Goal: Task Accomplishment & Management: Use online tool/utility

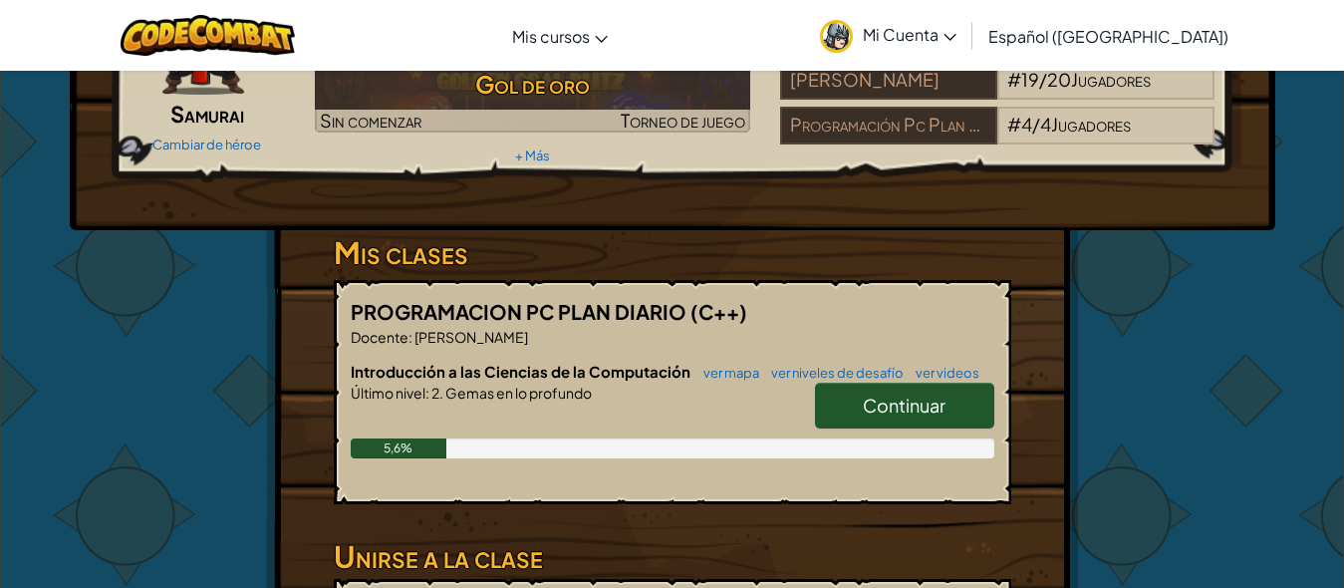
scroll to position [199, 0]
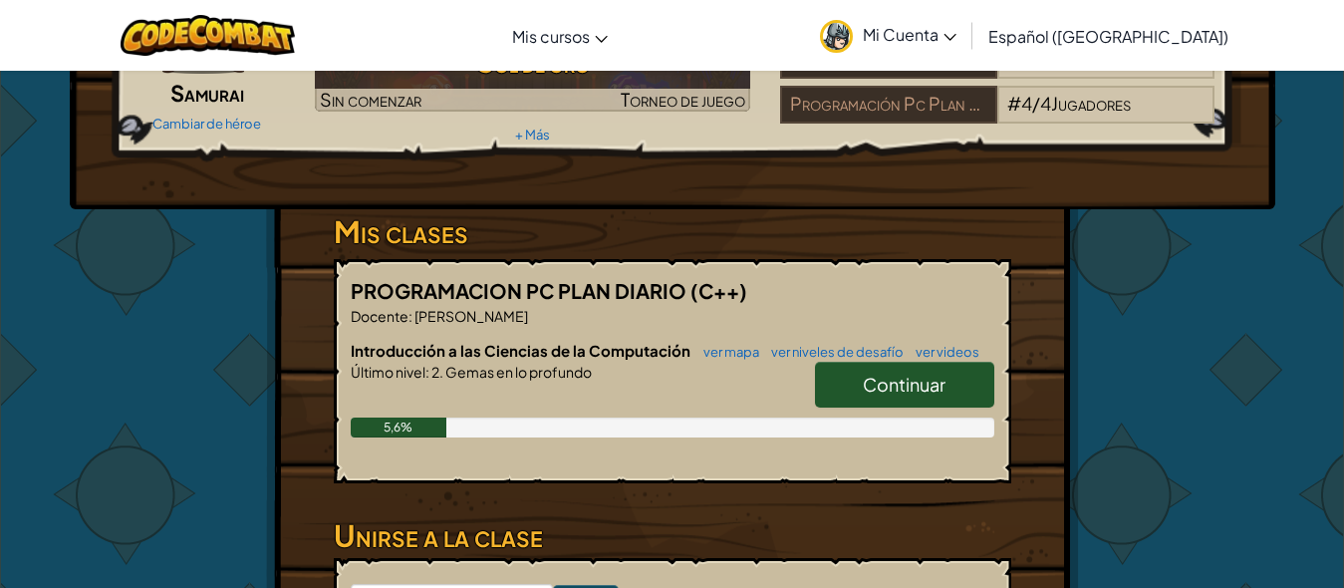
click at [901, 384] on font "Continuar" at bounding box center [904, 384] width 83 height 23
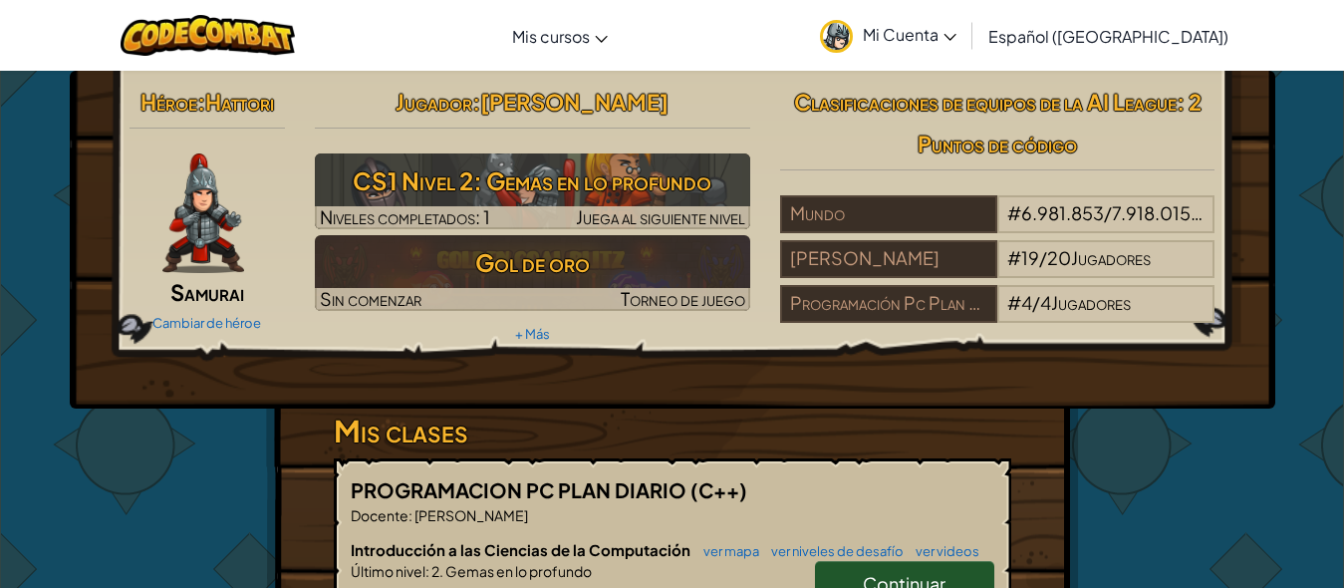
select select "es-419"
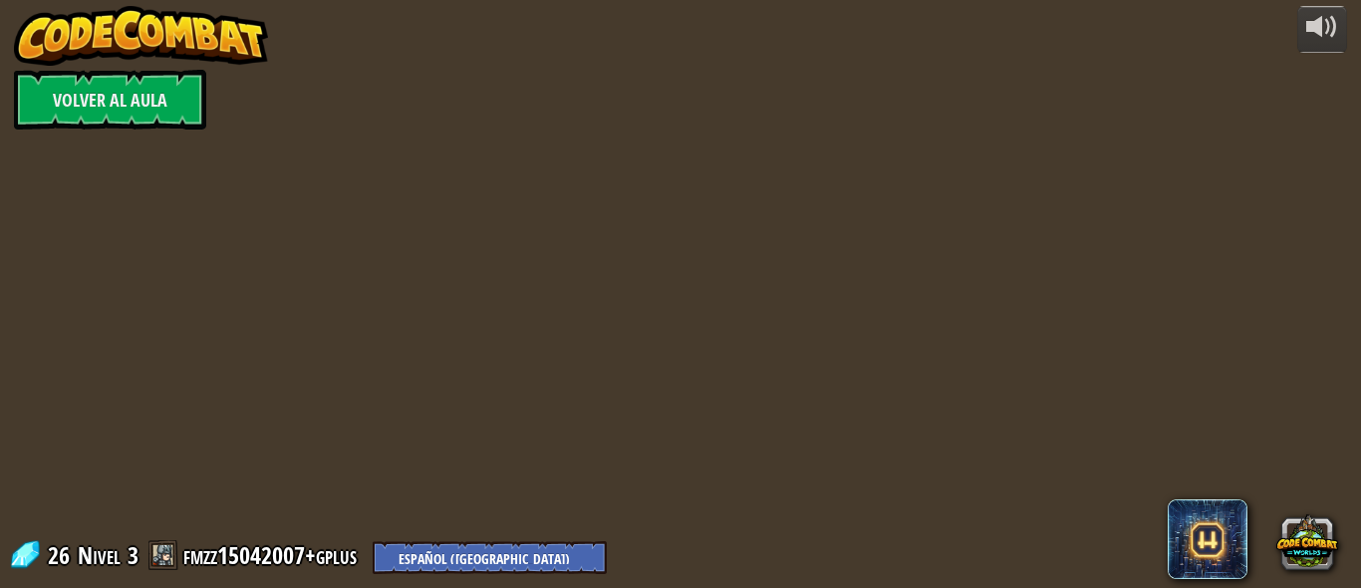
select select "es-419"
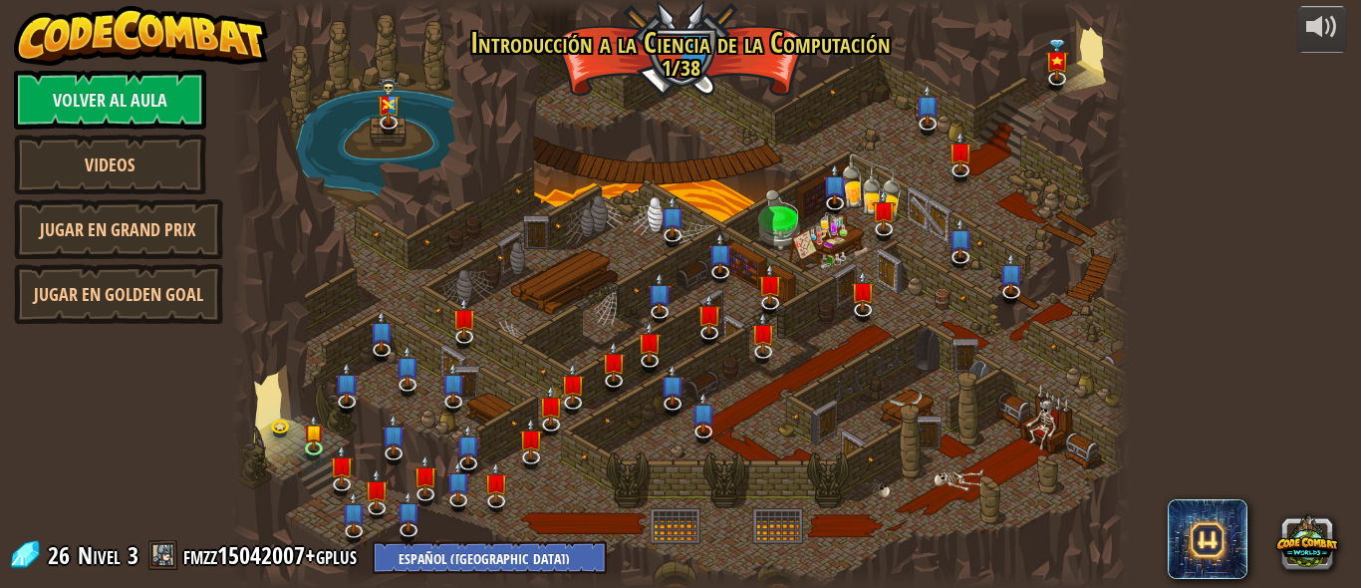
select select "es-419"
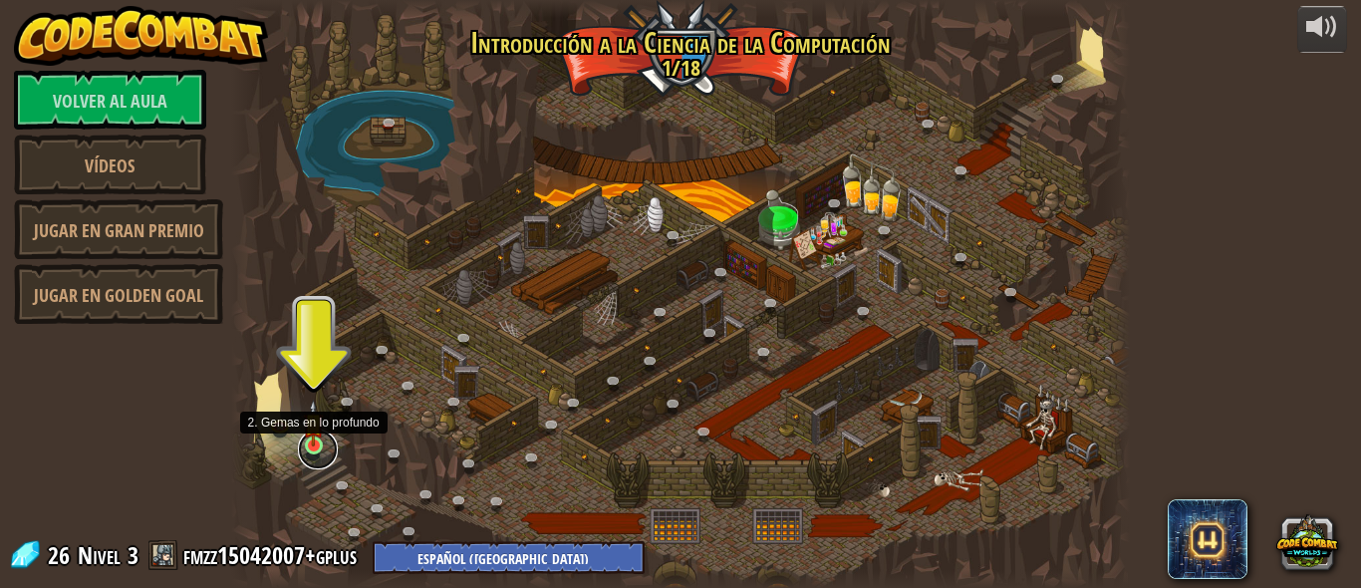
click at [327, 439] on link at bounding box center [318, 449] width 40 height 40
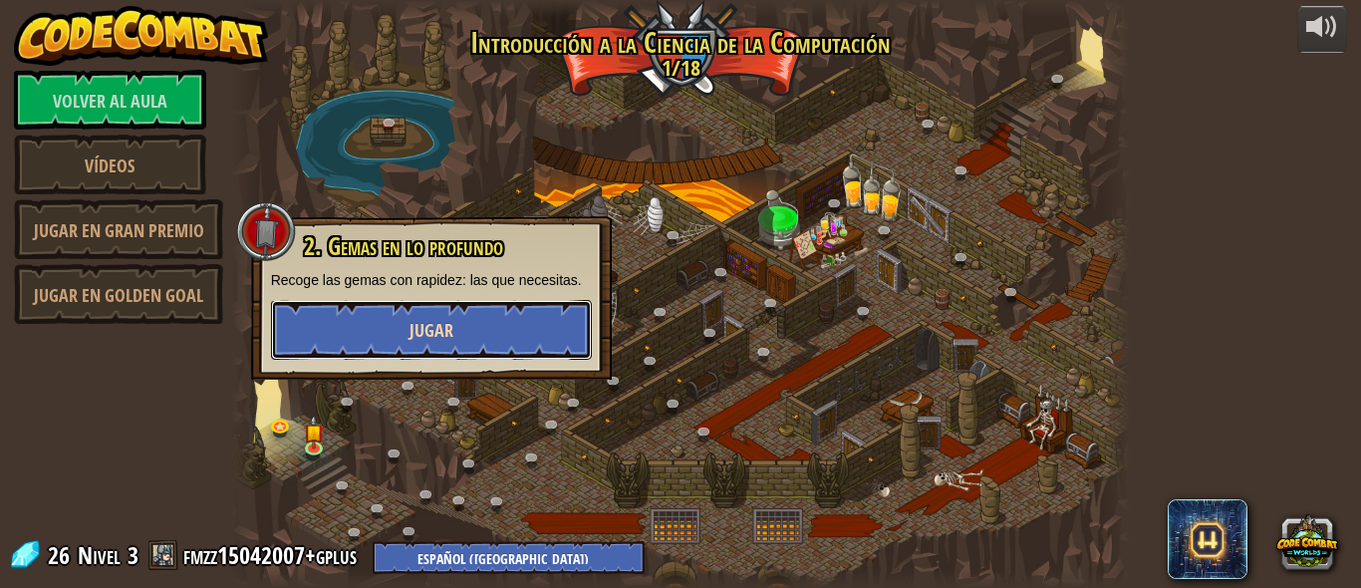
click at [419, 325] on font "Jugar" at bounding box center [431, 330] width 44 height 25
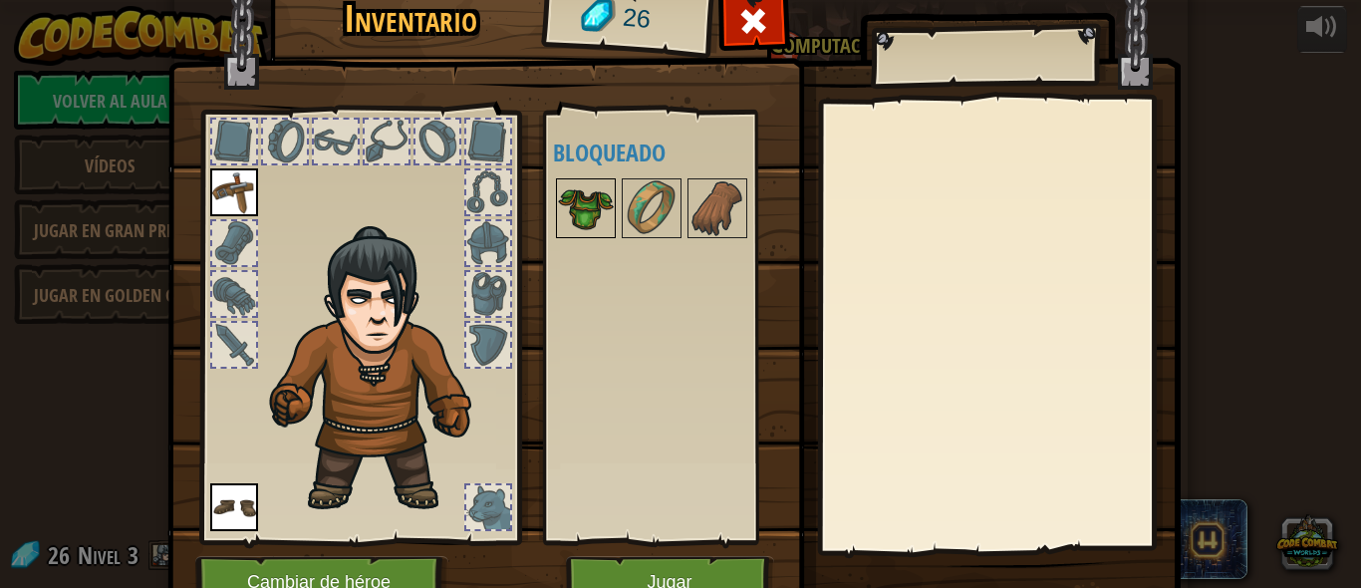
click at [558, 209] on img at bounding box center [586, 208] width 56 height 56
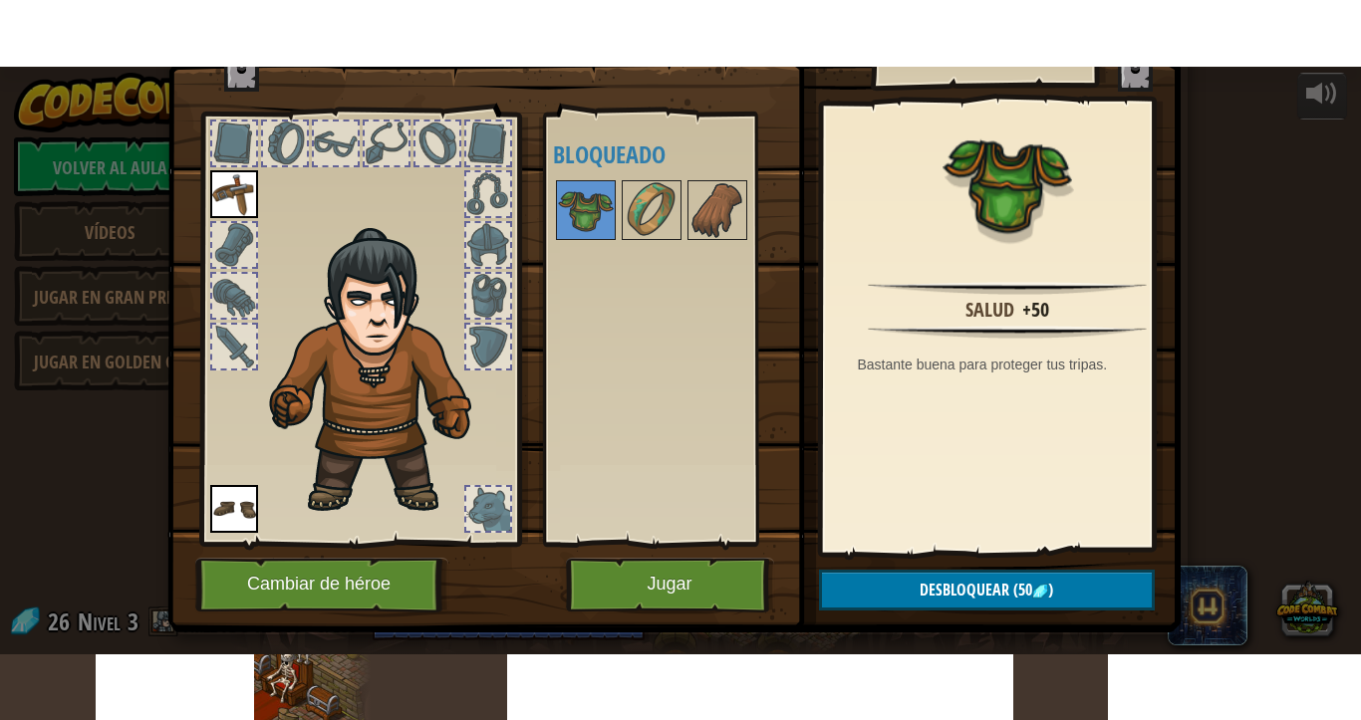
scroll to position [100, 0]
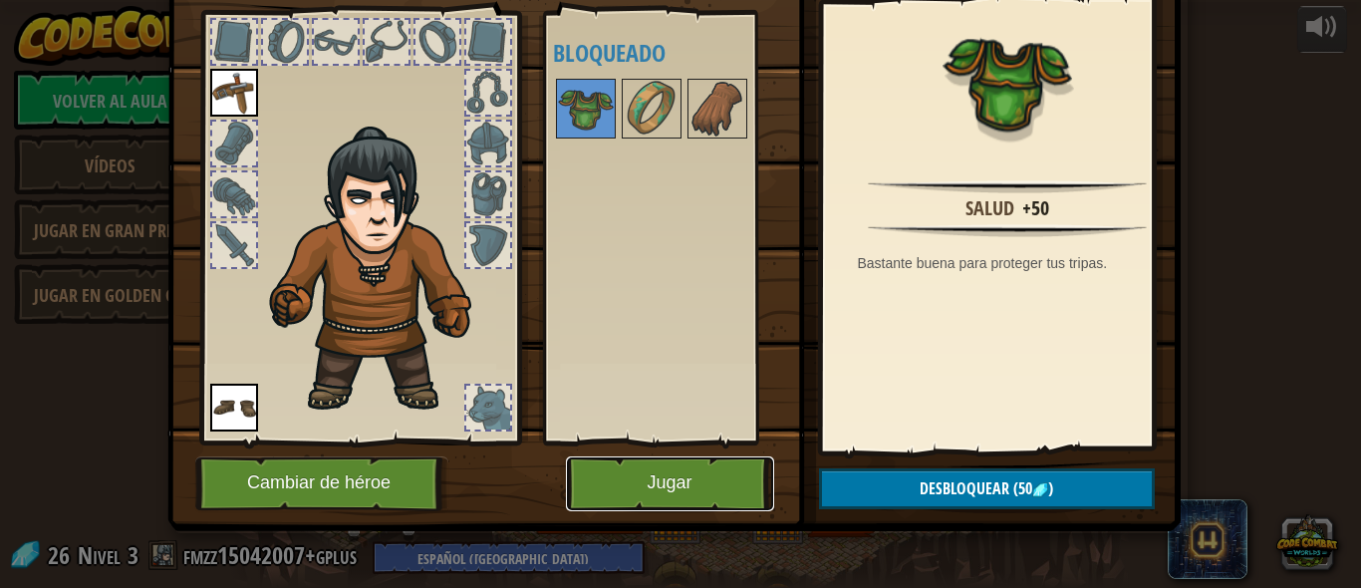
click at [660, 487] on font "Jugar" at bounding box center [668, 483] width 45 height 20
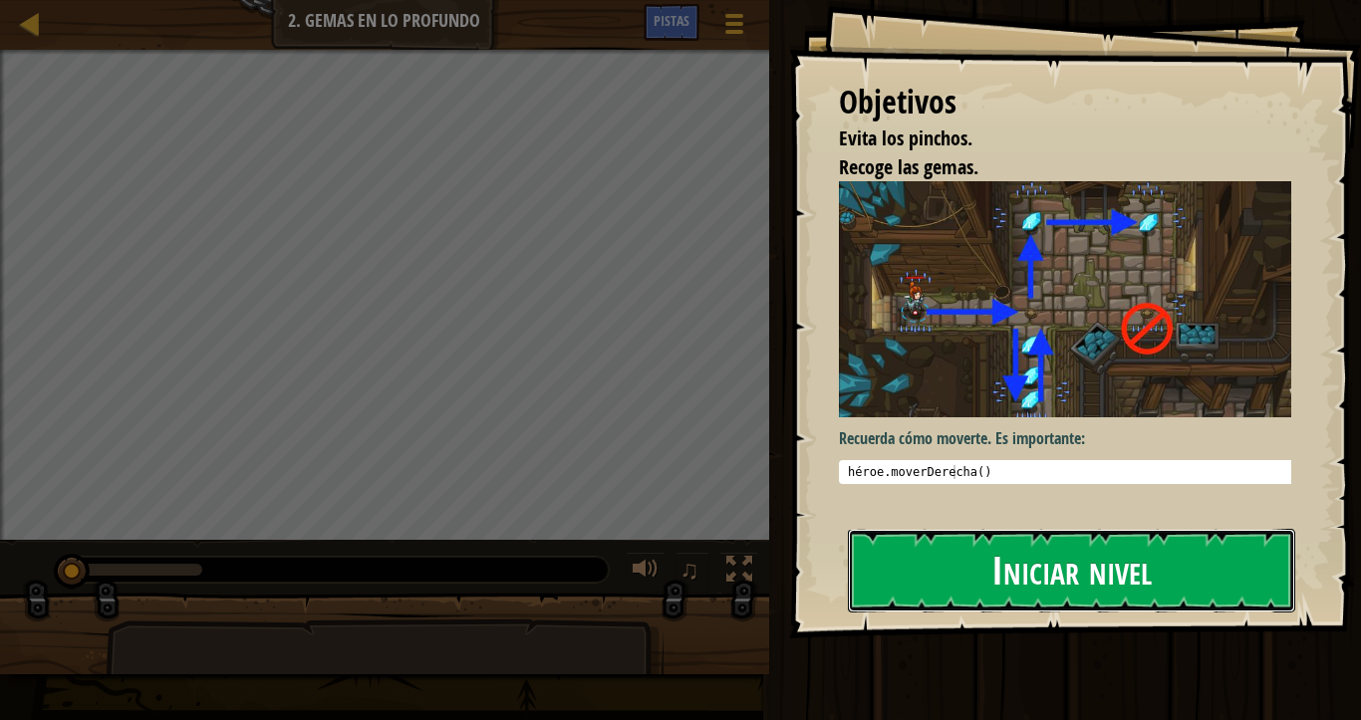
click at [1031, 582] on font "Iniciar nivel" at bounding box center [1071, 570] width 160 height 54
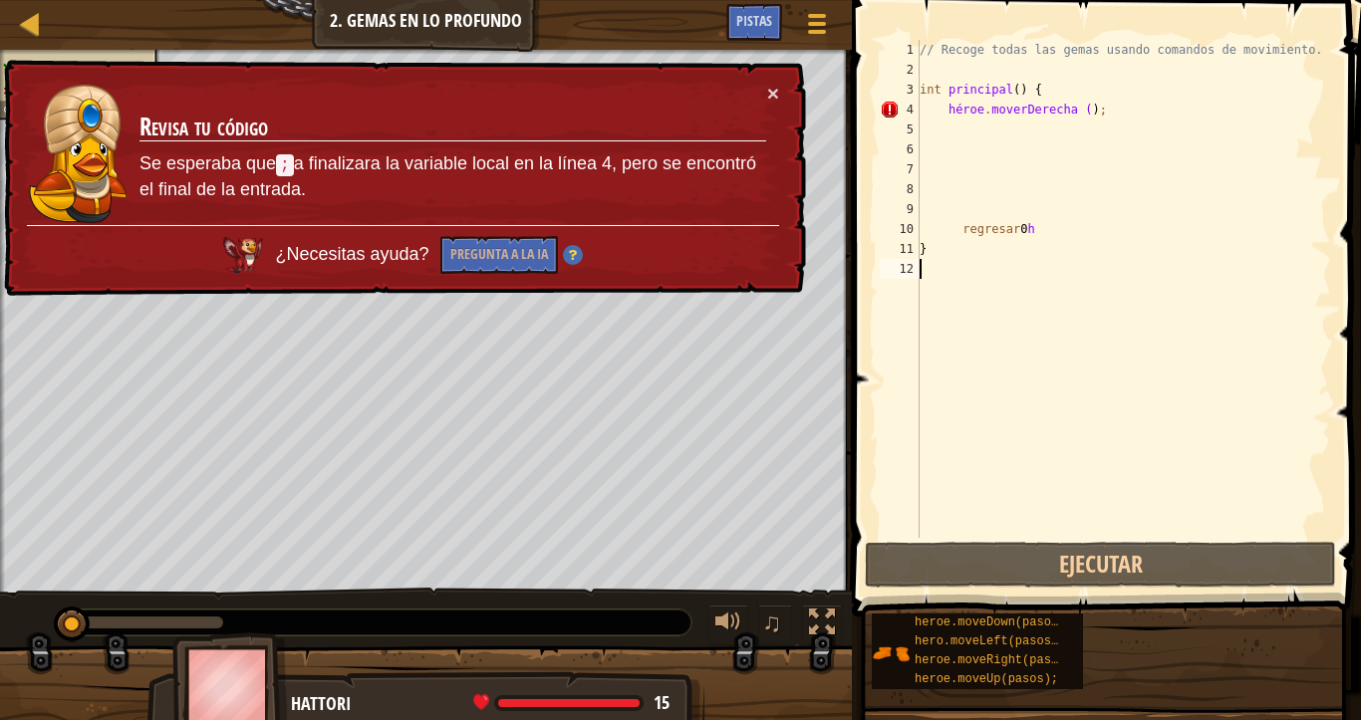
click at [782, 96] on div "× Revisa tu código Se esperaba que ; a finalizara la variable local en la línea…" at bounding box center [403, 178] width 806 height 237
click at [774, 96] on font "×" at bounding box center [773, 93] width 12 height 23
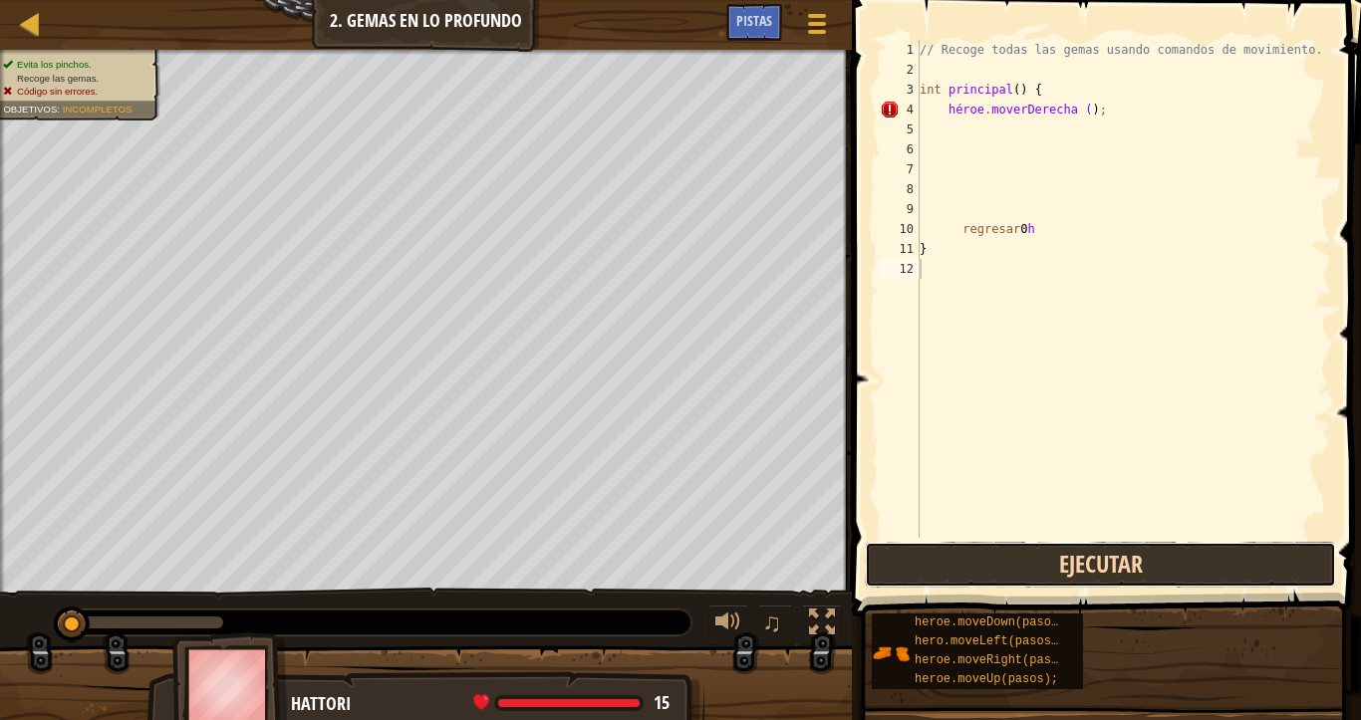
click at [1117, 564] on button "Ejecutar" at bounding box center [1100, 565] width 471 height 46
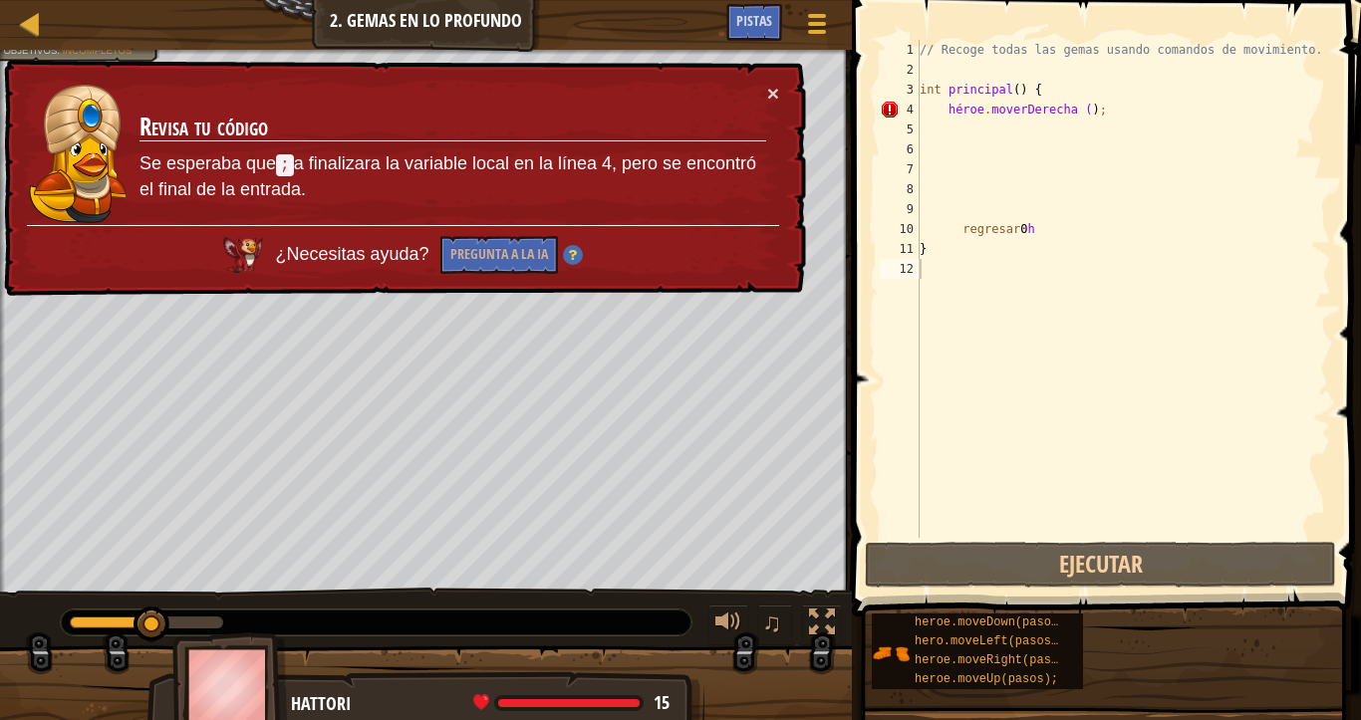
click at [783, 91] on div "× Revisa tu código Se esperaba que ; a finalizara la variable local en la línea…" at bounding box center [403, 178] width 806 height 237
click at [774, 92] on font "×" at bounding box center [773, 93] width 12 height 23
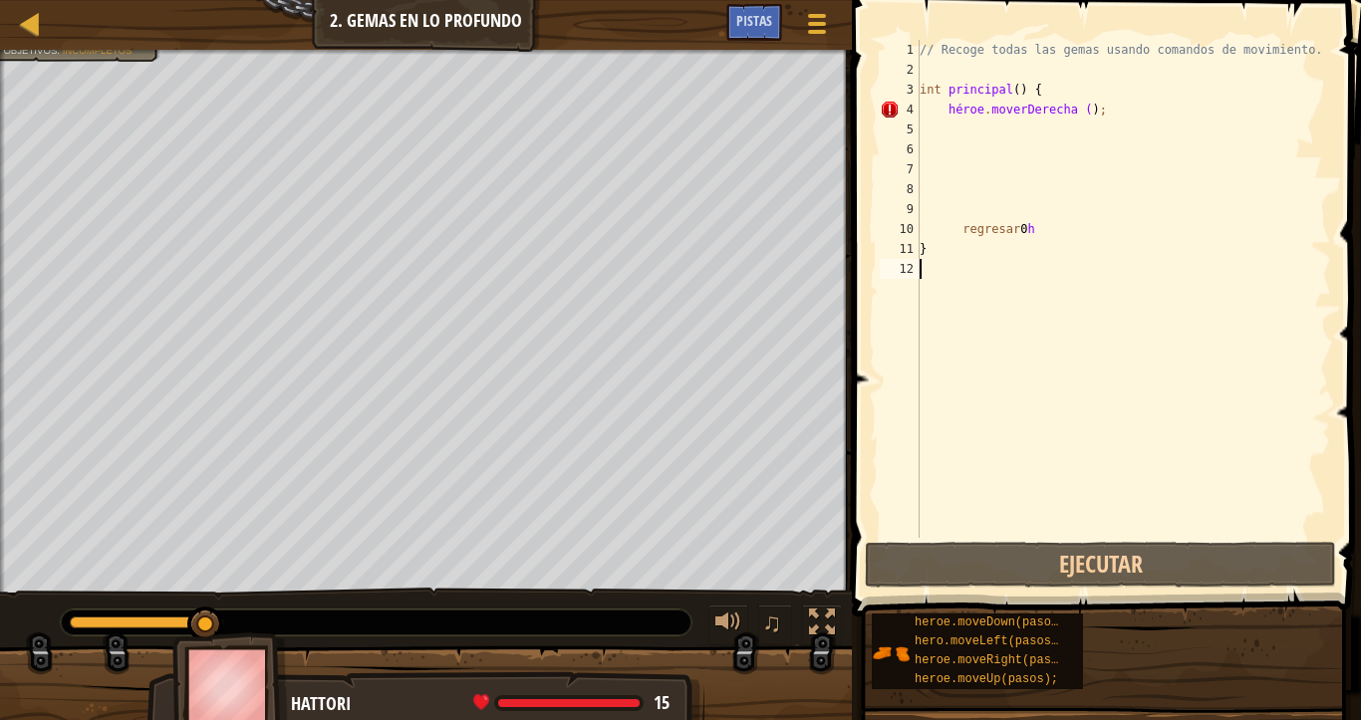
click at [997, 202] on div "// Recoge todas las gemas usando comandos de movimiento. int principal ( ) { hé…" at bounding box center [1122, 309] width 415 height 538
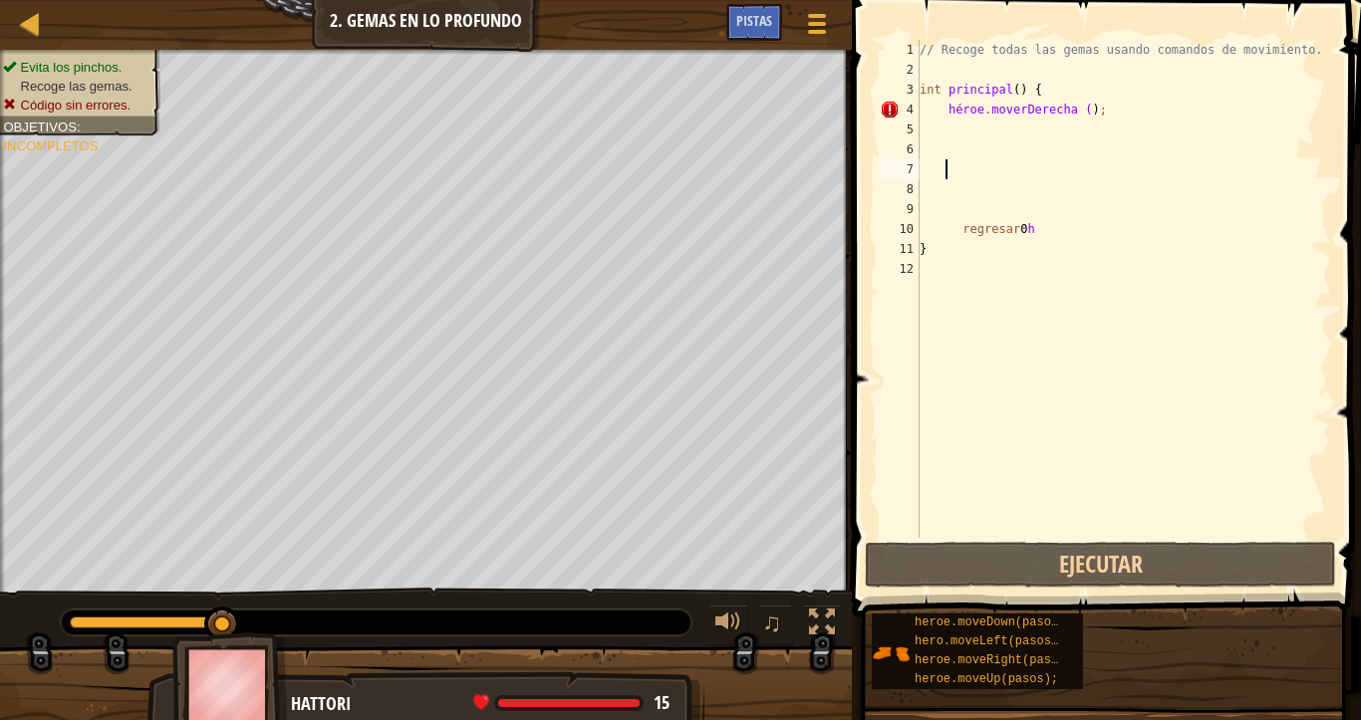
click at [998, 175] on div "// Recoge todas las gemas usando comandos de movimiento. int principal ( ) { hé…" at bounding box center [1122, 309] width 415 height 538
click at [989, 156] on div "// Recoge todas las gemas usando comandos de movimiento. int principal ( ) { hé…" at bounding box center [1122, 309] width 415 height 538
click at [956, 211] on div "// Recoge todas las gemas usando comandos de movimiento. int principal ( ) { hé…" at bounding box center [1122, 309] width 415 height 538
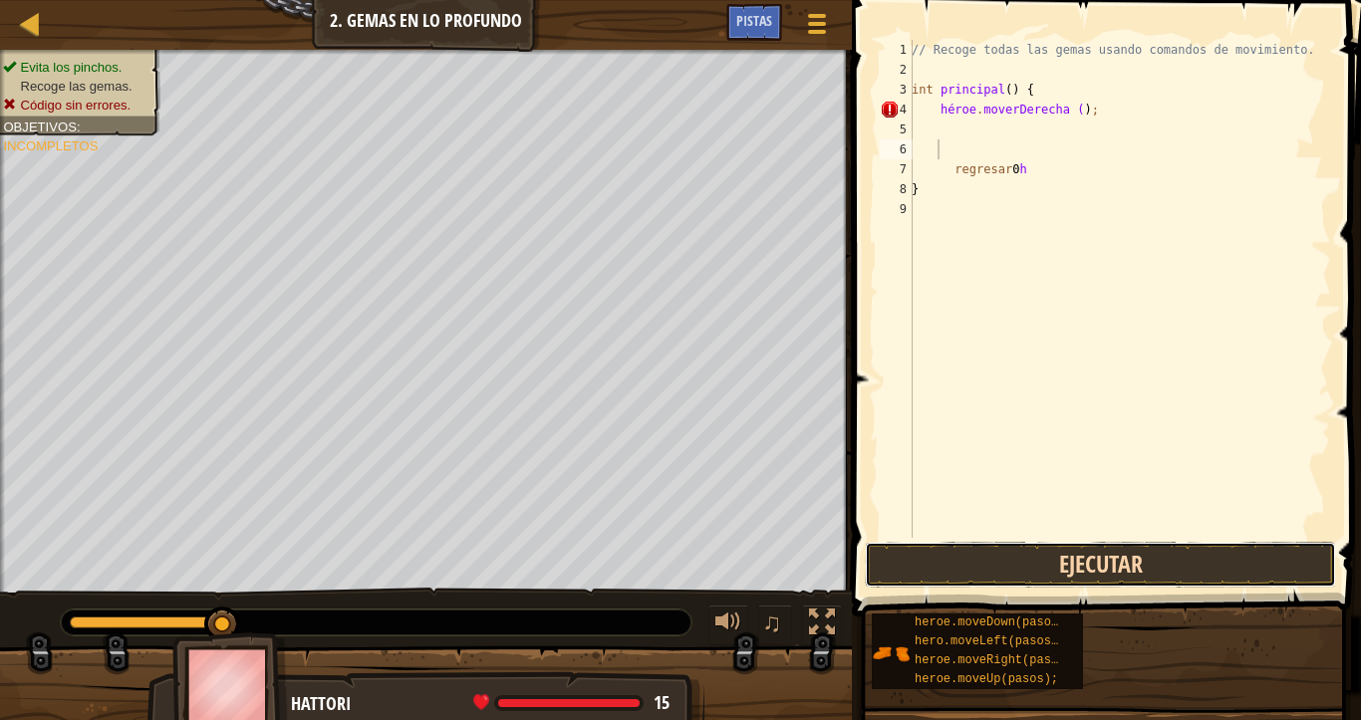
click at [1097, 549] on button "Ejecutar" at bounding box center [1100, 565] width 471 height 46
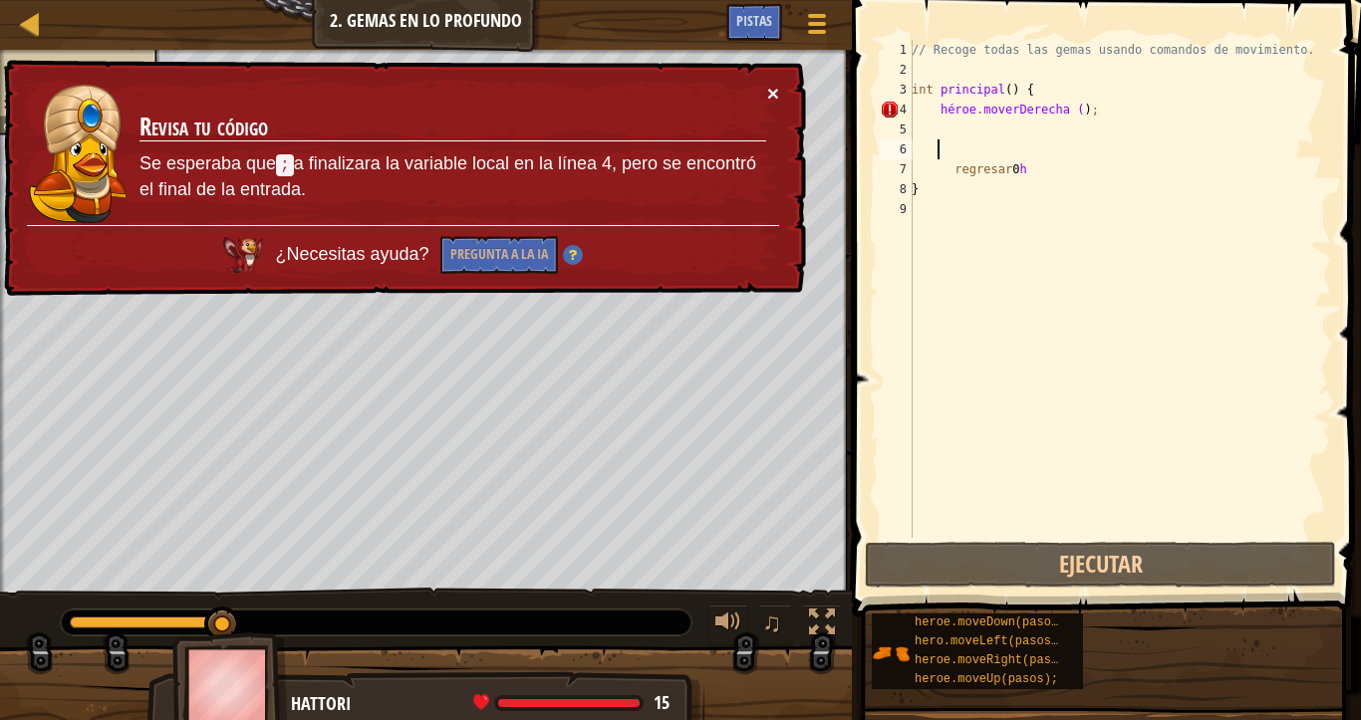
click at [774, 93] on font "×" at bounding box center [773, 93] width 12 height 23
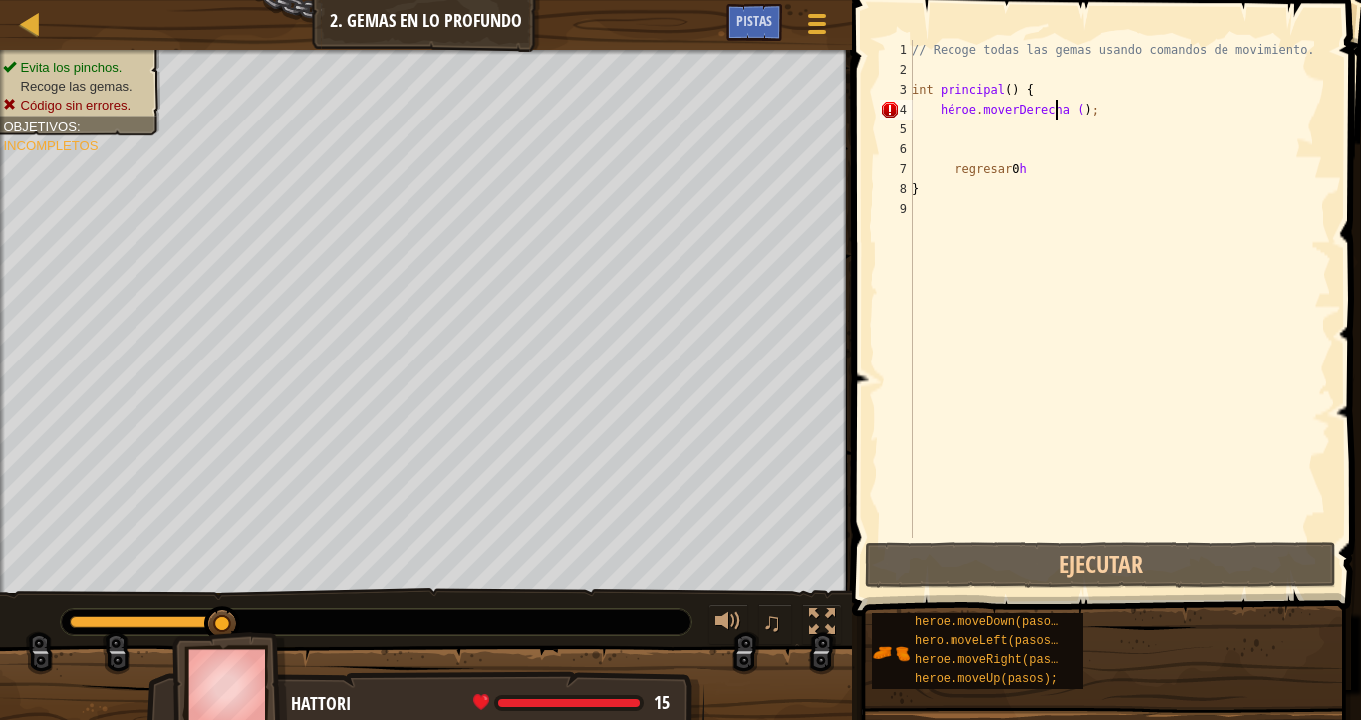
click at [1073, 115] on div "// Recoge todas las gemas usando comandos de movimiento. int principal ( ) { hé…" at bounding box center [1118, 309] width 423 height 538
type textarea "hero.moveRigh t();"
click at [1074, 113] on div "// Recoge todas las gemas usando comandos de movimiento. int principal ( ) { hé…" at bounding box center [1118, 309] width 423 height 538
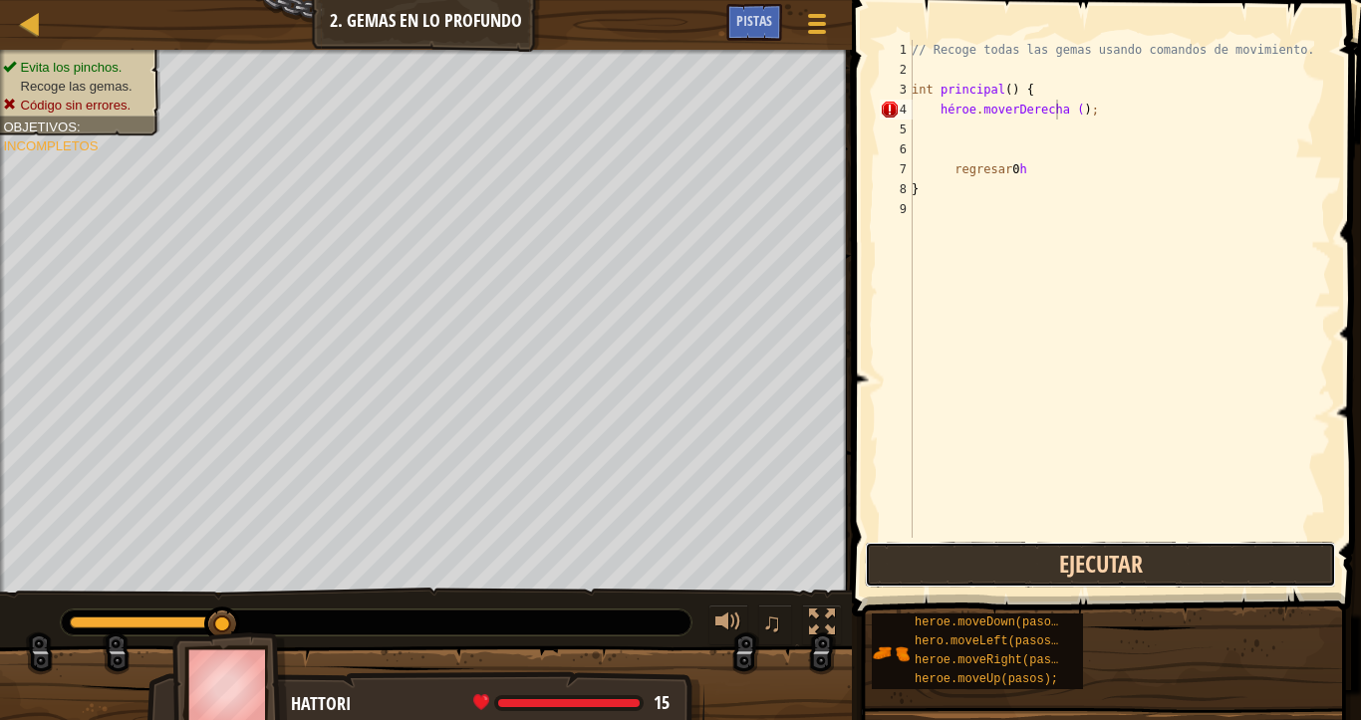
click at [1083, 551] on button "Ejecutar" at bounding box center [1100, 565] width 471 height 46
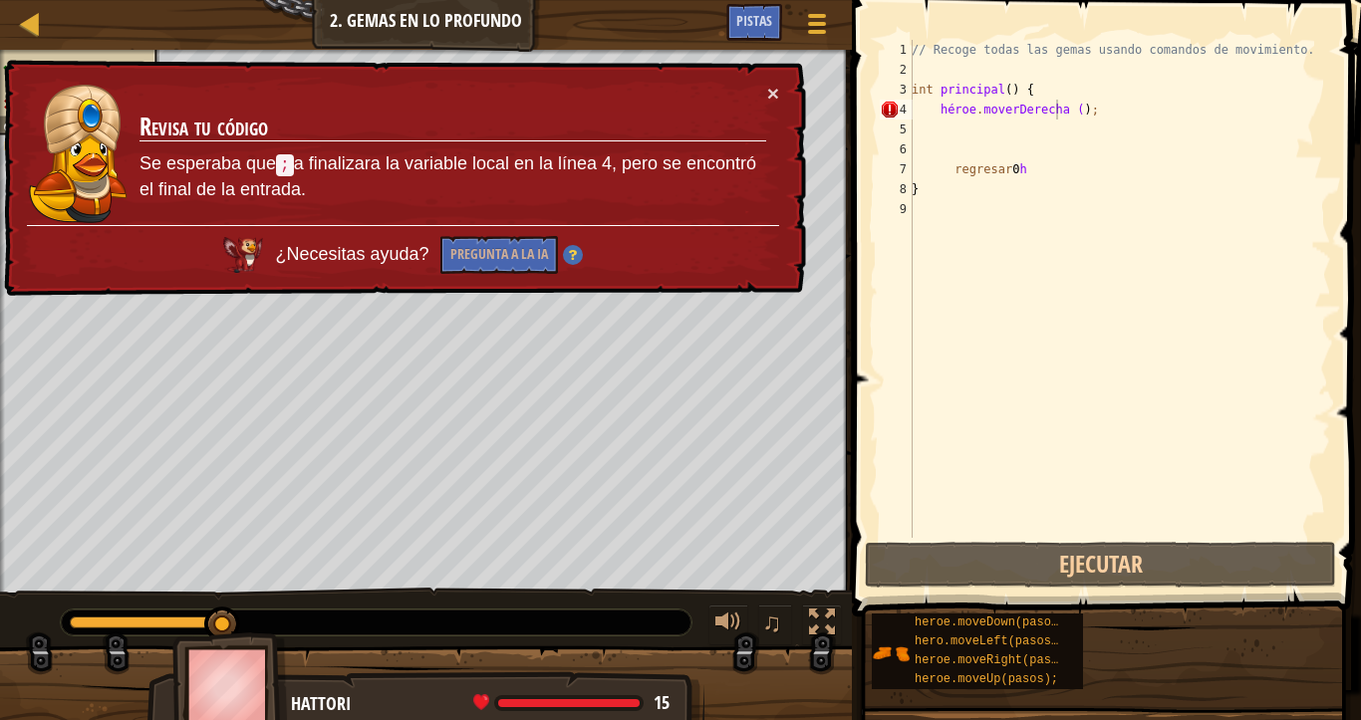
click at [781, 90] on div "× Revisa tu código Se esperaba que ; a finalizara la variable local en la línea…" at bounding box center [403, 178] width 806 height 237
click at [765, 95] on td "Revisa tu código Se esperaba que ; a finalizara la variable local en la línea 4…" at bounding box center [452, 154] width 629 height 142
click at [773, 92] on font "×" at bounding box center [773, 93] width 12 height 23
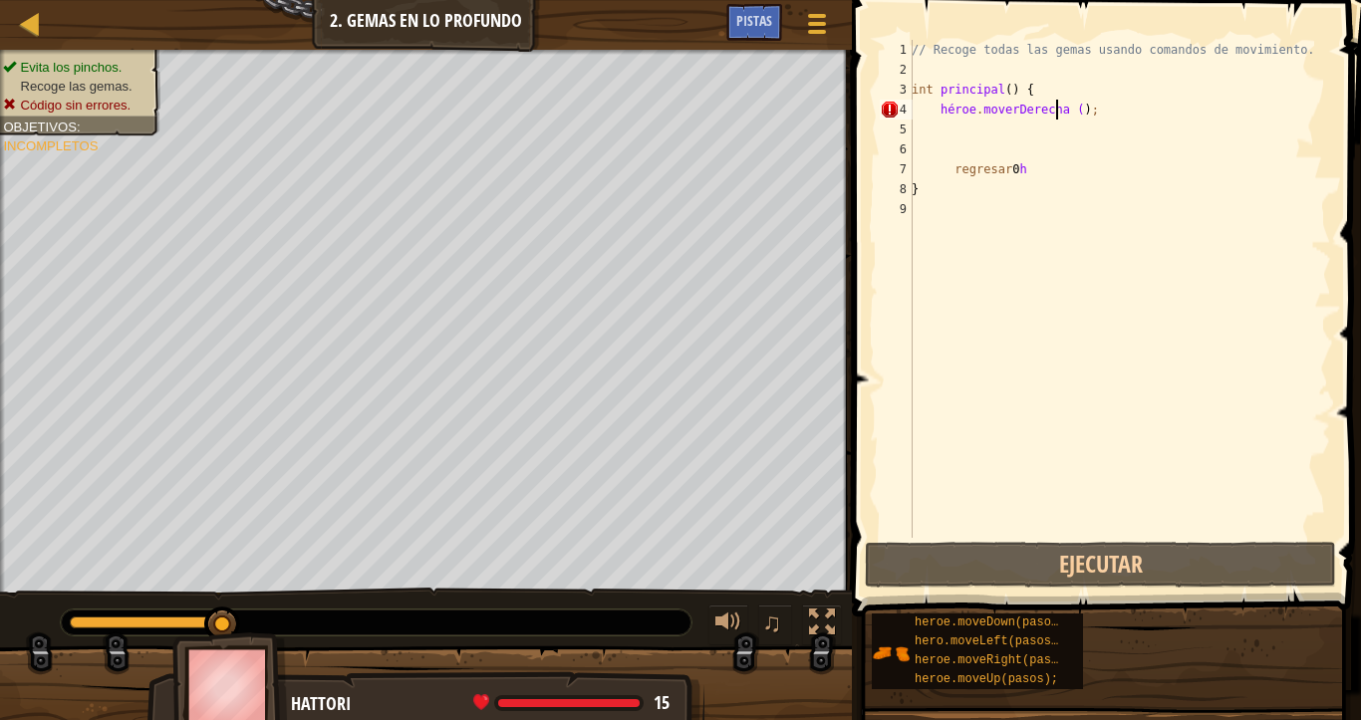
click at [1031, 133] on div "// Recoge todas las gemas usando comandos de movimiento. int principal ( ) { hé…" at bounding box center [1118, 309] width 423 height 538
click at [970, 153] on div "// Recoge todas las gemas usando comandos de movimiento. int principal ( ) { hé…" at bounding box center [1118, 309] width 423 height 538
click at [970, 137] on div "// Recoge todas las gemas usando comandos de movimiento. int principal ( ) { hé…" at bounding box center [1118, 309] width 423 height 538
click at [988, 127] on div "// Recoge todas las gemas usando comandos de movimiento. int principal ( ) { hé…" at bounding box center [1118, 309] width 423 height 538
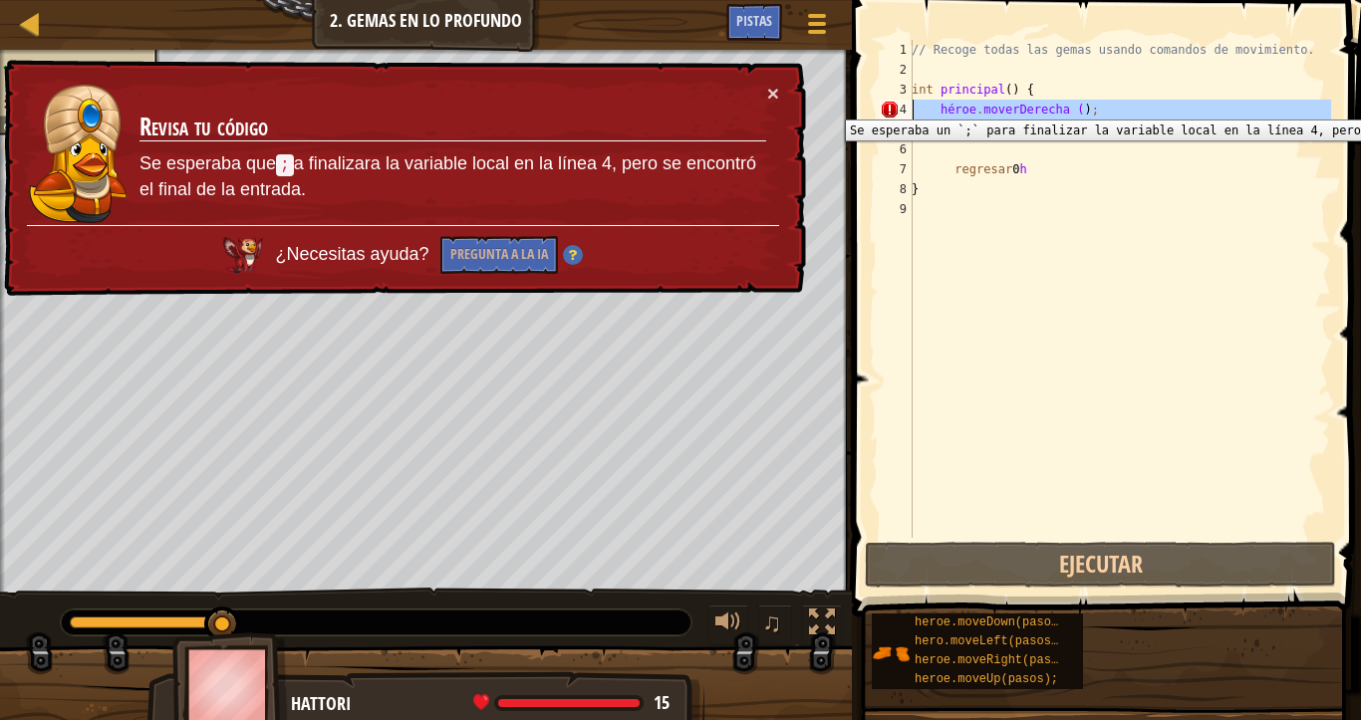
click at [893, 105] on div "4" at bounding box center [896, 110] width 33 height 20
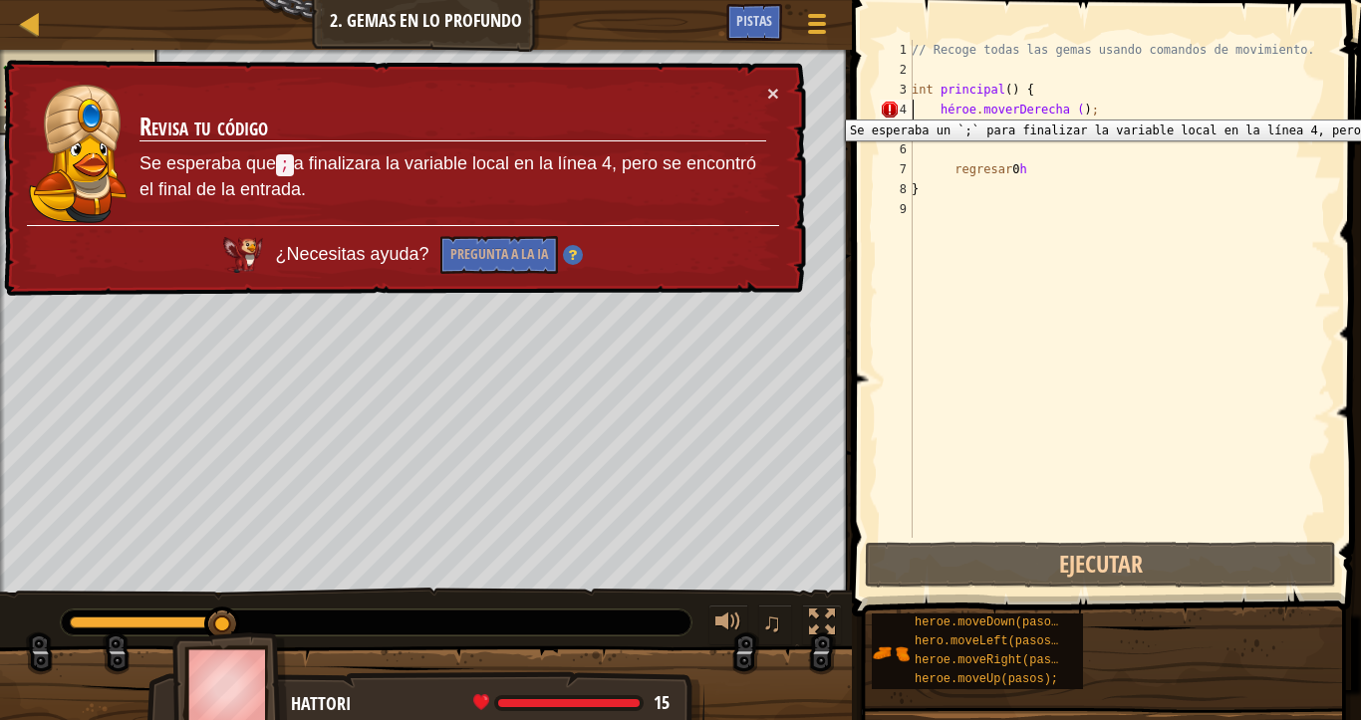
click at [893, 105] on div "4" at bounding box center [896, 110] width 33 height 20
click at [890, 112] on div "4" at bounding box center [896, 110] width 33 height 20
type textarea "hero.moveRigh t();"
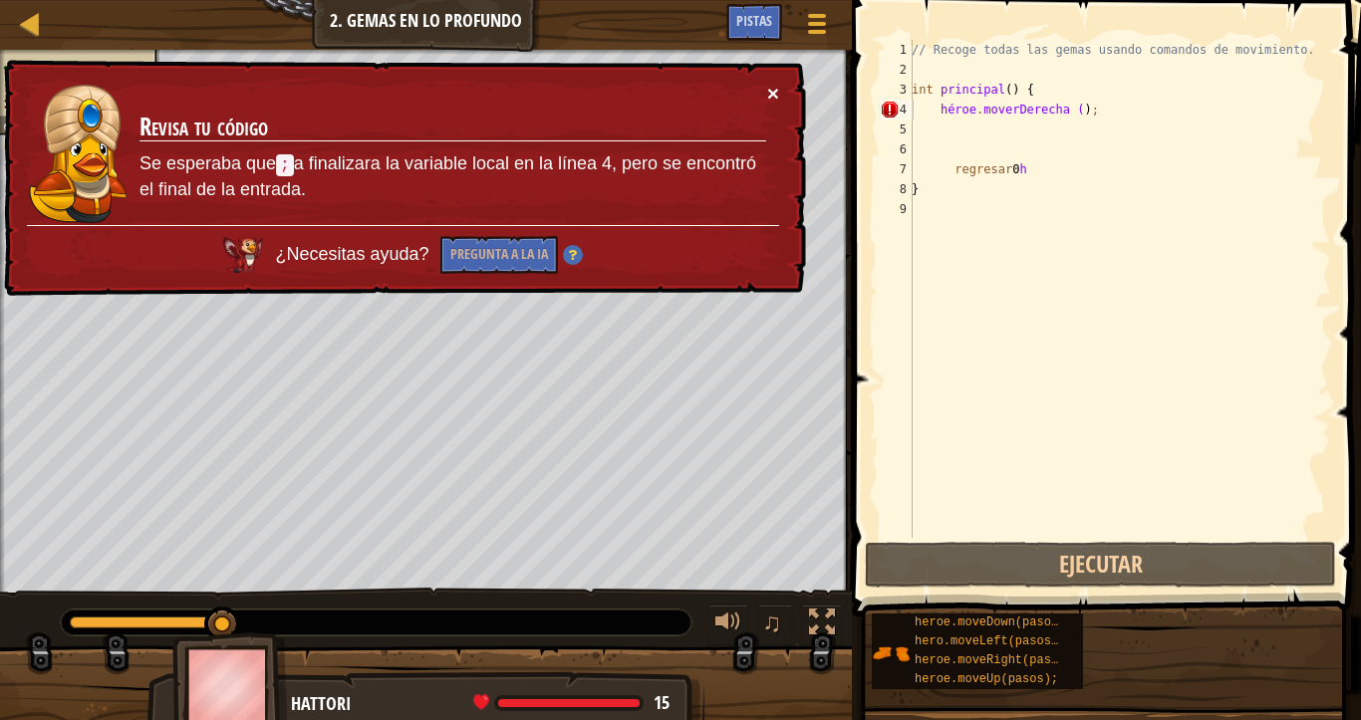
click at [768, 86] on font "×" at bounding box center [773, 93] width 12 height 23
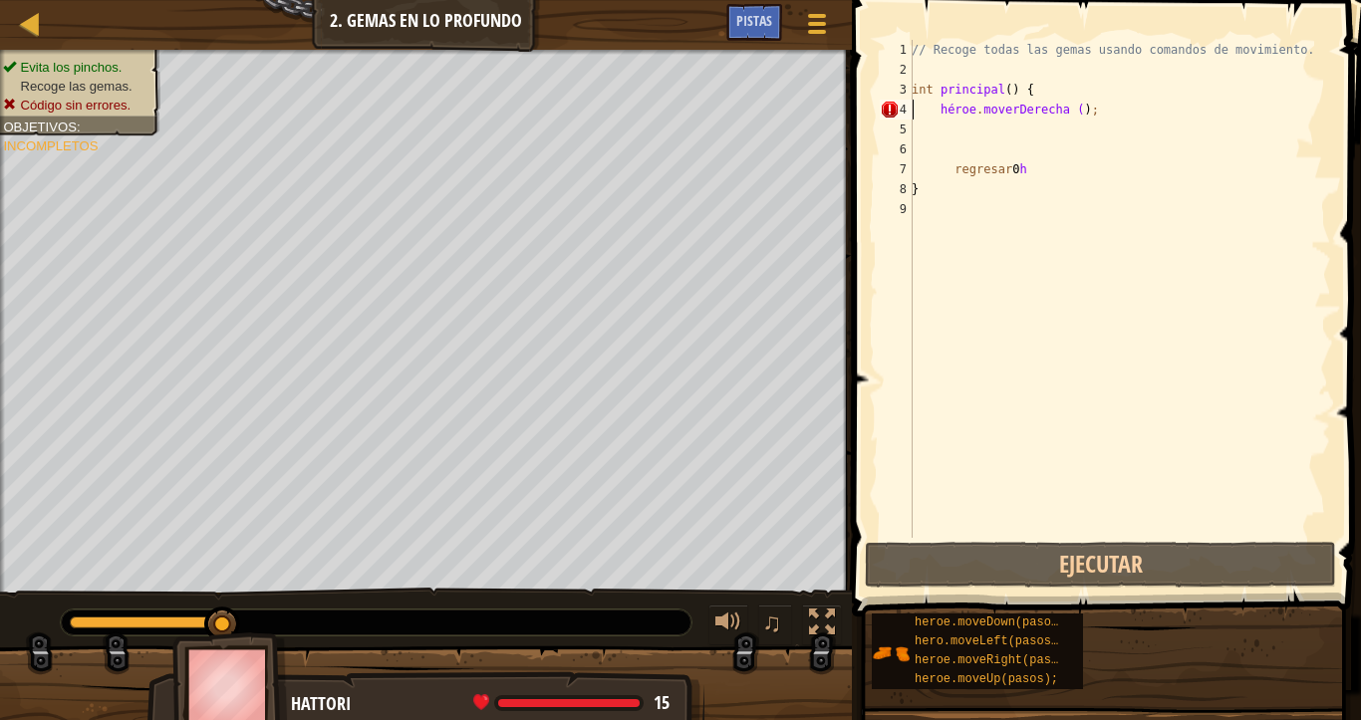
click at [939, 143] on div "// Recoge todas las gemas usando comandos de movimiento. int principal ( ) { hé…" at bounding box center [1118, 309] width 423 height 538
click at [941, 136] on div "// Recoge todas las gemas usando comandos de movimiento. int principal ( ) { hé…" at bounding box center [1118, 309] width 423 height 538
type textarea "j"
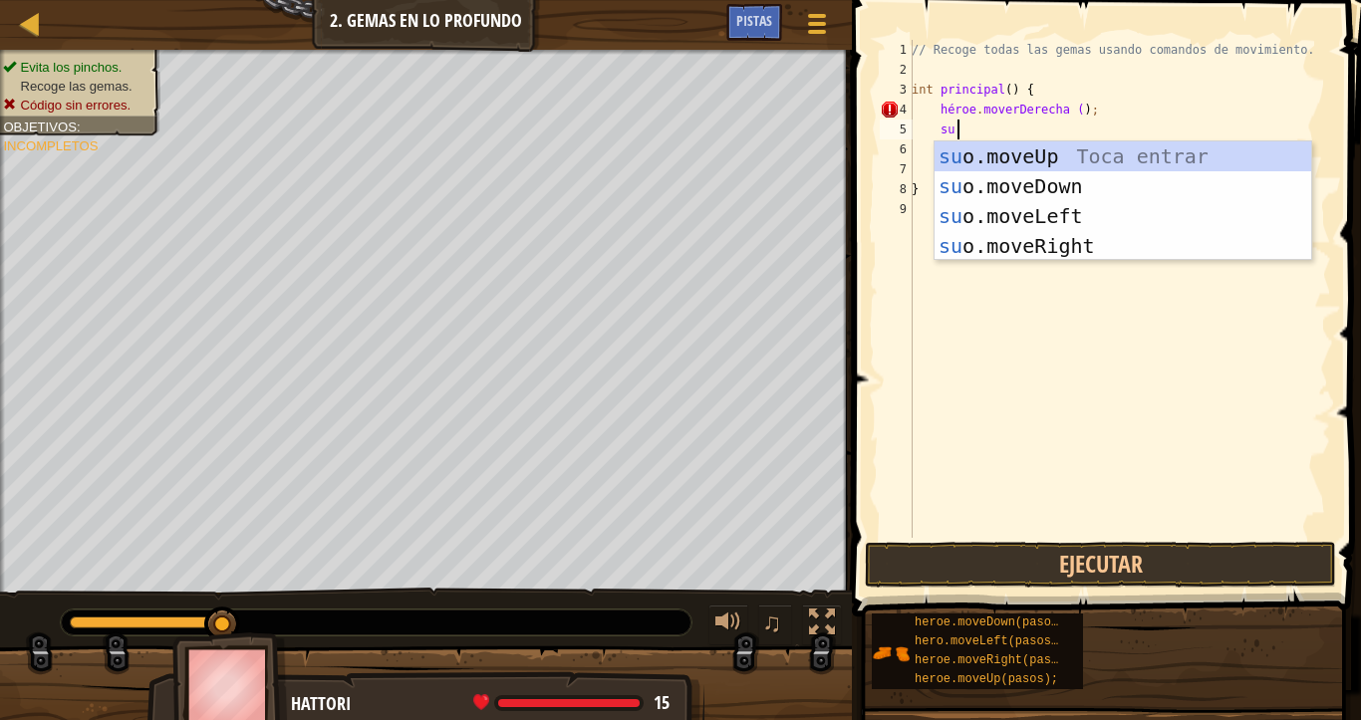
scroll to position [9, 3]
type textarea "heroe"
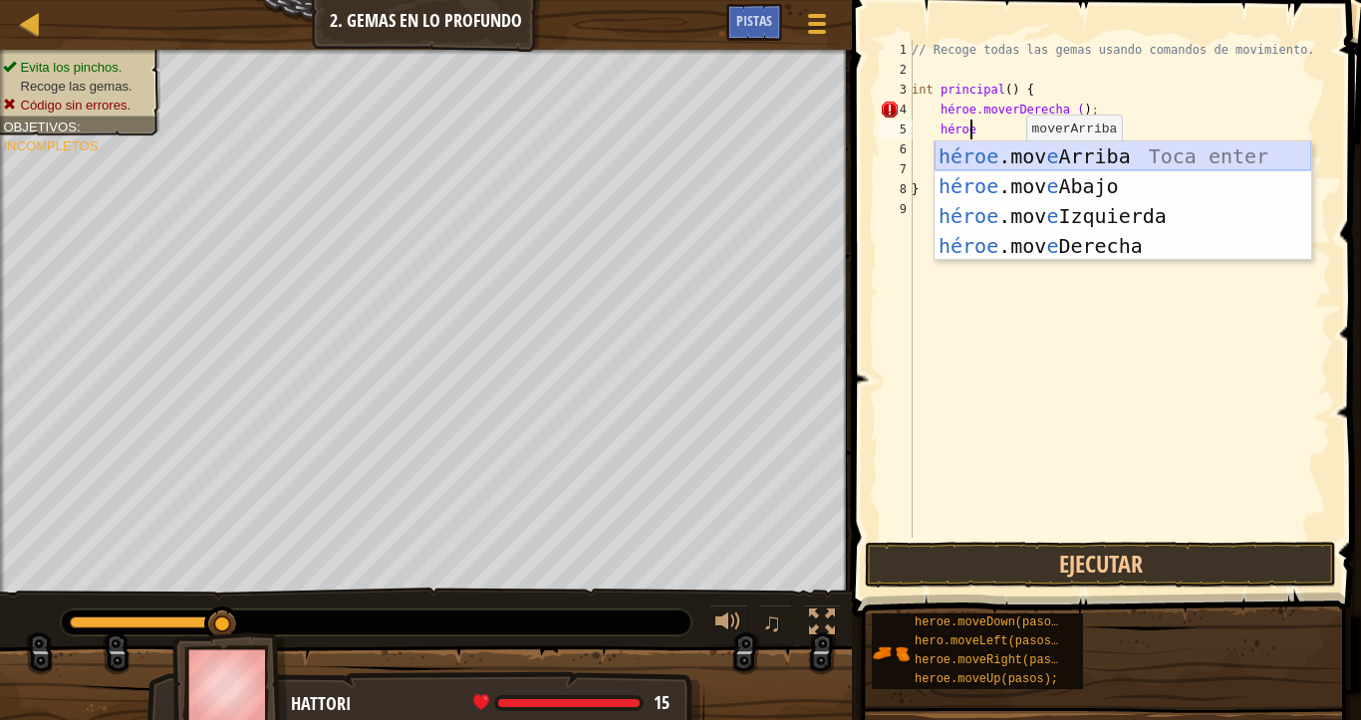
click at [1112, 162] on div "héroe .mov e Arriba Toca enter héroe .mov e Abajo Toca Enter héroe .mov e Izqui…" at bounding box center [1122, 230] width 377 height 179
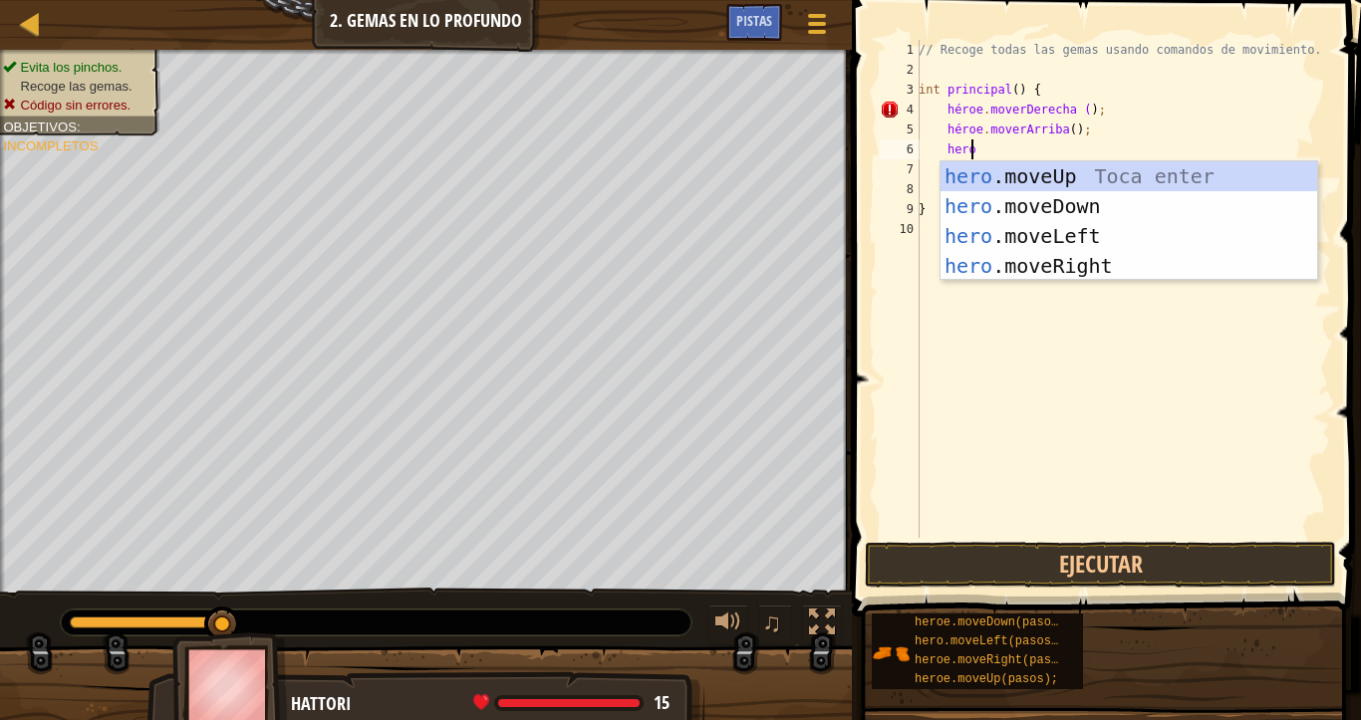
type textarea "heroe"
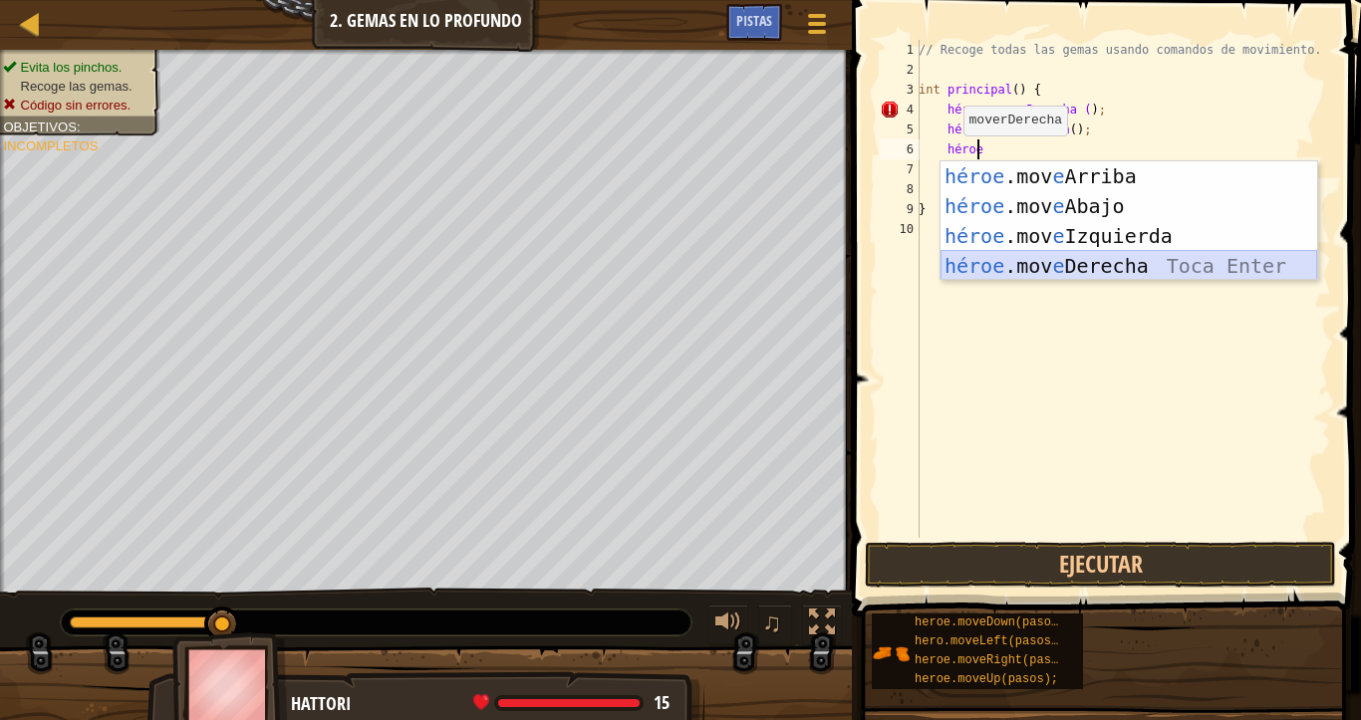
click at [1089, 261] on div "héroe .mov e Arriba Toca enter héroe .mov e Abajo Toca Enter héroe .mov e Izqui…" at bounding box center [1128, 250] width 377 height 179
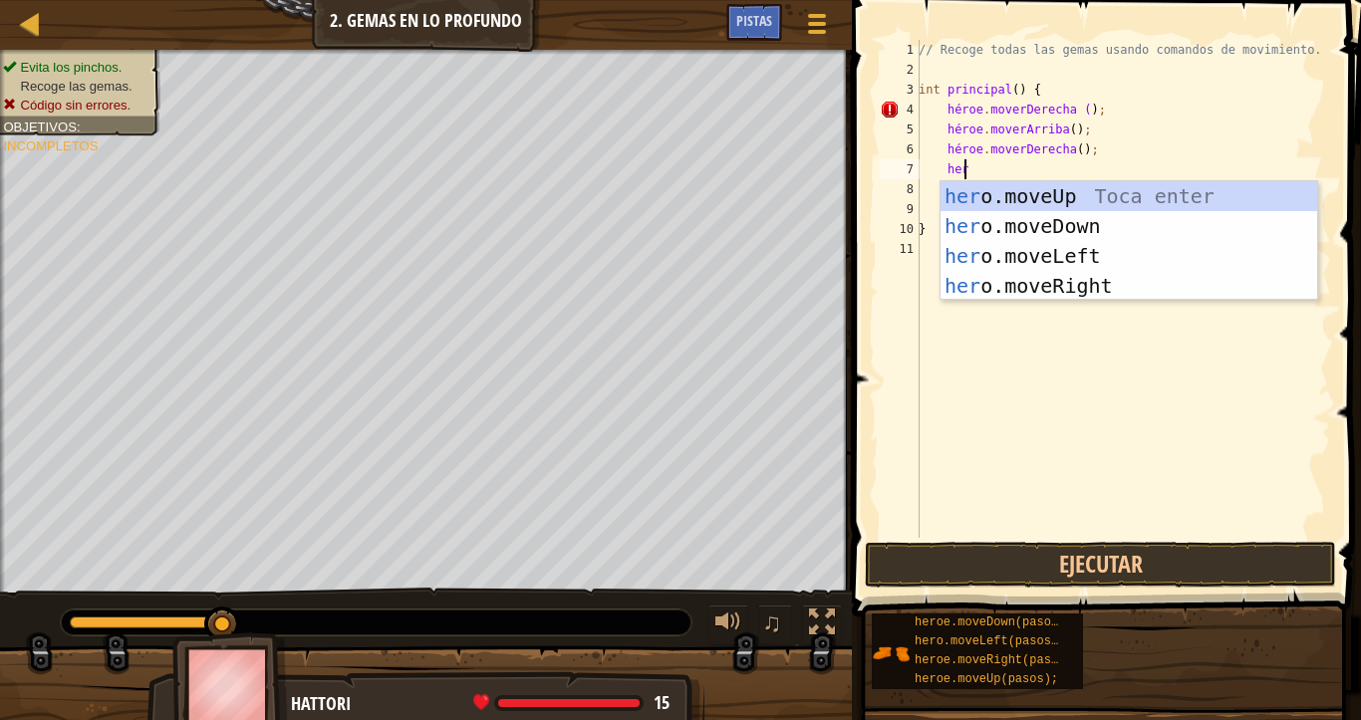
type textarea "heroe"
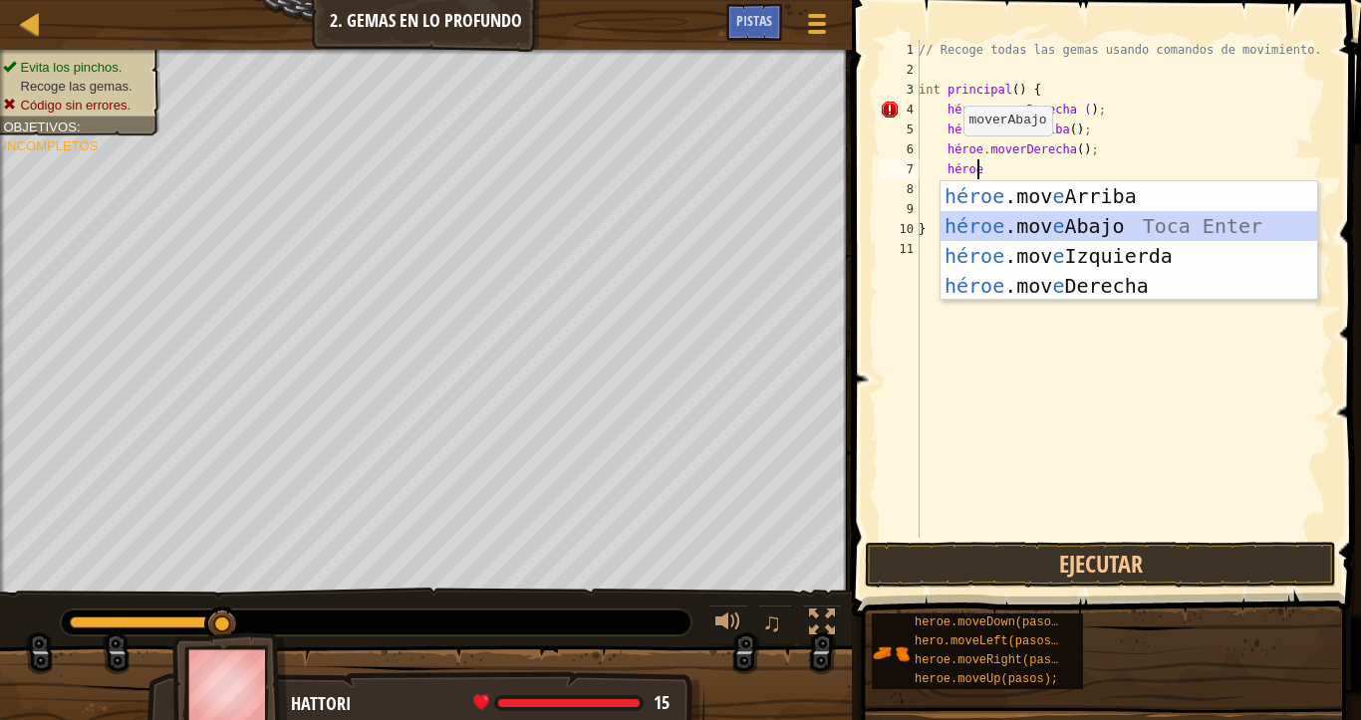
click at [1040, 228] on div "héroe .mov e Arriba Toca enter héroe .mov e Abajo Toca Enter héroe .mov e Izqui…" at bounding box center [1128, 270] width 377 height 179
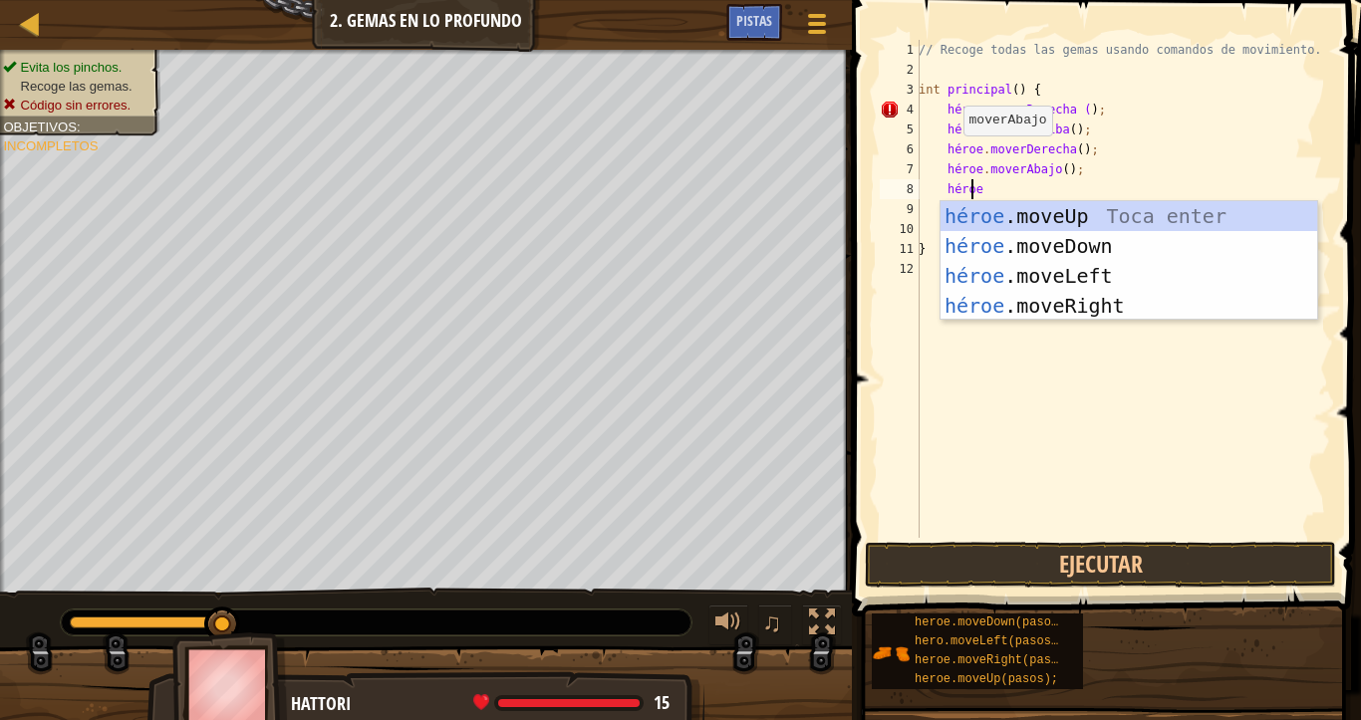
type textarea "heroe"
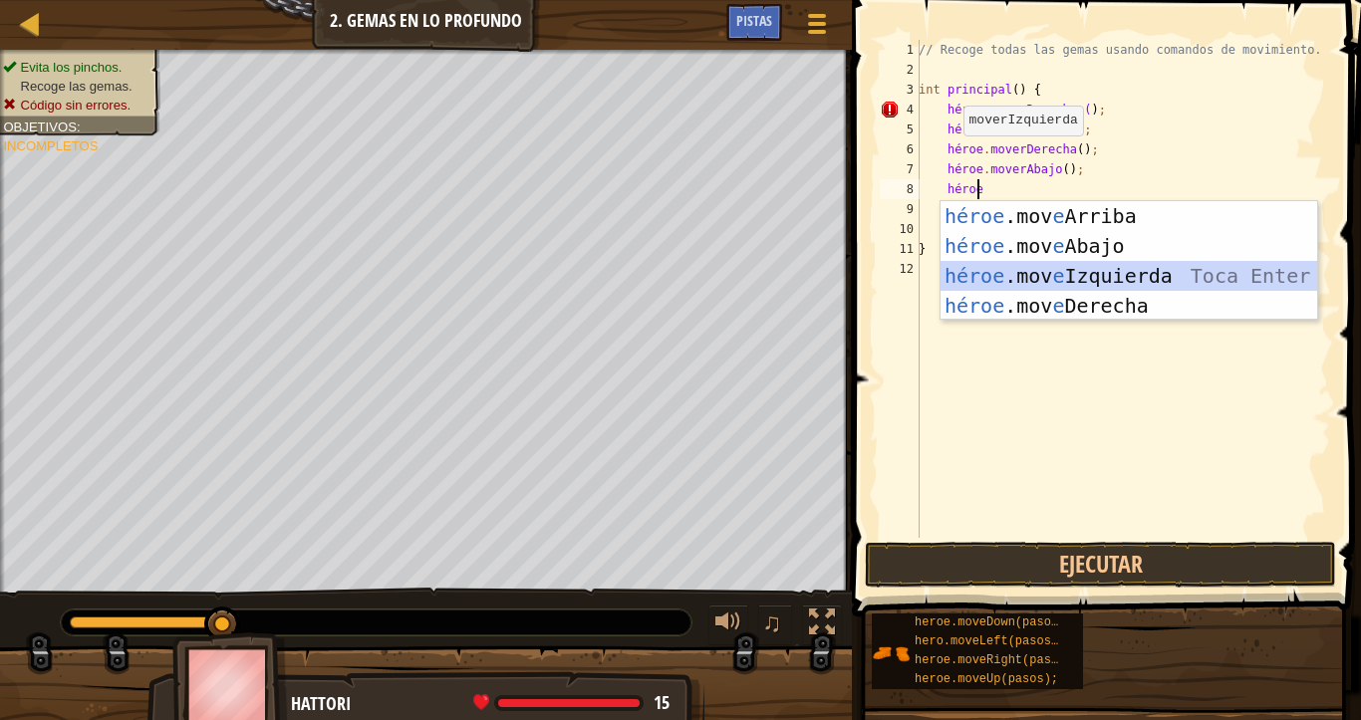
click at [1060, 271] on div "héroe .mov e Arriba Toca enter héroe .mov e Abajo Toca Enter héroe .mov e Izqui…" at bounding box center [1128, 290] width 377 height 179
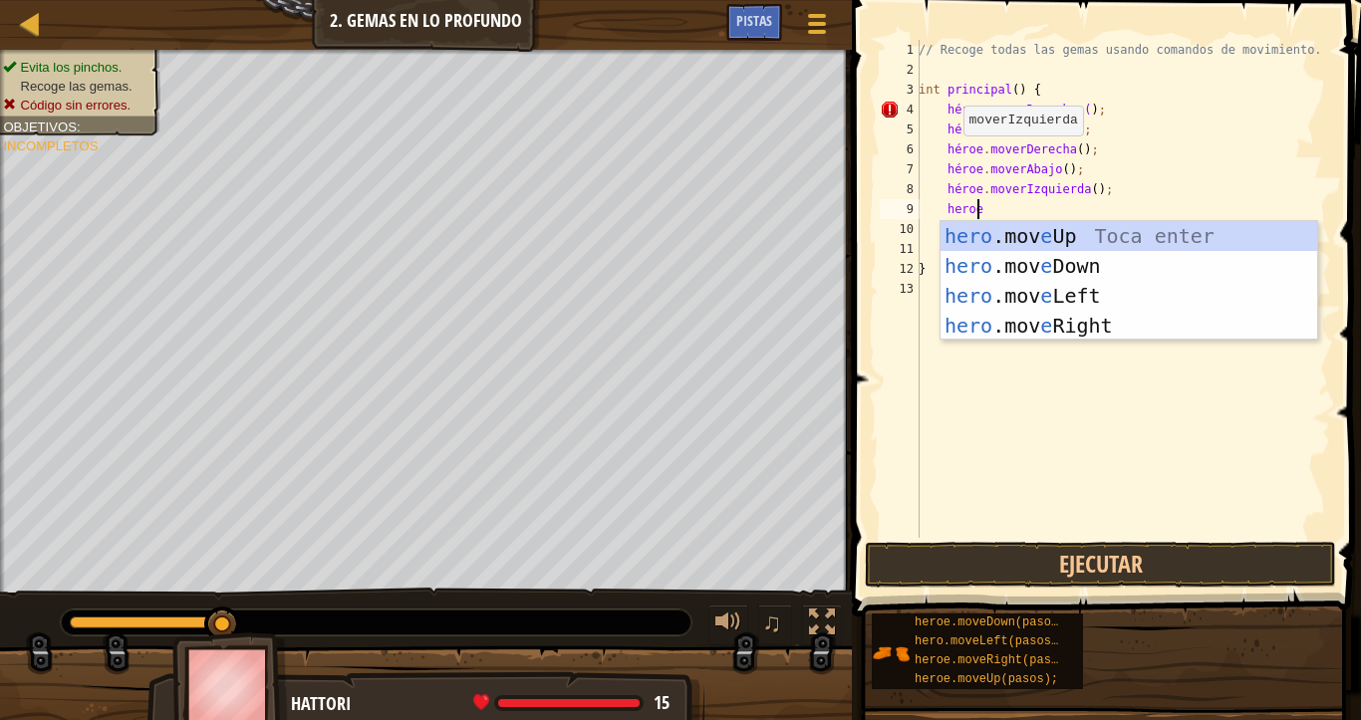
type textarea "heroe"
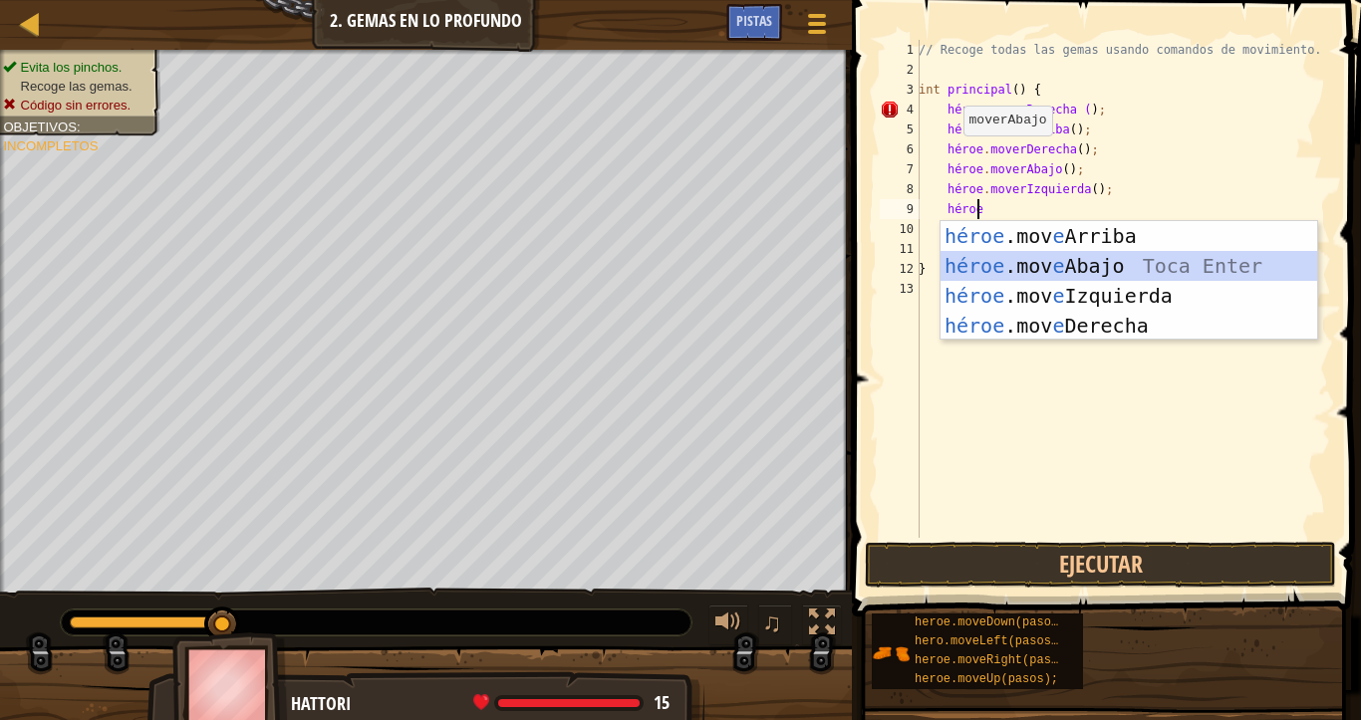
click at [1059, 258] on div "héroe .mov e Arriba Toca enter héroe .mov e Abajo Toca Enter héroe .mov e Izqui…" at bounding box center [1128, 310] width 377 height 179
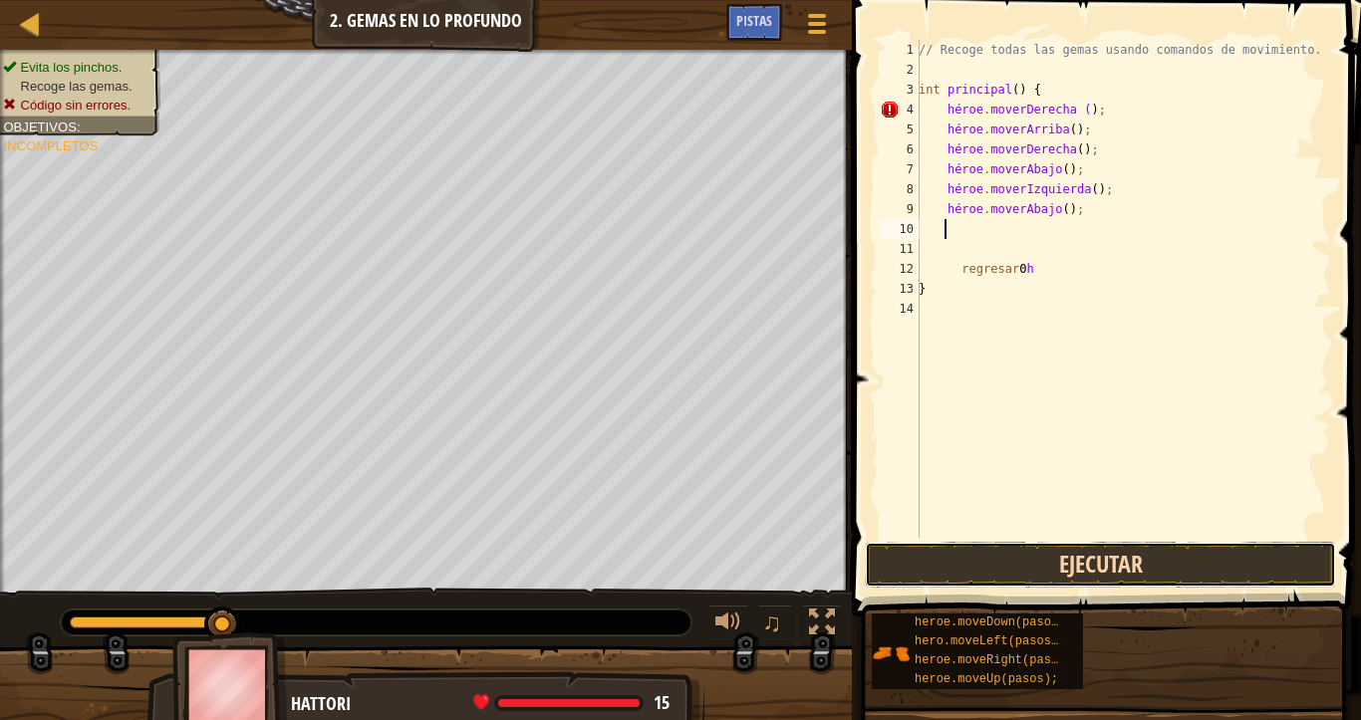
click at [1092, 568] on button "Ejecutar" at bounding box center [1100, 565] width 471 height 46
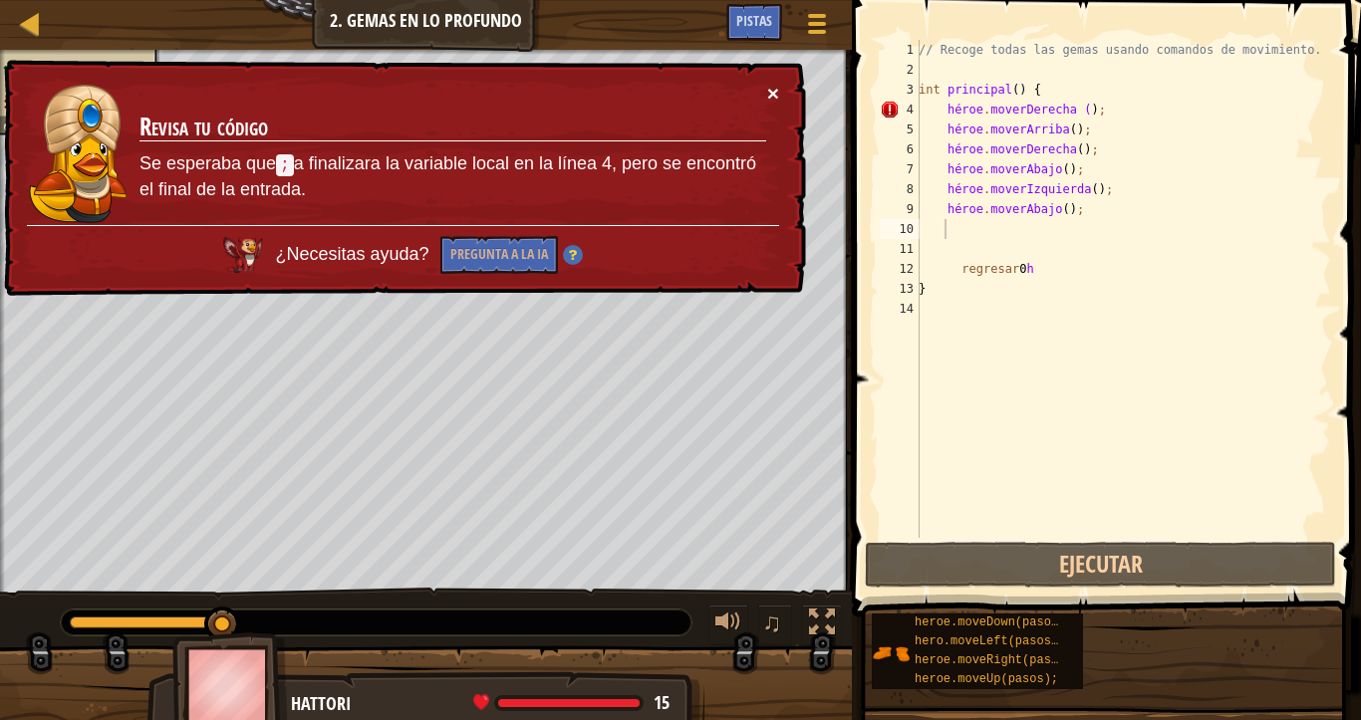
click at [774, 92] on font "×" at bounding box center [773, 93] width 12 height 23
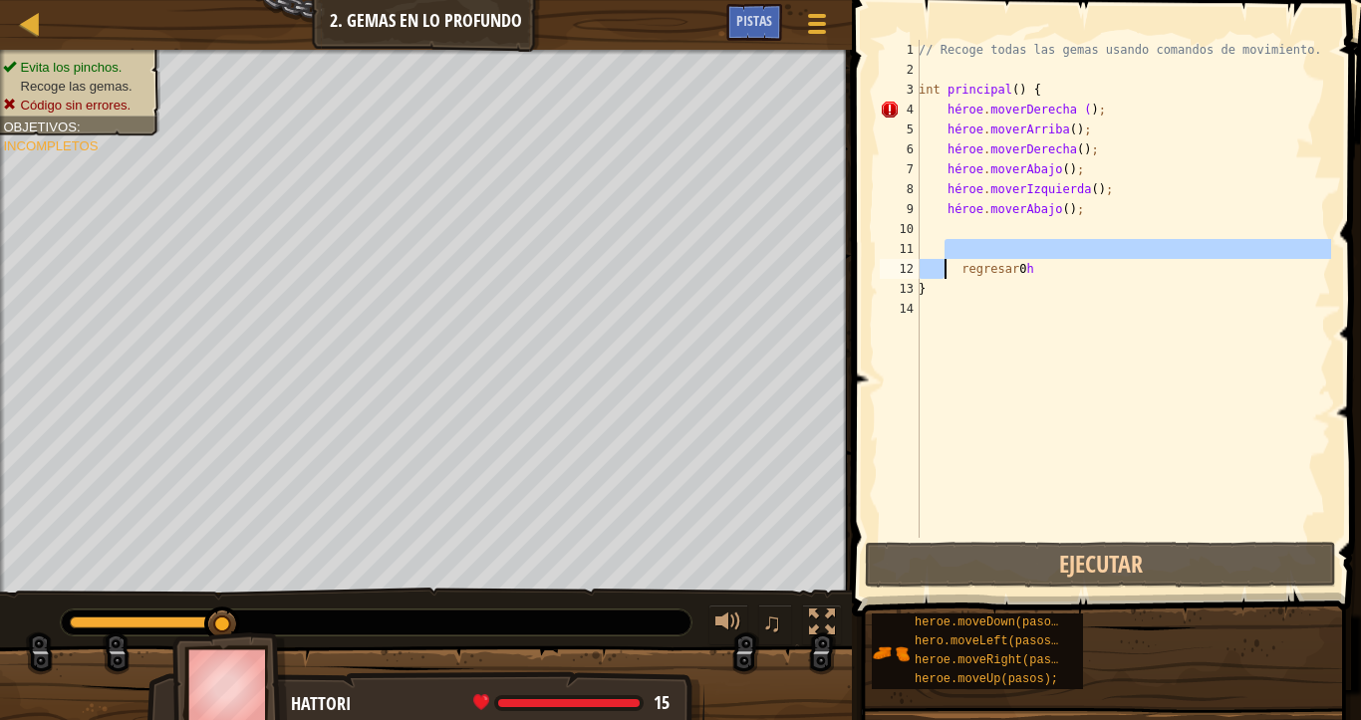
drag, startPoint x: 964, startPoint y: 251, endPoint x: 944, endPoint y: 267, distance: 25.5
click at [944, 267] on div "// Recoge todas las gemas usando comandos de movimiento. int principal ( ) { hé…" at bounding box center [1122, 309] width 416 height 538
click at [962, 262] on div "// Recoge todas las gemas usando comandos de movimiento. int principal ( ) { hé…" at bounding box center [1122, 309] width 416 height 538
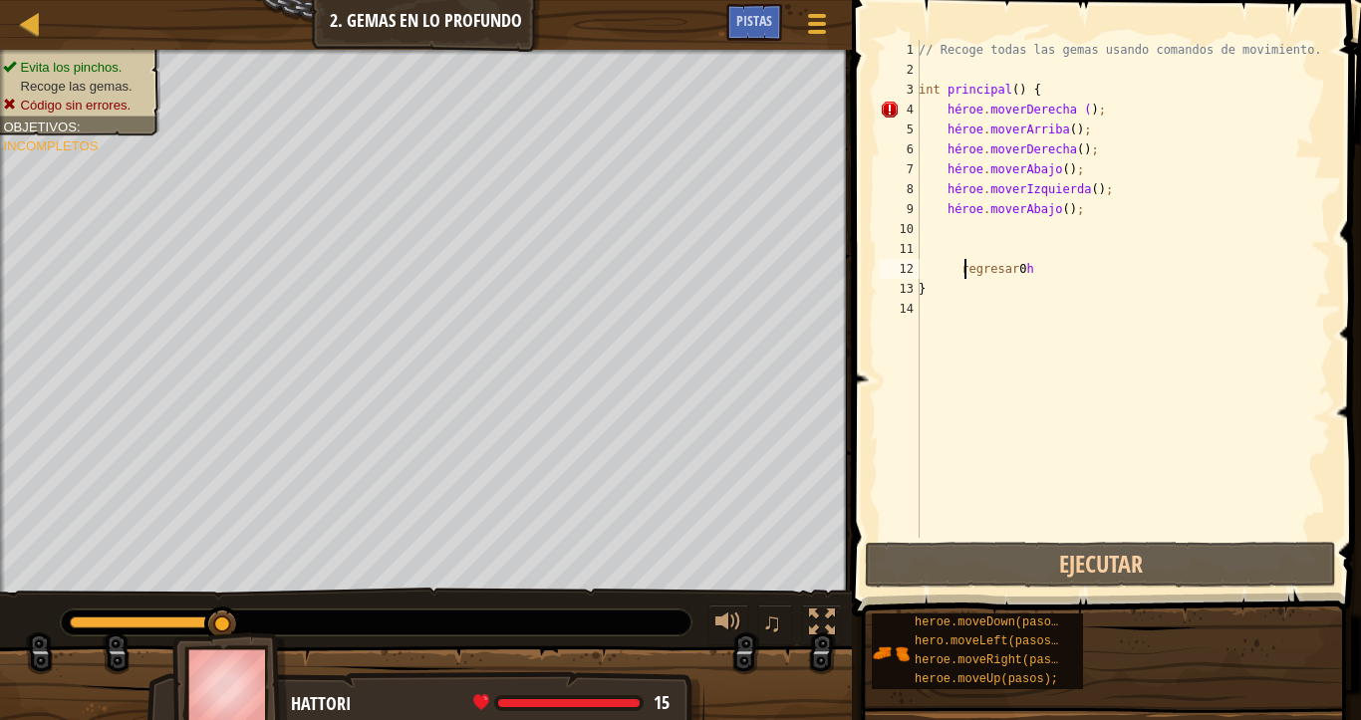
click at [956, 277] on div "// Recoge todas las gemas usando comandos de movimiento. int principal ( ) { hé…" at bounding box center [1122, 309] width 416 height 538
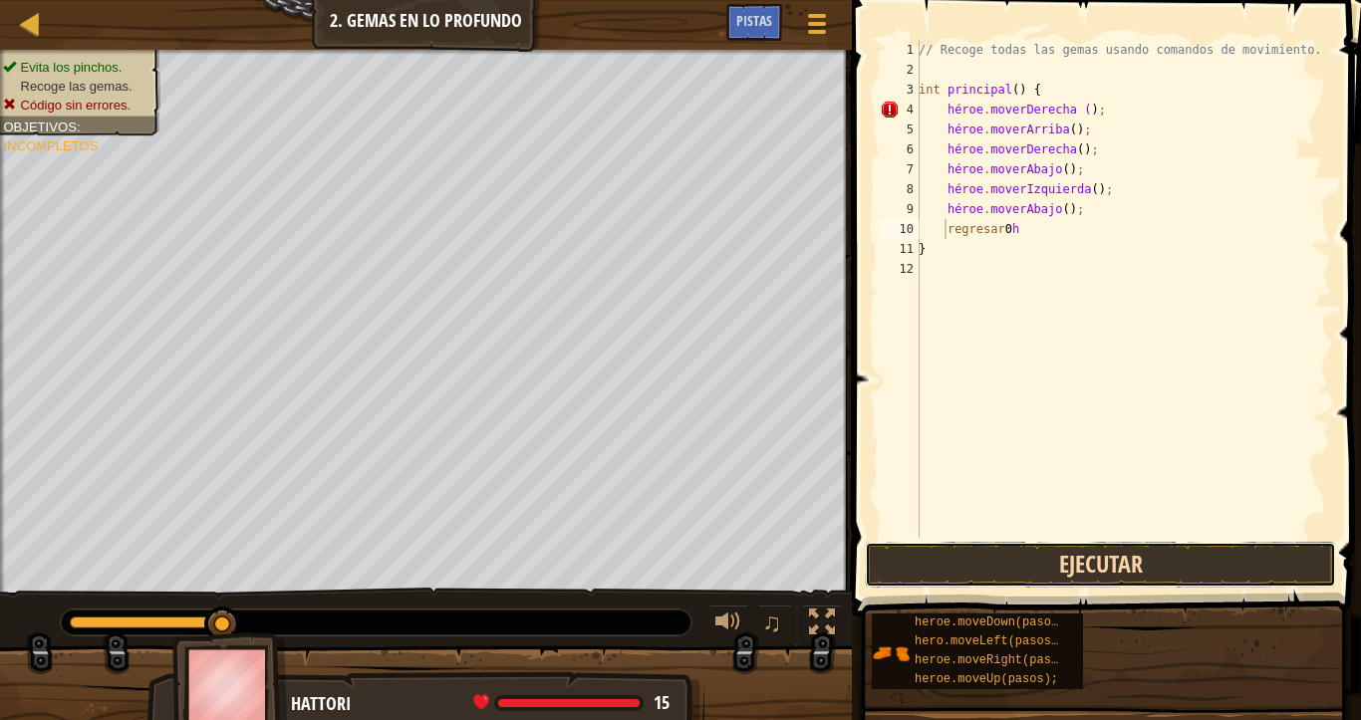
click at [1055, 578] on button "Ejecutar" at bounding box center [1100, 565] width 471 height 46
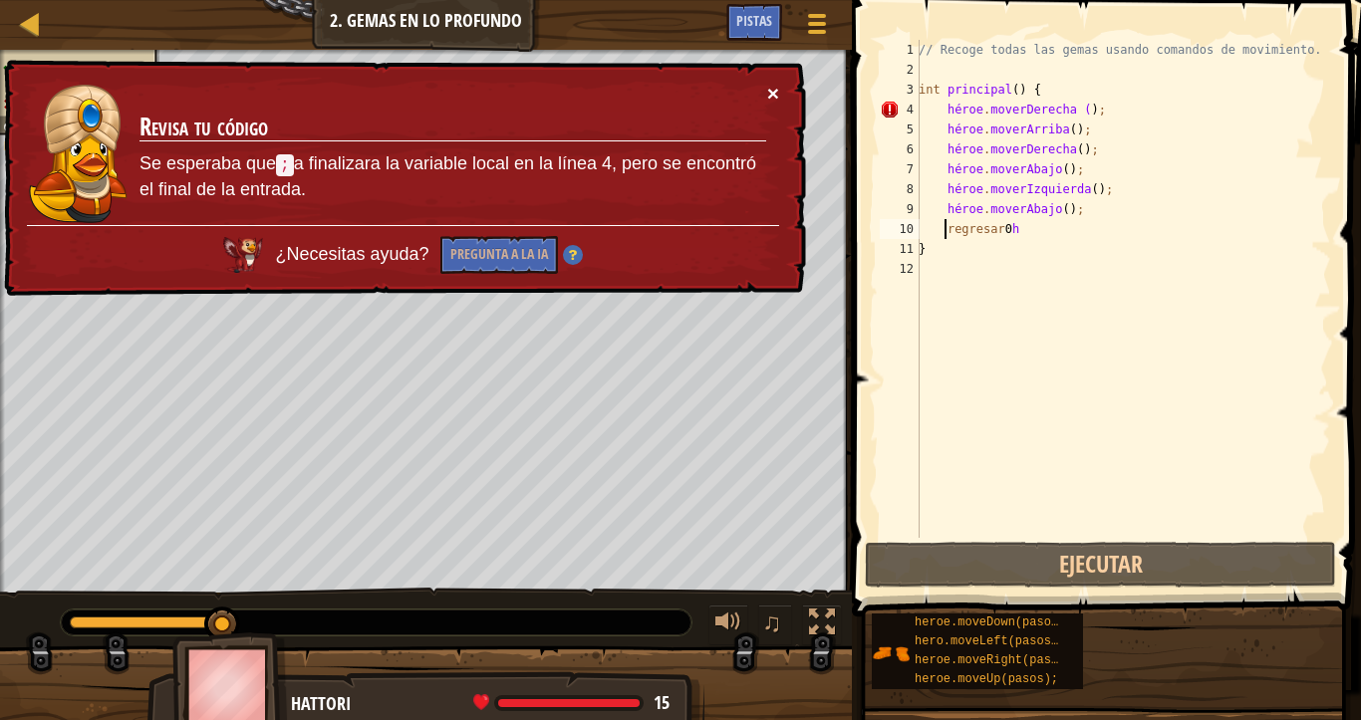
click at [778, 97] on font "×" at bounding box center [773, 93] width 12 height 23
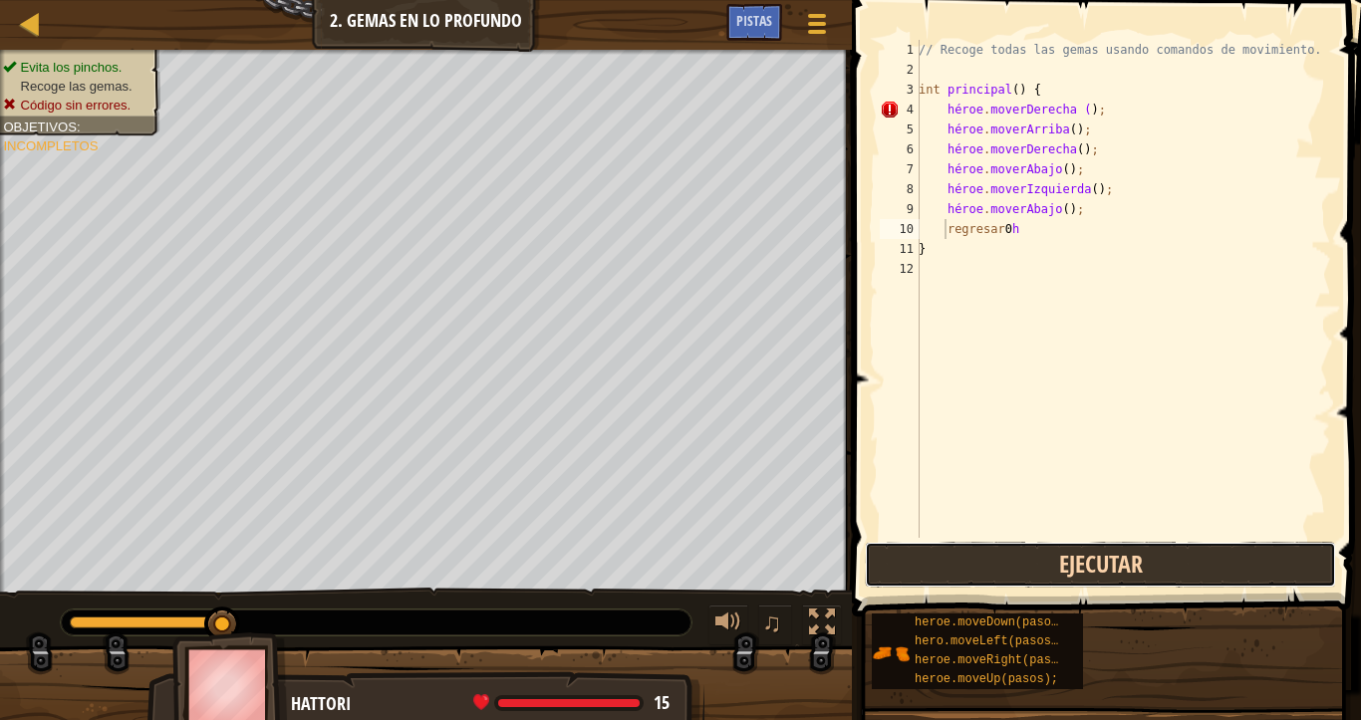
click at [1052, 571] on button "Ejecutar" at bounding box center [1100, 565] width 471 height 46
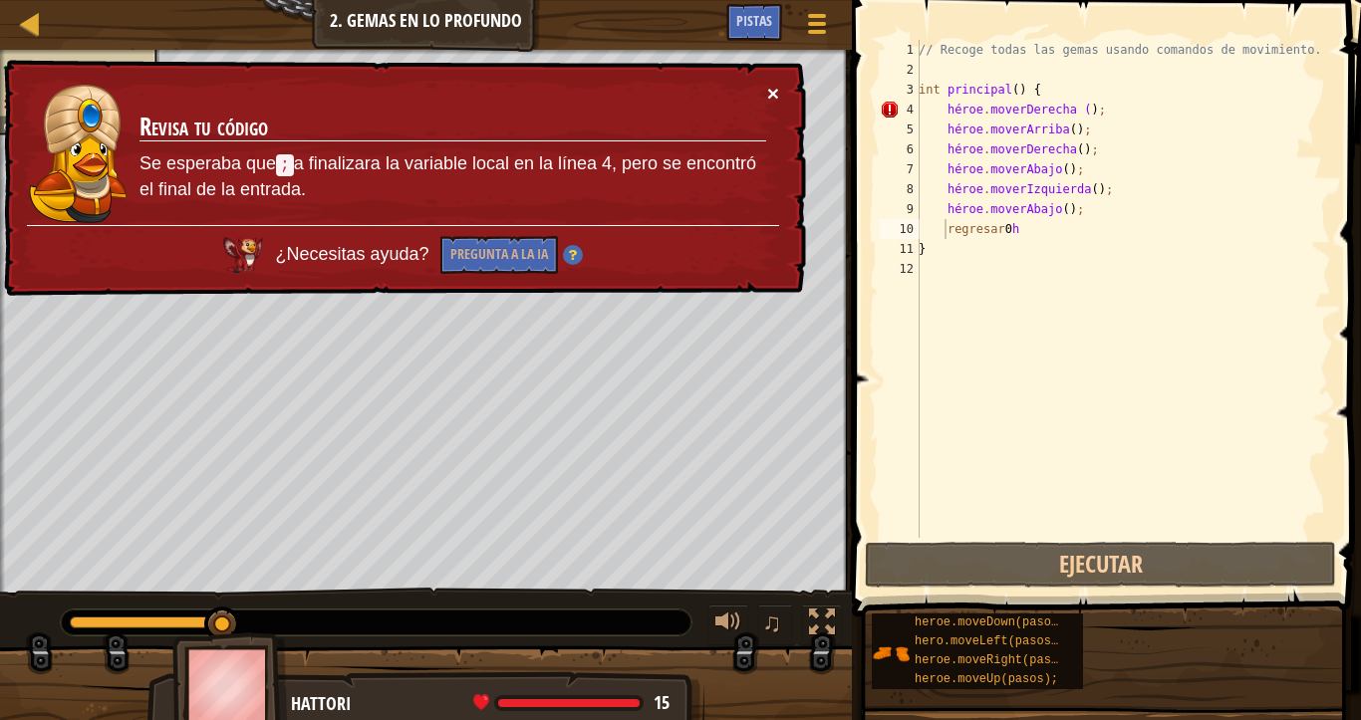
click at [777, 99] on font "×" at bounding box center [773, 93] width 12 height 23
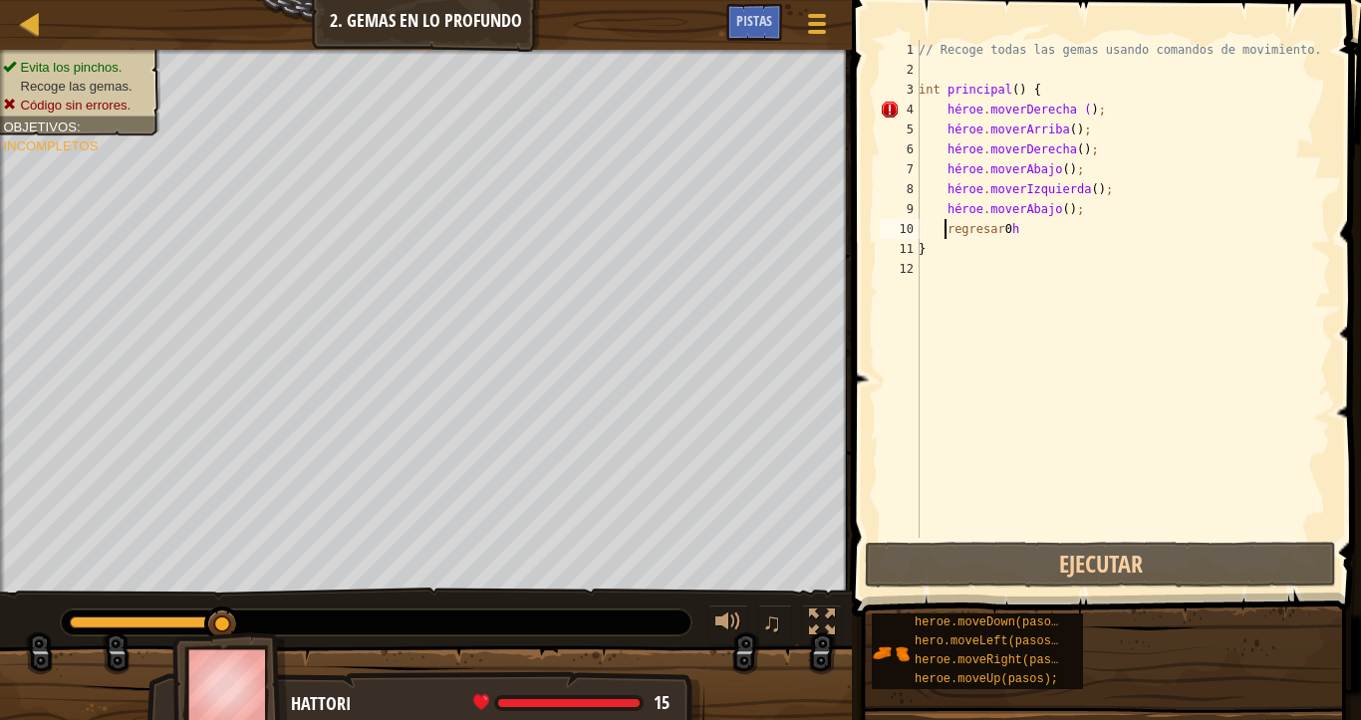
click at [661, 587] on span "15" at bounding box center [661, 702] width 16 height 25
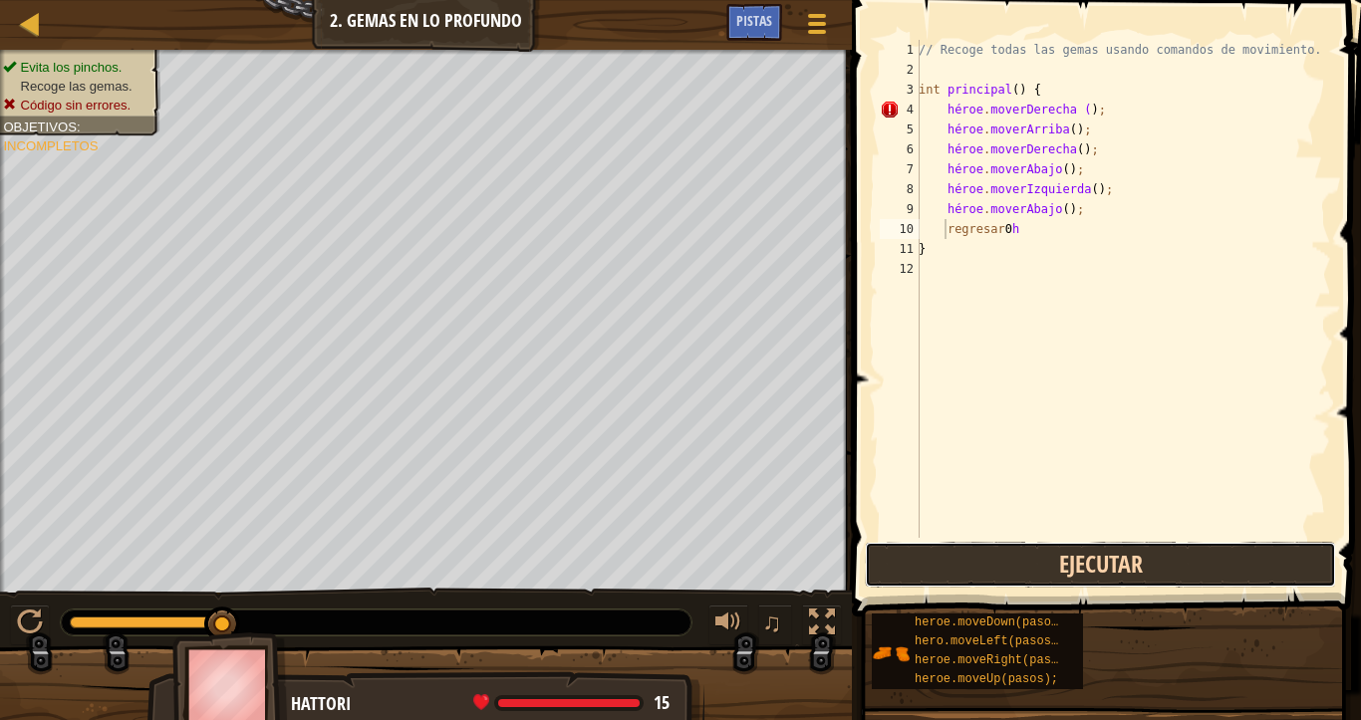
click at [1023, 564] on button "Ejecutar" at bounding box center [1100, 565] width 471 height 46
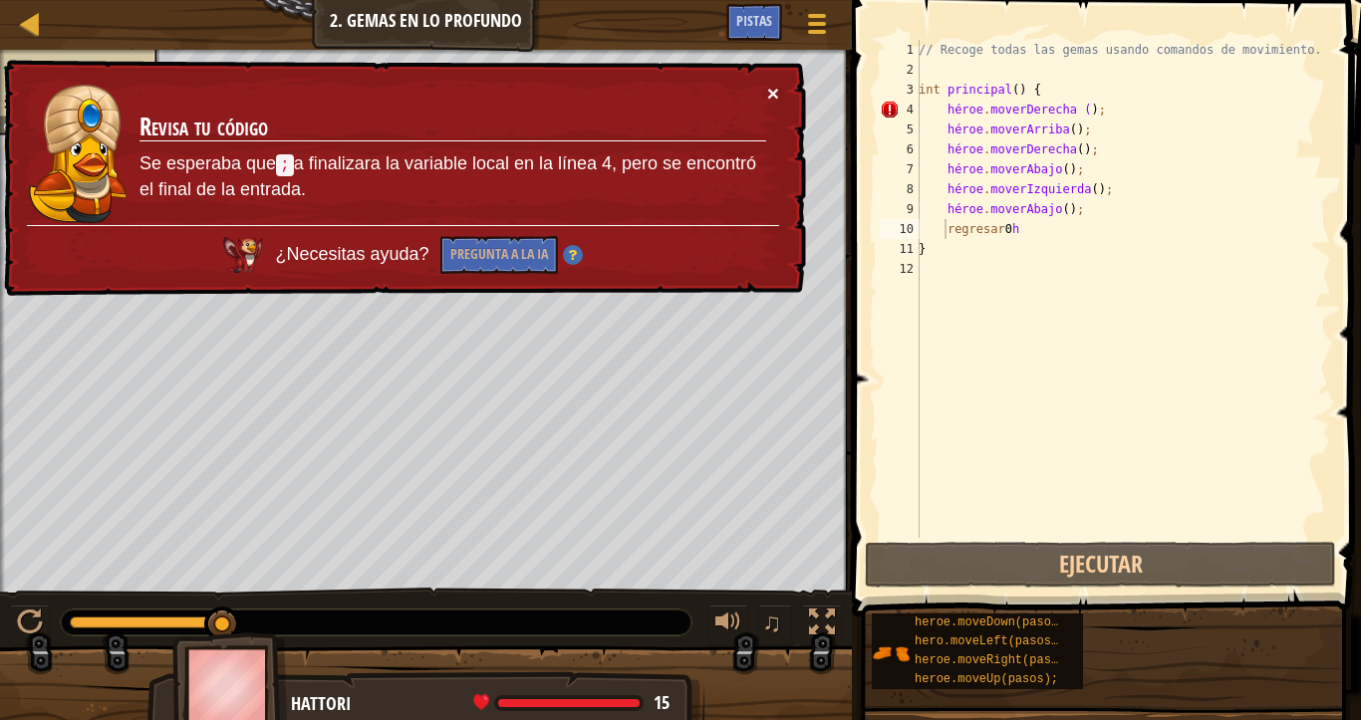
click at [773, 92] on font "×" at bounding box center [773, 93] width 12 height 23
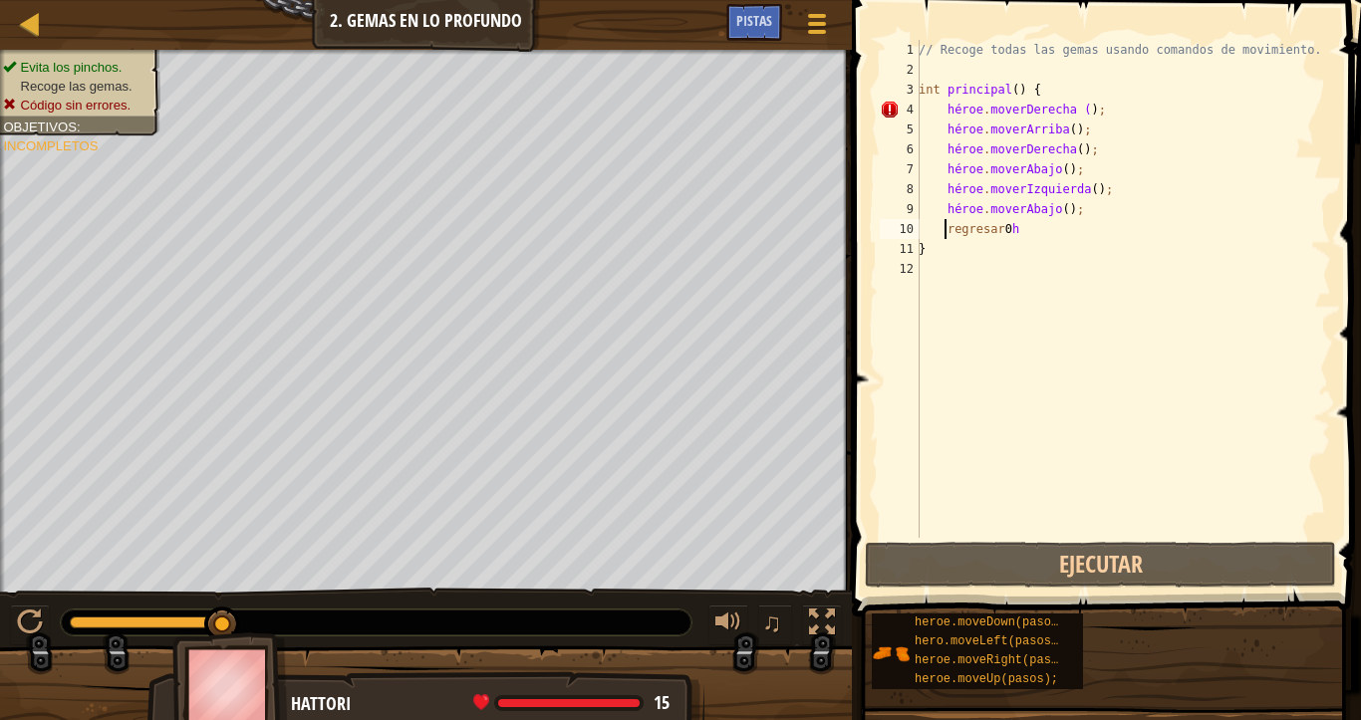
click at [1059, 210] on div "// Recoge todas las gemas usando comandos de movimiento. int principal ( ) { hé…" at bounding box center [1122, 309] width 416 height 538
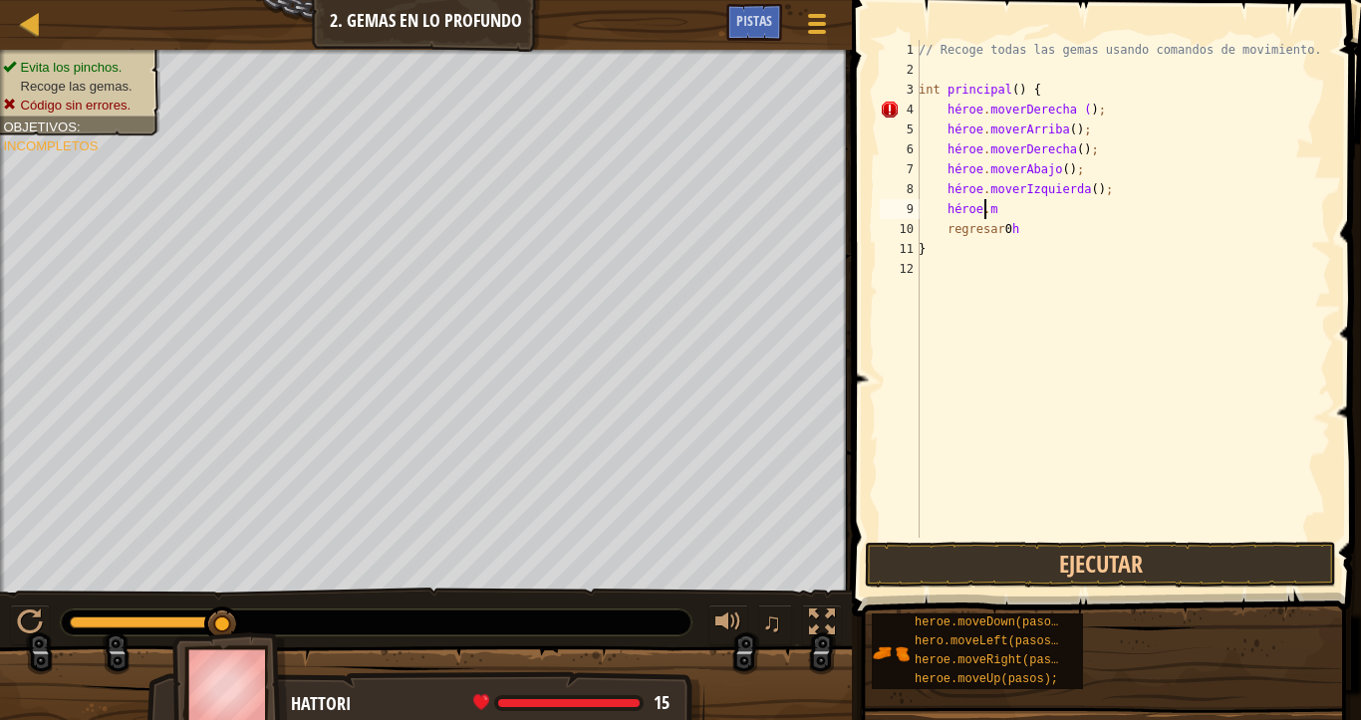
click at [1007, 212] on div "// Recoge todas las gemas usando comandos de movimiento. int principal ( ) { hé…" at bounding box center [1122, 309] width 416 height 538
type textarea "h"
click at [1088, 187] on div "// Recoge todas las gemas usando comandos de movimiento. int principal ( ) { hé…" at bounding box center [1122, 309] width 416 height 538
type textarea "h"
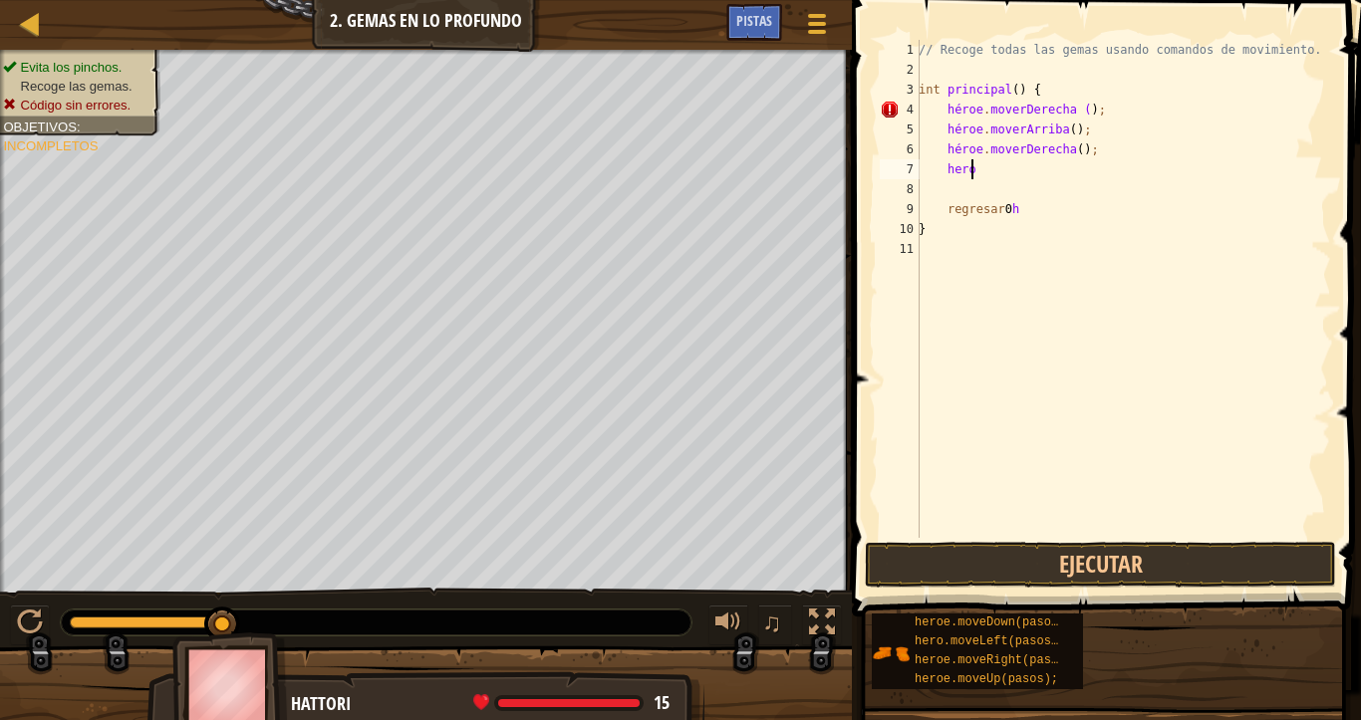
type textarea "h"
type textarea "hero.moveRigh t();"
click at [1012, 255] on div "// Recoge todas las gemas usando comandos de movimiento. int principal ( ) { hé…" at bounding box center [1118, 309] width 423 height 538
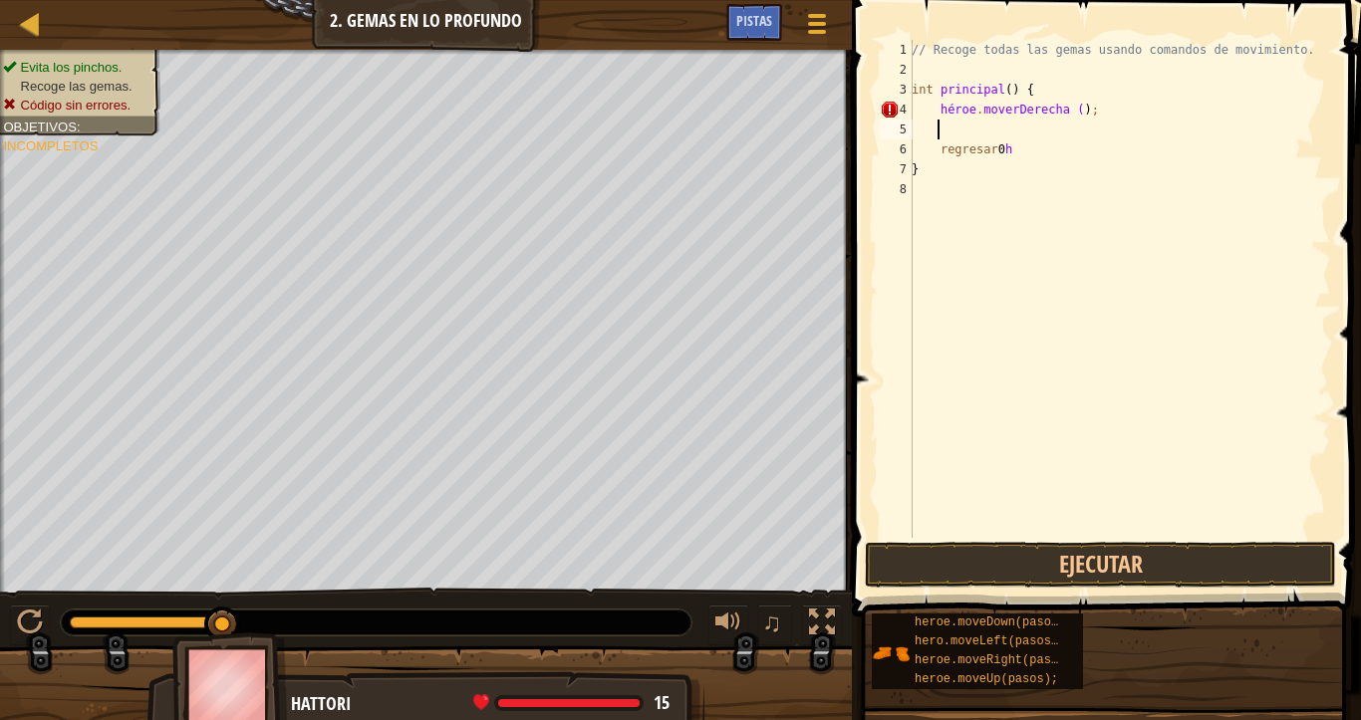
click at [942, 131] on div "// Recoge todas las gemas usando comandos de movimiento. int principal ( ) { hé…" at bounding box center [1118, 309] width 423 height 538
click at [1170, 556] on button "Ejecutar" at bounding box center [1100, 565] width 471 height 46
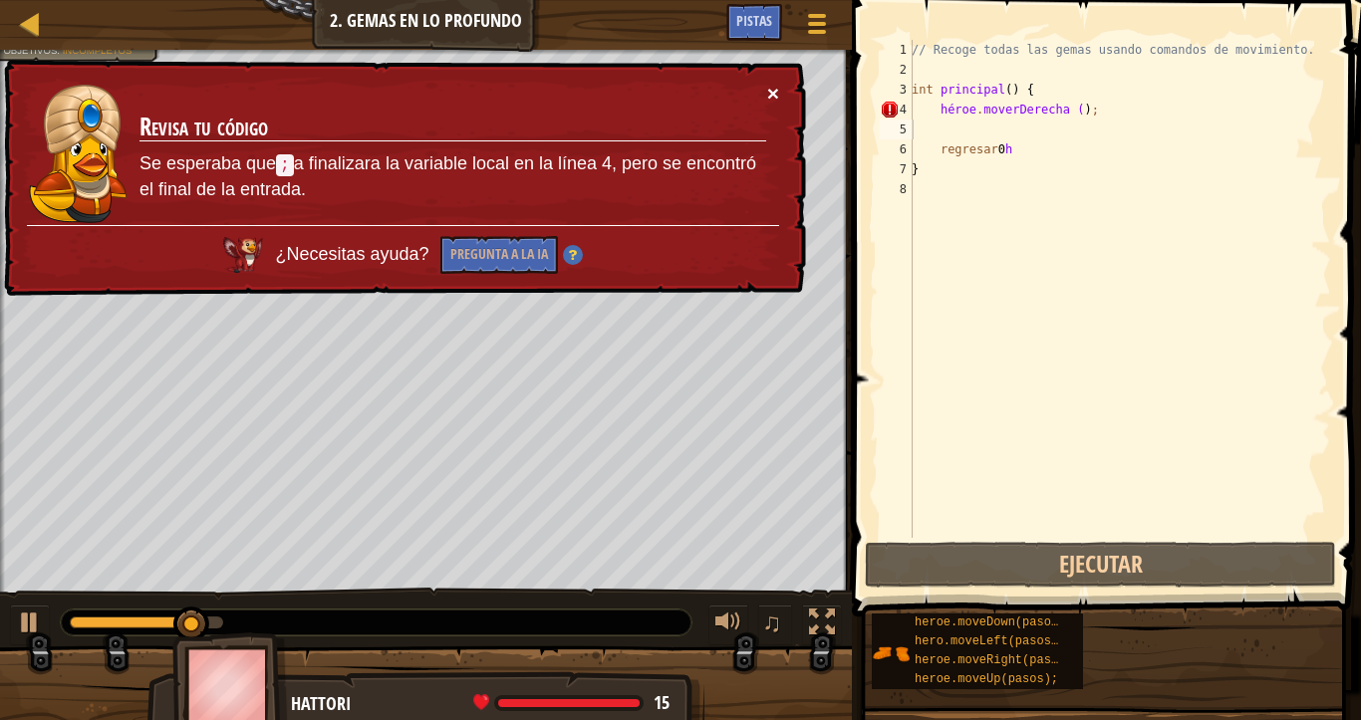
click at [773, 92] on font "×" at bounding box center [773, 93] width 12 height 23
click at [1107, 109] on div "// Recoge todas las gemas usando comandos de movimiento. int principal ( ) { hé…" at bounding box center [1118, 309] width 423 height 538
type textarea "hero.moveRigh t();"
click at [1110, 117] on div "// Recoge todas las gemas usando comandos de movimiento. int principal ( ) { hé…" at bounding box center [1118, 309] width 423 height 538
click at [984, 131] on div "// Recoge todas las gemas usando comandos de movimiento. int principal ( ) { hé…" at bounding box center [1118, 309] width 423 height 538
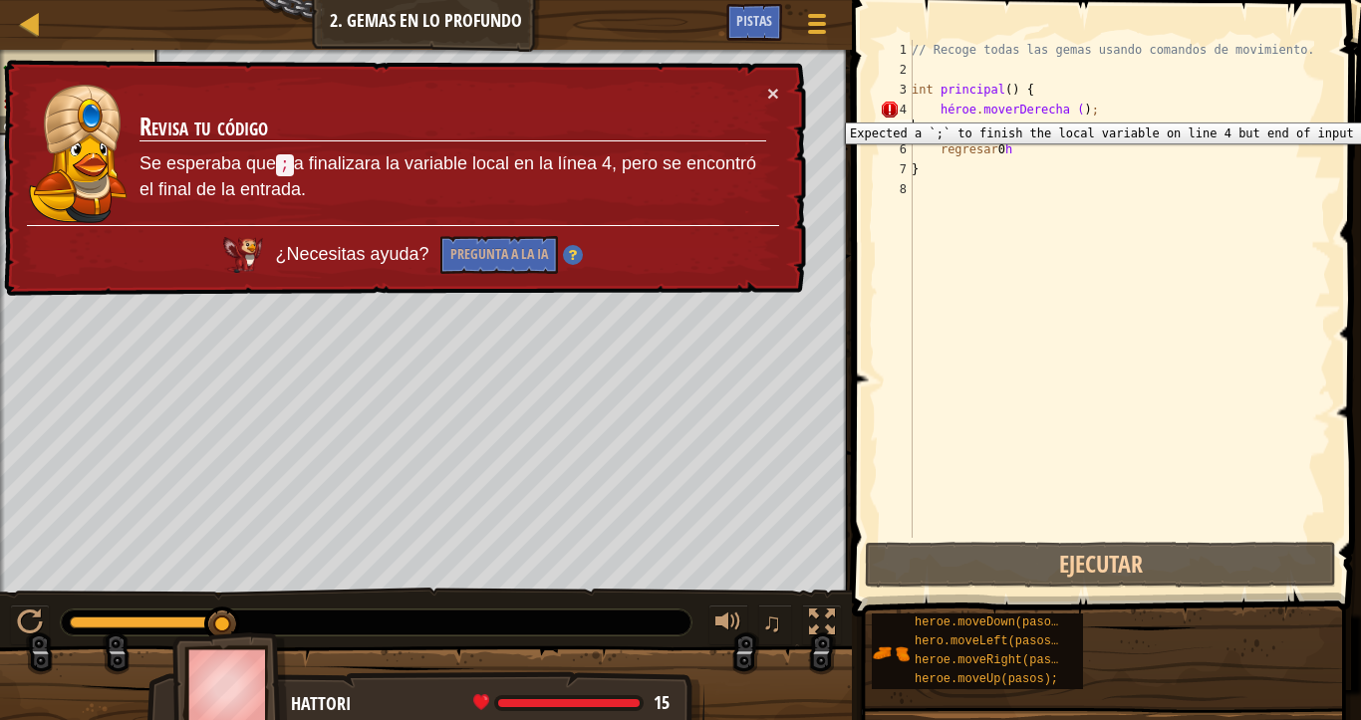
click at [885, 108] on div "4" at bounding box center [896, 110] width 33 height 20
click at [891, 109] on div "4" at bounding box center [896, 110] width 33 height 20
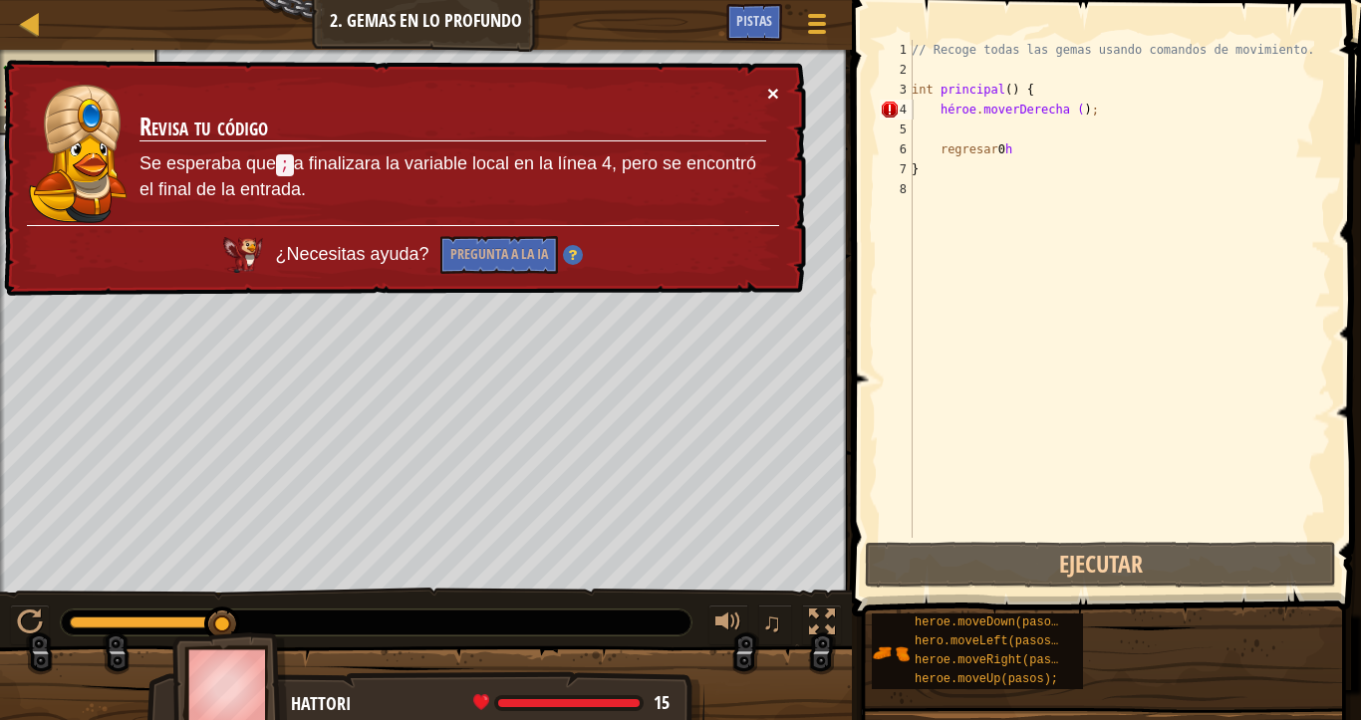
click at [768, 92] on font "×" at bounding box center [773, 95] width 12 height 23
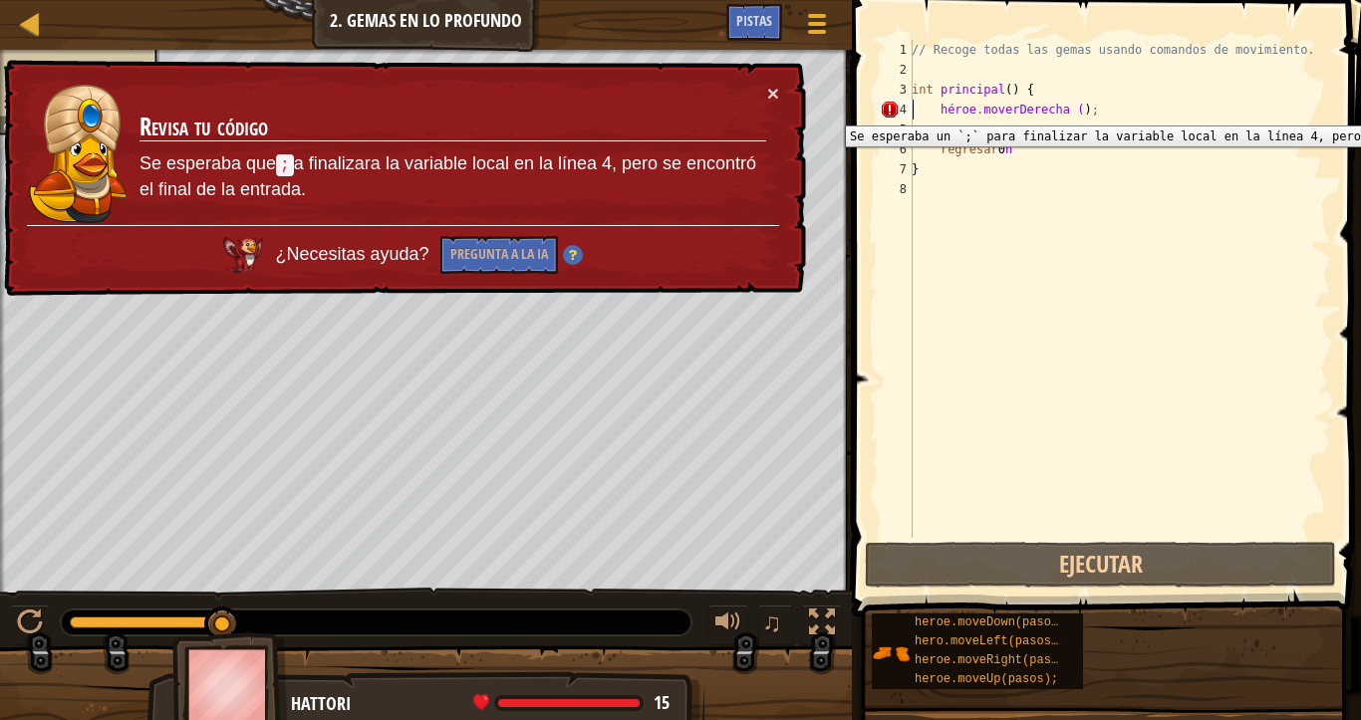
click at [892, 111] on div "4" at bounding box center [896, 110] width 33 height 20
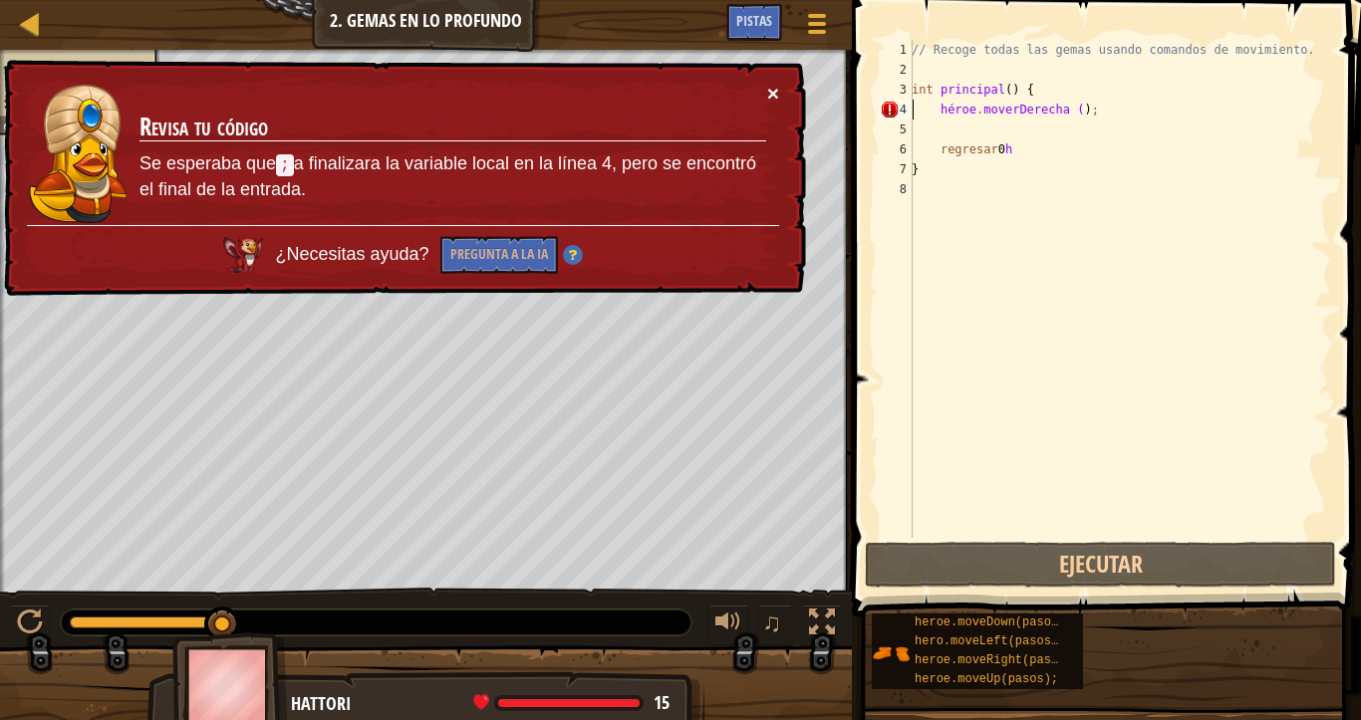
click at [776, 97] on font "×" at bounding box center [774, 98] width 13 height 23
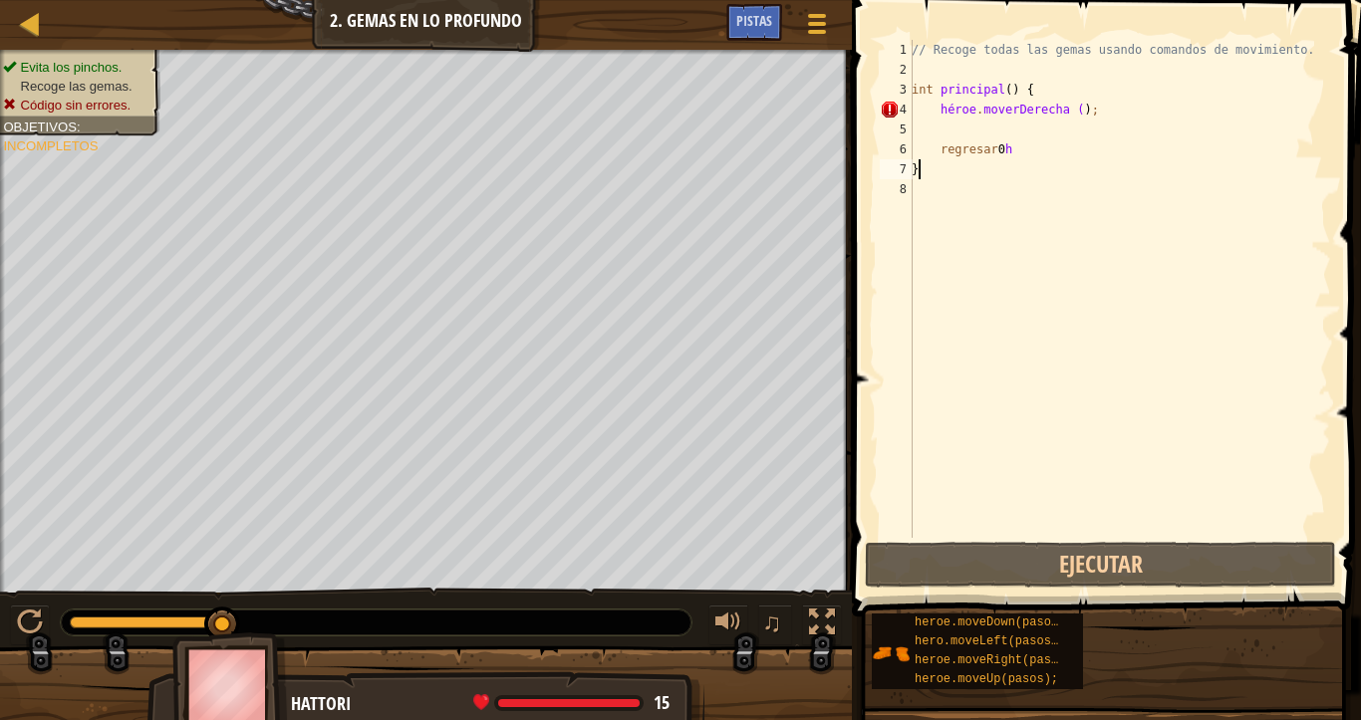
click at [943, 170] on div "// Recoge todas las gemas usando comandos de movimiento. int principal ( ) { hé…" at bounding box center [1118, 309] width 423 height 538
type textarea "}"
click at [926, 126] on div "// Recoge todas las gemas usando comandos de movimiento. int principal ( ) { hé…" at bounding box center [1118, 309] width 423 height 538
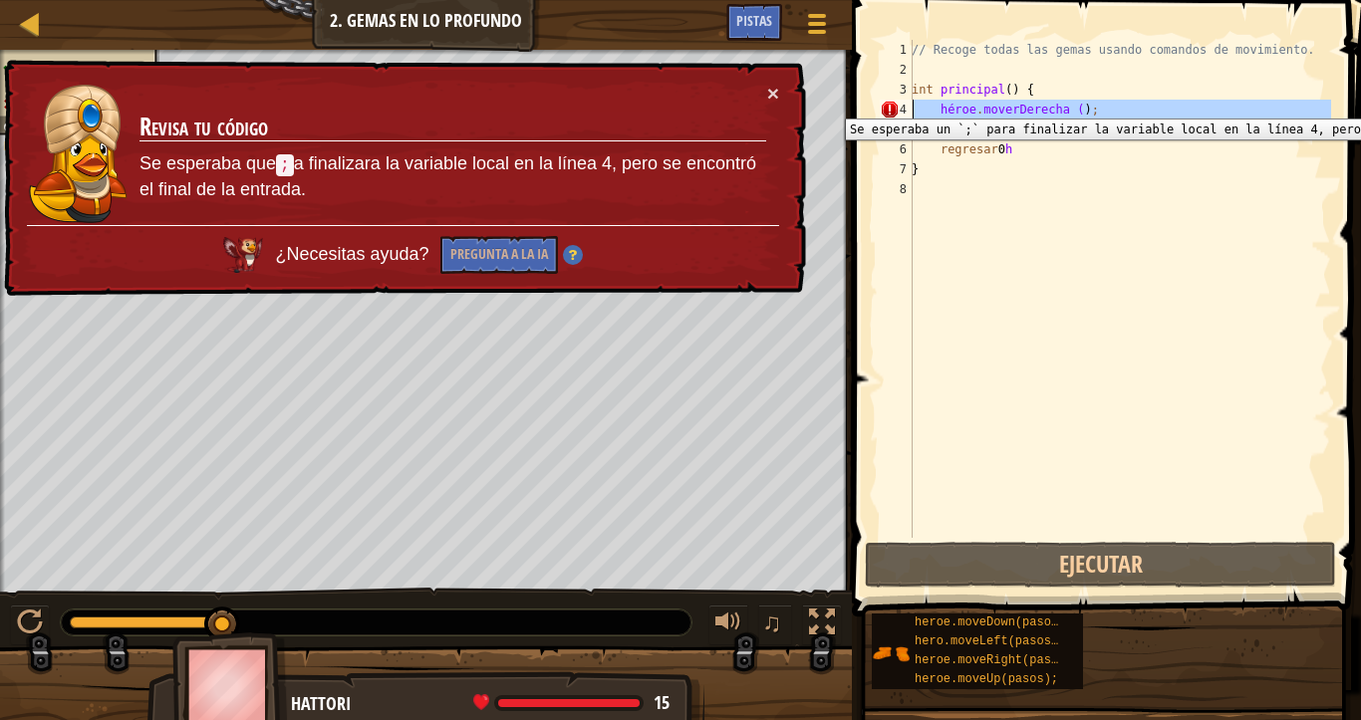
click at [896, 104] on div "4" at bounding box center [896, 110] width 33 height 20
type textarea "hero.moveRigh t();"
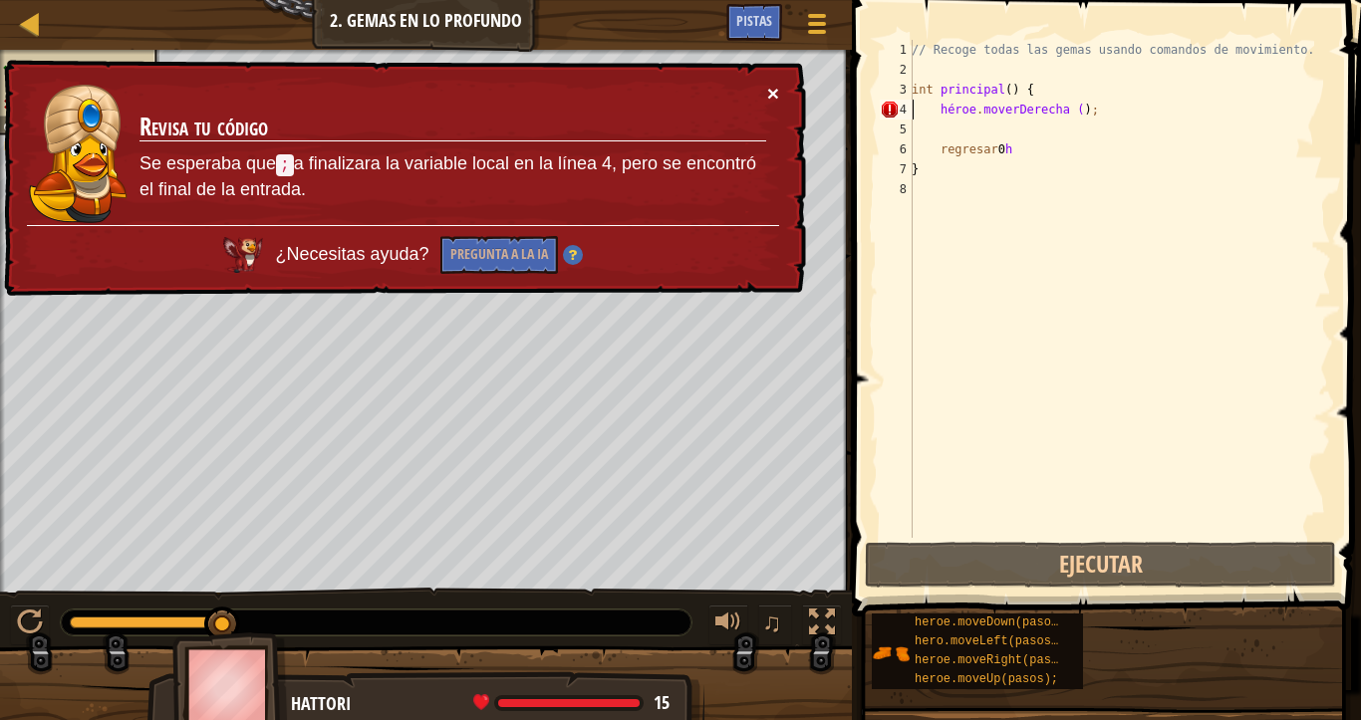
click at [774, 95] on font "×" at bounding box center [774, 98] width 13 height 23
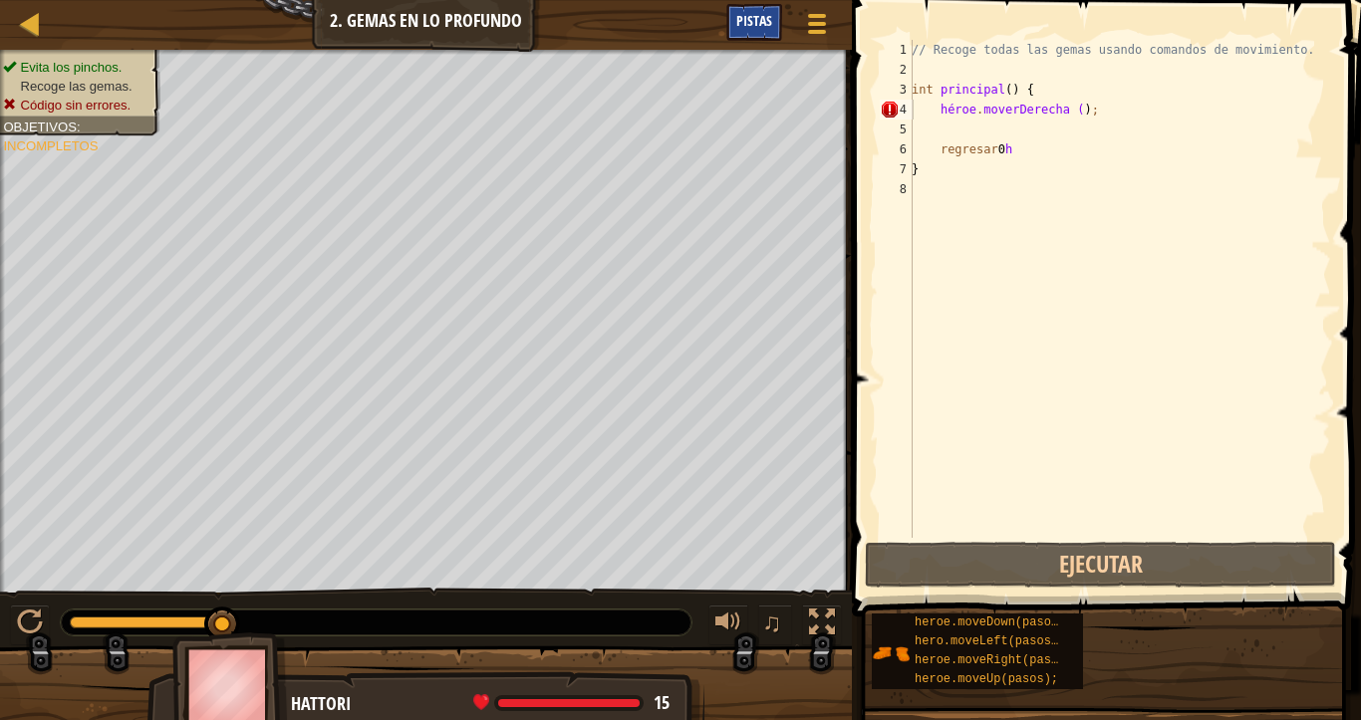
click at [764, 35] on div "Pistas" at bounding box center [754, 22] width 56 height 37
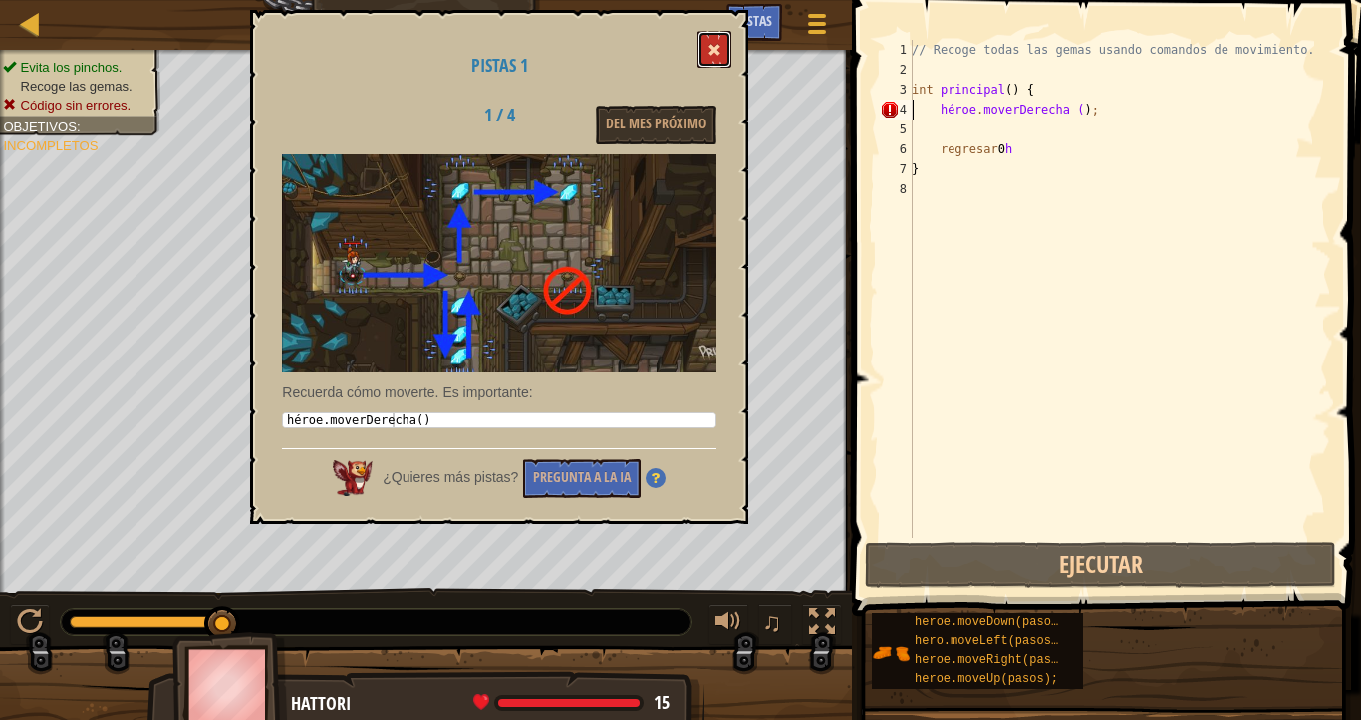
click at [718, 46] on span at bounding box center [714, 50] width 14 height 14
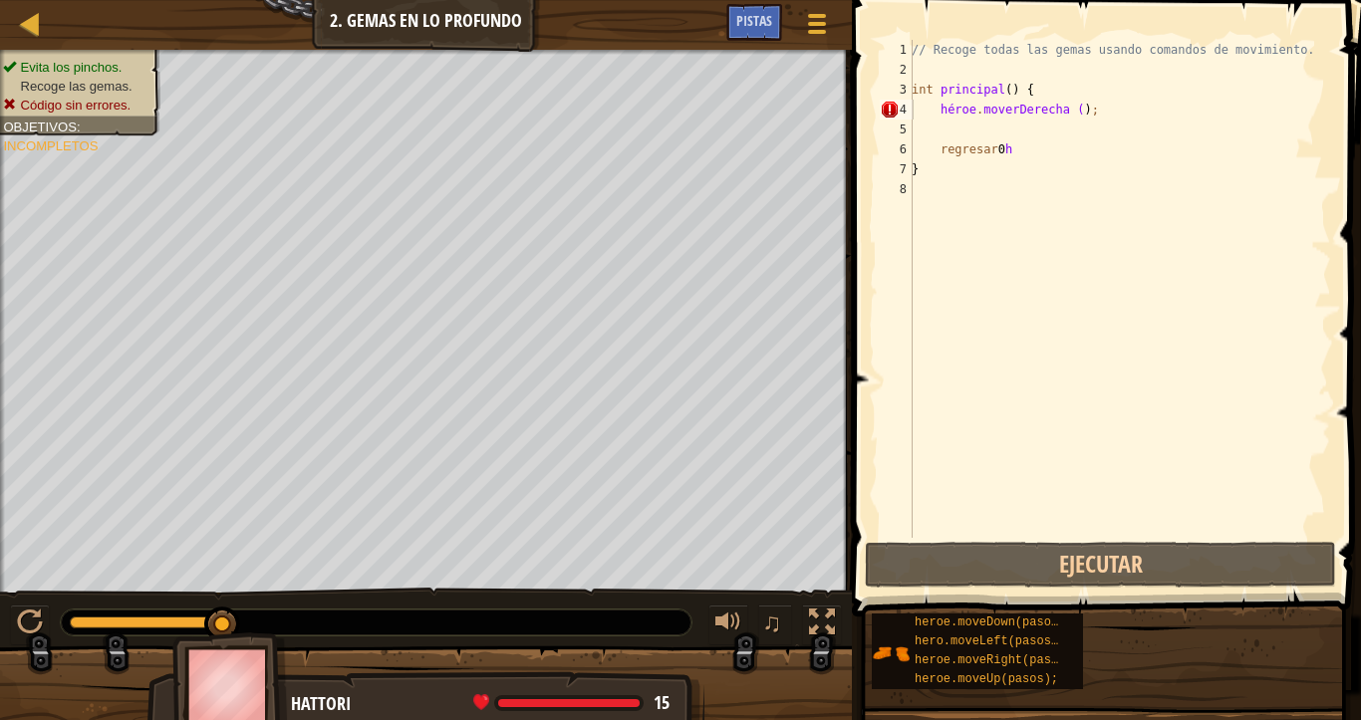
click at [953, 125] on div "// Recoge todas las gemas usando comandos de movimiento. int principal ( ) { hé…" at bounding box center [1118, 309] width 423 height 538
click at [1097, 181] on div "// Recoge todas las gemas usando comandos de movimiento. int principal ( ) { hé…" at bounding box center [1118, 309] width 423 height 538
click at [947, 139] on div "// Recoge todas las gemas usando comandos de movimiento. int principal ( ) { hé…" at bounding box center [1118, 309] width 423 height 538
type textarea "return 0h"
click at [955, 137] on div "// Recoge todas las gemas usando comandos de movimiento. int principal ( ) { hé…" at bounding box center [1118, 309] width 423 height 538
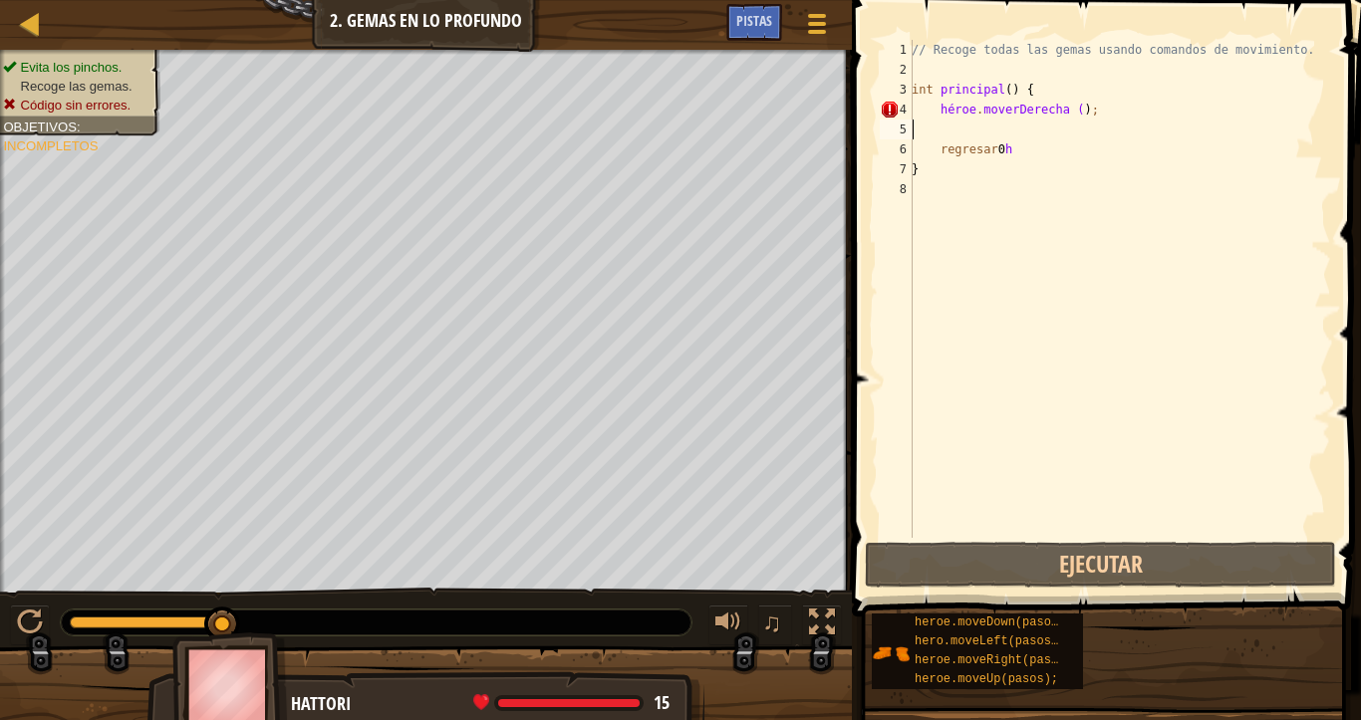
click at [955, 137] on div "// Recoge todas las gemas usando comandos de movimiento. int principal ( ) { hé…" at bounding box center [1118, 309] width 423 height 538
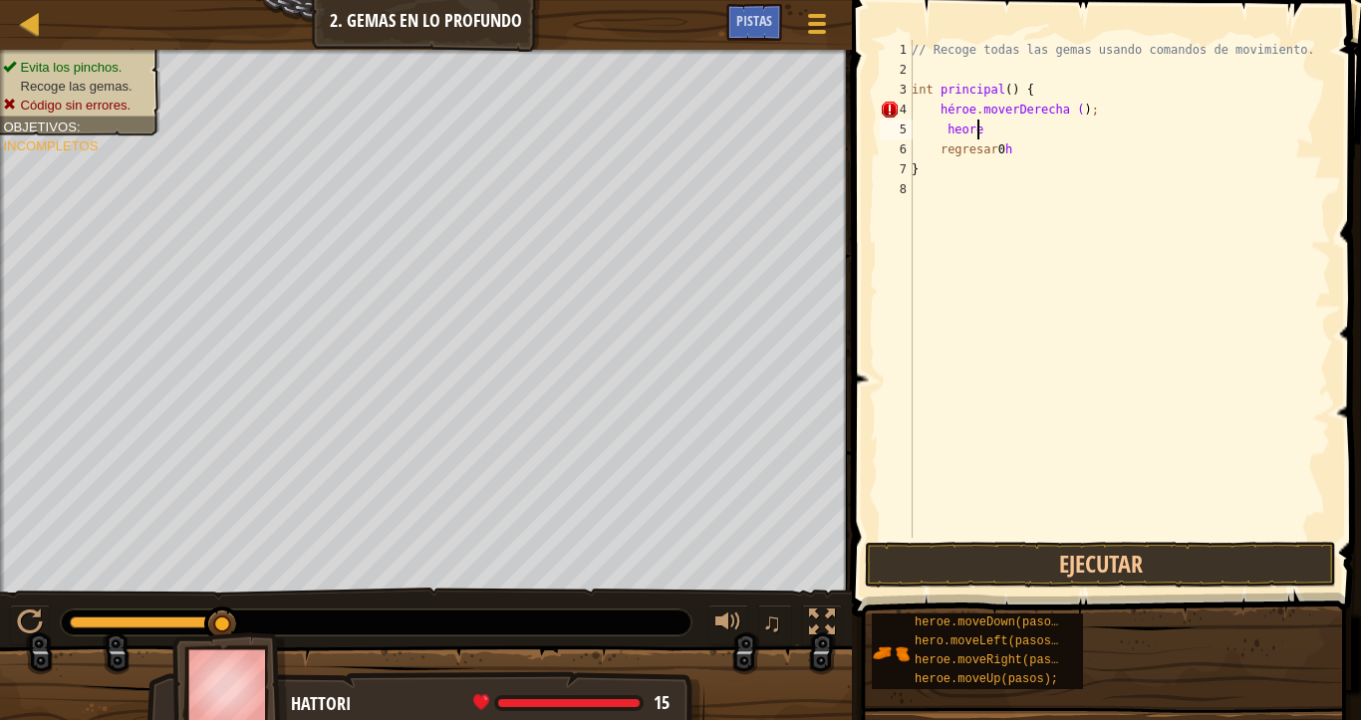
scroll to position [9, 4]
type textarea "h"
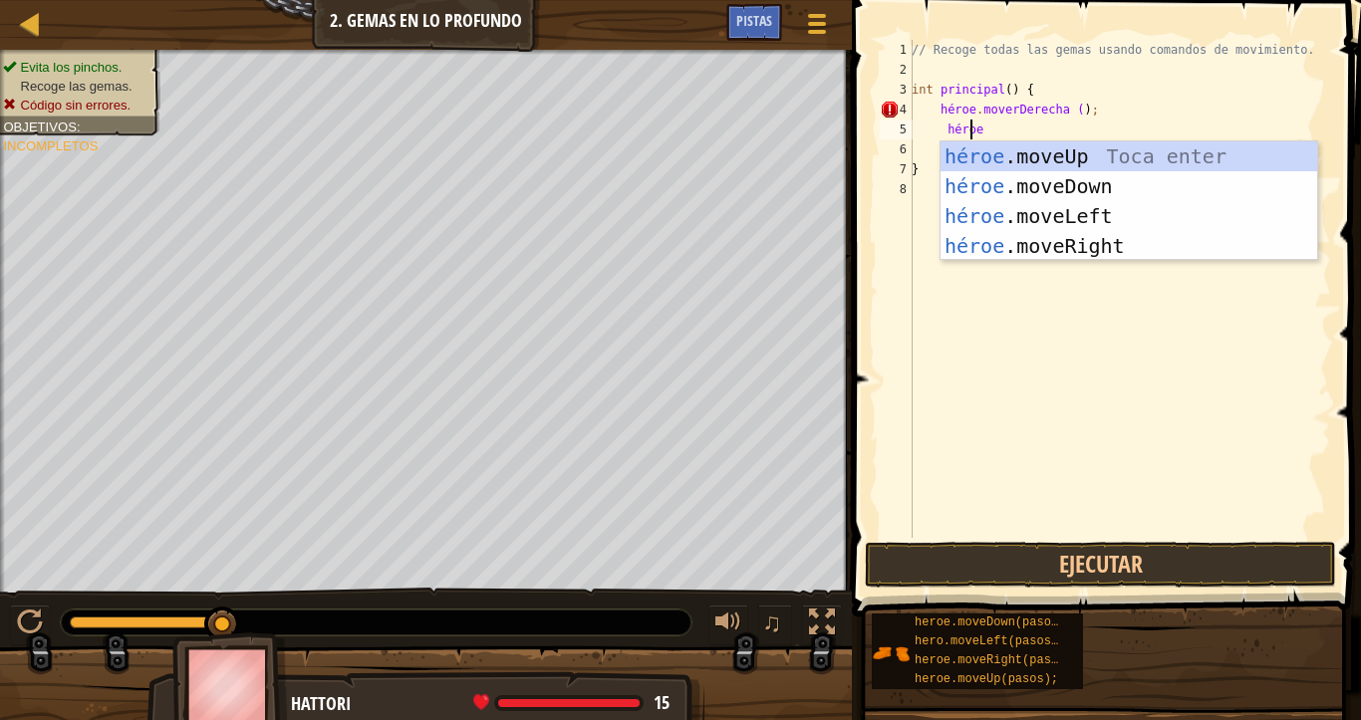
type textarea "heroe"
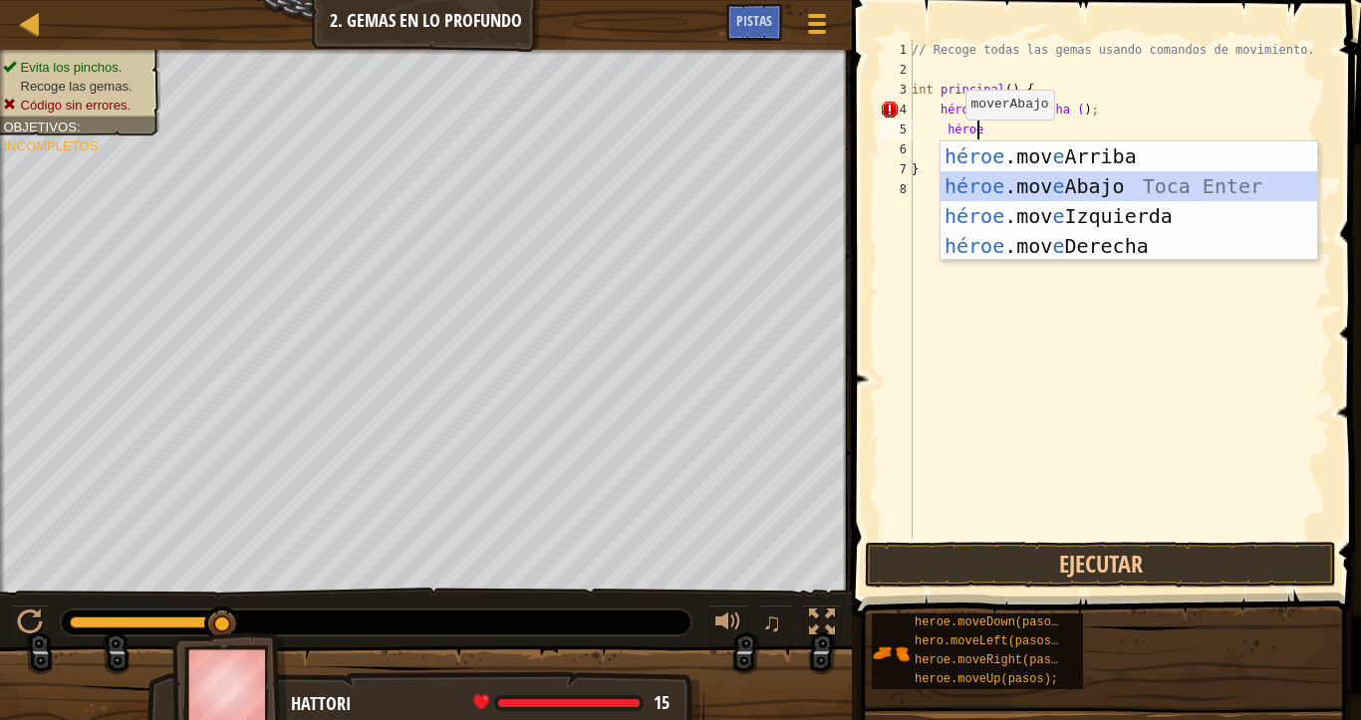
click at [1023, 178] on div "héroe .mov e Arriba Toca enter héroe .mov e Abajo Toca Enter héroe .mov e Izqui…" at bounding box center [1128, 230] width 377 height 179
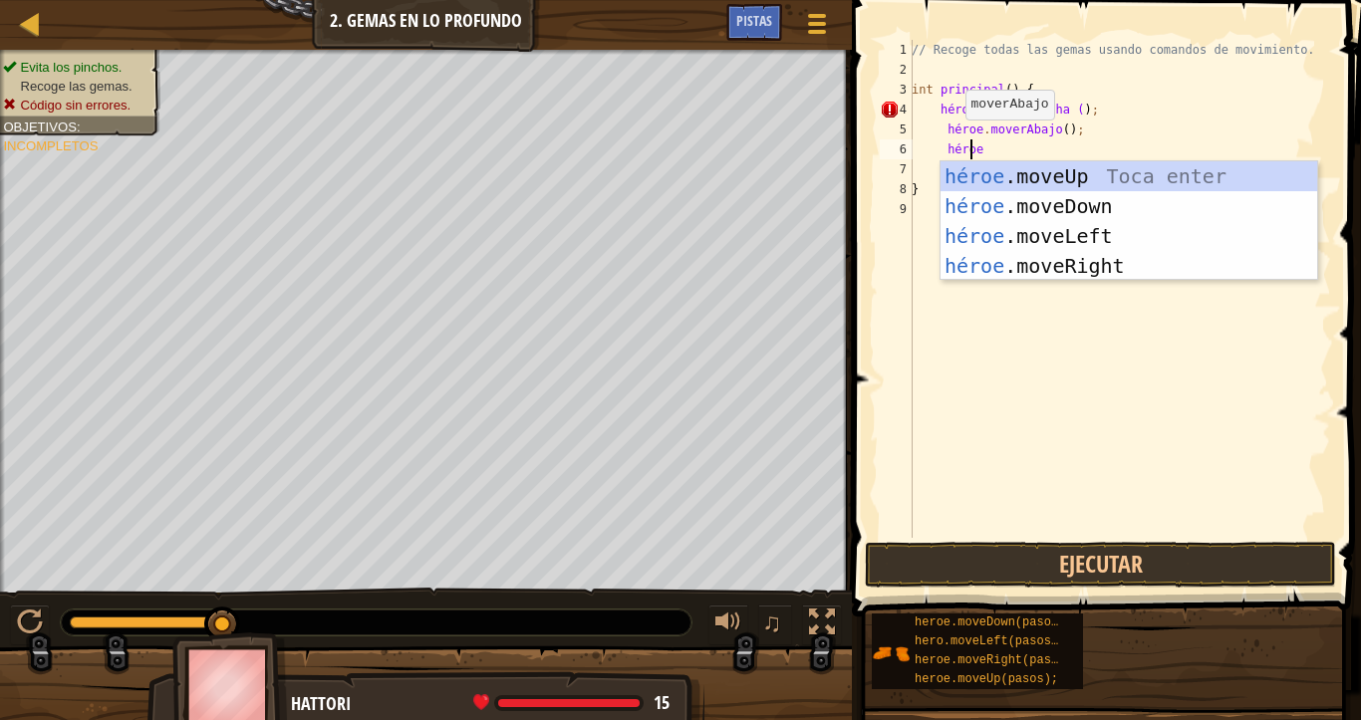
type textarea "heroe"
click at [1064, 171] on div "héroe .mov e Arriba Toca enter héroe .mov e Abajo Toca Enter héroe .mov e Izqui…" at bounding box center [1128, 250] width 377 height 179
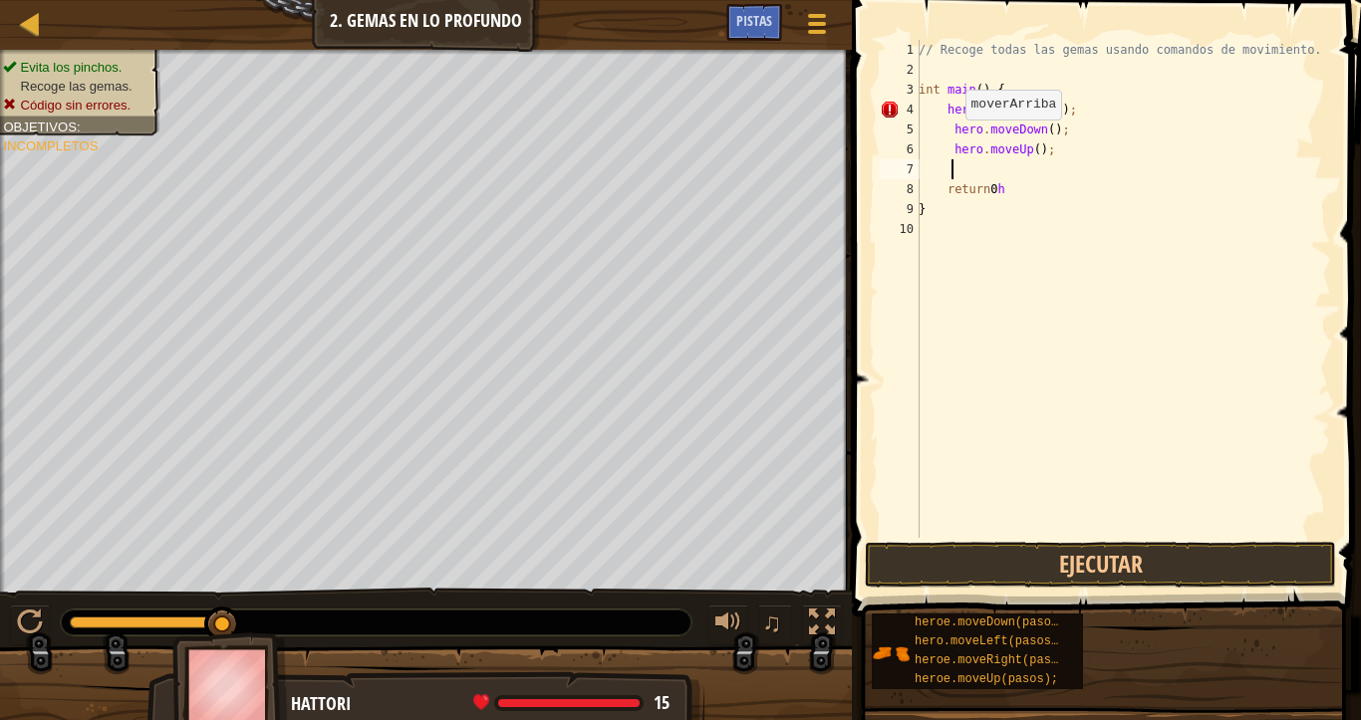
scroll to position [9, 2]
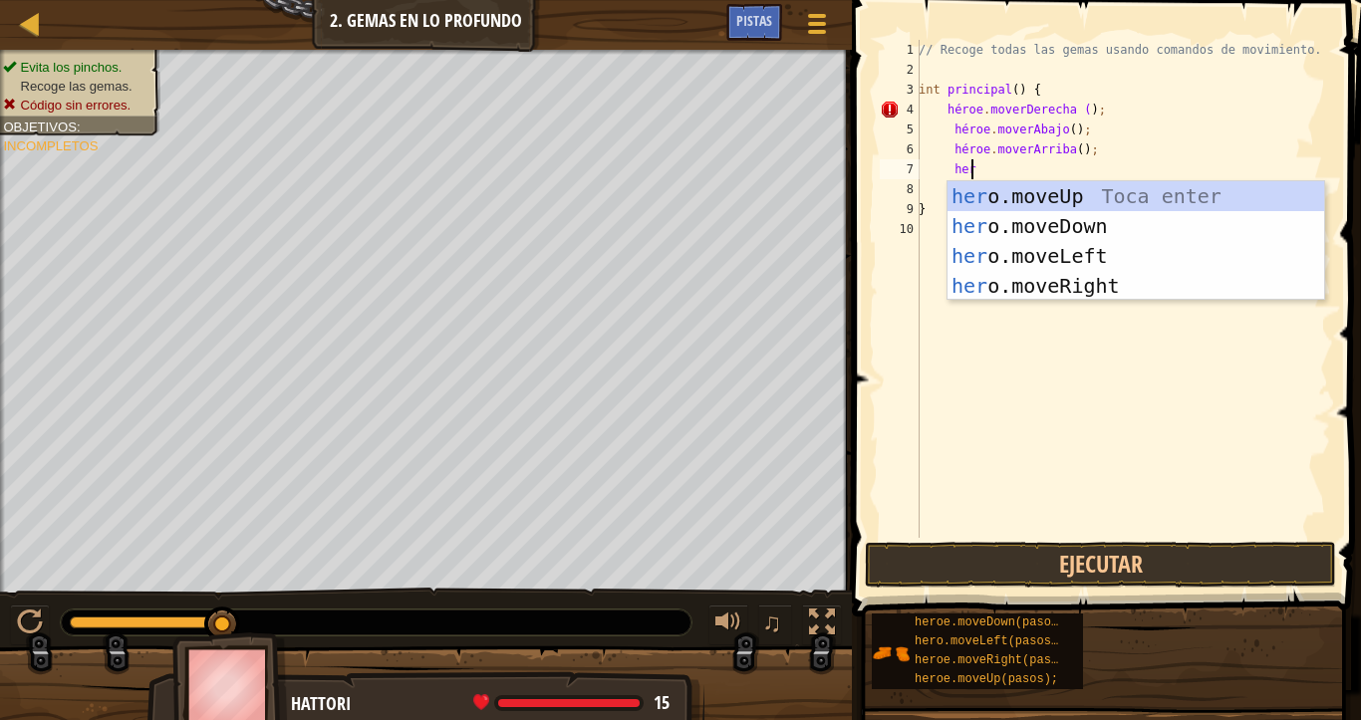
type textarea "heroe"
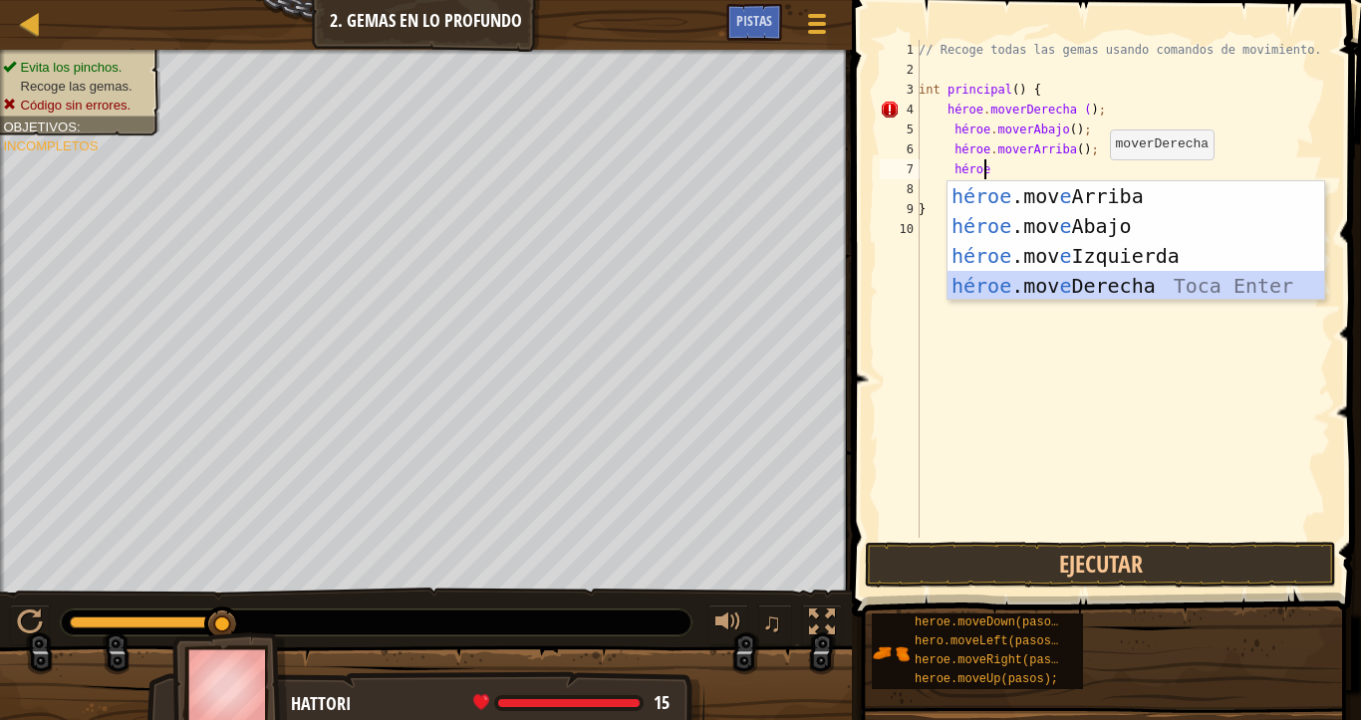
click at [1029, 280] on div "héroe .mov e Arriba Toca enter héroe .mov e Abajo Toca Enter héroe .mov e Izqui…" at bounding box center [1135, 270] width 377 height 179
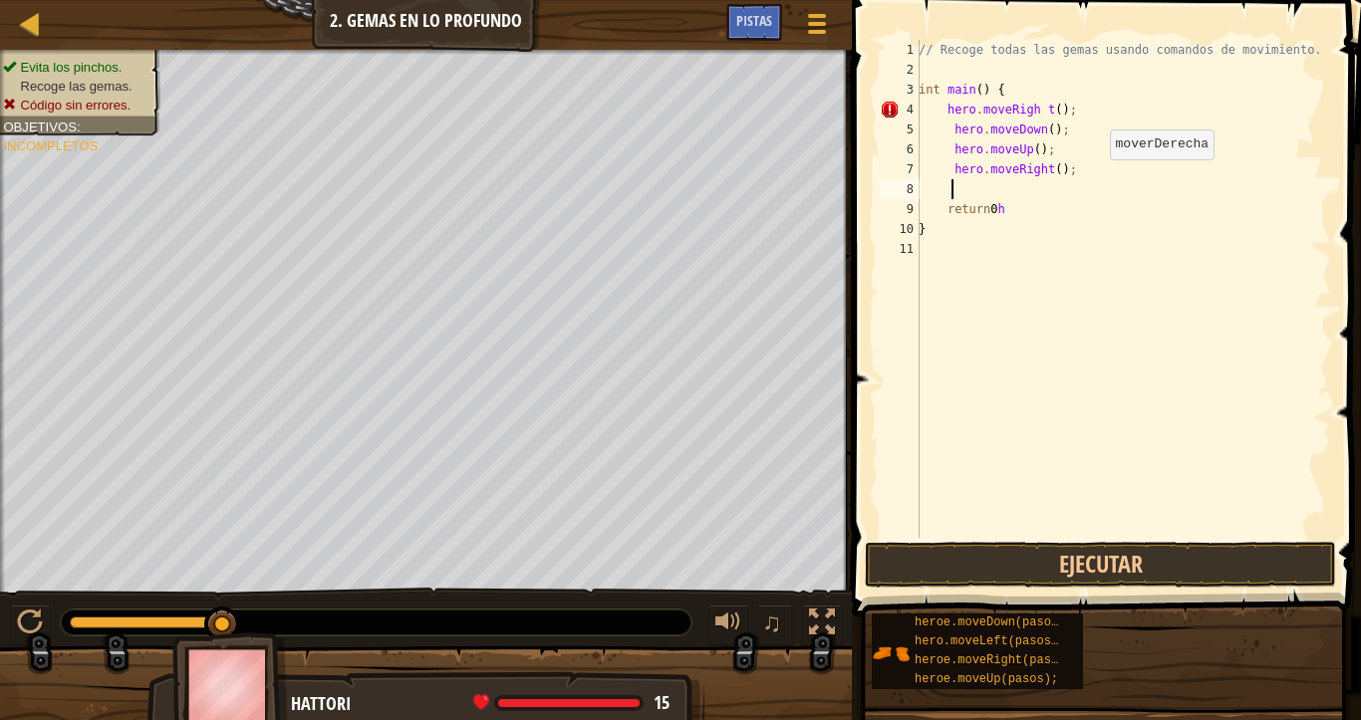
scroll to position [9, 2]
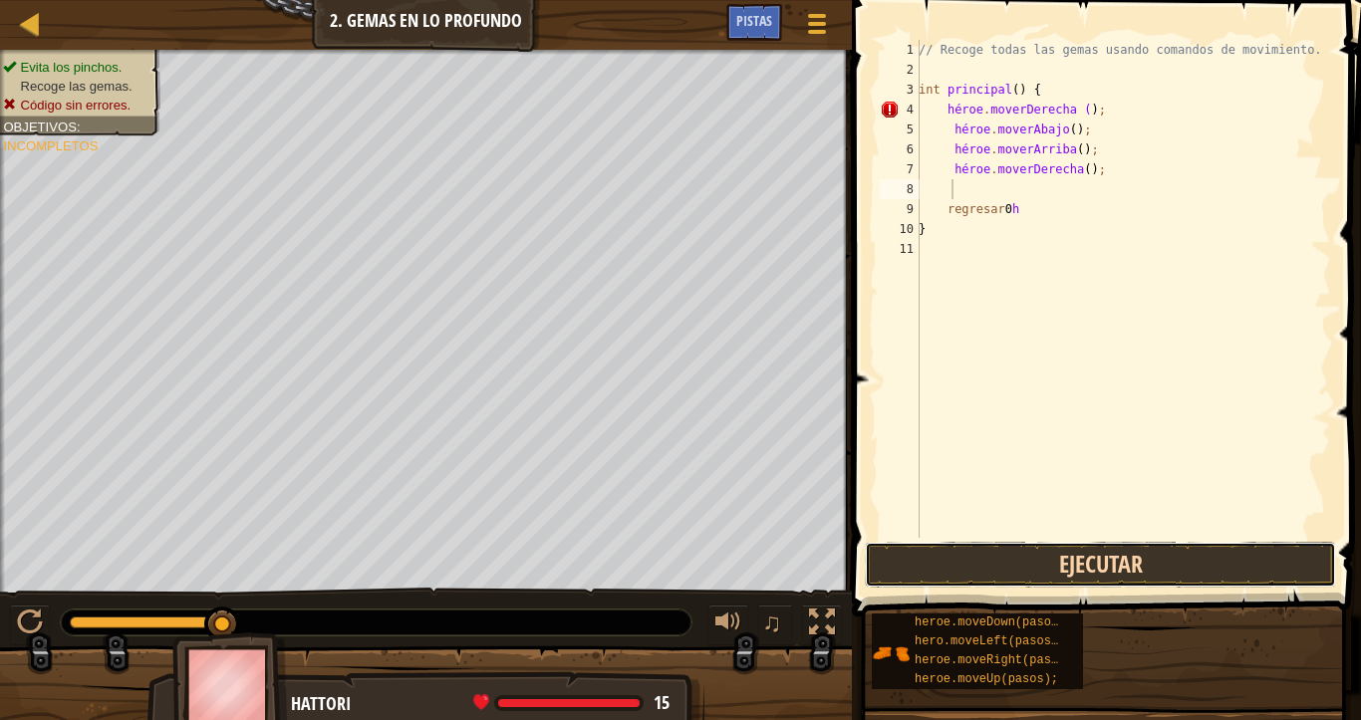
click at [1094, 555] on button "Ejecutar" at bounding box center [1100, 565] width 471 height 46
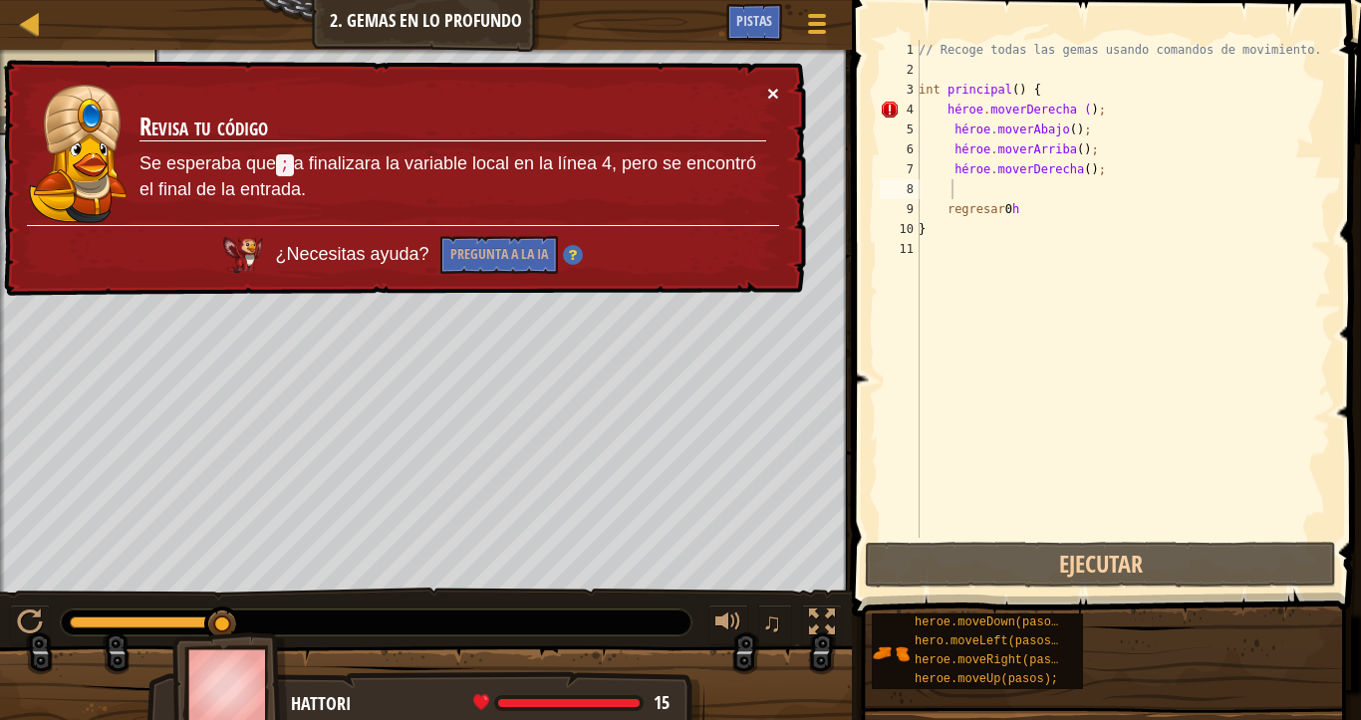
click at [770, 88] on font "×" at bounding box center [773, 96] width 12 height 23
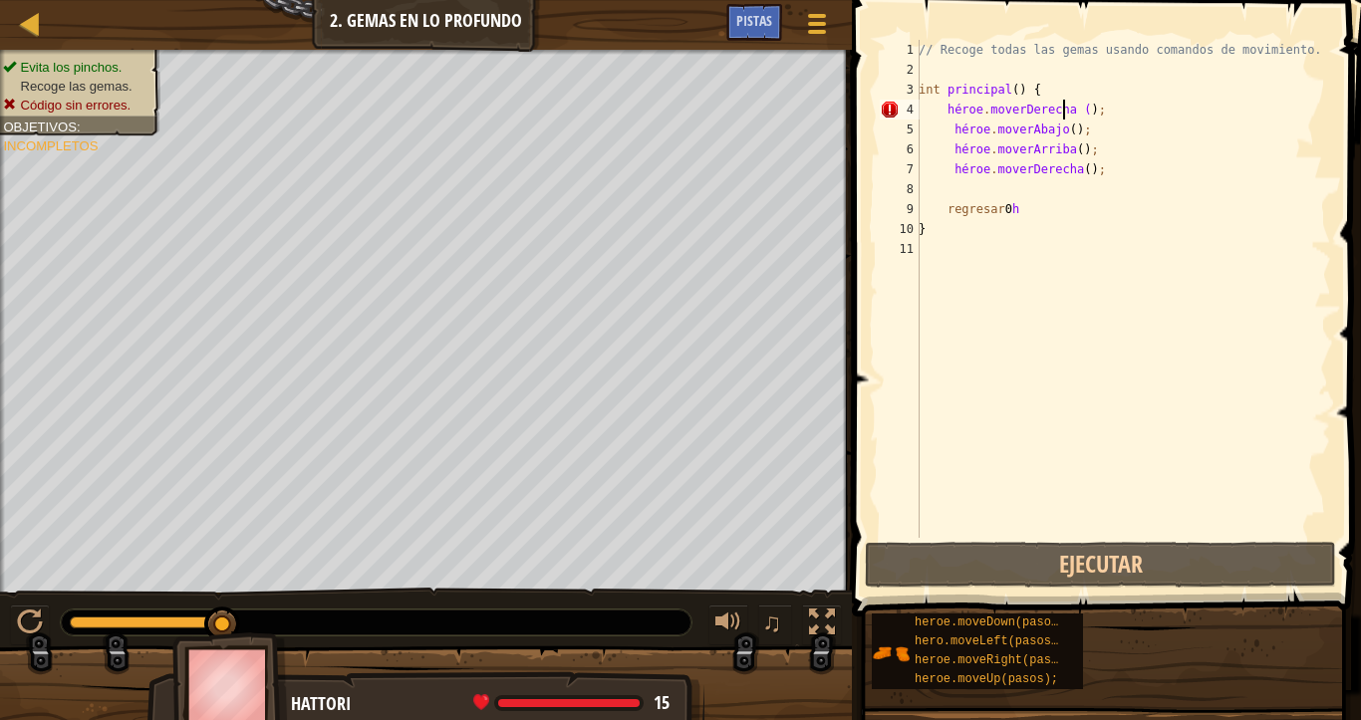
click at [1123, 109] on div "// Recoge todas las gemas usando comandos de movimiento. int principal ( ) { hé…" at bounding box center [1122, 309] width 416 height 538
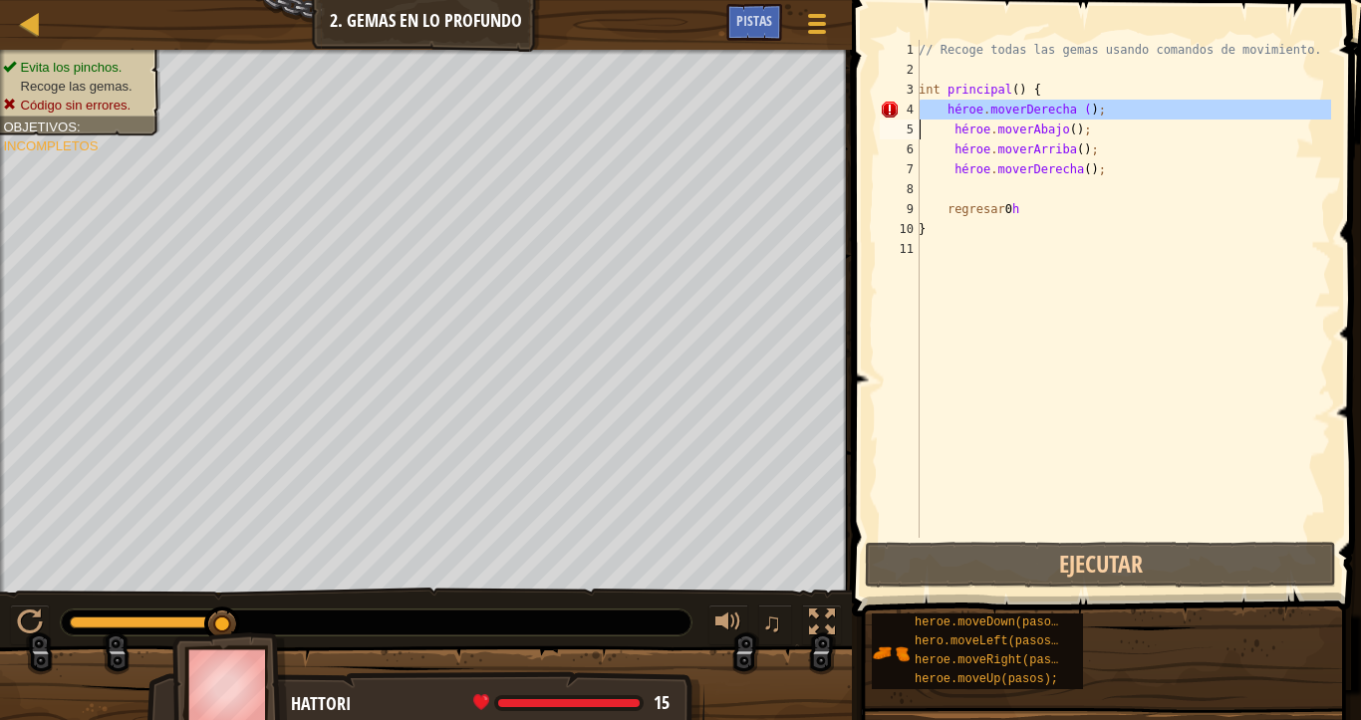
click at [1123, 109] on div "// Recoge todas las gemas usando comandos de movimiento. int principal ( ) { hé…" at bounding box center [1122, 309] width 416 height 538
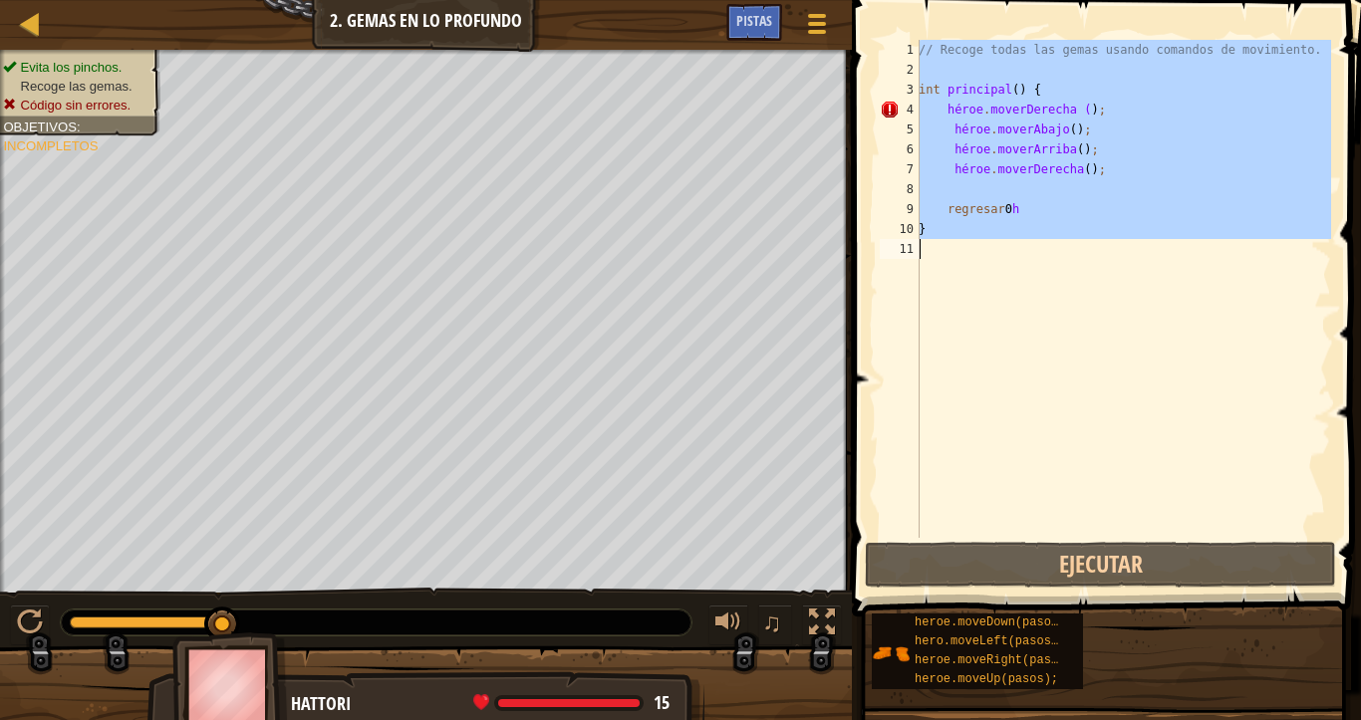
click at [1123, 109] on div "// Recoge todas las gemas usando comandos de movimiento. int principal ( ) { hé…" at bounding box center [1122, 309] width 416 height 538
click at [1123, 109] on div "// Recoge todas las gemas usando comandos de movimiento. int principal ( ) { hé…" at bounding box center [1122, 289] width 416 height 498
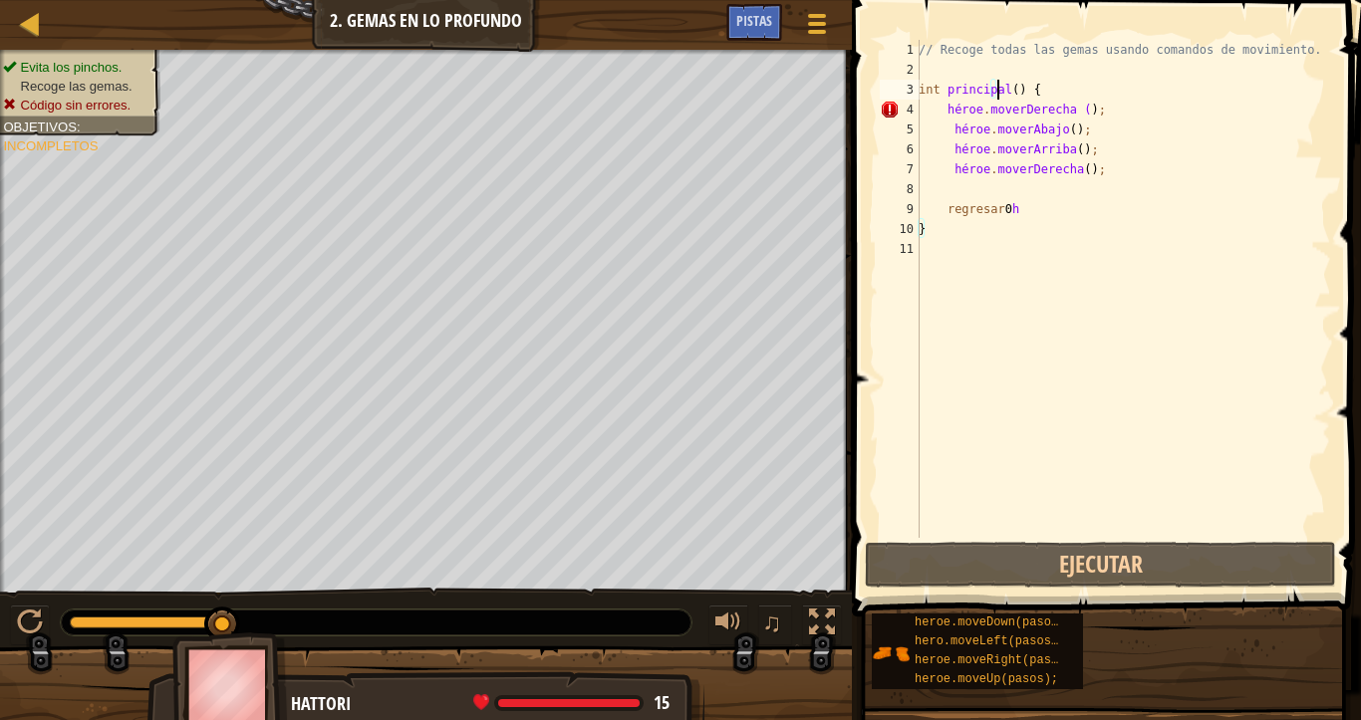
click at [1056, 91] on div "// Recoge todas las gemas usando comandos de movimiento. int principal ( ) { hé…" at bounding box center [1122, 309] width 416 height 538
click at [1012, 206] on div "// Recoge todas las gemas usando comandos de movimiento. int principal ( ) { hé…" at bounding box center [1122, 309] width 416 height 538
type textarea "return 0h"
click at [1000, 314] on div "// Recoge todas las gemas usando comandos de movimiento. int principal ( ) { hé…" at bounding box center [1122, 309] width 416 height 538
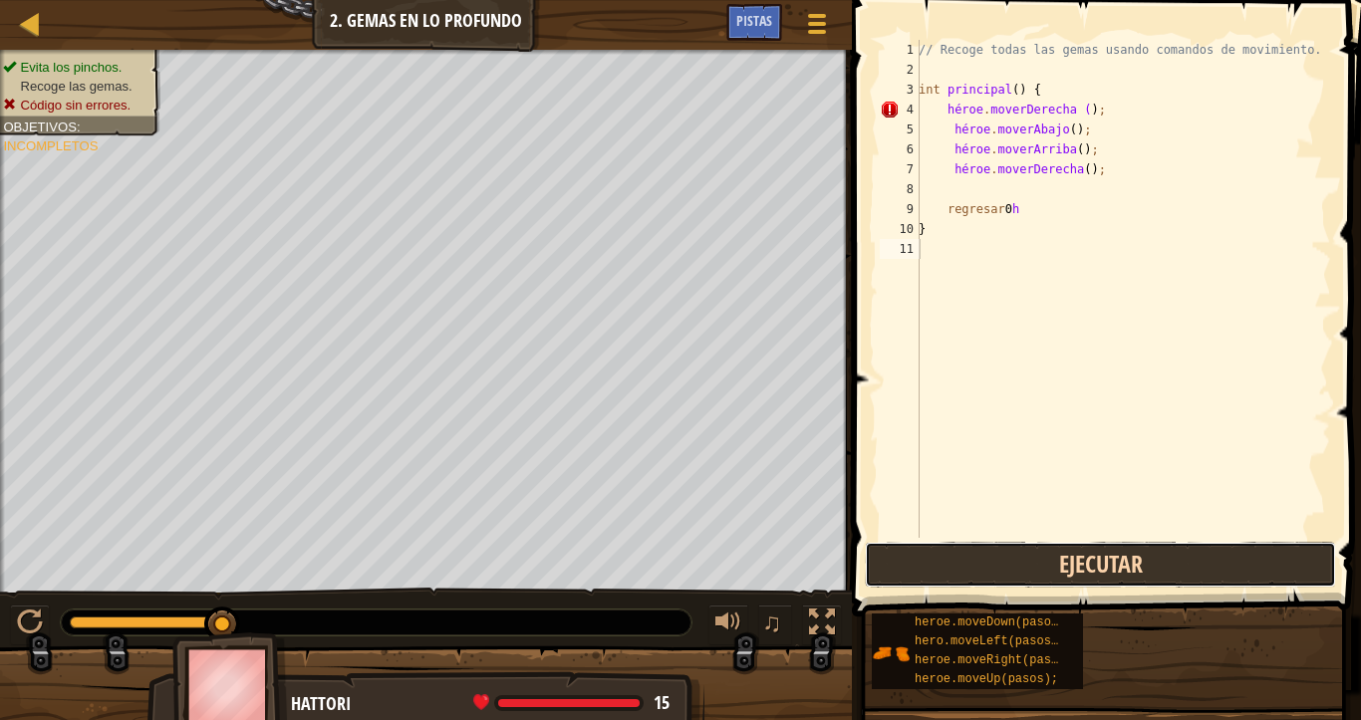
click at [1094, 566] on button "Ejecutar" at bounding box center [1100, 565] width 471 height 46
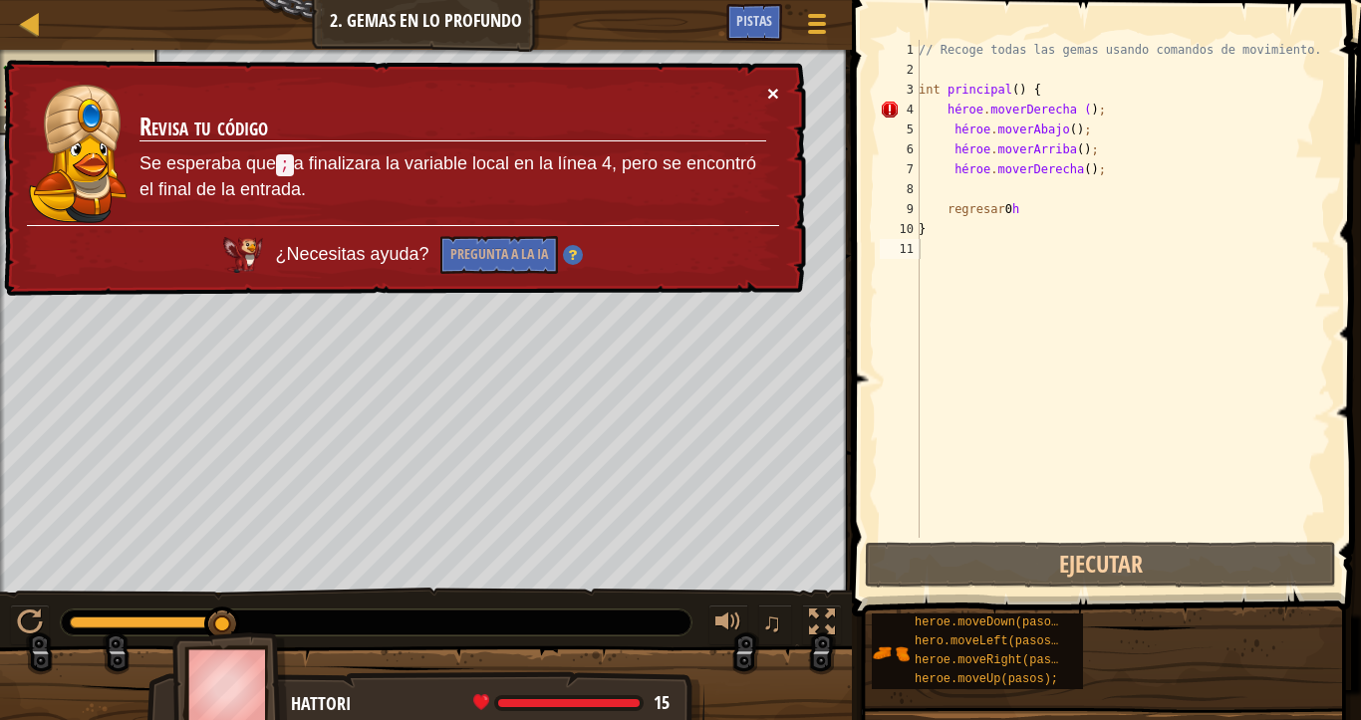
click at [769, 91] on font "×" at bounding box center [774, 98] width 13 height 23
click at [774, 94] on font "×" at bounding box center [774, 98] width 13 height 23
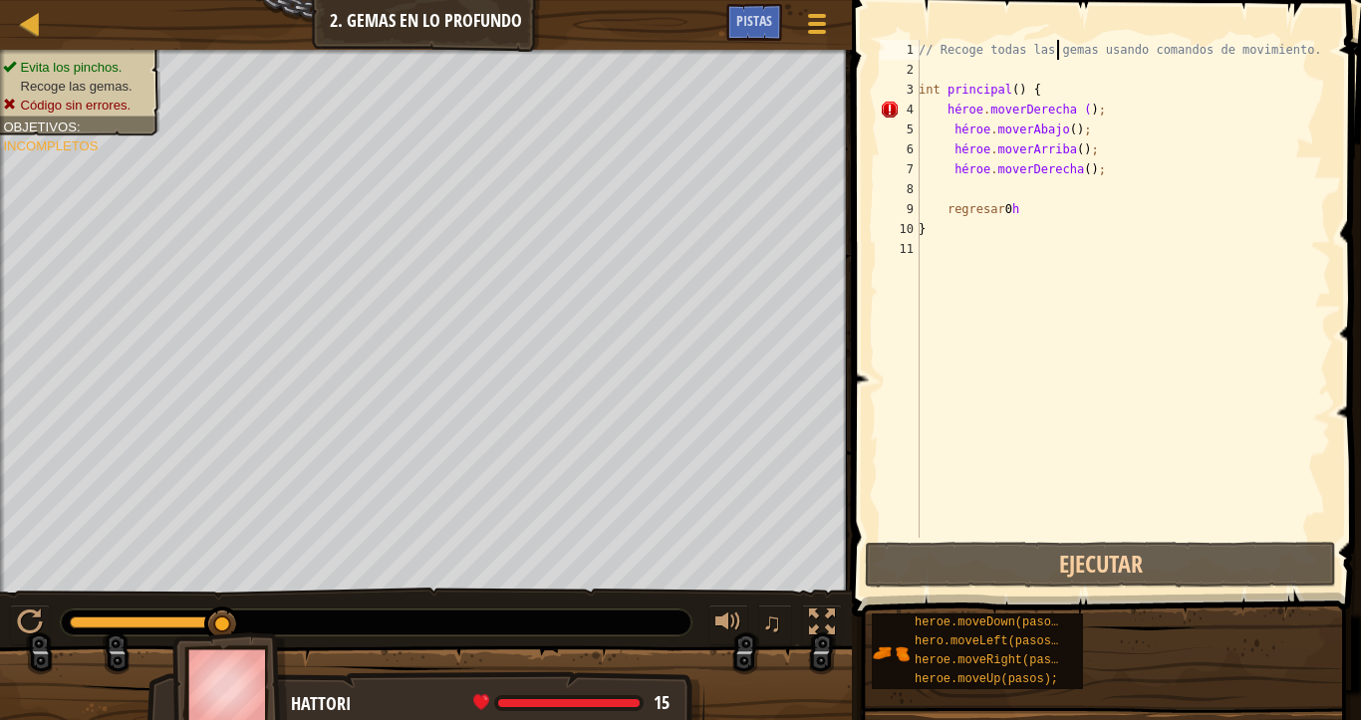
click at [1055, 46] on div "// Recoge todas las gemas usando comandos de movimiento. int principal ( ) { hé…" at bounding box center [1122, 309] width 416 height 538
type textarea "// Recoge todas las gemas usando comandos de movimiento."
click at [1061, 256] on div "// Recoge todas las gemas usando comandos de movimiento. int principal ( ) { hé…" at bounding box center [1122, 309] width 416 height 538
click at [1039, 198] on div "// Recoge todas las gemas usando comandos de movimiento. int principal ( ) { hé…" at bounding box center [1122, 309] width 416 height 538
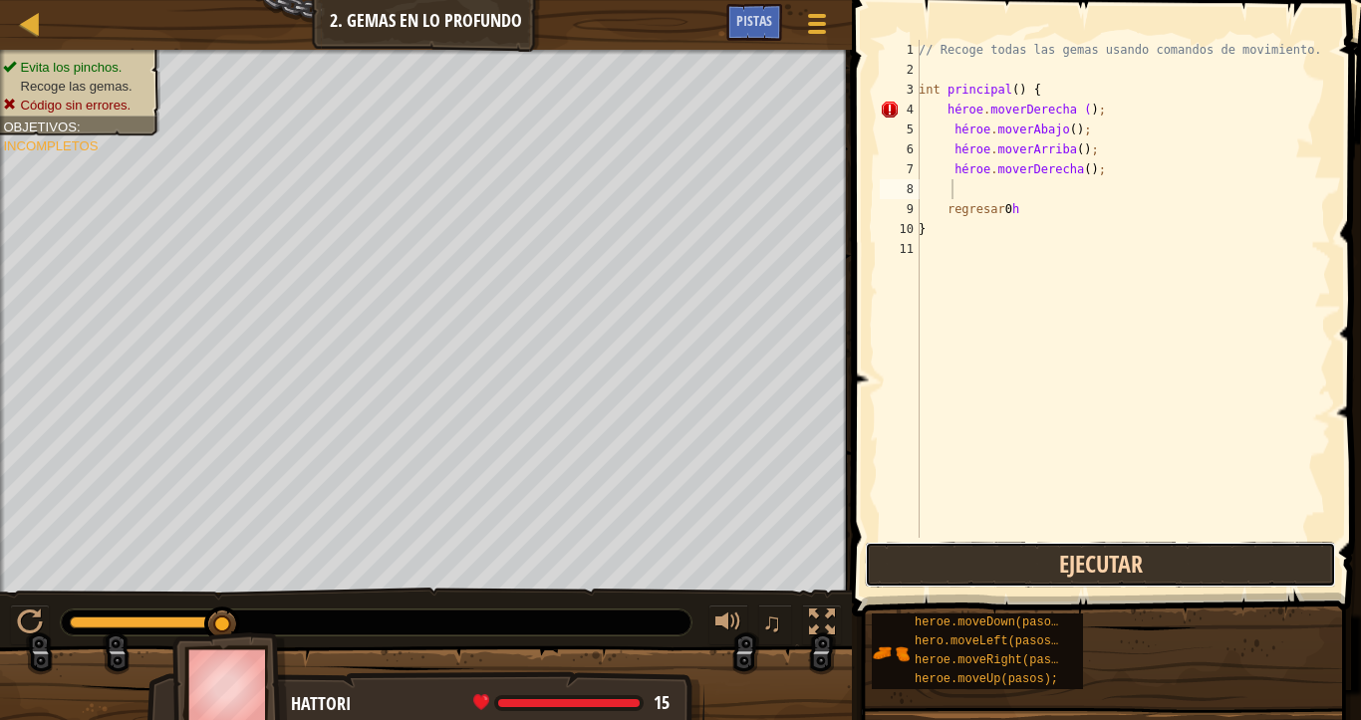
click at [1042, 582] on button "Ejecutar" at bounding box center [1100, 565] width 471 height 46
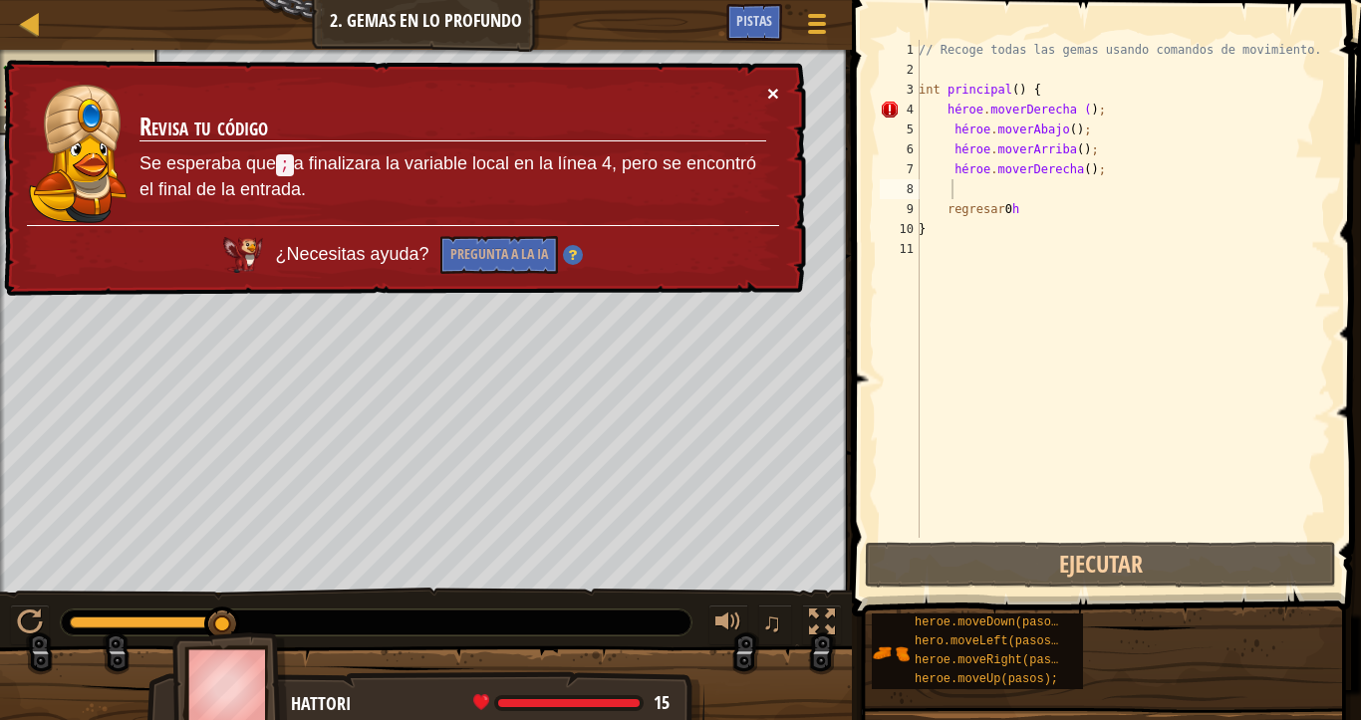
click at [768, 88] on font "×" at bounding box center [774, 99] width 13 height 23
click at [770, 86] on font "×" at bounding box center [773, 95] width 12 height 23
click at [773, 94] on font "×" at bounding box center [774, 99] width 13 height 23
click at [768, 88] on font "×" at bounding box center [774, 99] width 13 height 23
click at [778, 94] on font "×" at bounding box center [774, 99] width 13 height 23
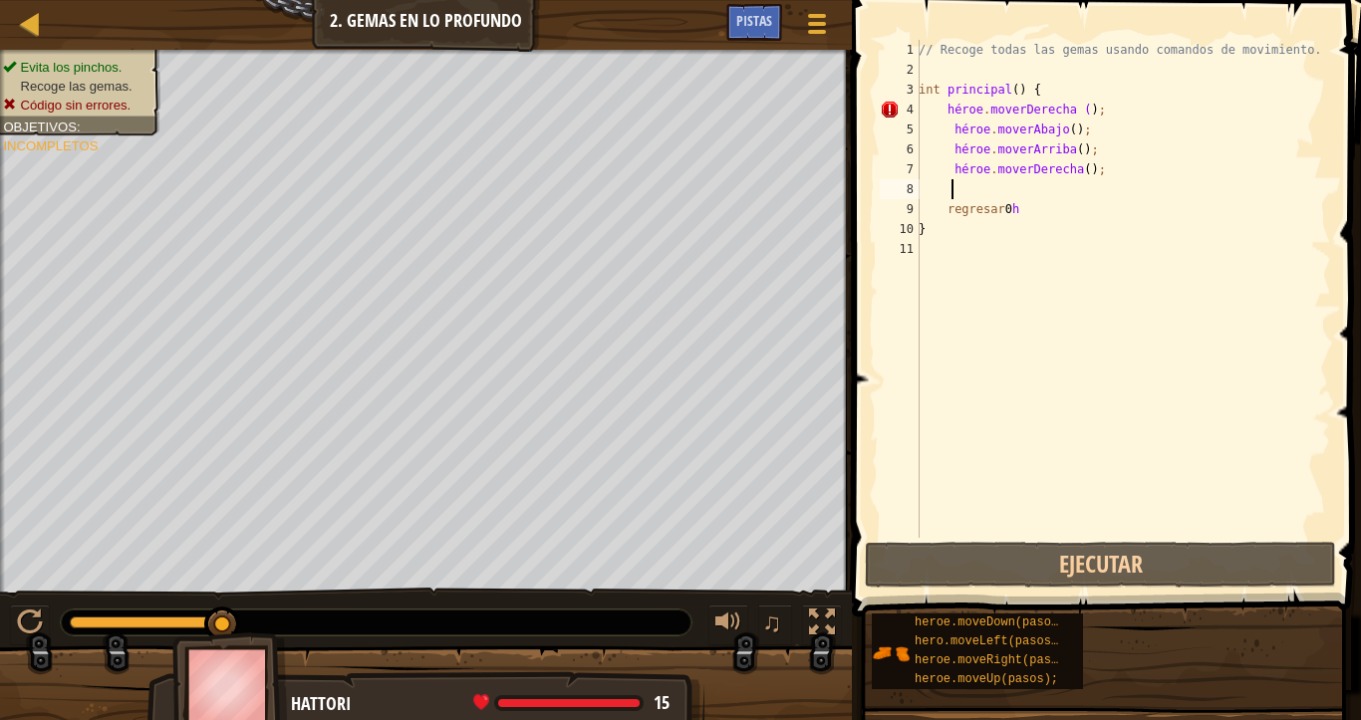
click at [952, 196] on div "// Recoge todas las gemas usando comandos de movimiento. int principal ( ) { hé…" at bounding box center [1122, 309] width 416 height 538
click at [1029, 93] on div "// Recoge todas las gemas usando comandos de movimiento. int principal ( ) { hé…" at bounding box center [1122, 309] width 416 height 538
click at [999, 107] on div "// Recoge todas las gemas usando comandos de movimiento. int principal ( ) { hé…" at bounding box center [1122, 309] width 416 height 538
type textarea "hero.moveRigh t();"
click at [1059, 114] on div "// Recoge todas las gemas usando comandos de movimiento. int principal ( ) { hé…" at bounding box center [1122, 309] width 416 height 538
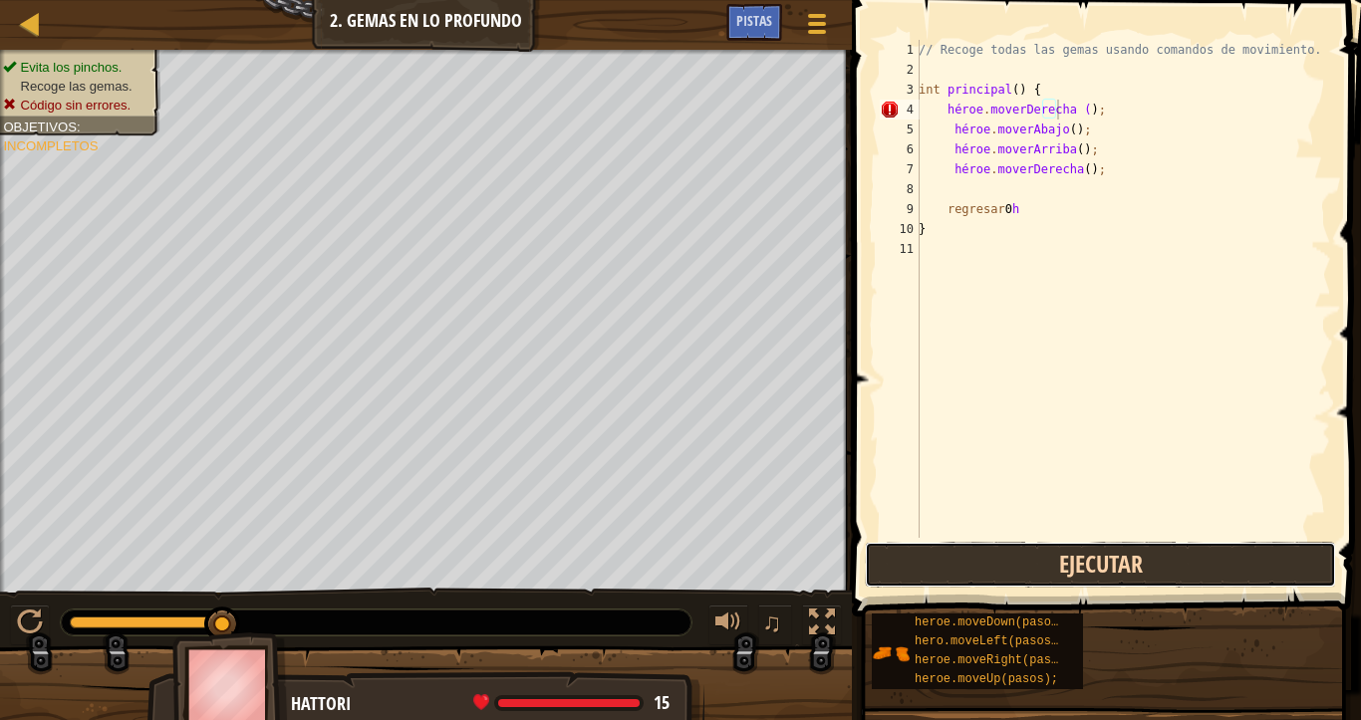
click at [1120, 578] on button "Ejecutar" at bounding box center [1100, 565] width 471 height 46
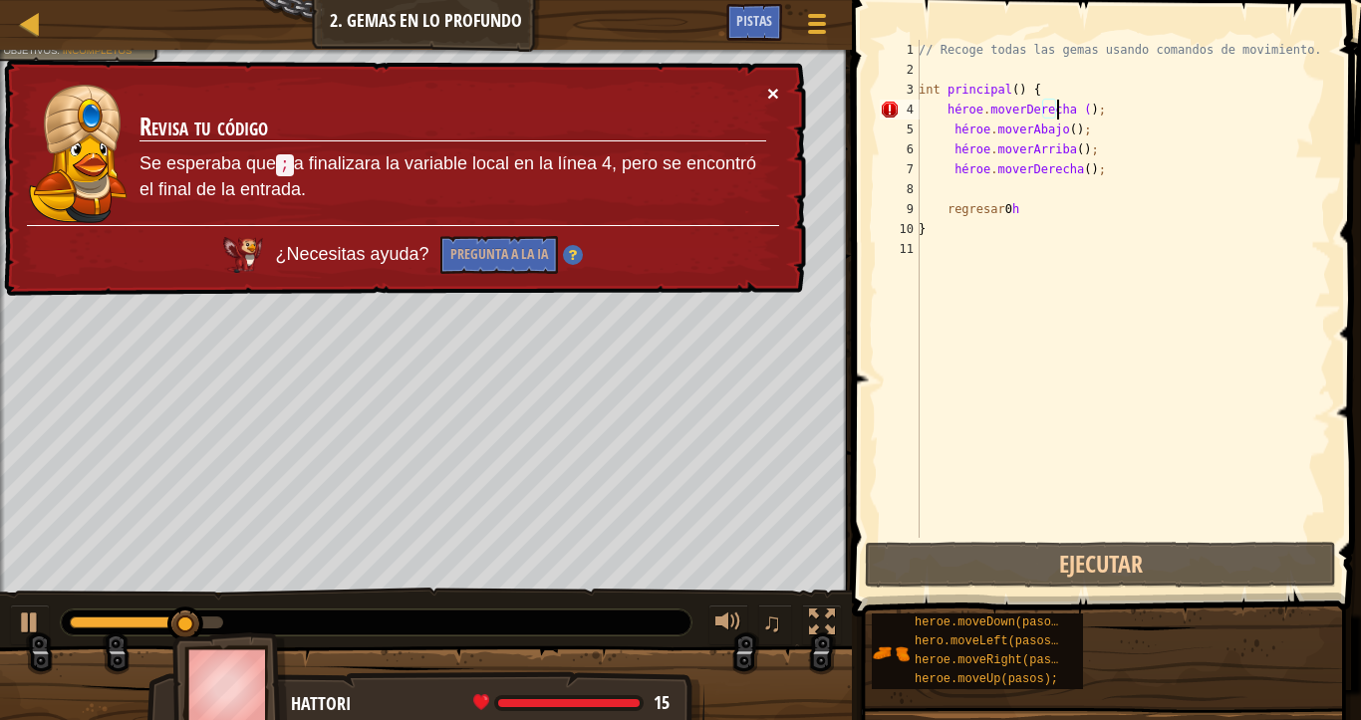
click at [767, 93] on font "×" at bounding box center [773, 95] width 12 height 23
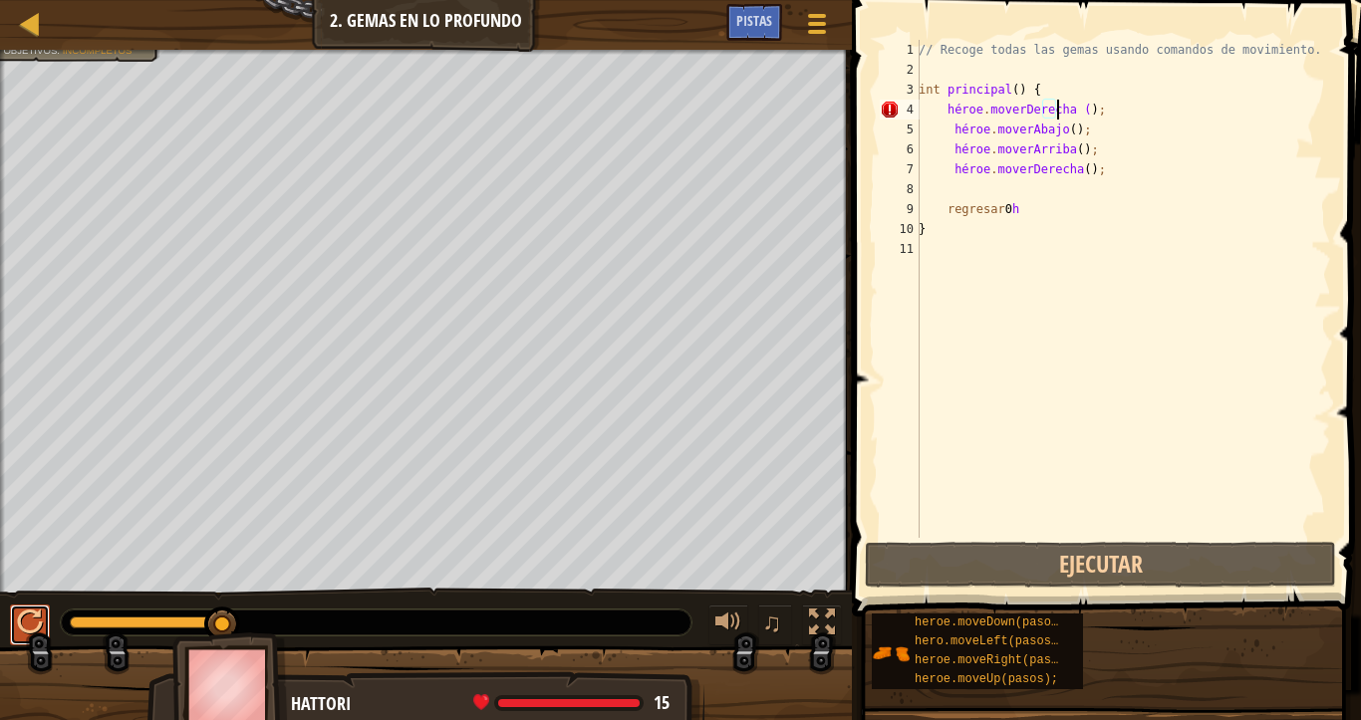
click at [39, 587] on div at bounding box center [30, 623] width 26 height 26
click at [21, 587] on div at bounding box center [30, 623] width 26 height 26
click at [86, 50] on div at bounding box center [426, 52] width 852 height 5
click at [745, 5] on div "Pistas" at bounding box center [754, 22] width 56 height 37
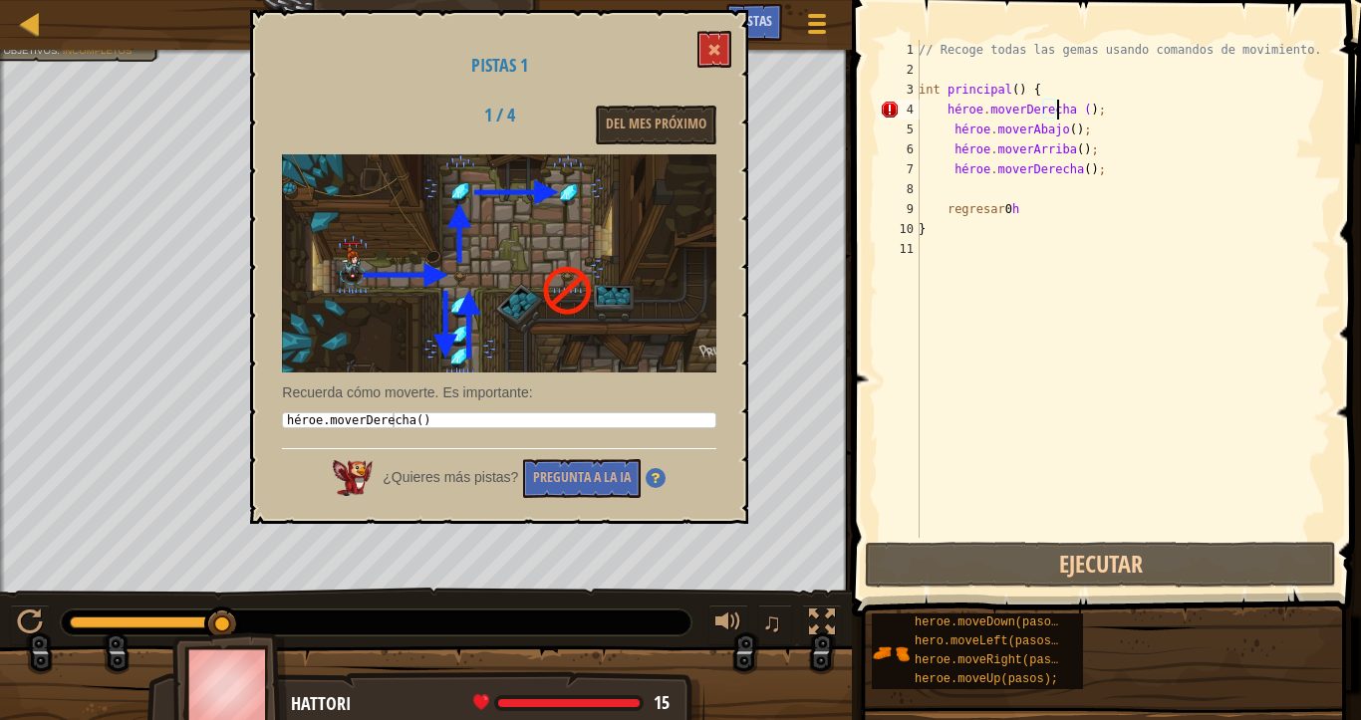
type textarea "hero.moveRight()"
click at [447, 421] on div "héroe . moverDerecha ( )" at bounding box center [499, 434] width 432 height 42
click at [497, 393] on font "Recuerda cómo moverte. Es importante:" at bounding box center [407, 393] width 250 height 16
click at [636, 336] on img at bounding box center [499, 263] width 434 height 218
click at [601, 268] on img at bounding box center [499, 263] width 434 height 218
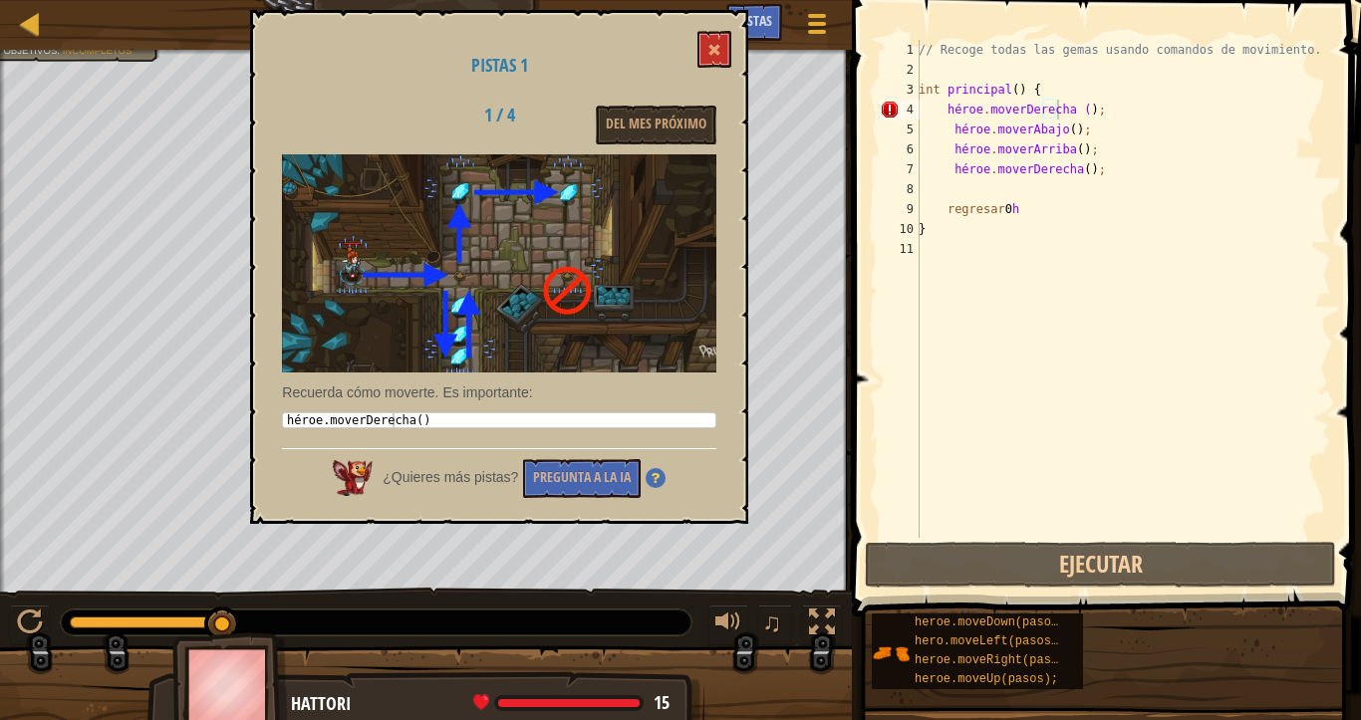
click at [710, 234] on img at bounding box center [499, 263] width 434 height 218
click at [694, 245] on img at bounding box center [499, 263] width 434 height 218
click at [603, 286] on div "Mapa Introducción a las Ciencias de la Computación 2. Gemas en lo profundo Menú…" at bounding box center [680, 360] width 1361 height 720
click at [497, 107] on font "1 / 4" at bounding box center [499, 115] width 31 height 25
click at [272, 303] on div "Pistas 1 1 / 4 Del mes próximo Recuerda cómo moverte. Es importante: hero.moveR…" at bounding box center [499, 267] width 498 height 514
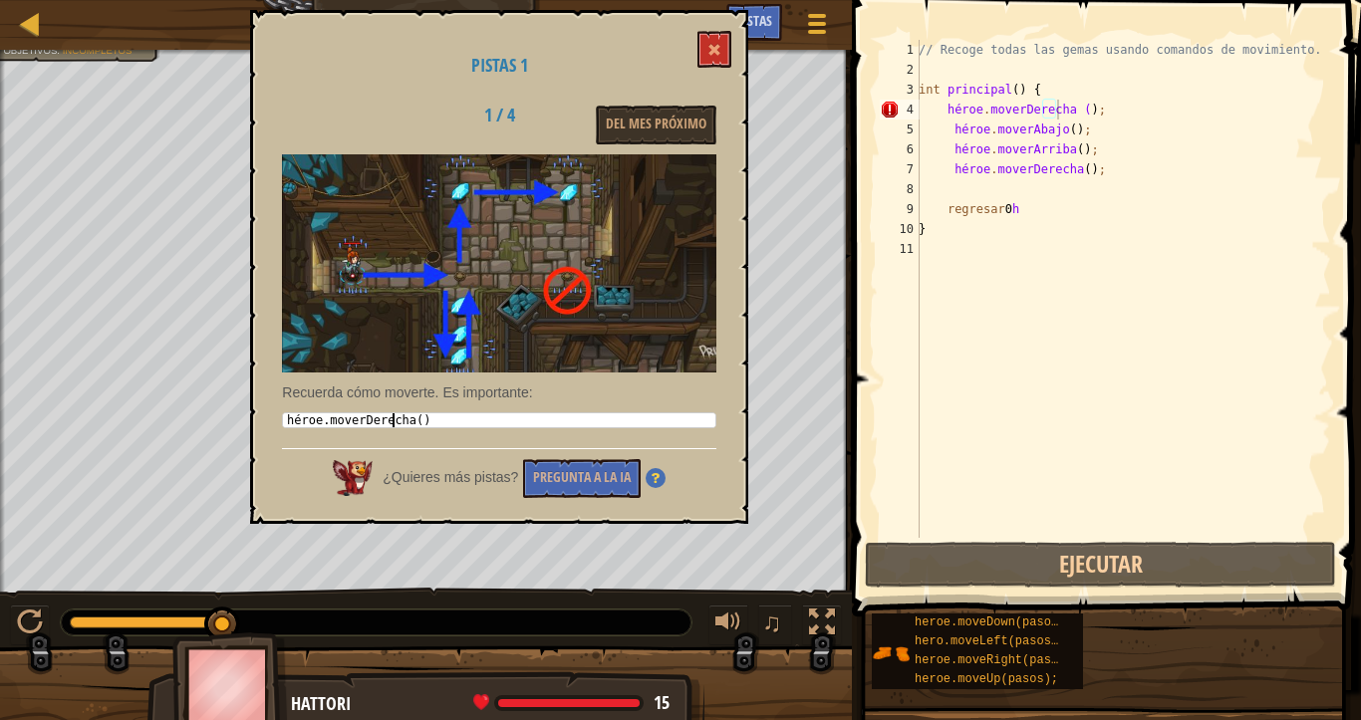
drag, startPoint x: 510, startPoint y: 418, endPoint x: 592, endPoint y: 440, distance: 84.6
click at [518, 420] on div "héroe . moverDerecha ( )" at bounding box center [499, 434] width 432 height 42
click at [725, 35] on button at bounding box center [714, 49] width 34 height 37
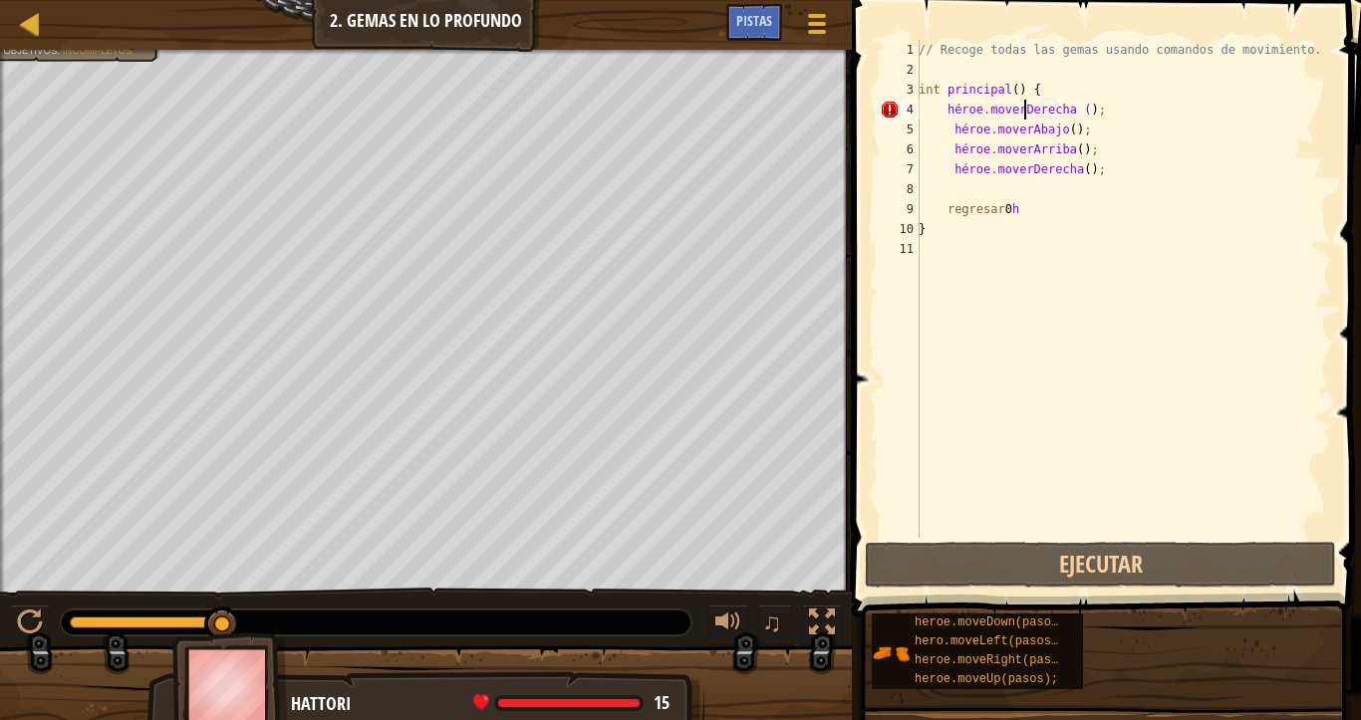
click at [1025, 112] on div "// Recoge todas las gemas usando comandos de movimiento. int principal ( ) { hé…" at bounding box center [1122, 309] width 416 height 538
click at [1007, 93] on div "// Recoge todas las gemas usando comandos de movimiento. int principal ( ) { hé…" at bounding box center [1122, 309] width 416 height 538
click at [1027, 111] on div "// Recoge todas las gemas usando comandos de movimiento. int principal ( ) { hé…" at bounding box center [1122, 309] width 416 height 538
click at [936, 107] on div "// Recoge todas las gemas usando comandos de movimiento. int principal ( ) { hé…" at bounding box center [1122, 309] width 416 height 538
type textarea "hero.moveRigh t();"
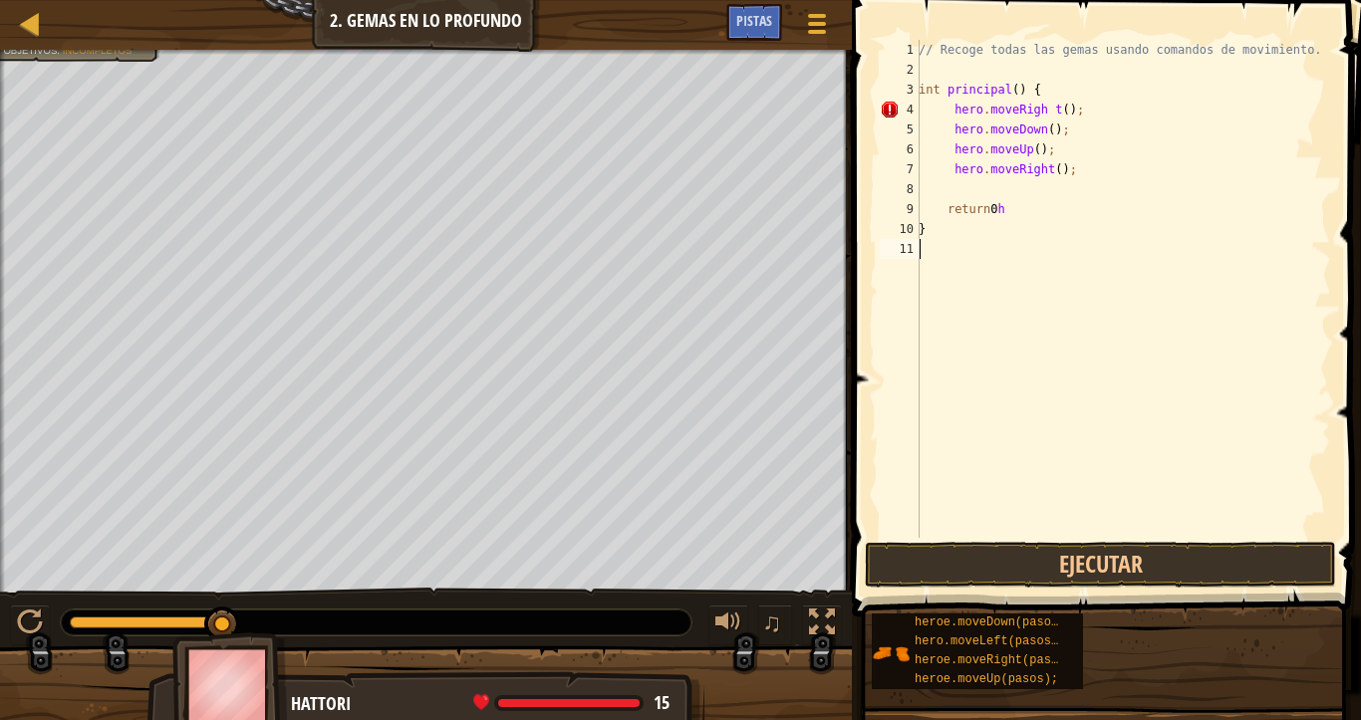
click at [1016, 331] on div "// Recoge todas las gemas usando comandos de movimiento. int principal ( ) { he…" at bounding box center [1122, 309] width 416 height 538
click at [1076, 553] on button "Ejecutar" at bounding box center [1100, 565] width 471 height 46
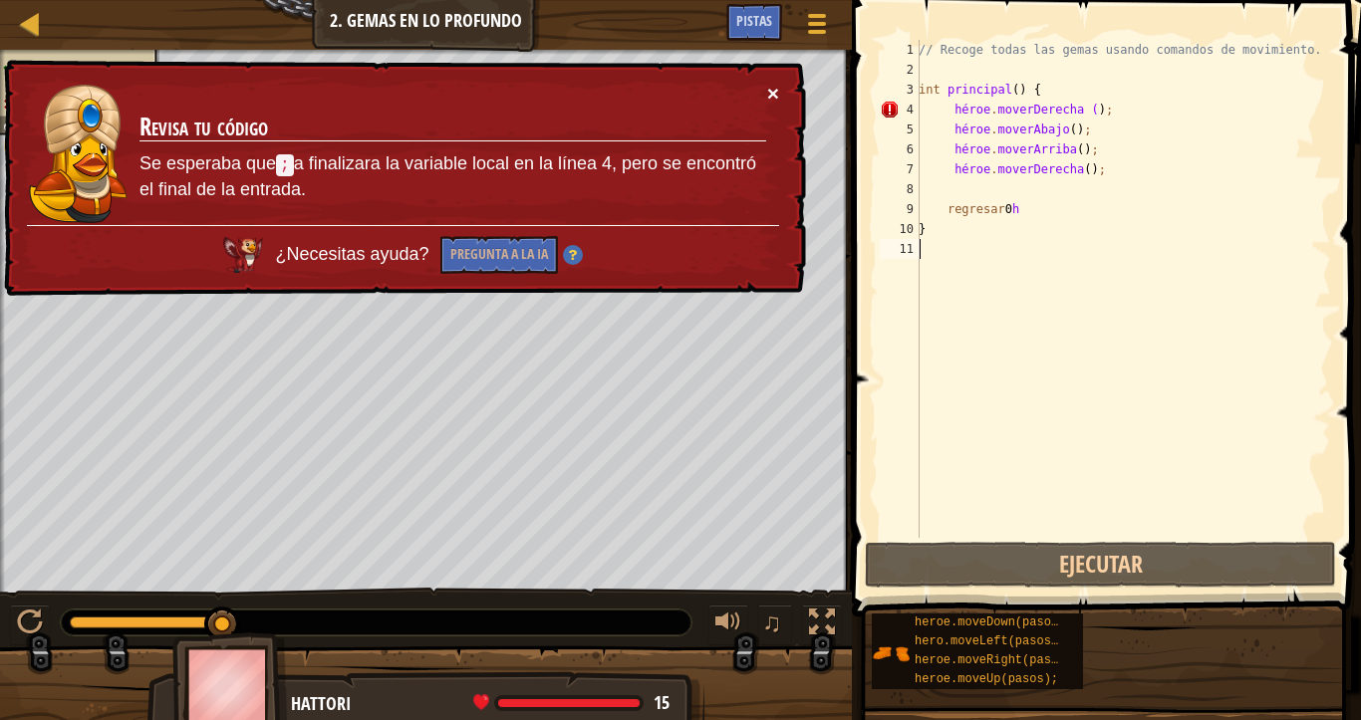
click at [768, 84] on font "×" at bounding box center [773, 95] width 12 height 23
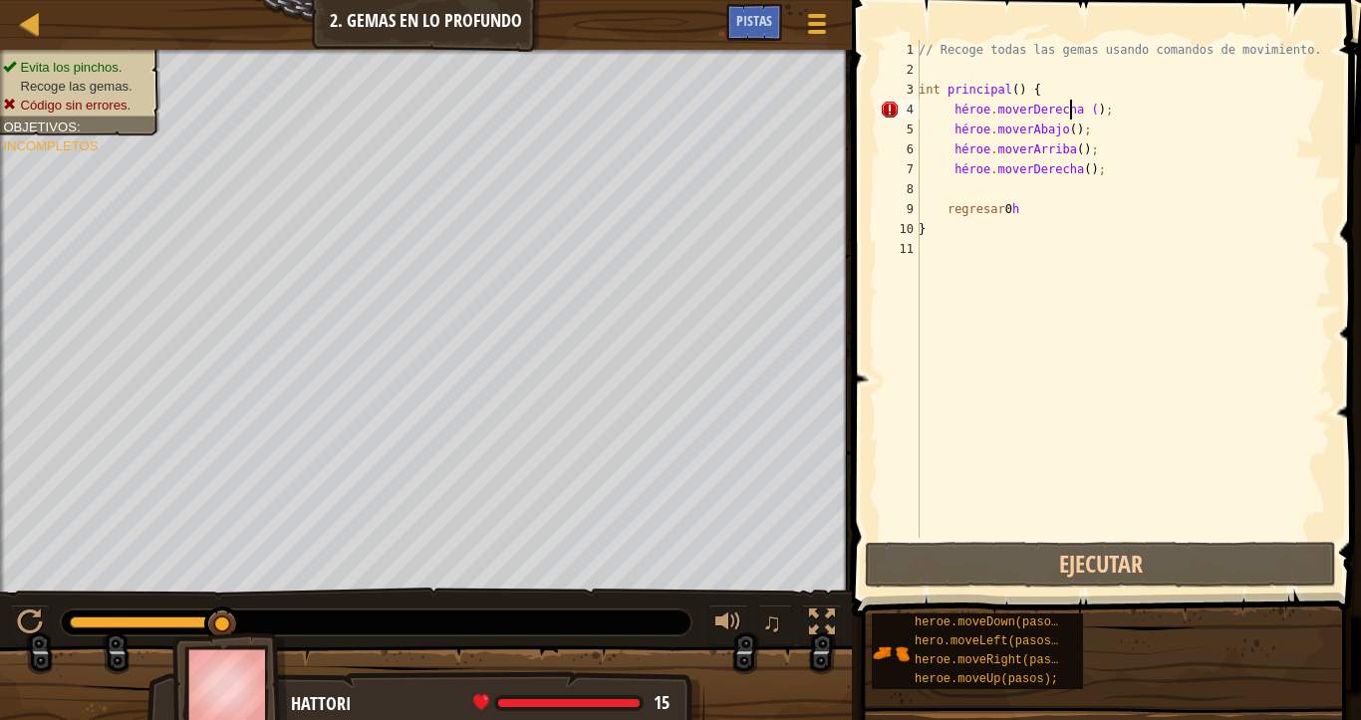
click at [1094, 110] on div "// Recoge todas las gemas usando comandos de movimiento. int principal ( ) { hé…" at bounding box center [1122, 309] width 416 height 538
click at [1096, 109] on div "// Recoge todas las gemas usando comandos de movimiento. int principal ( ) { hé…" at bounding box center [1122, 309] width 416 height 538
click at [1098, 107] on div "// Recoge todas las gemas usando comandos de movimiento. int principal ( ) { hé…" at bounding box center [1122, 309] width 416 height 538
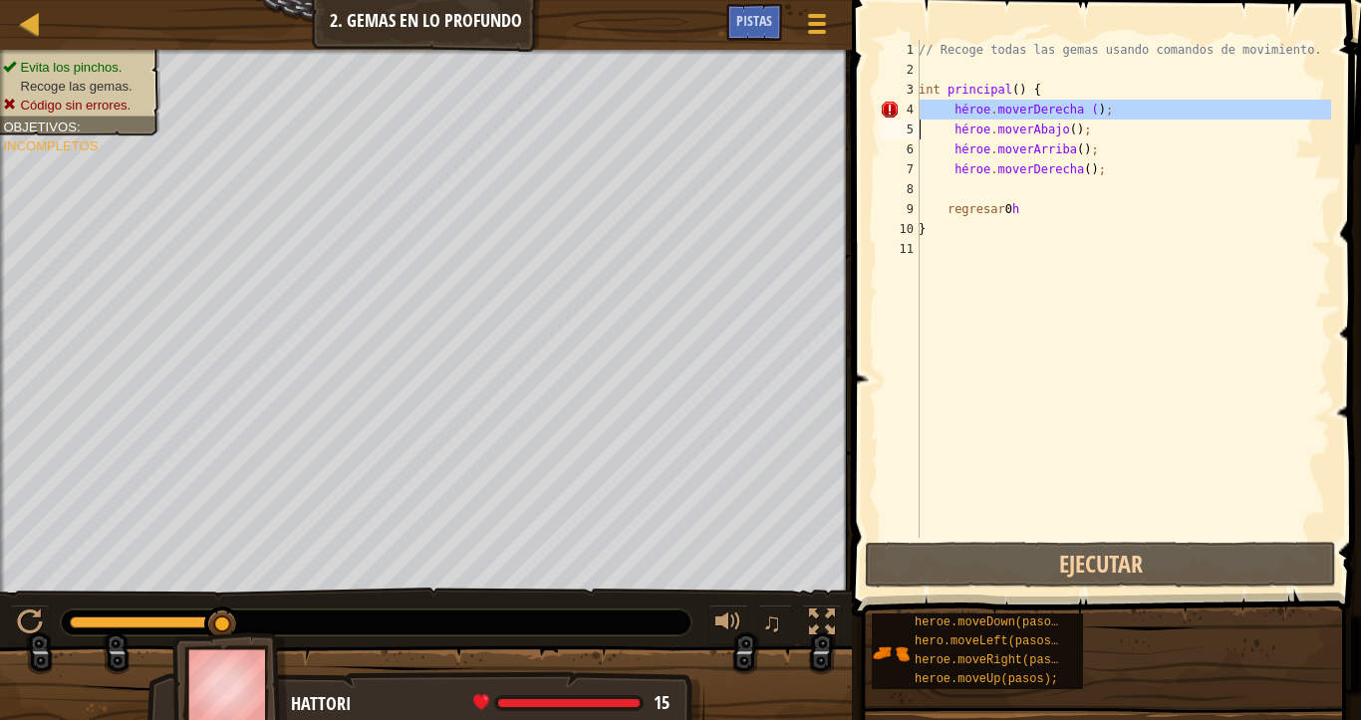
click at [1098, 107] on div "// Recoge todas las gemas usando comandos de movimiento. int principal ( ) { hé…" at bounding box center [1122, 309] width 416 height 538
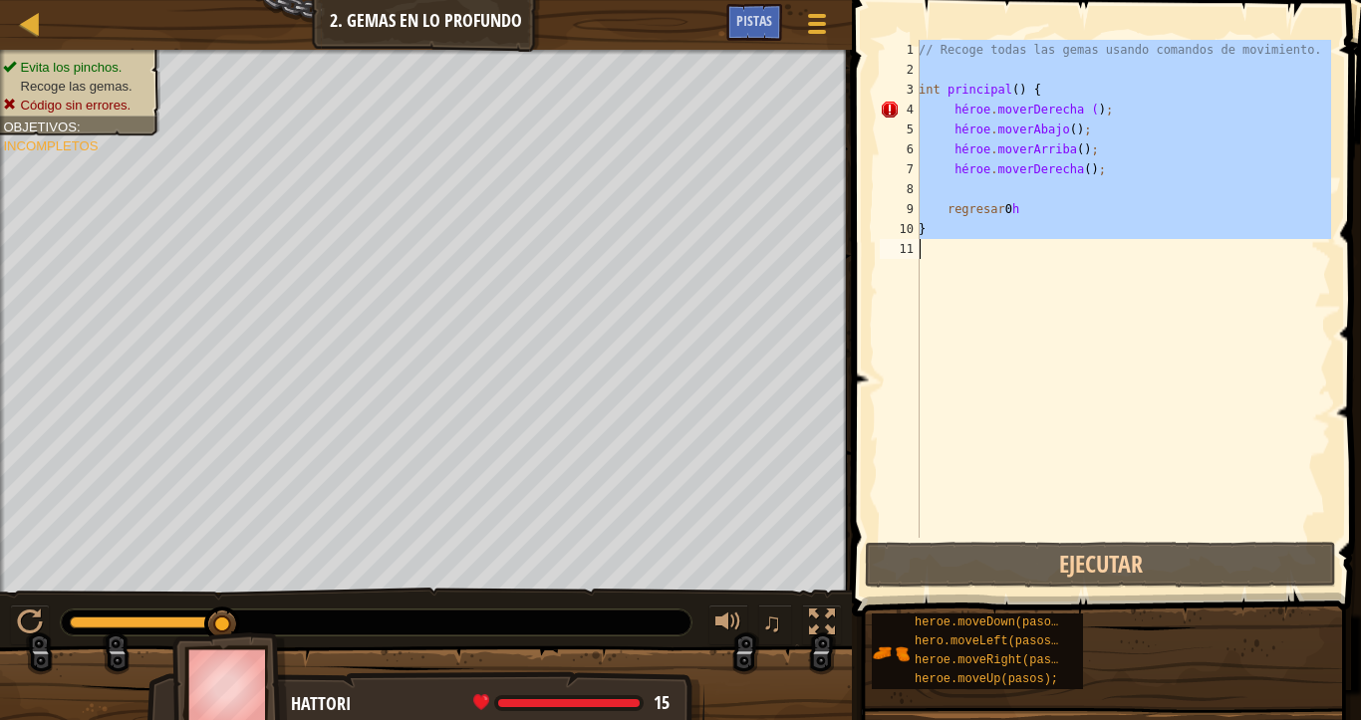
type textarea "}"
click at [1088, 362] on div "// Recoge todas las gemas usando comandos de movimiento. int principal ( ) { hé…" at bounding box center [1122, 289] width 416 height 498
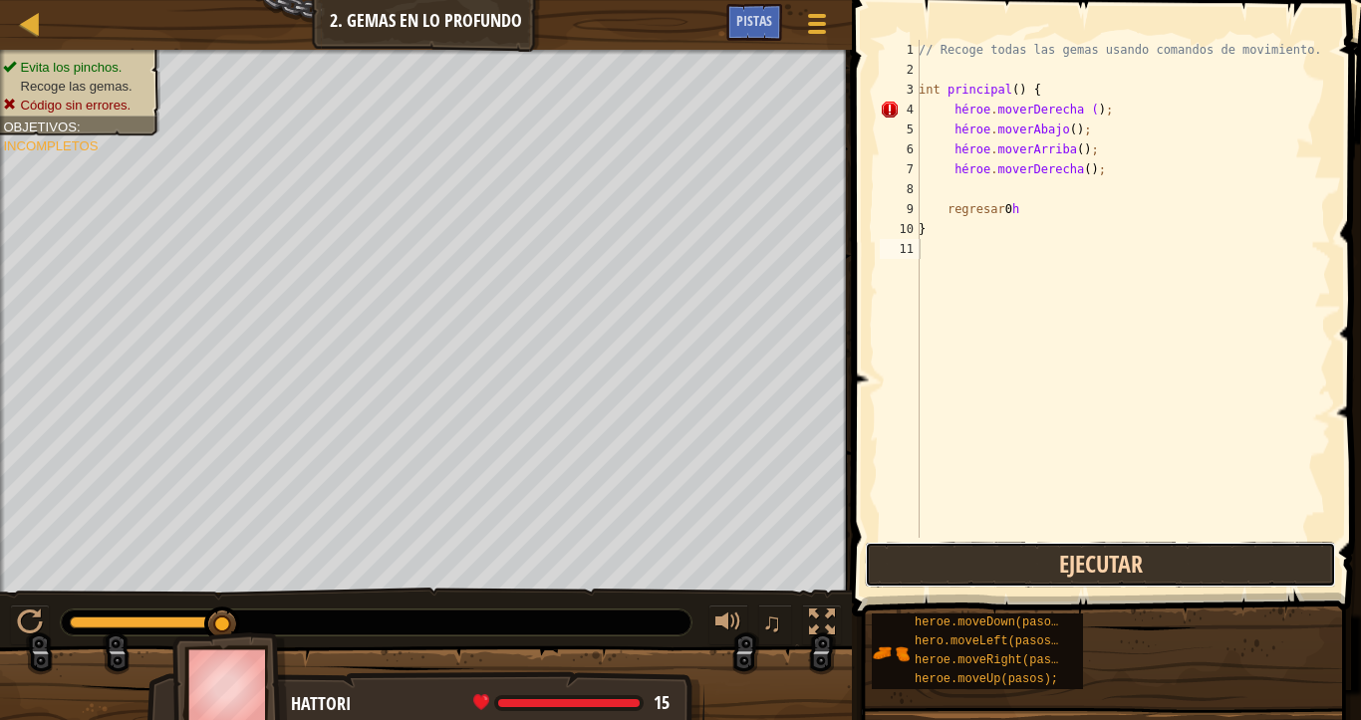
click at [998, 560] on button "Ejecutar" at bounding box center [1100, 565] width 471 height 46
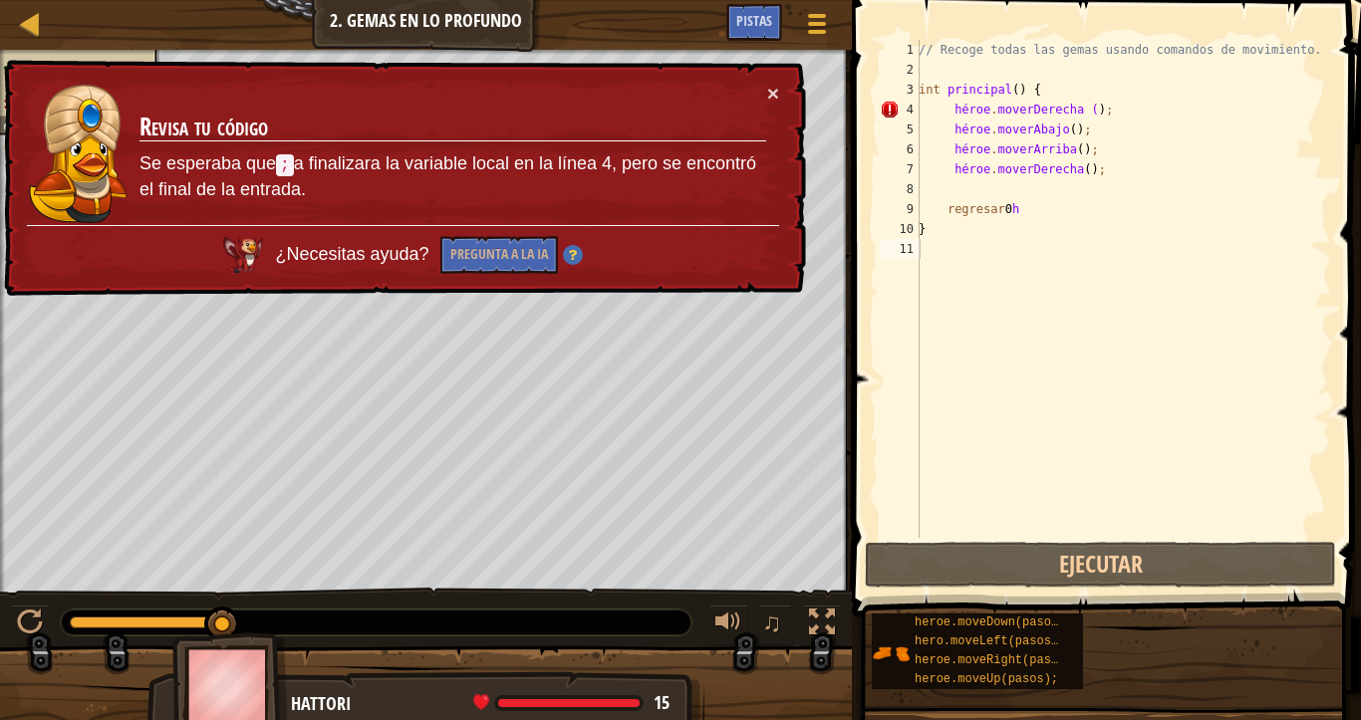
click at [783, 90] on div "× Revisa tu código Se esperaba que ; a finalizara la variable local en la línea…" at bounding box center [402, 179] width 807 height 242
click at [768, 88] on font "×" at bounding box center [773, 95] width 12 height 23
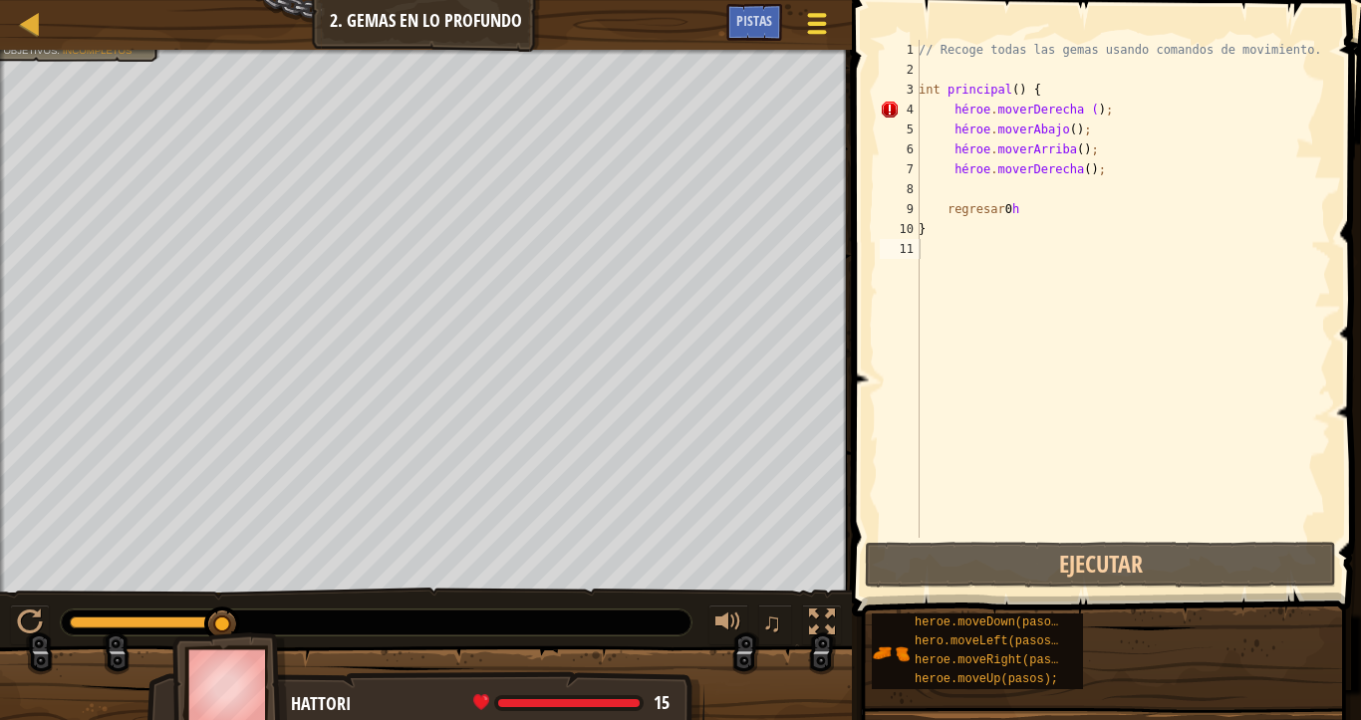
click at [824, 36] on div at bounding box center [816, 23] width 27 height 29
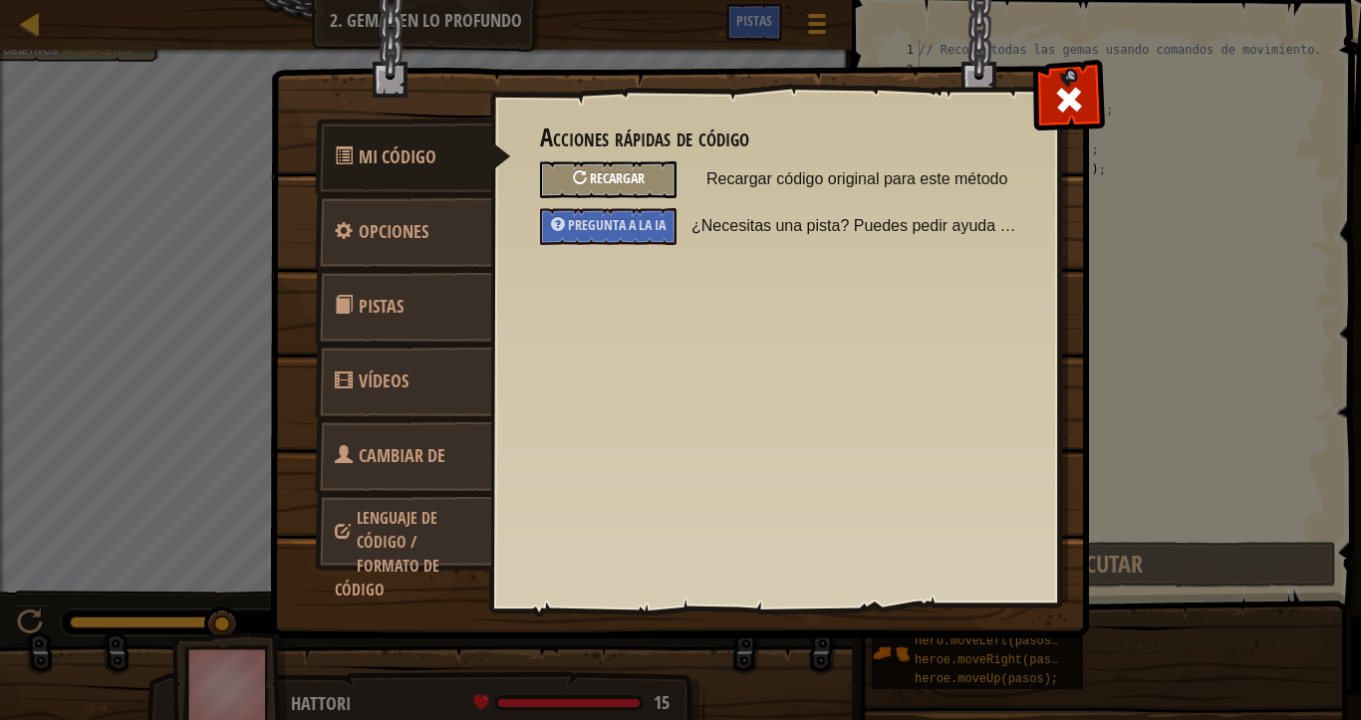
click at [601, 186] on font "Recargar" at bounding box center [617, 177] width 55 height 19
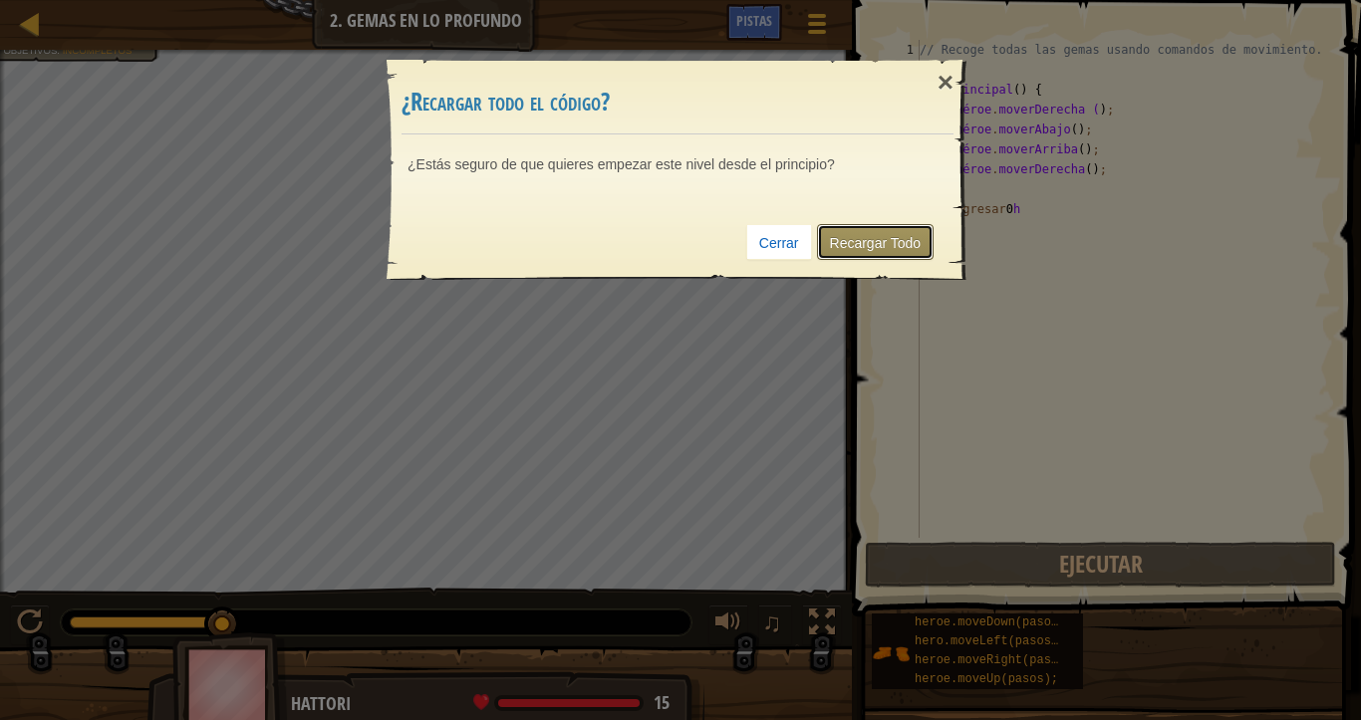
click at [846, 237] on font "Recargar Todo" at bounding box center [876, 243] width 92 height 16
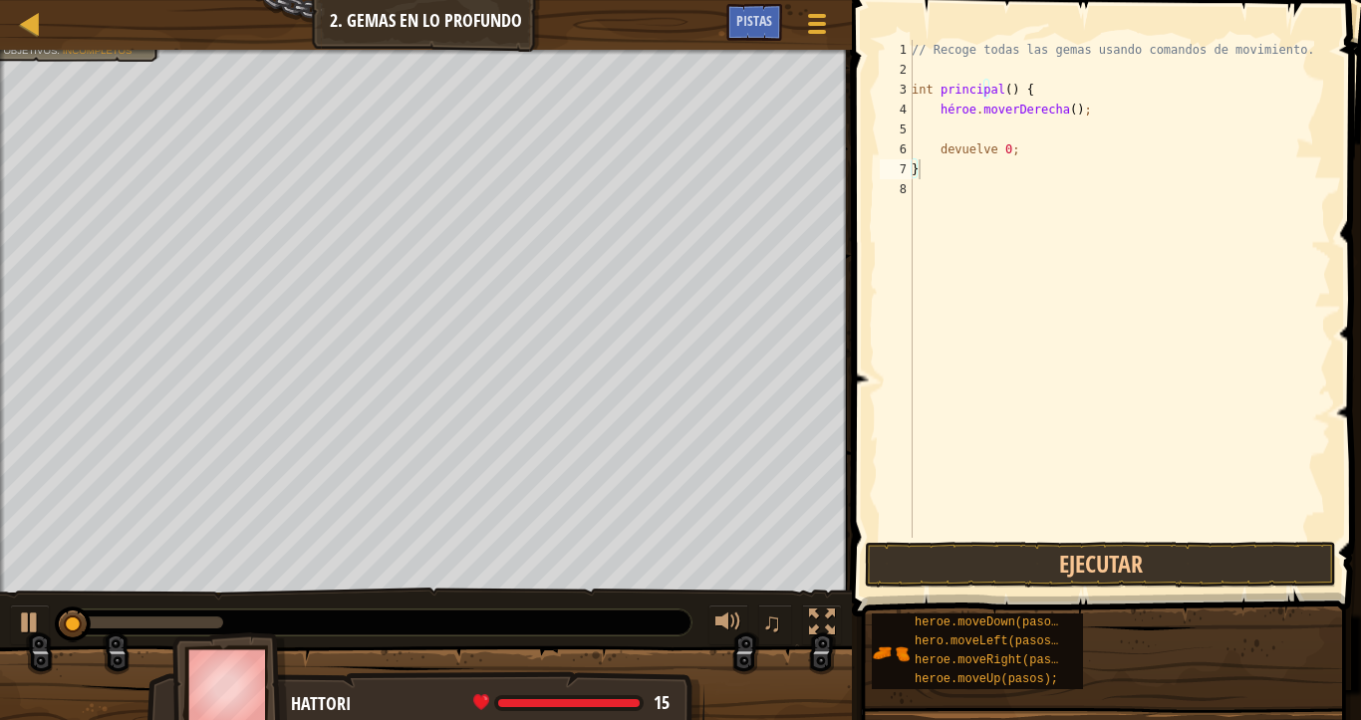
type textarea "}"
click at [1095, 556] on button "Ejecutar" at bounding box center [1100, 565] width 471 height 46
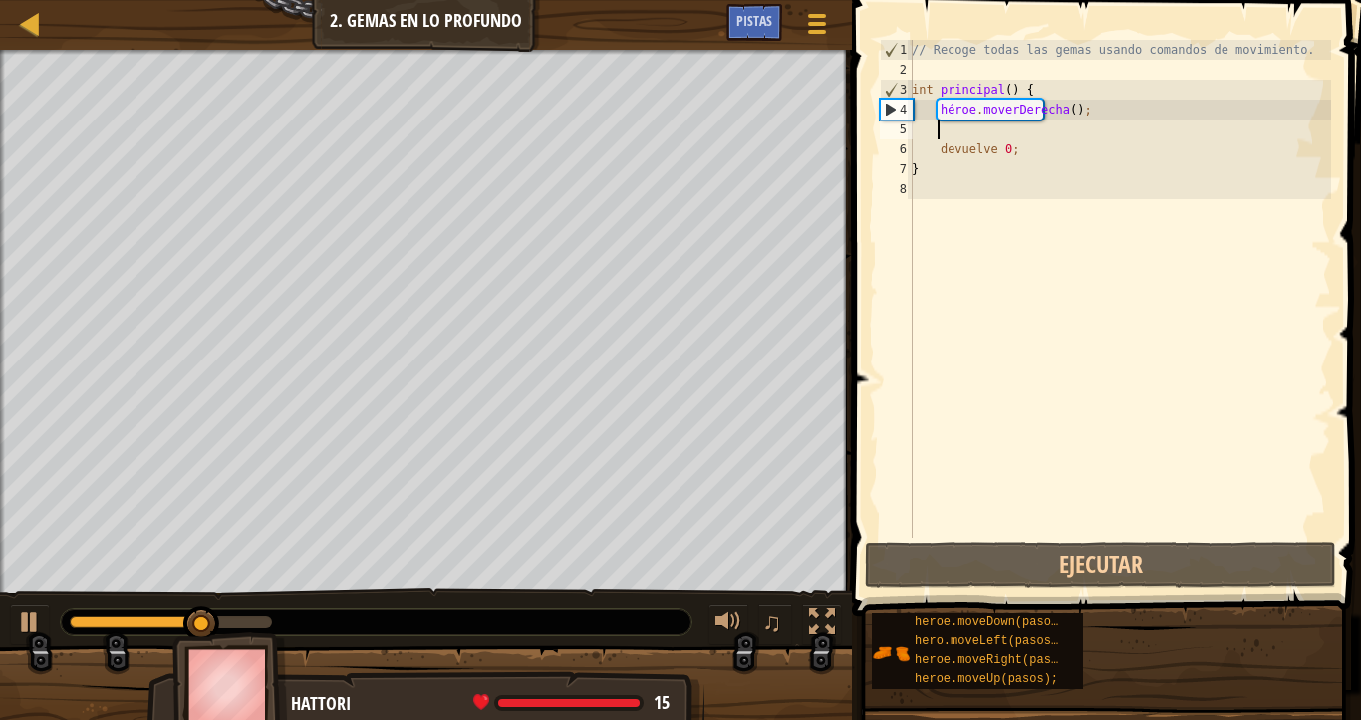
click at [952, 128] on div "// Recoge todas las gemas usando comandos de movimiento. int principal ( ) { hé…" at bounding box center [1118, 309] width 423 height 538
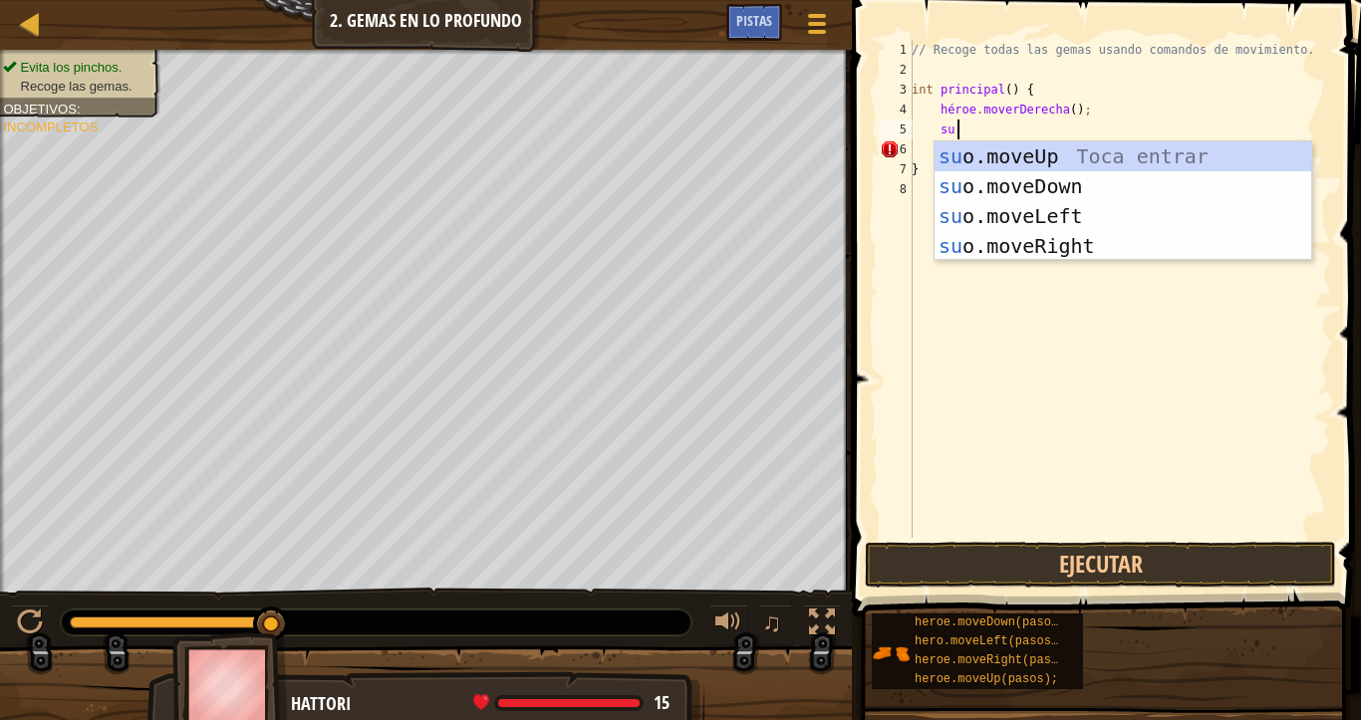
scroll to position [9, 3]
type textarea "heroe"
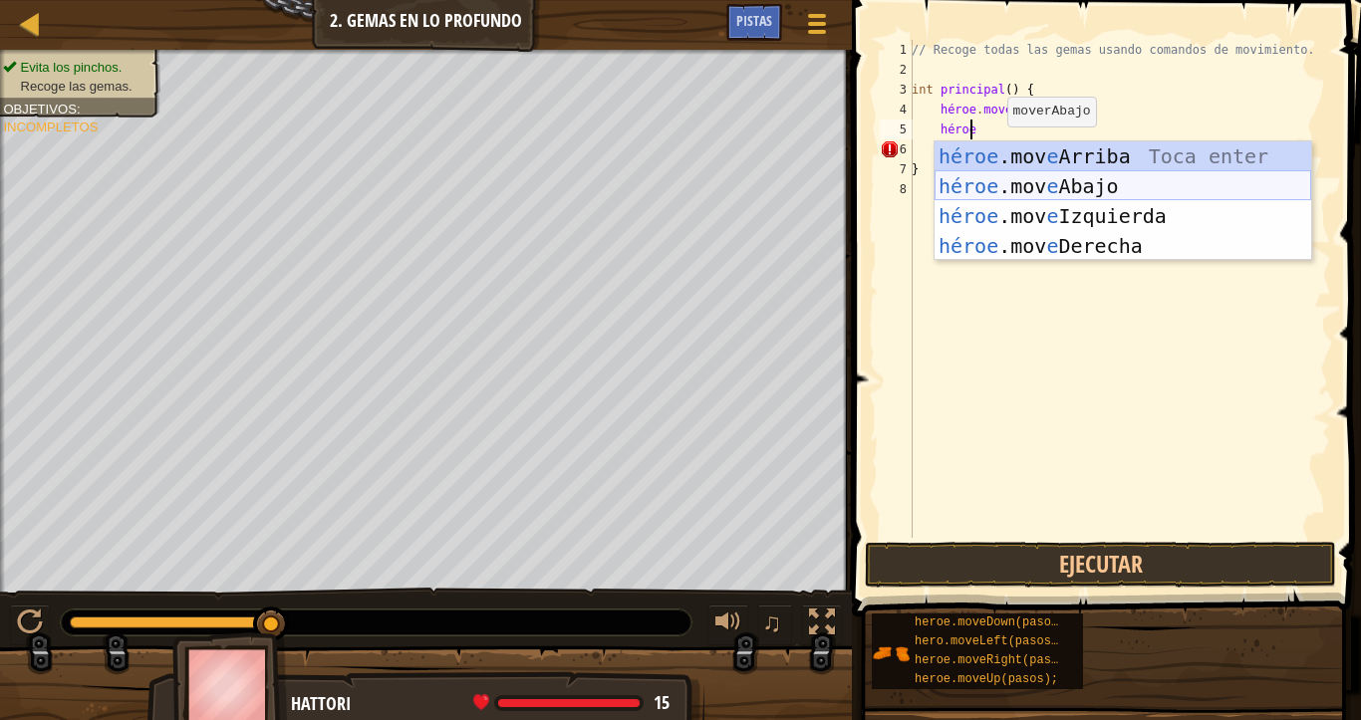
click at [999, 177] on div "héroe .mov e Arriba Toca enter héroe .mov e Abajo Toca Enter héroe .mov e Izqui…" at bounding box center [1122, 230] width 377 height 179
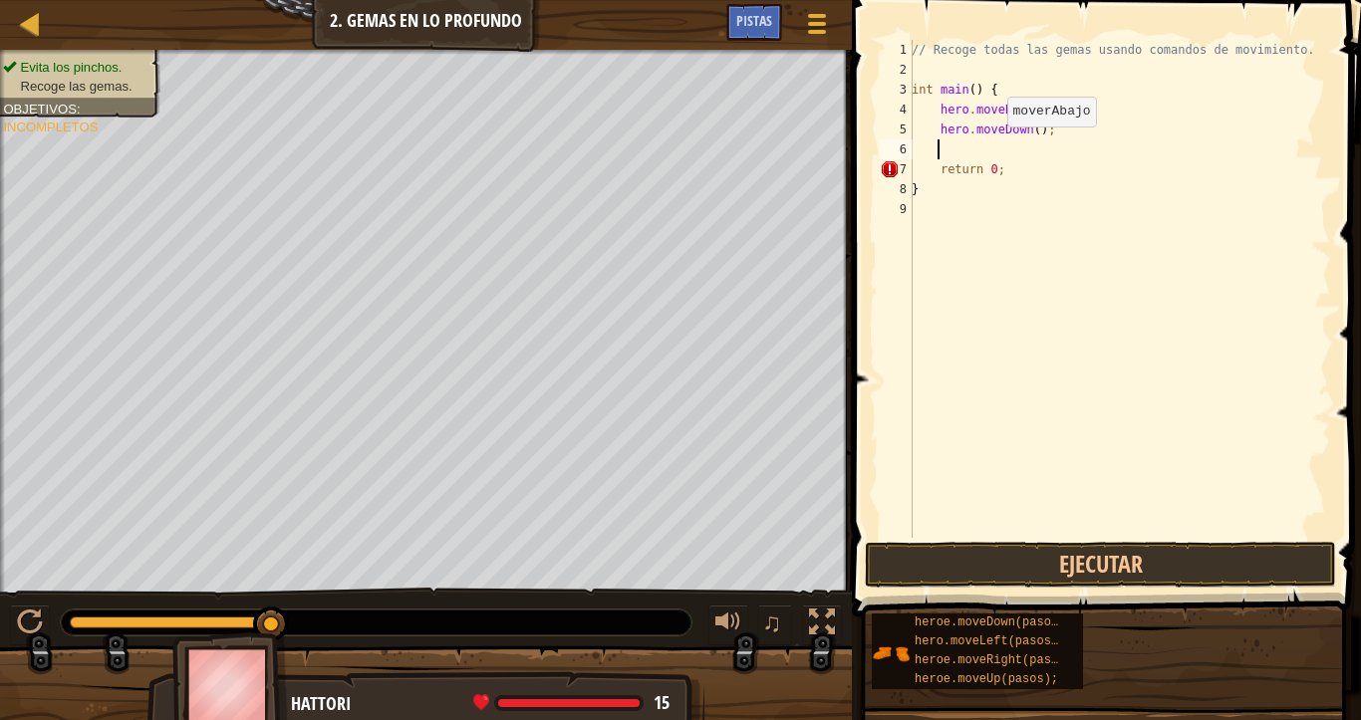
scroll to position [9, 1]
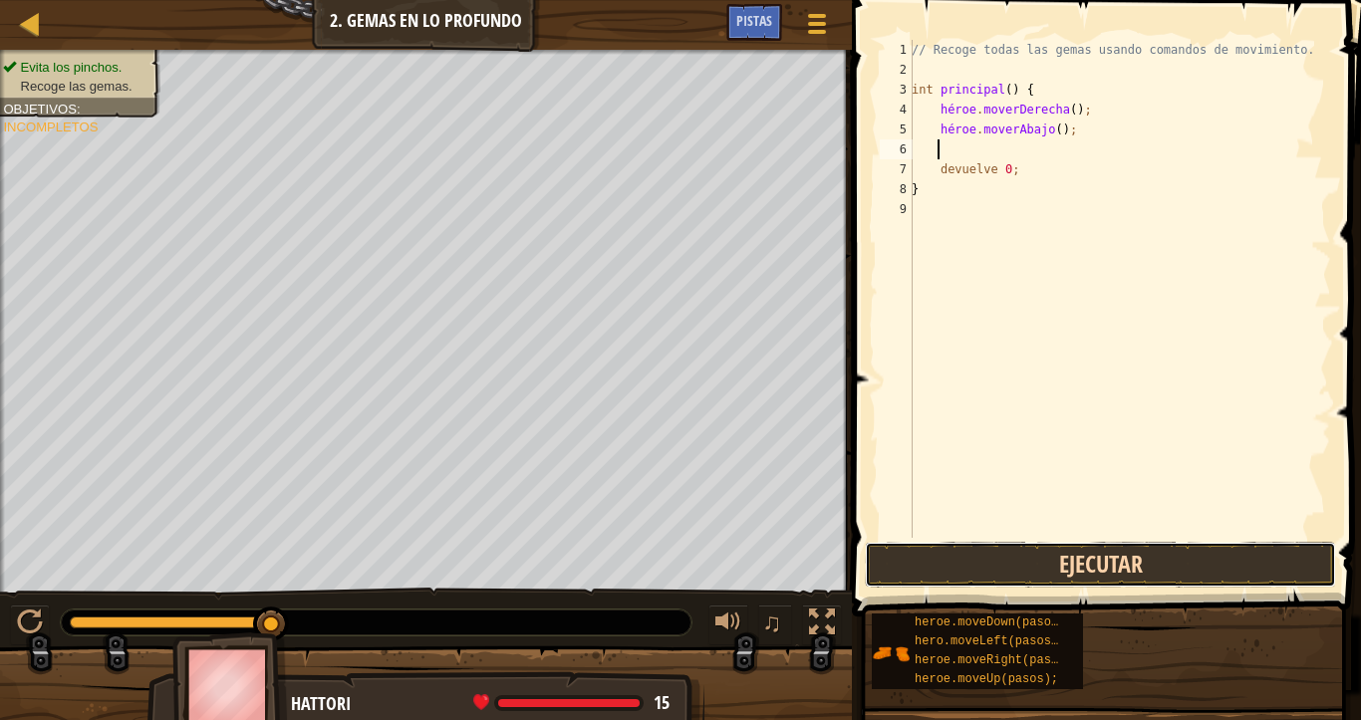
click at [1093, 562] on button "Ejecutar" at bounding box center [1100, 565] width 471 height 46
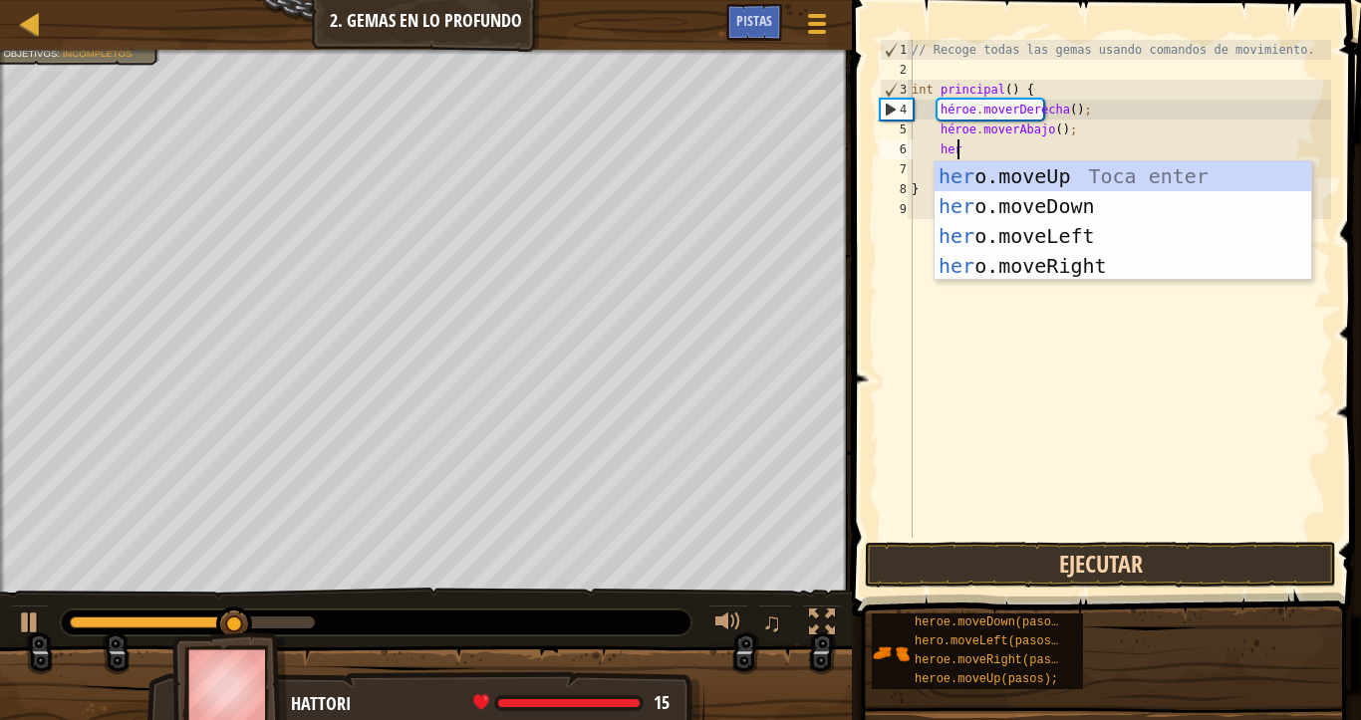
scroll to position [9, 3]
type textarea "heroe"
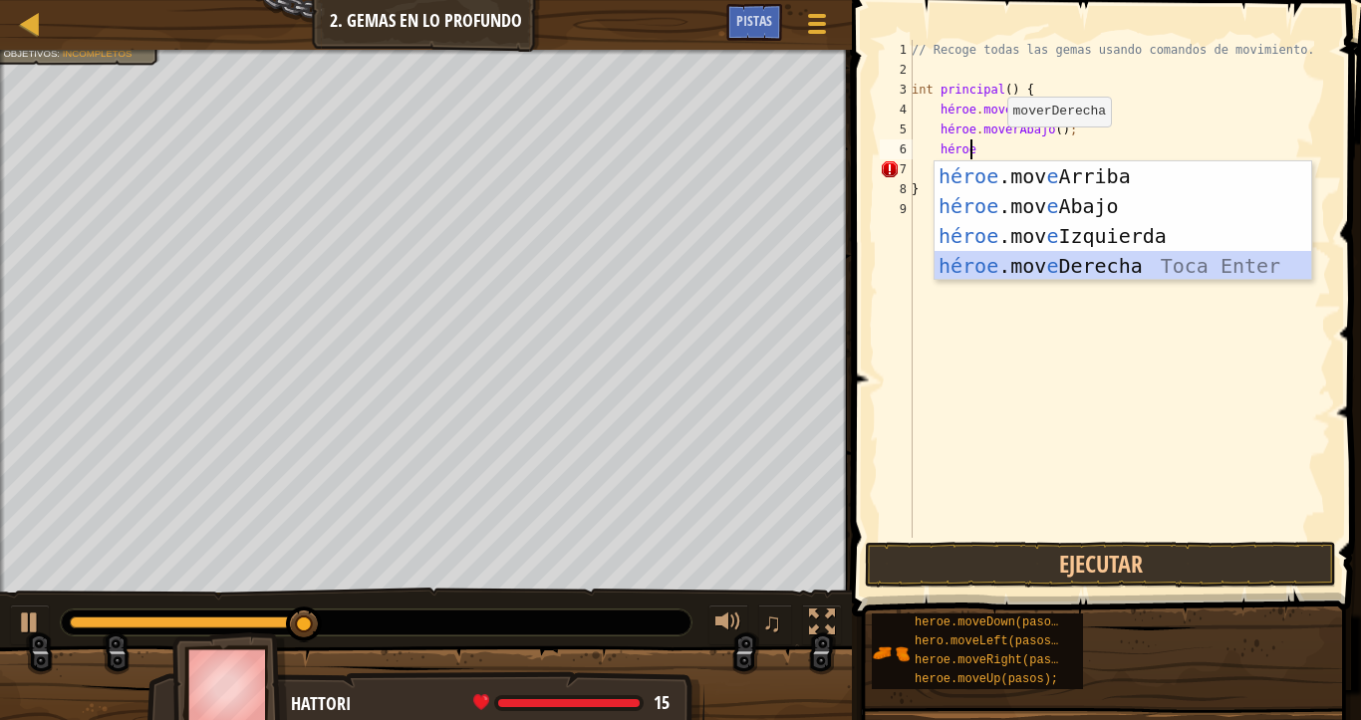
click at [1063, 267] on div "héroe .mov e Arriba Toca enter héroe .mov e Abajo Toca Enter héroe .mov e Izqui…" at bounding box center [1122, 250] width 377 height 179
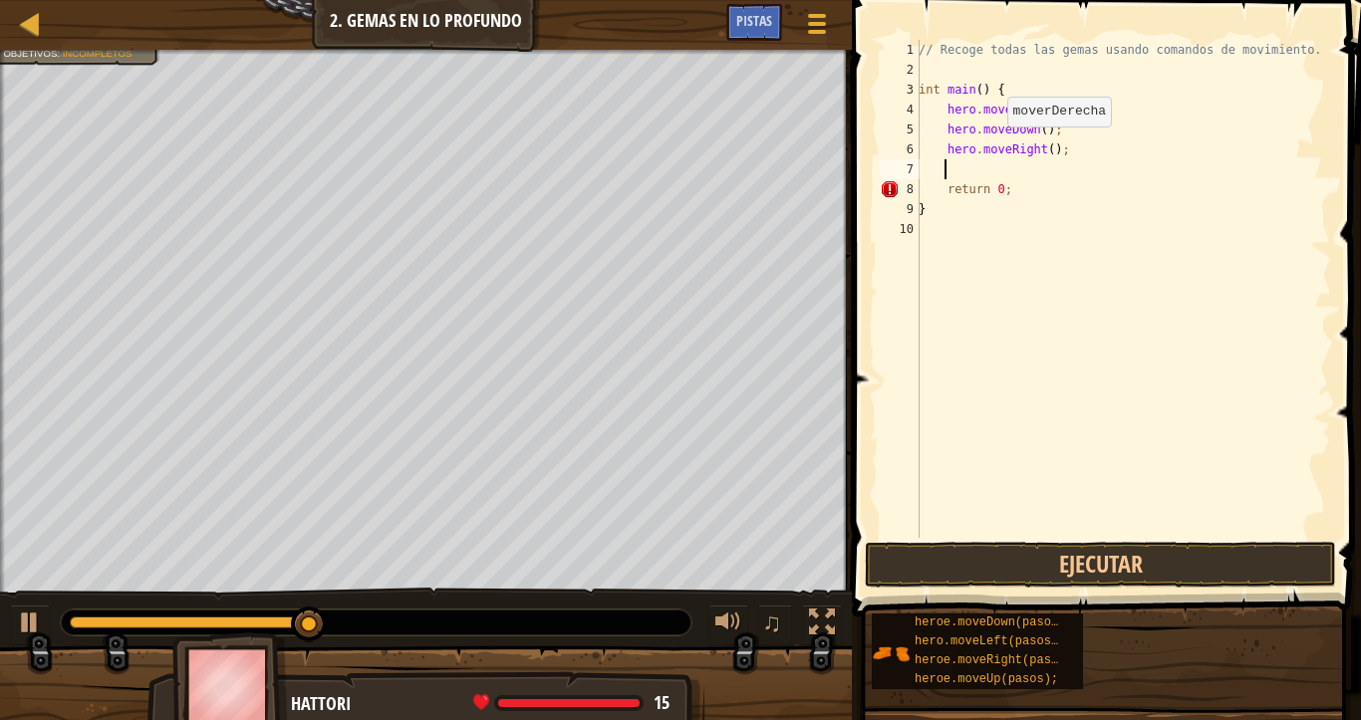
scroll to position [9, 1]
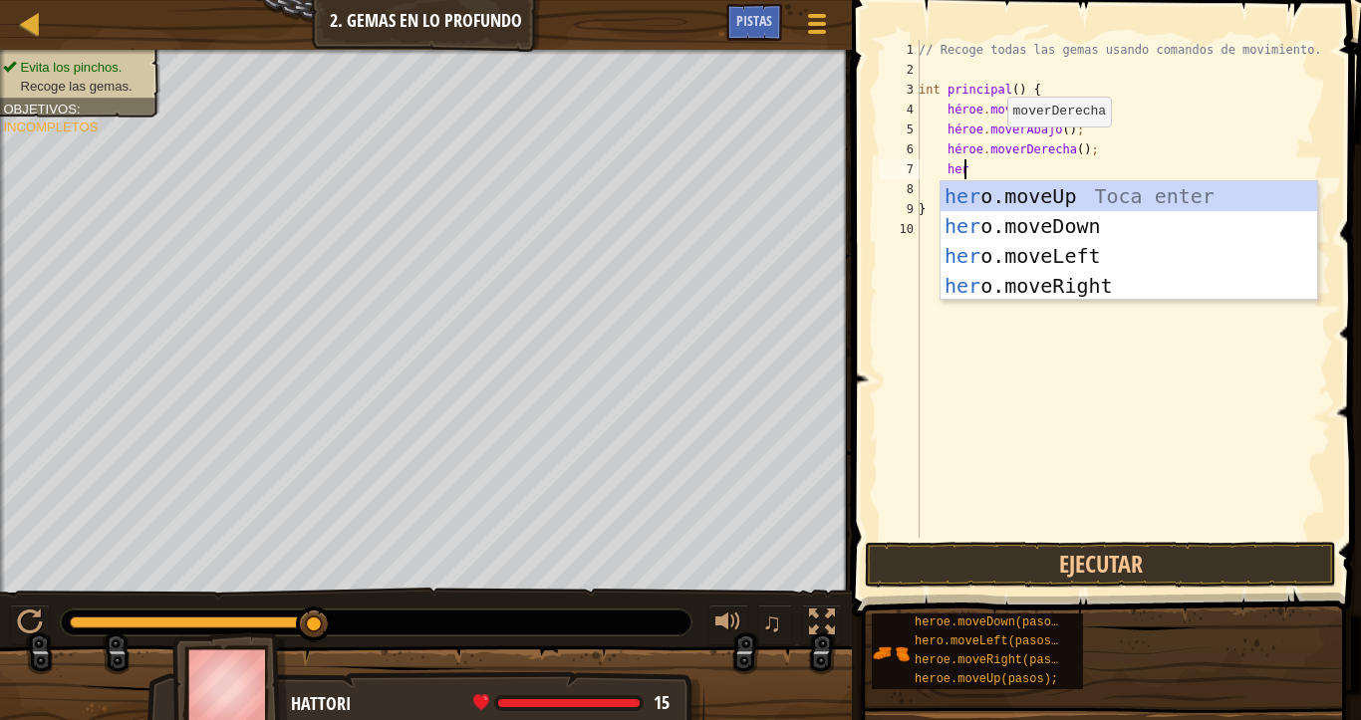
type textarea "heroe"
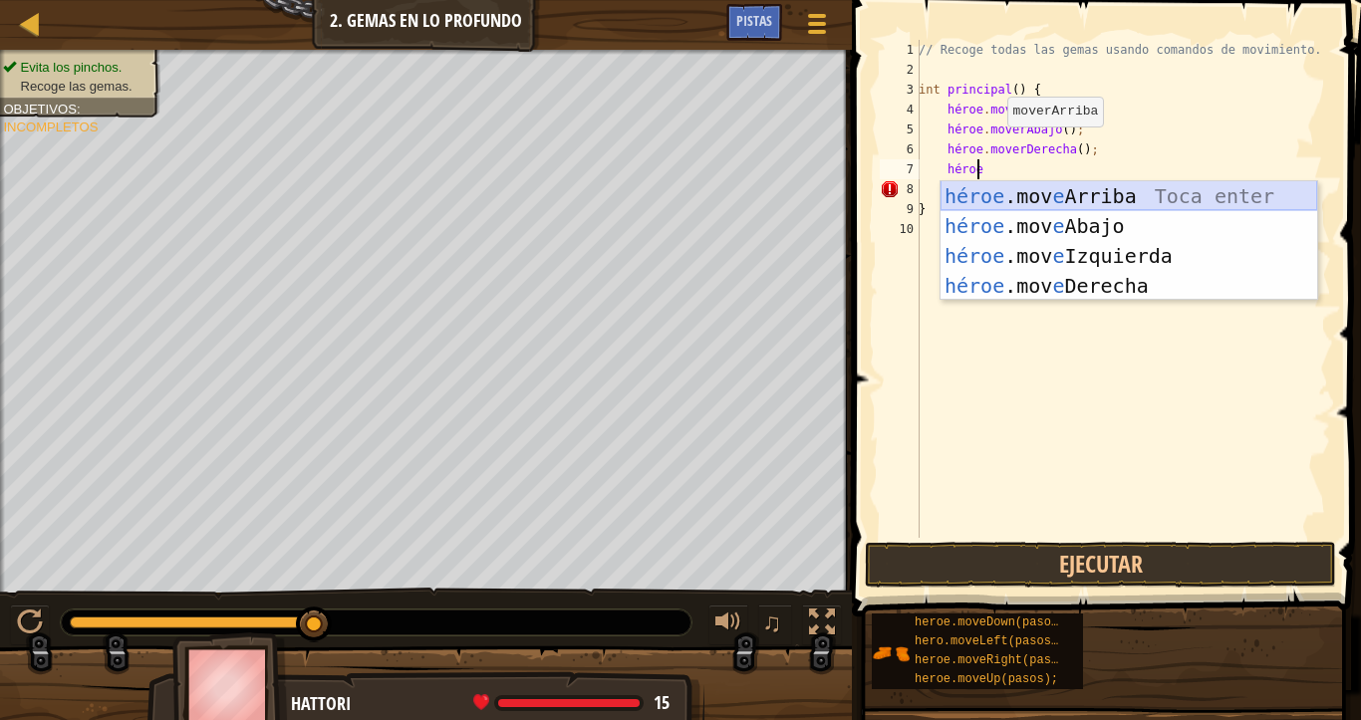
click at [1048, 197] on div "héroe .mov e Arriba Toca enter héroe .mov e Abajo Toca Enter héroe .mov e Izqui…" at bounding box center [1128, 270] width 377 height 179
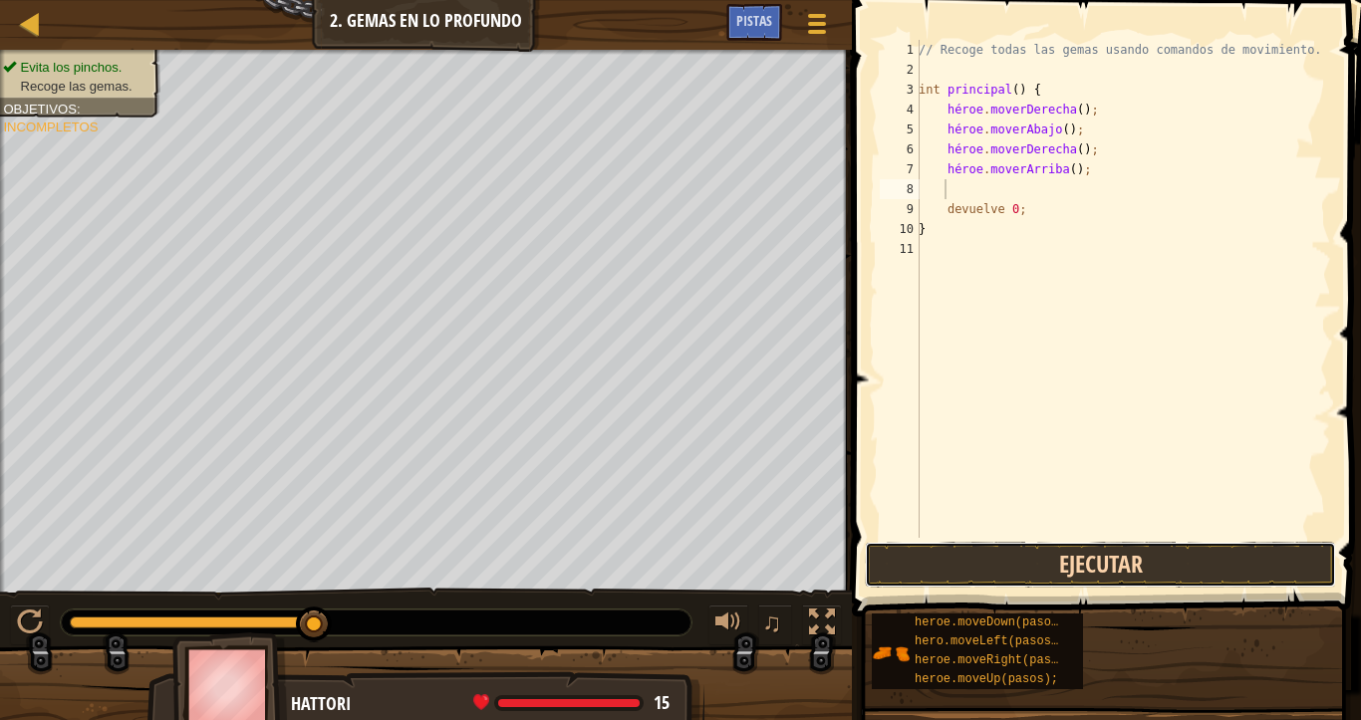
click at [1105, 553] on button "Ejecutar" at bounding box center [1100, 565] width 471 height 46
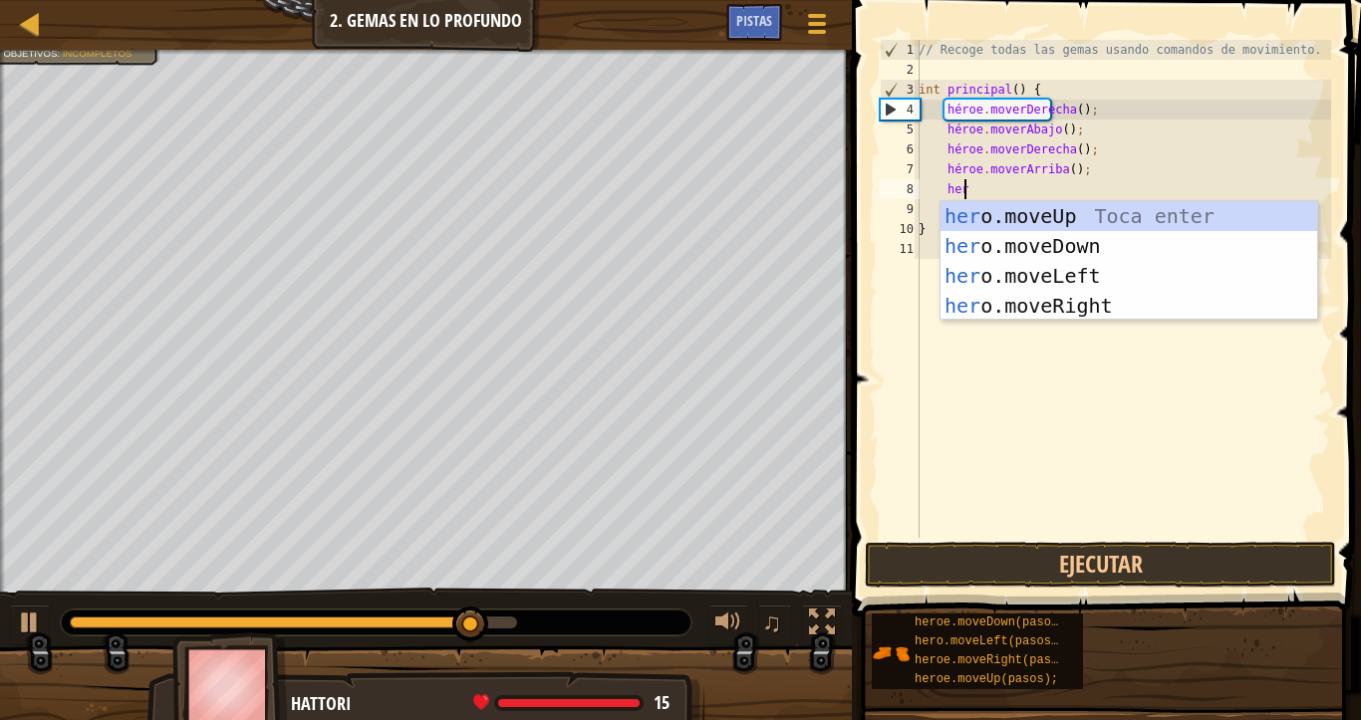
type textarea "heroe"
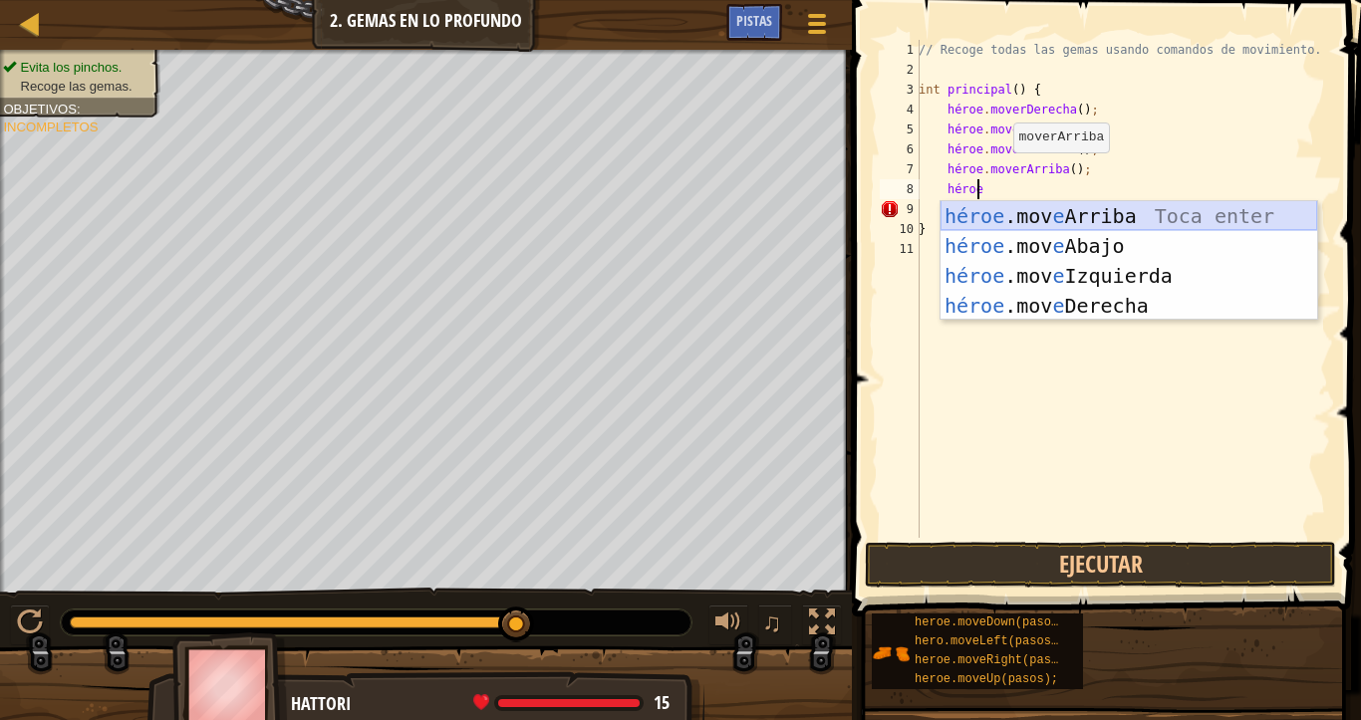
click at [1045, 207] on div "héroe .mov e Arriba Toca enter héroe .mov e Abajo Toca Enter héroe .mov e Izqui…" at bounding box center [1128, 290] width 377 height 179
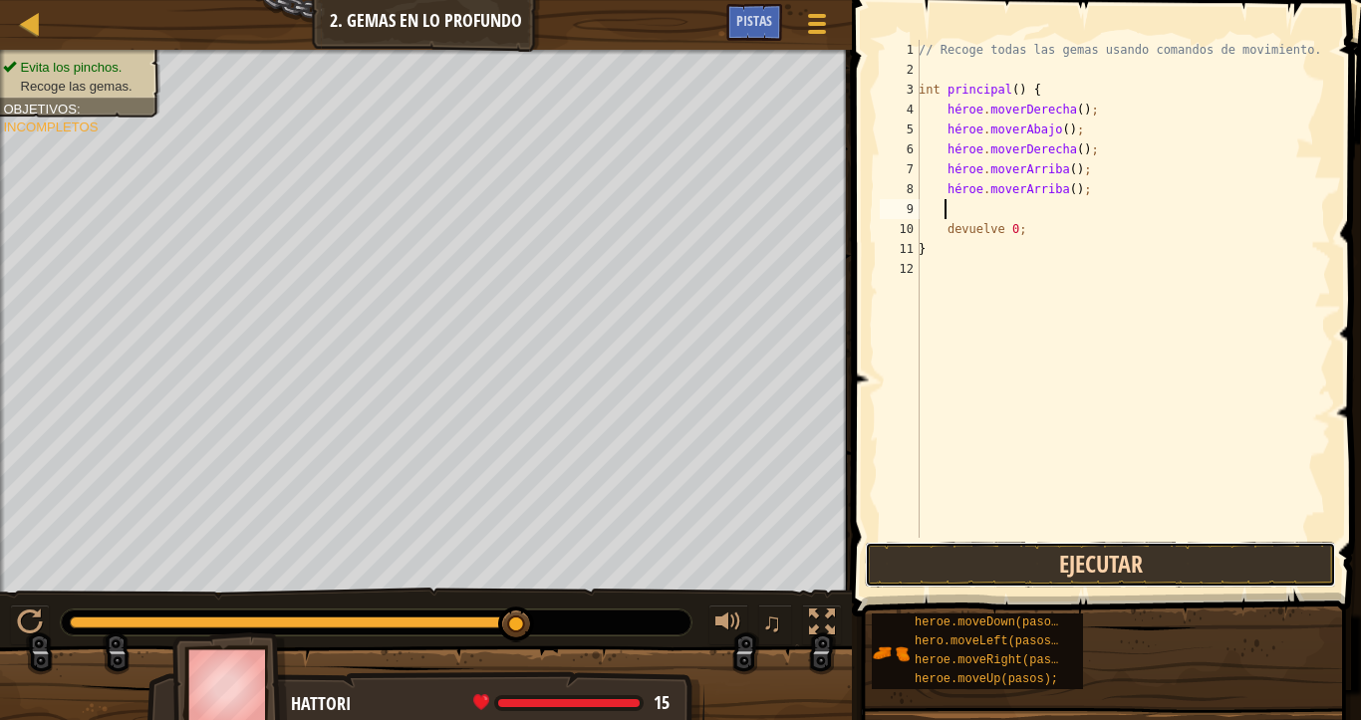
click at [1115, 565] on button "Ejecutar" at bounding box center [1100, 565] width 471 height 46
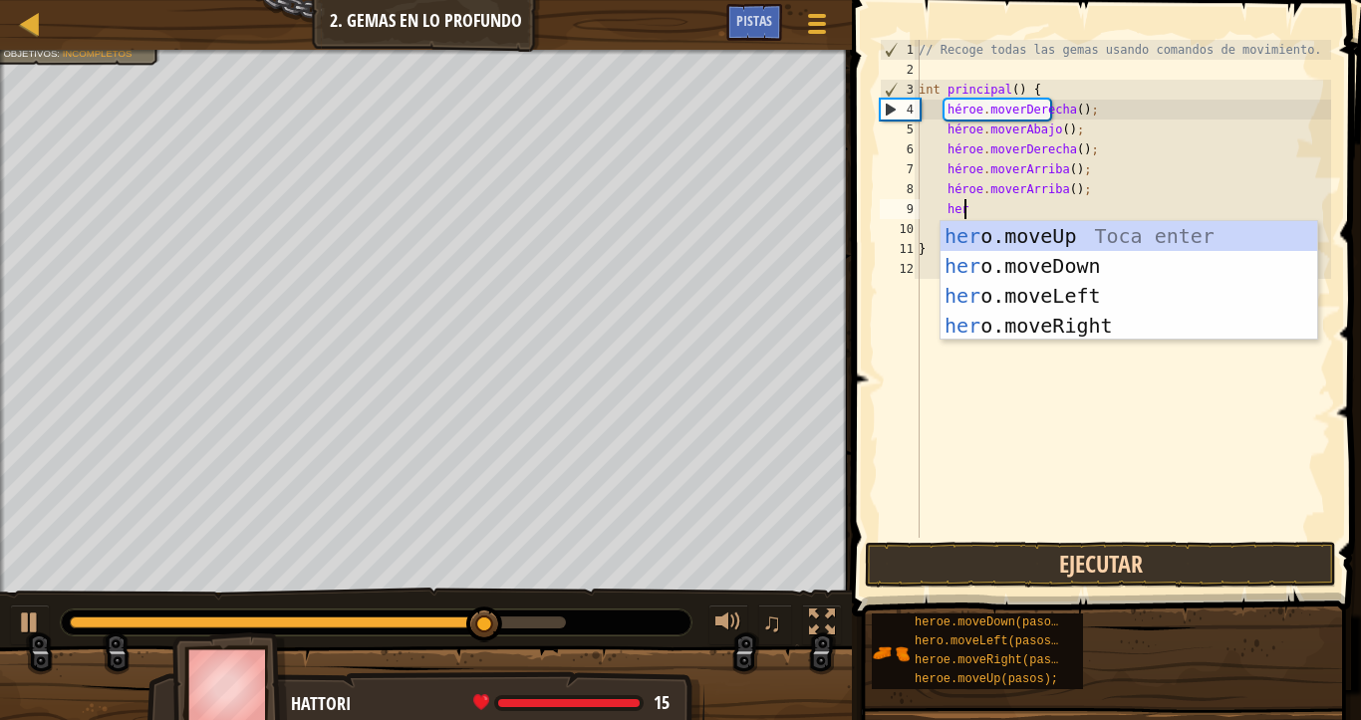
type textarea "heroe"
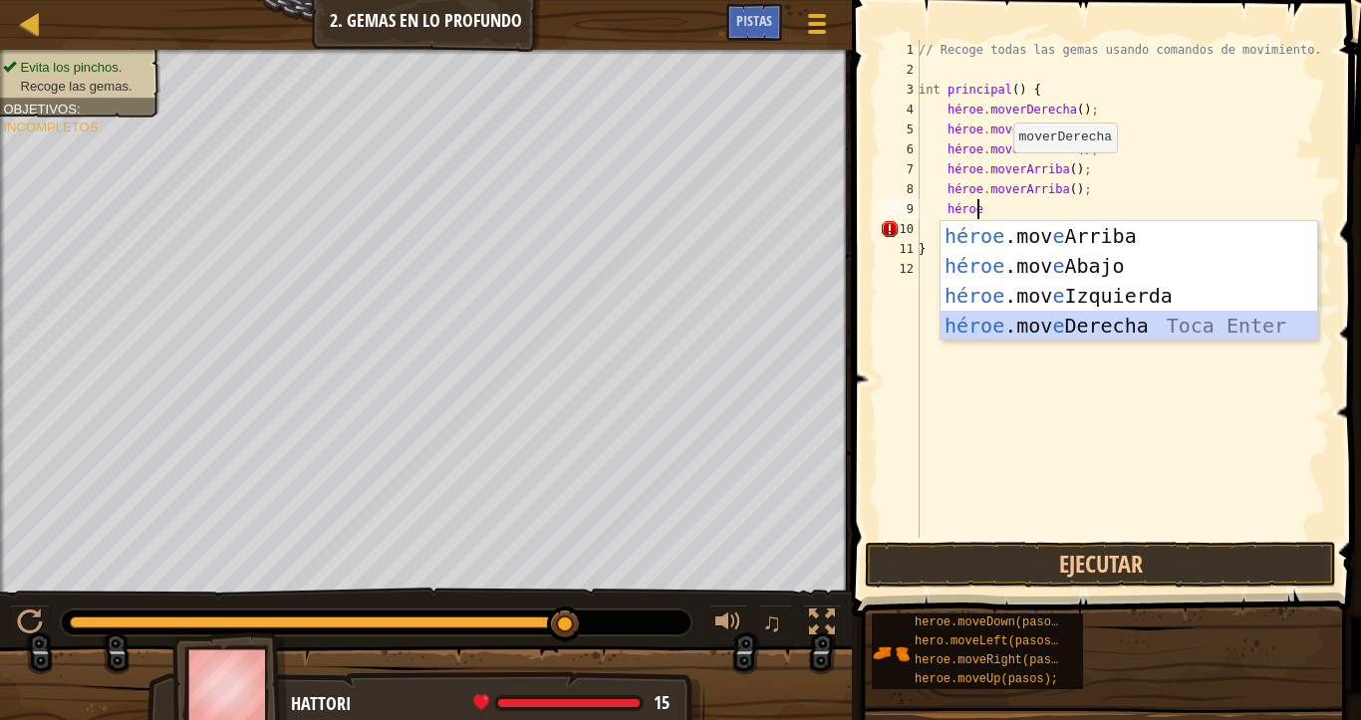
click at [1077, 324] on div "héroe .mov e Arriba Toca enter héroe .mov e Abajo Toca Enter héroe .mov e Izqui…" at bounding box center [1128, 310] width 377 height 179
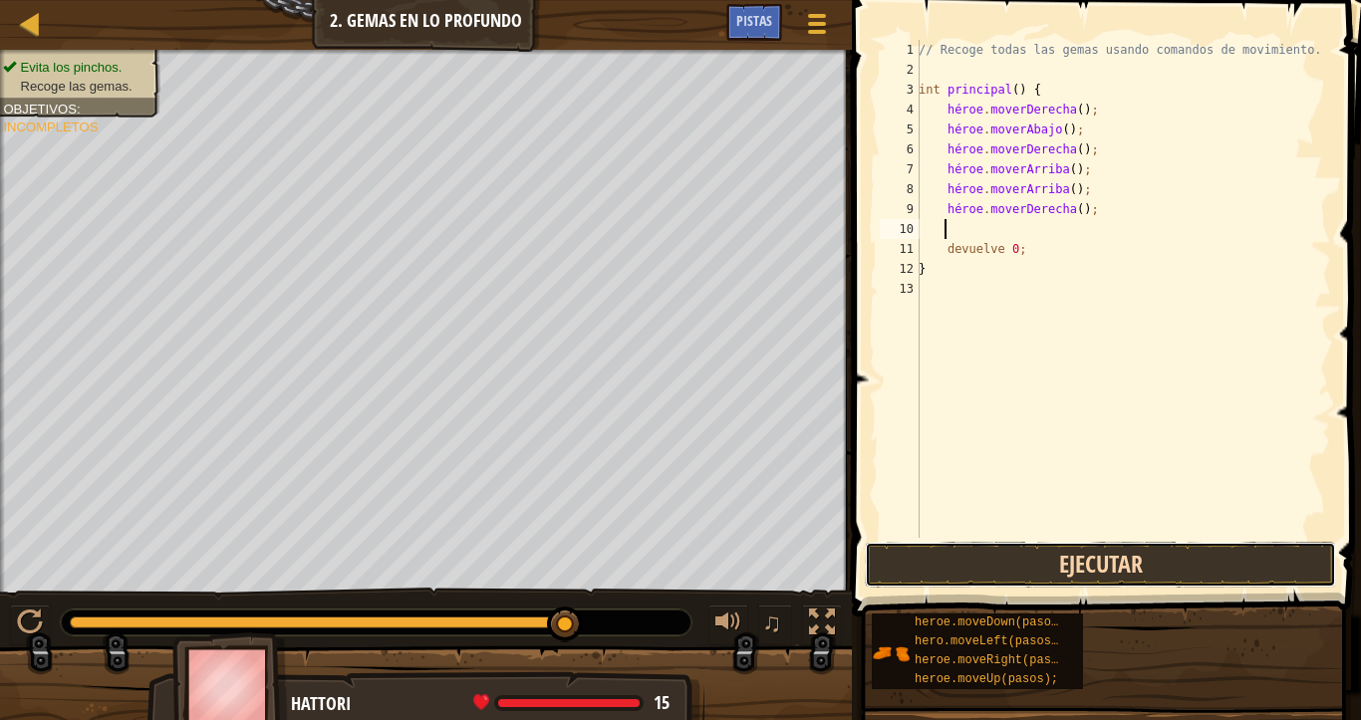
click at [1082, 561] on button "Ejecutar" at bounding box center [1100, 565] width 471 height 46
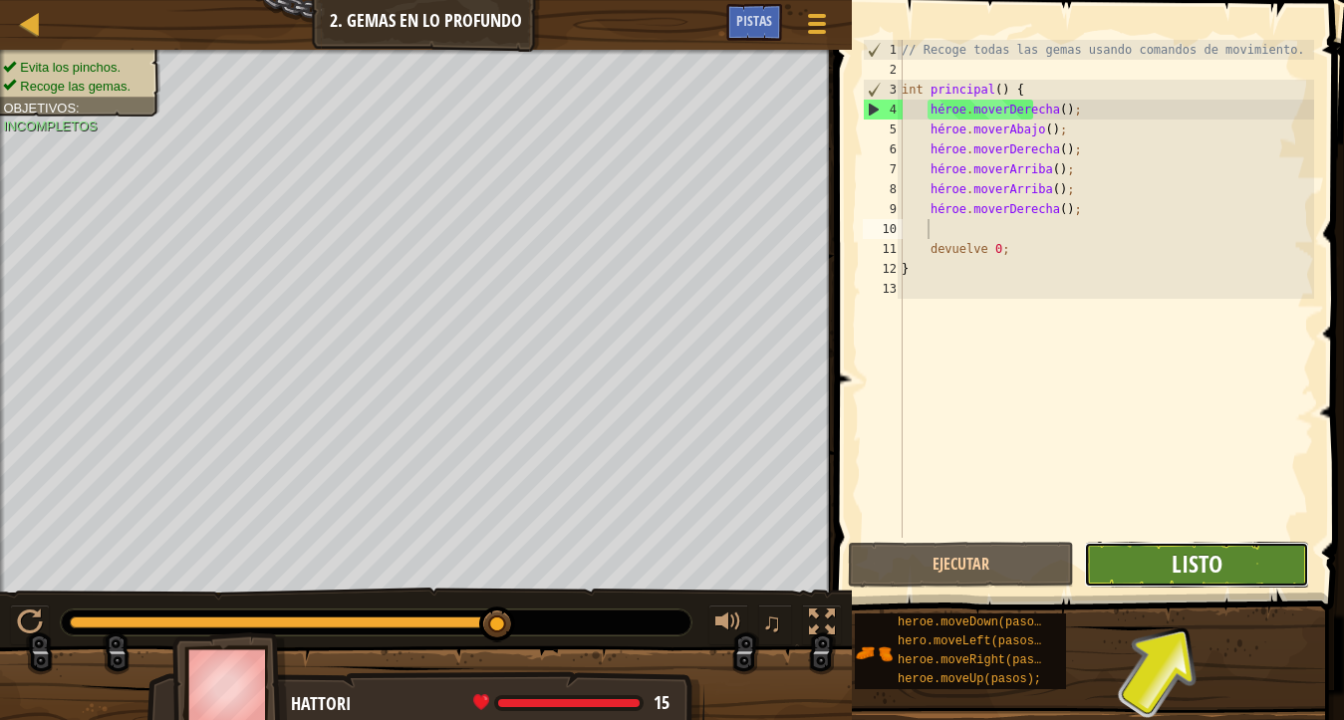
click at [1198, 570] on font "Listo" at bounding box center [1196, 564] width 51 height 32
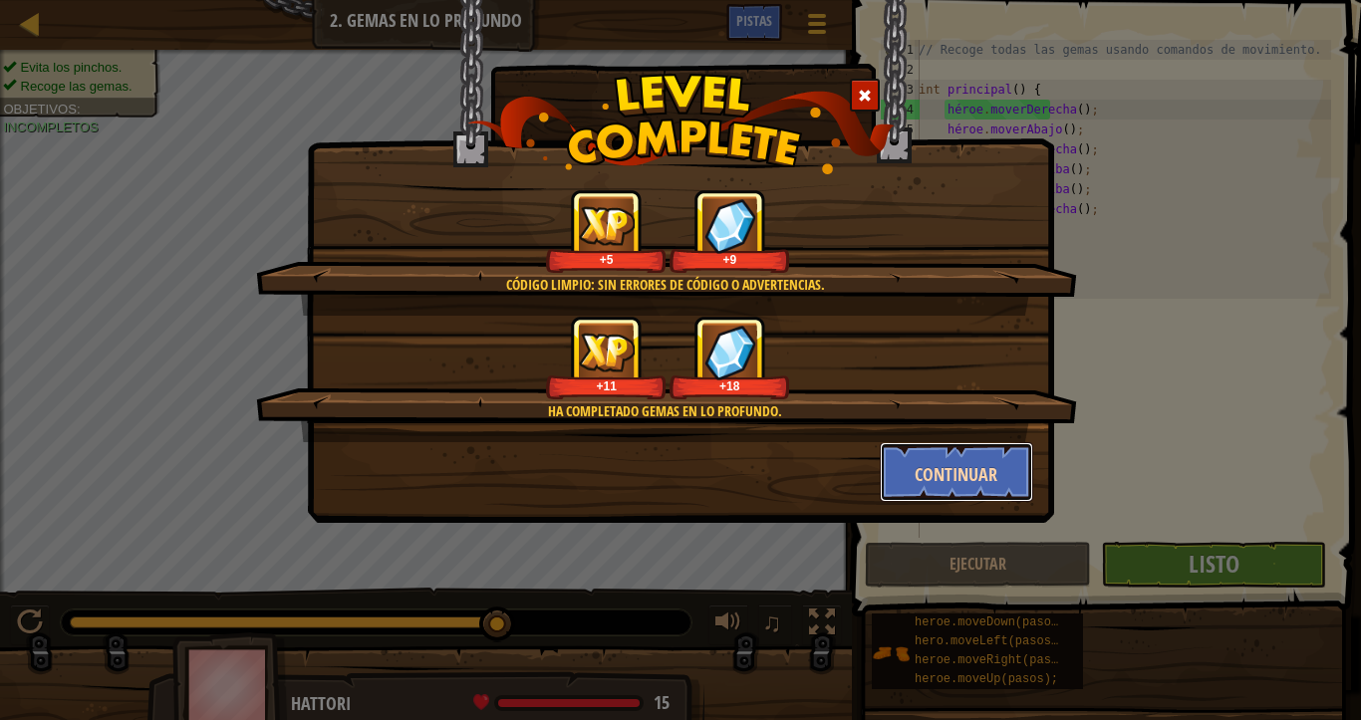
click at [954, 471] on font "Continuar" at bounding box center [955, 474] width 83 height 25
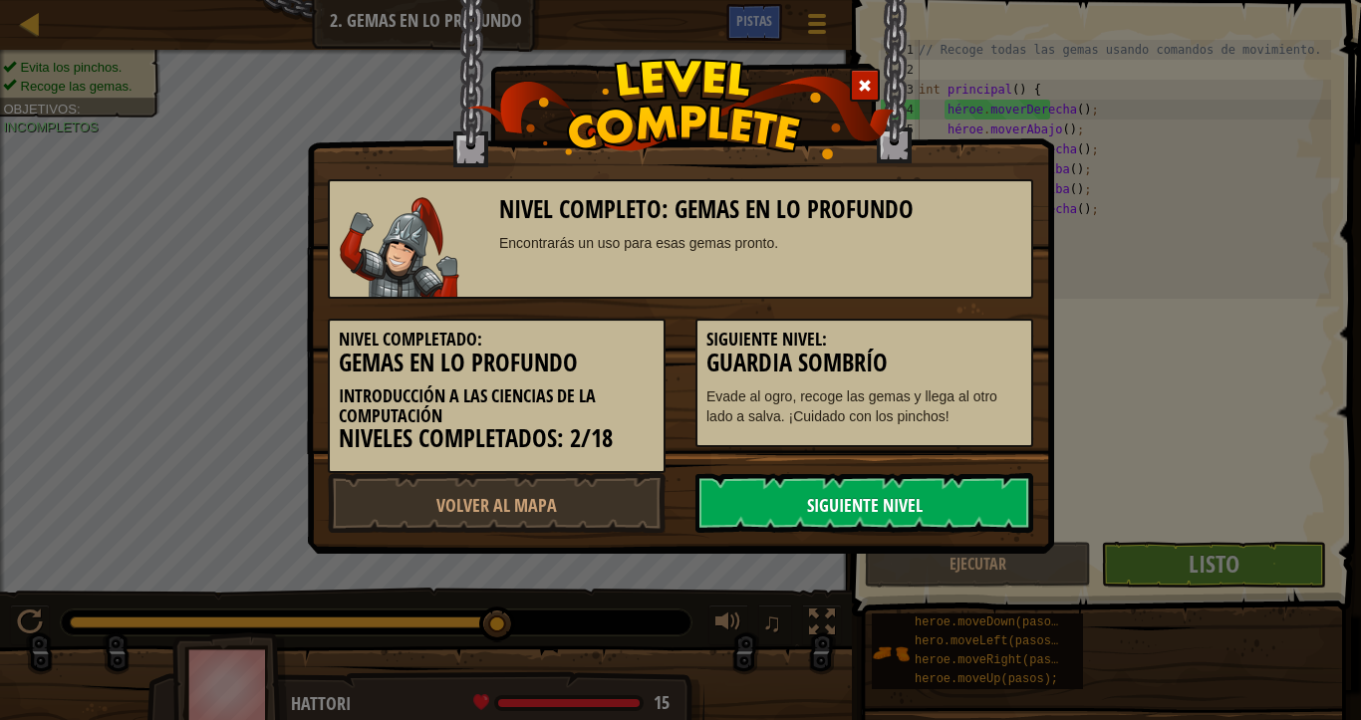
click at [871, 500] on font "Siguiente nivel" at bounding box center [865, 505] width 116 height 25
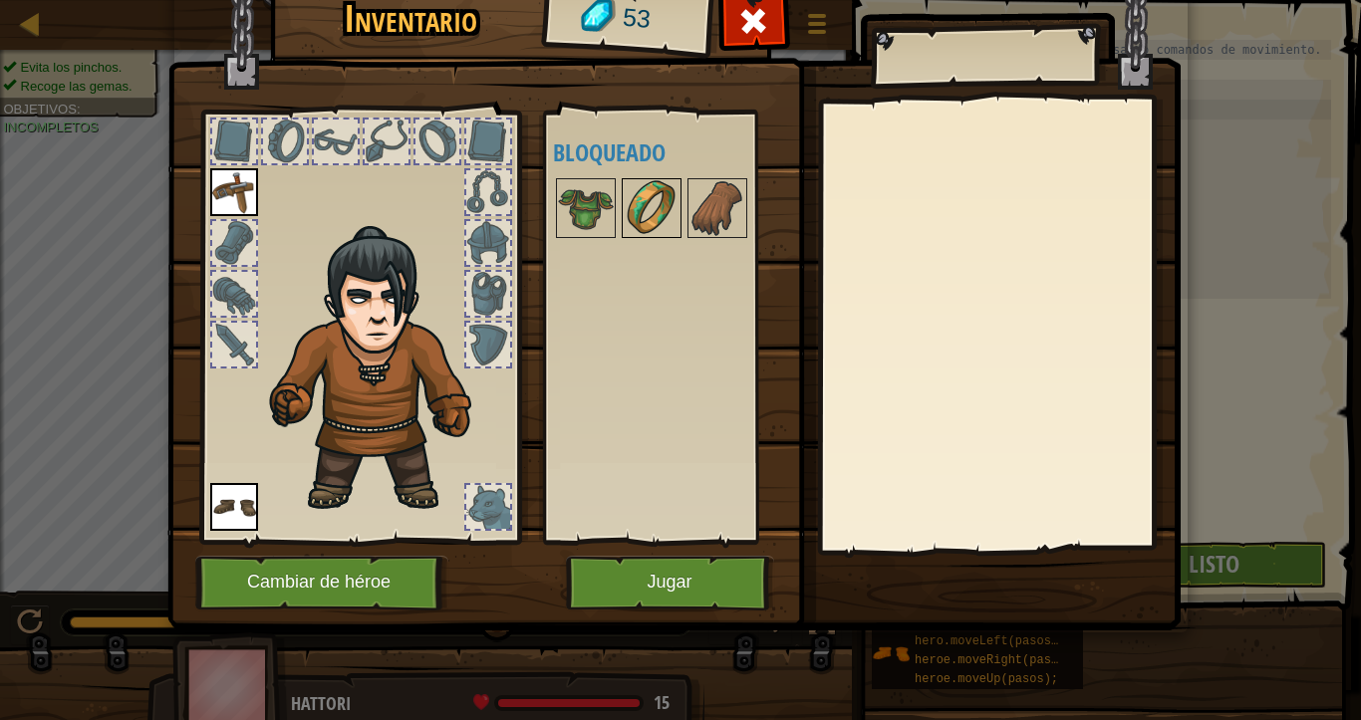
click at [631, 221] on img at bounding box center [652, 208] width 56 height 56
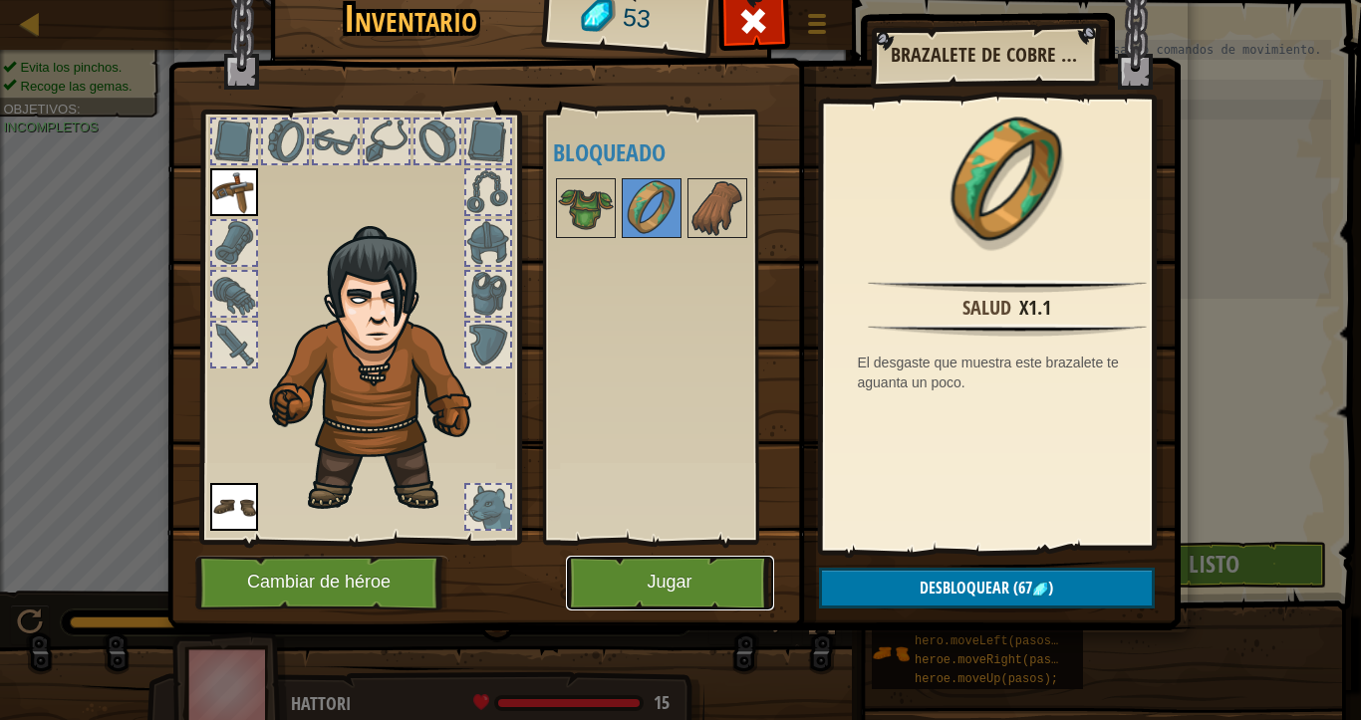
click at [669, 587] on button "Jugar" at bounding box center [670, 583] width 208 height 55
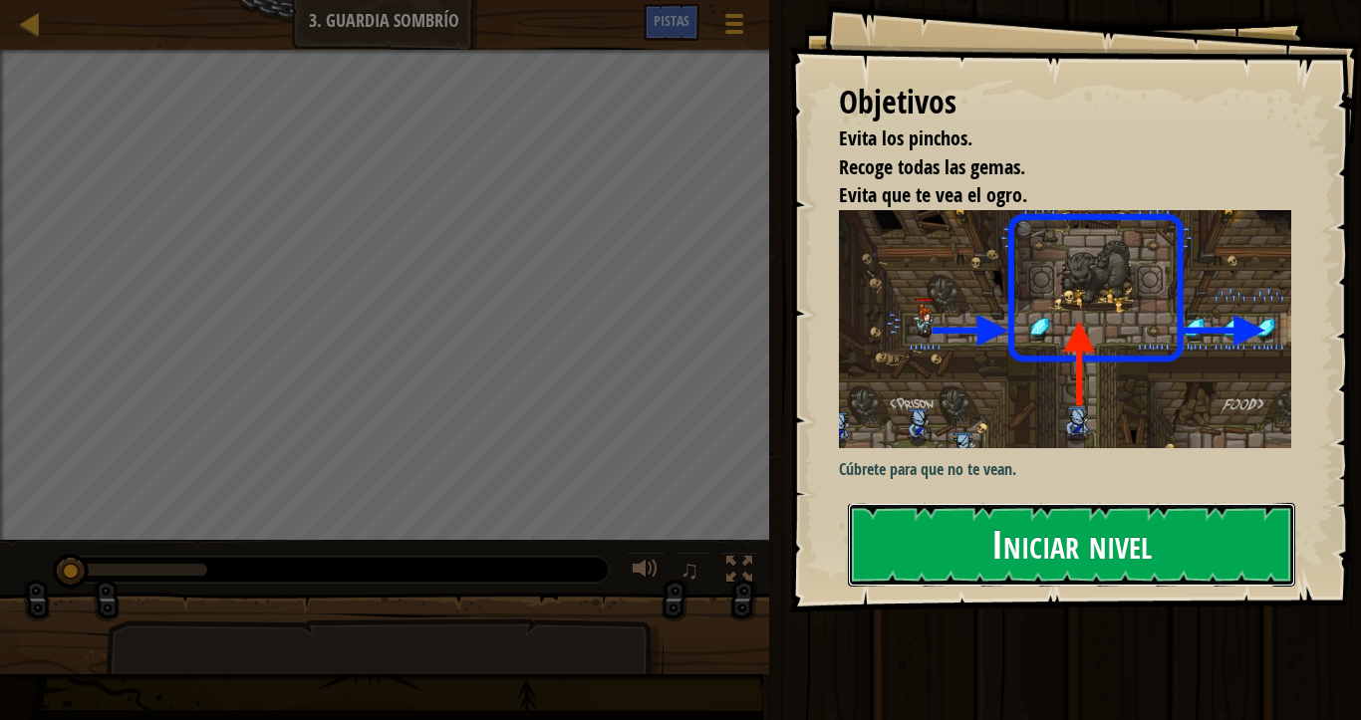
click at [952, 551] on button "Iniciar nivel" at bounding box center [1071, 545] width 447 height 84
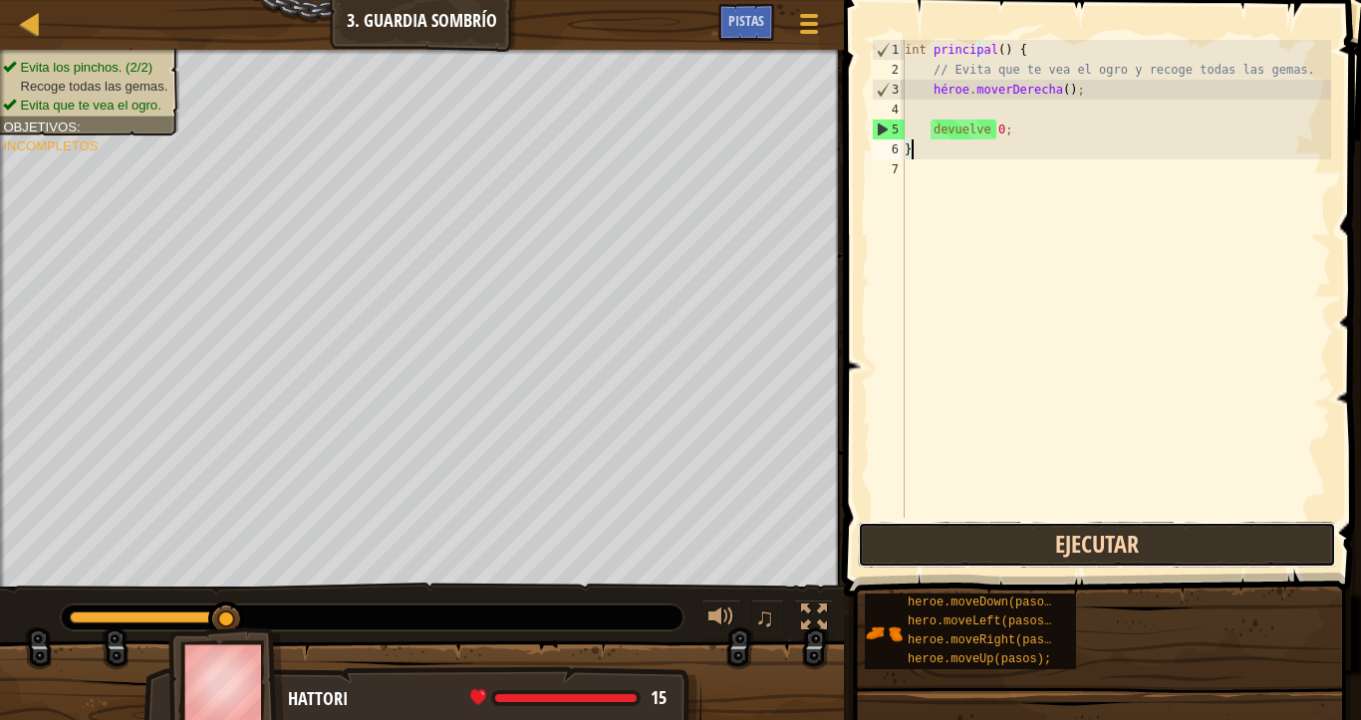
click at [1056, 536] on button "Ejecutar" at bounding box center [1097, 545] width 478 height 46
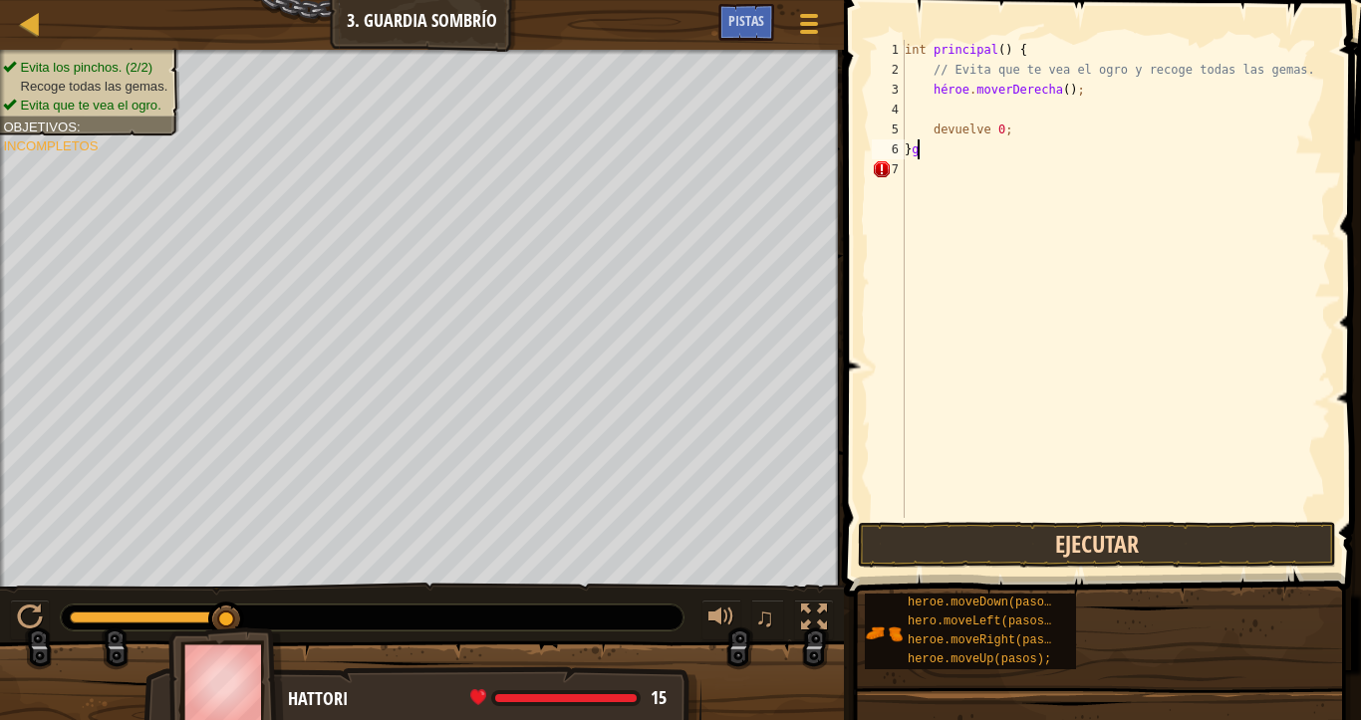
scroll to position [9, 0]
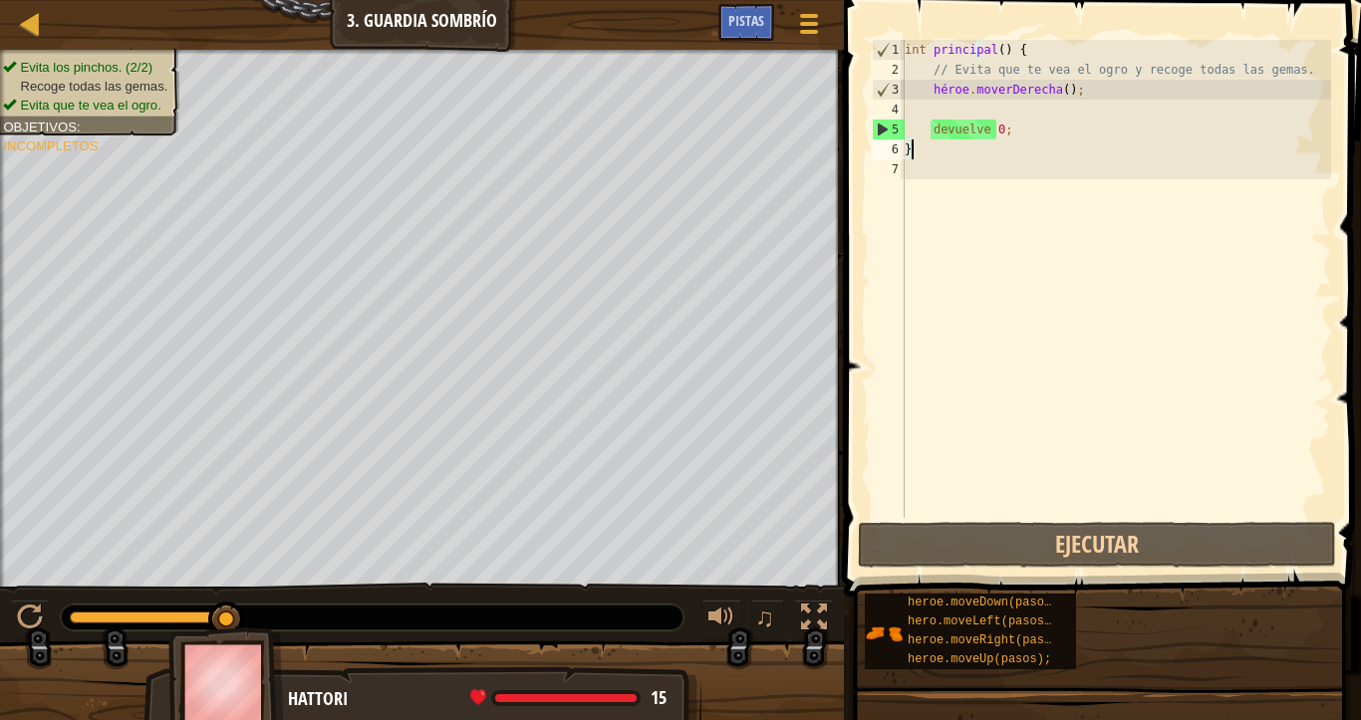
click at [968, 152] on div "int principal ( ) { // Evita que [PERSON_NAME] el ogro y recoge todas las gemas…" at bounding box center [1115, 299] width 430 height 518
click at [993, 147] on div "int principal ( ) { // Evita que [PERSON_NAME] el ogro y recoge todas las gemas…" at bounding box center [1115, 299] width 430 height 518
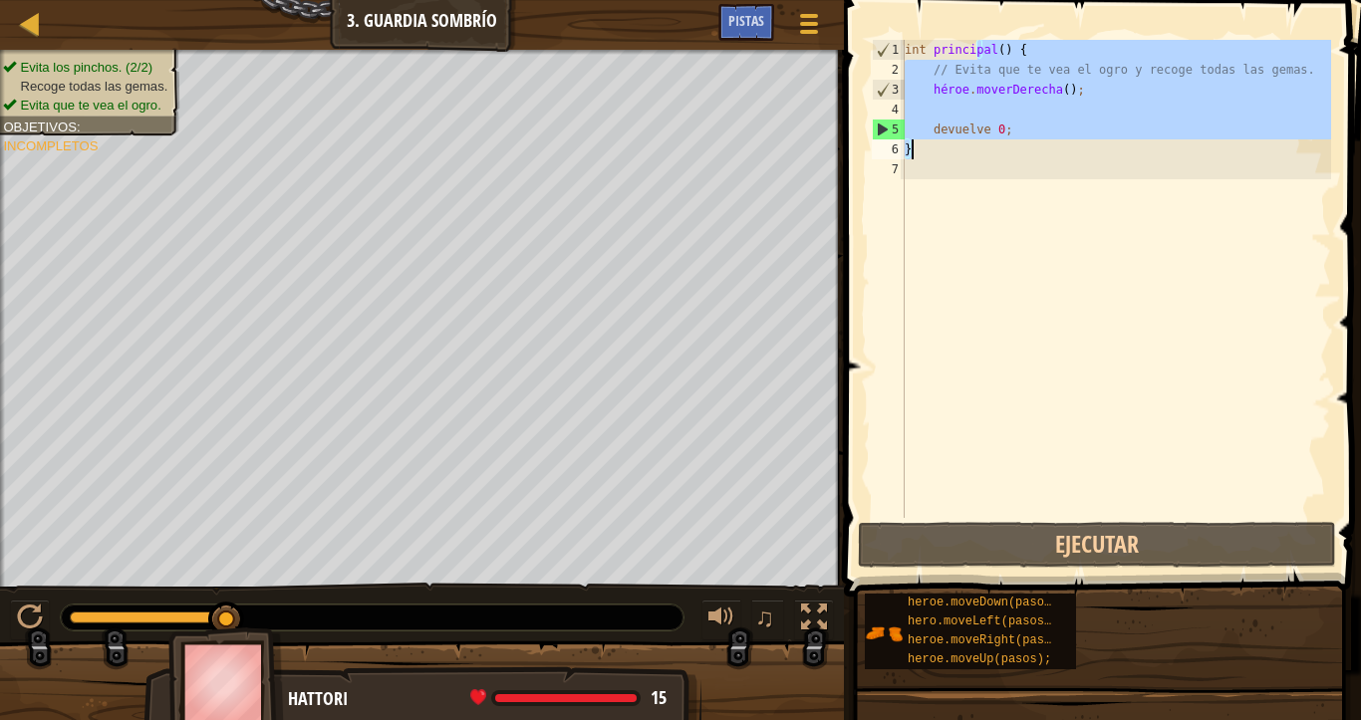
click at [993, 147] on div "int principal ( ) { // Evita que [PERSON_NAME] el ogro y recoge todas las gemas…" at bounding box center [1115, 299] width 430 height 518
click at [993, 147] on div "int principal ( ) { // Evita que [PERSON_NAME] el ogro y recoge todas las gemas…" at bounding box center [1115, 279] width 430 height 478
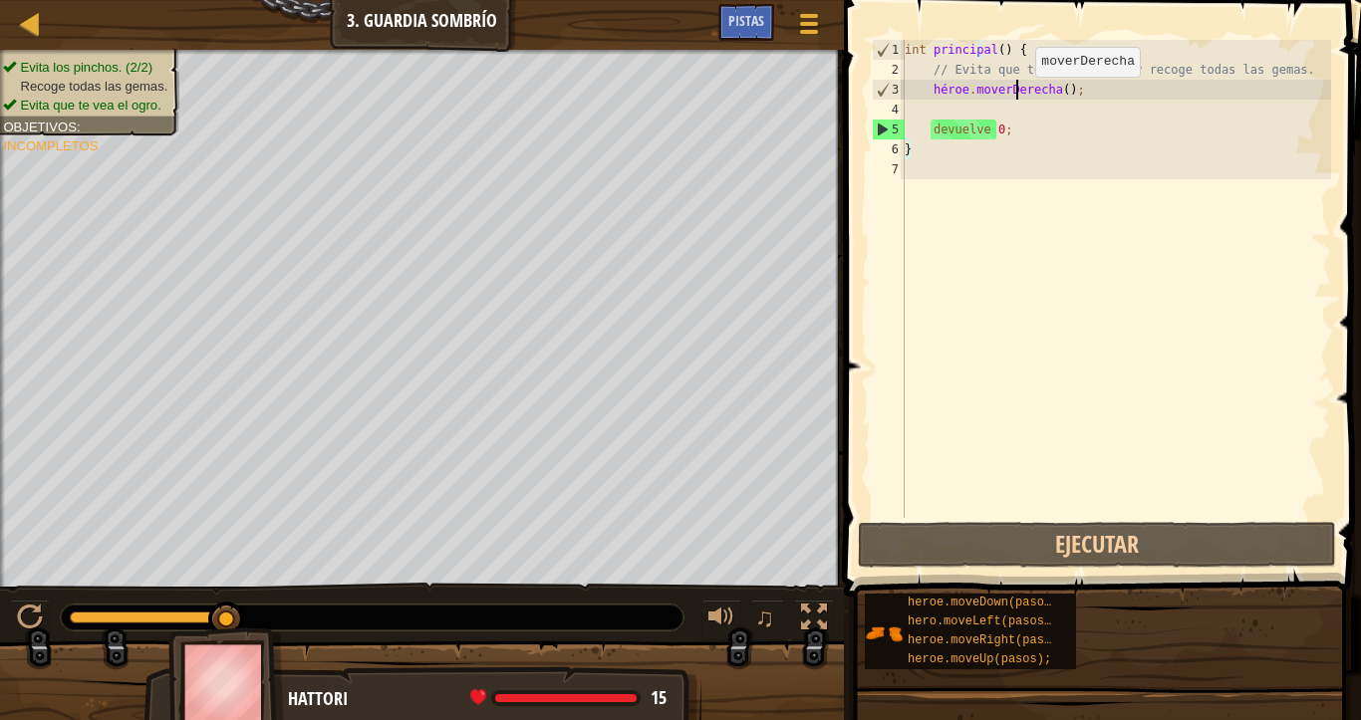
click at [1018, 97] on div "int principal ( ) { // Evita que [PERSON_NAME] el ogro y recoge todas las gemas…" at bounding box center [1115, 299] width 430 height 518
type textarea "hero.moveRight();"
click at [1000, 95] on div "int principal ( ) { // Evita que [PERSON_NAME] el ogro y recoge todas las gemas…" at bounding box center [1115, 299] width 430 height 518
click at [976, 104] on div "int principal ( ) { // Evita que [PERSON_NAME] el ogro y recoge todas las gemas…" at bounding box center [1115, 299] width 430 height 518
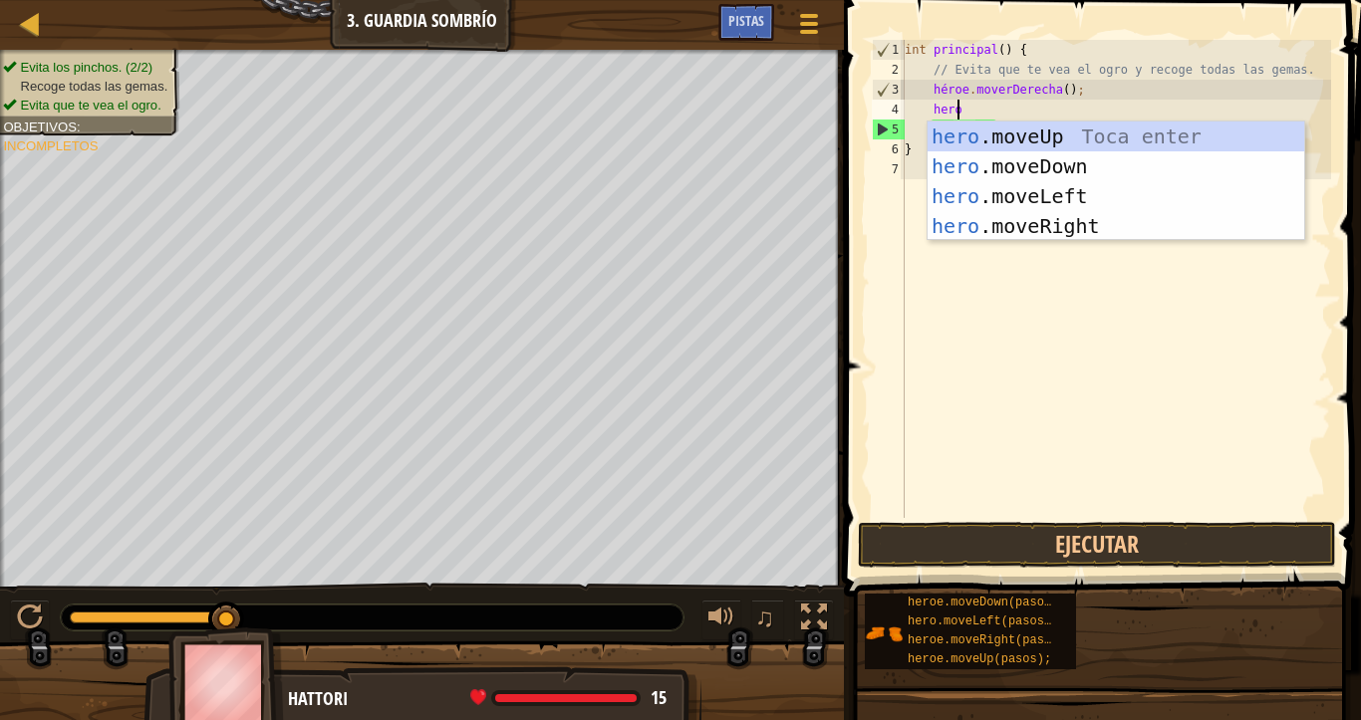
type textarea "heroe"
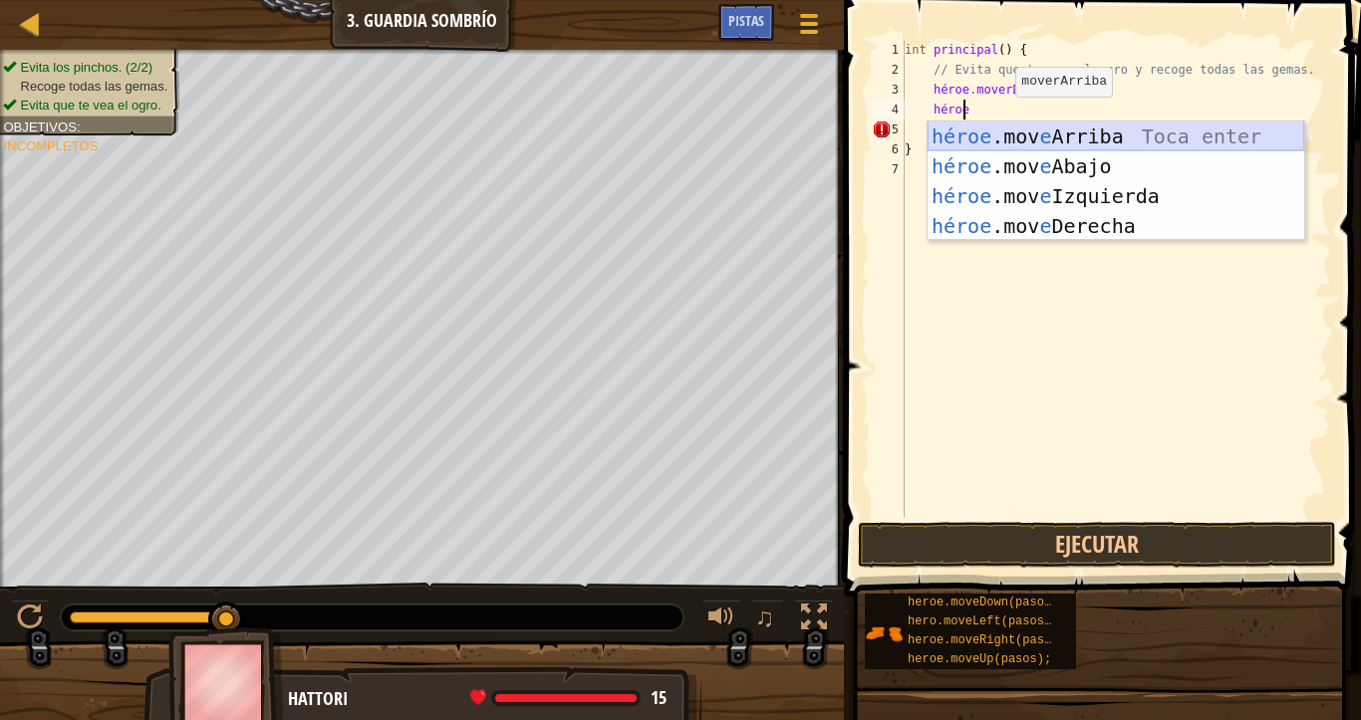
click at [1063, 130] on div "héroe .mov e Arriba Toca enter héroe .mov e Abajo Toca Enter héroe .mov e Izqui…" at bounding box center [1115, 211] width 377 height 179
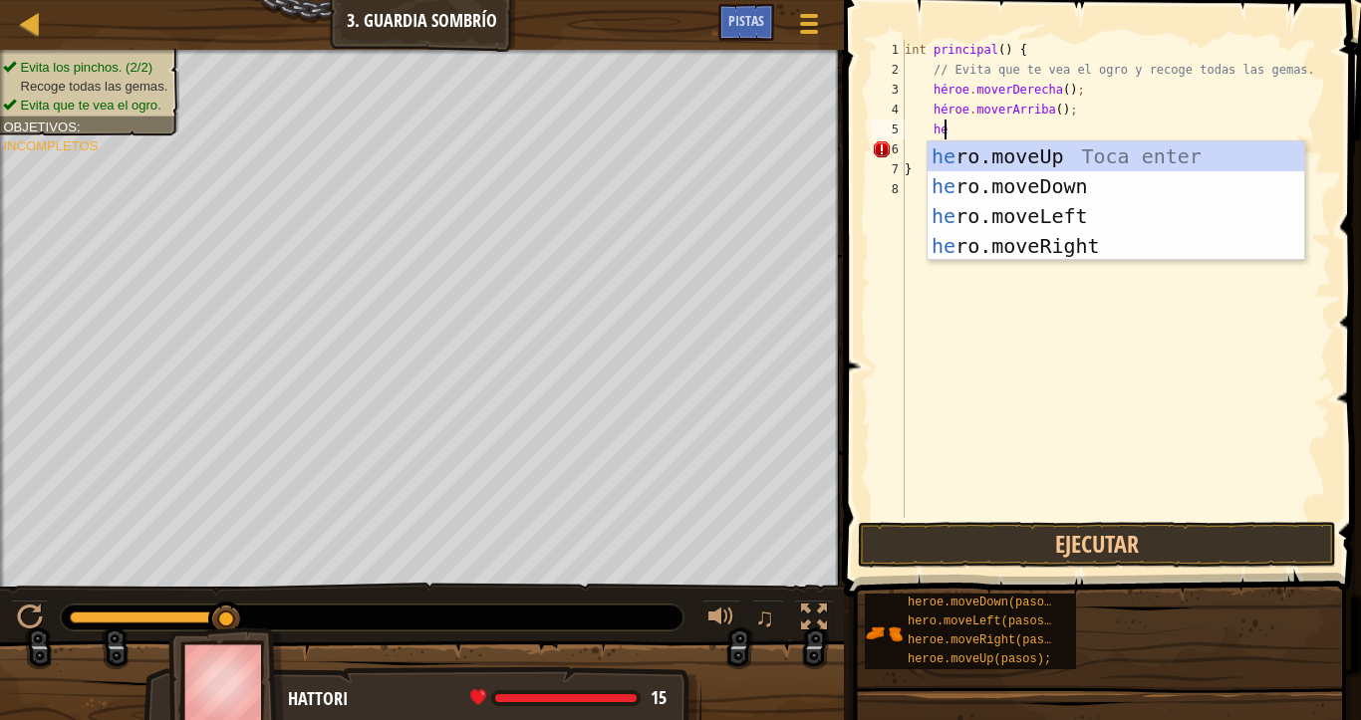
scroll to position [9, 2]
type textarea "h"
type textarea "heroe"
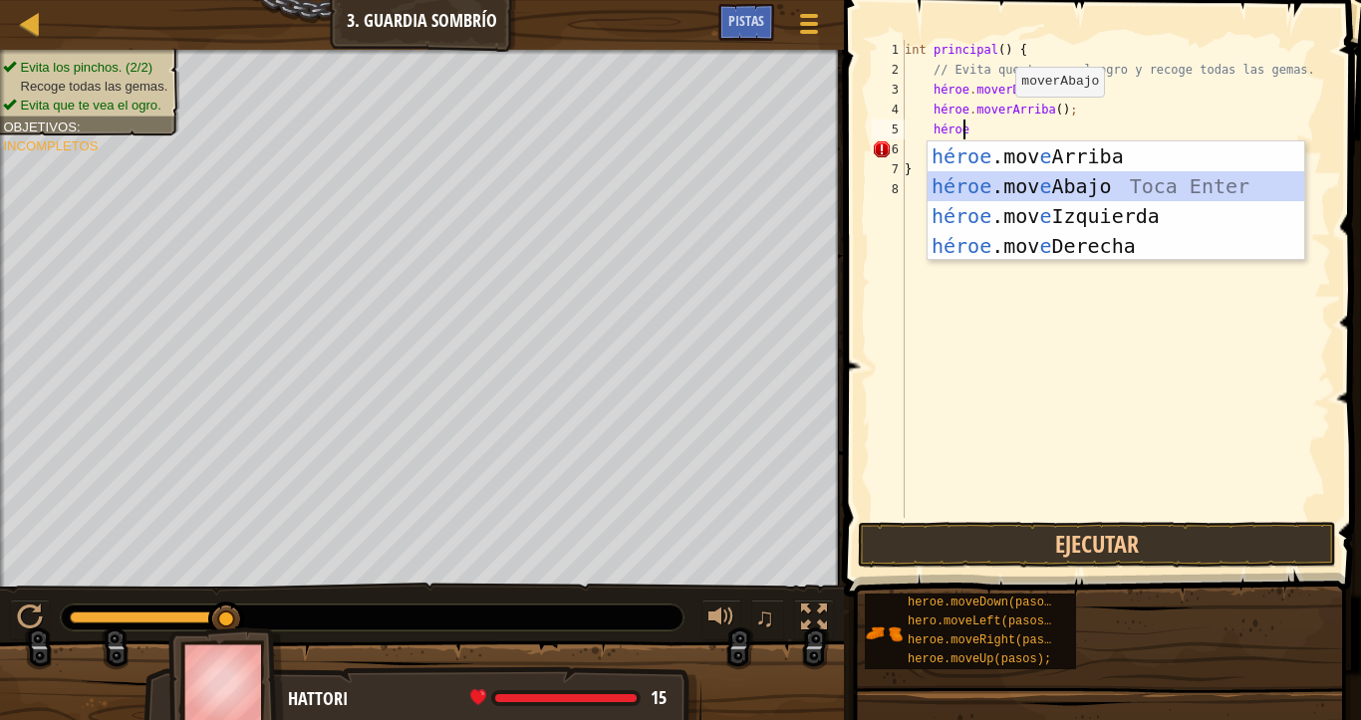
click at [1043, 174] on div "héroe .mov e Arriba Toca enter héroe .mov e Abajo Toca Enter héroe .mov e Izqui…" at bounding box center [1115, 230] width 377 height 179
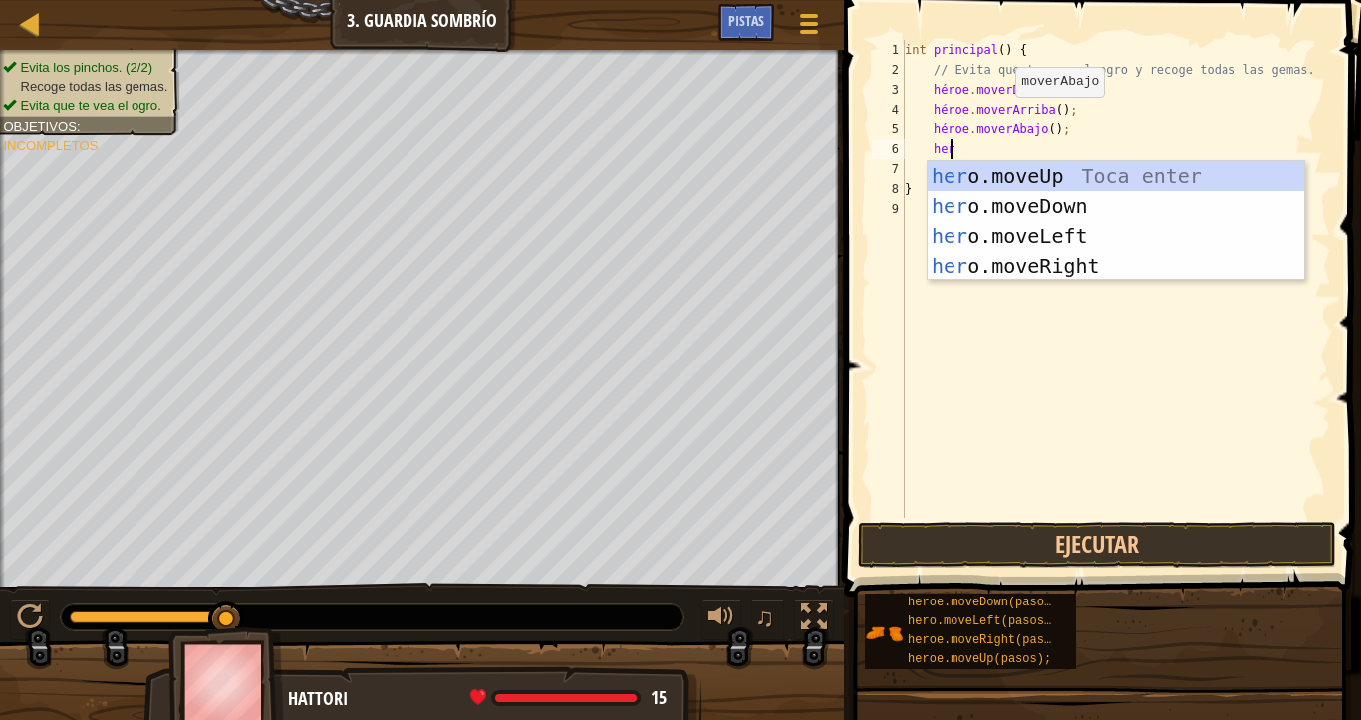
type textarea "heroe"
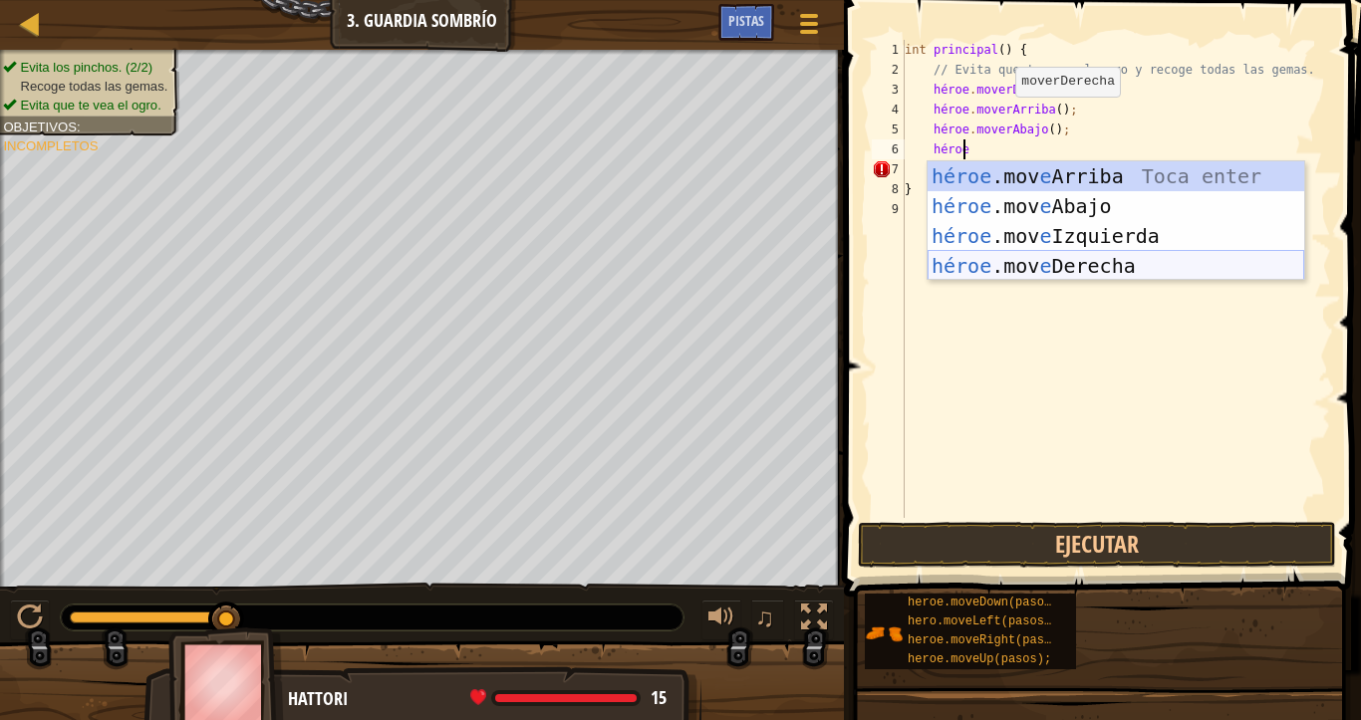
click at [1025, 258] on div "héroe .mov e Arriba Toca enter héroe .mov e Abajo Toca Enter héroe .mov e Izqui…" at bounding box center [1115, 250] width 377 height 179
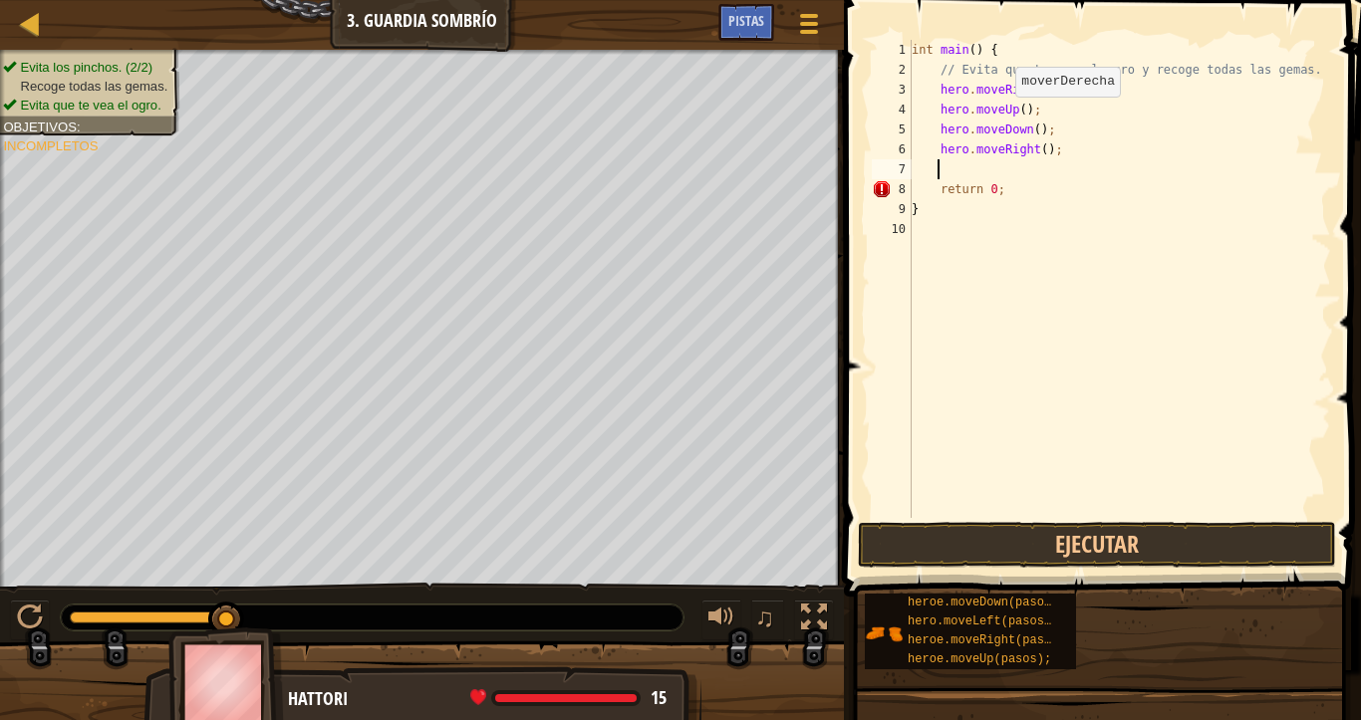
scroll to position [9, 1]
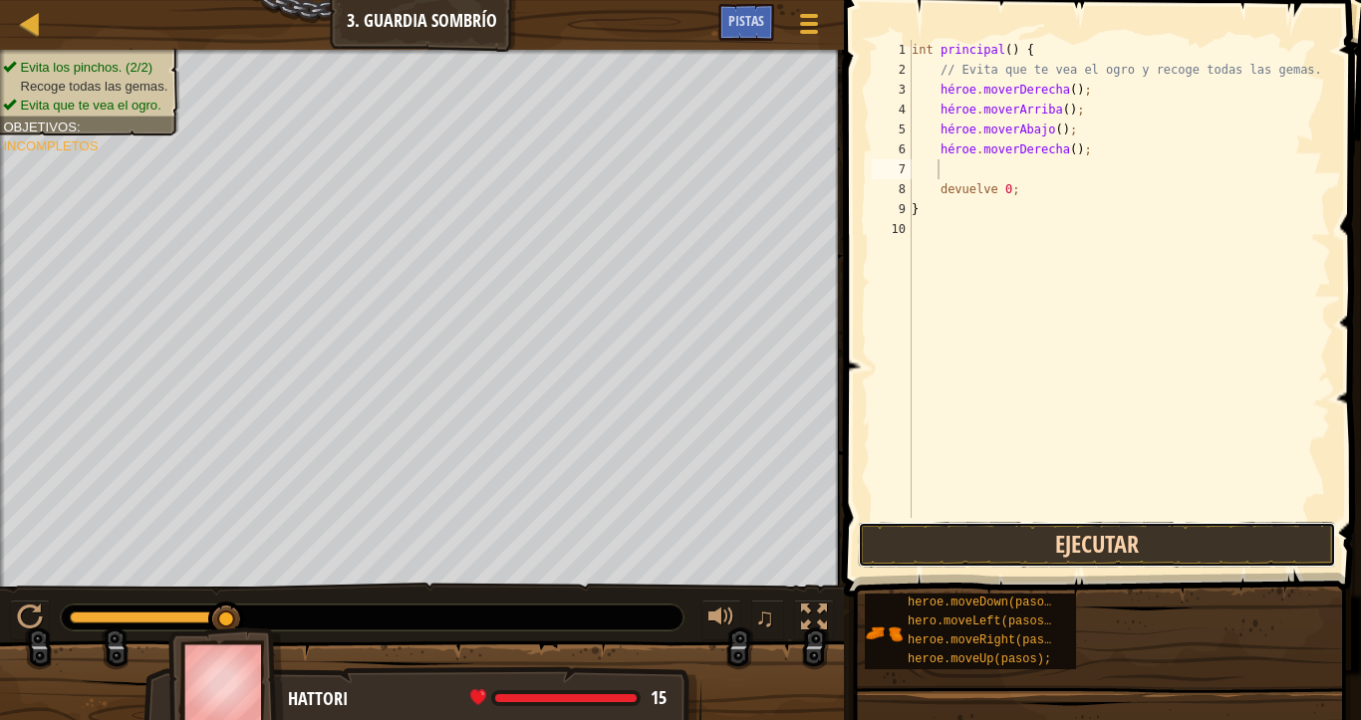
click at [1085, 546] on button "Ejecutar" at bounding box center [1097, 545] width 478 height 46
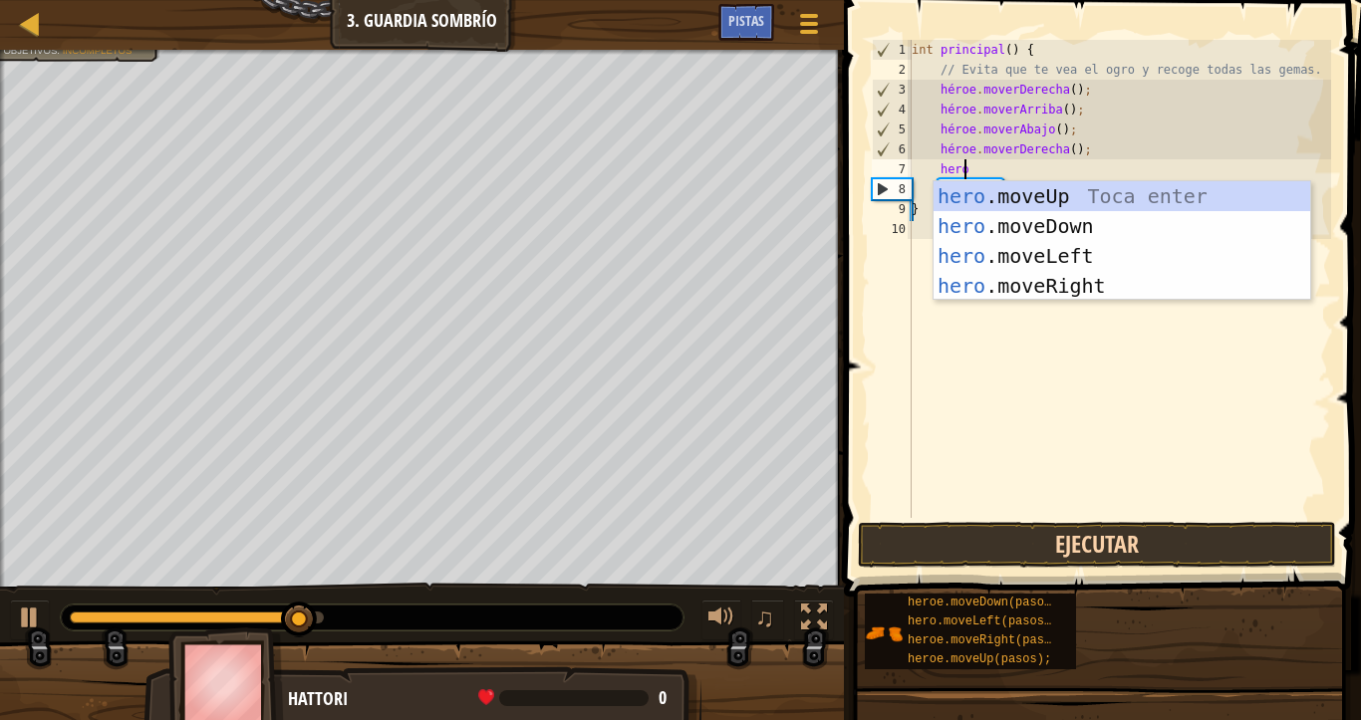
type textarea "heroe"
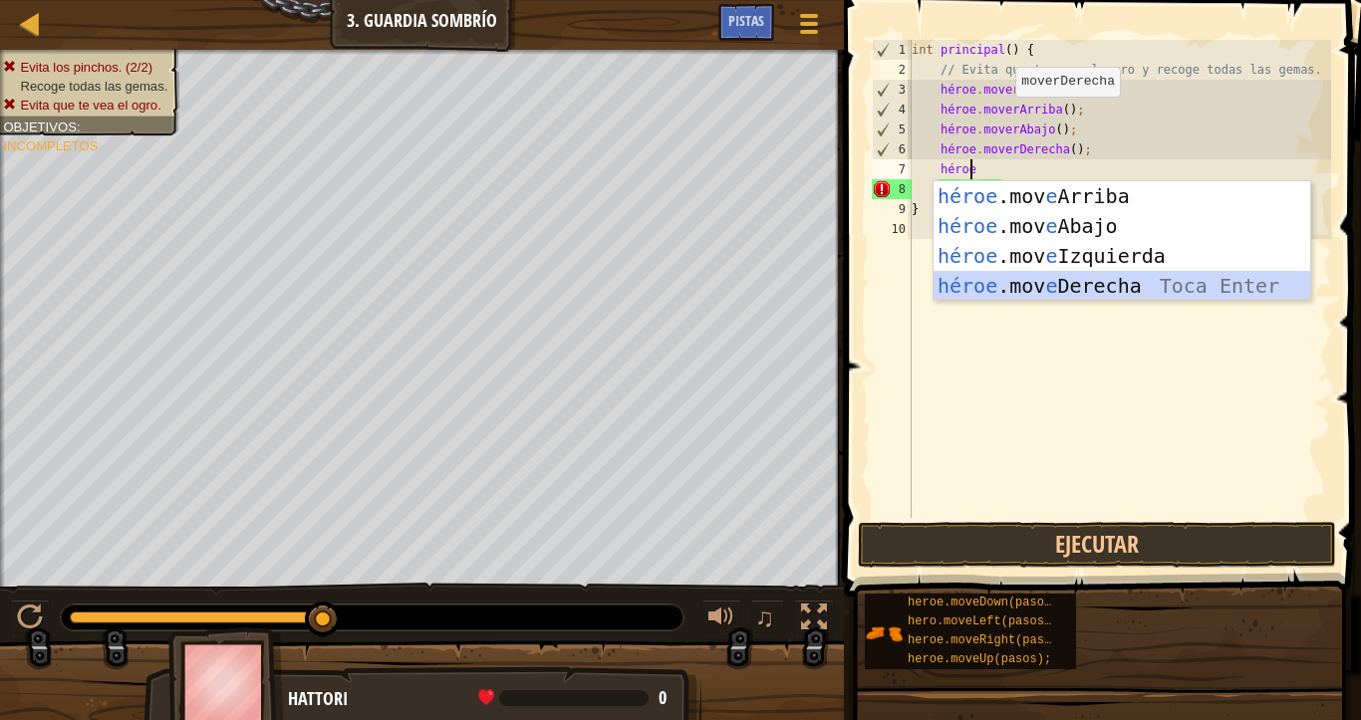
click at [1030, 272] on div "héroe .mov e Arriba Toca enter héroe .mov e Abajo Toca Enter héroe .mov e Izqui…" at bounding box center [1121, 270] width 377 height 179
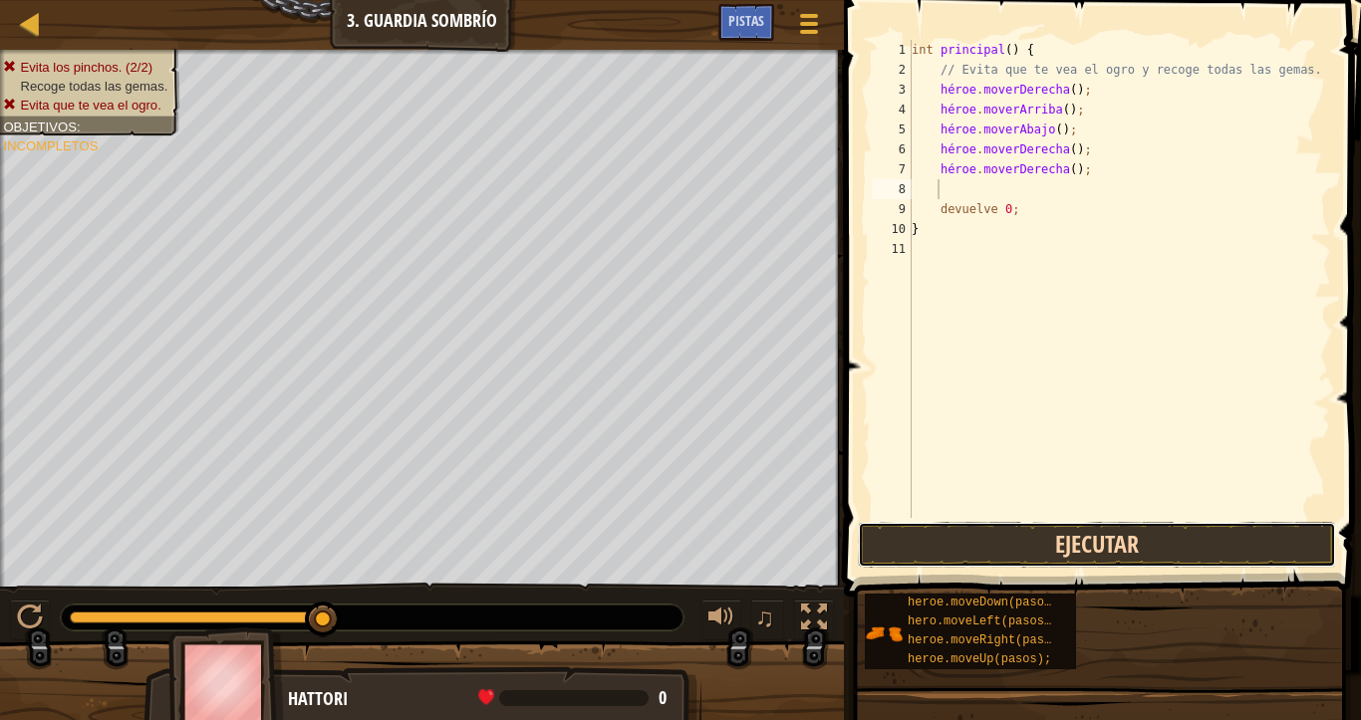
click at [1094, 533] on button "Ejecutar" at bounding box center [1097, 545] width 478 height 46
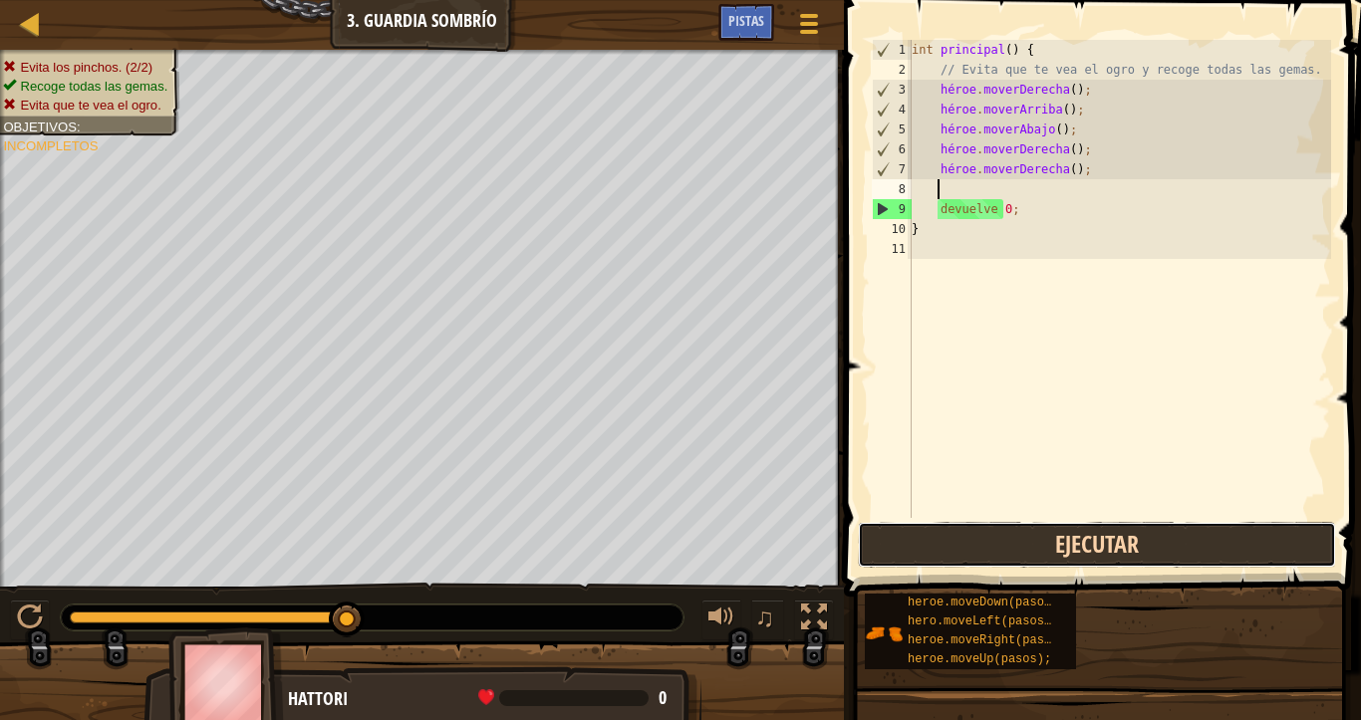
click at [1006, 546] on button "Ejecutar" at bounding box center [1097, 545] width 478 height 46
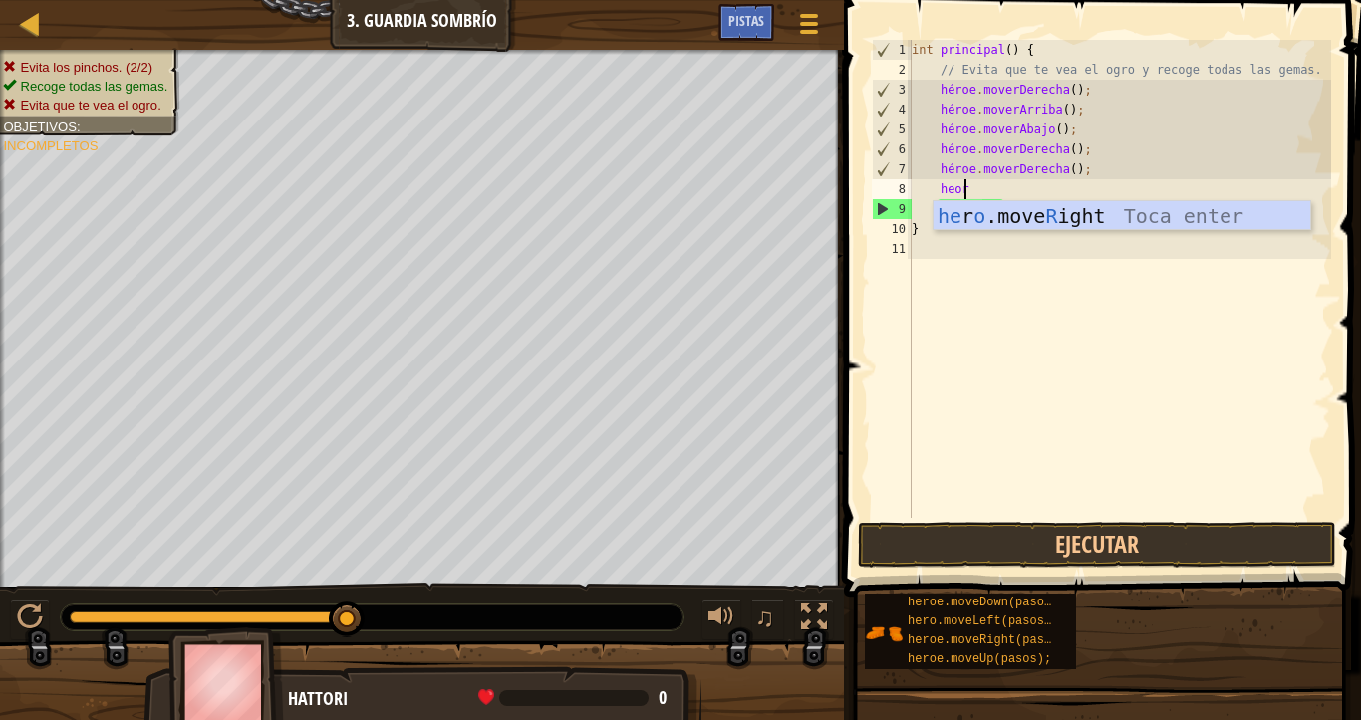
scroll to position [9, 4]
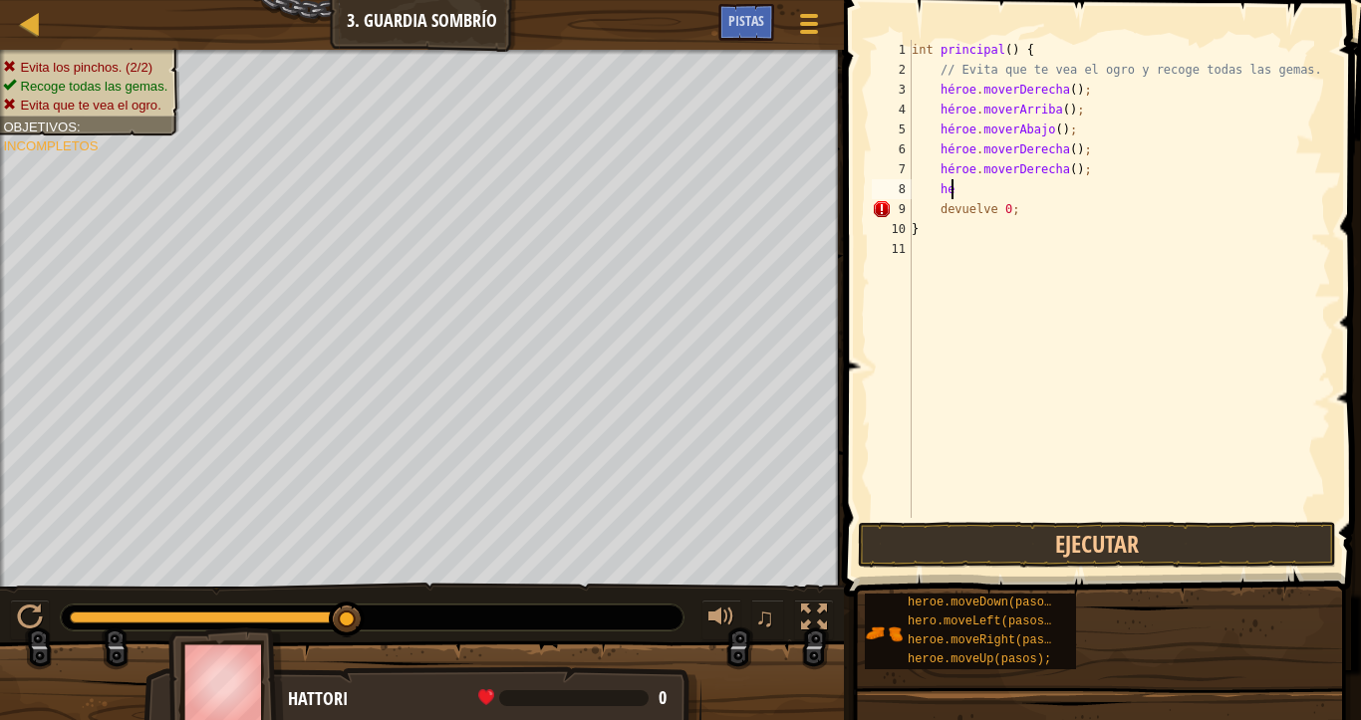
type textarea "h"
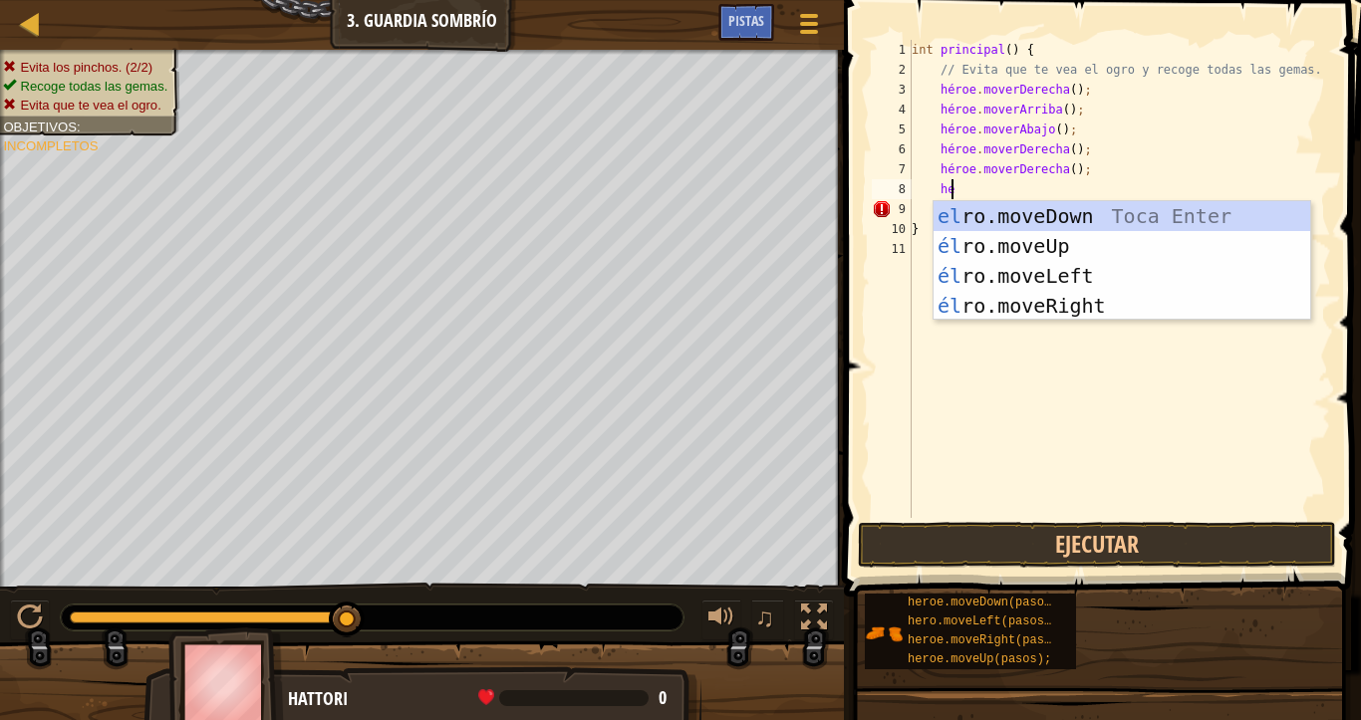
type textarea "h"
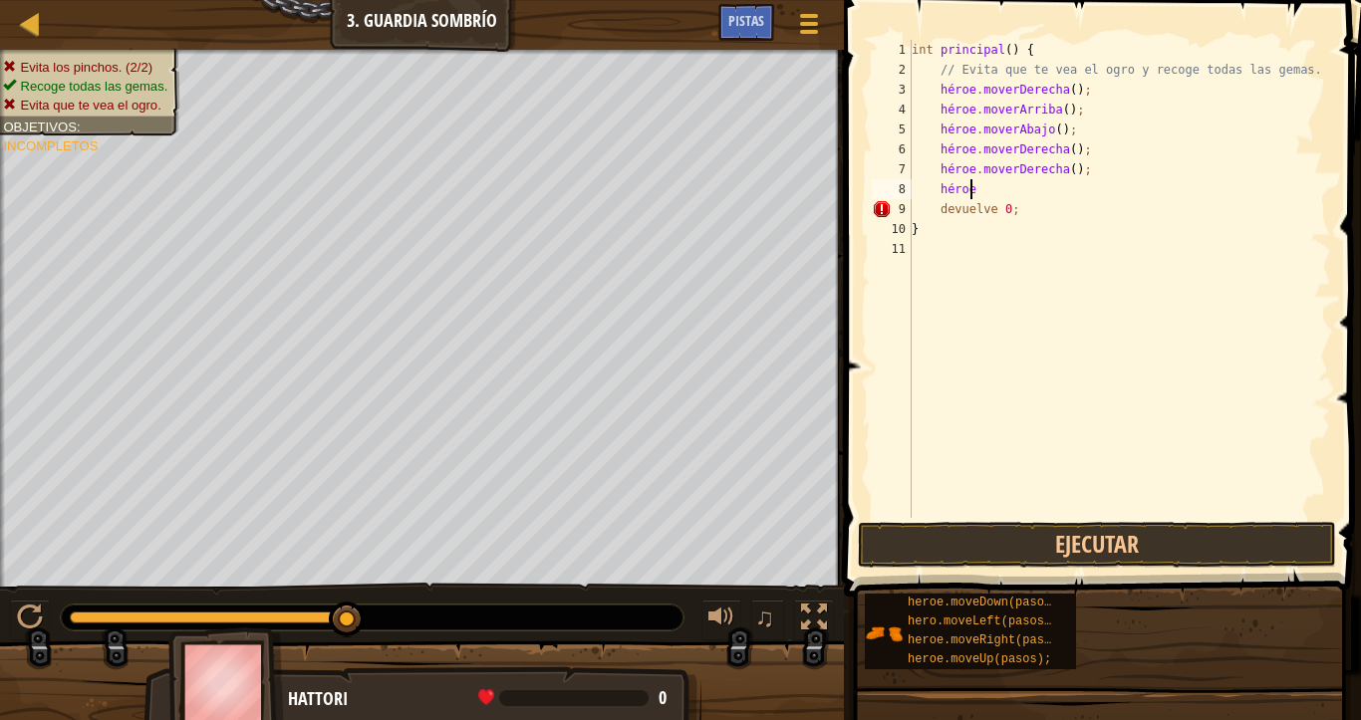
click at [993, 190] on div "int principal ( ) { // Evita que [PERSON_NAME] el ogro y recoge todas las gemas…" at bounding box center [1119, 299] width 424 height 518
type textarea "h"
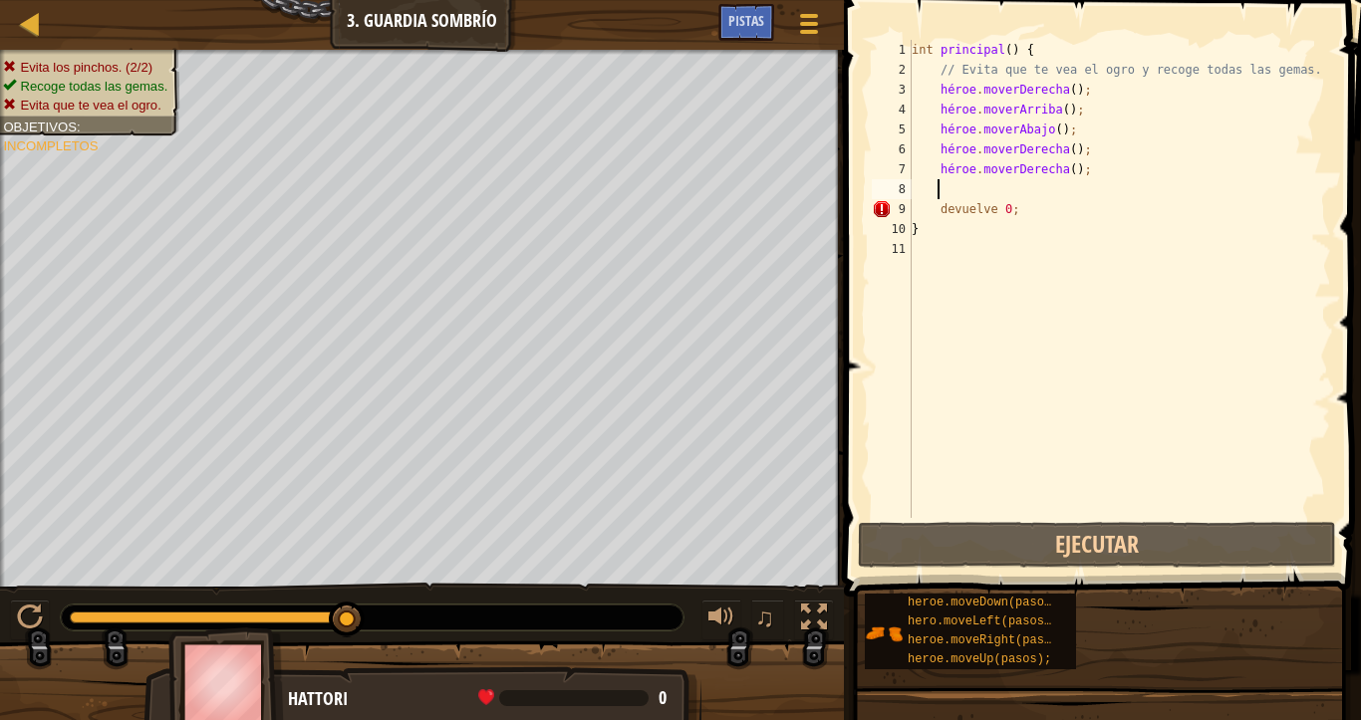
scroll to position [9, 0]
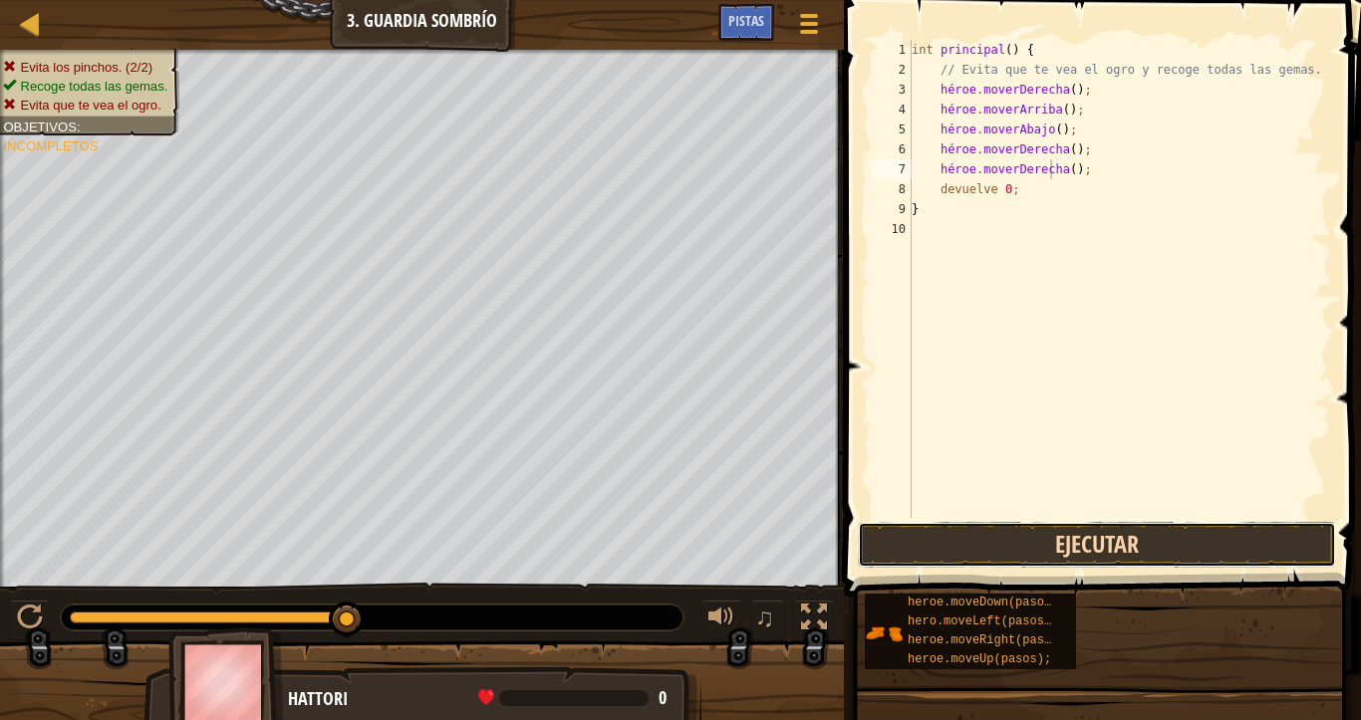
click at [1093, 549] on button "Ejecutar" at bounding box center [1097, 545] width 478 height 46
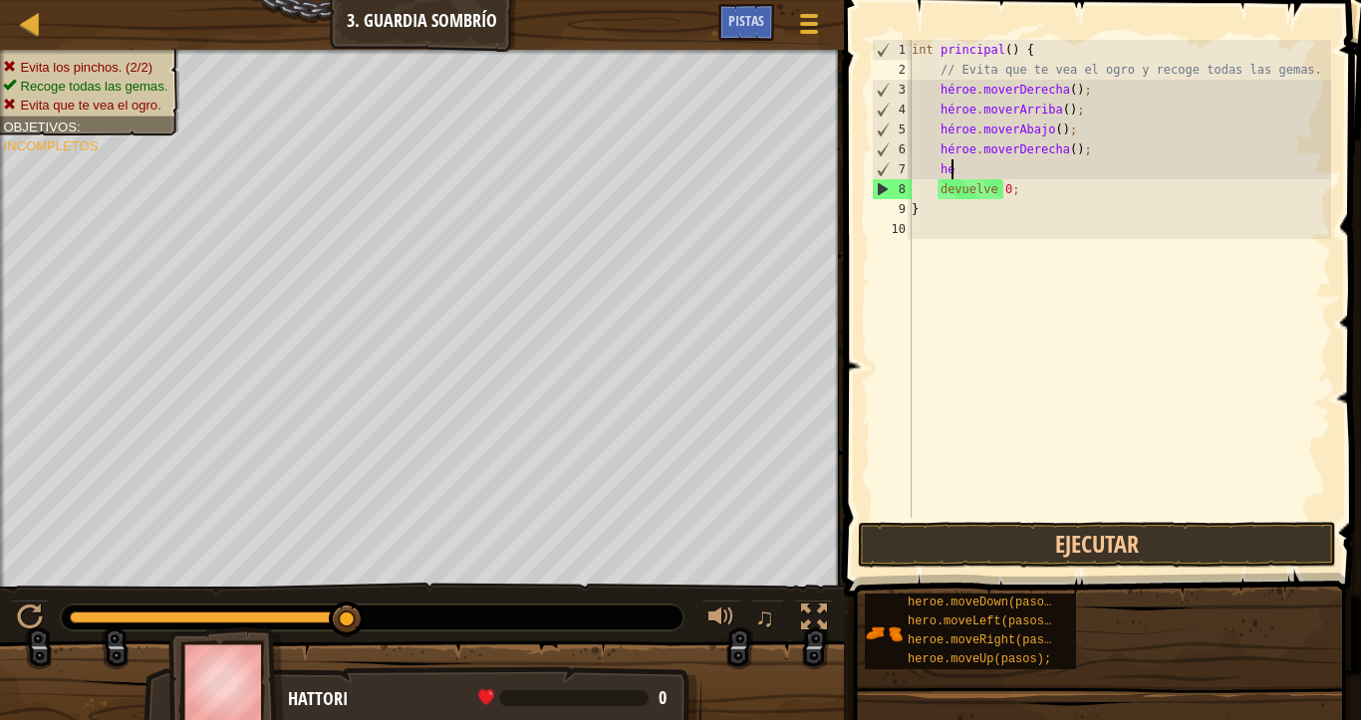
type textarea "h"
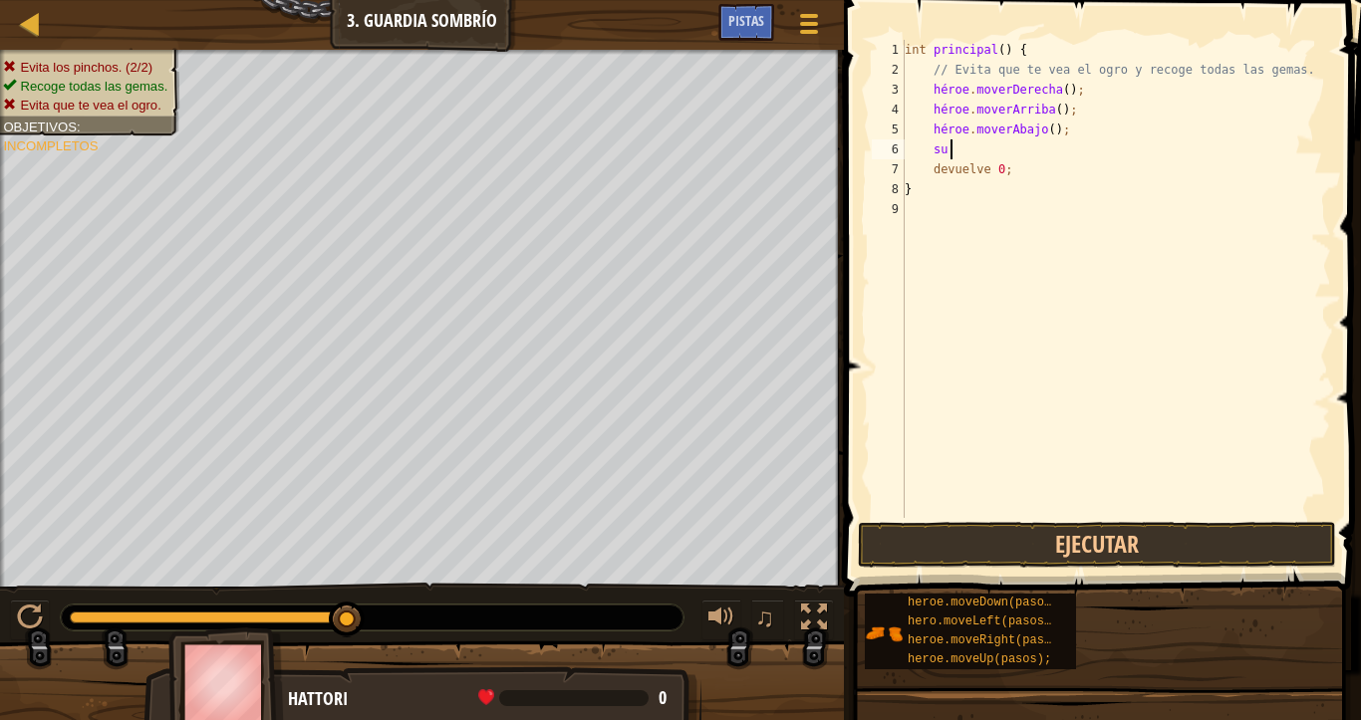
type textarea "h"
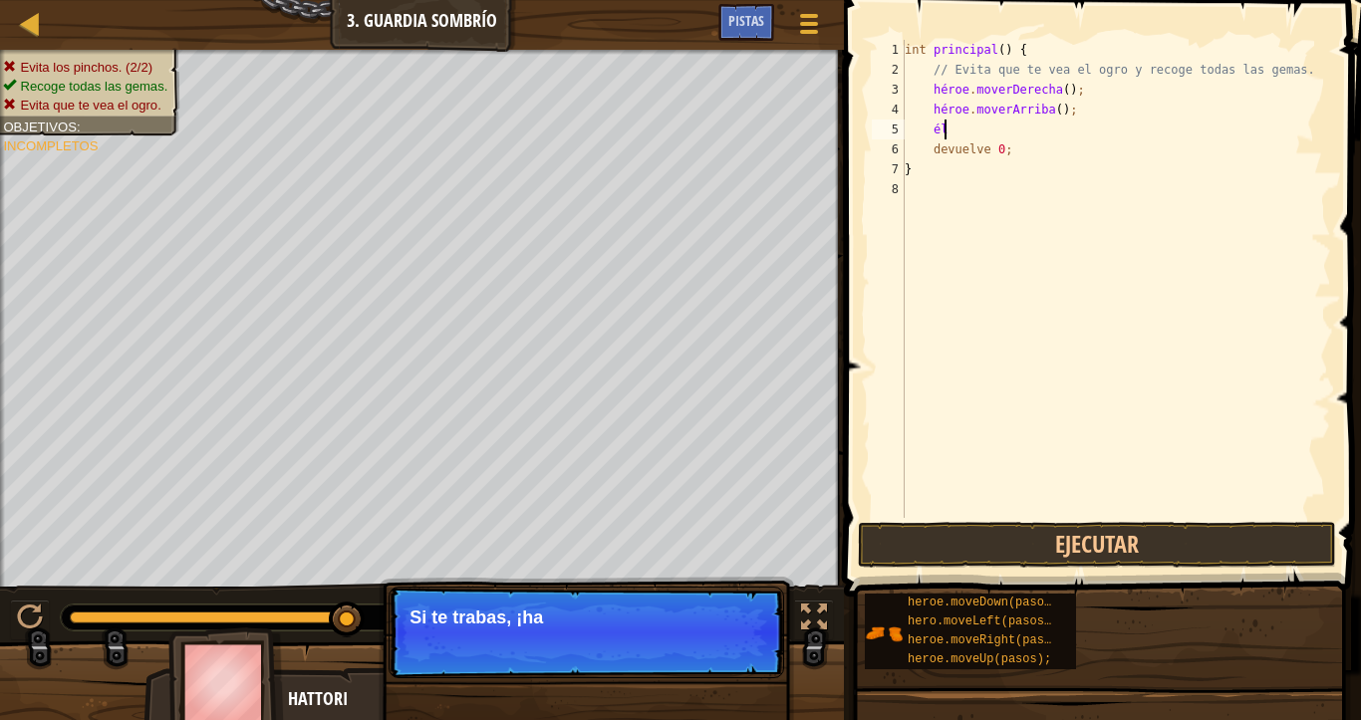
type textarea "h"
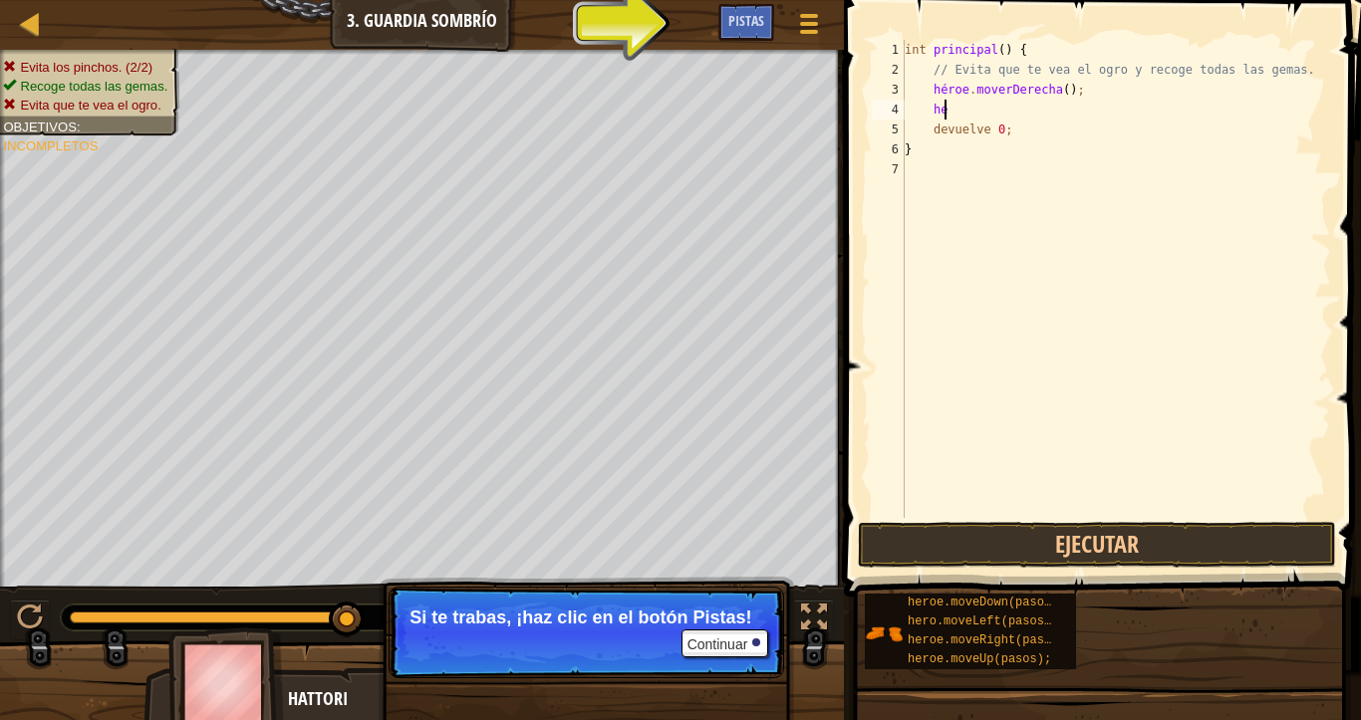
type textarea "h"
click at [752, 14] on font "Pistas" at bounding box center [746, 20] width 36 height 19
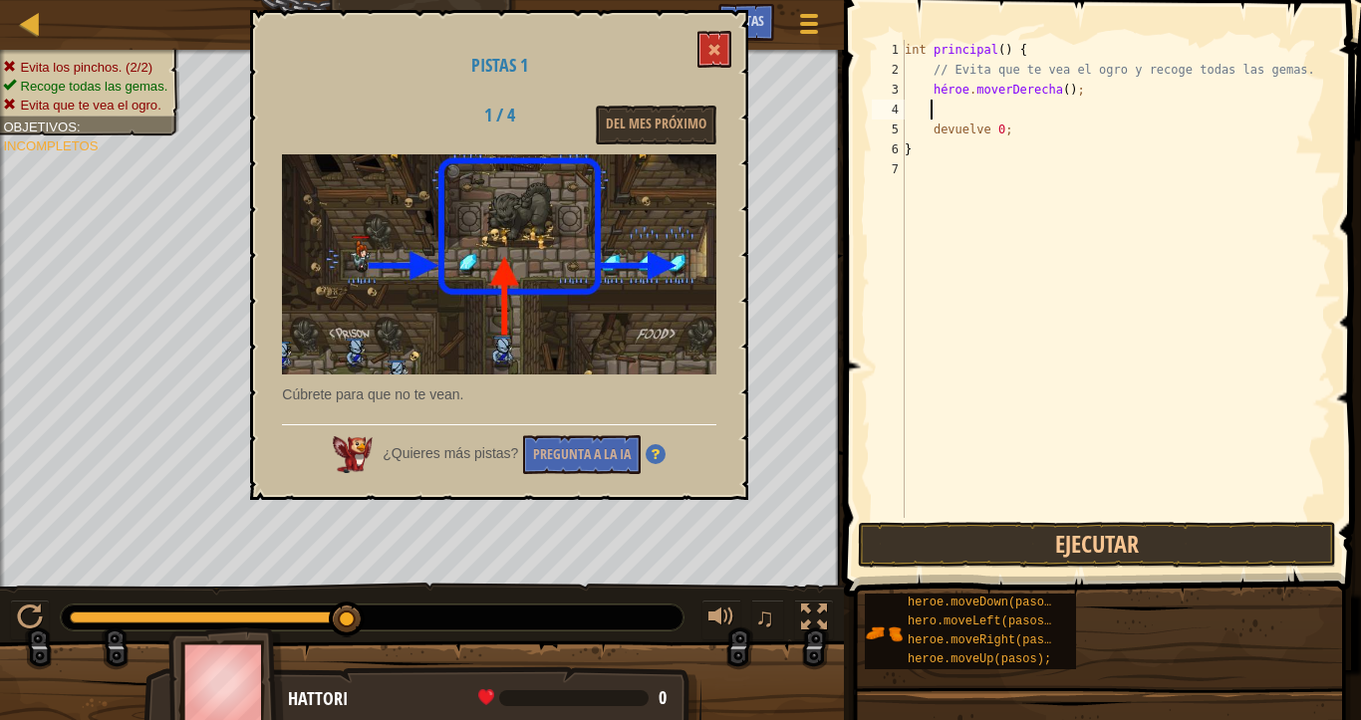
click at [948, 110] on div "int principal ( ) { // Evita que [PERSON_NAME] el ogro y recoge todas las gemas…" at bounding box center [1115, 299] width 430 height 518
click at [707, 55] on button at bounding box center [714, 49] width 34 height 37
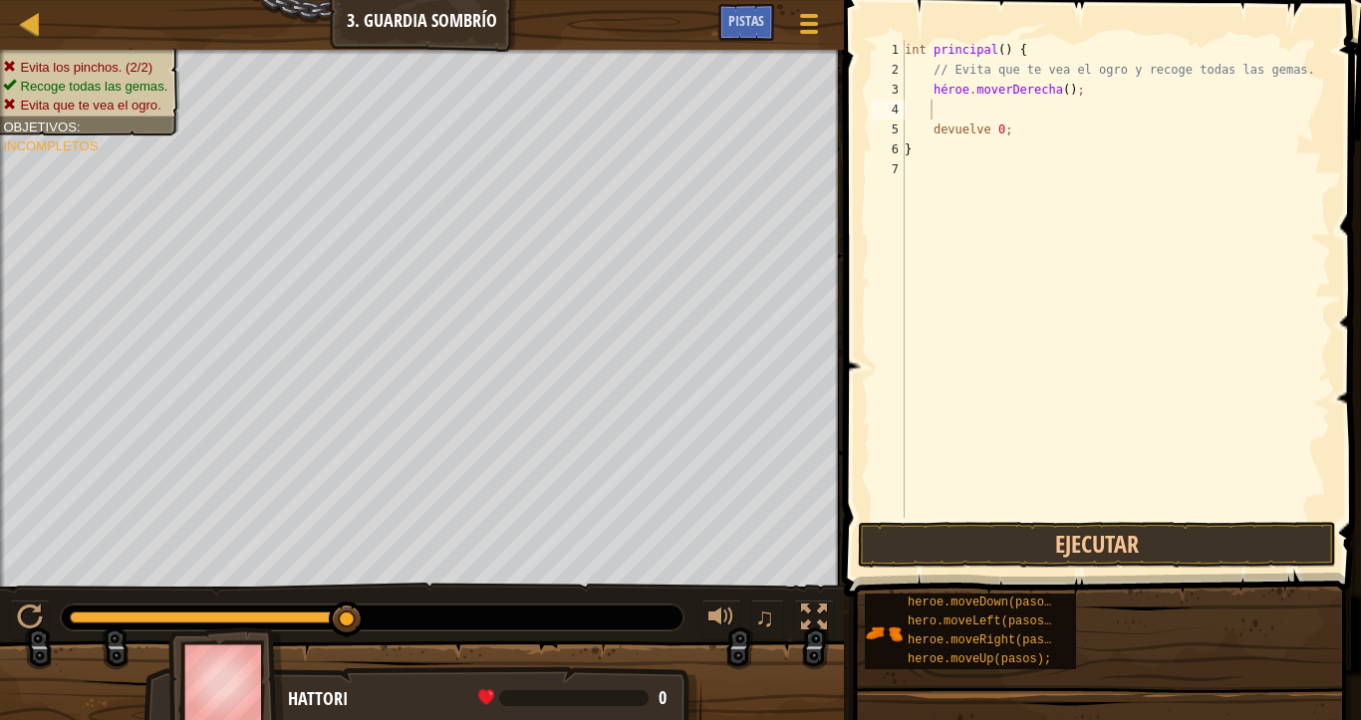
click at [938, 102] on div "int principal ( ) { // Evita que [PERSON_NAME] el ogro y recoge todas las gemas…" at bounding box center [1115, 299] width 430 height 518
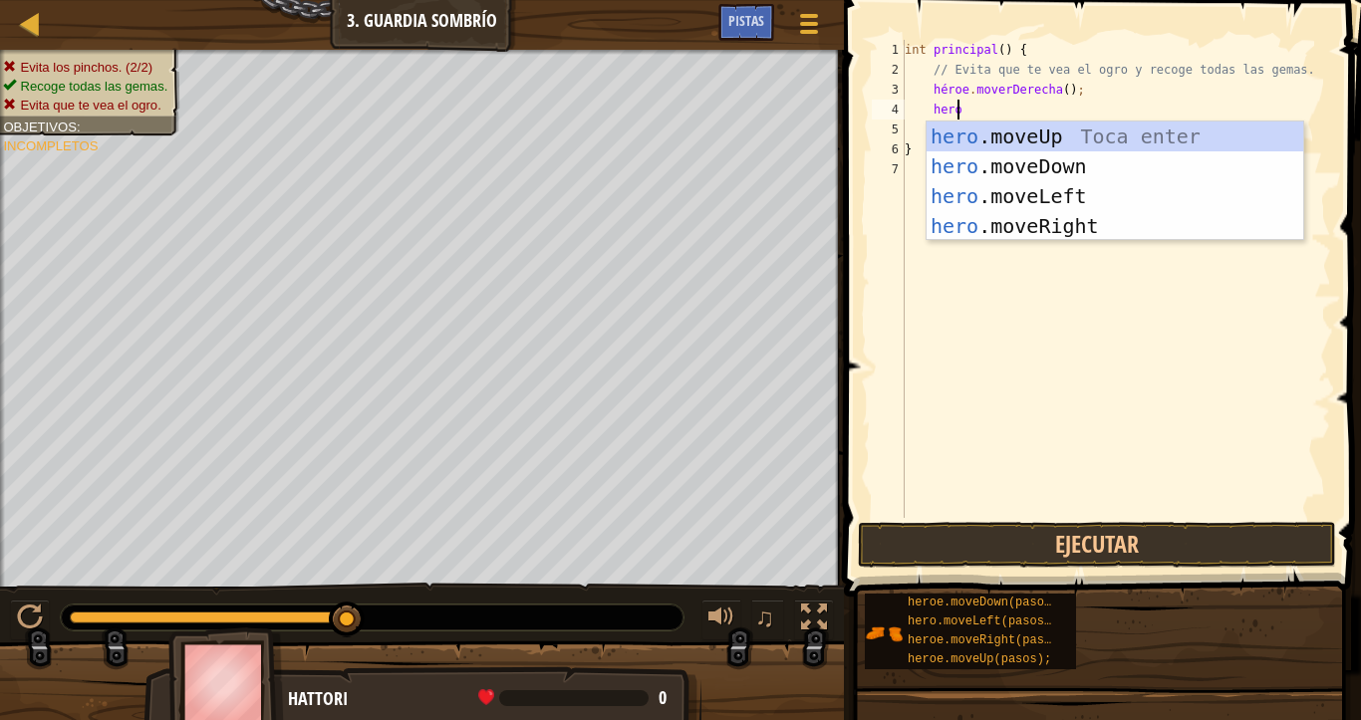
type textarea "heroe"
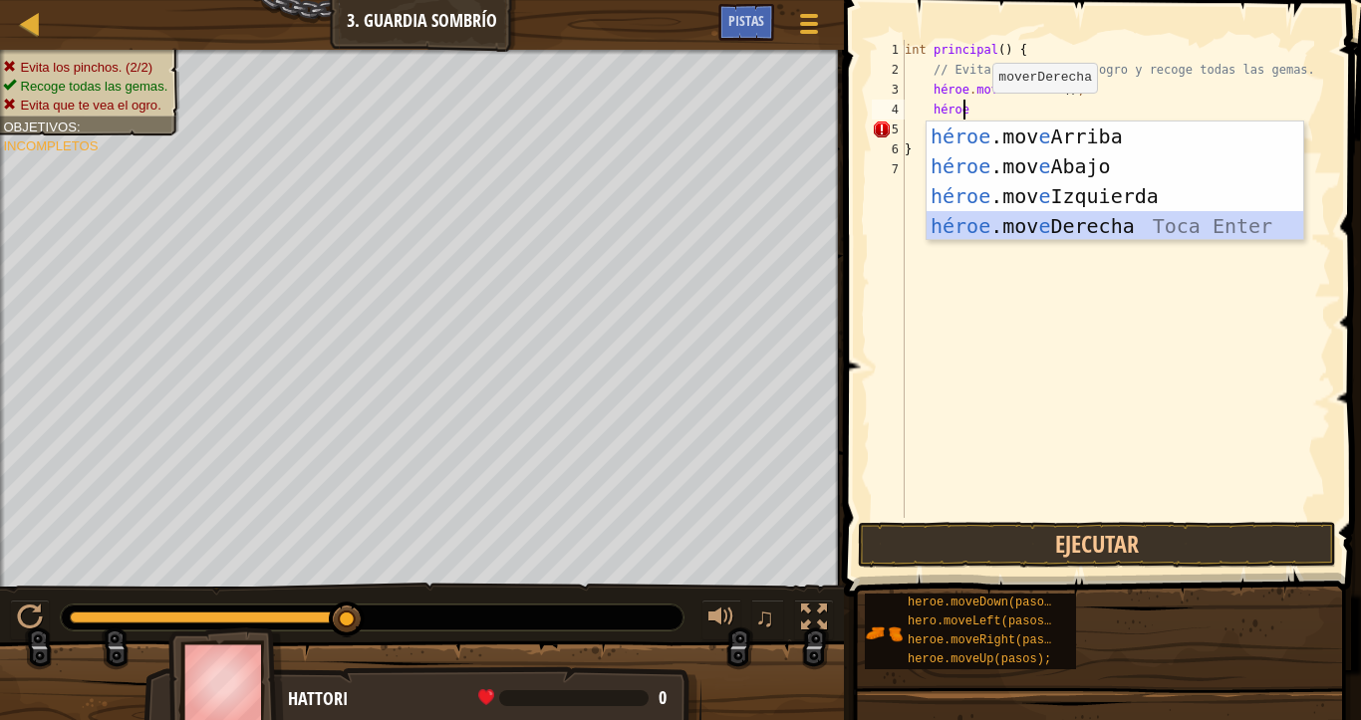
click at [1087, 213] on div "héroe .mov e Arriba Toca enter héroe .mov e Abajo Toca Enter héroe .mov e Izqui…" at bounding box center [1114, 211] width 377 height 179
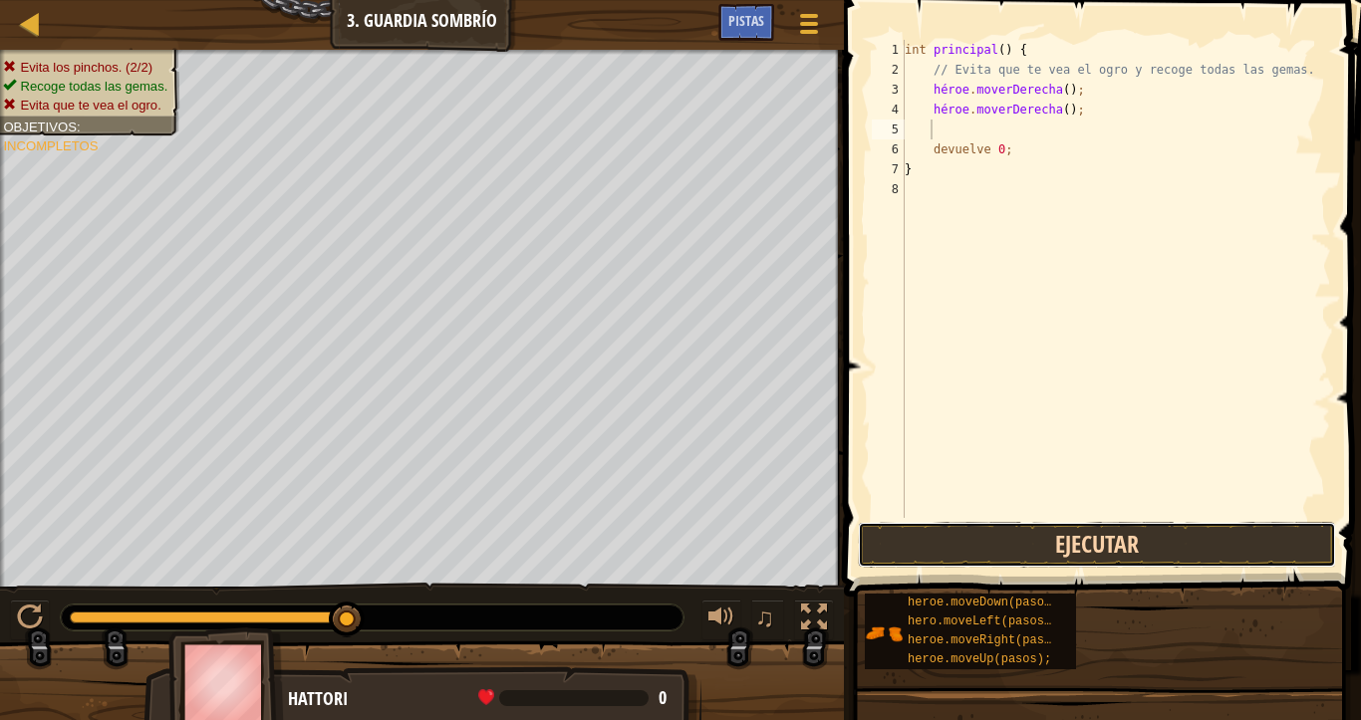
click at [1088, 545] on button "Ejecutar" at bounding box center [1097, 545] width 478 height 46
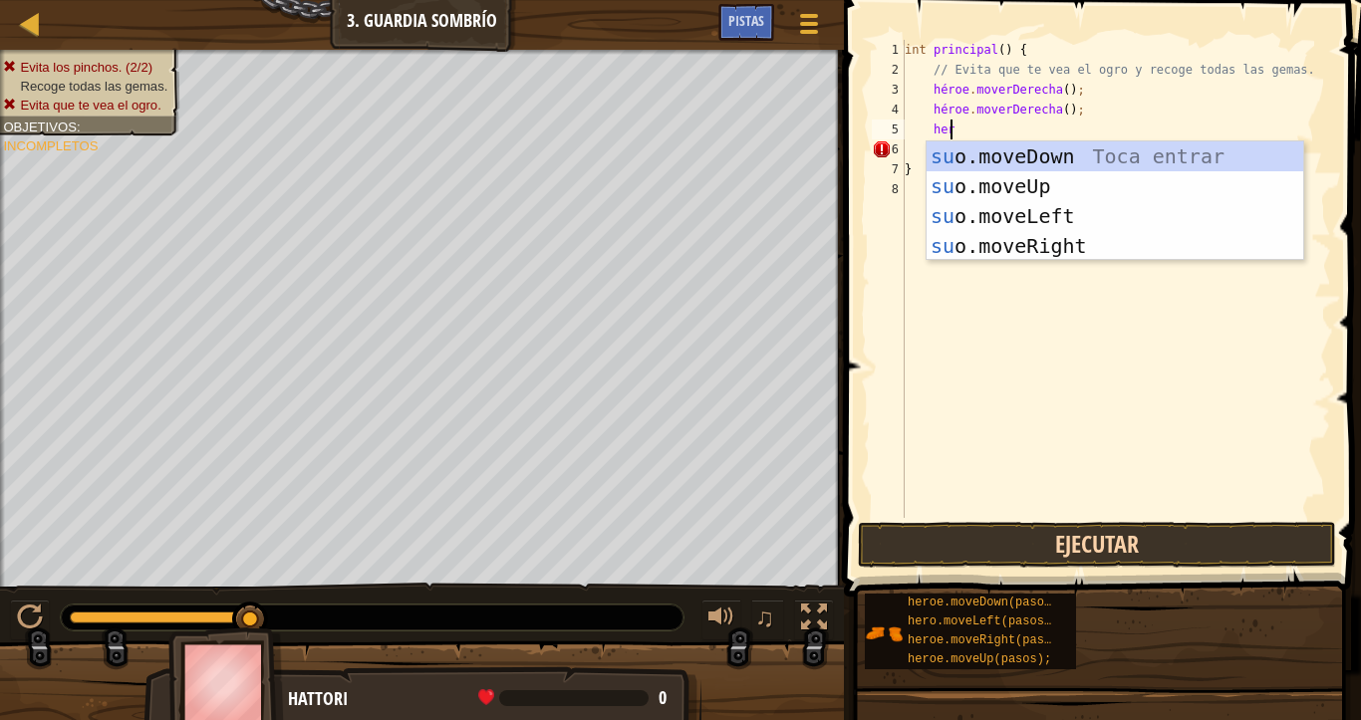
scroll to position [9, 2]
type textarea "h"
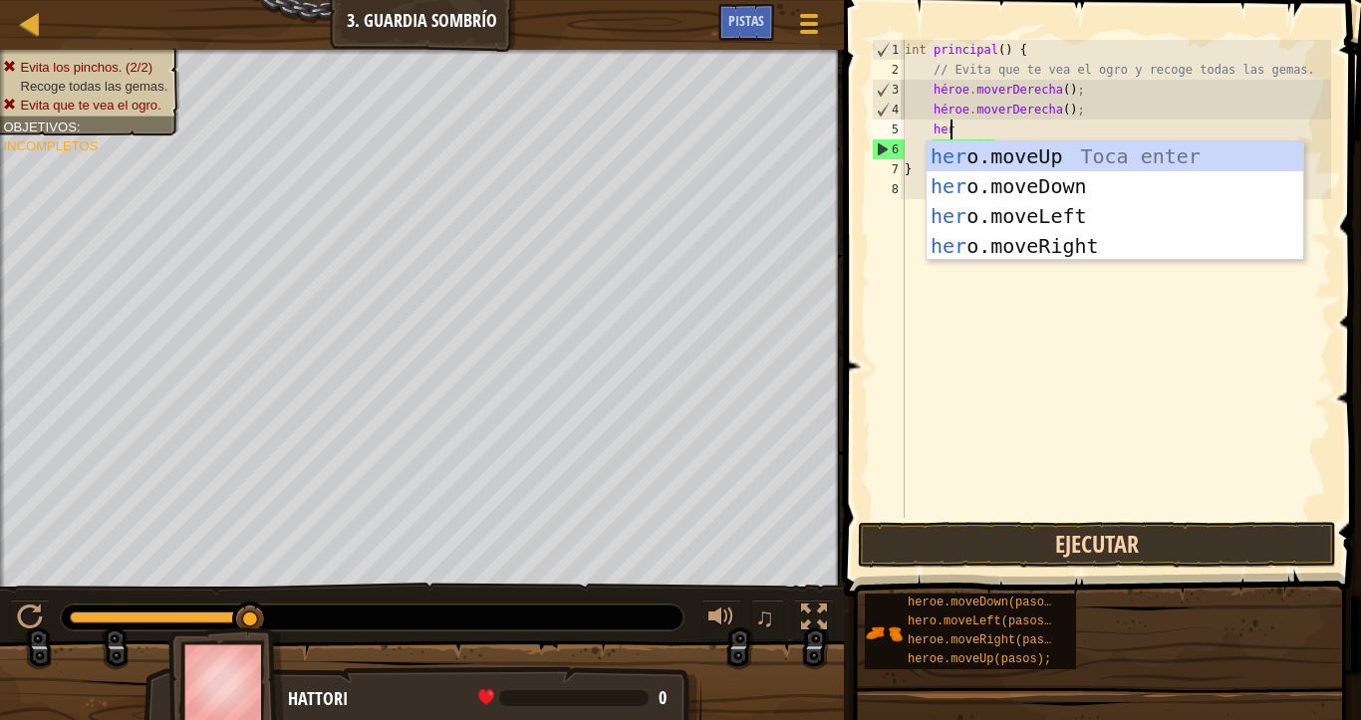
type textarea "heroe"
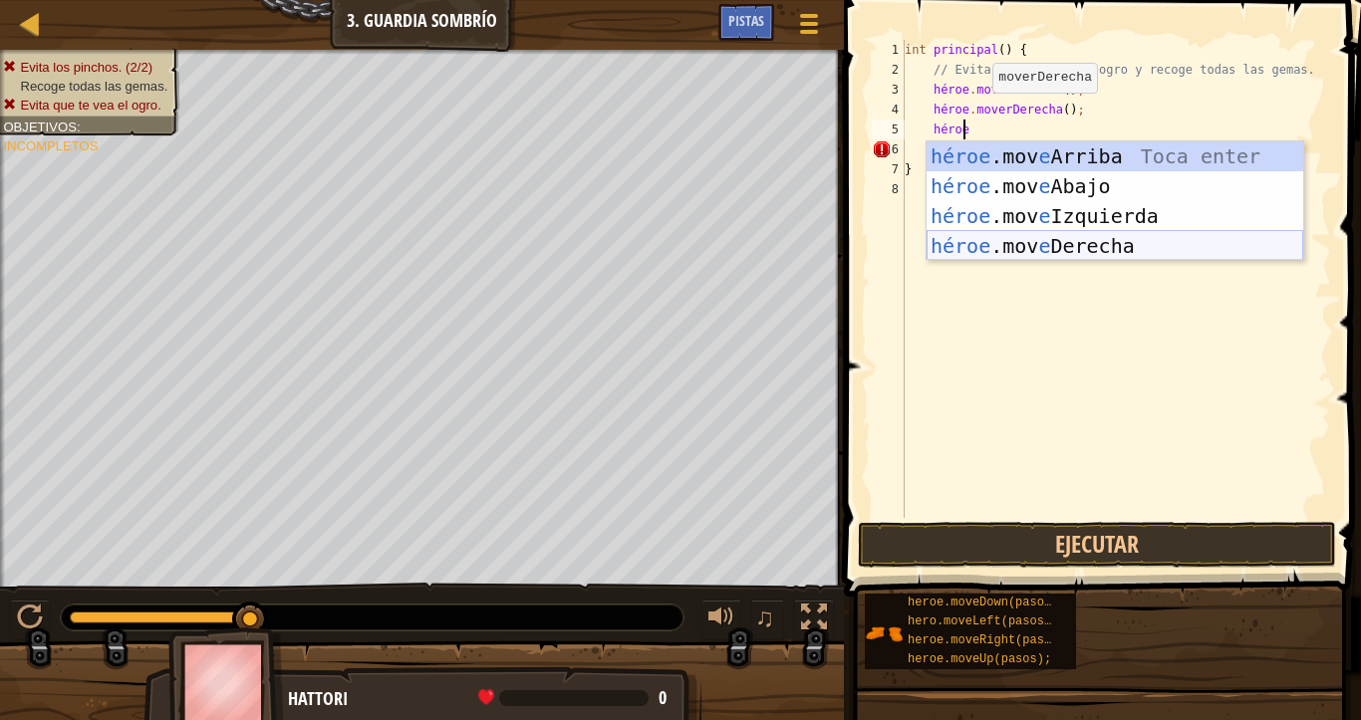
click at [1047, 237] on div "héroe .mov e Arriba Toca enter héroe .mov e Abajo Toca Enter héroe .mov e Izqui…" at bounding box center [1114, 230] width 377 height 179
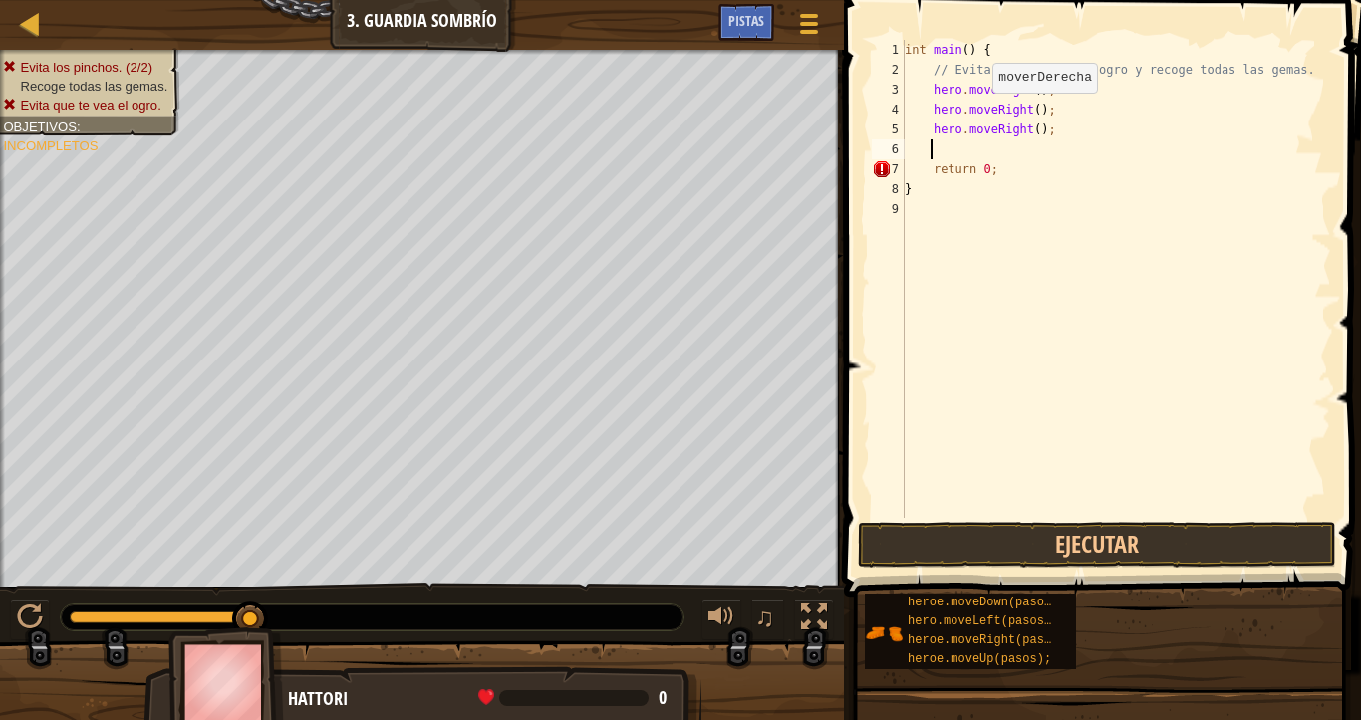
scroll to position [9, 1]
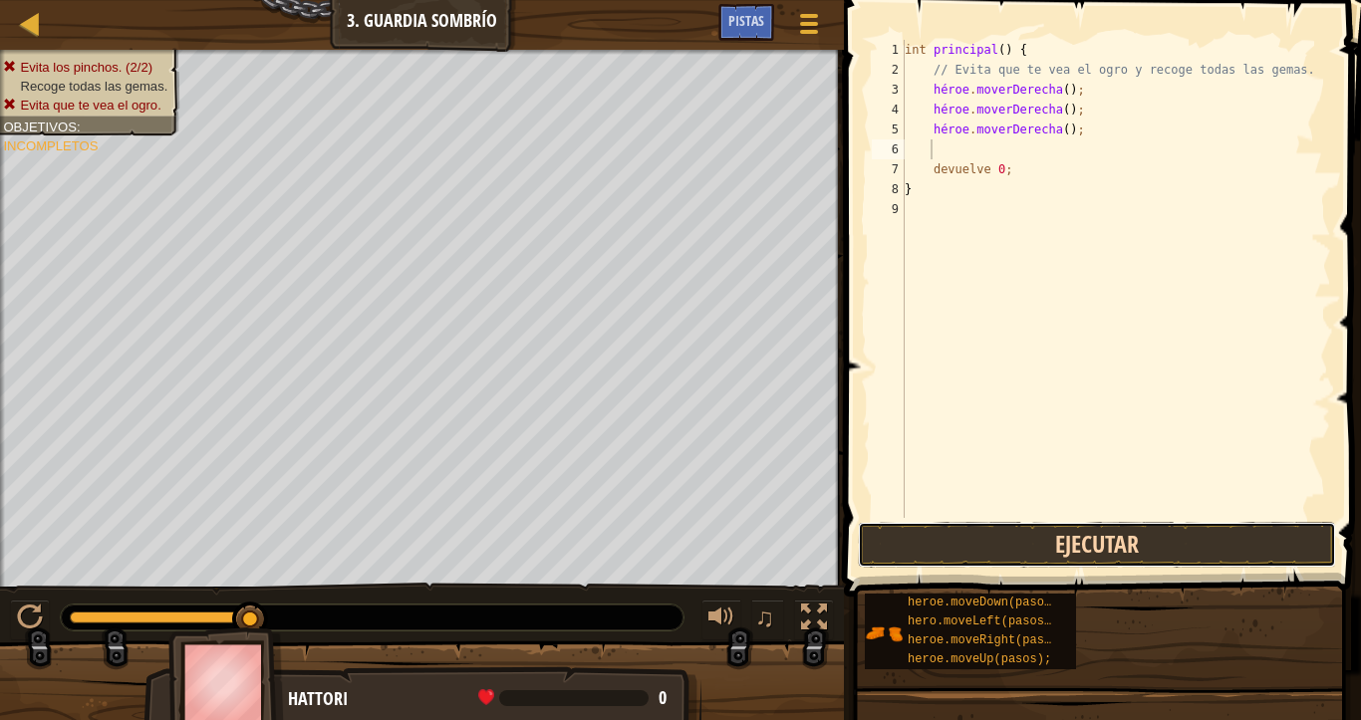
click at [1062, 535] on button "Ejecutar" at bounding box center [1097, 545] width 478 height 46
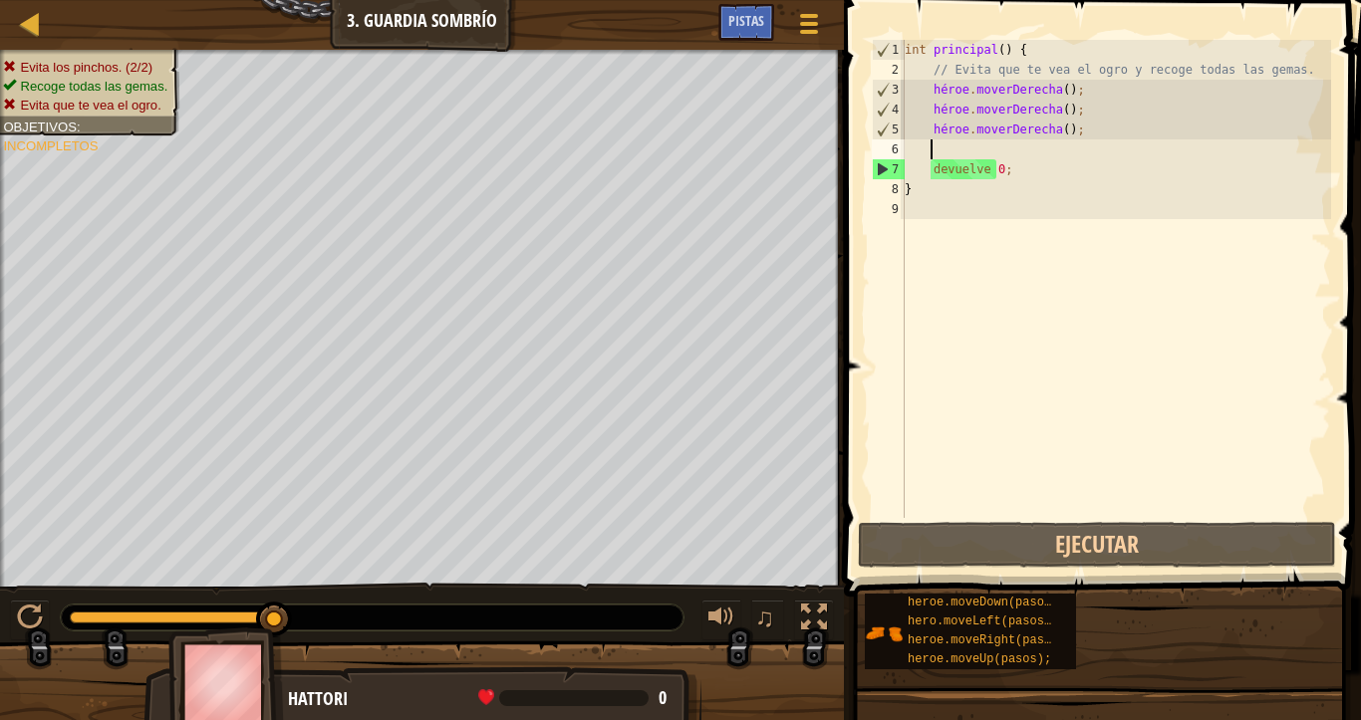
click at [1054, 129] on div "int principal ( ) { // Evita que [PERSON_NAME] el ogro y recoge todas las gemas…" at bounding box center [1115, 299] width 430 height 518
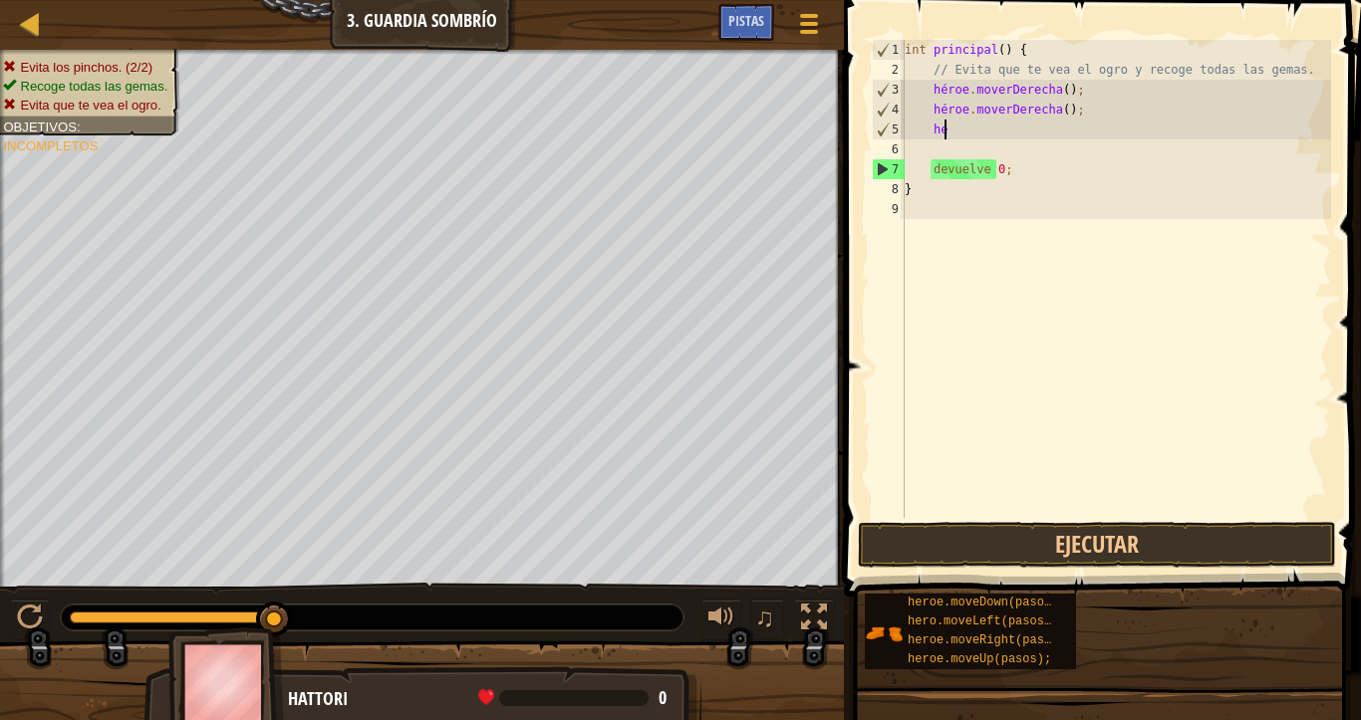
type textarea "h"
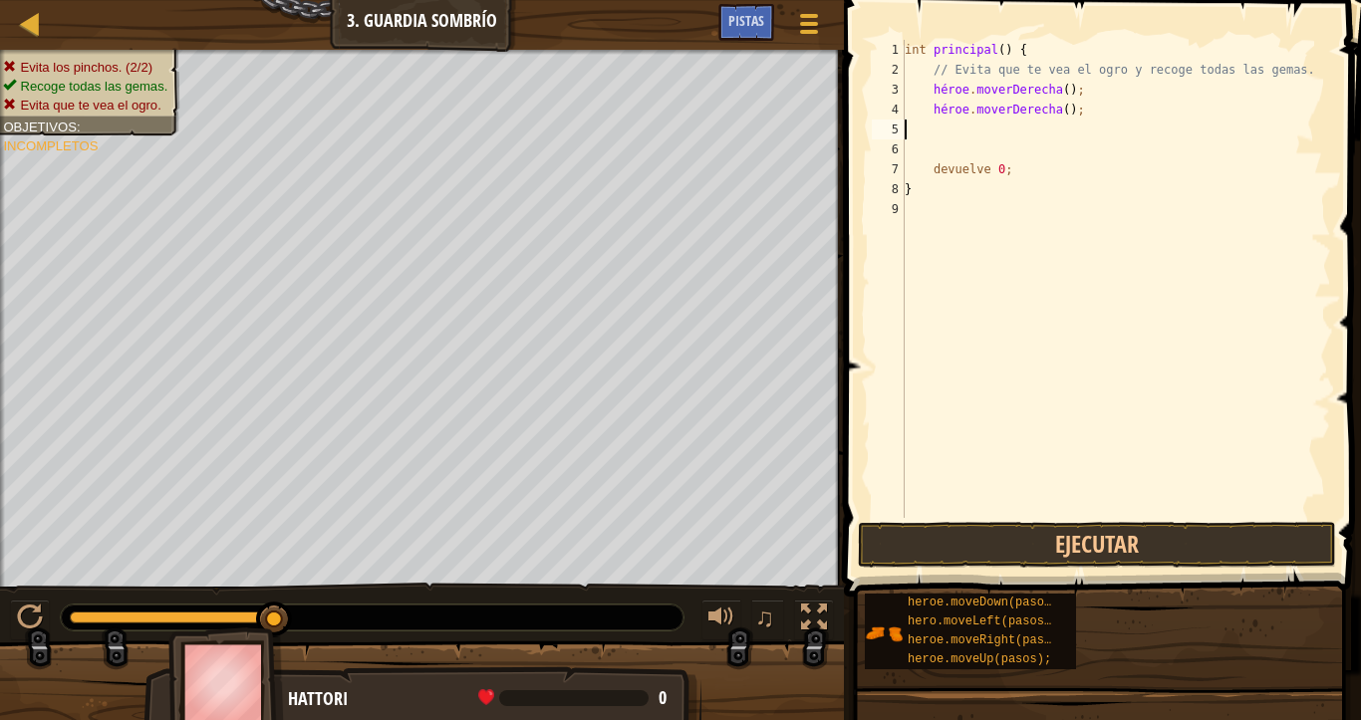
scroll to position [9, 0]
type textarea "h"
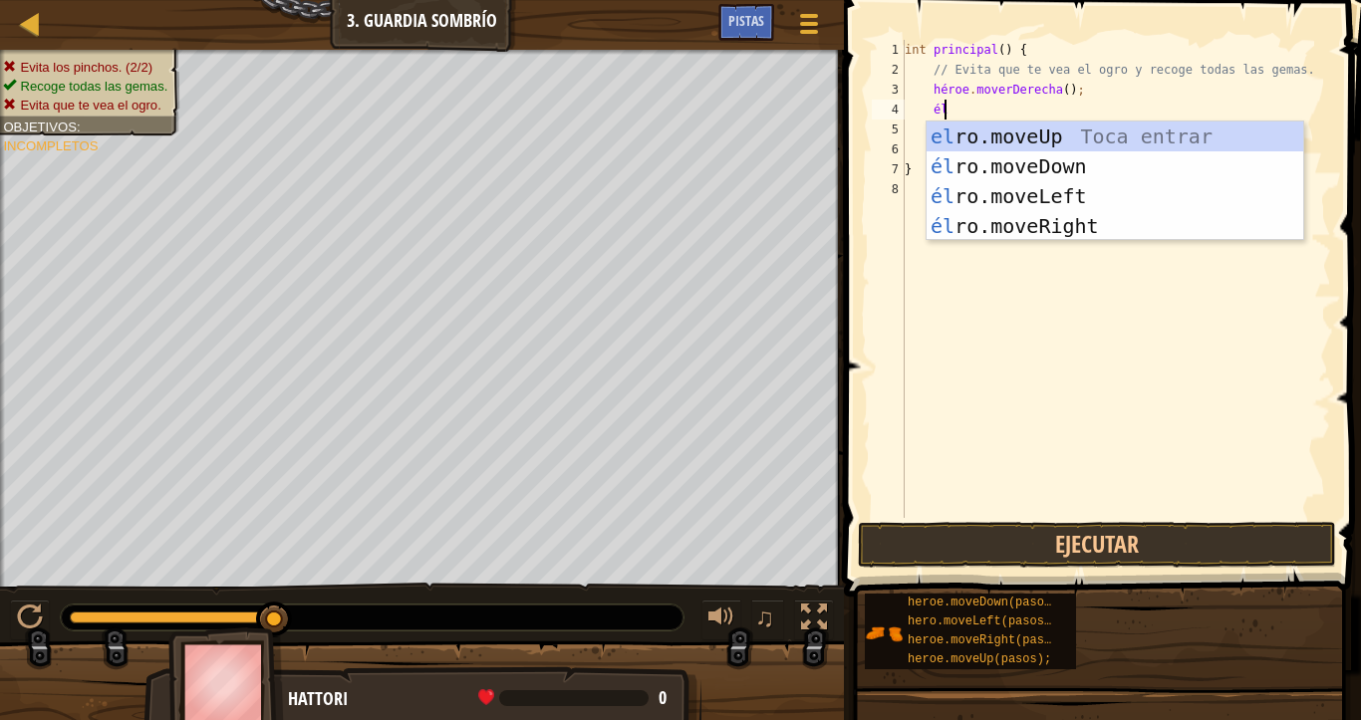
type textarea "heroe"
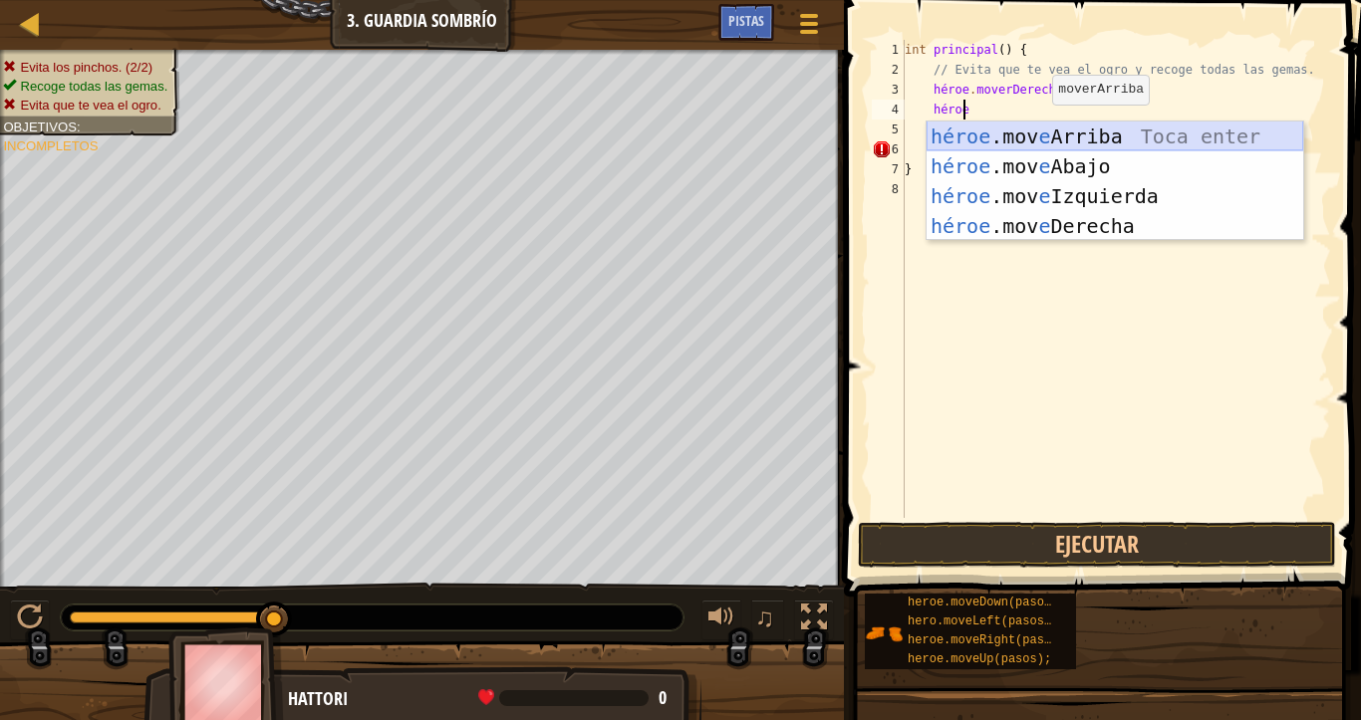
click at [1062, 138] on div "héroe .mov e Arriba Toca enter héroe .mov e Abajo Toca Enter héroe .mov e Izqui…" at bounding box center [1114, 211] width 377 height 179
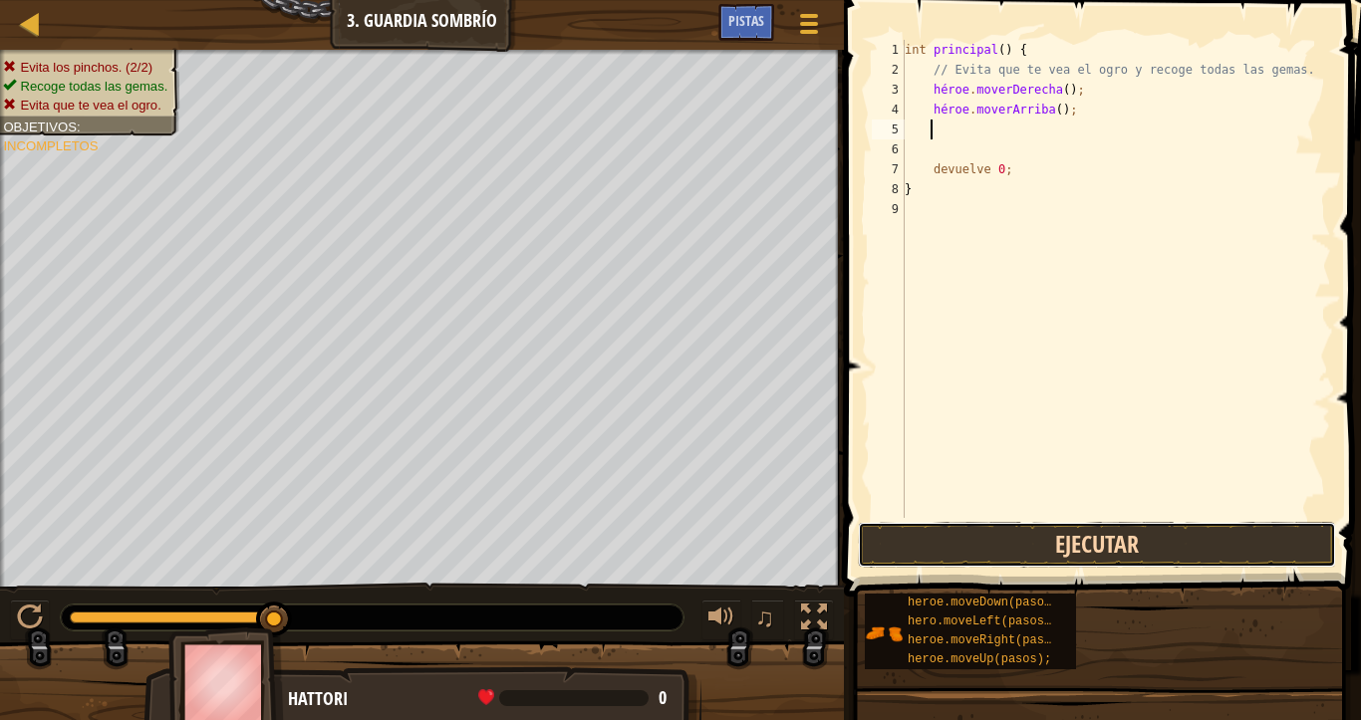
click at [1037, 536] on button "Ejecutar" at bounding box center [1097, 545] width 478 height 46
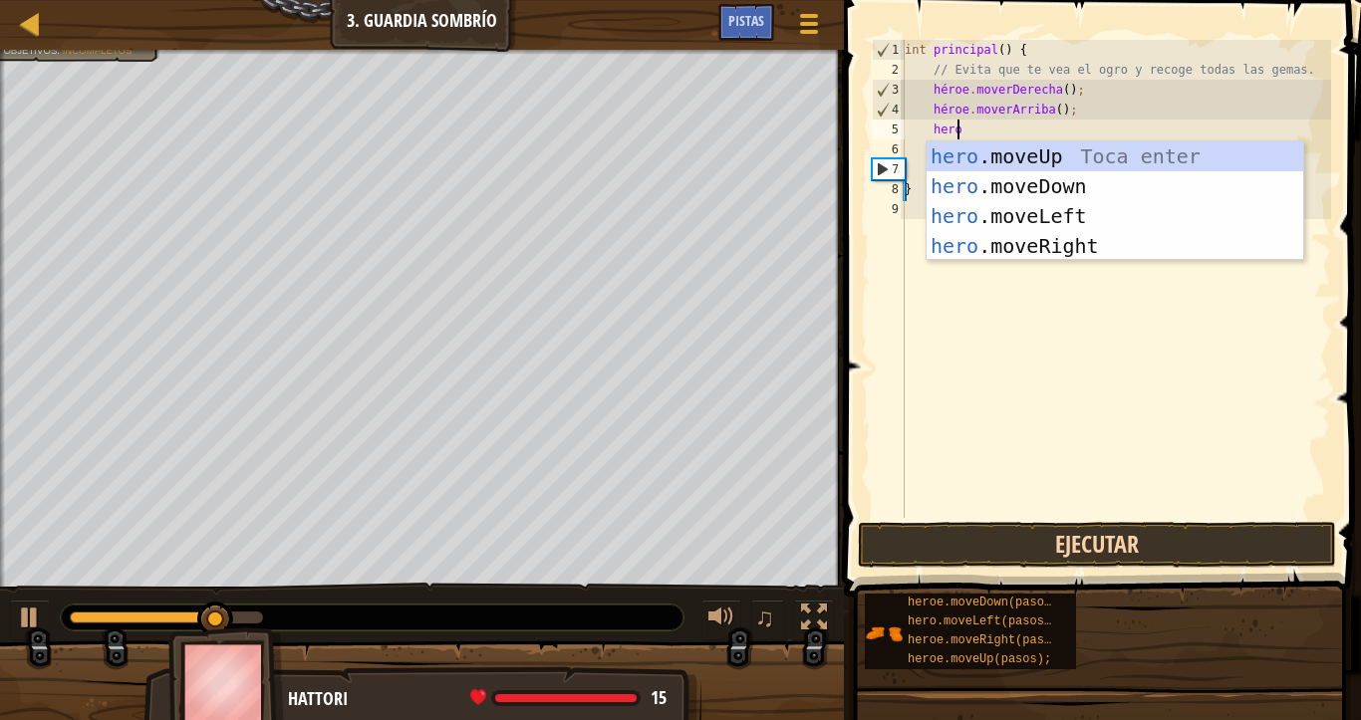
type textarea "heroe"
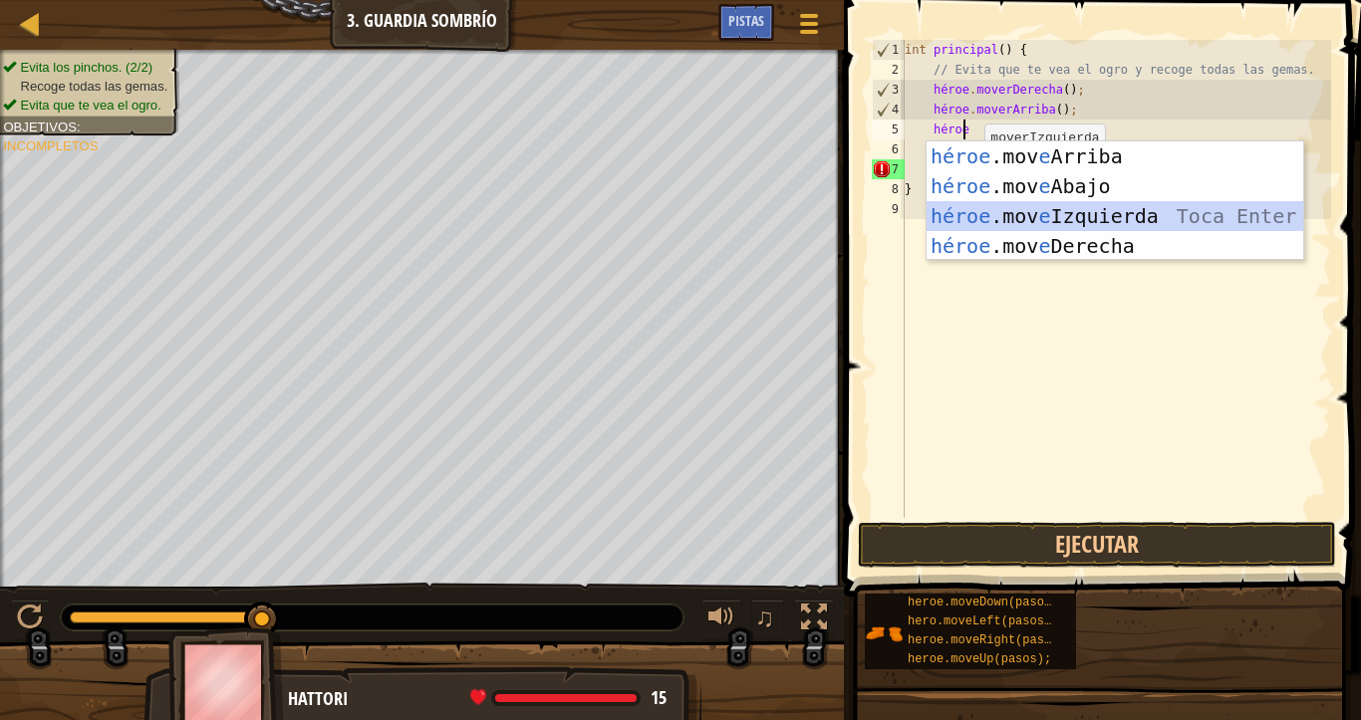
click at [1030, 229] on div "héroe .mov e Arriba Toca enter héroe .mov e Abajo Toca Enter héroe .mov e Izqui…" at bounding box center [1114, 230] width 377 height 179
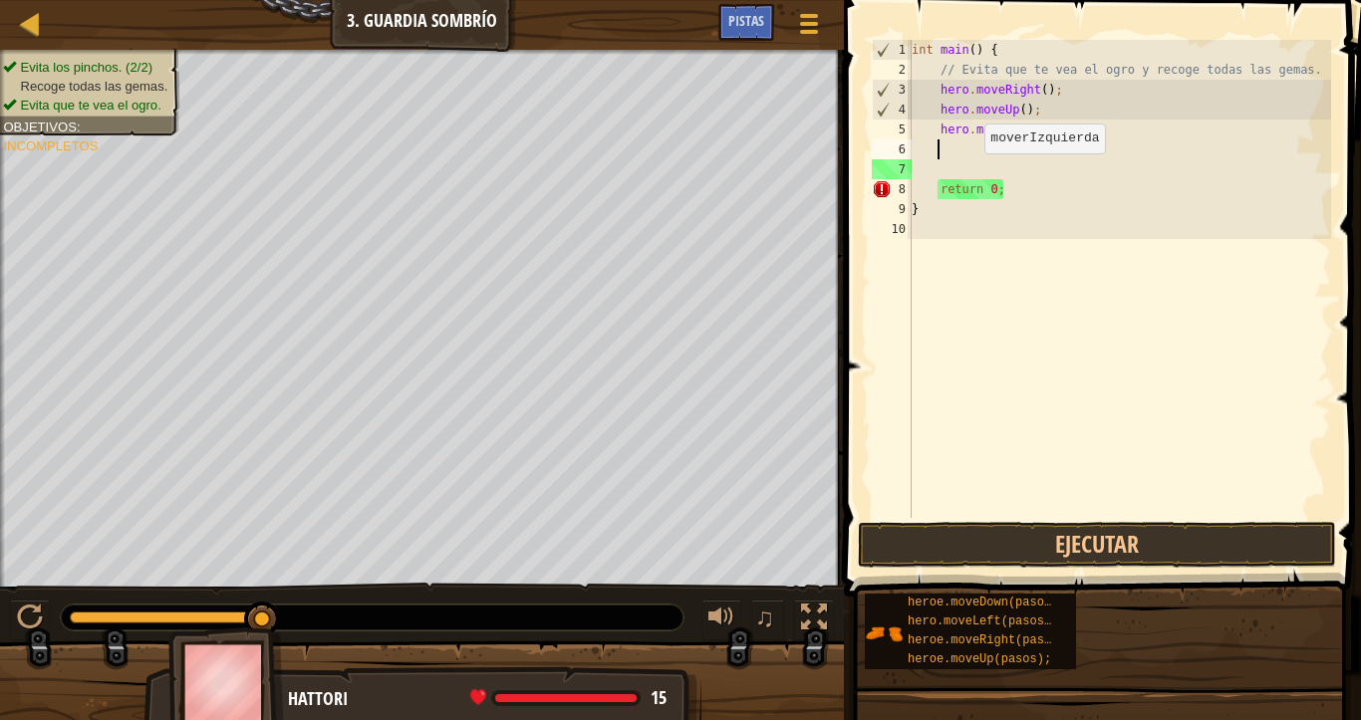
scroll to position [9, 1]
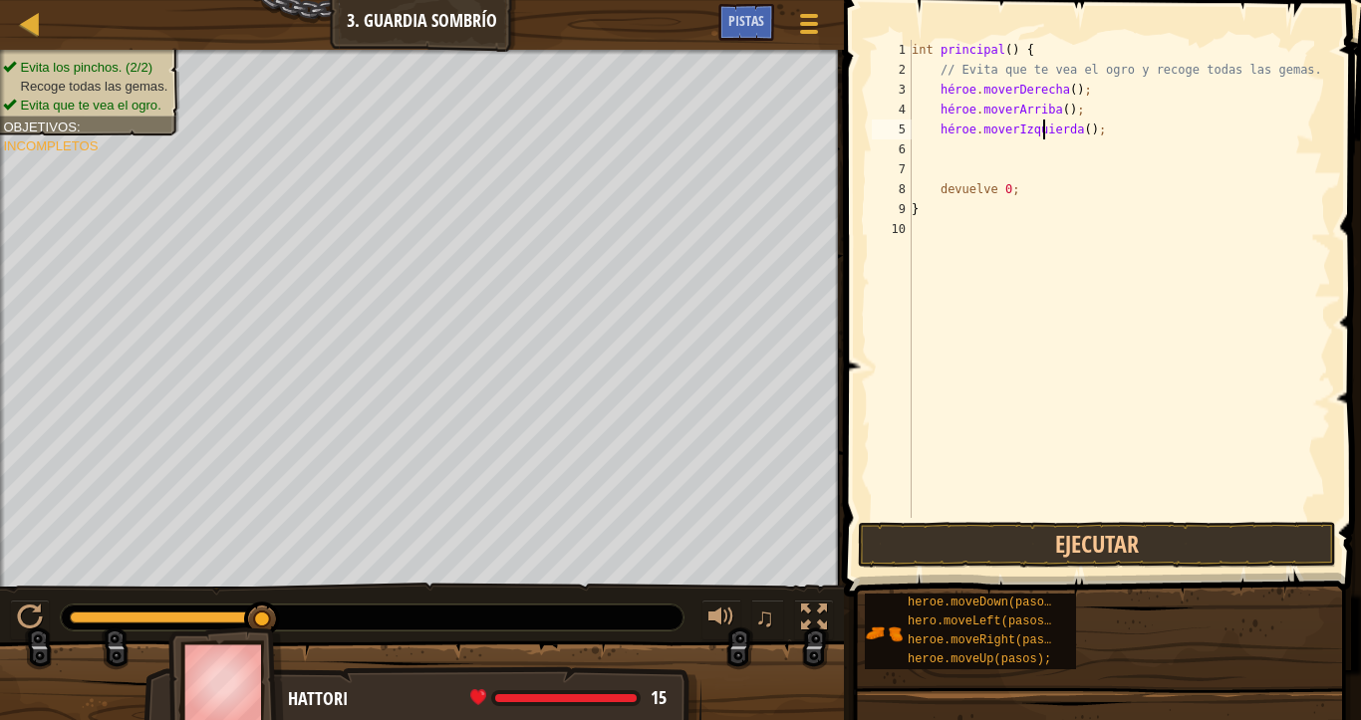
click at [1040, 130] on div "int principal ( ) { // Evita que [PERSON_NAME] el ogro y recoge todas las gemas…" at bounding box center [1119, 299] width 424 height 518
type textarea "h"
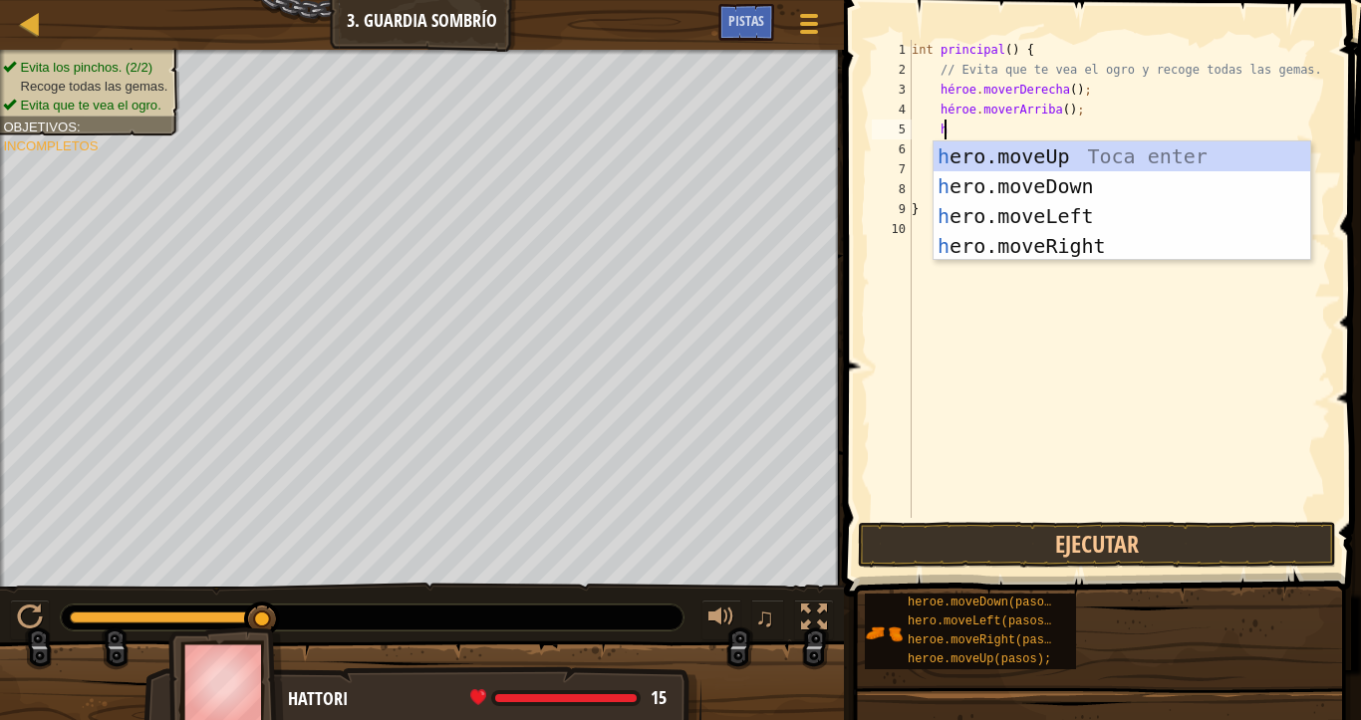
scroll to position [9, 2]
type textarea "heroe"
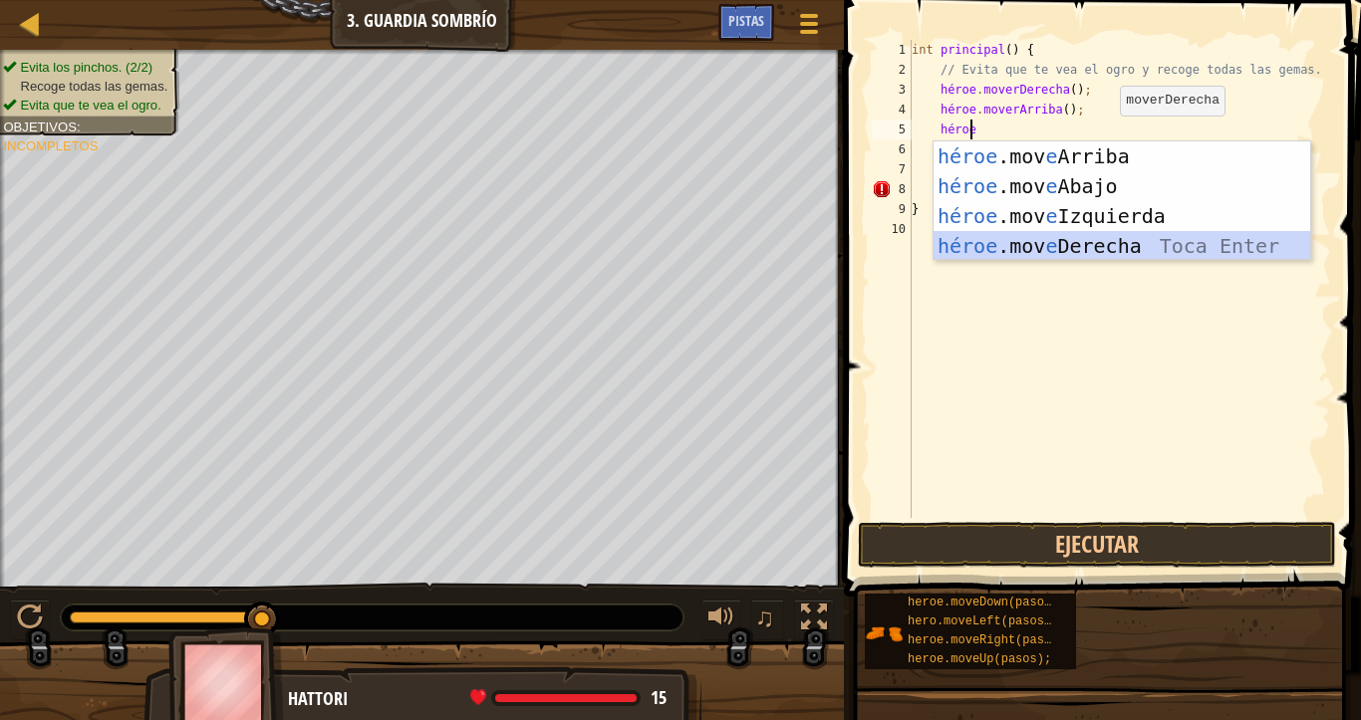
click at [1097, 239] on div "héroe .mov e Arriba Toca enter héroe .mov e Abajo Toca Enter héroe .mov e Izqui…" at bounding box center [1121, 230] width 377 height 179
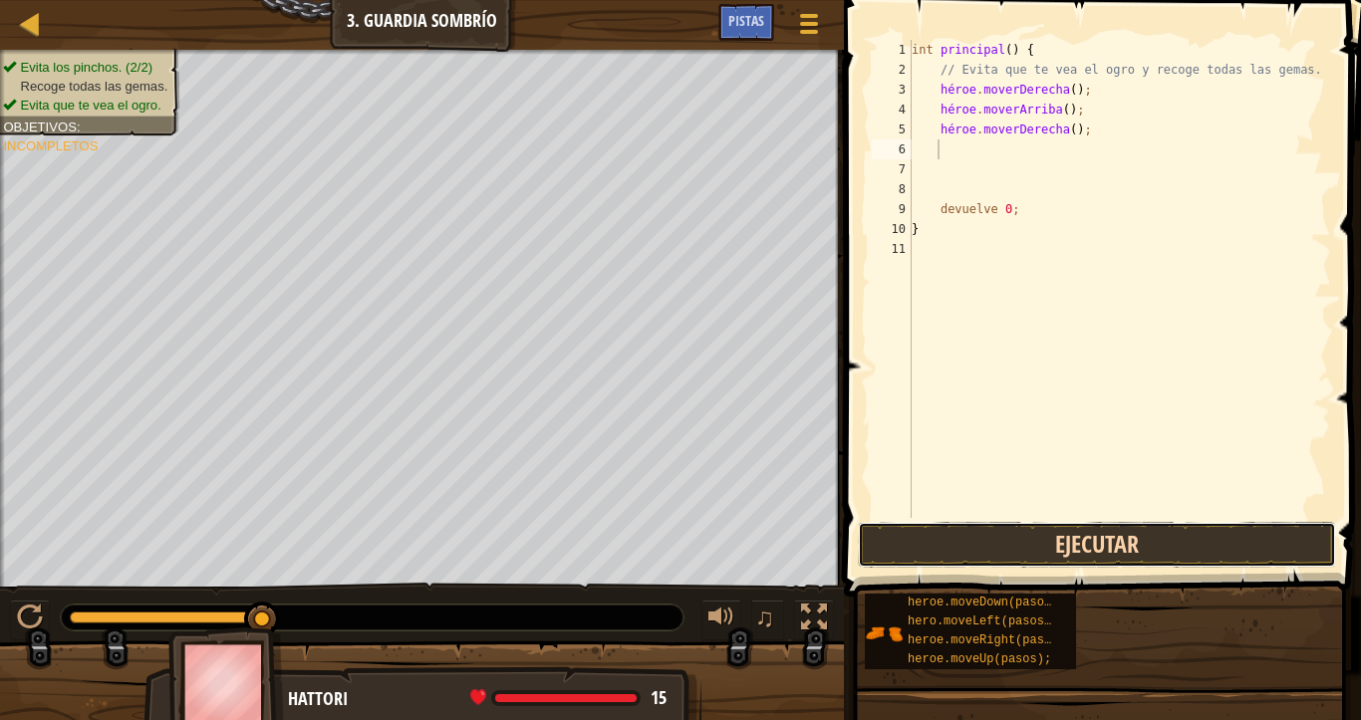
click at [1115, 537] on button "Ejecutar" at bounding box center [1097, 545] width 478 height 46
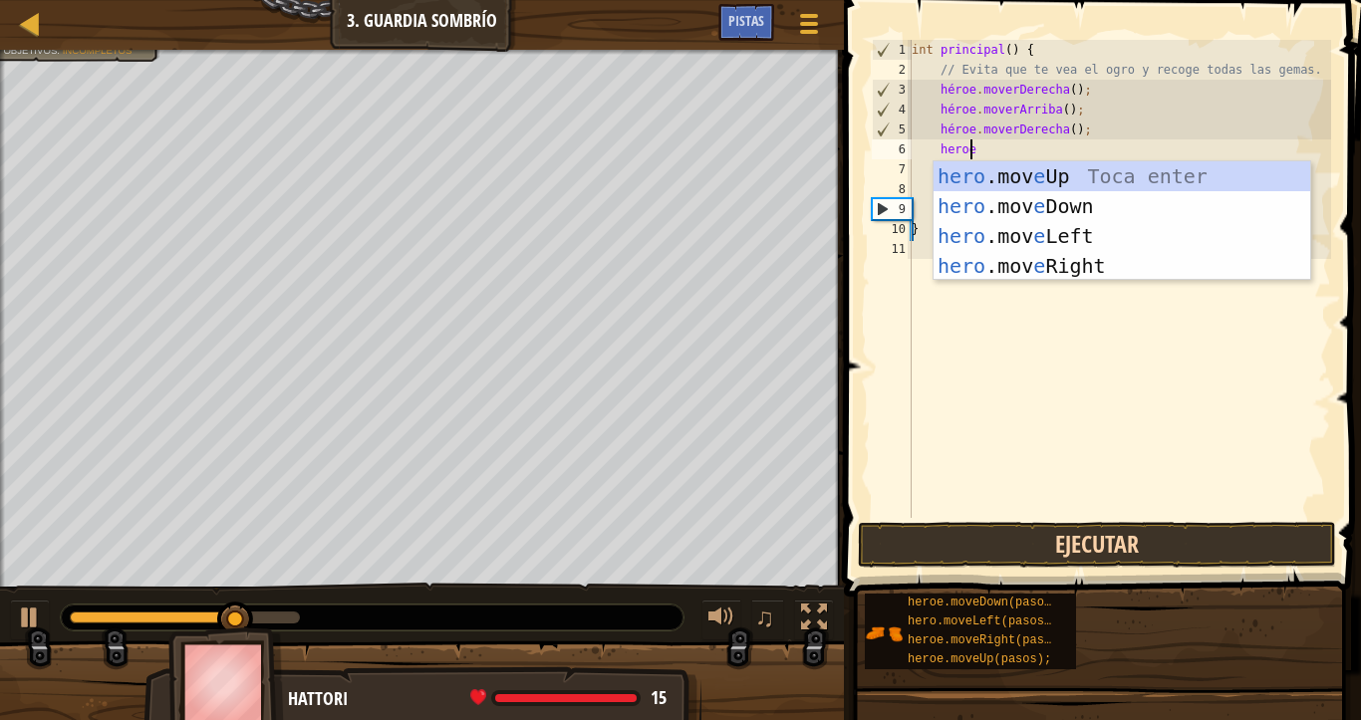
type textarea "heroe"
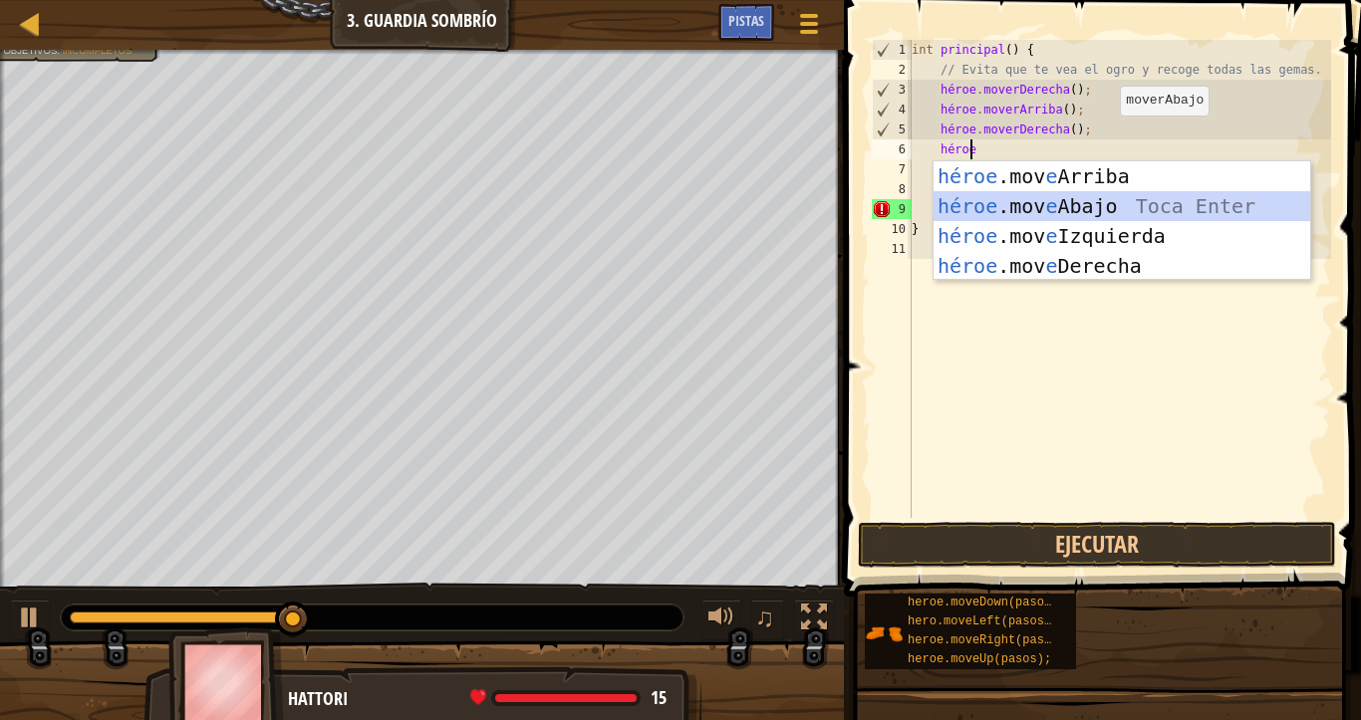
click at [1025, 206] on div "héroe .mov e Arriba Toca enter héroe .mov e Abajo Toca Enter héroe .mov e Izqui…" at bounding box center [1121, 250] width 377 height 179
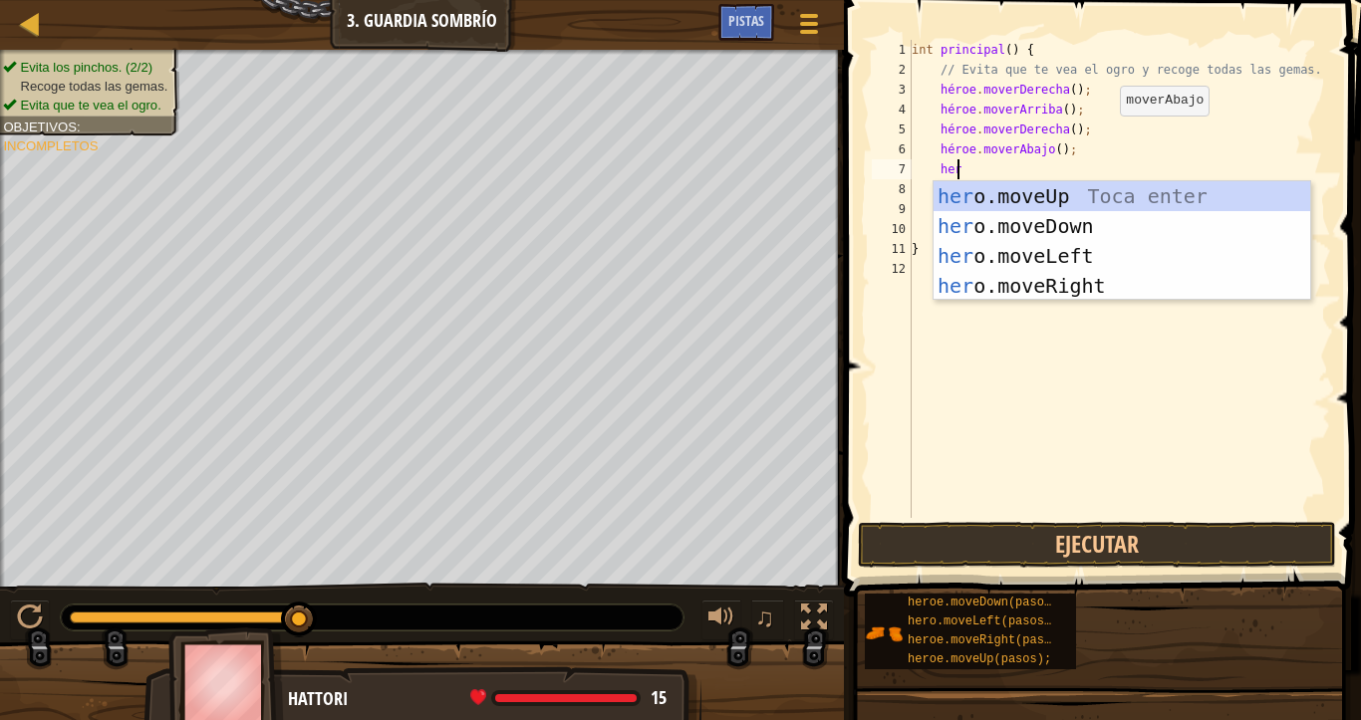
type textarea "heroe"
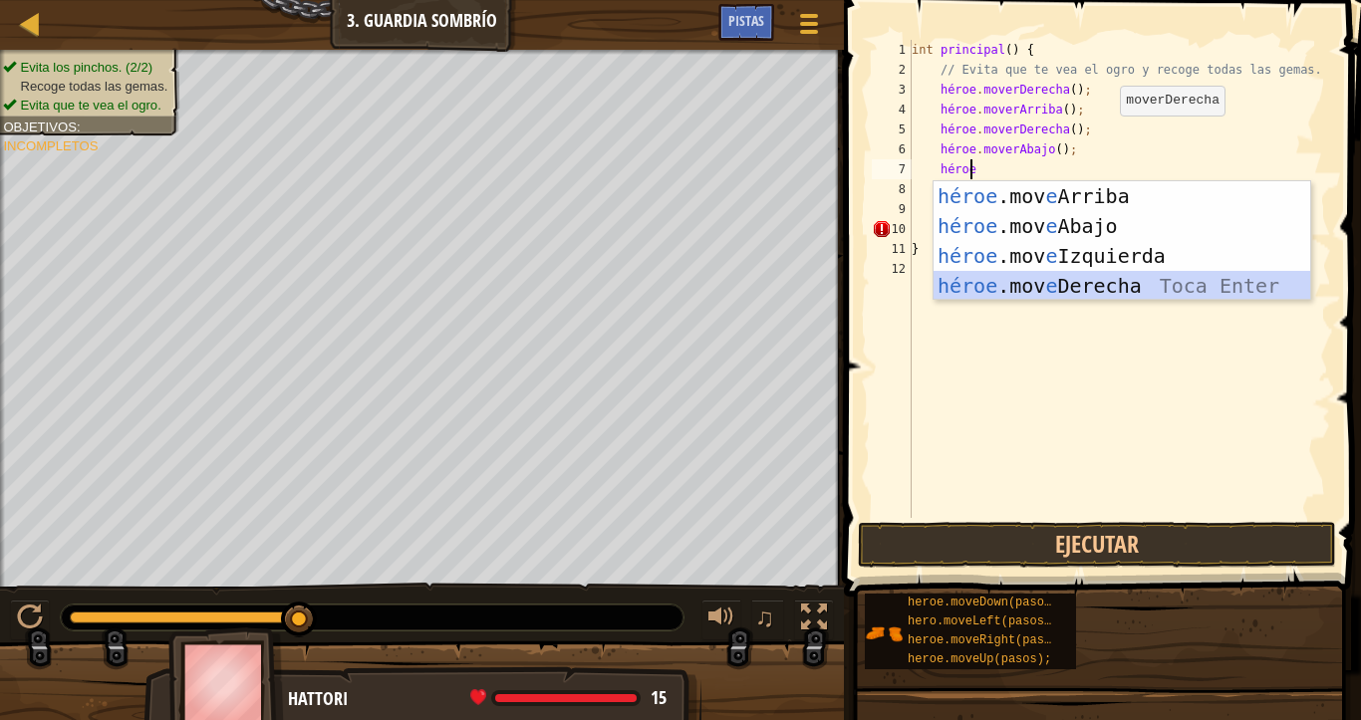
click at [1060, 284] on div "héroe .mov e Arriba Toca enter héroe .mov e Abajo Toca Enter héroe .mov e Izqui…" at bounding box center [1121, 270] width 377 height 179
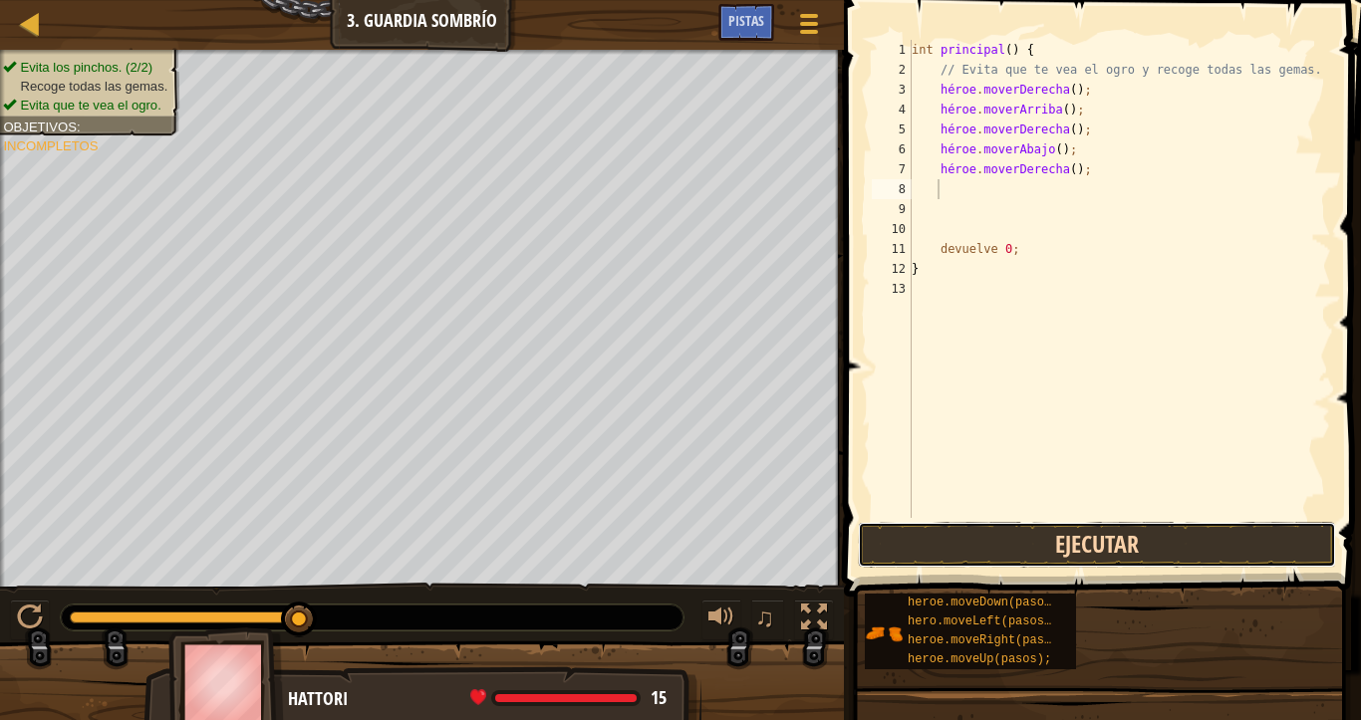
click at [1099, 539] on button "Ejecutar" at bounding box center [1097, 545] width 478 height 46
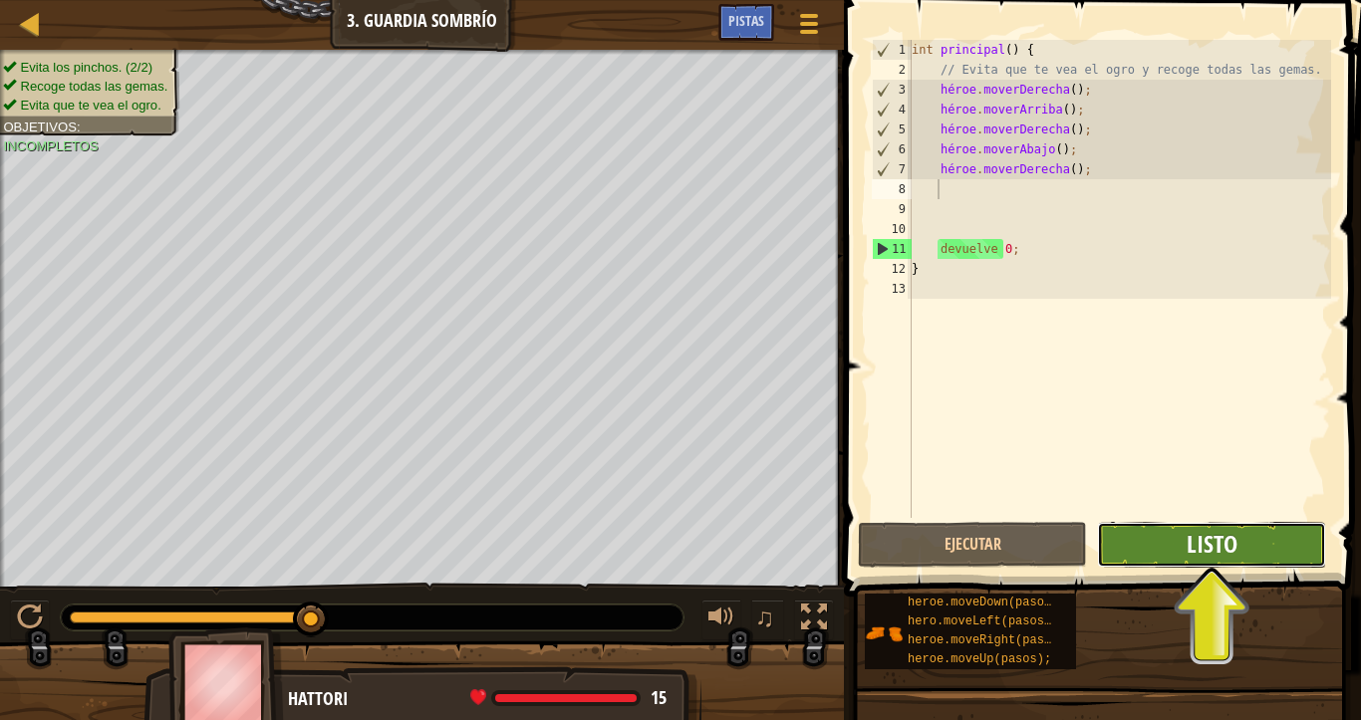
click at [1223, 530] on font "Listo" at bounding box center [1211, 544] width 51 height 32
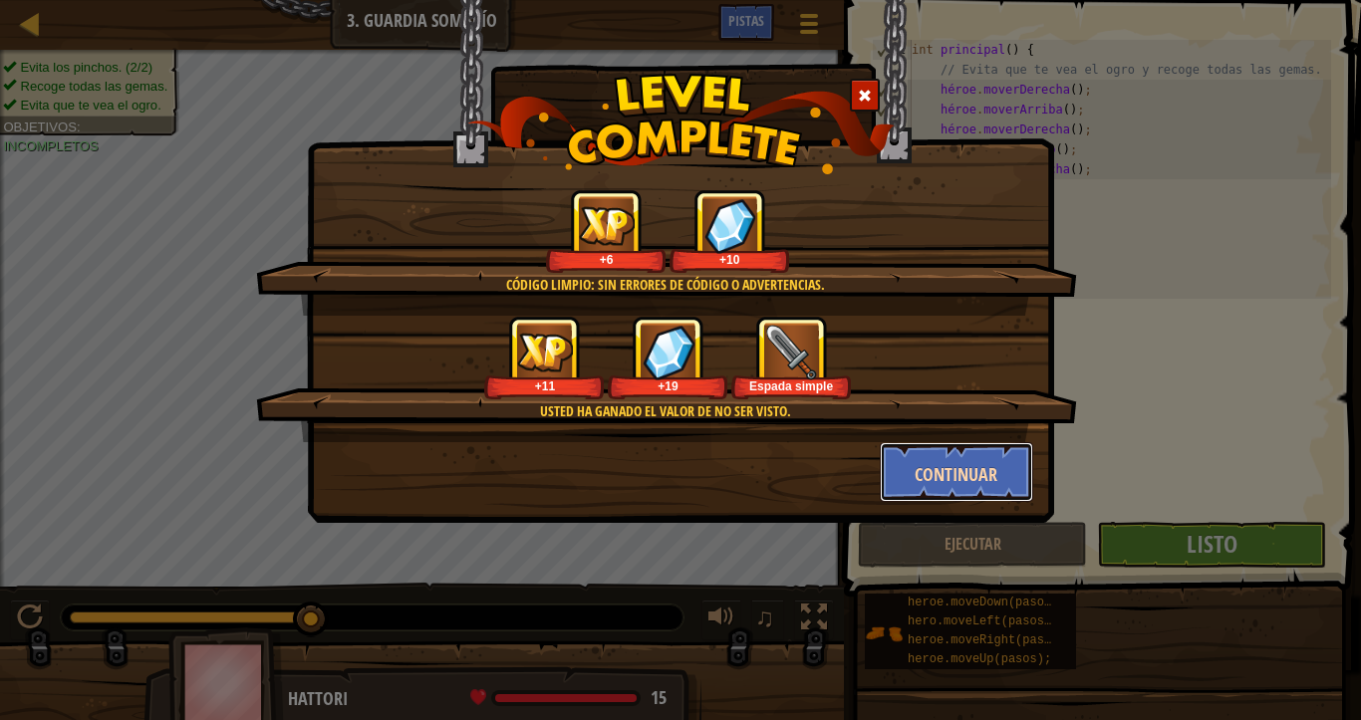
click at [931, 469] on font "Continuar" at bounding box center [955, 474] width 83 height 25
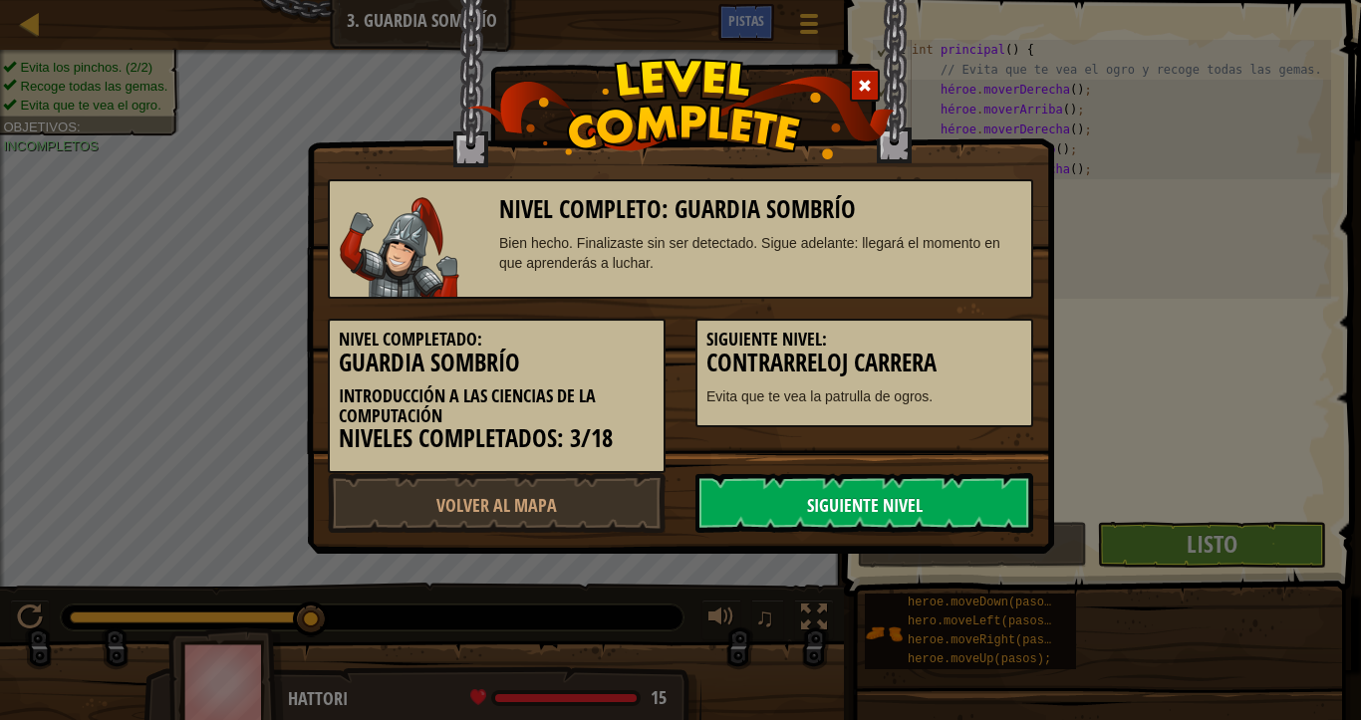
click at [874, 507] on font "Siguiente nivel" at bounding box center [865, 505] width 116 height 25
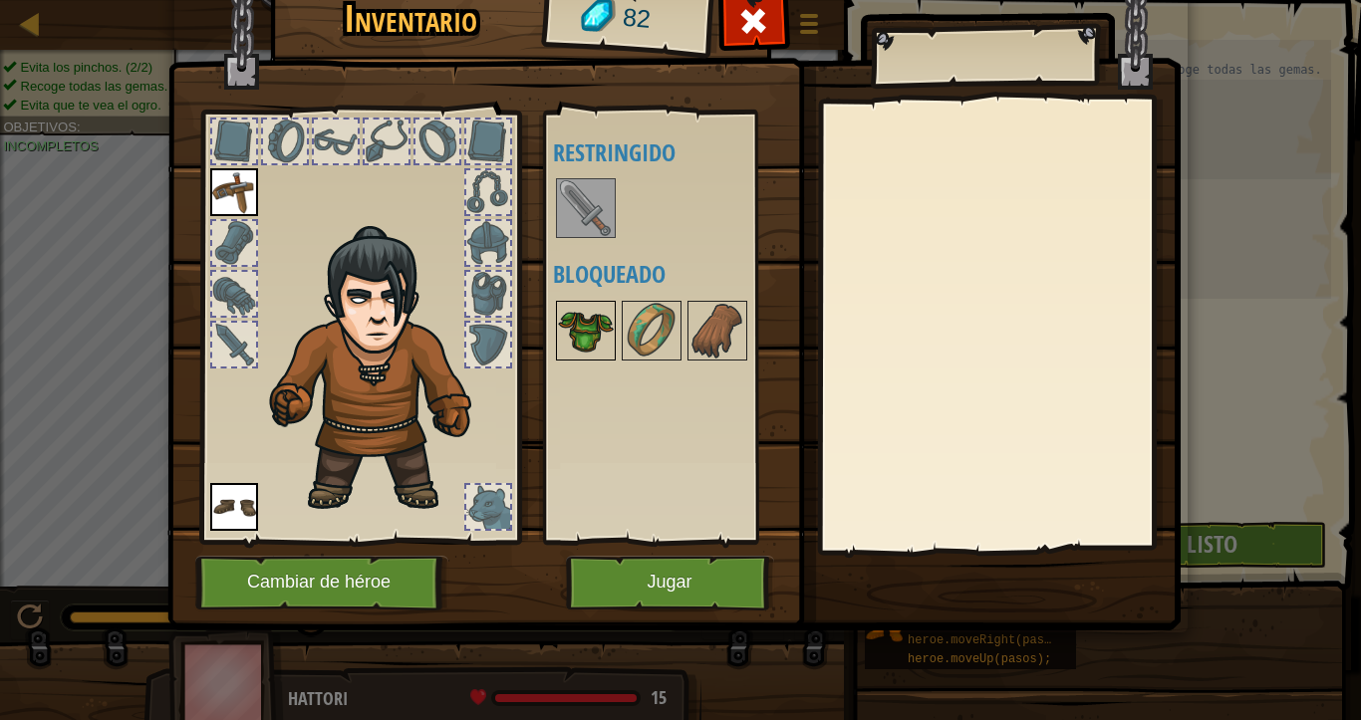
click at [590, 341] on img at bounding box center [586, 331] width 56 height 56
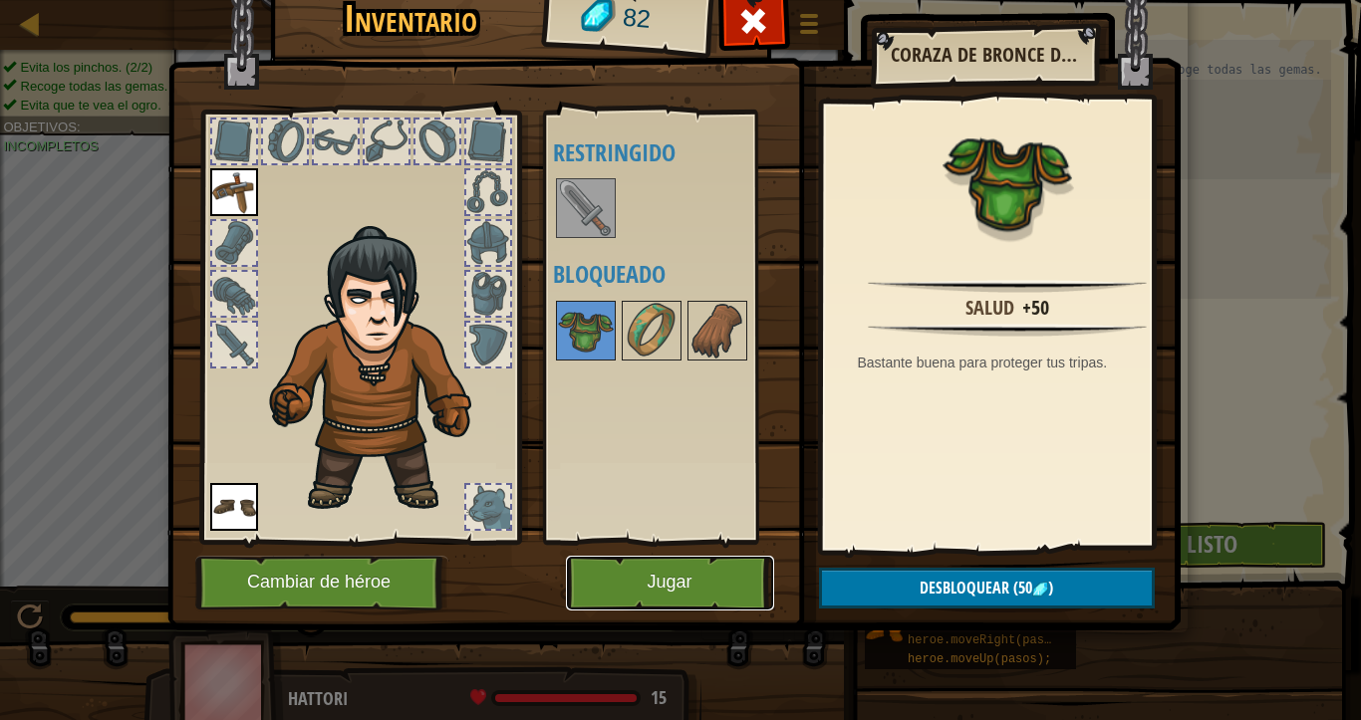
click at [728, 571] on button "Jugar" at bounding box center [670, 583] width 208 height 55
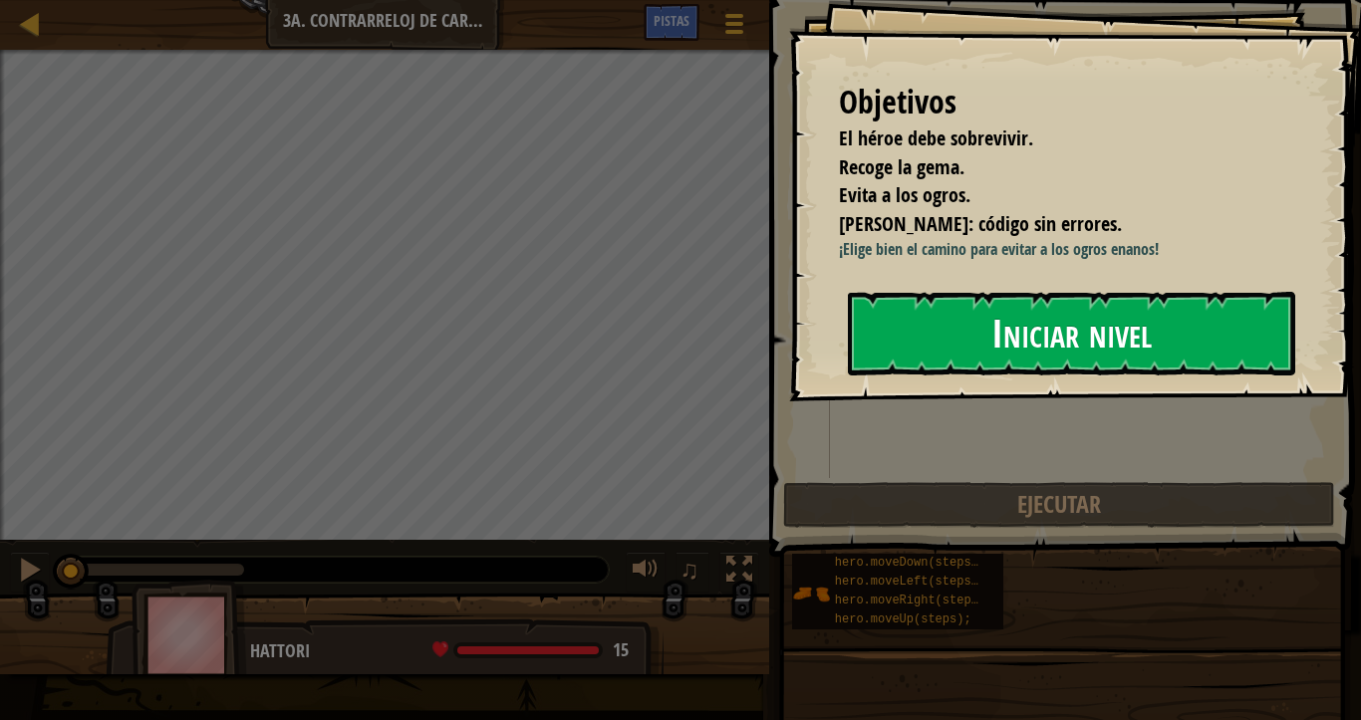
click at [972, 316] on button "Iniciar nivel" at bounding box center [1071, 334] width 447 height 84
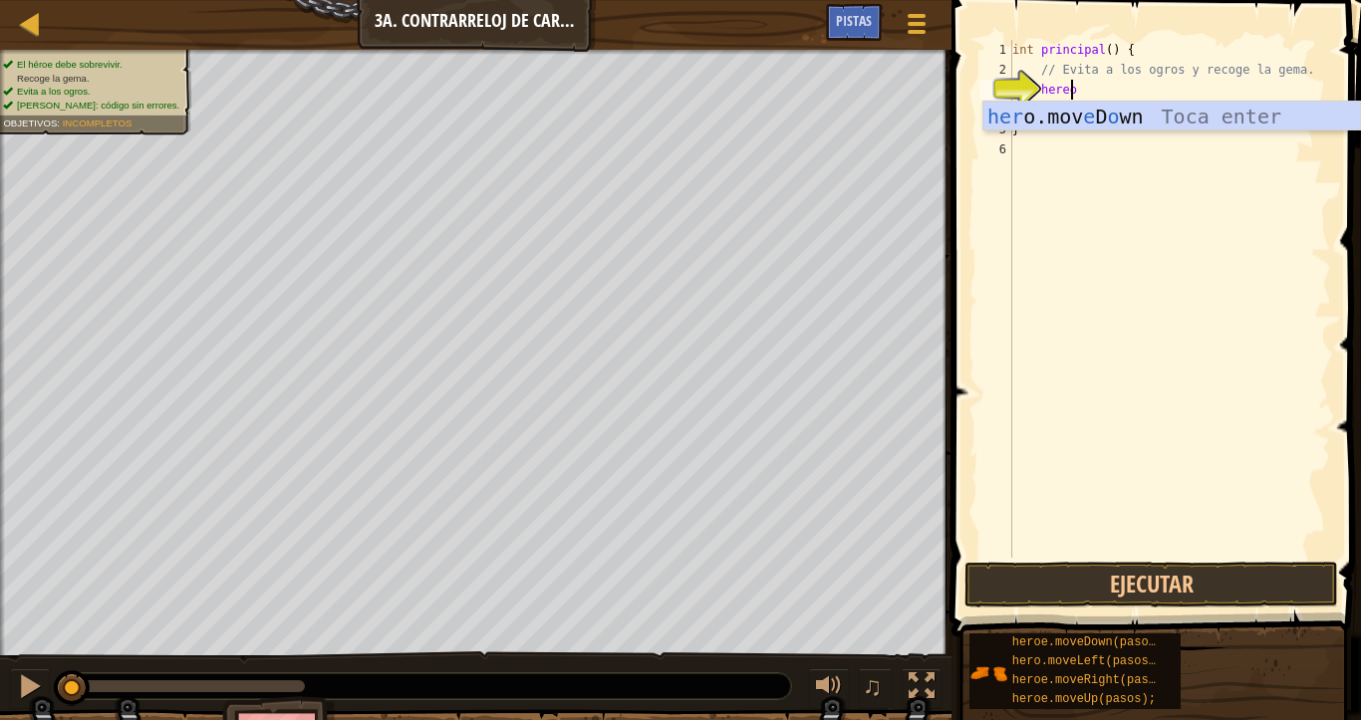
scroll to position [9, 4]
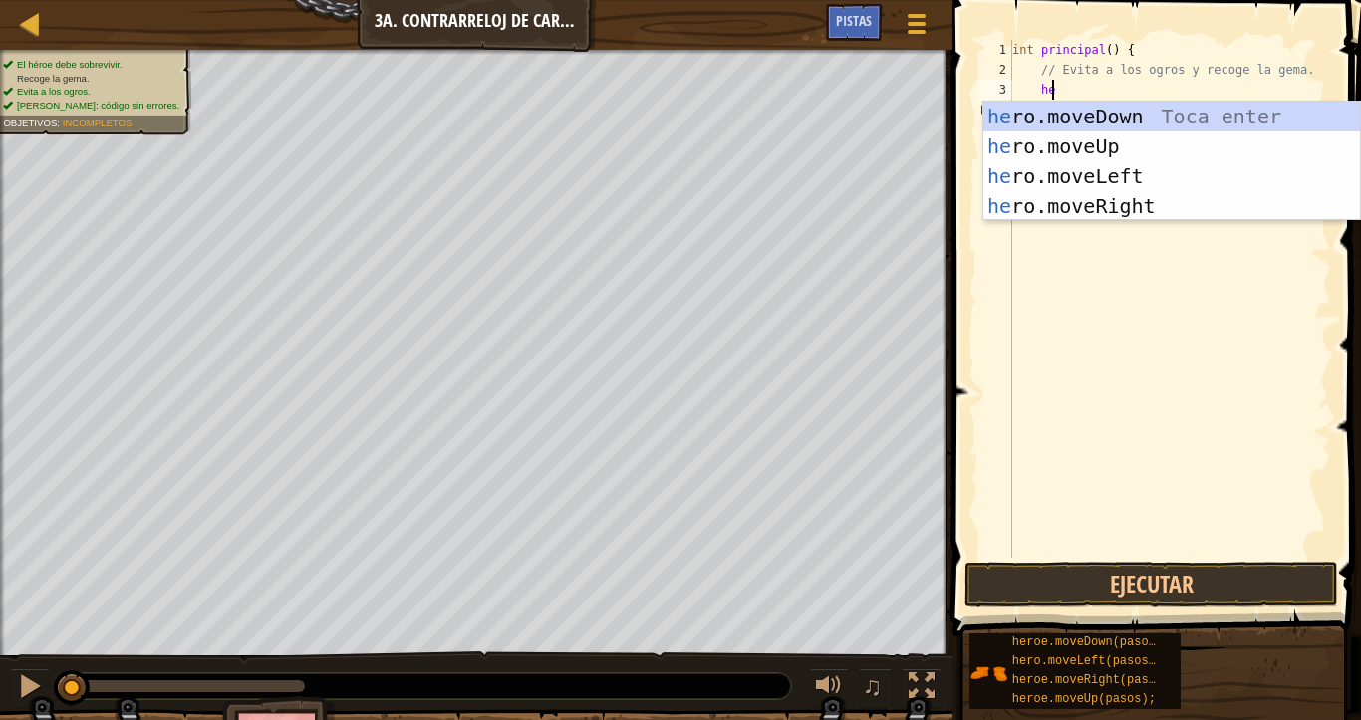
type textarea "h"
type textarea "heroe"
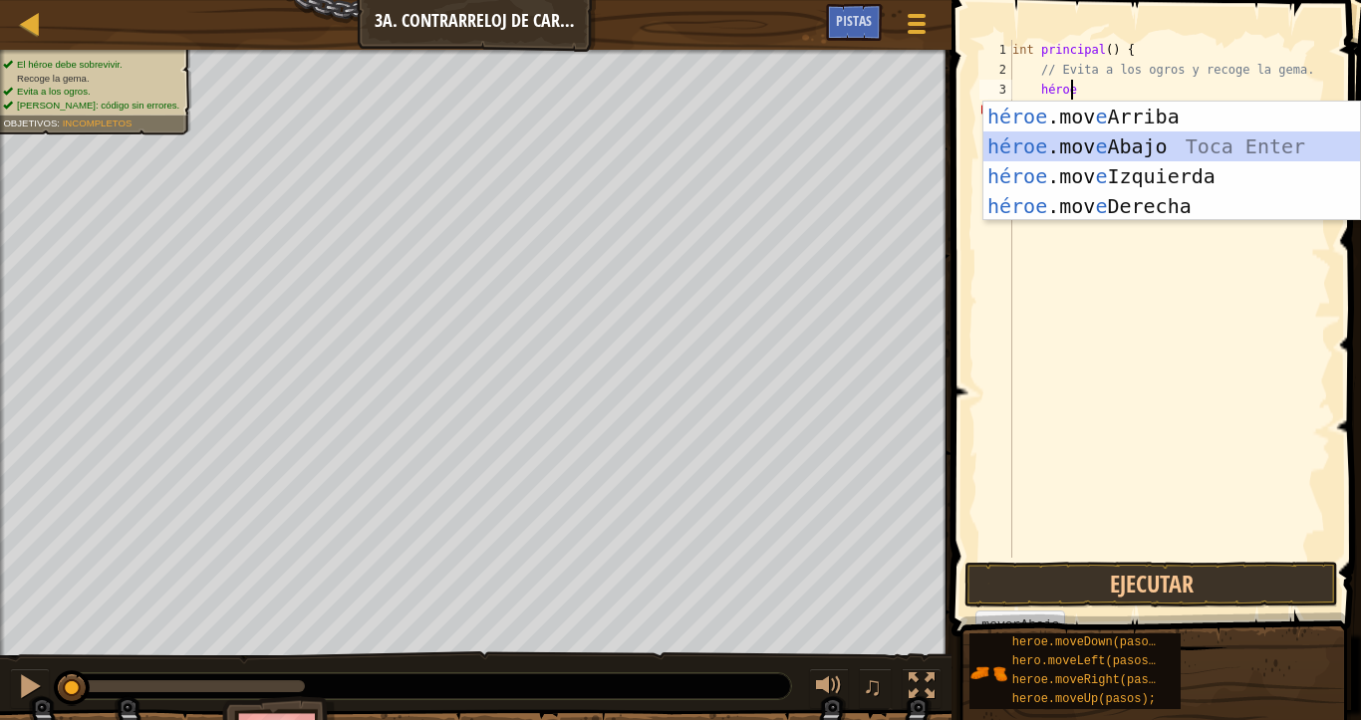
click at [1130, 146] on div "héroe .mov e Arriba Toca enter héroe .mov e Abajo Toca Enter héroe .mov e Izqui…" at bounding box center [1171, 191] width 377 height 179
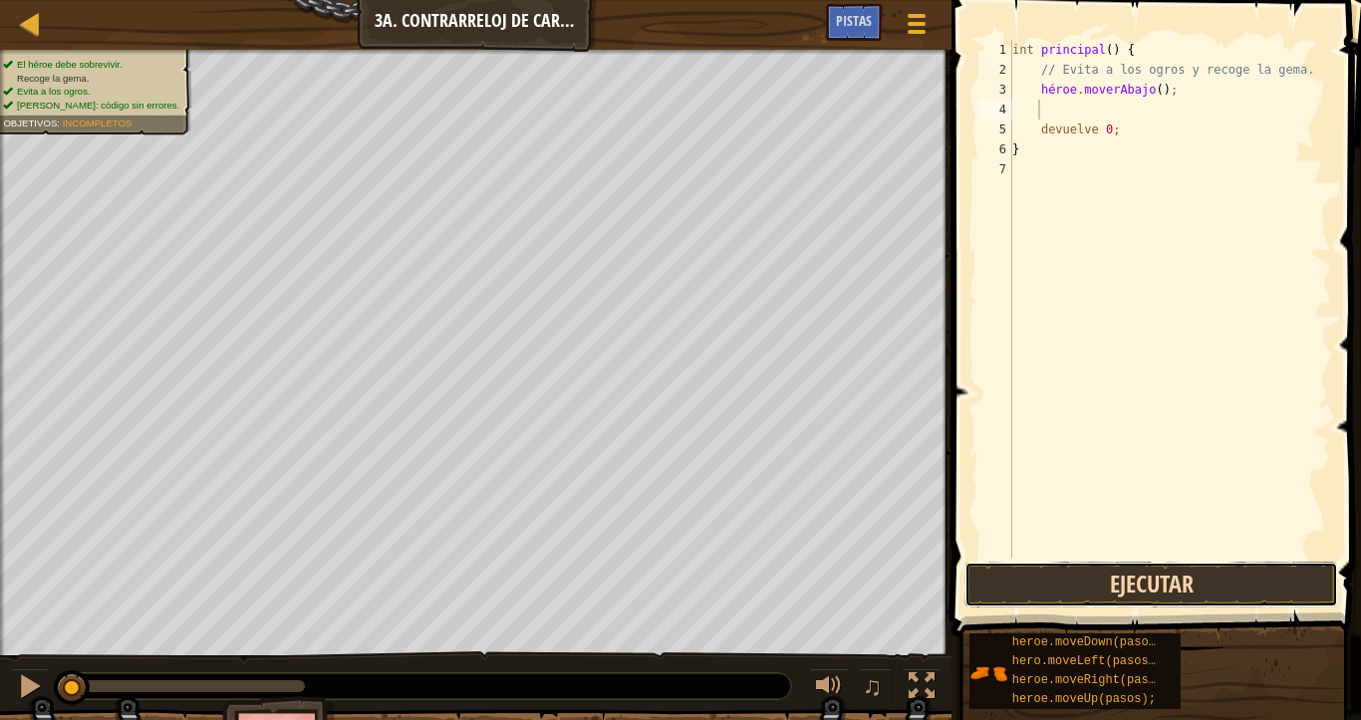
click at [1084, 585] on button "Ejecutar" at bounding box center [1151, 585] width 374 height 46
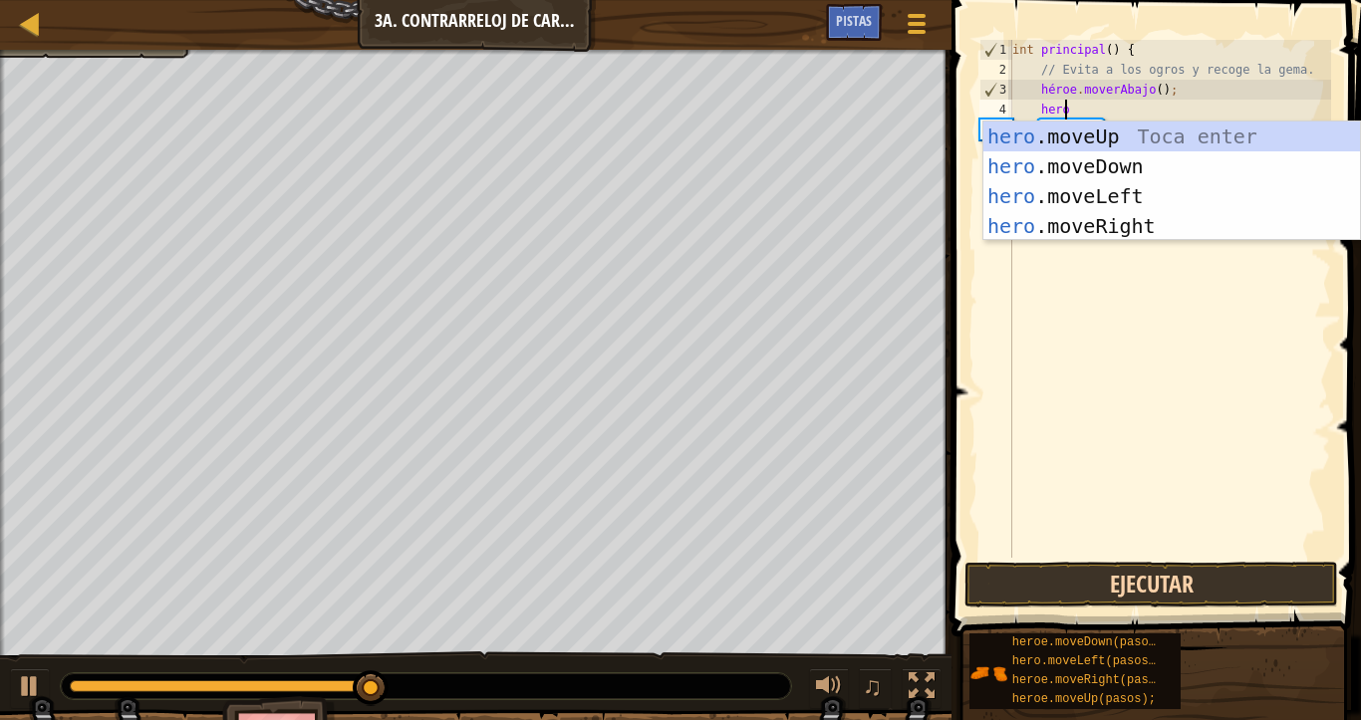
type textarea "heroe"
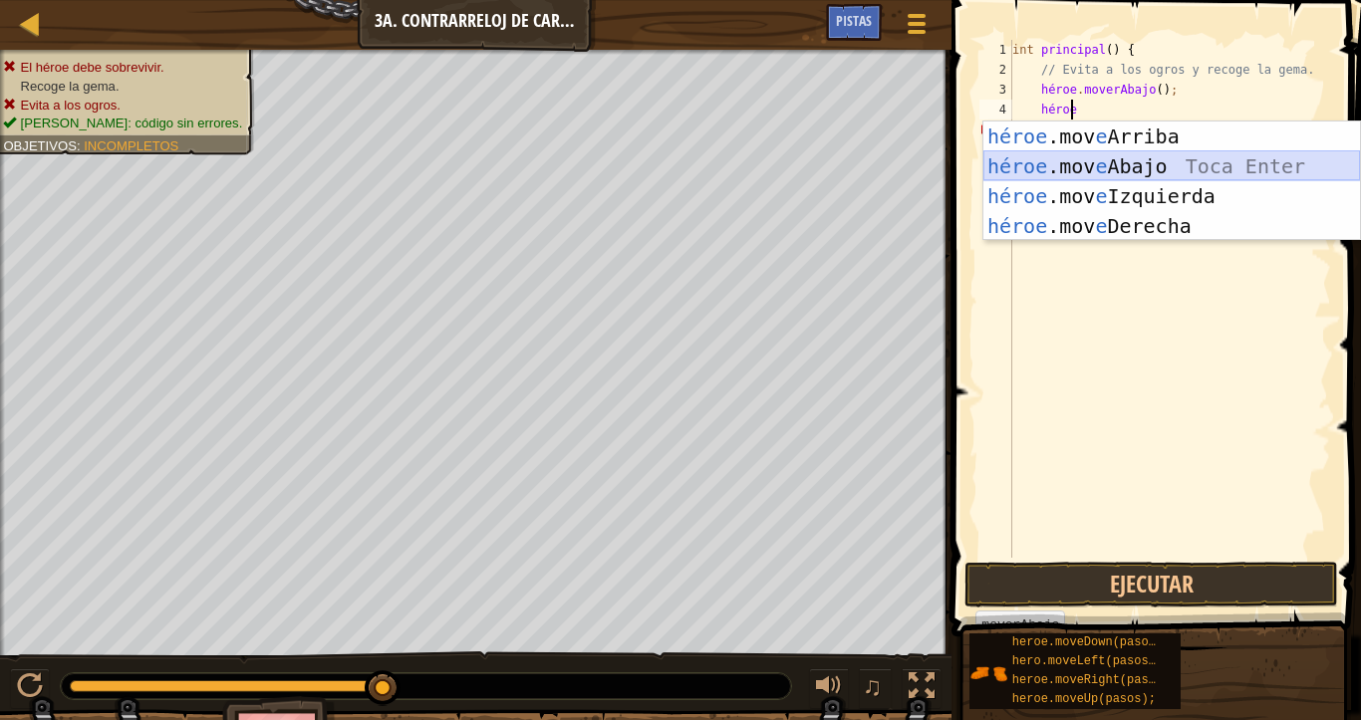
click at [1040, 168] on div "héroe .mov e Arriba Toca enter héroe .mov e Abajo Toca Enter héroe .mov e Izqui…" at bounding box center [1171, 211] width 377 height 179
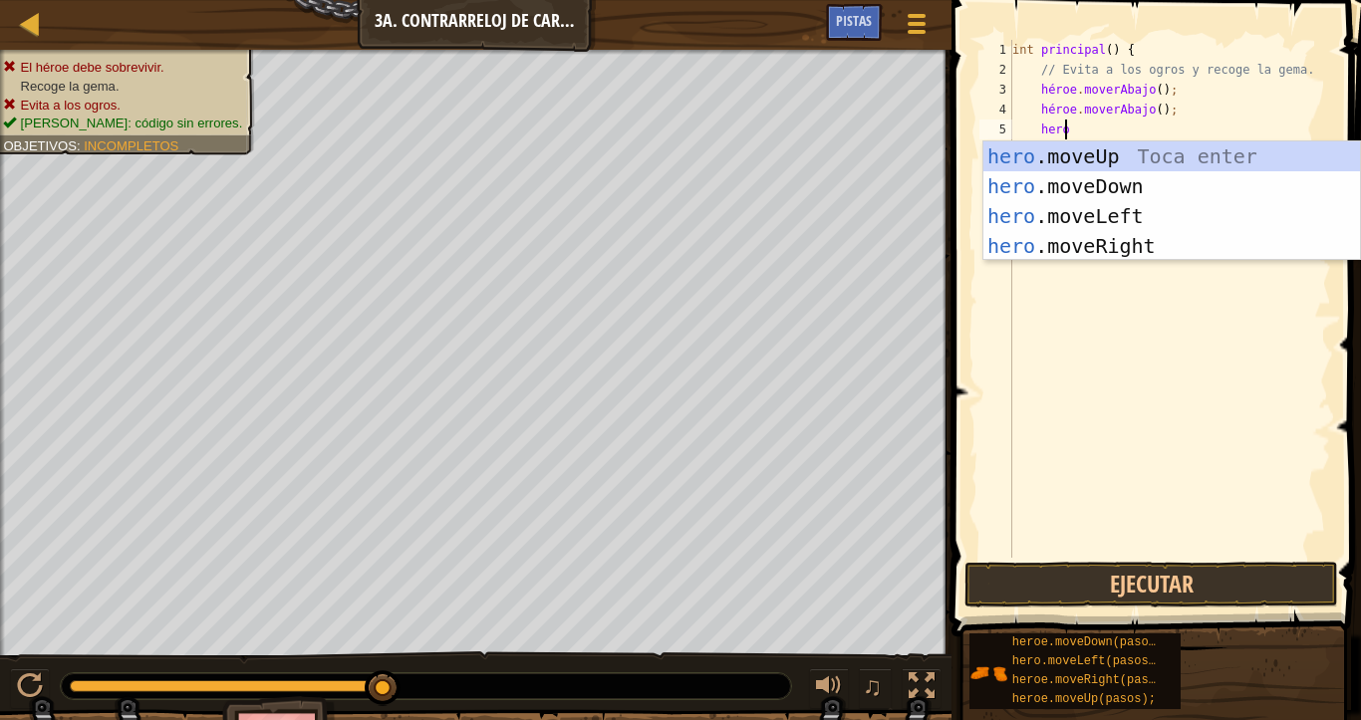
type textarea "heroe"
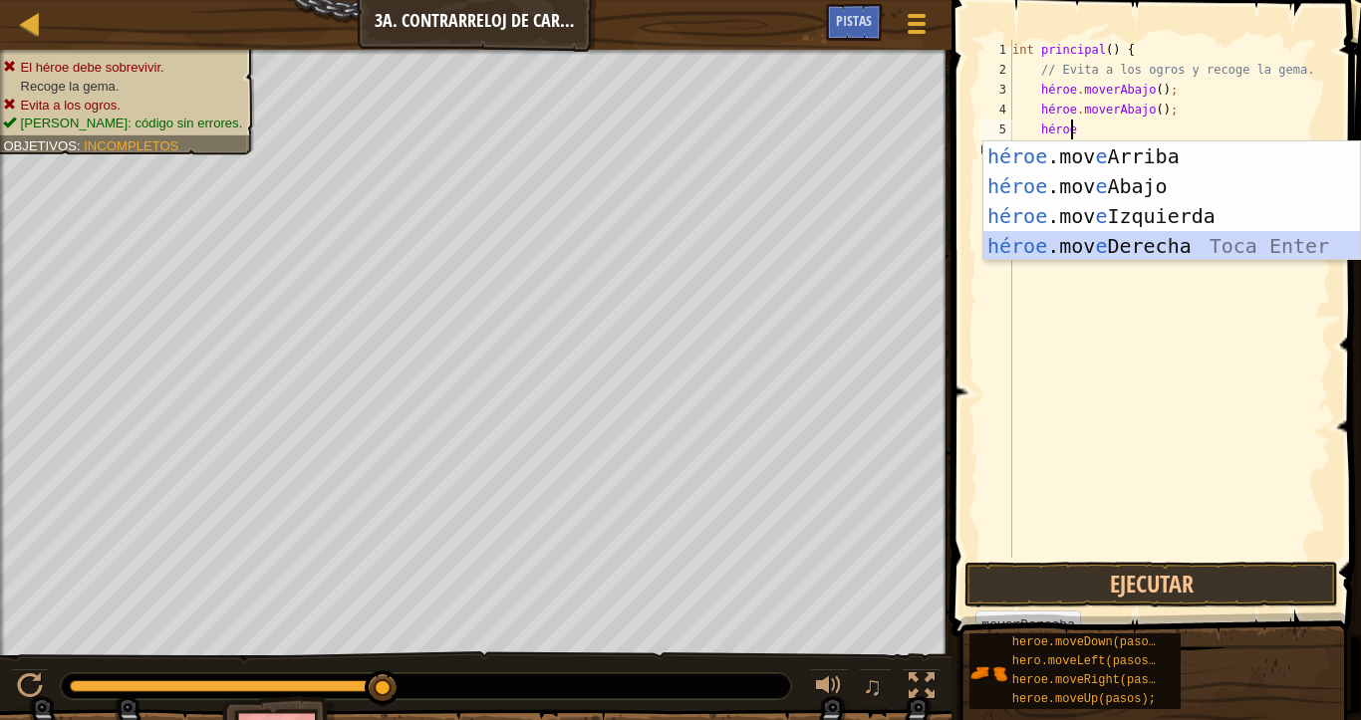
click at [1058, 243] on div "héroe .mov e Arriba Toca enter héroe .mov e Abajo Toca Enter héroe .mov e Izqui…" at bounding box center [1171, 230] width 377 height 179
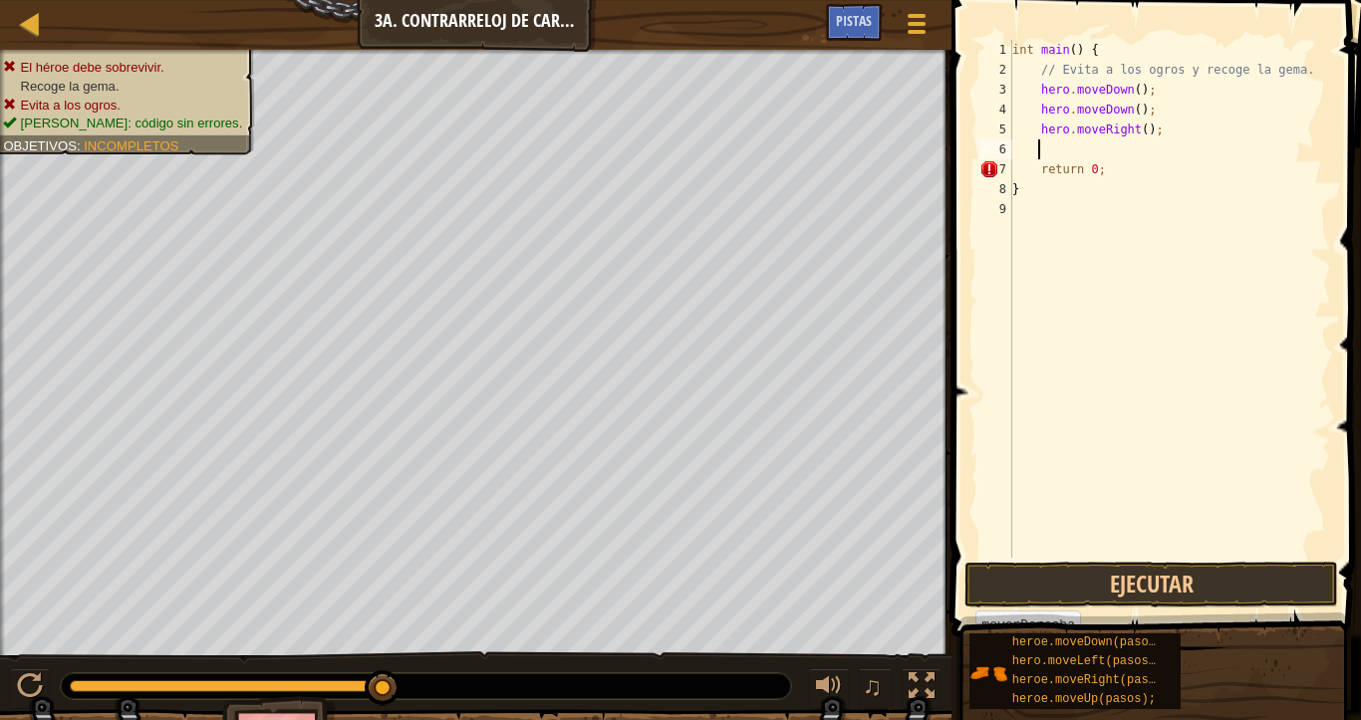
scroll to position [9, 1]
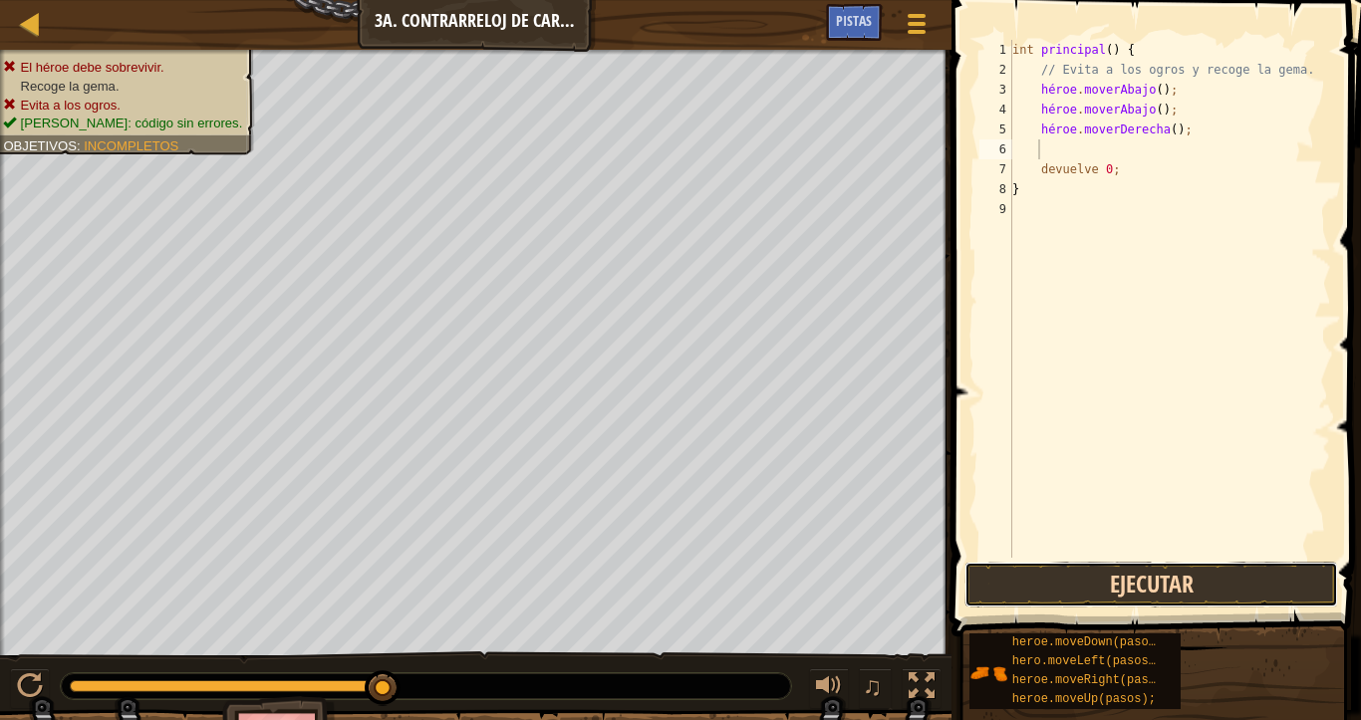
click at [1135, 587] on button "Ejecutar" at bounding box center [1151, 585] width 374 height 46
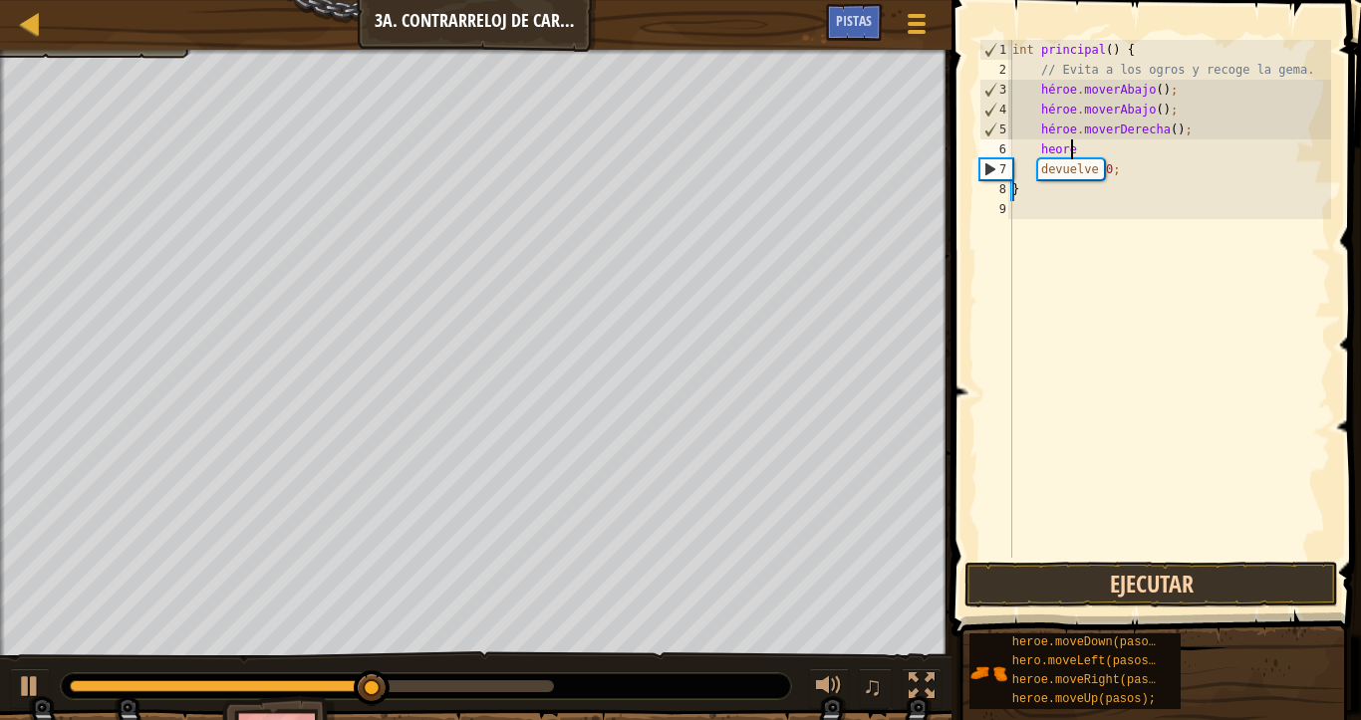
scroll to position [9, 4]
type textarea "h"
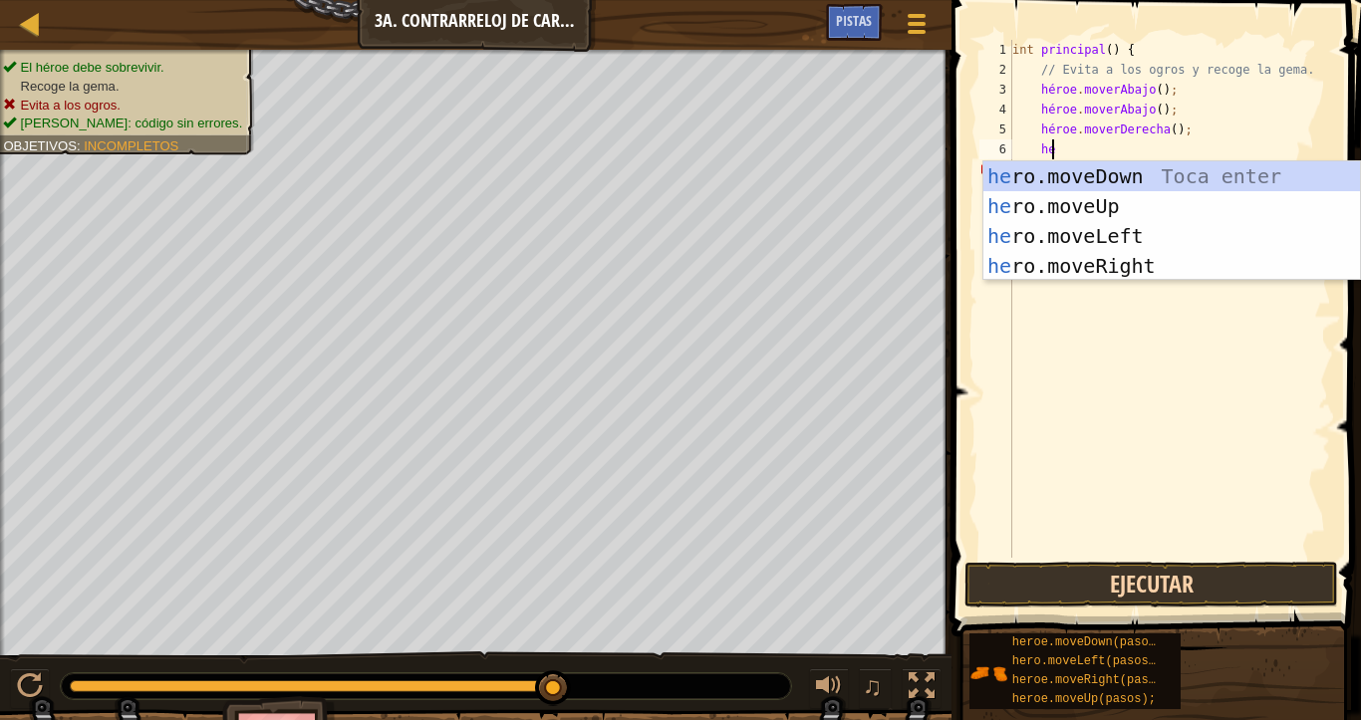
type textarea "h"
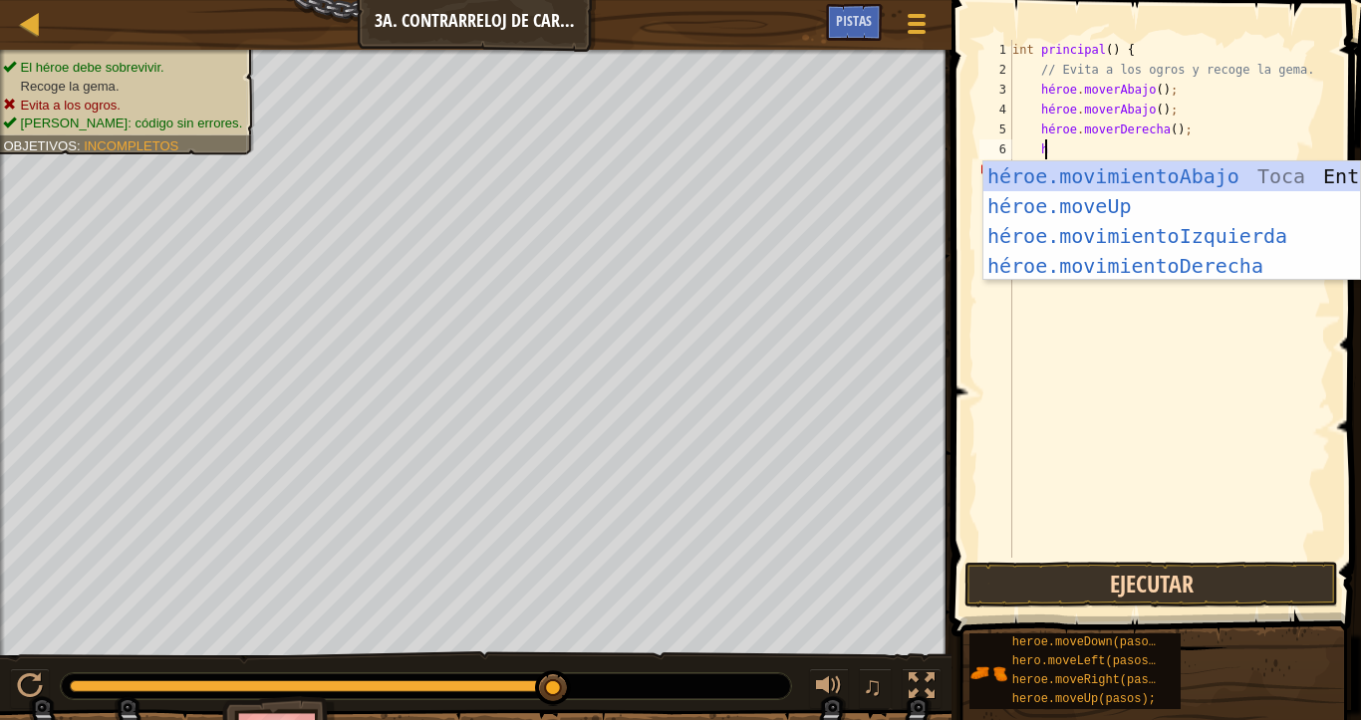
scroll to position [9, 1]
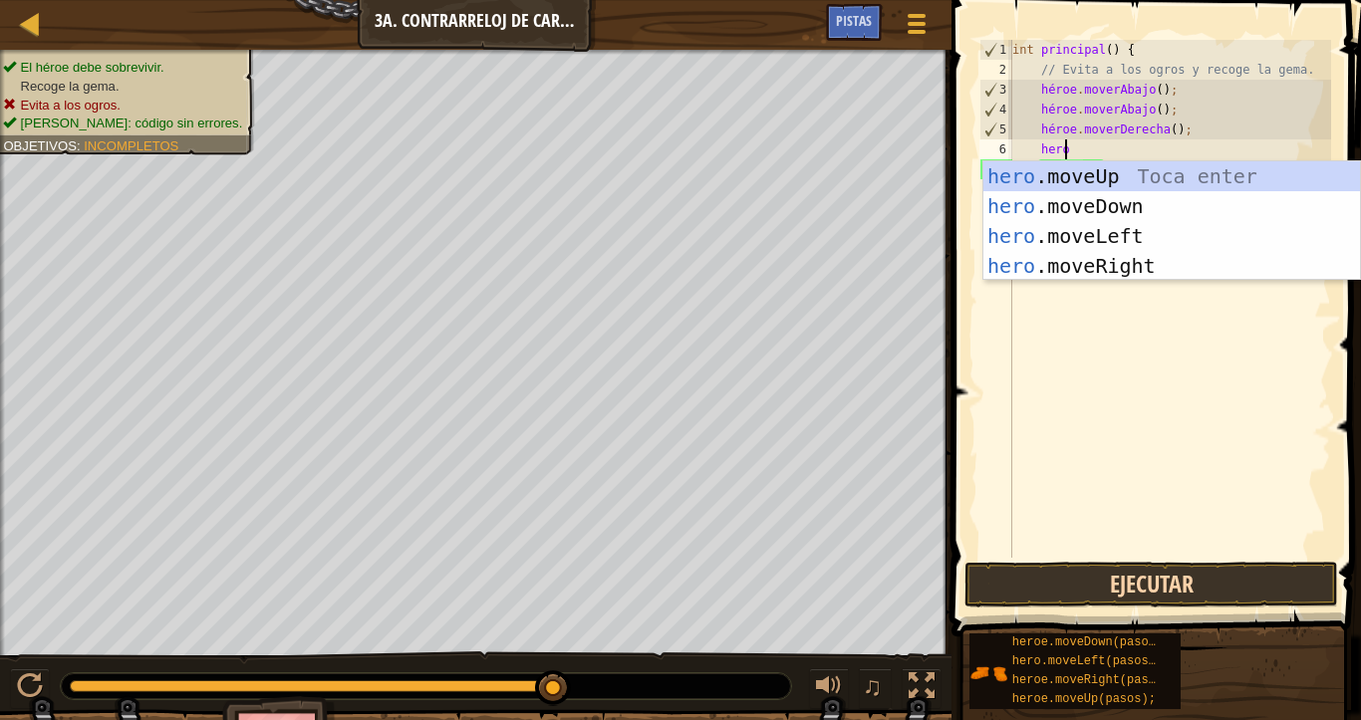
type textarea "heroe"
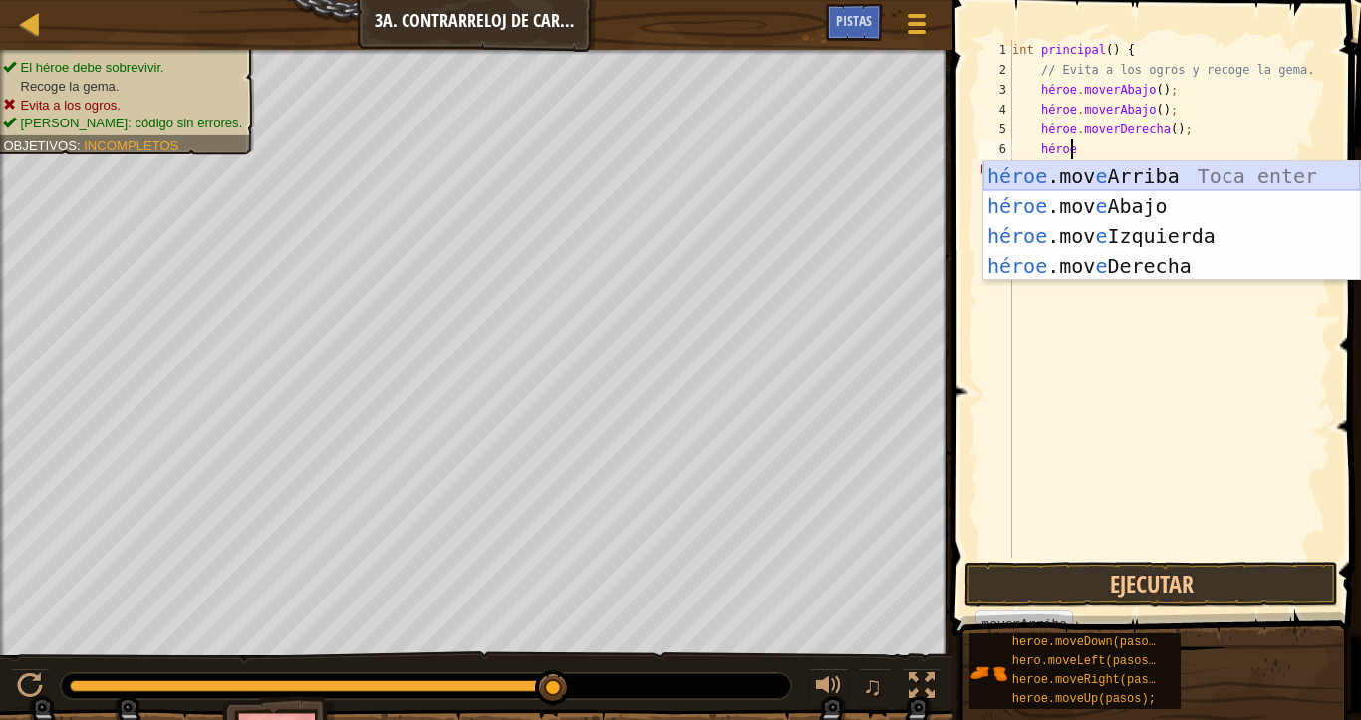
click at [1119, 174] on div "héroe .mov e Arriba Toca enter héroe .mov e Abajo Toca Enter héroe .mov e Izqui…" at bounding box center [1171, 250] width 377 height 179
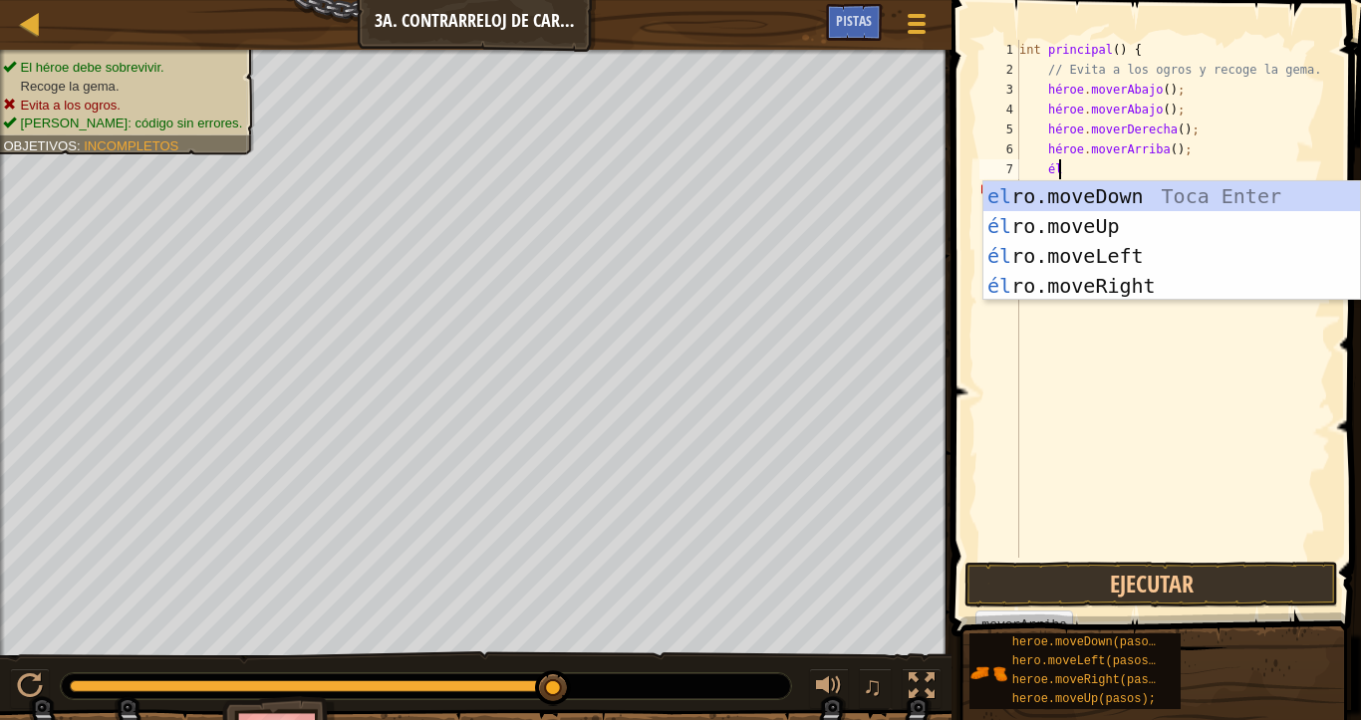
type textarea "h"
type textarea "heroe"
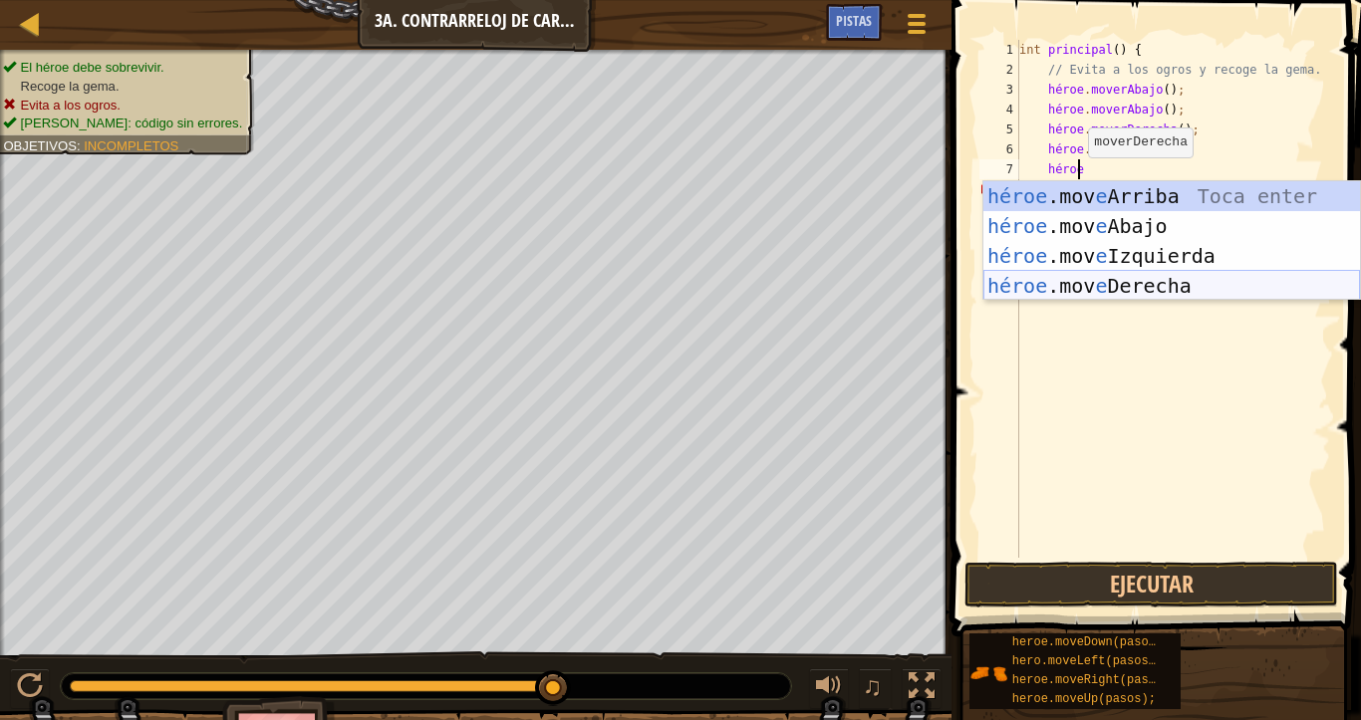
click at [1126, 284] on div "héroe .mov e Arriba Toca enter héroe .mov e Abajo Toca Enter héroe .mov e Izqui…" at bounding box center [1171, 270] width 377 height 179
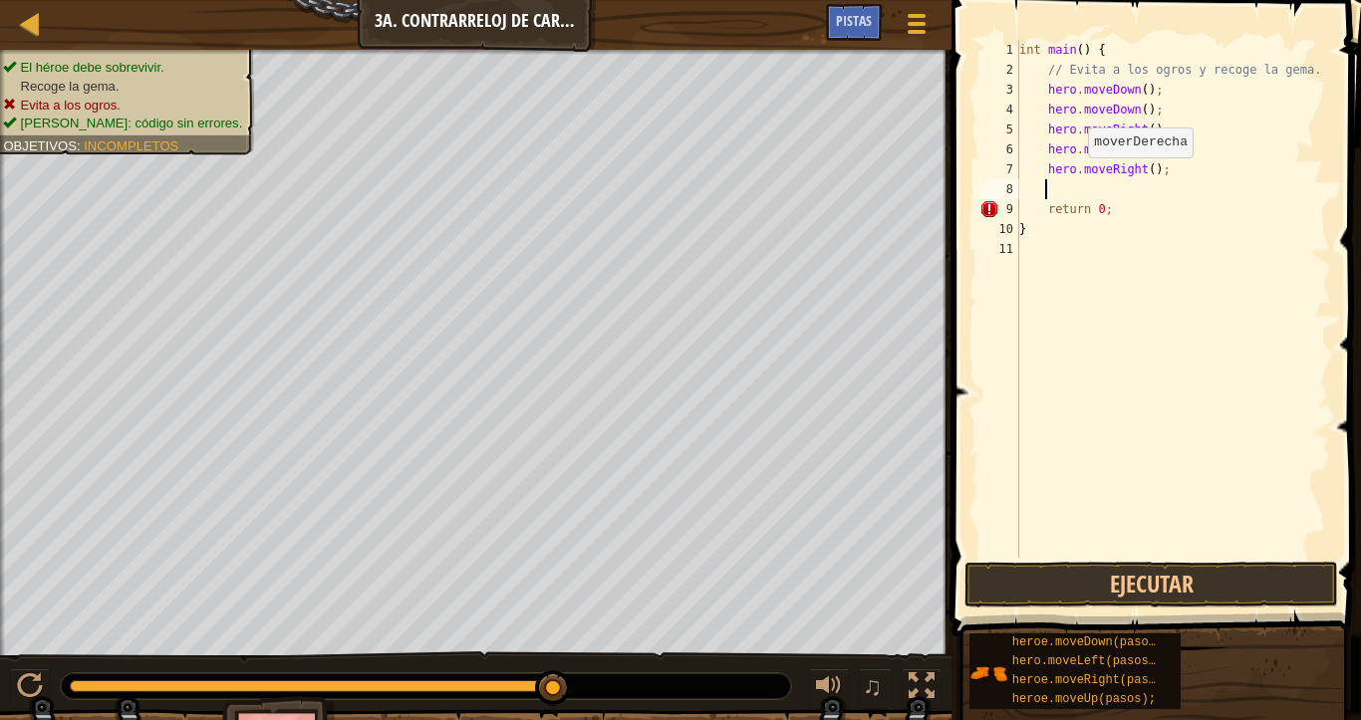
scroll to position [9, 1]
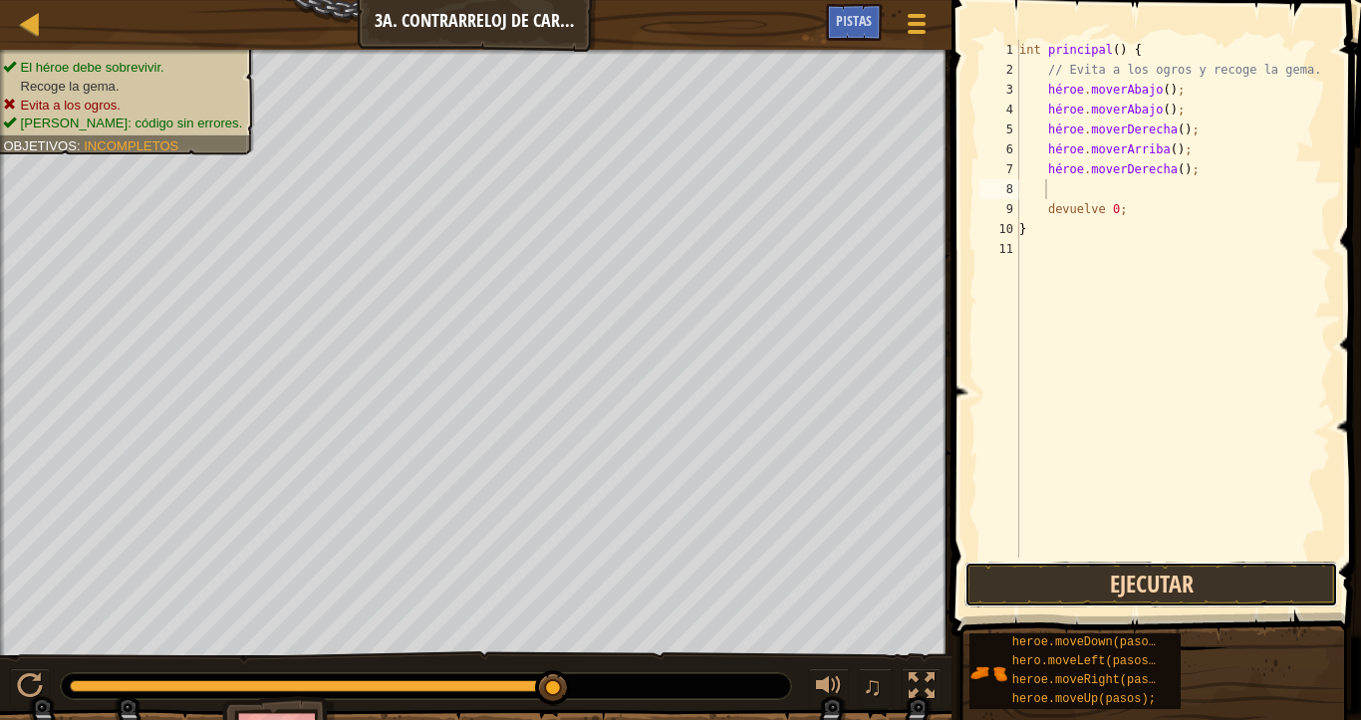
click at [1148, 583] on button "Ejecutar" at bounding box center [1151, 585] width 374 height 46
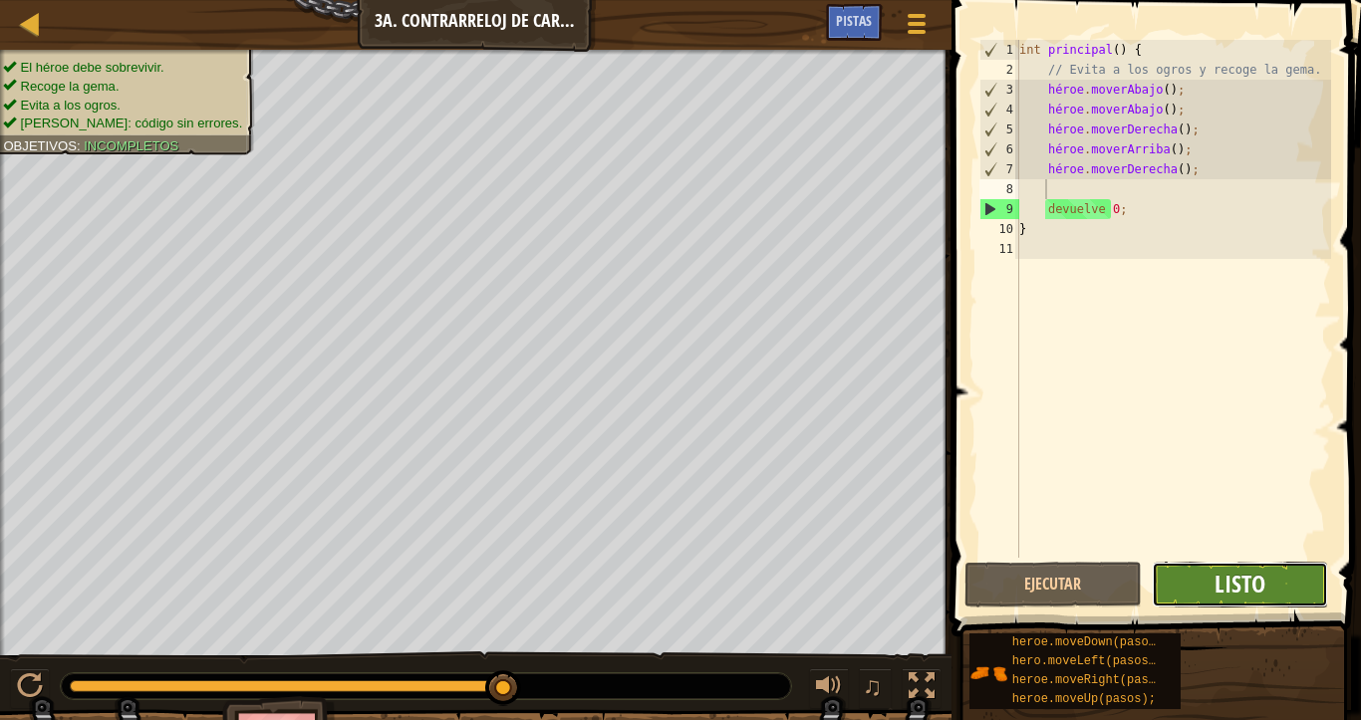
click at [1245, 586] on font "Listo" at bounding box center [1239, 584] width 51 height 32
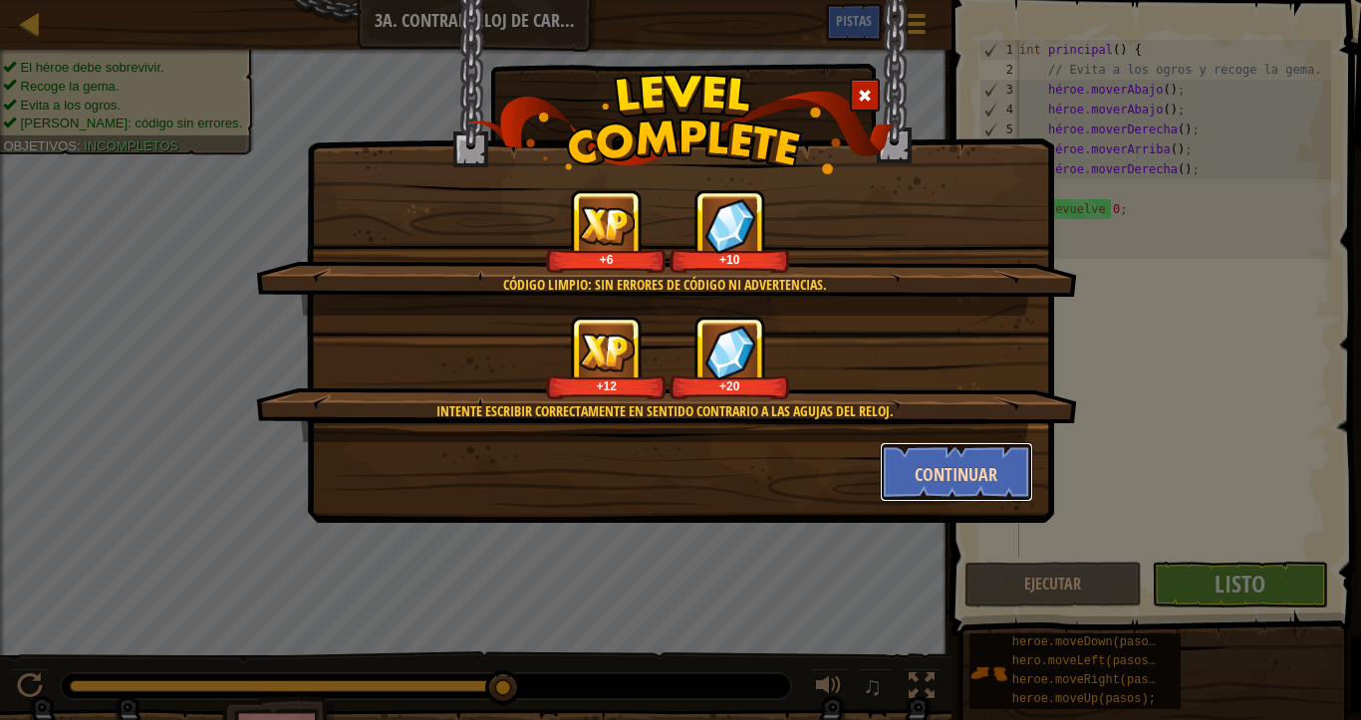
click at [937, 464] on font "Continuar" at bounding box center [955, 474] width 83 height 25
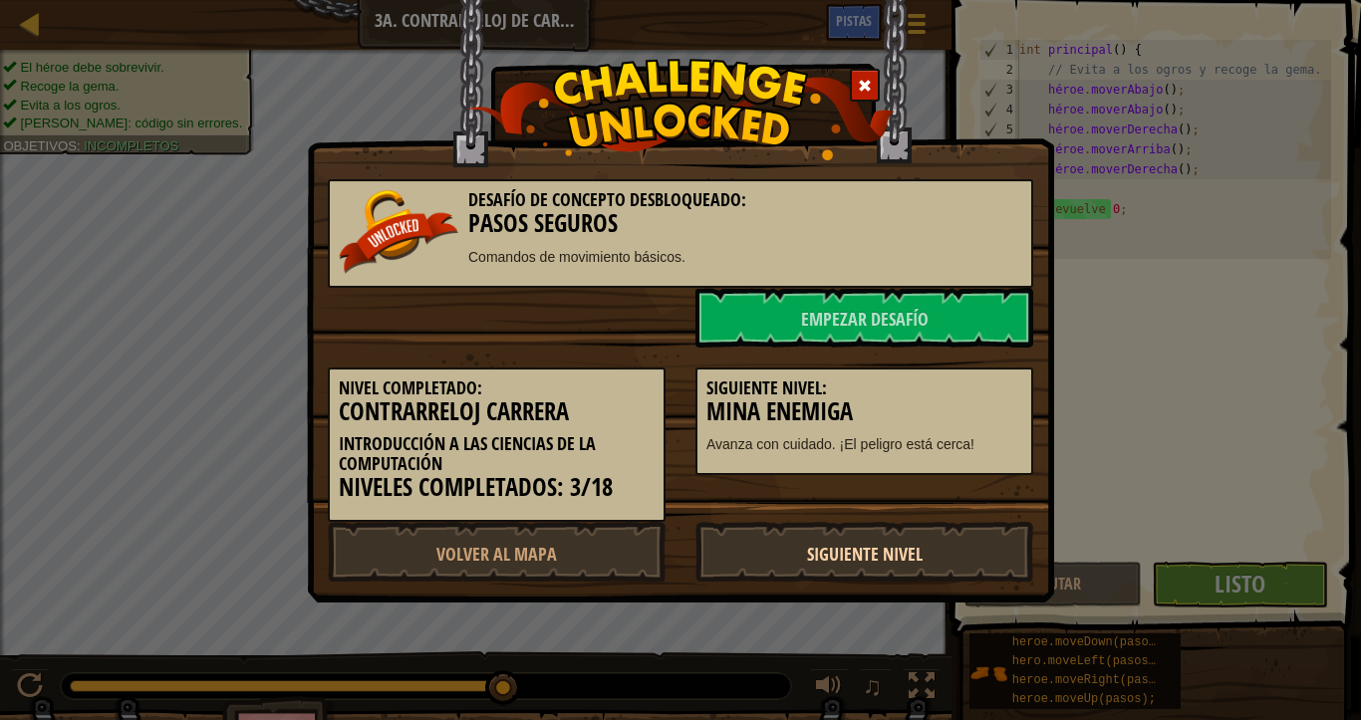
click at [844, 551] on font "Siguiente nivel" at bounding box center [865, 554] width 116 height 25
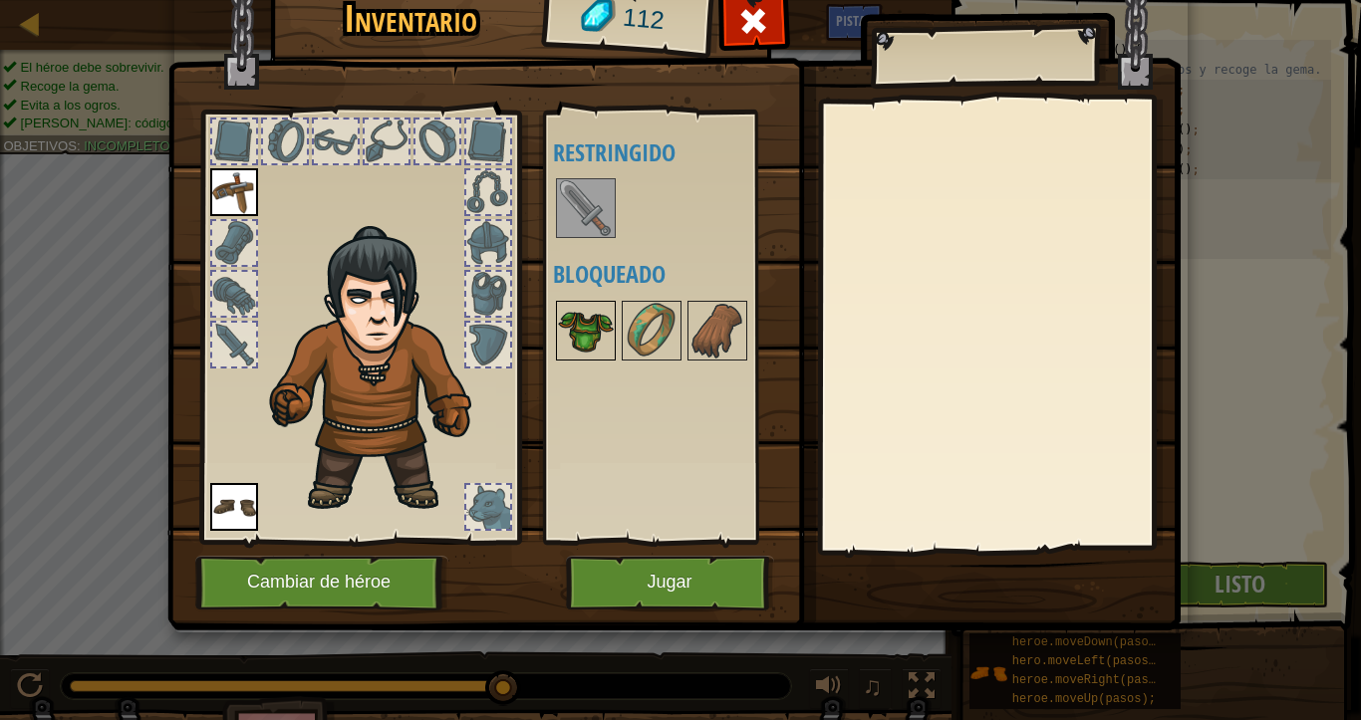
click at [599, 324] on img at bounding box center [586, 331] width 56 height 56
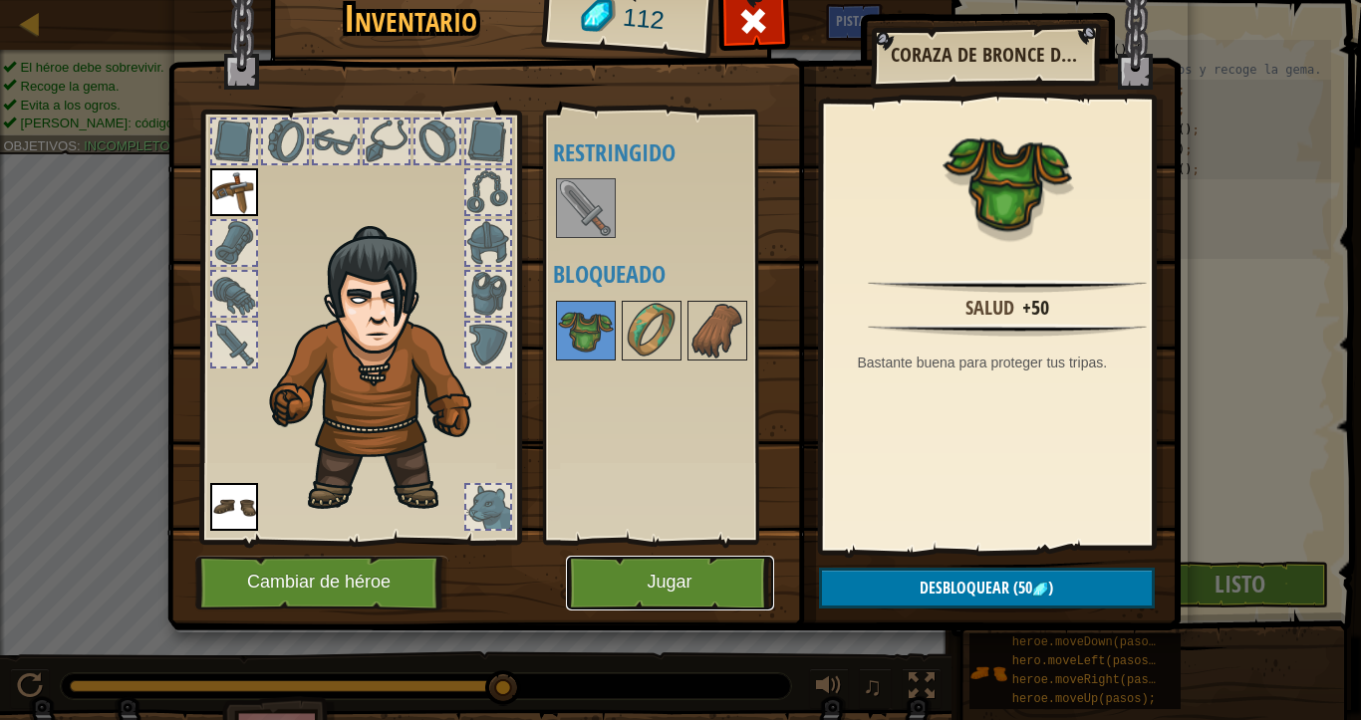
click at [662, 587] on font "Jugar" at bounding box center [668, 583] width 45 height 20
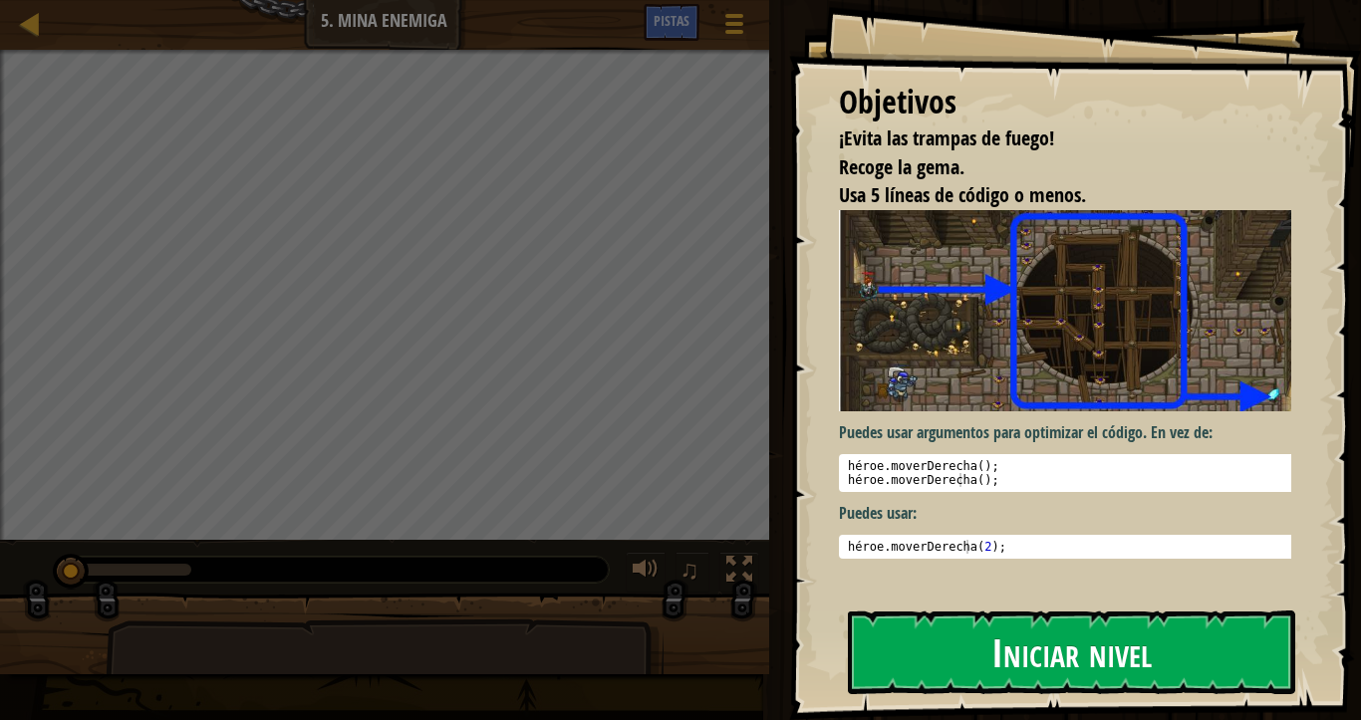
click at [986, 587] on button "Iniciar nivel" at bounding box center [1071, 653] width 447 height 84
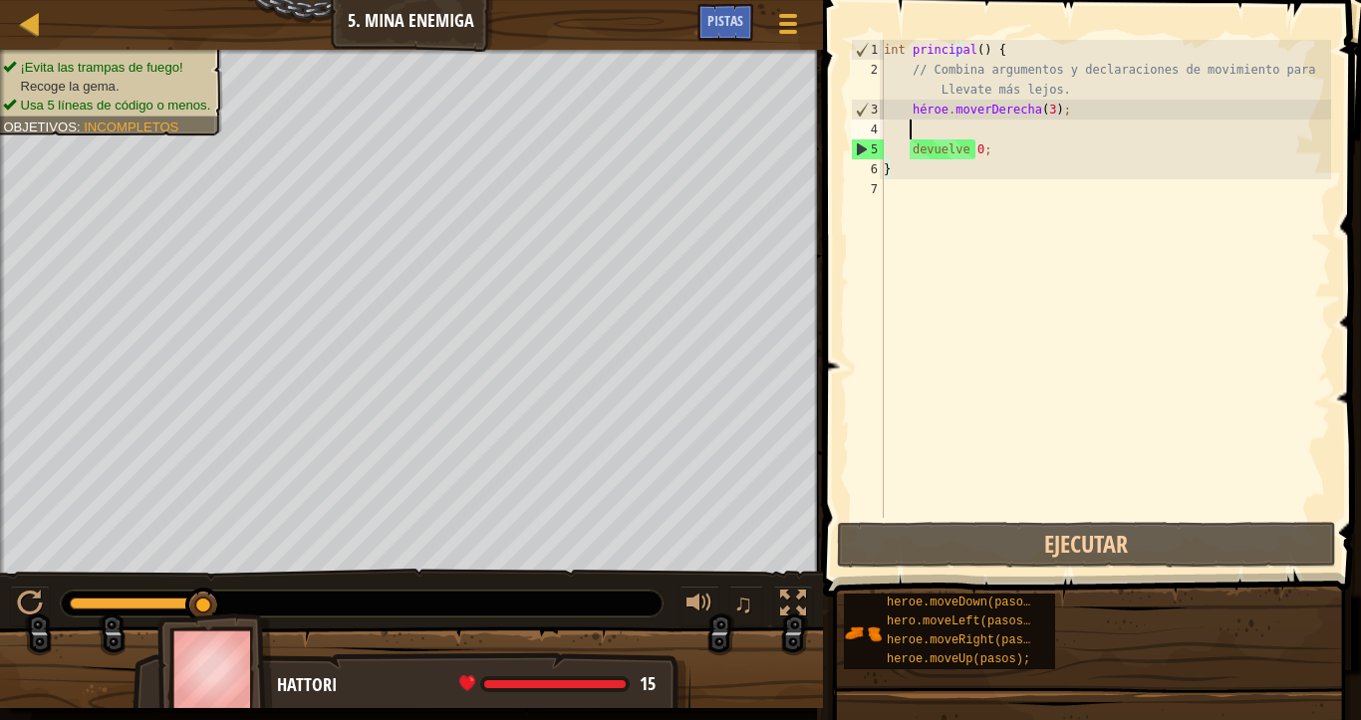
click at [960, 128] on div "int principal ( ) { // Combina argumentos y declaraciones de movimiento para Ll…" at bounding box center [1105, 299] width 451 height 518
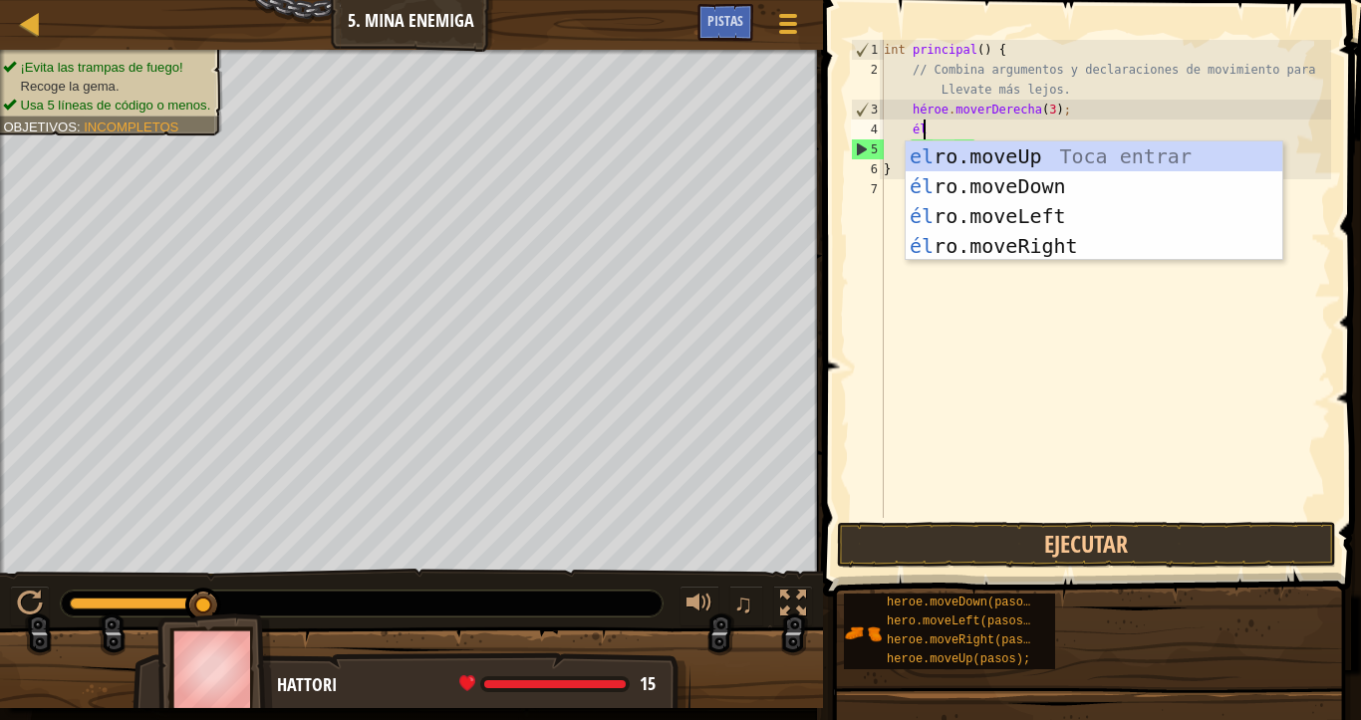
scroll to position [9, 3]
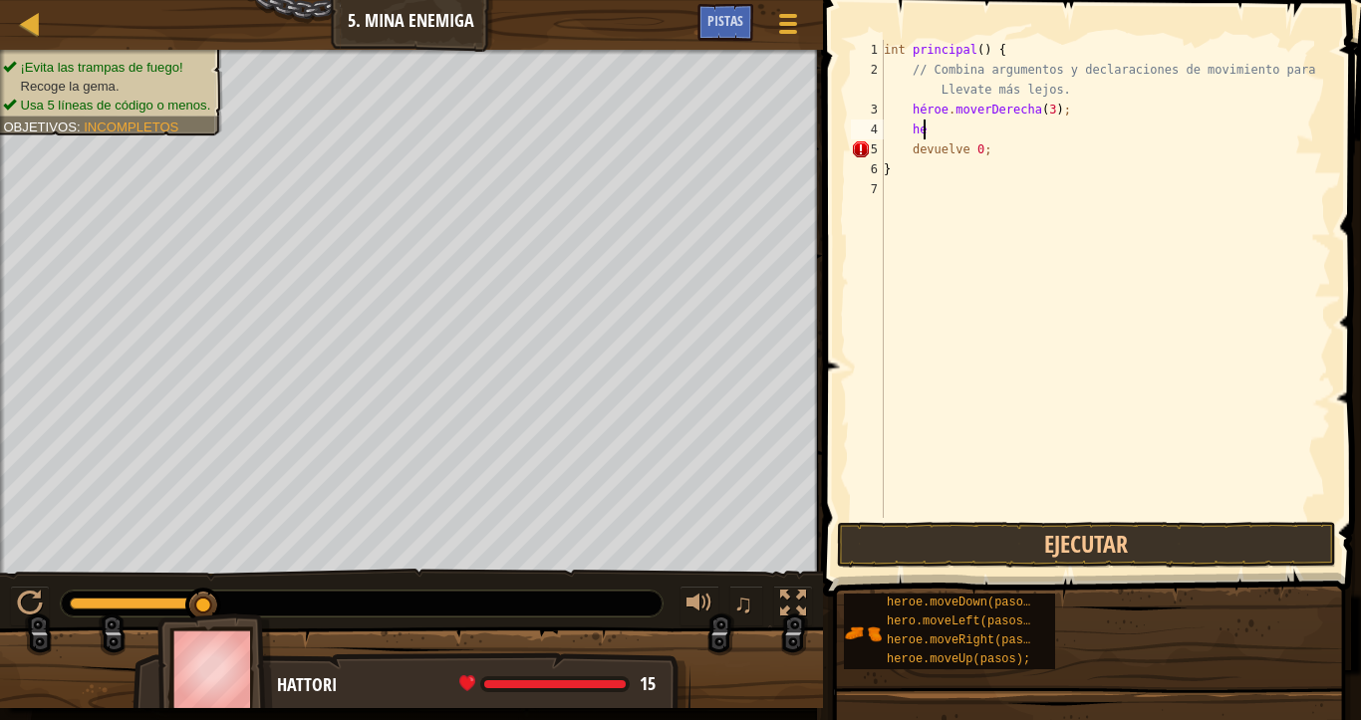
type textarea "h"
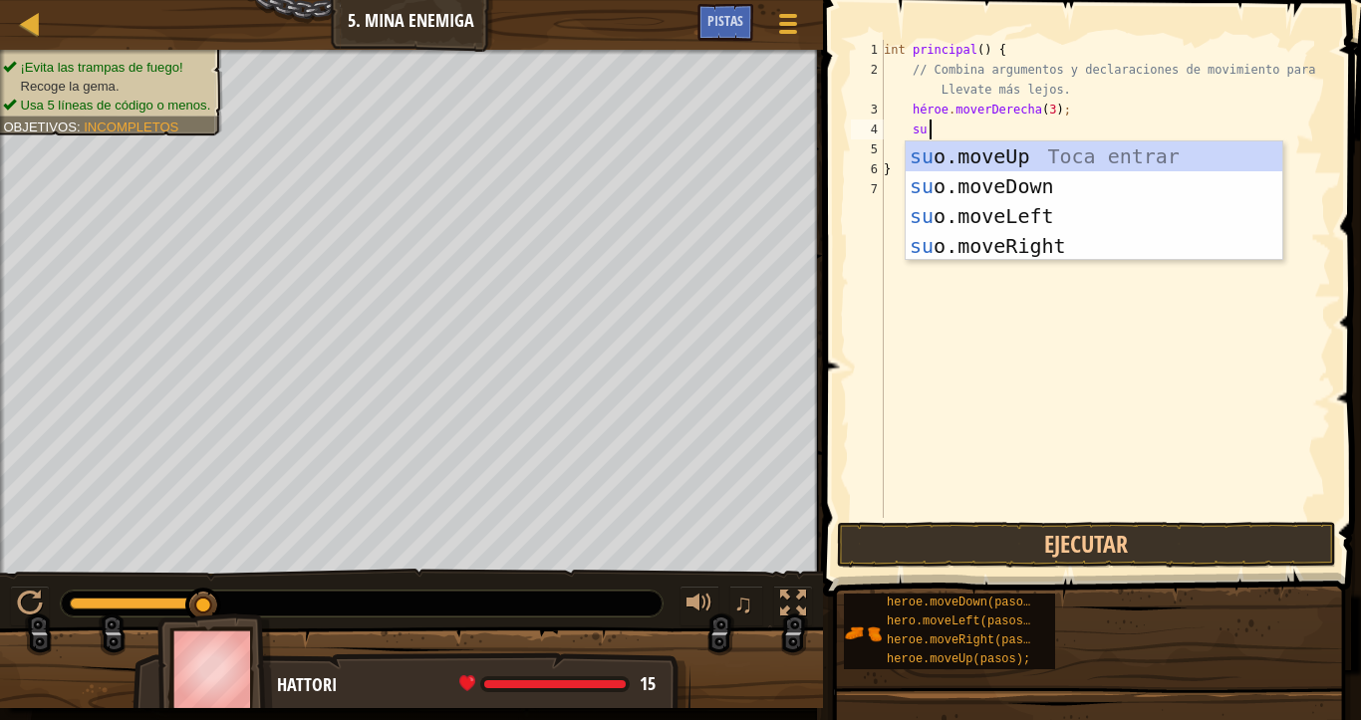
type textarea "heroe"
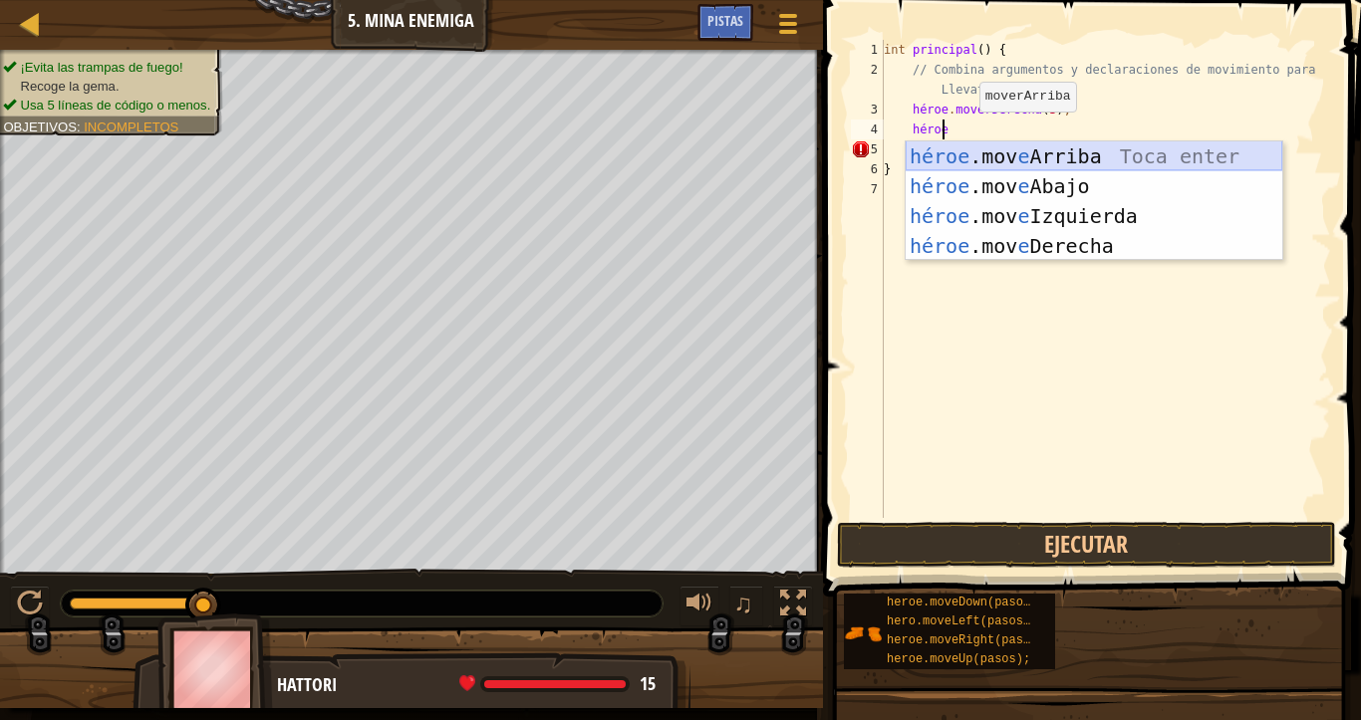
click at [1001, 155] on div "héroe .mov e Arriba Toca enter héroe .mov e Abajo Toca Enter héroe .mov e Izqui…" at bounding box center [1093, 230] width 377 height 179
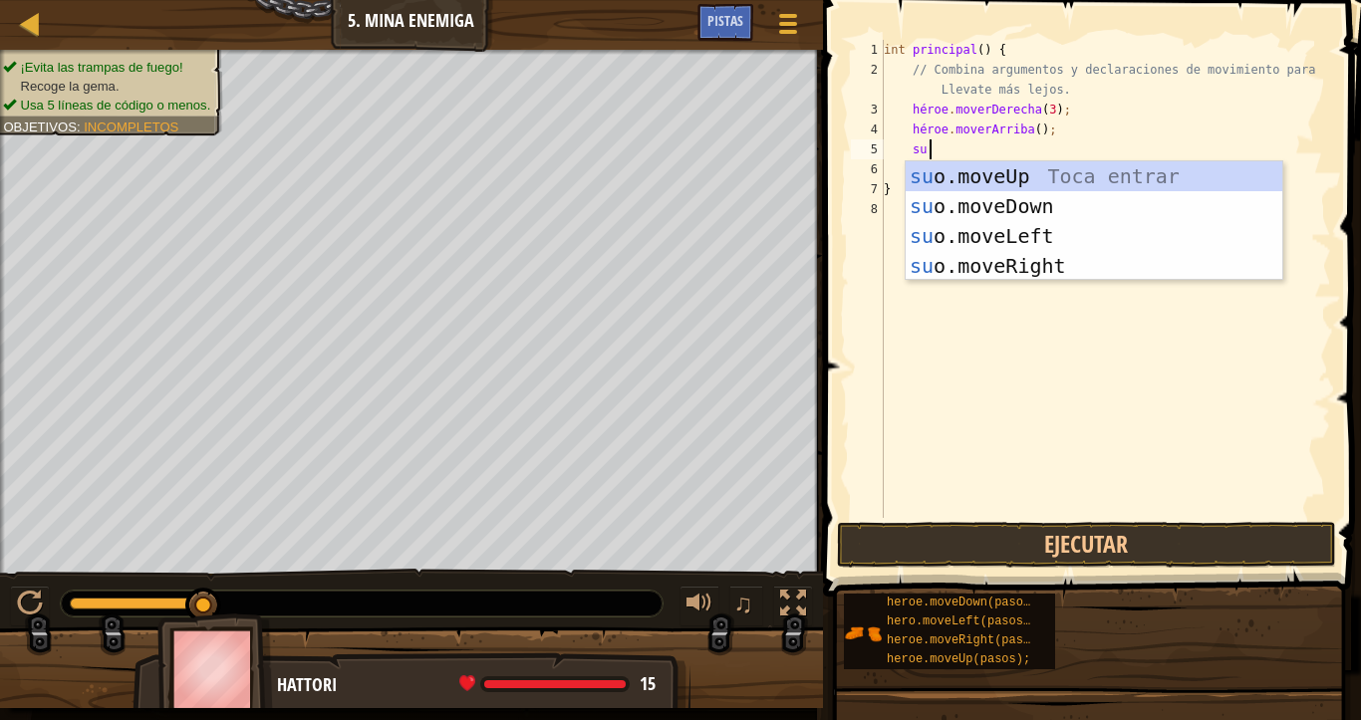
type textarea "heroe"
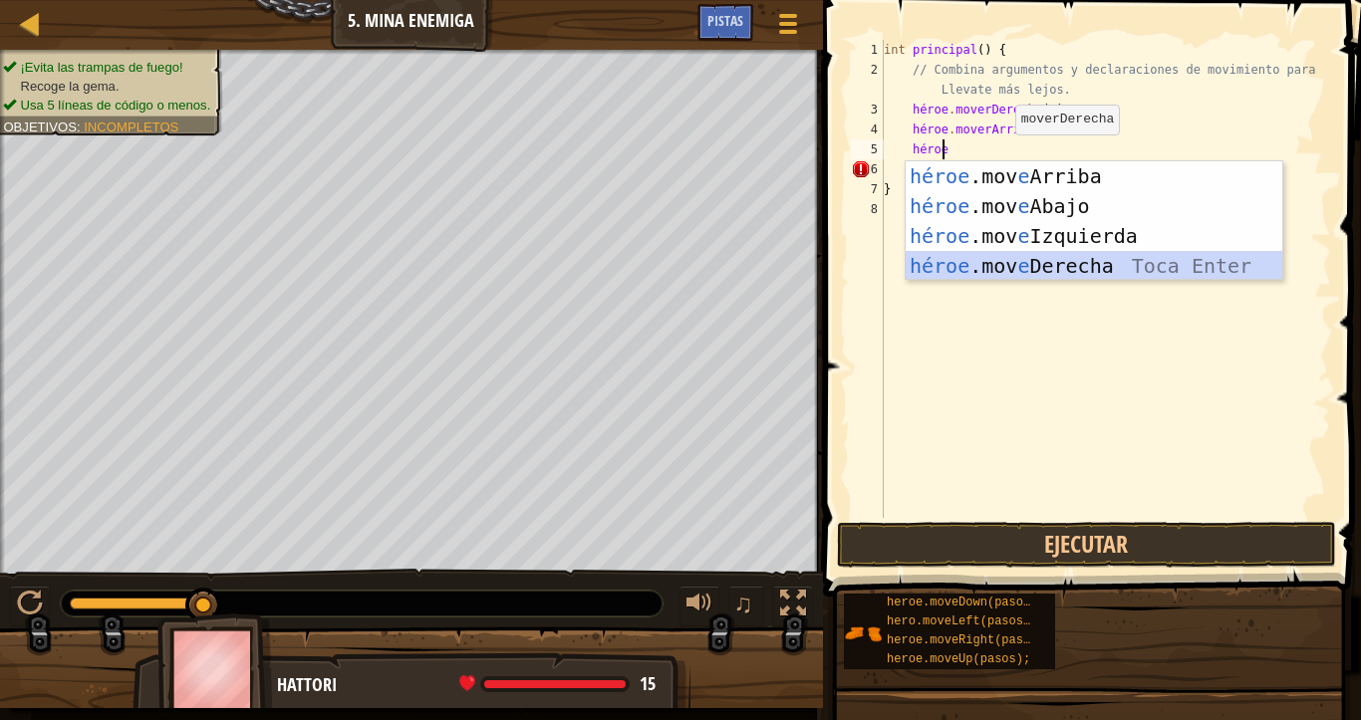
click at [1058, 261] on div "héroe .mov e Arriba Toca enter héroe .mov e Abajo Toca Enter héroe .mov e Izqui…" at bounding box center [1093, 250] width 377 height 179
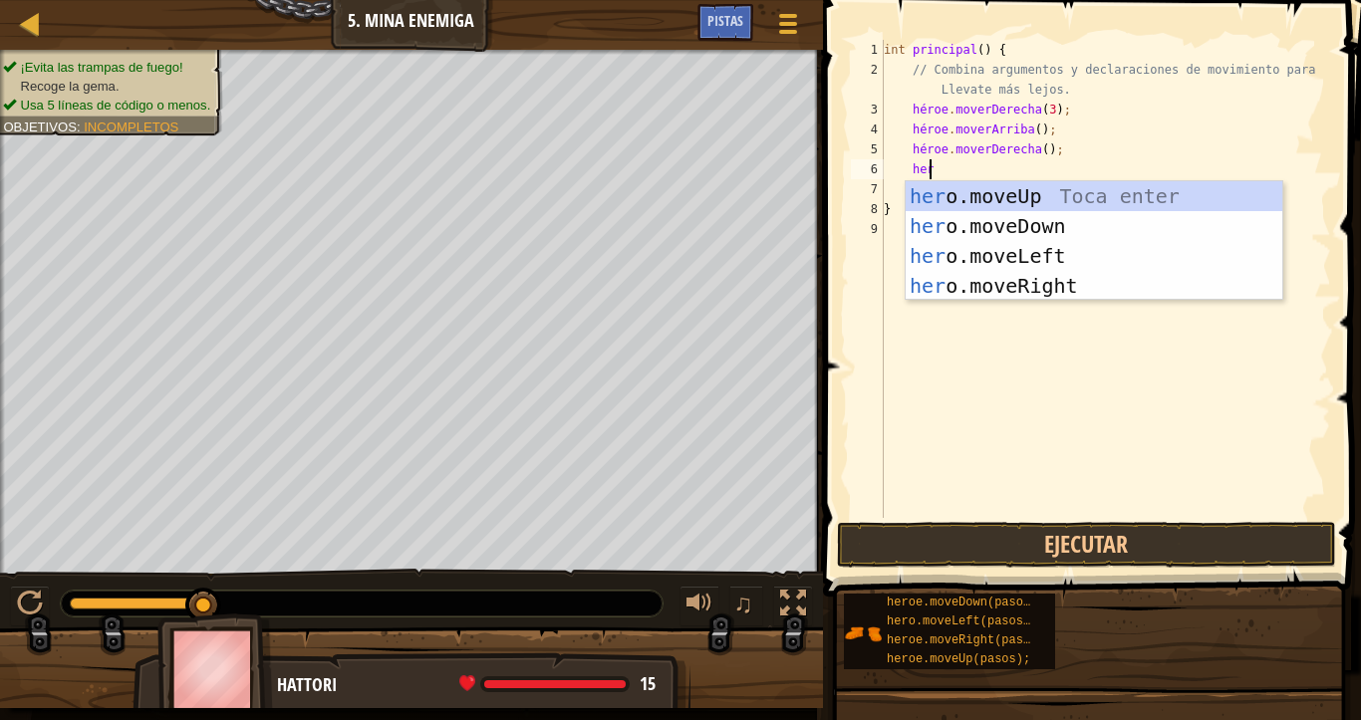
type textarea "heroe"
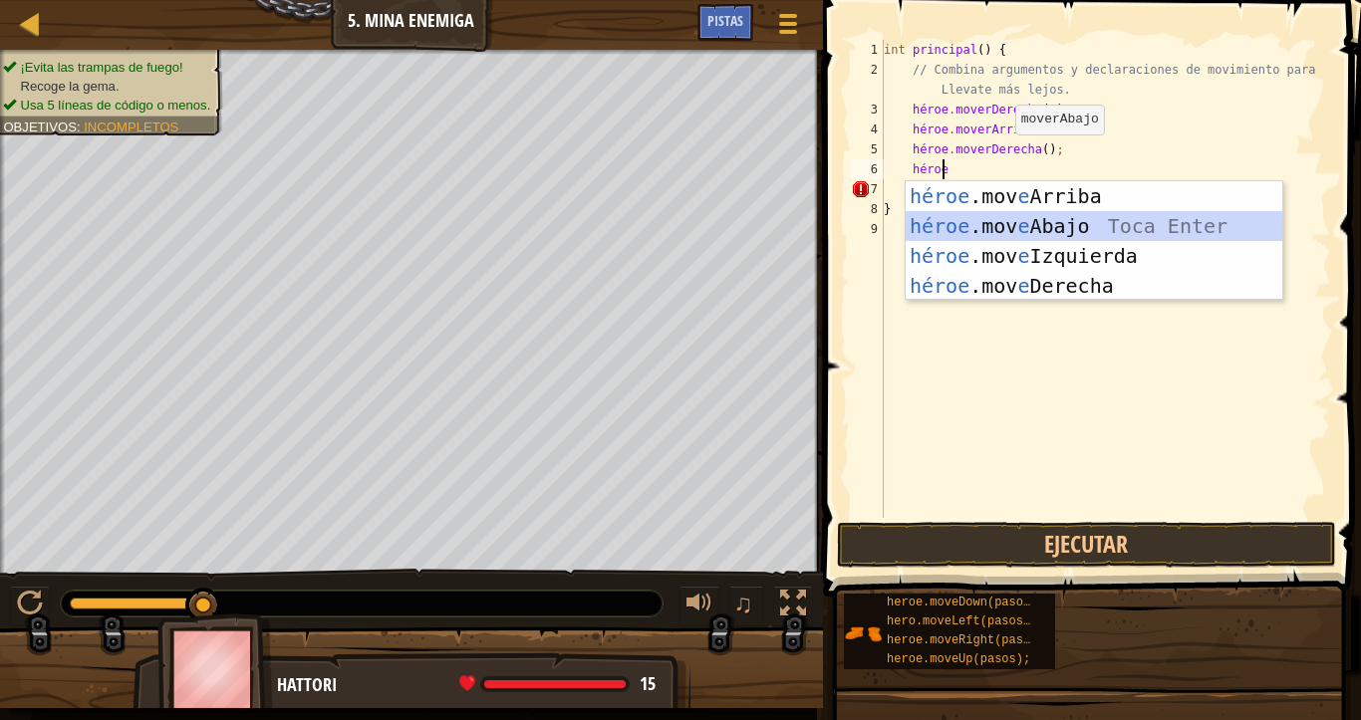
click at [1003, 223] on div "héroe .mov e Arriba Toca enter héroe .mov e Abajo Toca Enter héroe .mov e Izqui…" at bounding box center [1093, 270] width 377 height 179
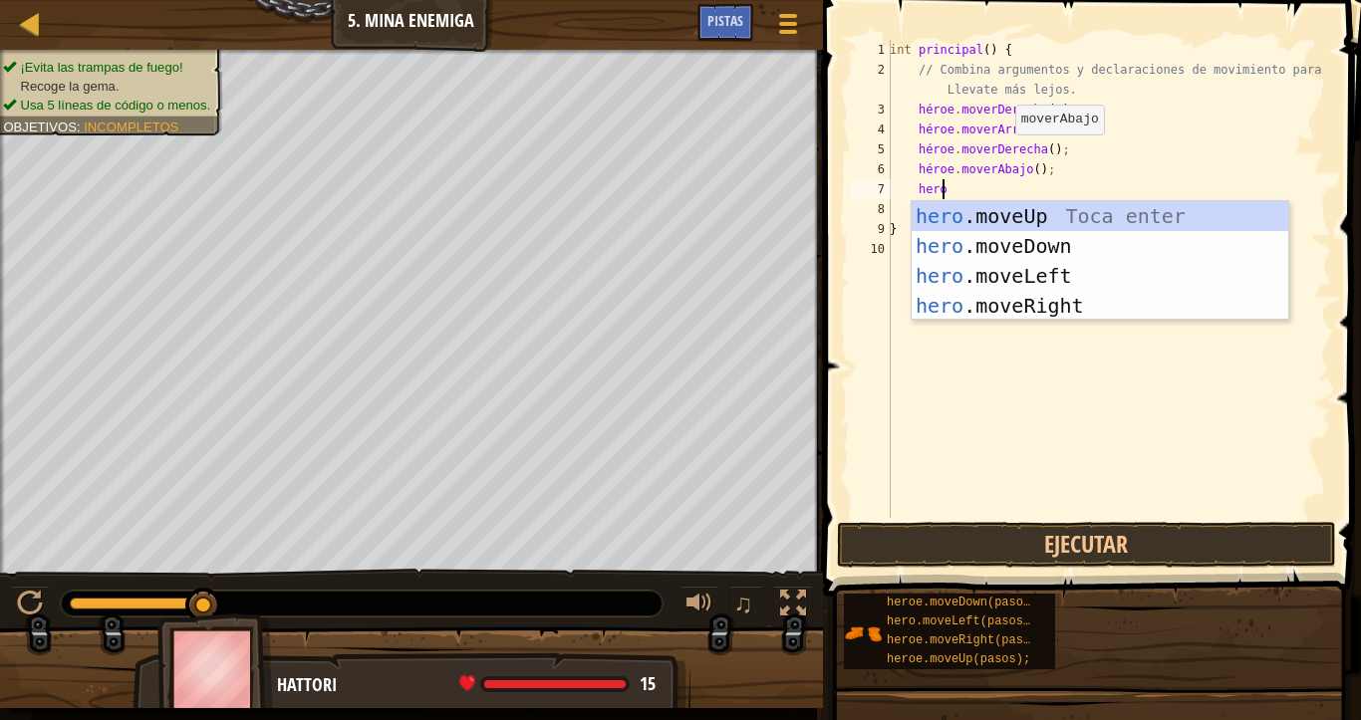
type textarea "heroe"
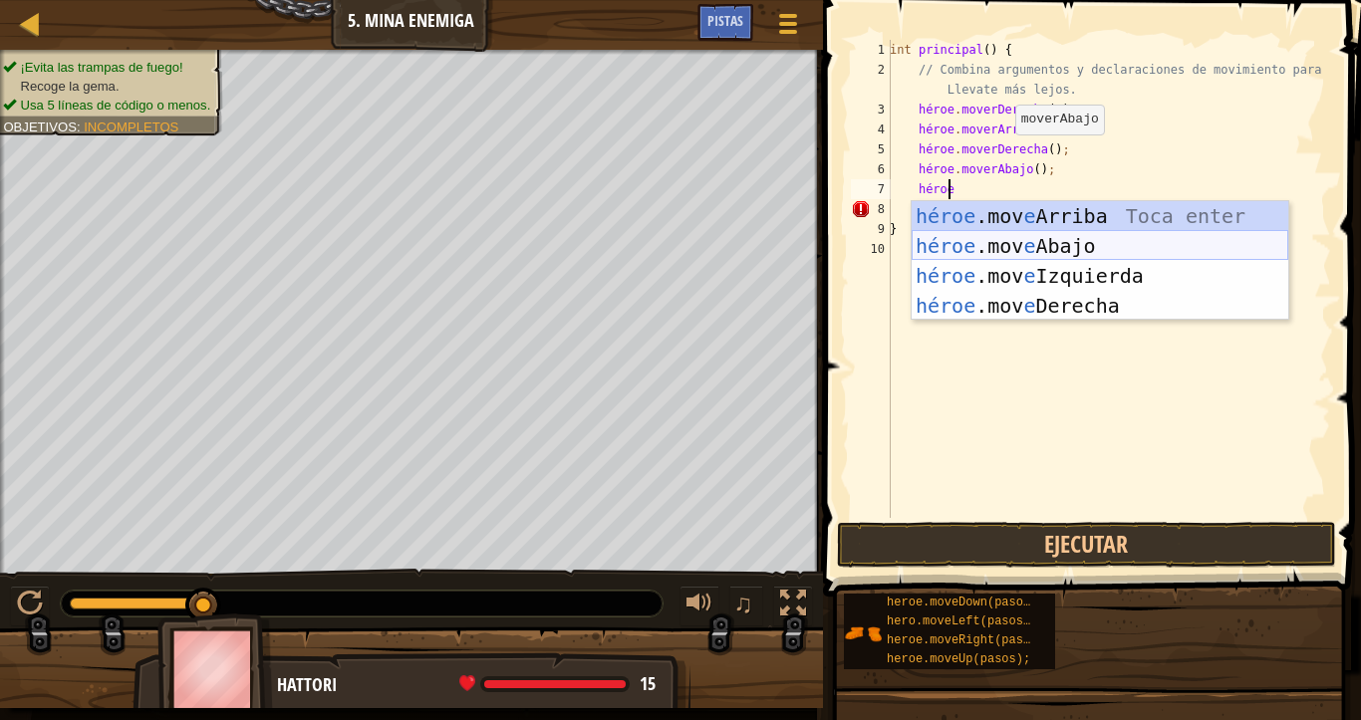
click at [1020, 240] on div "héroe .mov e Arriba Toca enter héroe .mov e Abajo Toca Enter héroe .mov e Izqui…" at bounding box center [1099, 290] width 377 height 179
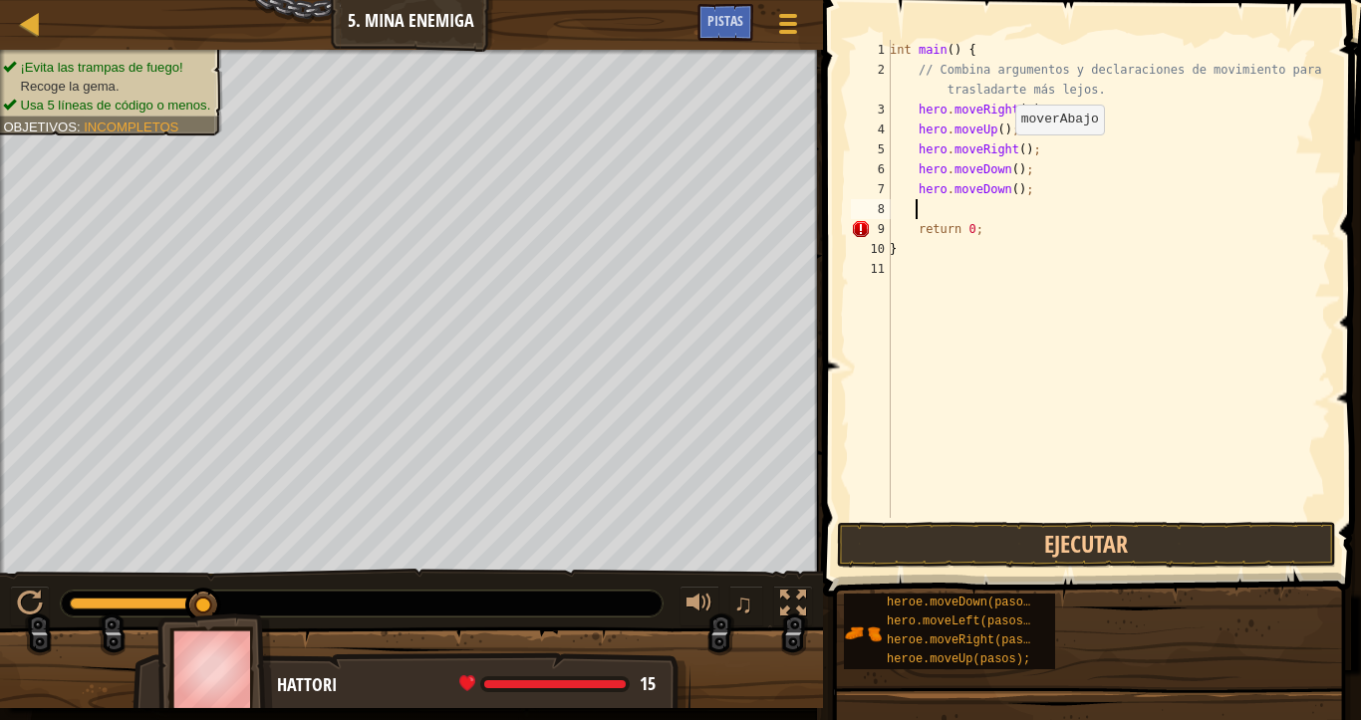
scroll to position [9, 1]
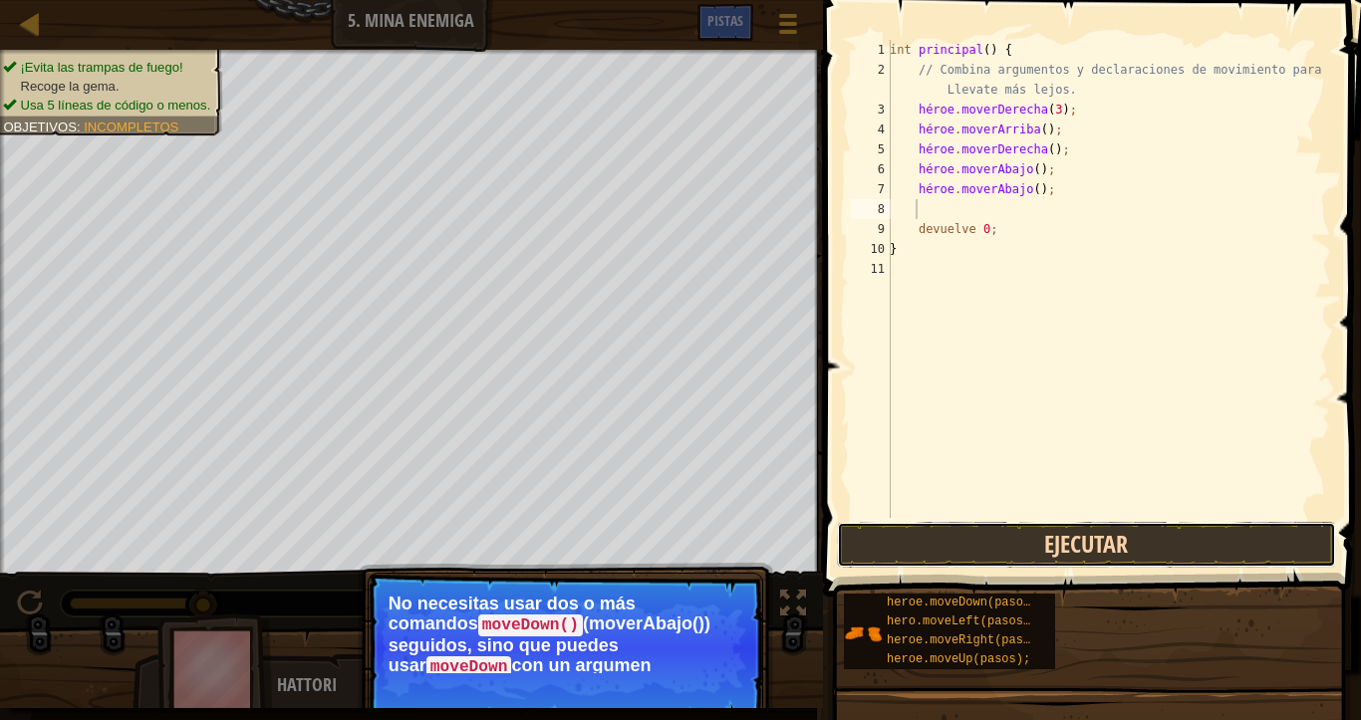
click at [1068, 538] on button "Ejecutar" at bounding box center [1086, 545] width 499 height 46
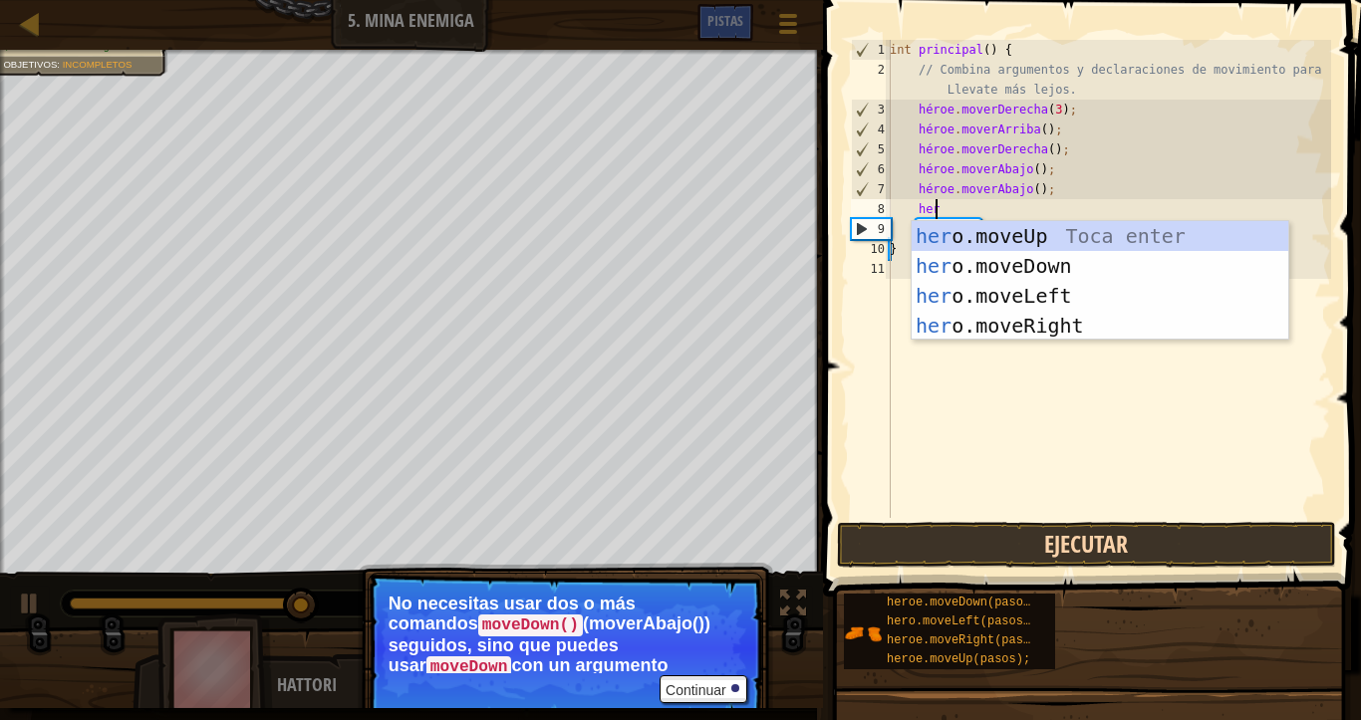
scroll to position [9, 3]
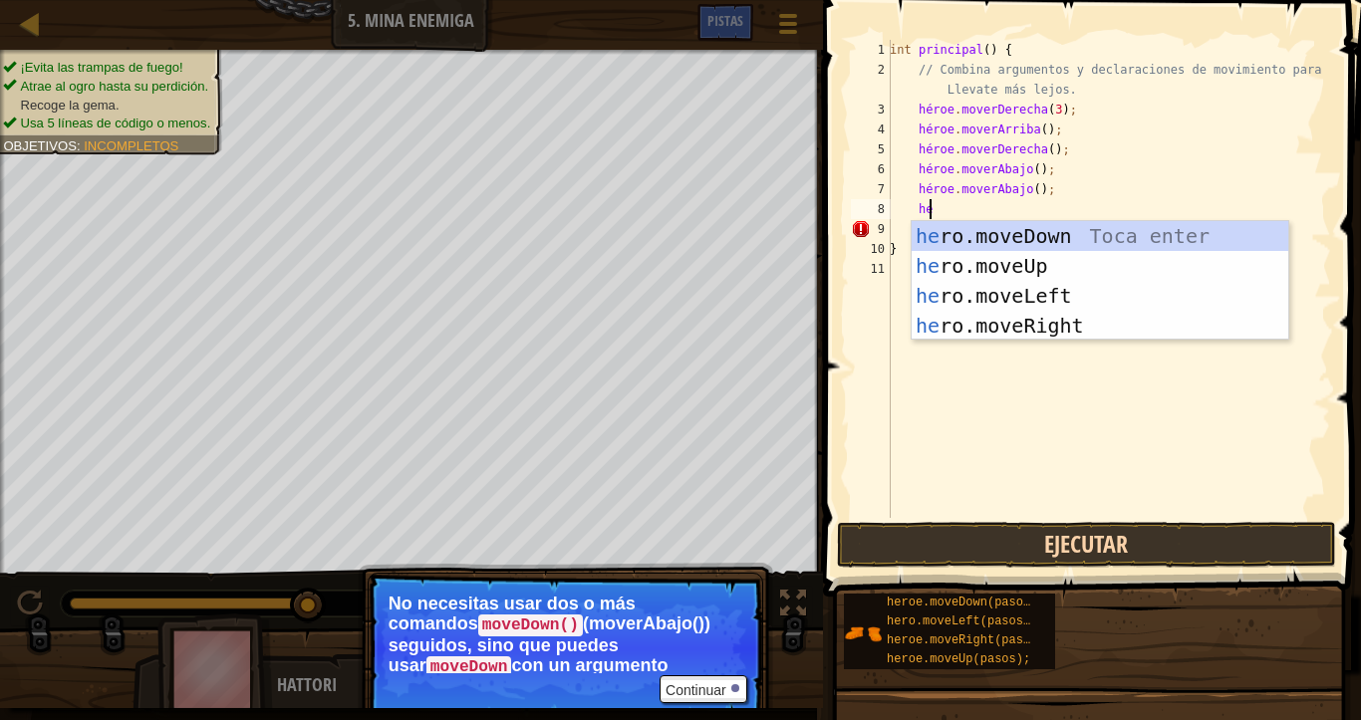
type textarea "h"
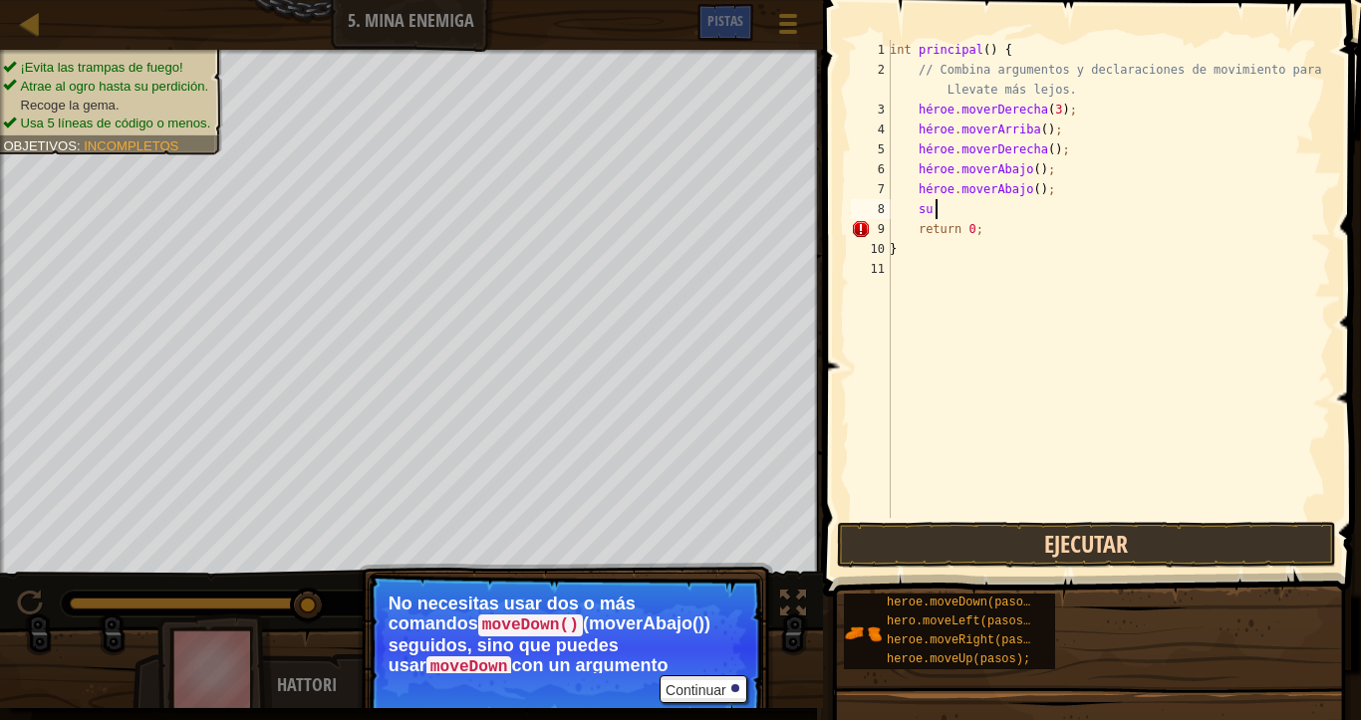
type textarea "heroe"
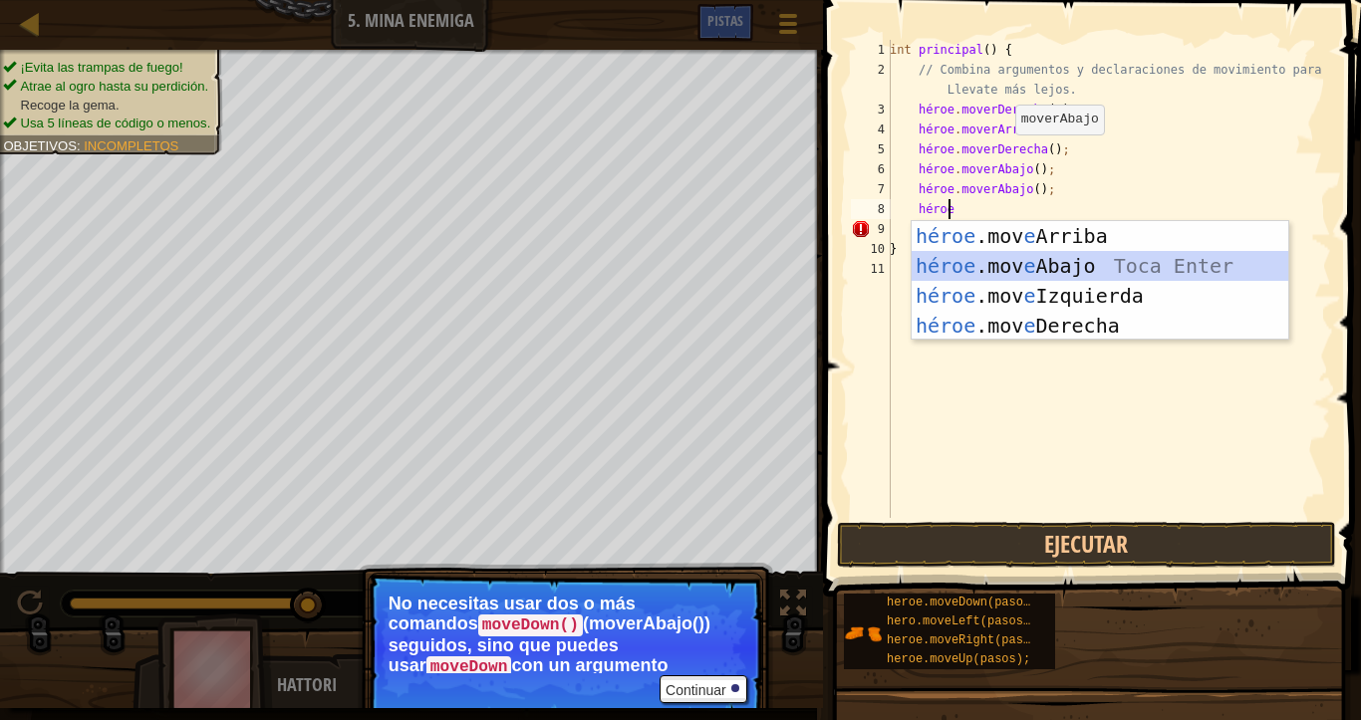
click at [1024, 275] on div "héroe .mov e Arriba Toca enter héroe .mov e Abajo Toca Enter héroe .mov e Izqui…" at bounding box center [1099, 310] width 377 height 179
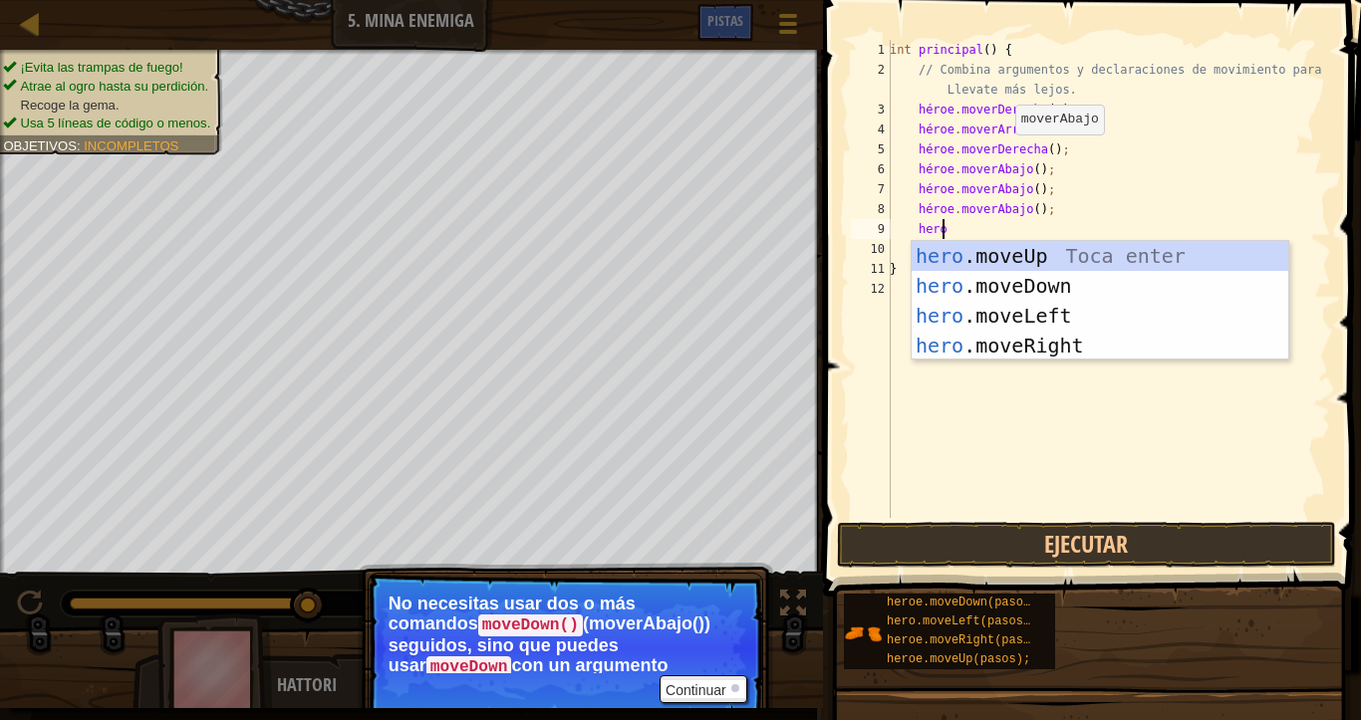
type textarea "heroe"
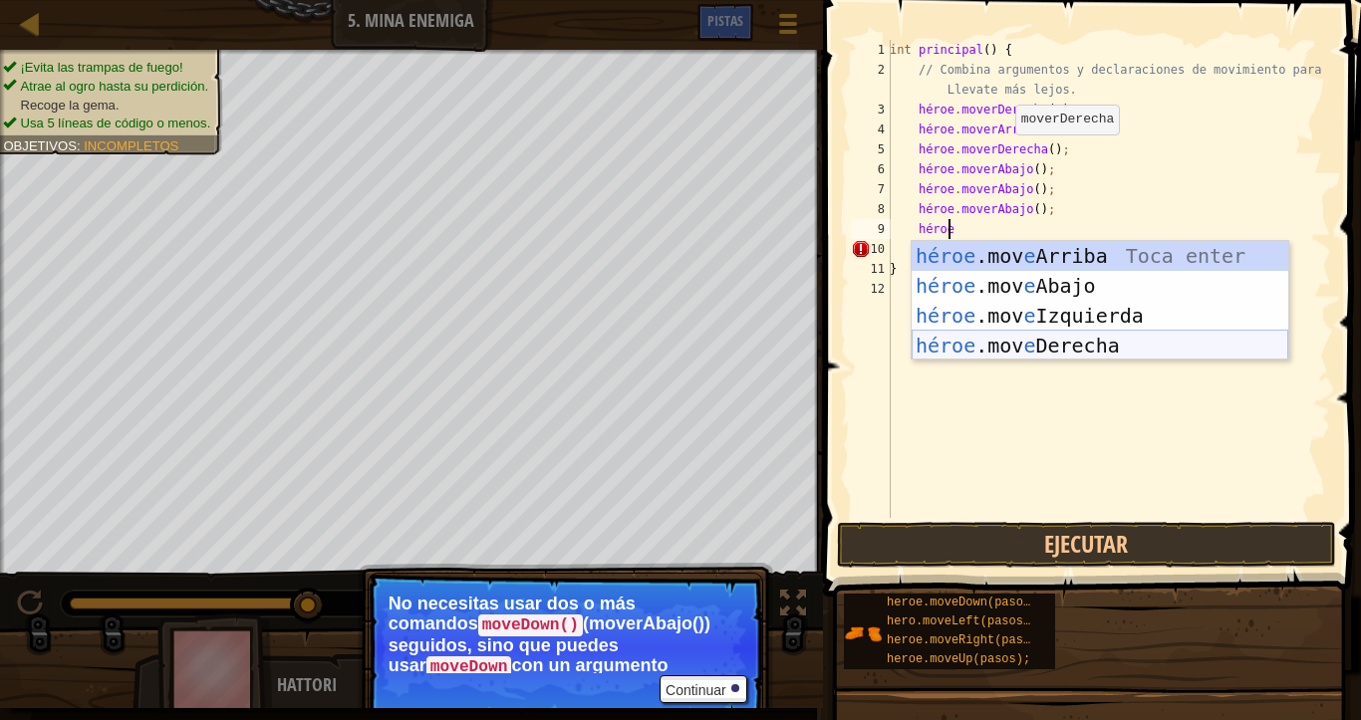
click at [1061, 348] on div "héroe .mov e Arriba Toca enter héroe .mov e Abajo Toca Enter héroe .mov e Izqui…" at bounding box center [1099, 330] width 377 height 179
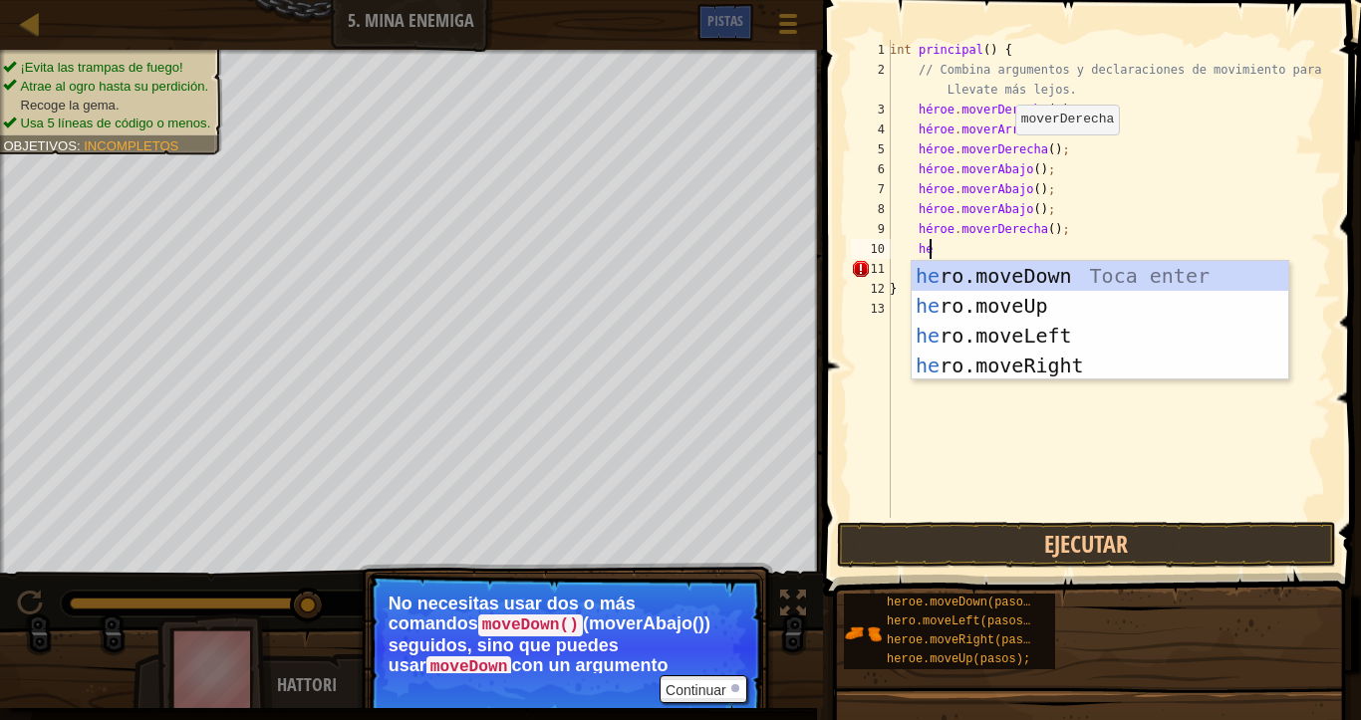
type textarea "h"
type textarea "heroe"
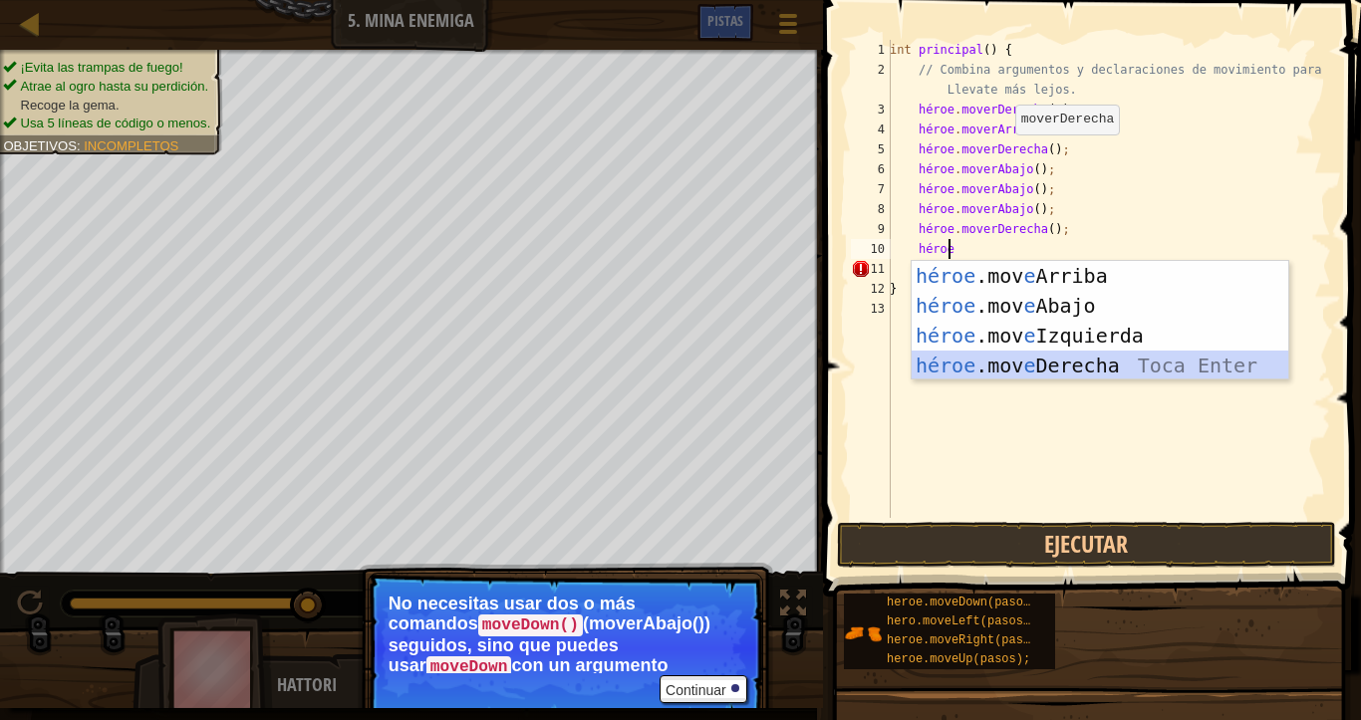
click at [1050, 355] on div "héroe .mov e Arriba Toca enter héroe .mov e Abajo Toca Enter héroe .mov e Izqui…" at bounding box center [1099, 350] width 377 height 179
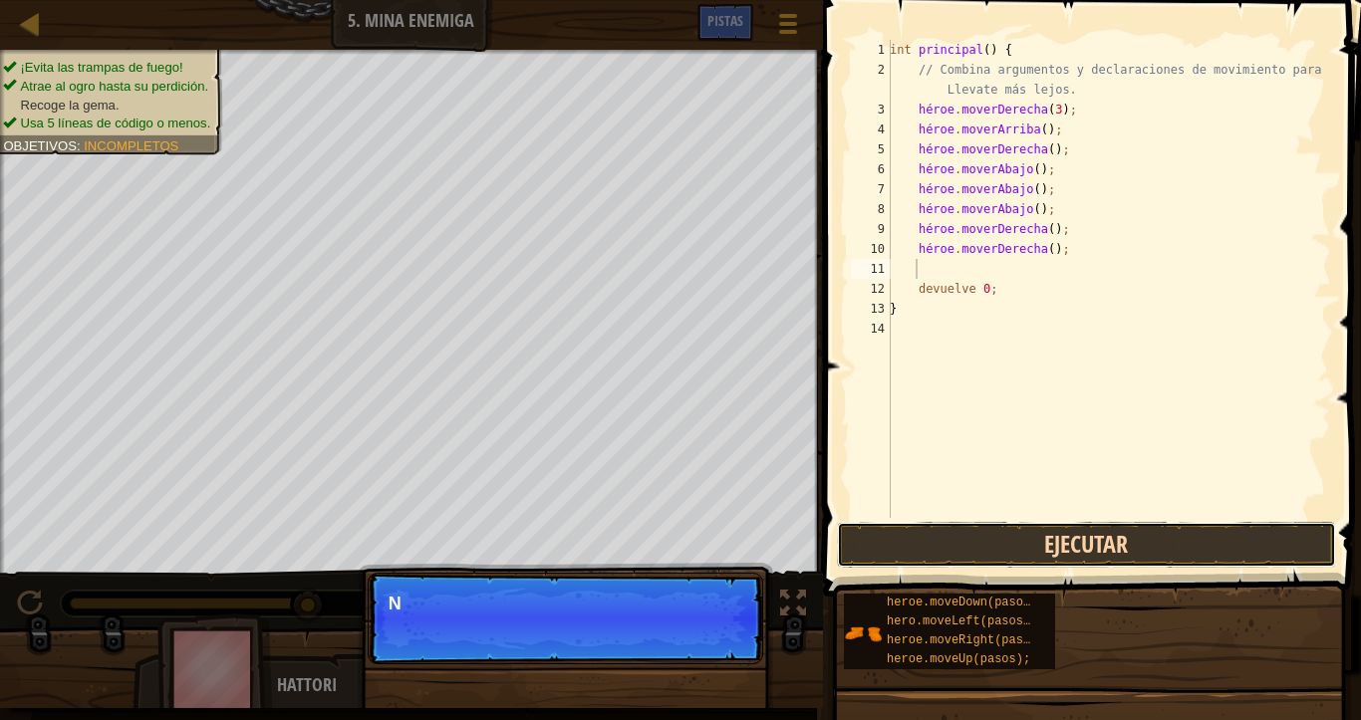
click at [1087, 544] on button "Ejecutar" at bounding box center [1086, 545] width 499 height 46
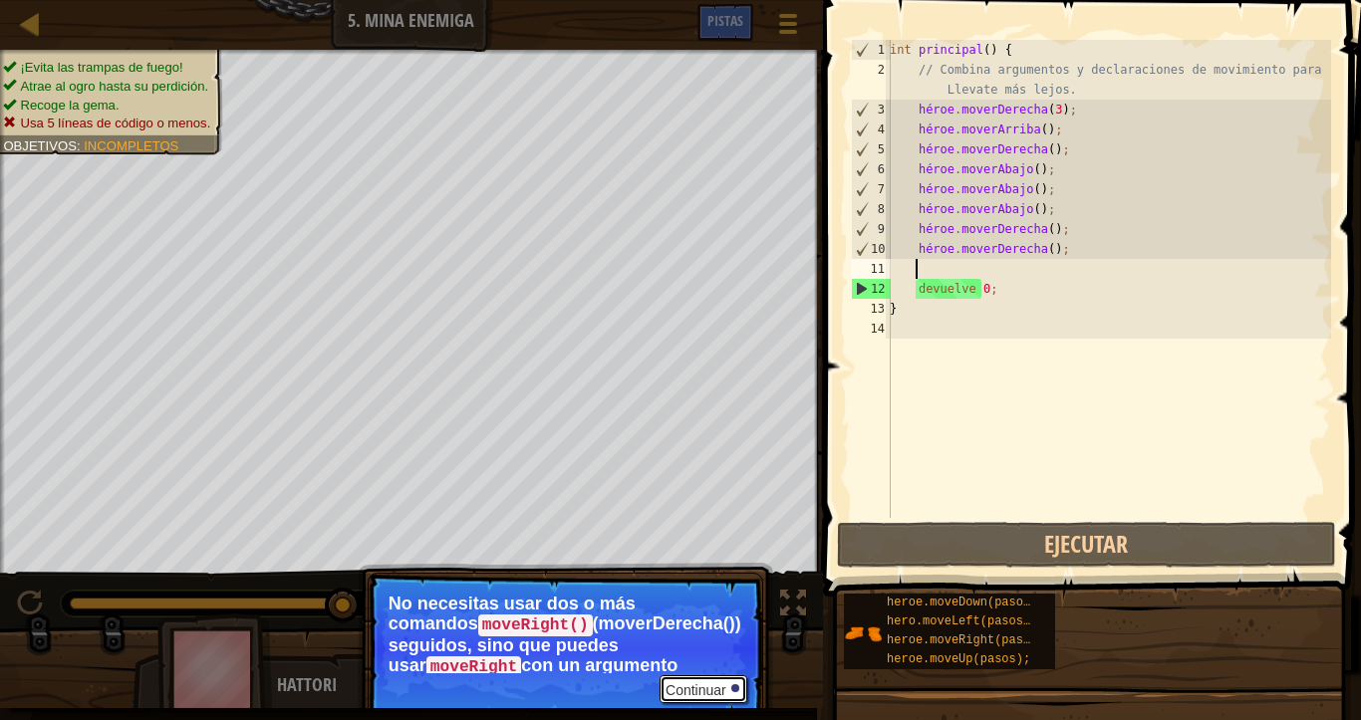
click at [704, 587] on button "Continuar" at bounding box center [703, 689] width 88 height 28
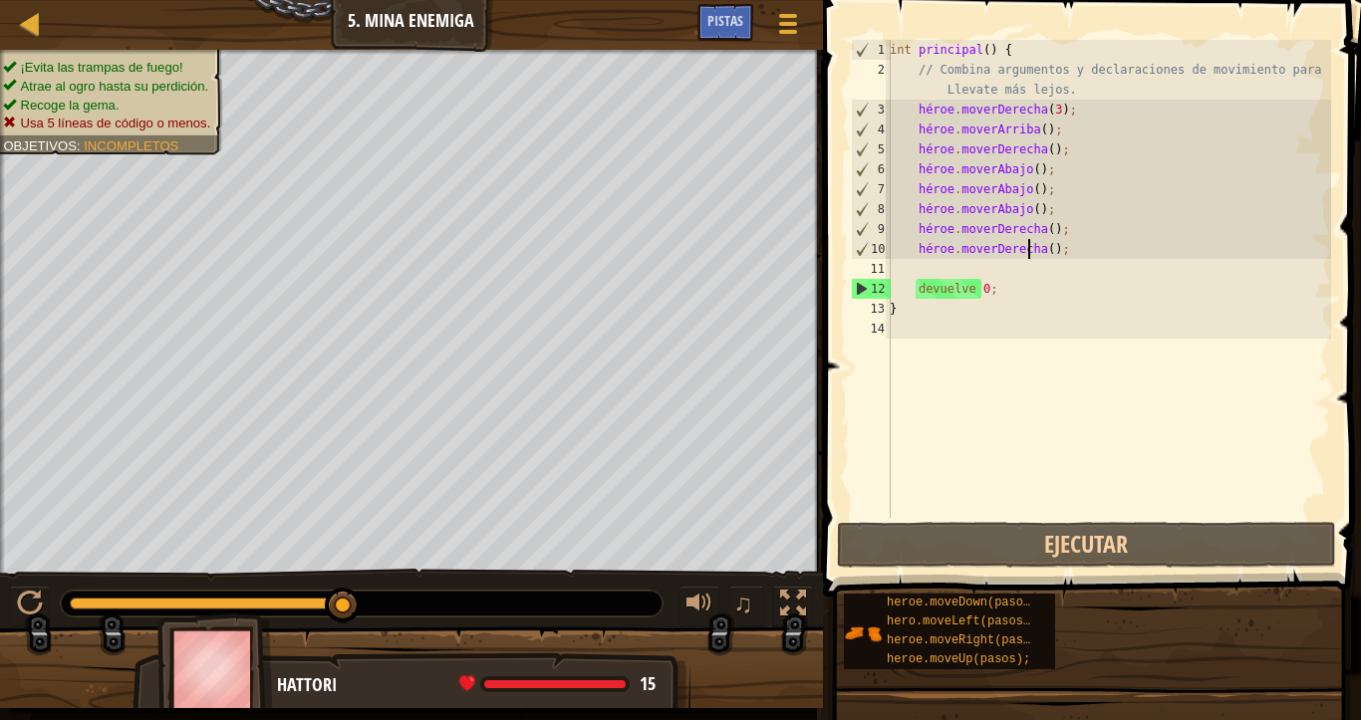
click at [1046, 253] on div "int principal ( ) { // Combina argumentos y declaraciones de movimiento para Ll…" at bounding box center [1108, 299] width 445 height 518
click at [1063, 130] on div "int principal ( ) { // Combina argumentos y declaraciones de movimiento para Ll…" at bounding box center [1108, 299] width 445 height 518
click at [1051, 130] on div "int principal ( ) { // Combina argumentos y declaraciones de movimiento para Ll…" at bounding box center [1108, 299] width 445 height 518
click at [1054, 130] on div "int principal ( ) { // Combina argumentos y declaraciones de movimiento para Ll…" at bounding box center [1108, 299] width 445 height 518
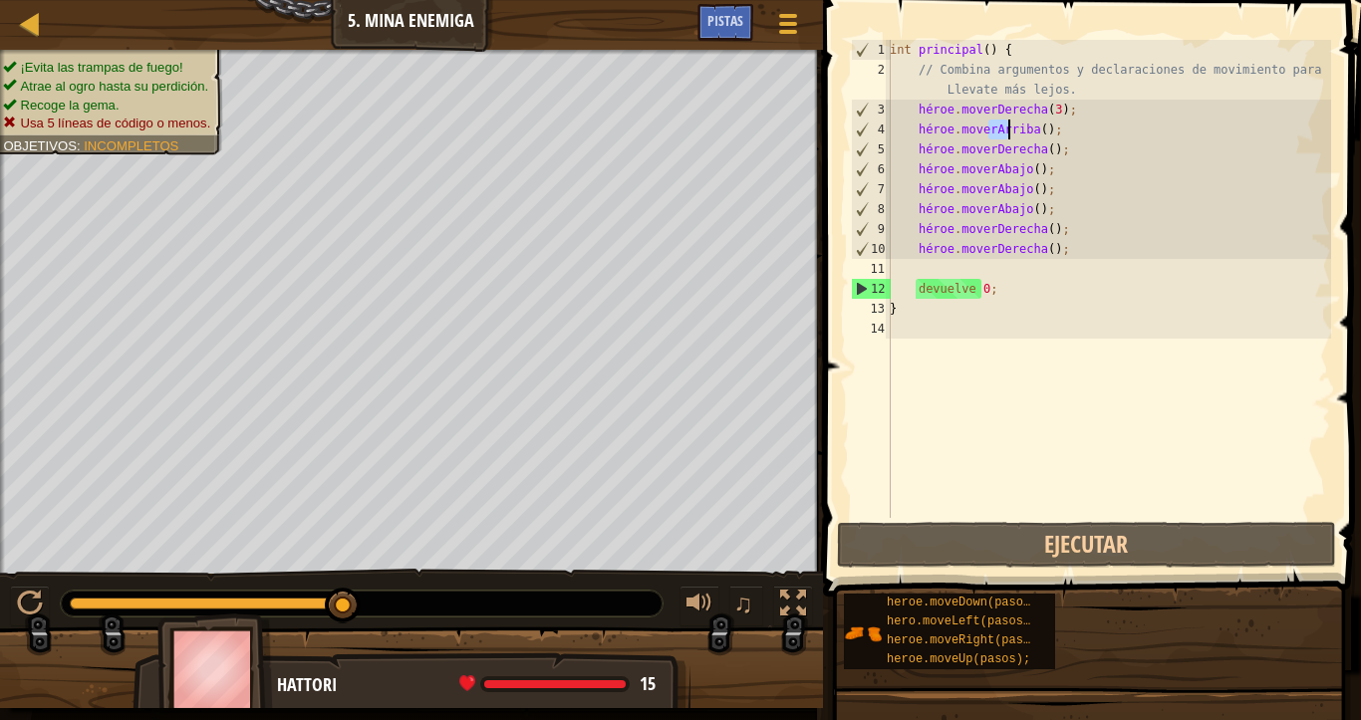
click at [1054, 130] on div "int principal ( ) { // Combina argumentos y declaraciones de movimiento para Ll…" at bounding box center [1108, 299] width 445 height 518
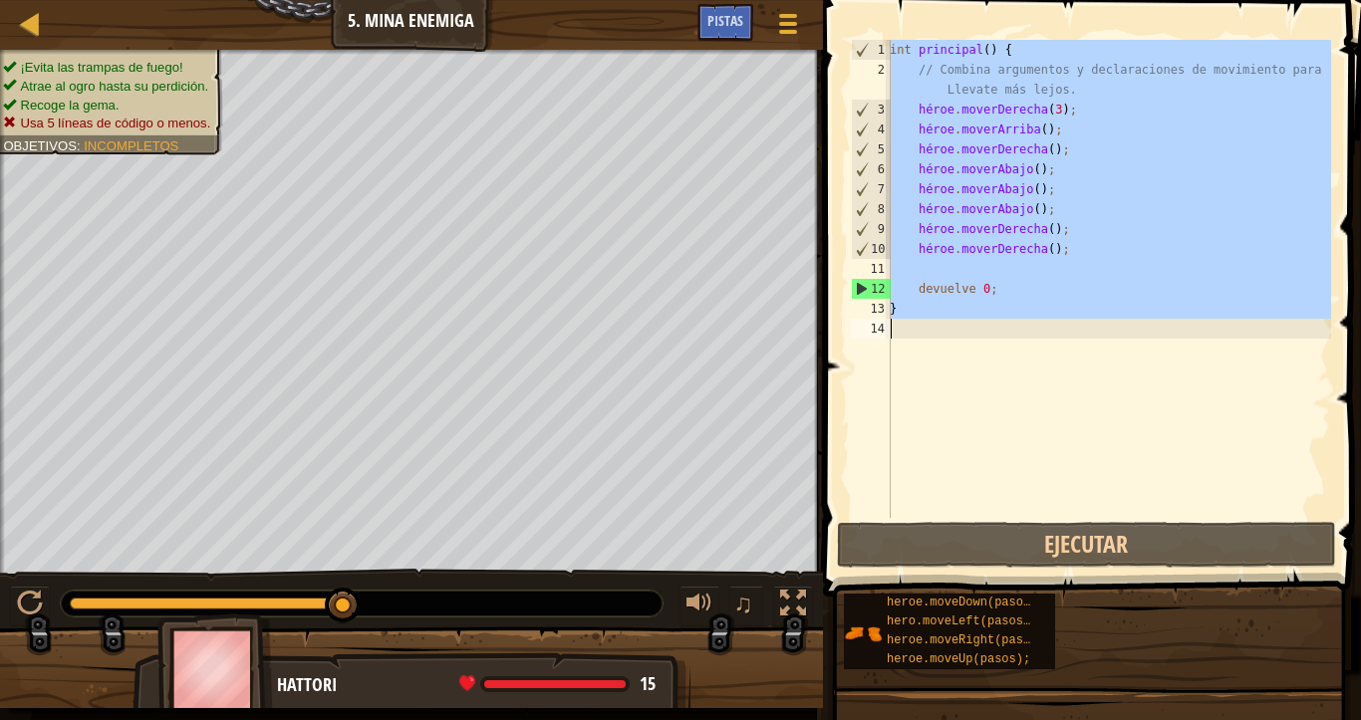
click at [1054, 130] on div "int principal ( ) { // Combina argumentos y declaraciones de movimiento para Ll…" at bounding box center [1108, 299] width 445 height 518
click at [1066, 121] on div "int principal ( ) { // Combina argumentos y declaraciones de movimiento para Ll…" at bounding box center [1108, 279] width 445 height 478
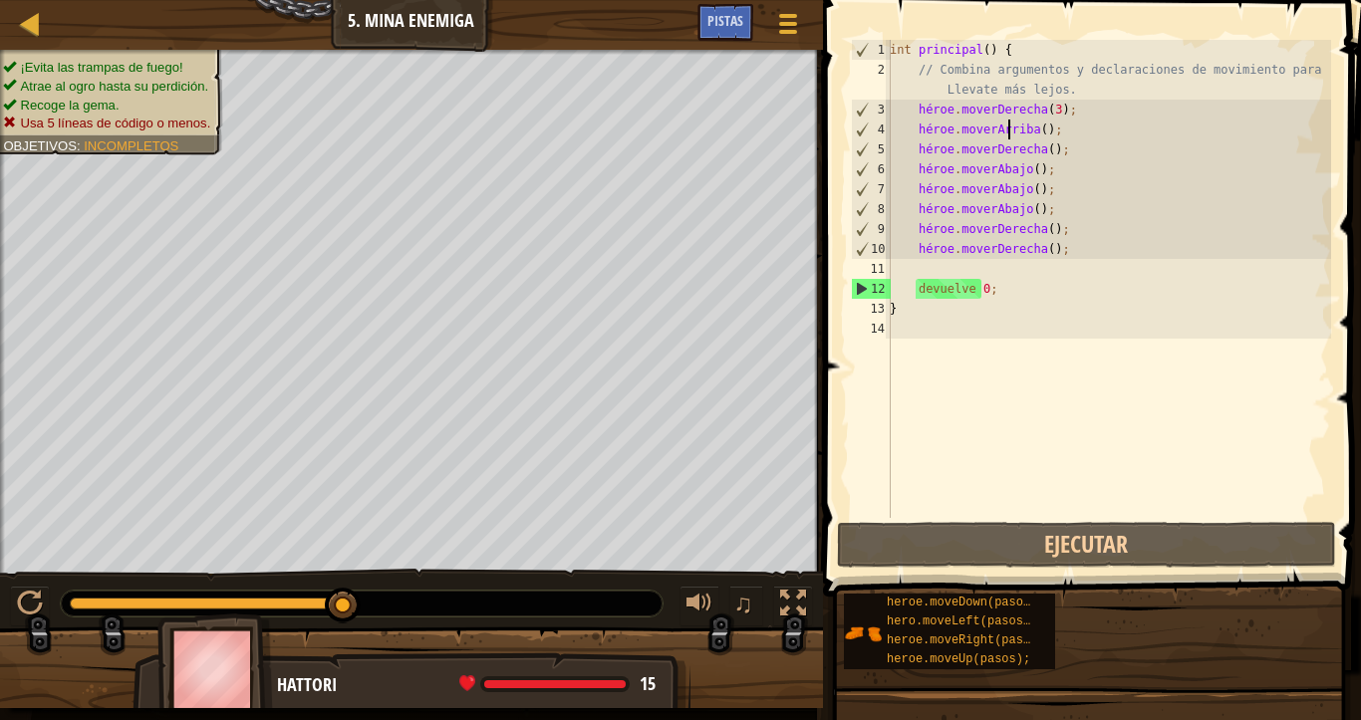
click at [1062, 129] on div "int principal ( ) { // Combina argumentos y declaraciones de movimiento para Ll…" at bounding box center [1108, 299] width 445 height 518
click at [1061, 129] on div "int principal ( ) { // Combina argumentos y declaraciones de movimiento para Ll…" at bounding box center [1108, 299] width 445 height 518
click at [794, 32] on span at bounding box center [787, 32] width 19 height 4
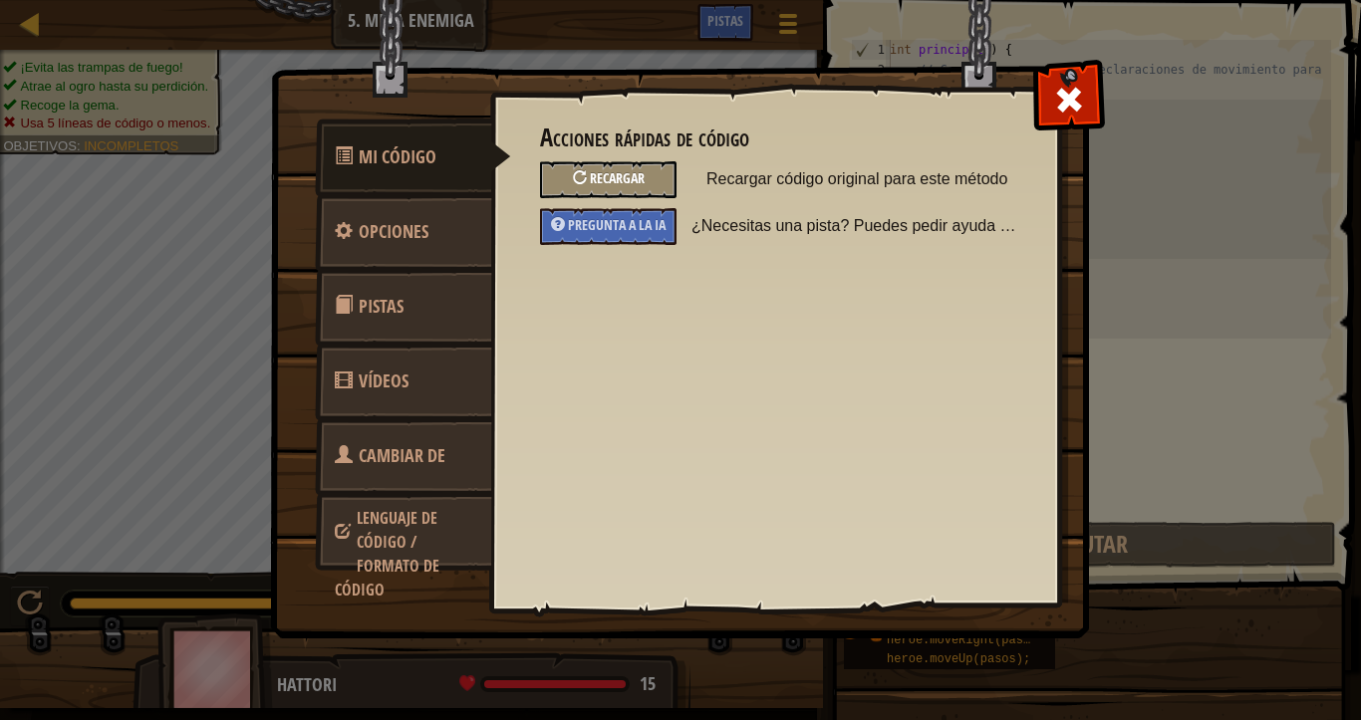
click at [639, 182] on font "Recargar" at bounding box center [617, 177] width 55 height 19
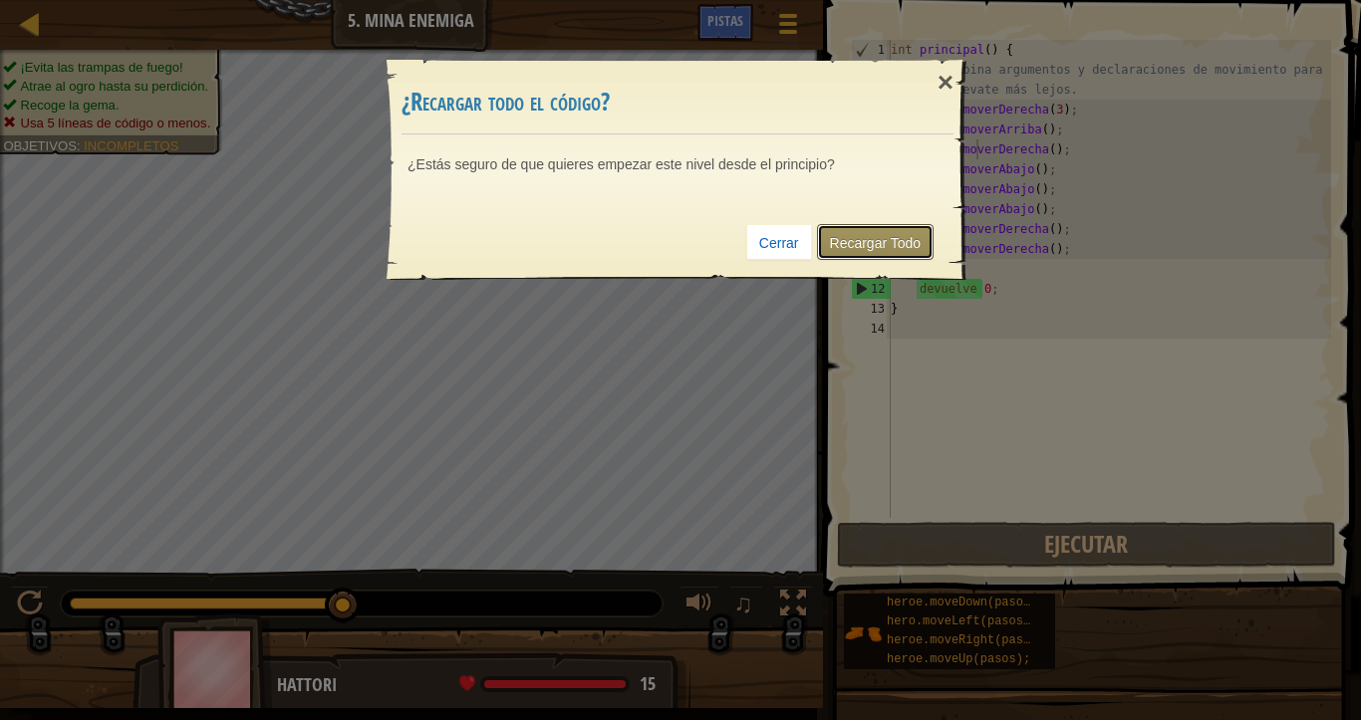
click at [850, 243] on font "Recargar Todo" at bounding box center [876, 243] width 92 height 16
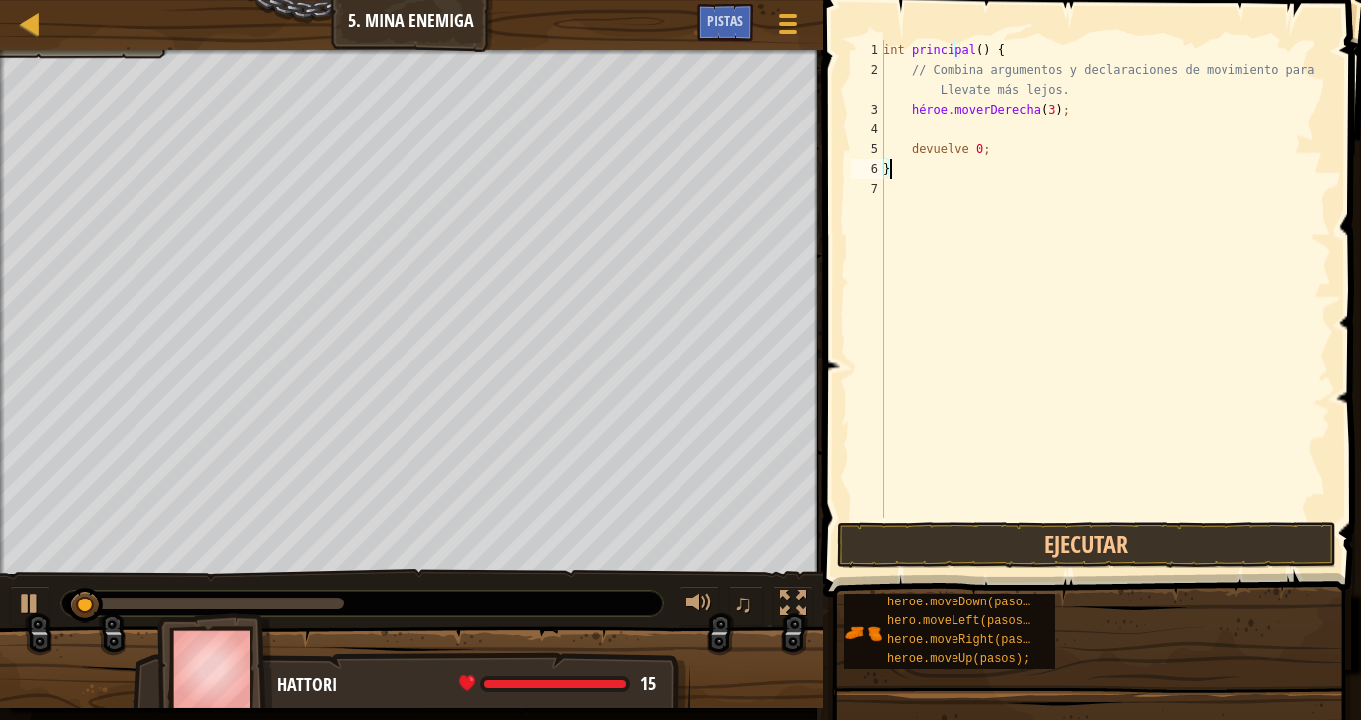
click at [1117, 109] on div "int principal ( ) { // Combina argumentos y declaraciones de movimiento para Ll…" at bounding box center [1105, 299] width 452 height 518
type textarea "hero.moveRight(3);"
click at [1117, 108] on div "int principal ( ) { // Combina argumentos y declaraciones de movimiento para Ll…" at bounding box center [1105, 299] width 452 height 518
click at [1154, 108] on div "int principal ( ) { // Combina argumentos y declaraciones de movimiento para Ll…" at bounding box center [1105, 299] width 452 height 518
click at [1006, 101] on div "int principal ( ) { // Combina argumentos y declaraciones de movimiento para Ll…" at bounding box center [1105, 299] width 452 height 518
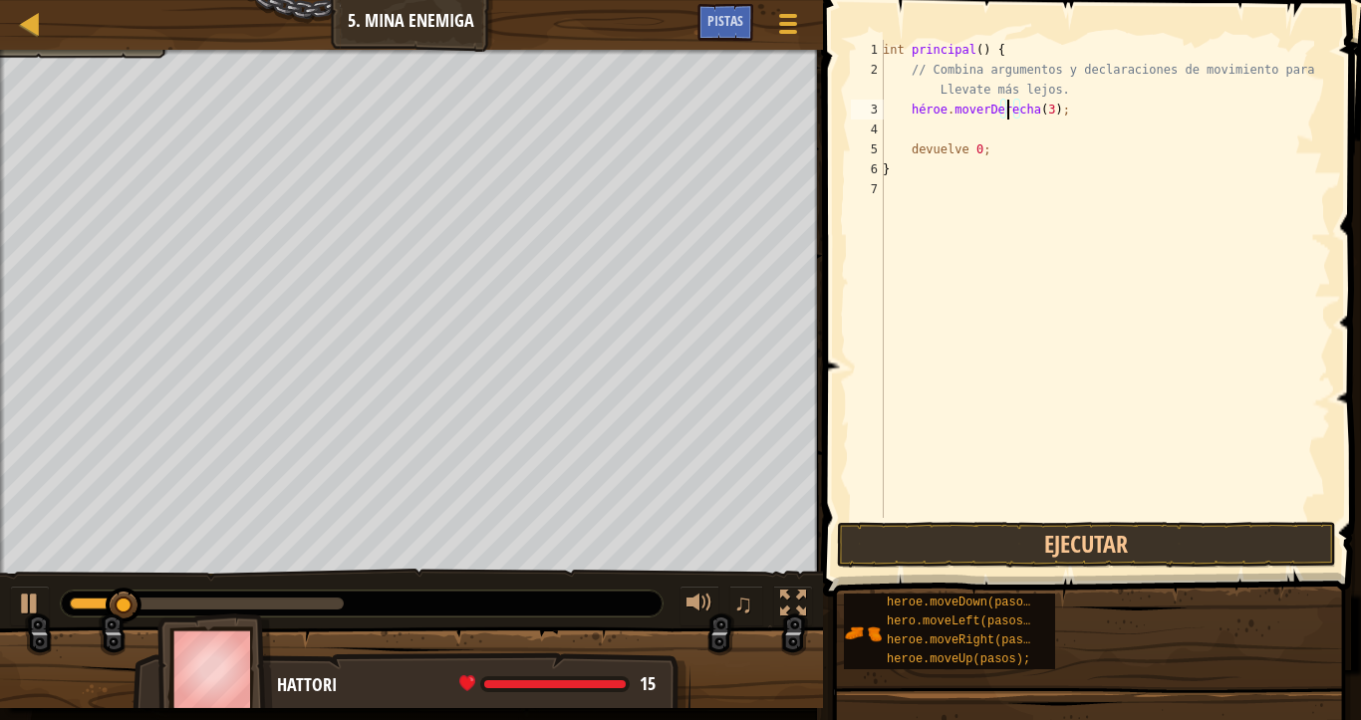
click at [1050, 120] on div "int principal ( ) { // Combina argumentos y declaraciones de movimiento para Ll…" at bounding box center [1105, 299] width 452 height 518
click at [1092, 113] on div "int principal ( ) { // Combina argumentos y declaraciones de movimiento para Ll…" at bounding box center [1105, 299] width 452 height 518
type textarea "hero.moveRight(3);"
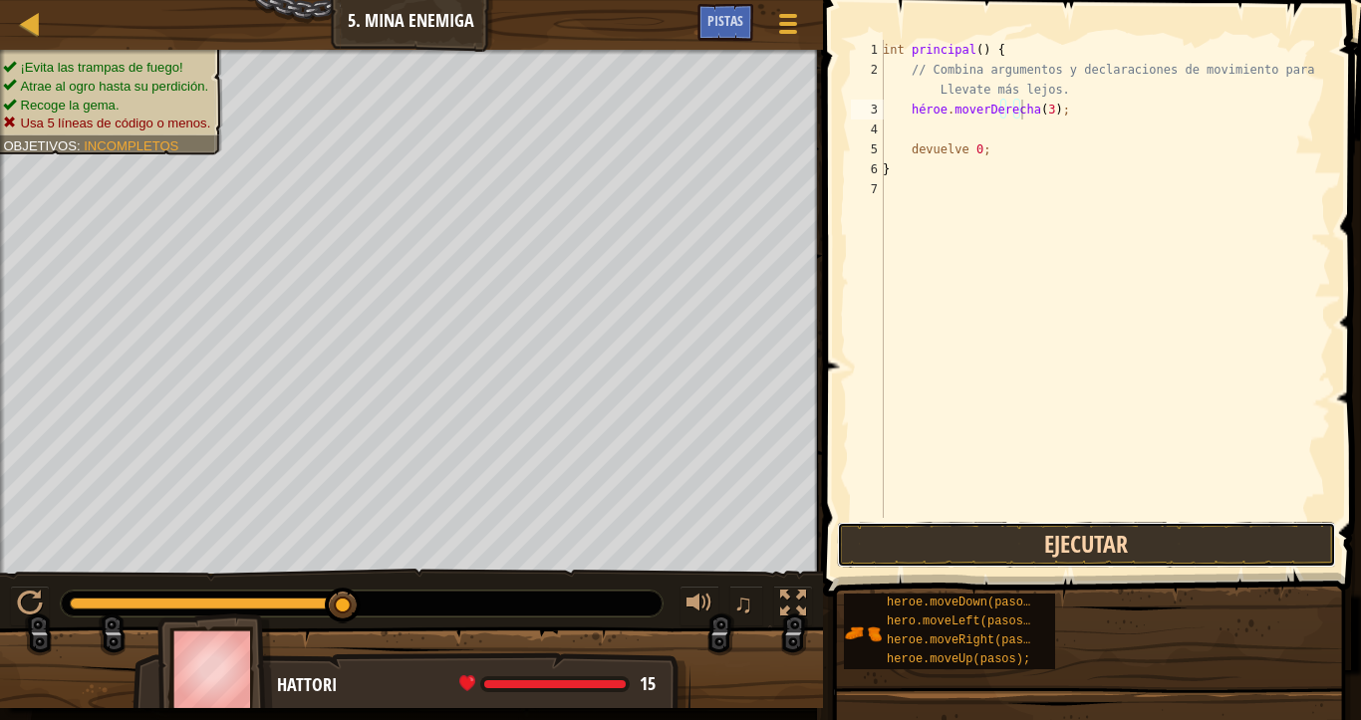
click at [1045, 538] on button "Ejecutar" at bounding box center [1086, 545] width 499 height 46
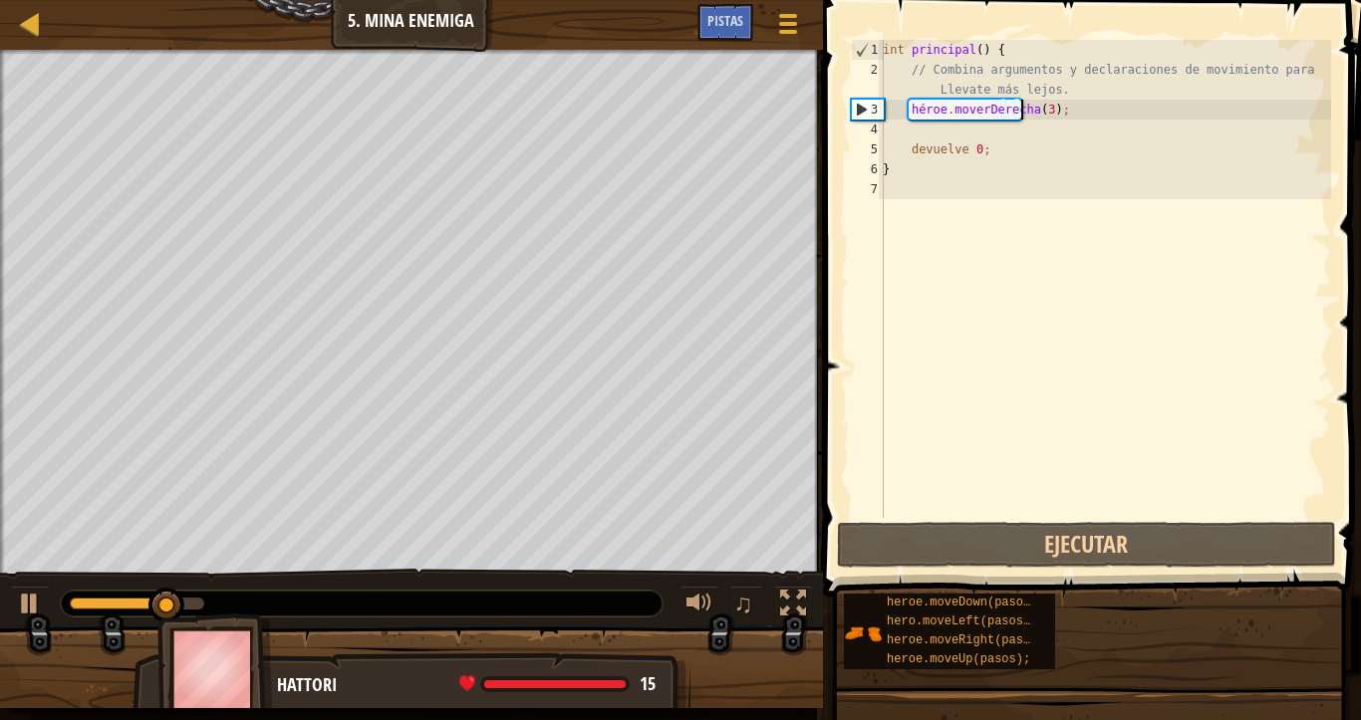
click at [906, 139] on div "int principal ( ) { // Combina argumentos y declaraciones de movimiento para Ll…" at bounding box center [1105, 299] width 452 height 518
type textarea "return 0;"
click at [921, 136] on div "int principal ( ) { // Combina argumentos y declaraciones de movimiento para Ll…" at bounding box center [1105, 299] width 452 height 518
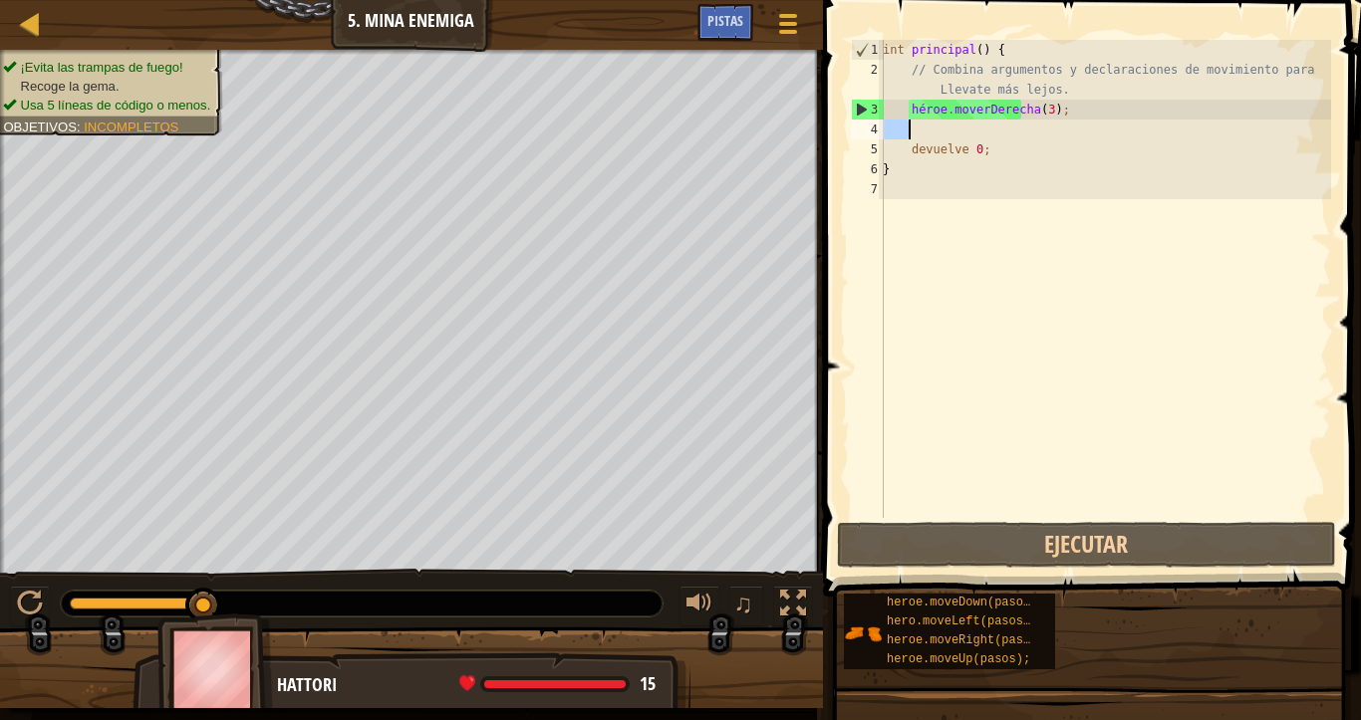
click at [921, 135] on div "int principal ( ) { // Combina argumentos y declaraciones de movimiento para Ll…" at bounding box center [1105, 279] width 452 height 478
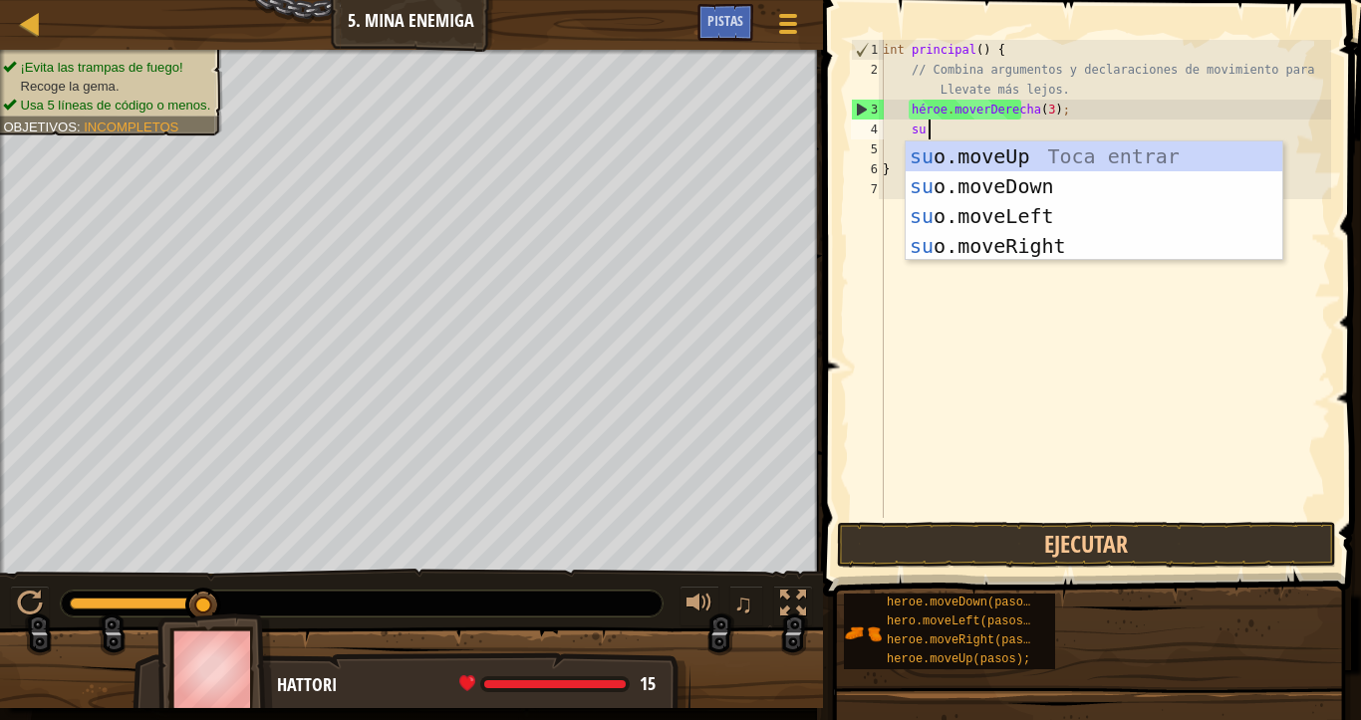
type textarea "heroe"
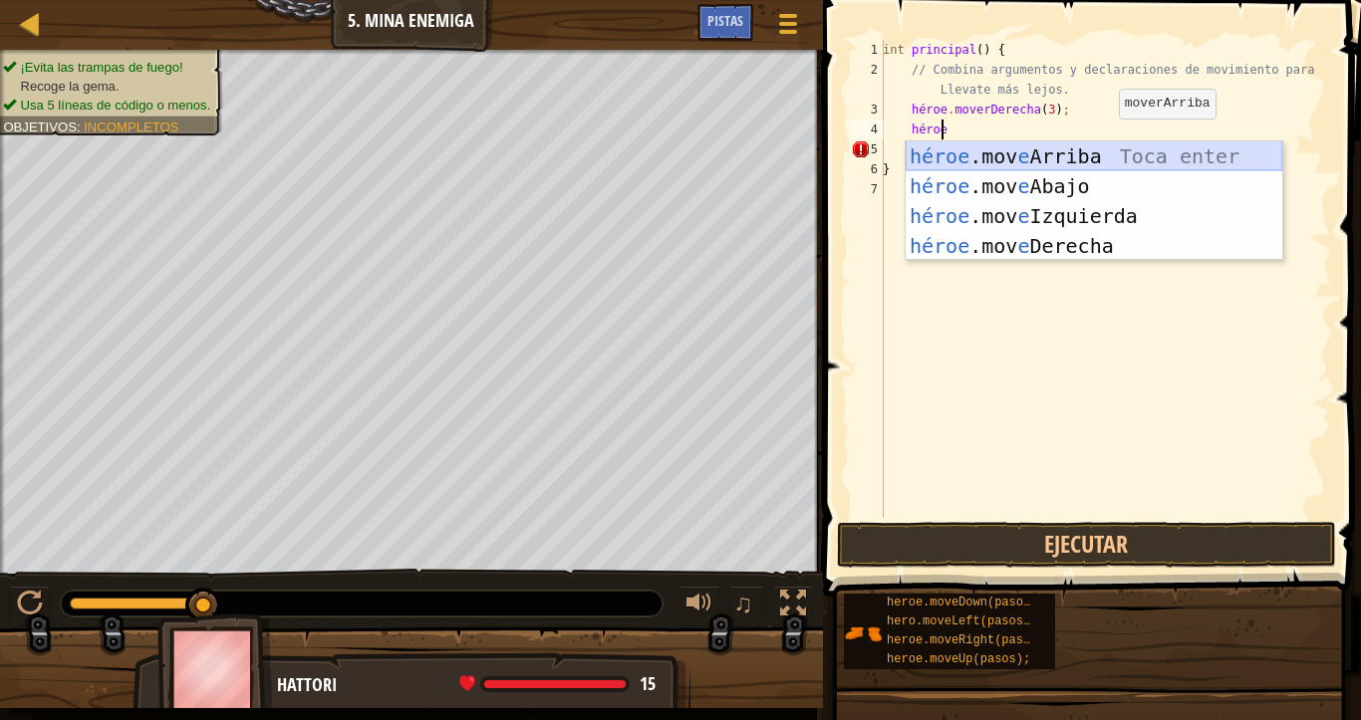
click at [1095, 159] on div "héroe .mov e Arriba Toca enter héroe .mov e Abajo Toca Enter héroe .mov e Izqui…" at bounding box center [1093, 230] width 377 height 179
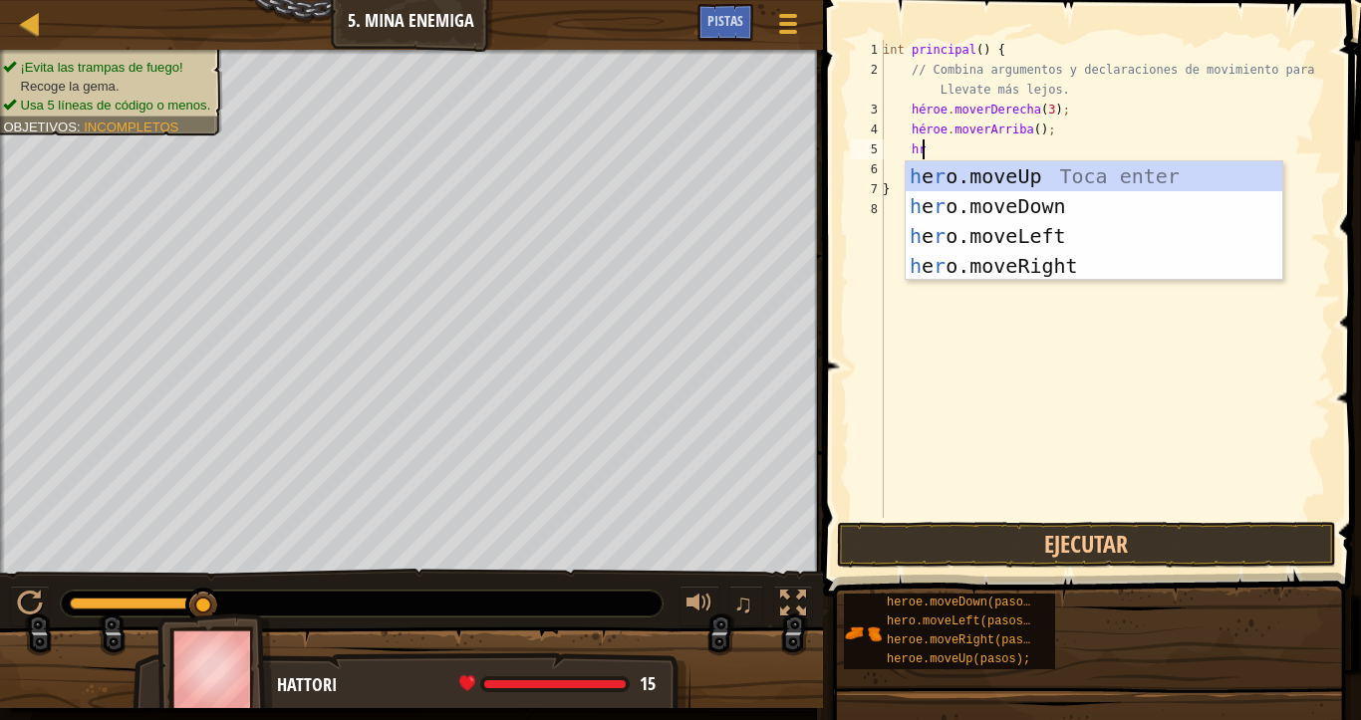
scroll to position [9, 2]
type textarea "h"
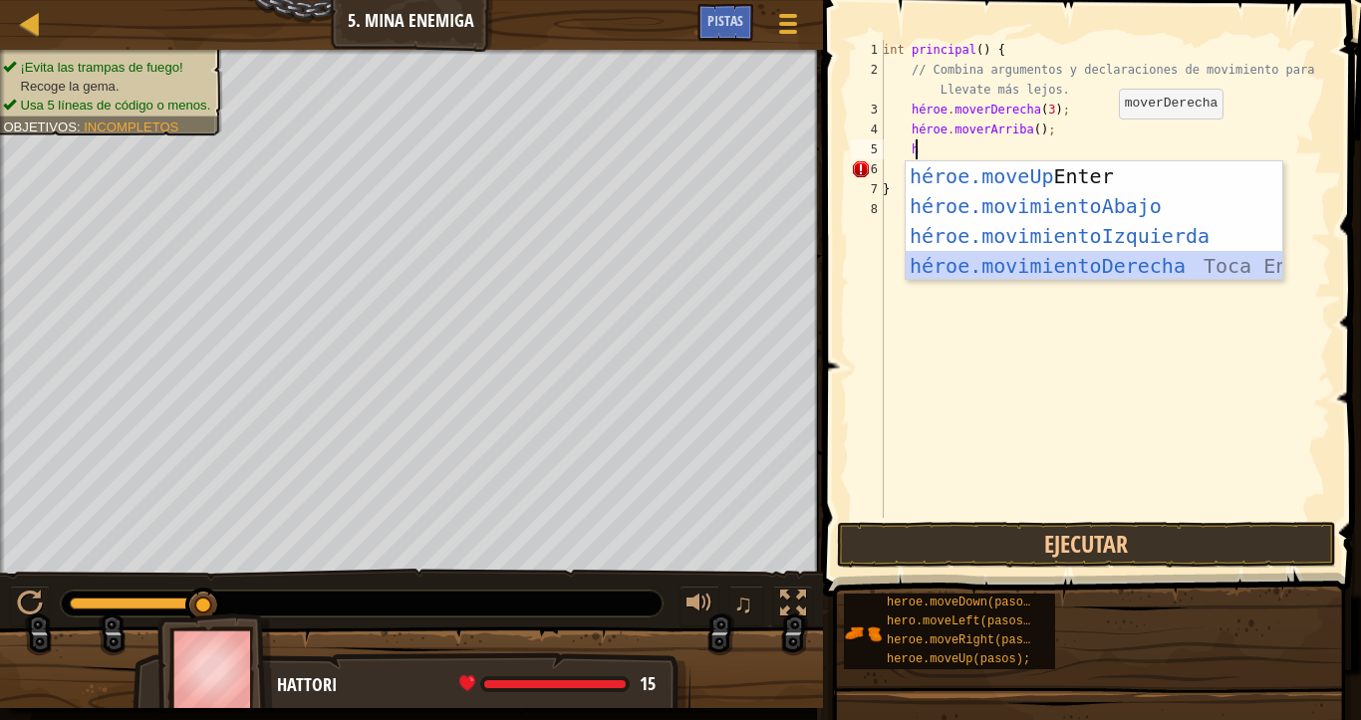
click at [1110, 267] on div "héroe.moveUp Toca Enter héroe.movimientoAbajo ​ Toca Enter héroe.movimientoIzqu…" at bounding box center [1093, 250] width 377 height 179
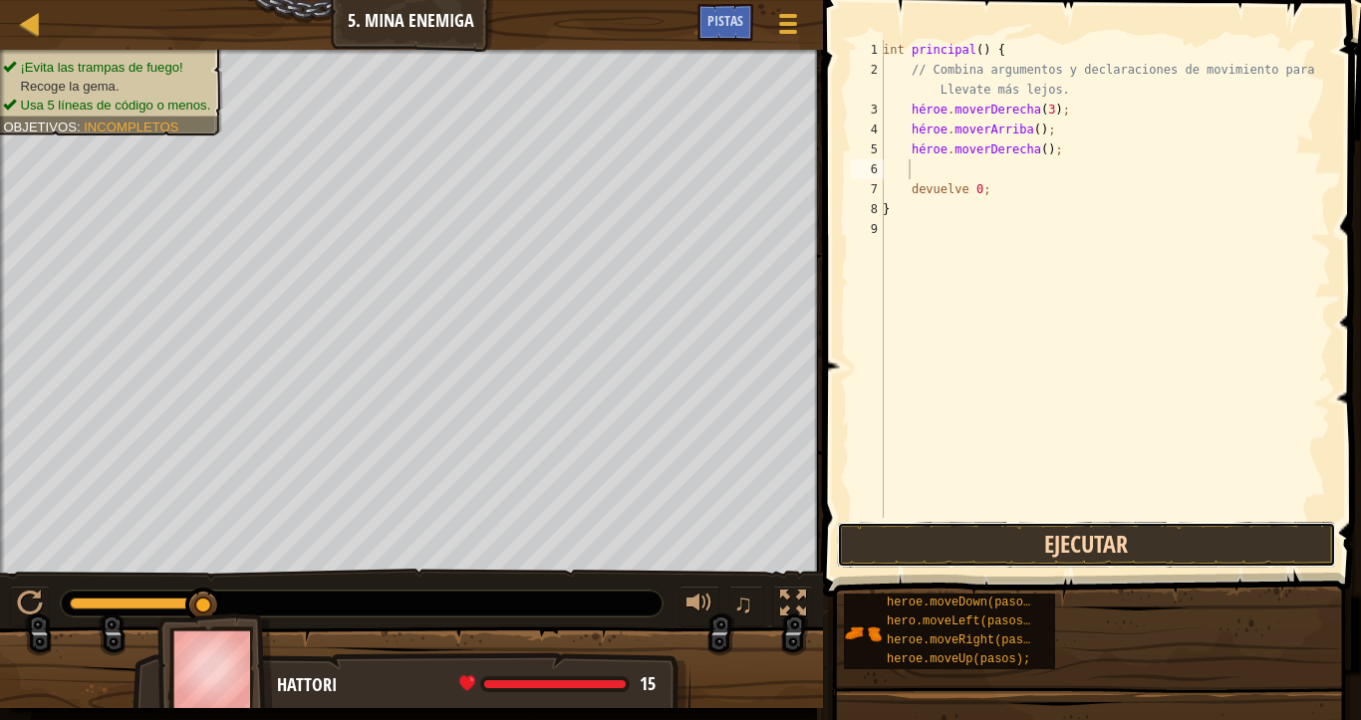
click at [1161, 544] on button "Ejecutar" at bounding box center [1086, 545] width 499 height 46
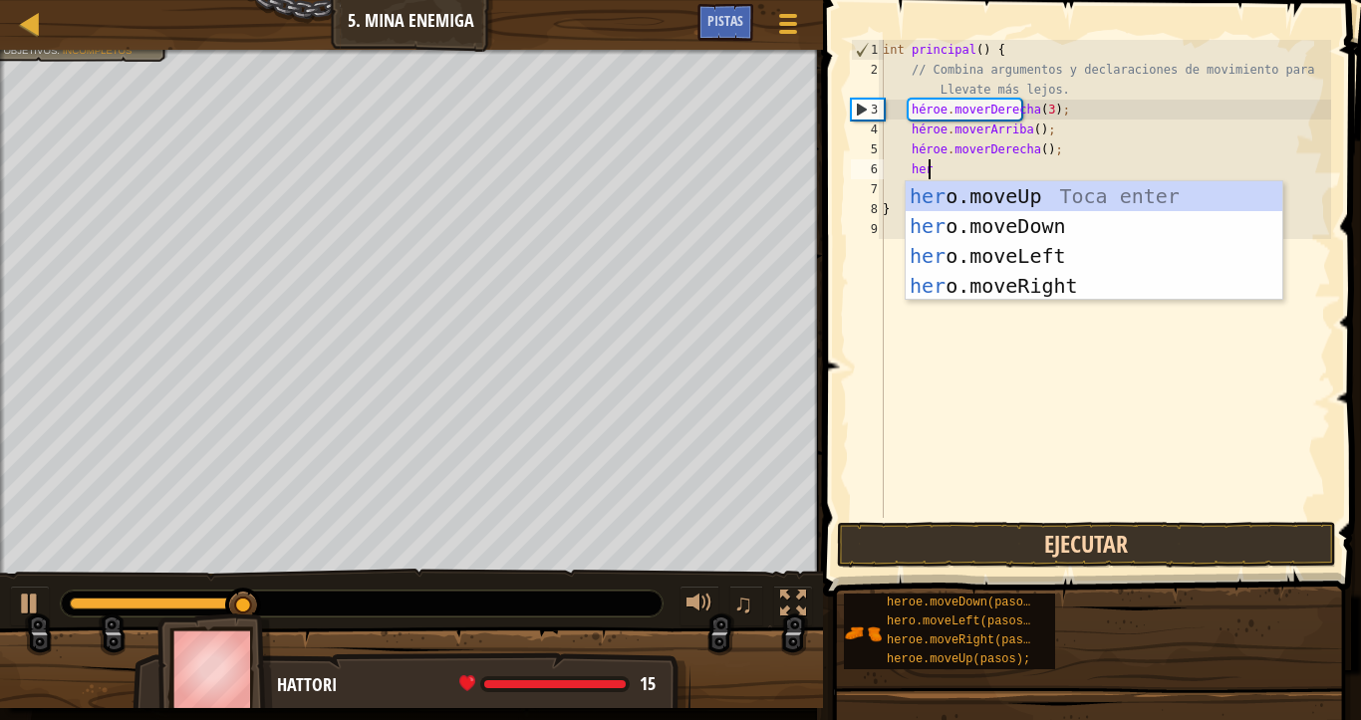
scroll to position [9, 3]
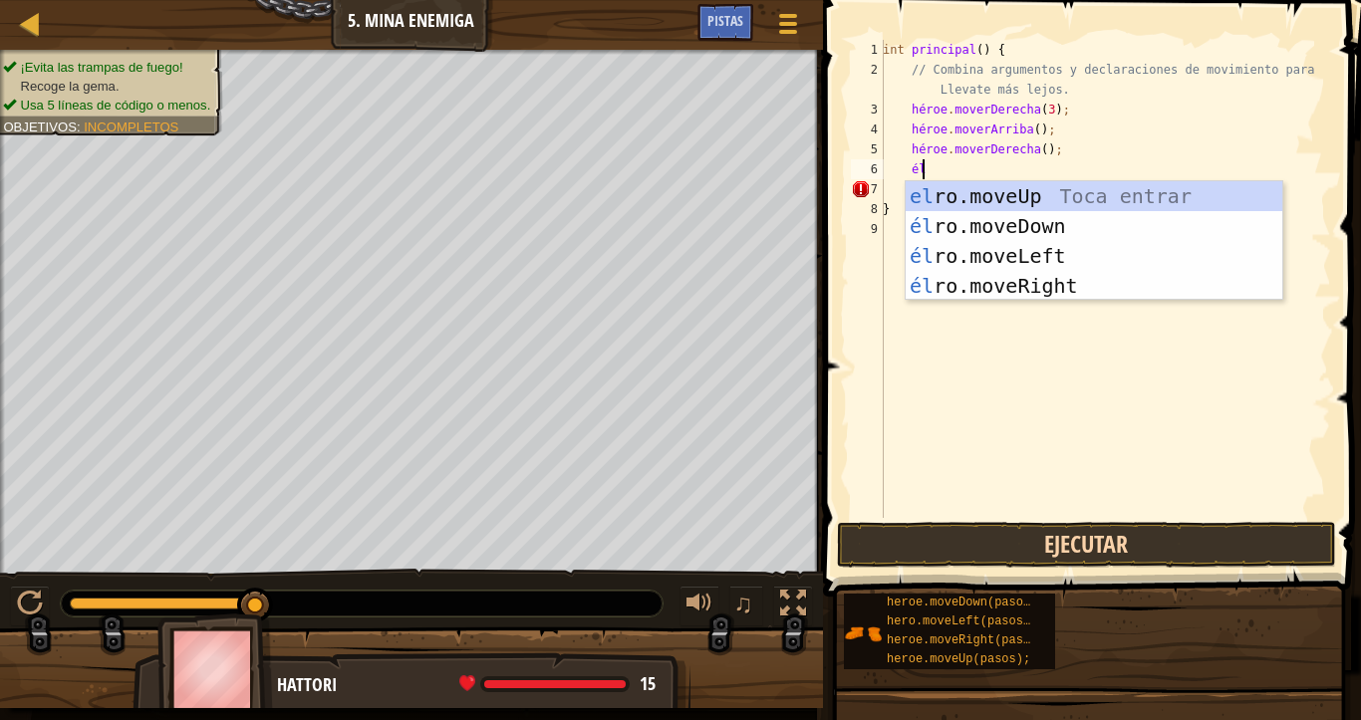
type textarea "h"
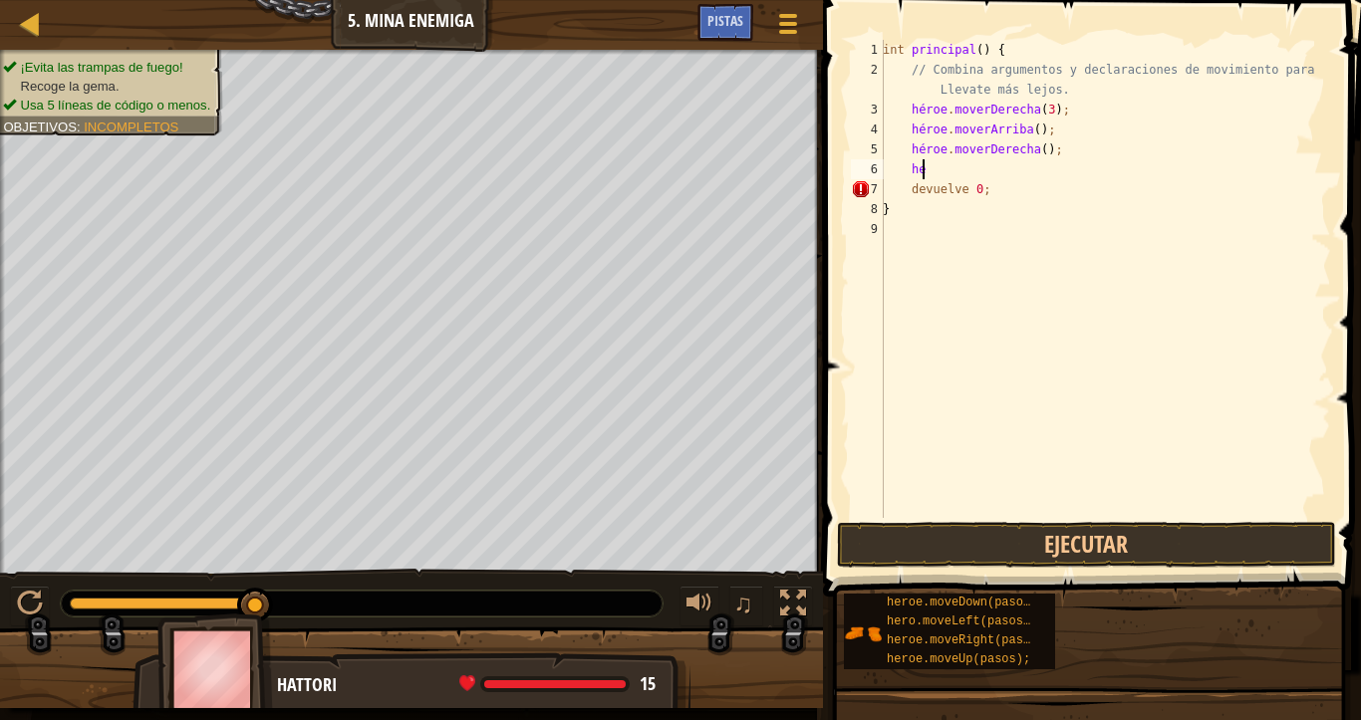
type textarea "h"
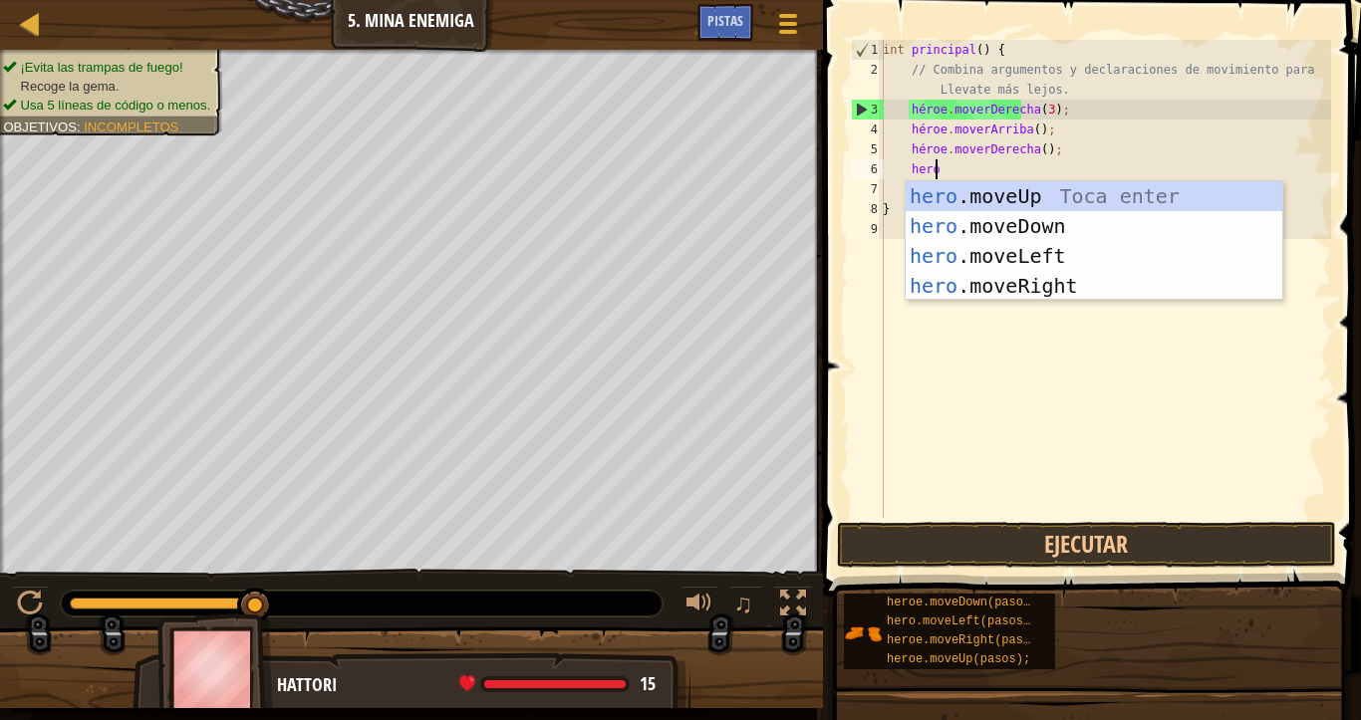
type textarea "heroe"
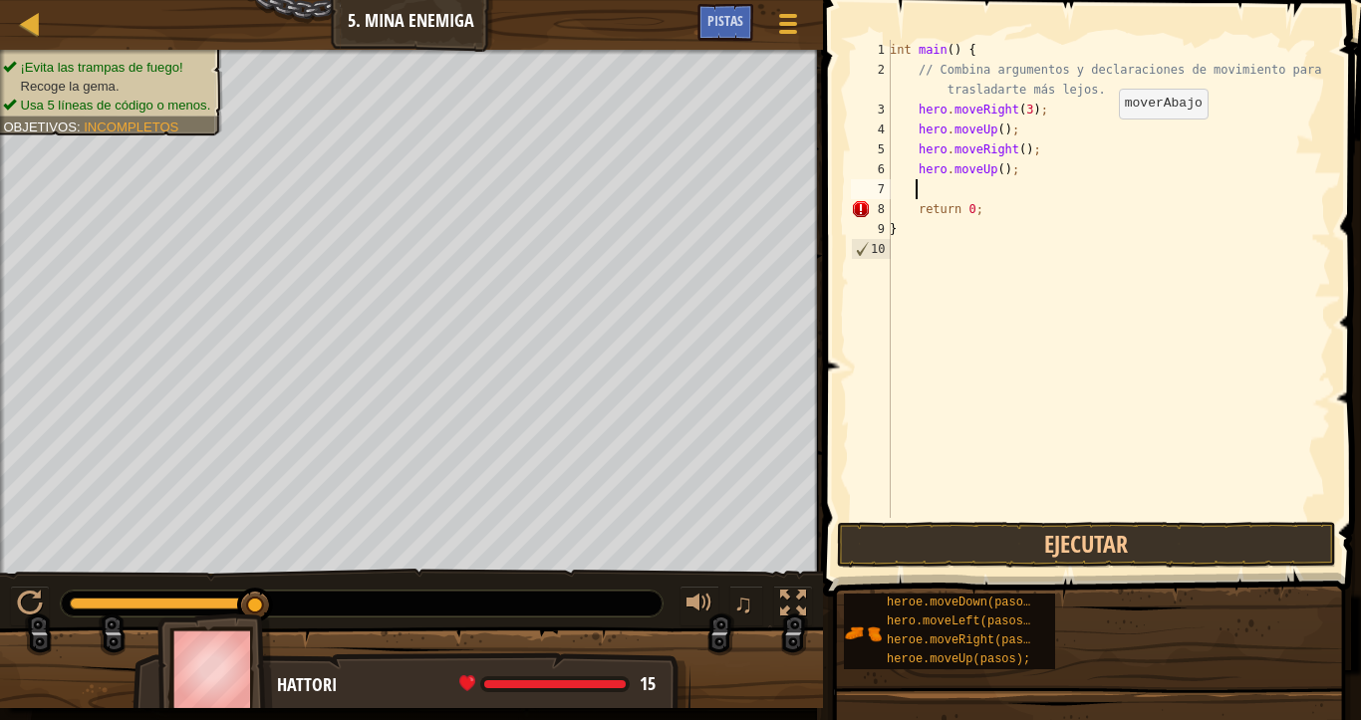
scroll to position [9, 1]
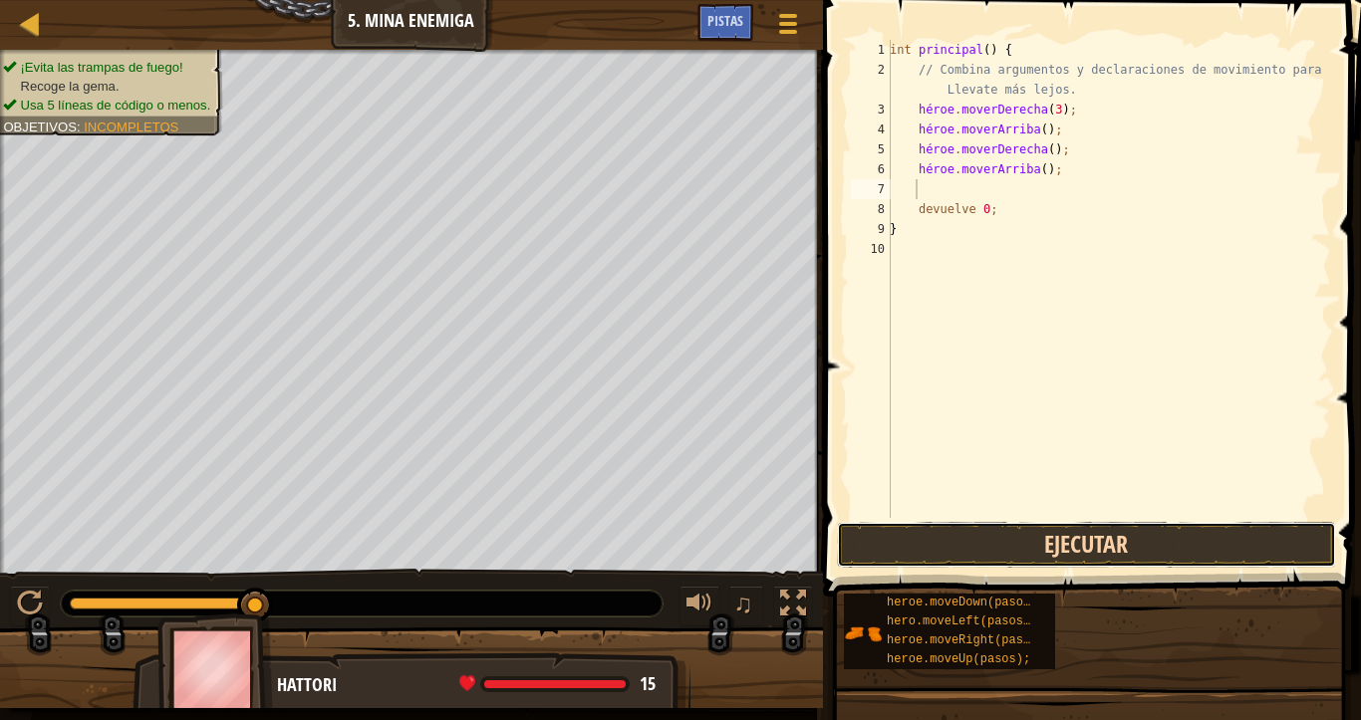
click at [1187, 529] on button "Ejecutar" at bounding box center [1086, 545] width 499 height 46
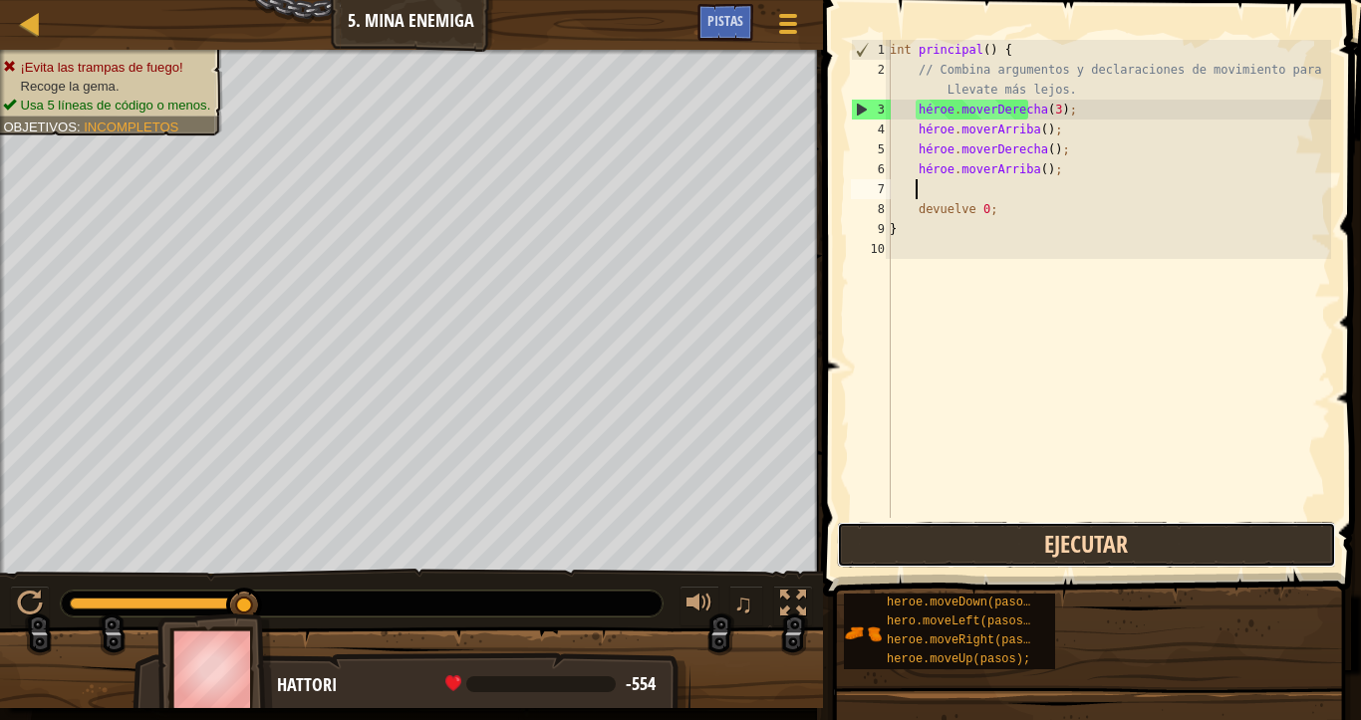
click at [1159, 539] on button "Ejecutar" at bounding box center [1086, 545] width 499 height 46
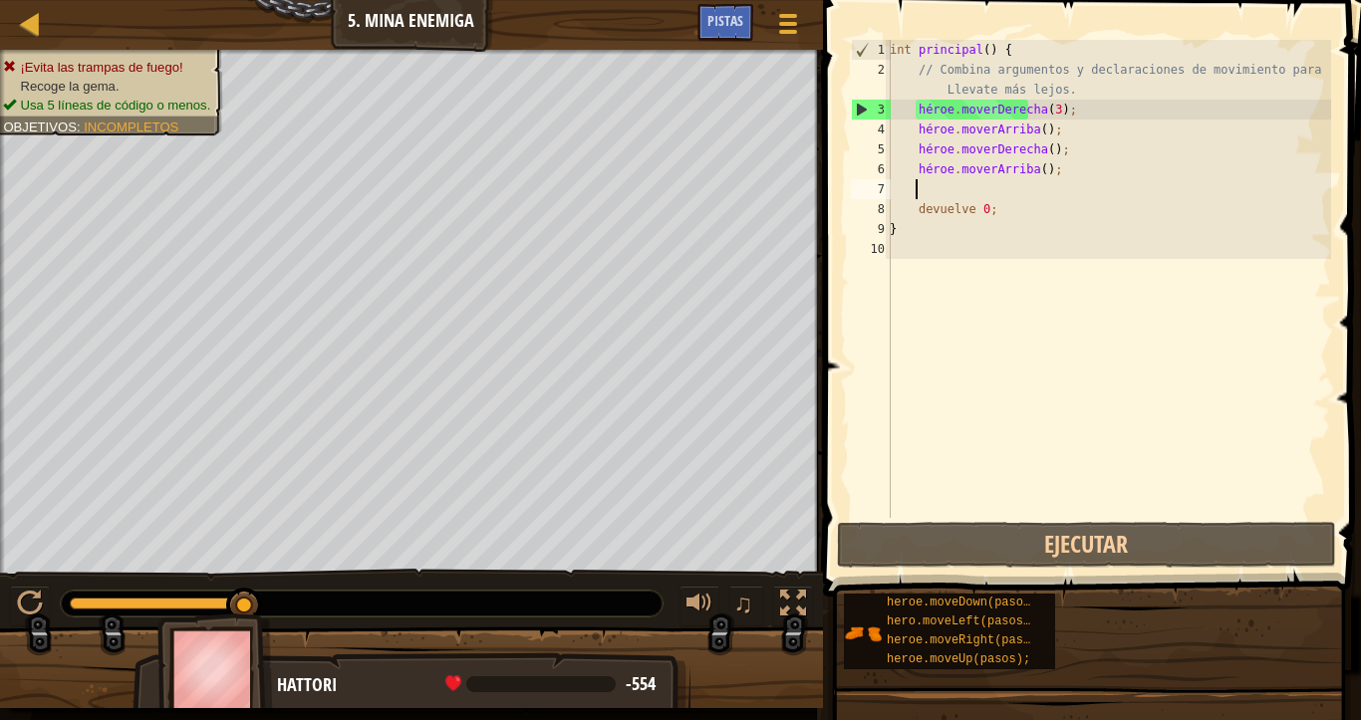
click at [1047, 167] on div "int principal ( ) { // Combina argumentos y declaraciones de movimiento para Ll…" at bounding box center [1108, 299] width 445 height 518
click at [1045, 168] on div "int principal ( ) { // Combina argumentos y declaraciones de movimiento para Ll…" at bounding box center [1108, 299] width 445 height 518
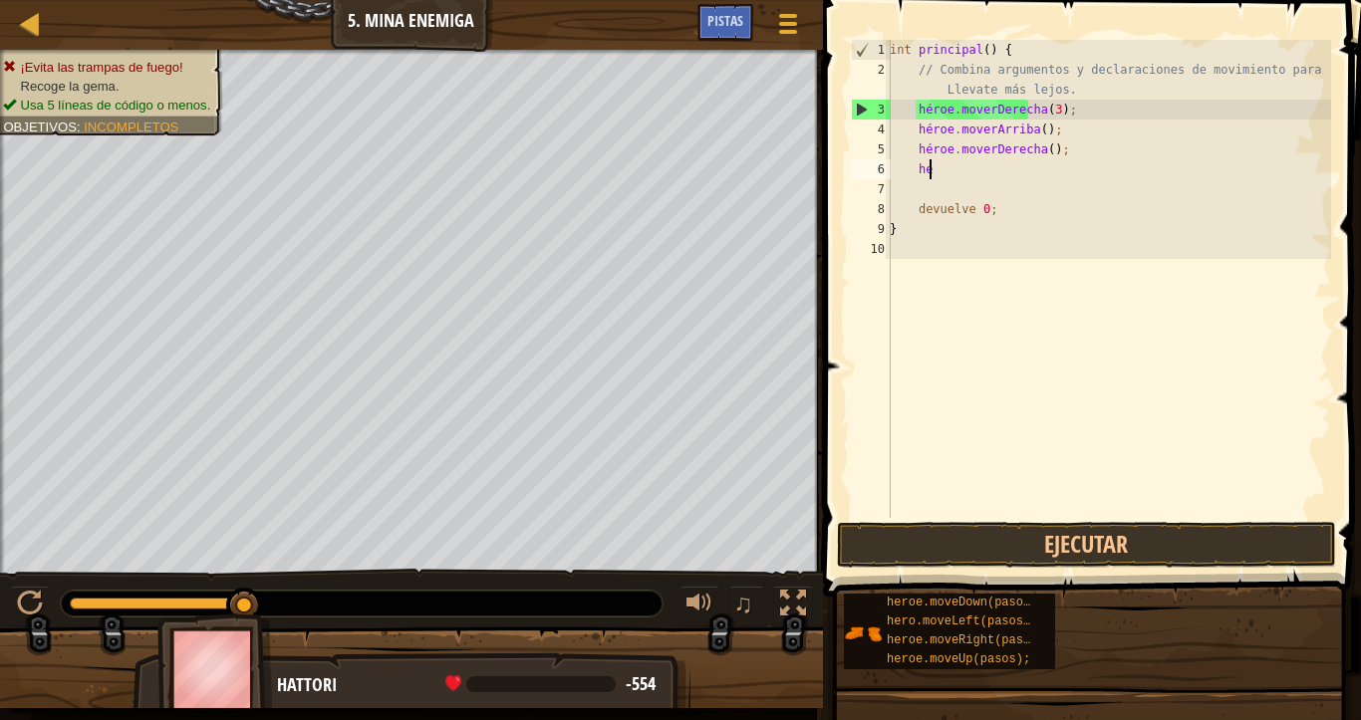
type textarea "h"
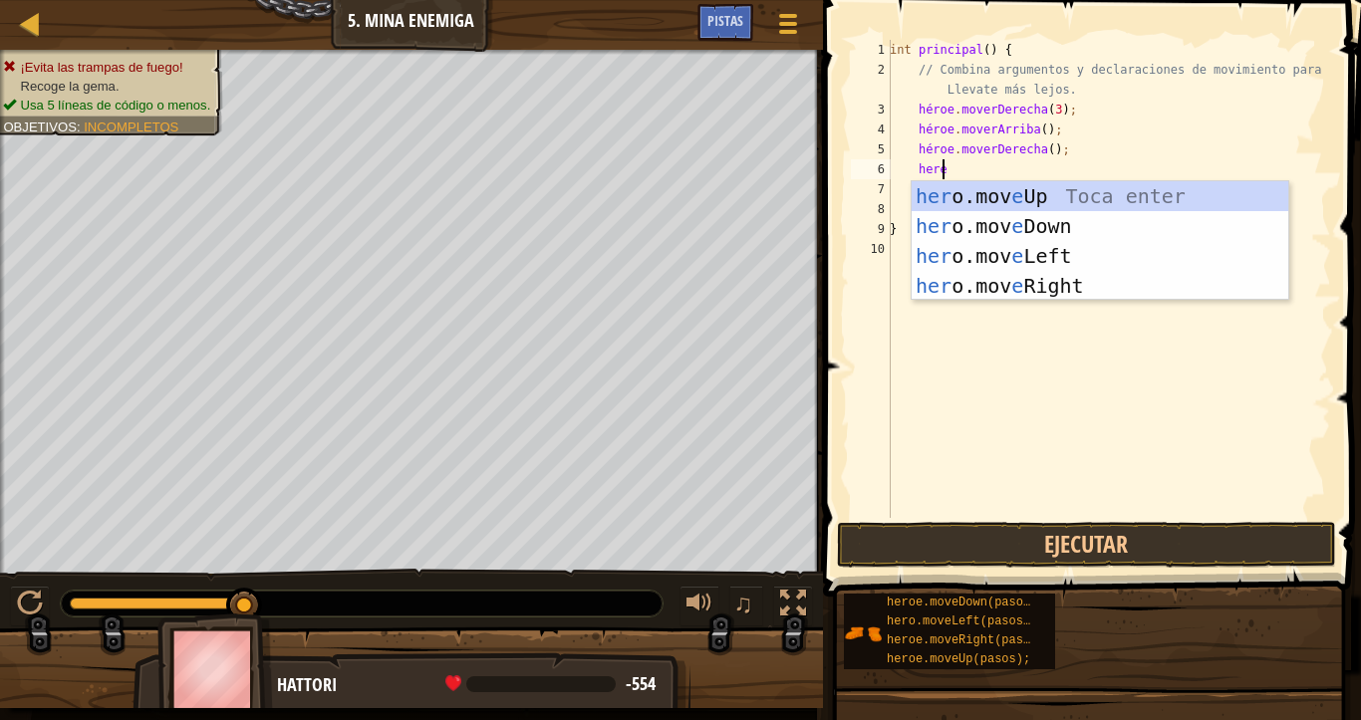
scroll to position [9, 3]
type textarea "h"
type textarea "heroe"
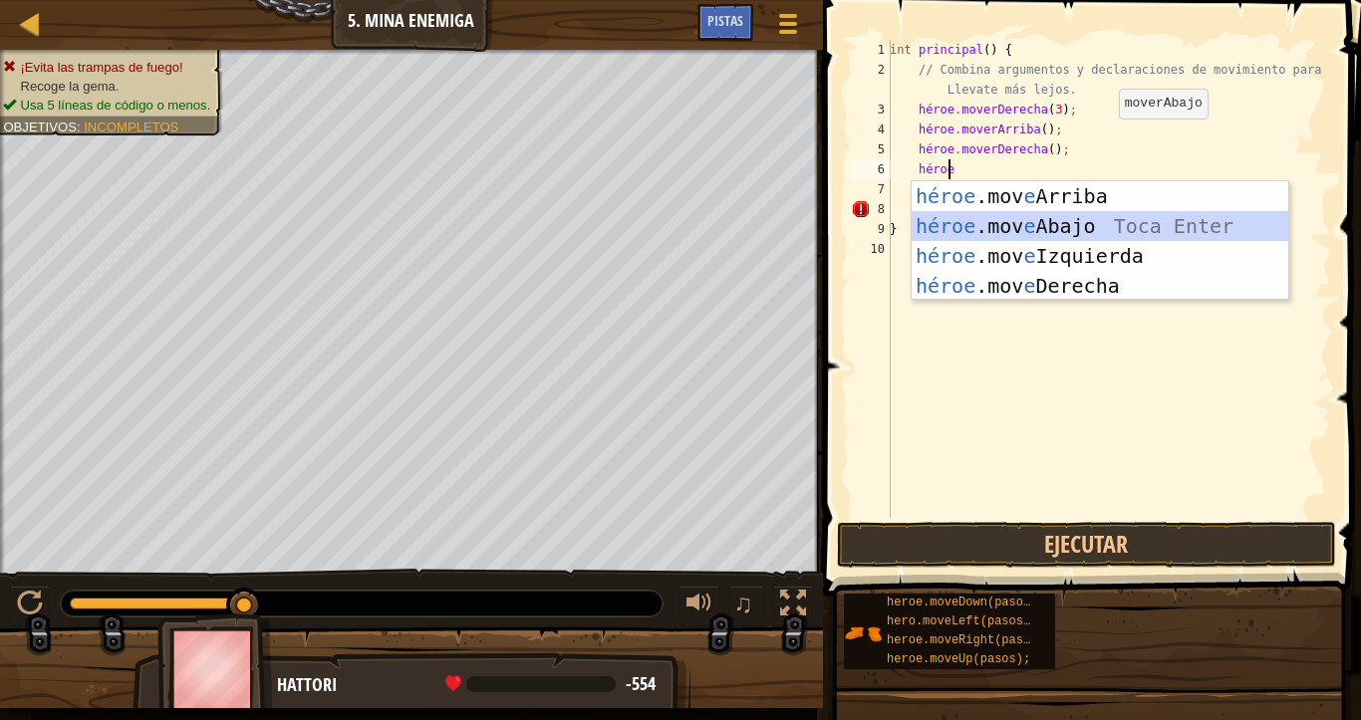
click at [1087, 219] on div "héroe .mov e Arriba Toca enter héroe .mov e Abajo Toca Enter héroe .mov e Izqui…" at bounding box center [1099, 270] width 377 height 179
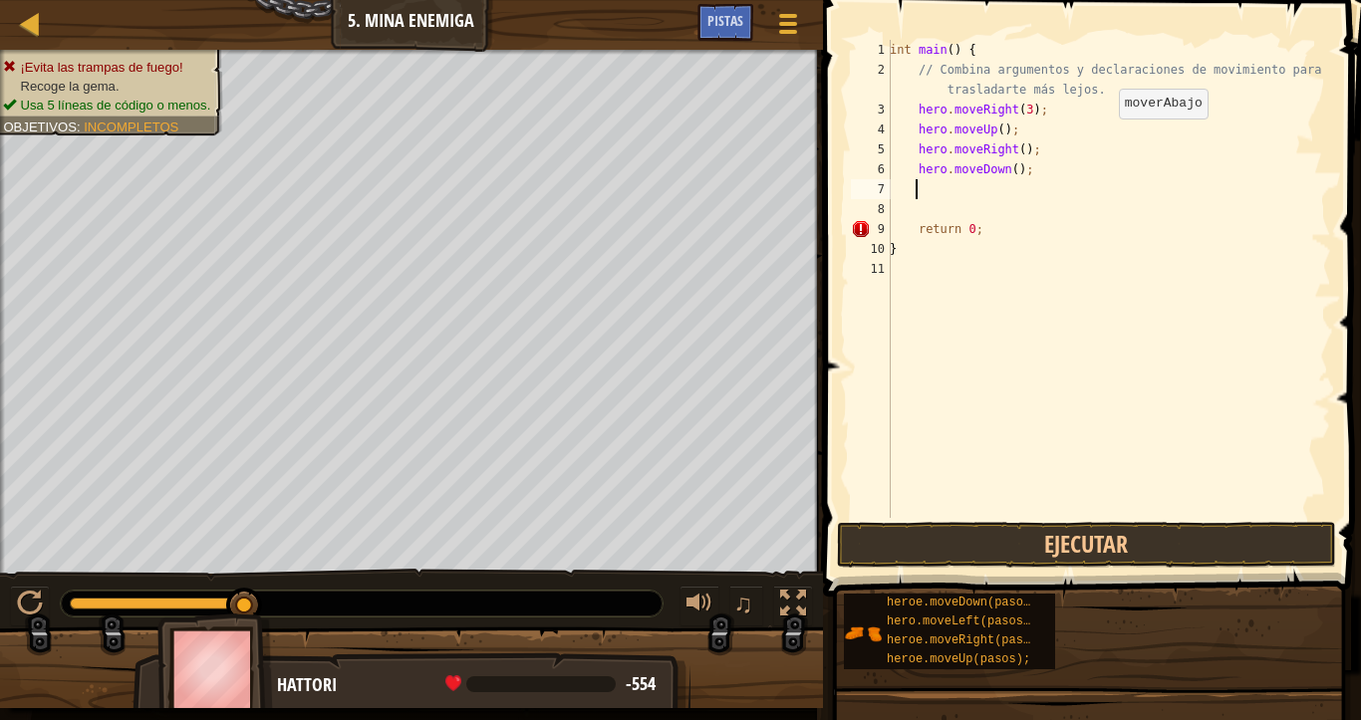
scroll to position [9, 1]
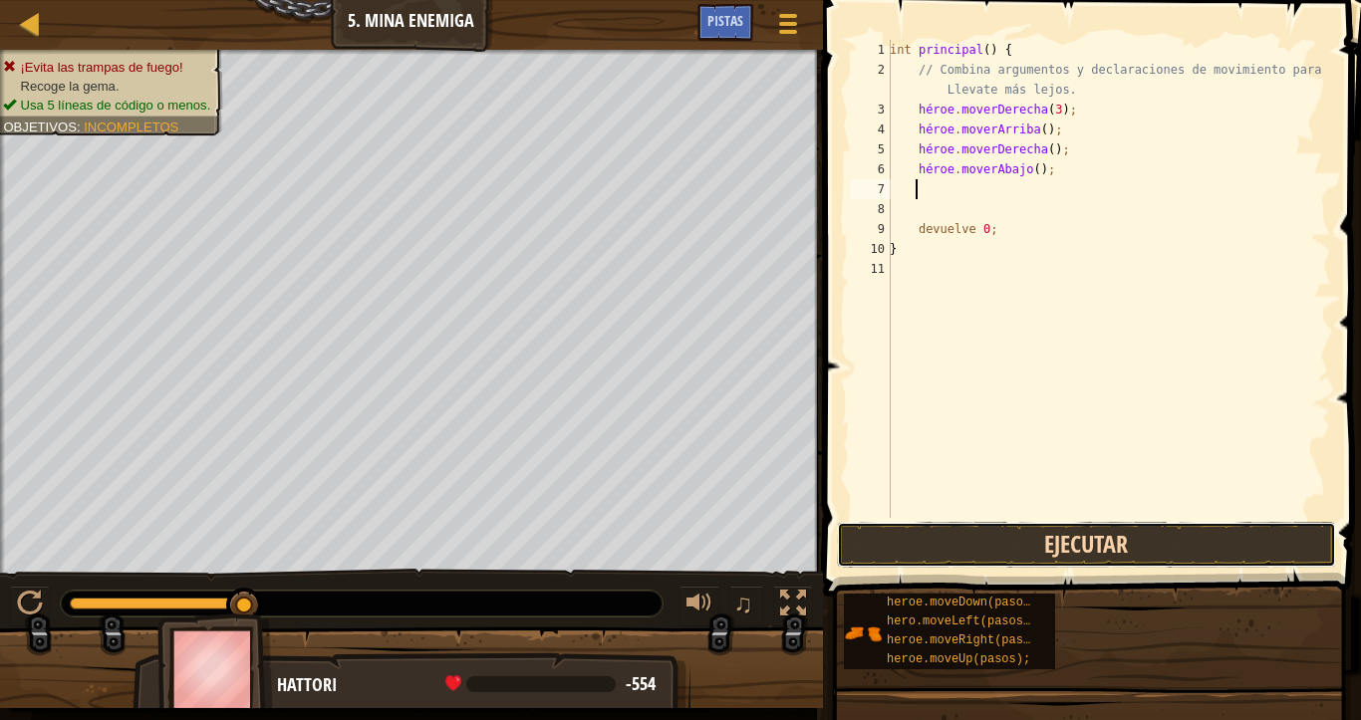
click at [1177, 534] on button "Ejecutar" at bounding box center [1086, 545] width 499 height 46
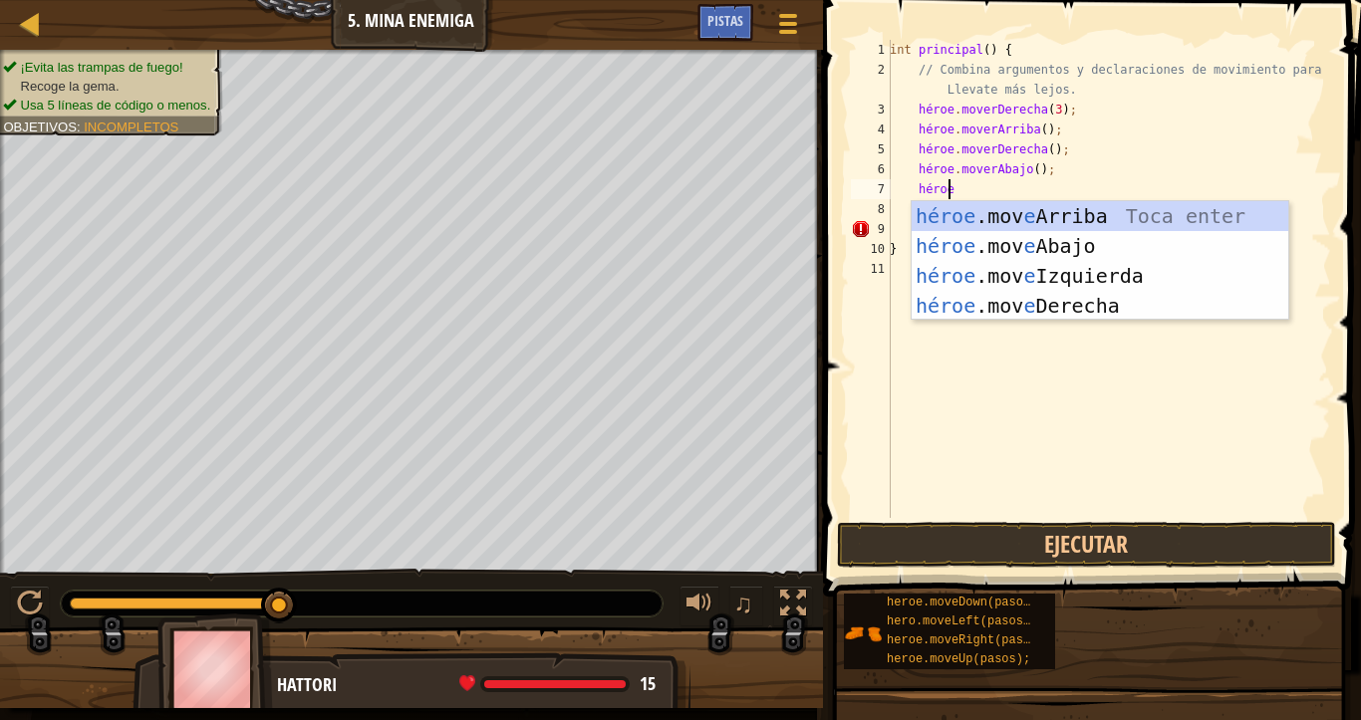
scroll to position [9, 4]
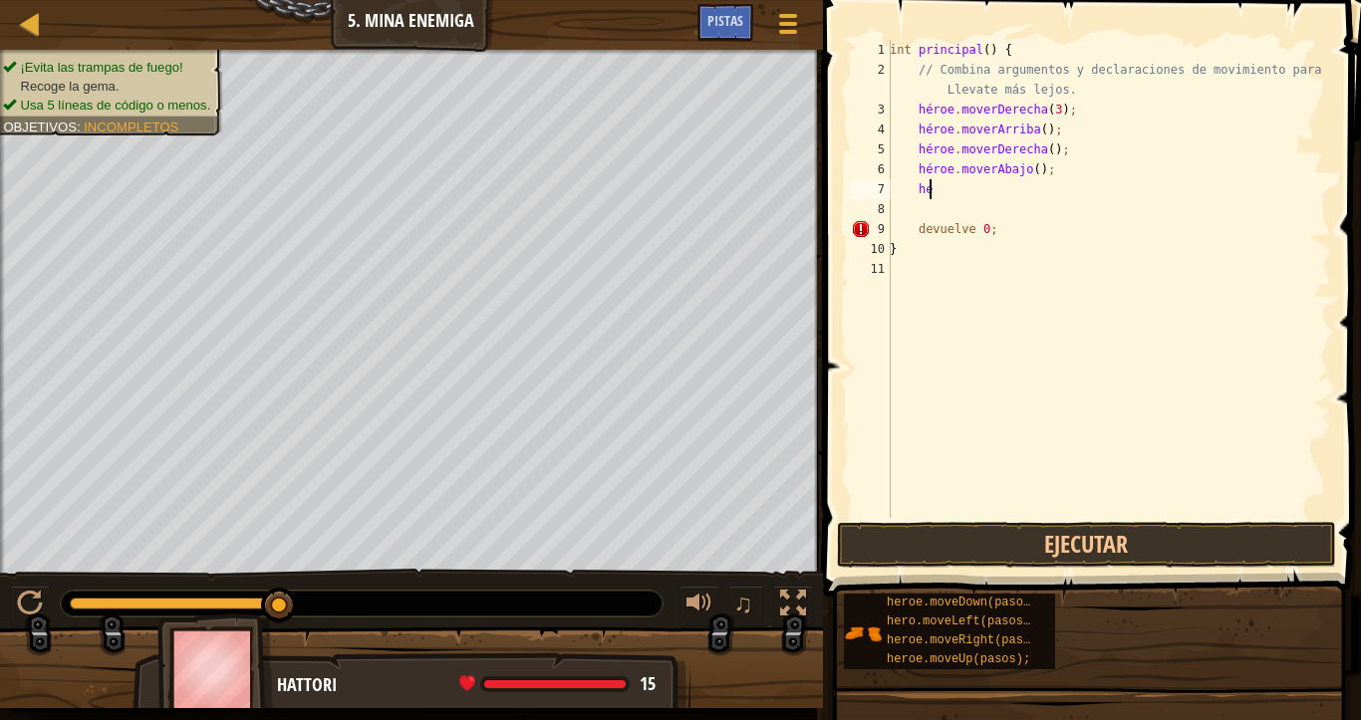
type textarea "h"
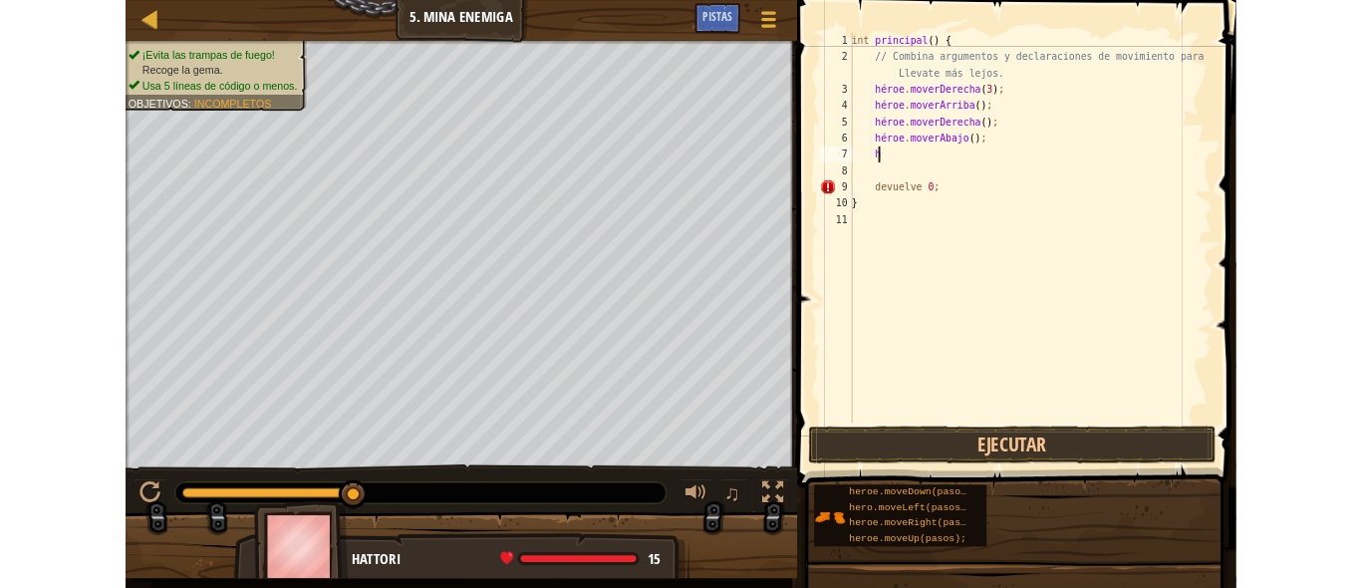
scroll to position [9, 1]
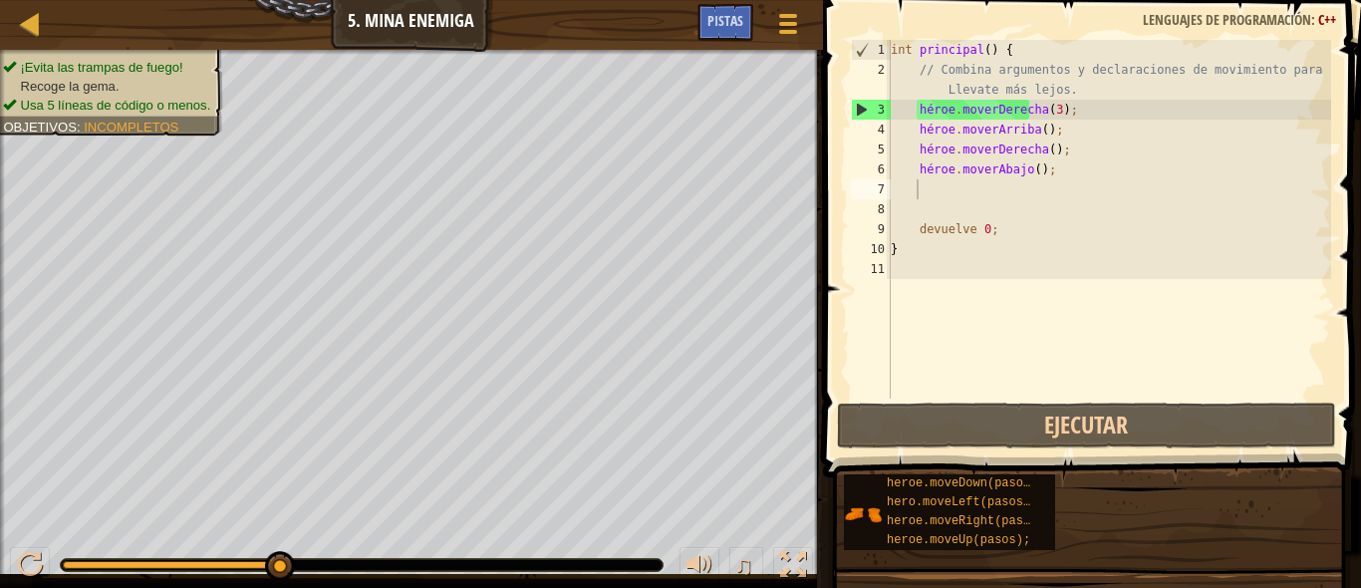
click at [943, 192] on div "int principal ( ) { // Combina argumentos y declaraciones de movimiento para Ll…" at bounding box center [1109, 239] width 444 height 398
click at [1107, 186] on div "int main ( ) { // Combina argumentos y declaraciones de movimiento para traslad…" at bounding box center [1109, 239] width 444 height 398
click at [926, 193] on div "int main ( ) { // Combina argumentos y declaraciones de movimiento para traslad…" at bounding box center [1109, 239] width 444 height 398
click at [994, 133] on div "int main ( ) { // Combina argumentos y declaraciones de movimiento para traslad…" at bounding box center [1109, 239] width 444 height 398
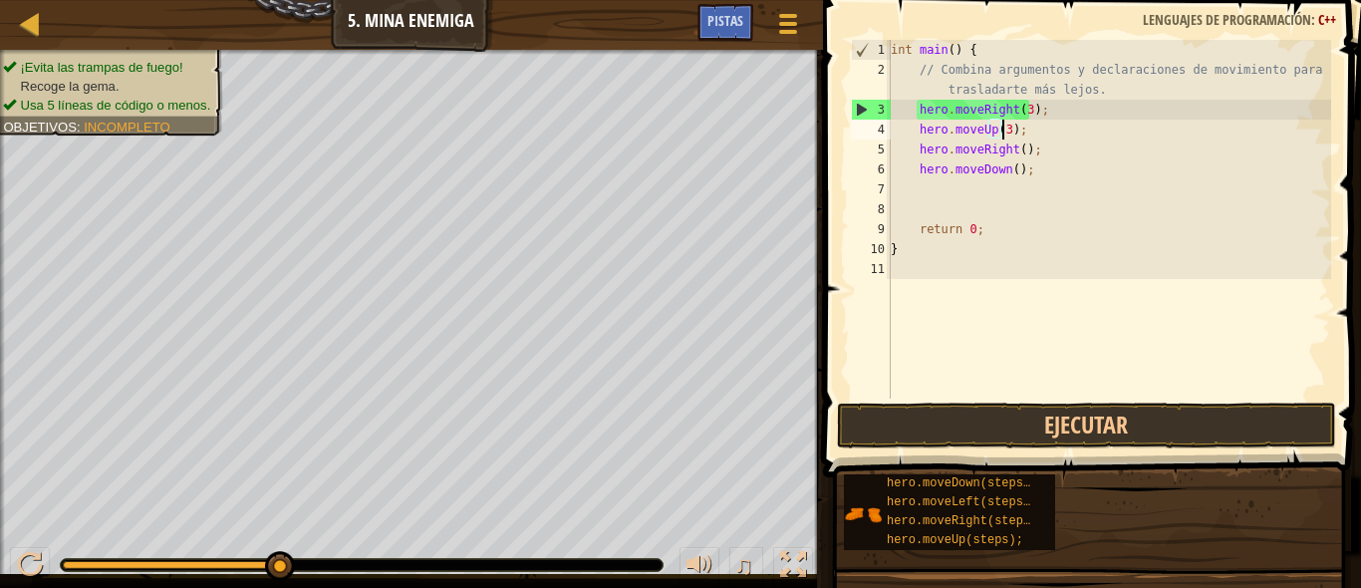
scroll to position [9, 9]
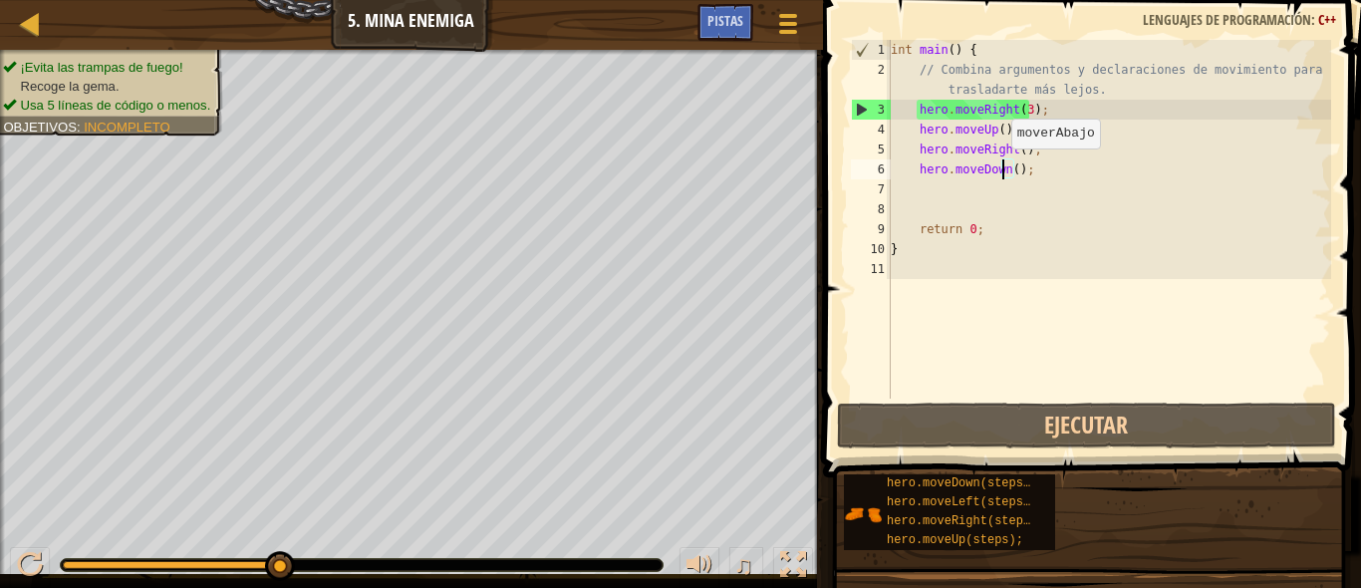
click at [1001, 168] on div "int main ( ) { // Combina argumentos y declaraciones de movimiento para traslad…" at bounding box center [1109, 239] width 444 height 398
click at [1001, 147] on div "int main ( ) { // Combina argumentos y declaraciones de movimiento para traslad…" at bounding box center [1109, 239] width 444 height 398
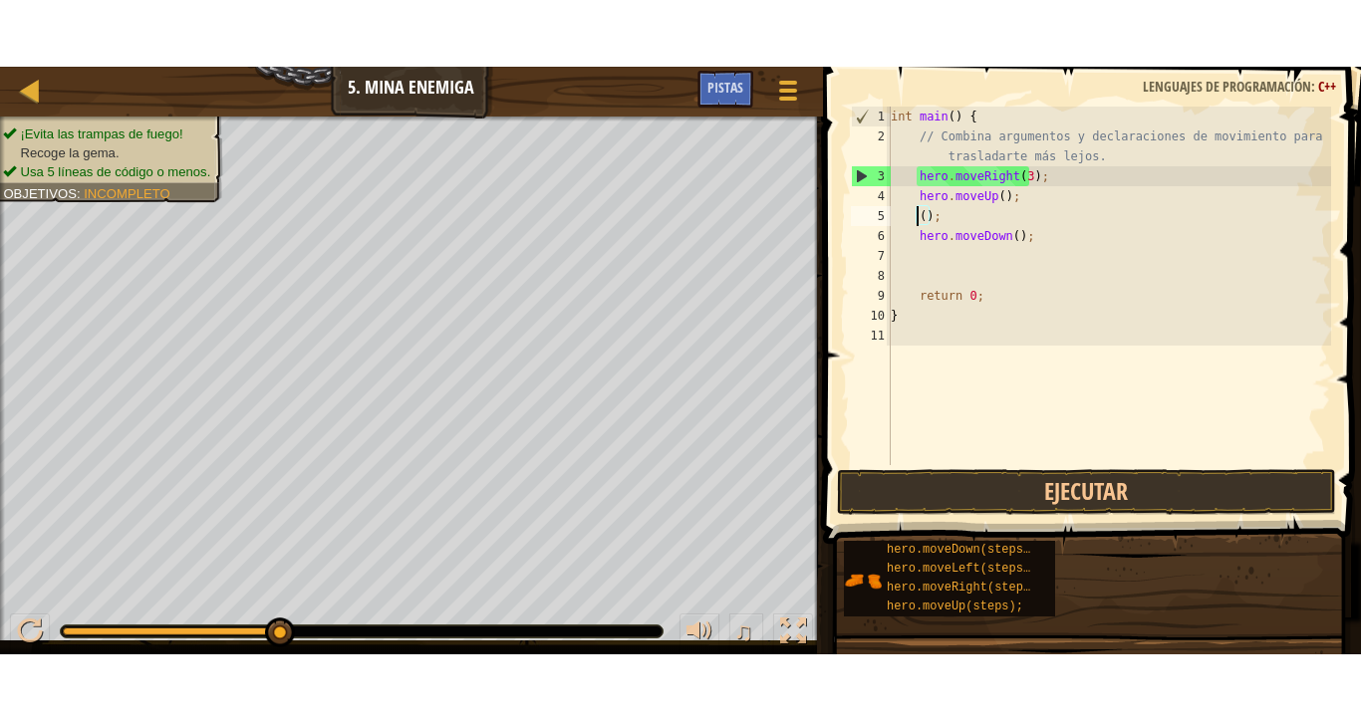
scroll to position [9, 1]
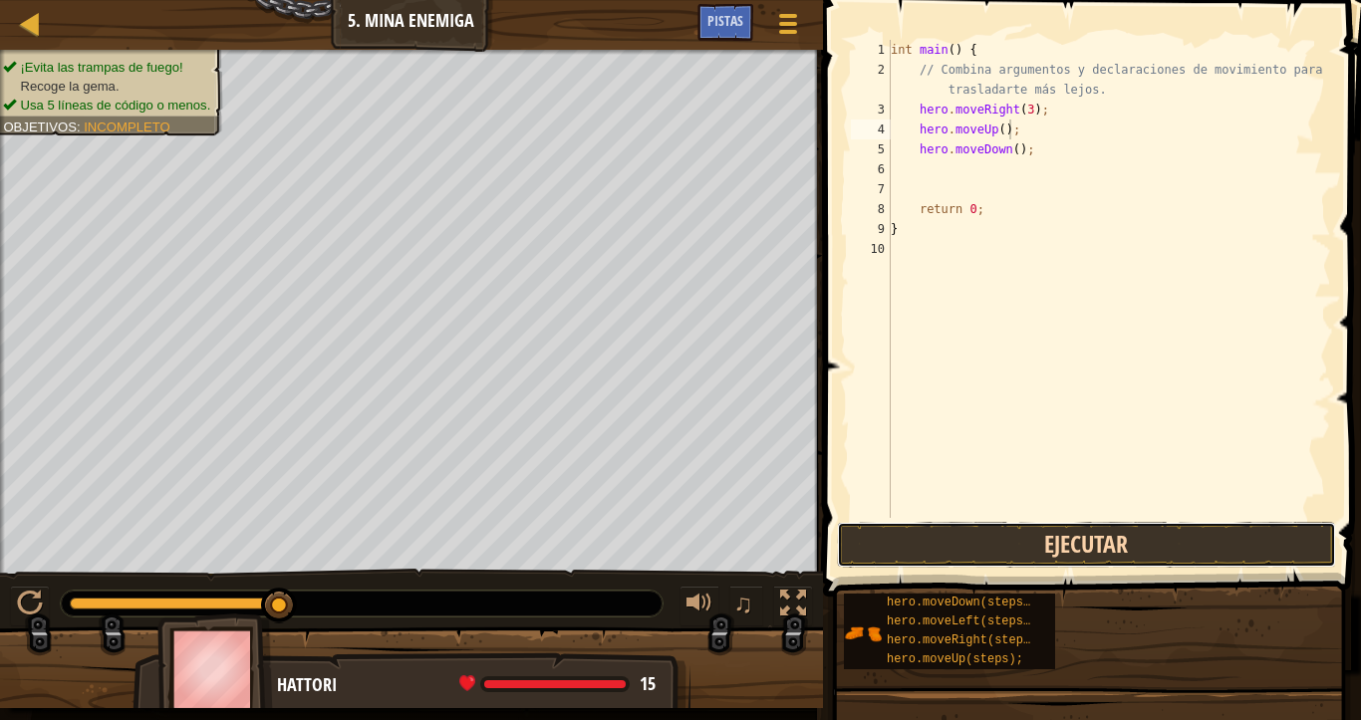
click at [1057, 546] on button "Ejecutar" at bounding box center [1086, 545] width 499 height 46
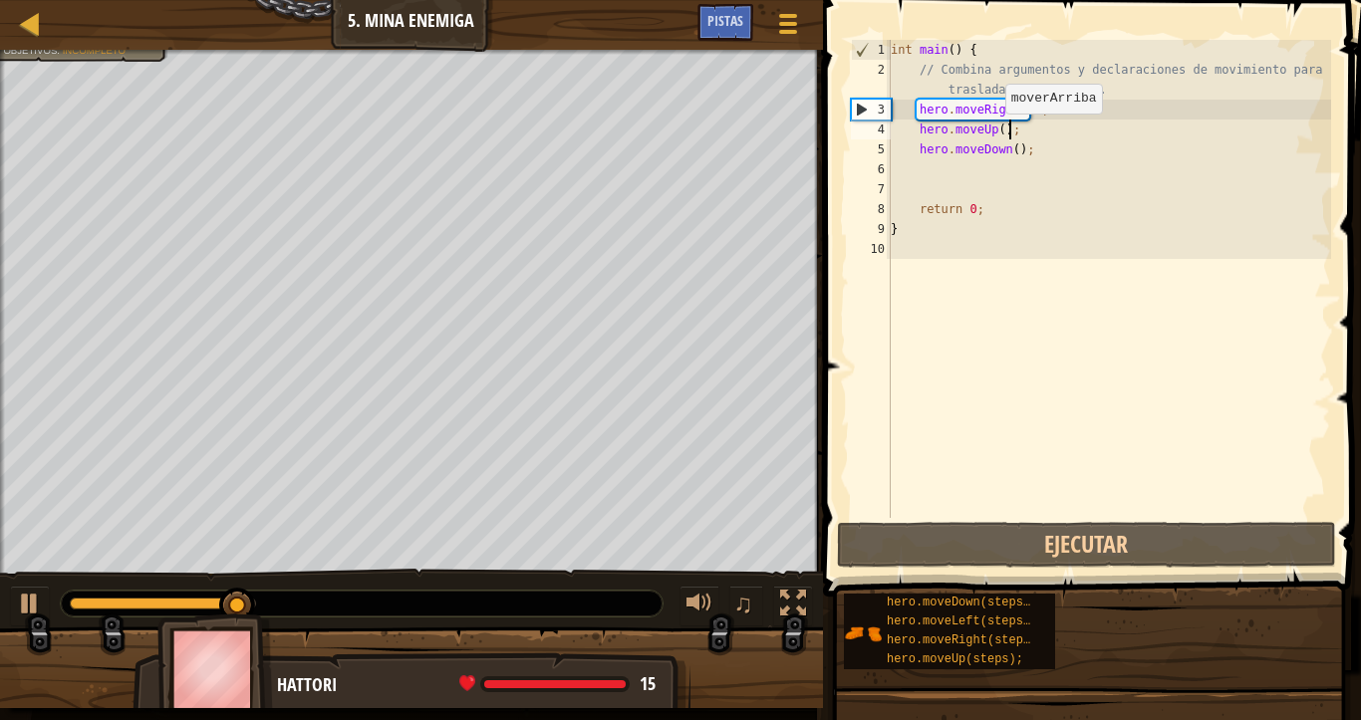
click at [995, 133] on div "int main ( ) { // Combina argumentos y declaraciones de movimiento para traslad…" at bounding box center [1109, 299] width 444 height 518
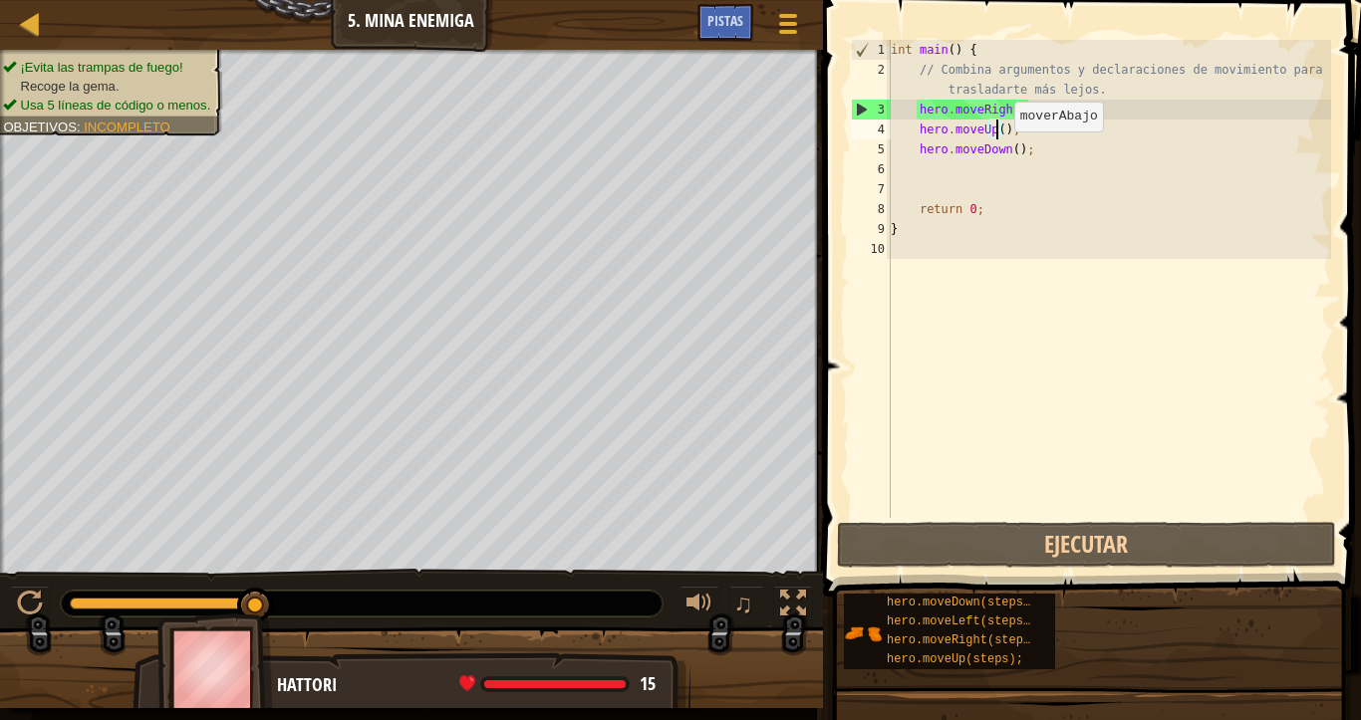
click at [1004, 151] on div "int main ( ) { // Combina argumentos y declaraciones de movimiento para traslad…" at bounding box center [1109, 299] width 444 height 518
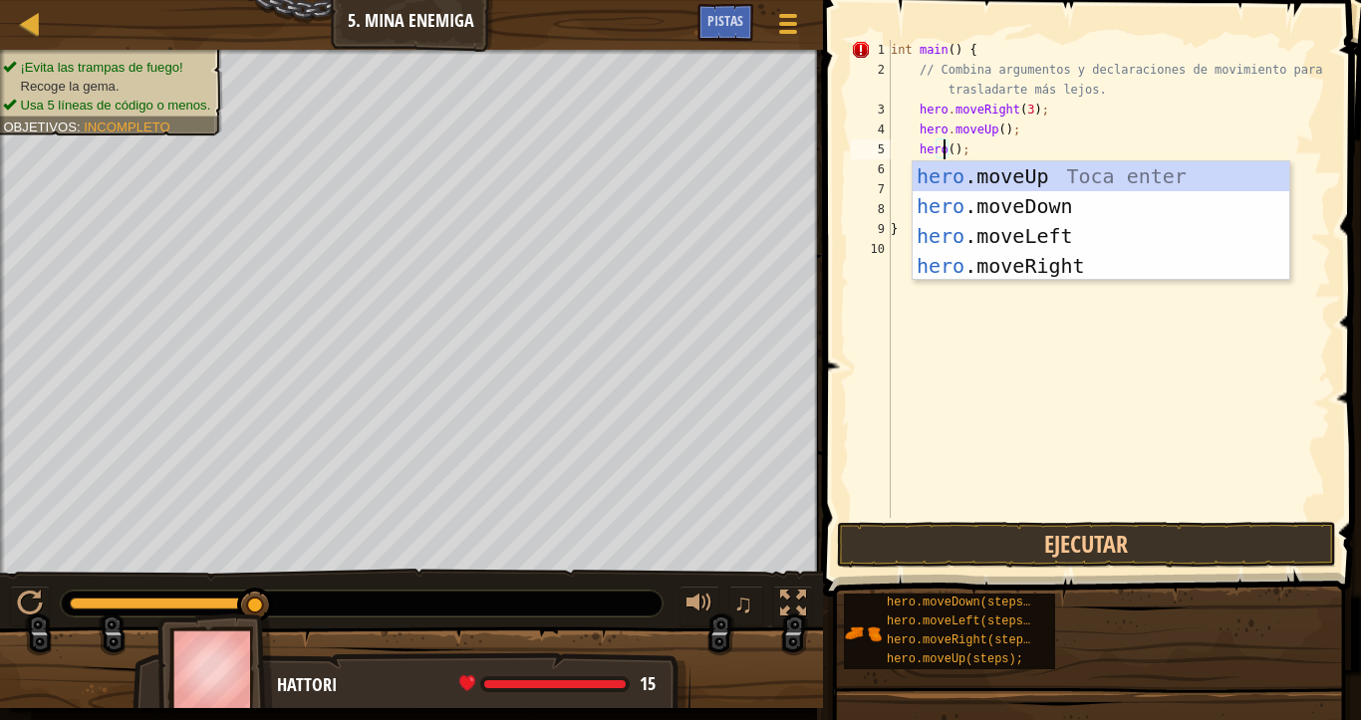
scroll to position [9, 4]
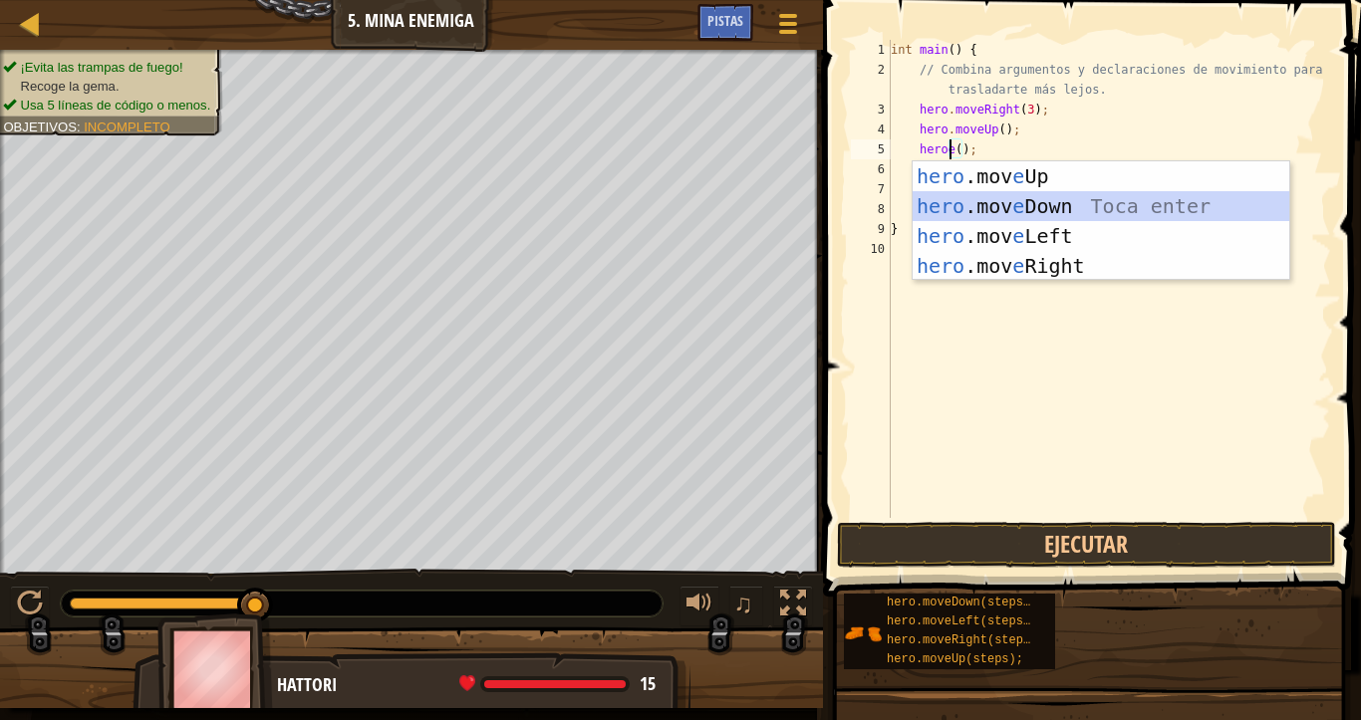
click at [1025, 207] on div "hero .mov e Up Toca enter hero .mov e Down Toca enter hero .mov e Left Toca ent…" at bounding box center [1100, 250] width 377 height 179
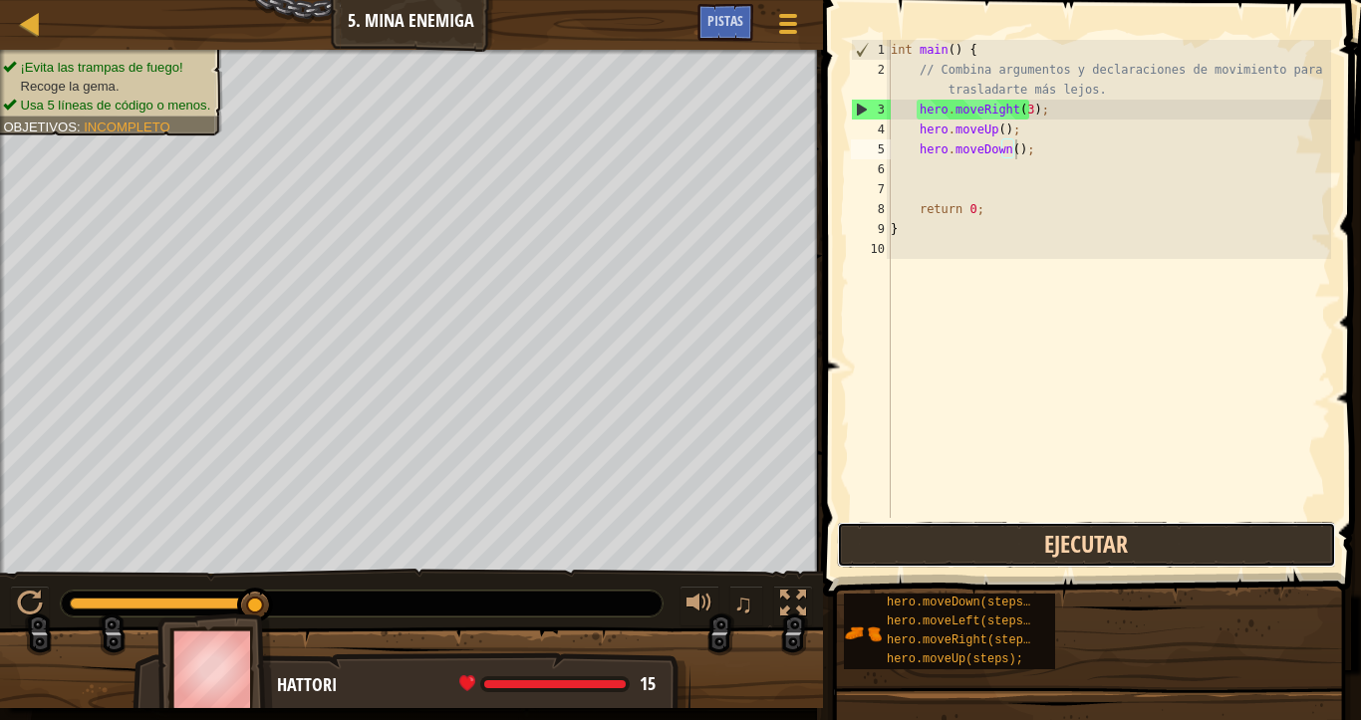
click at [1108, 545] on button "Ejecutar" at bounding box center [1086, 545] width 499 height 46
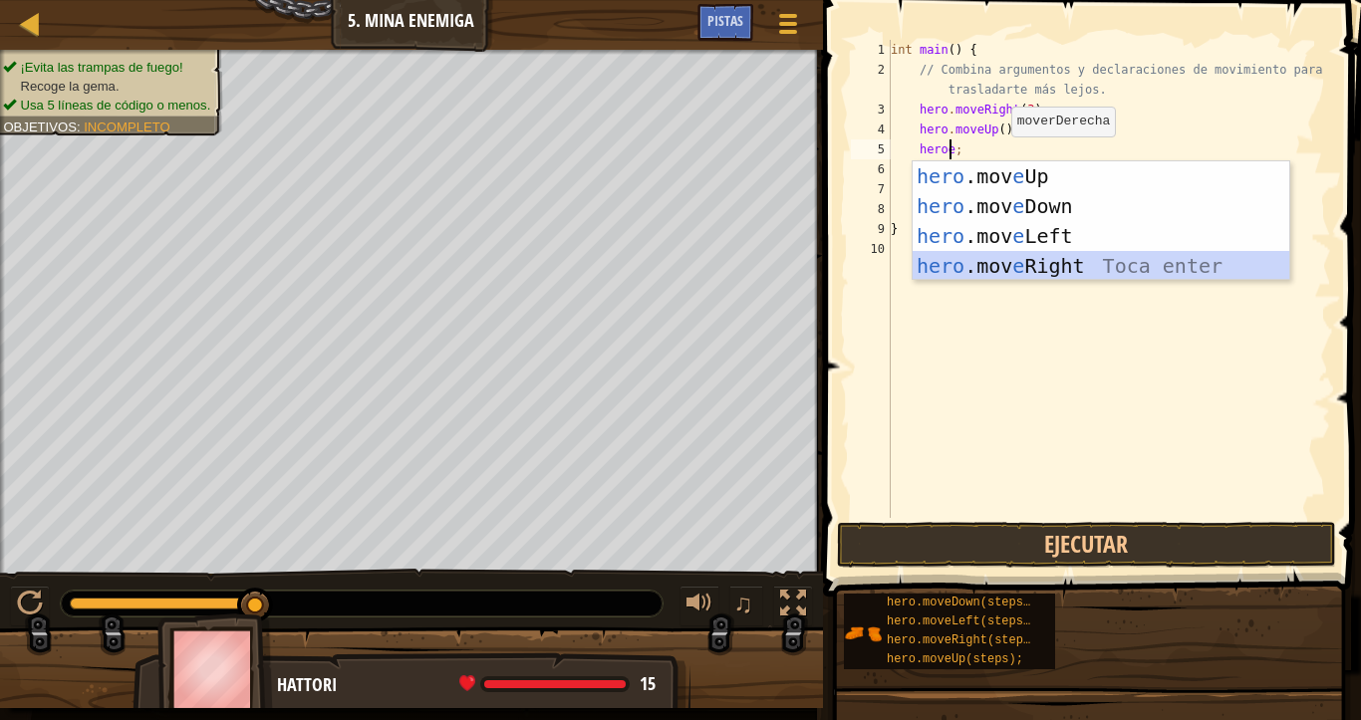
click at [964, 273] on div "hero .mov e Up Toca enter hero .mov e Down Toca enter hero .mov e Left Toca ent…" at bounding box center [1100, 250] width 377 height 179
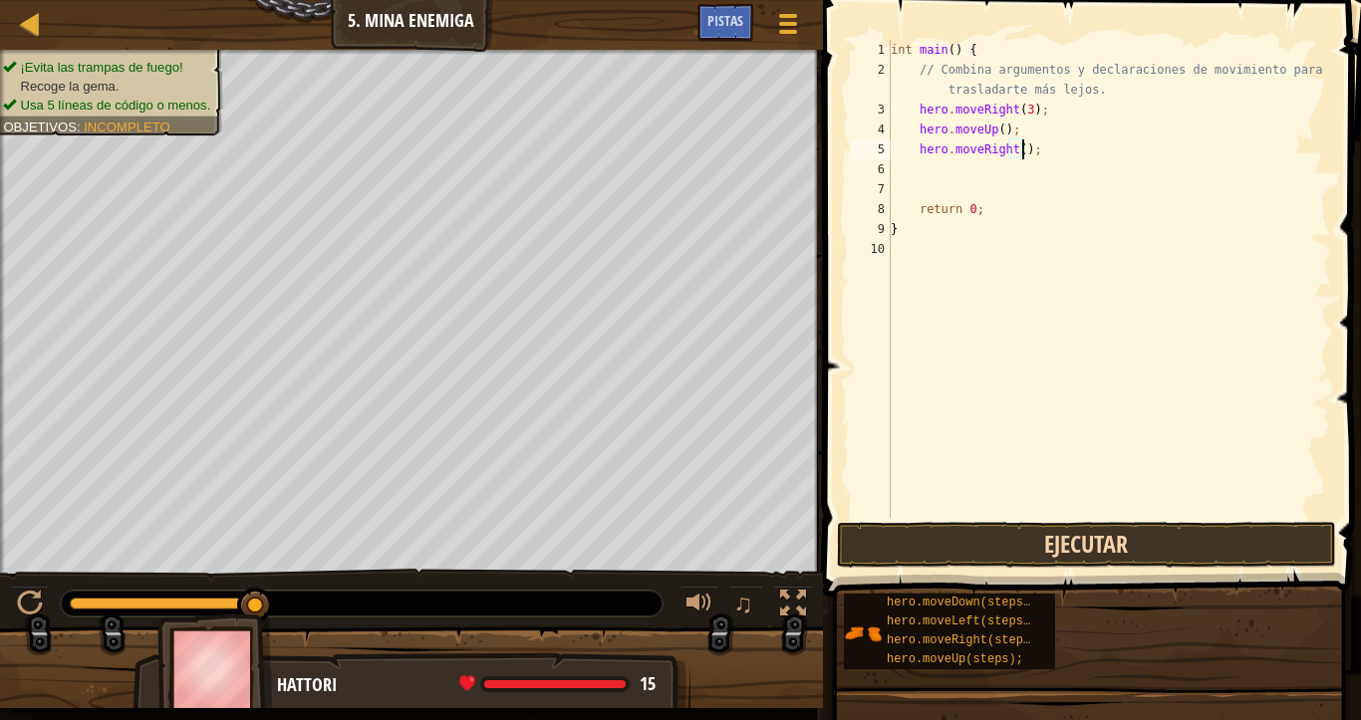
type textarea "hero.moveRight();"
click at [1034, 549] on button "Ejecutar" at bounding box center [1086, 545] width 499 height 46
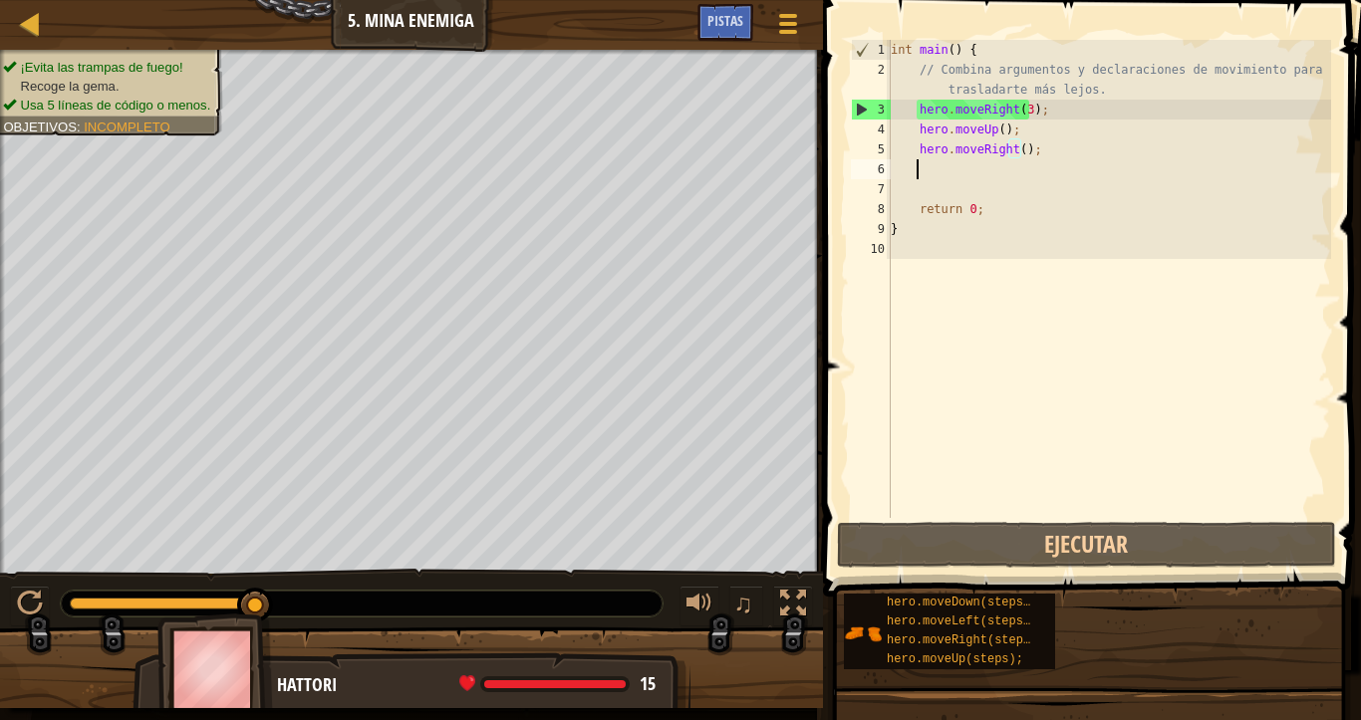
click at [923, 172] on div "int main ( ) { // Combina argumentos y declaraciones de movimiento para traslad…" at bounding box center [1109, 299] width 444 height 518
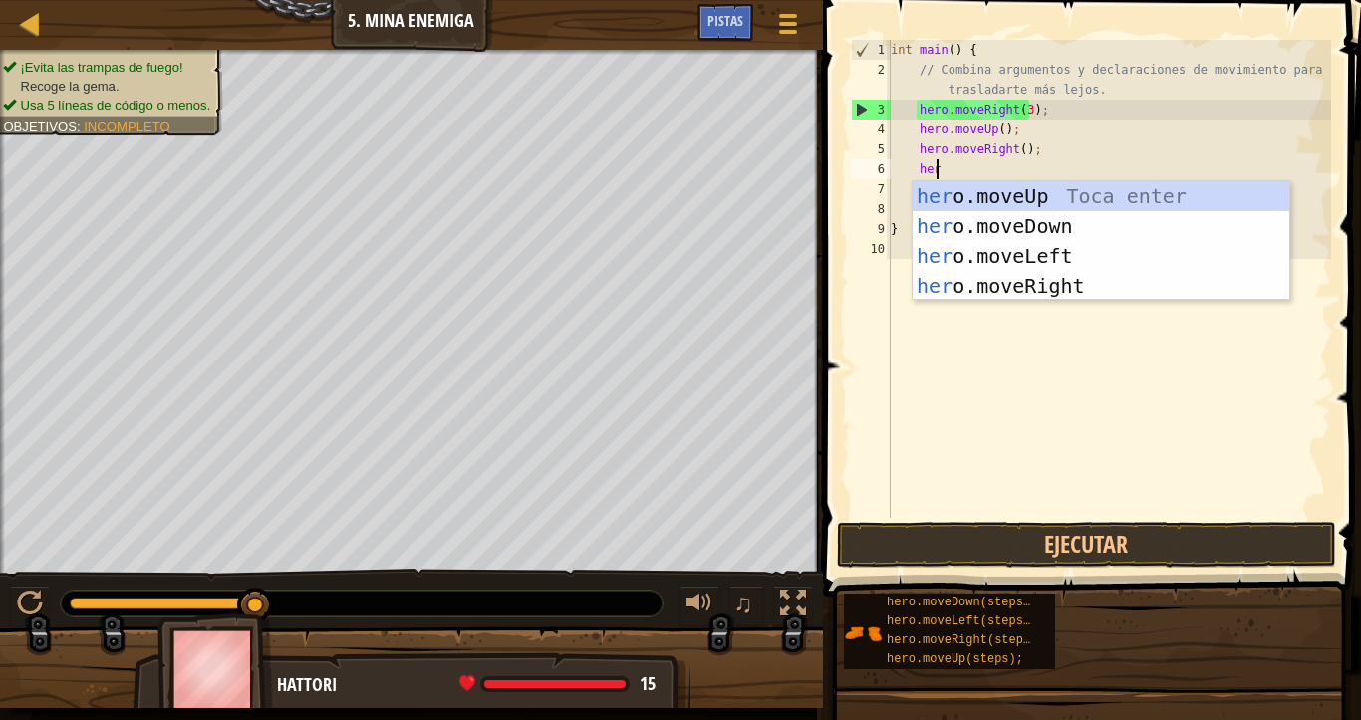
scroll to position [9, 3]
type textarea "heroe"
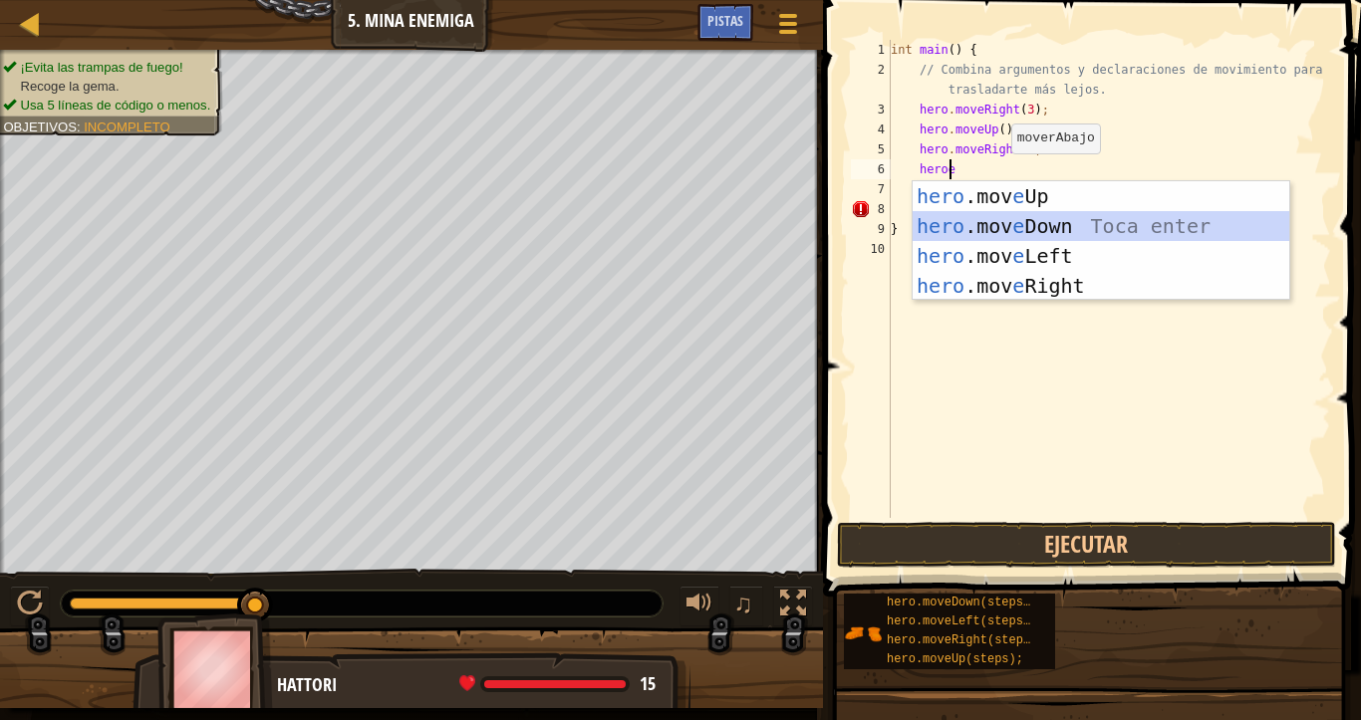
click at [1007, 231] on div "hero .mov e Up Toca enter hero .mov e Down Toca enter hero .mov e Left Toca ent…" at bounding box center [1100, 270] width 377 height 179
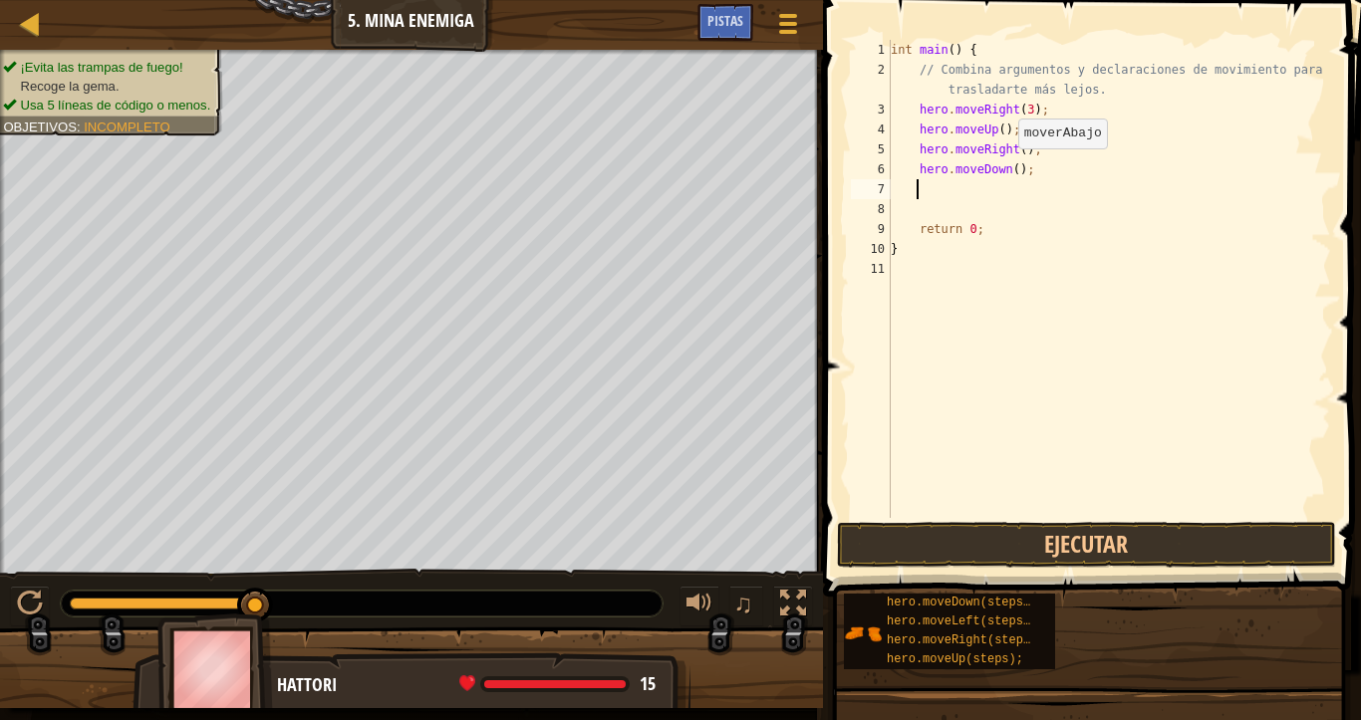
click at [1008, 168] on div "int main ( ) { // Combina argumentos y declaraciones de movimiento para traslad…" at bounding box center [1109, 299] width 444 height 518
type textarea "hero.moveDown(3);"
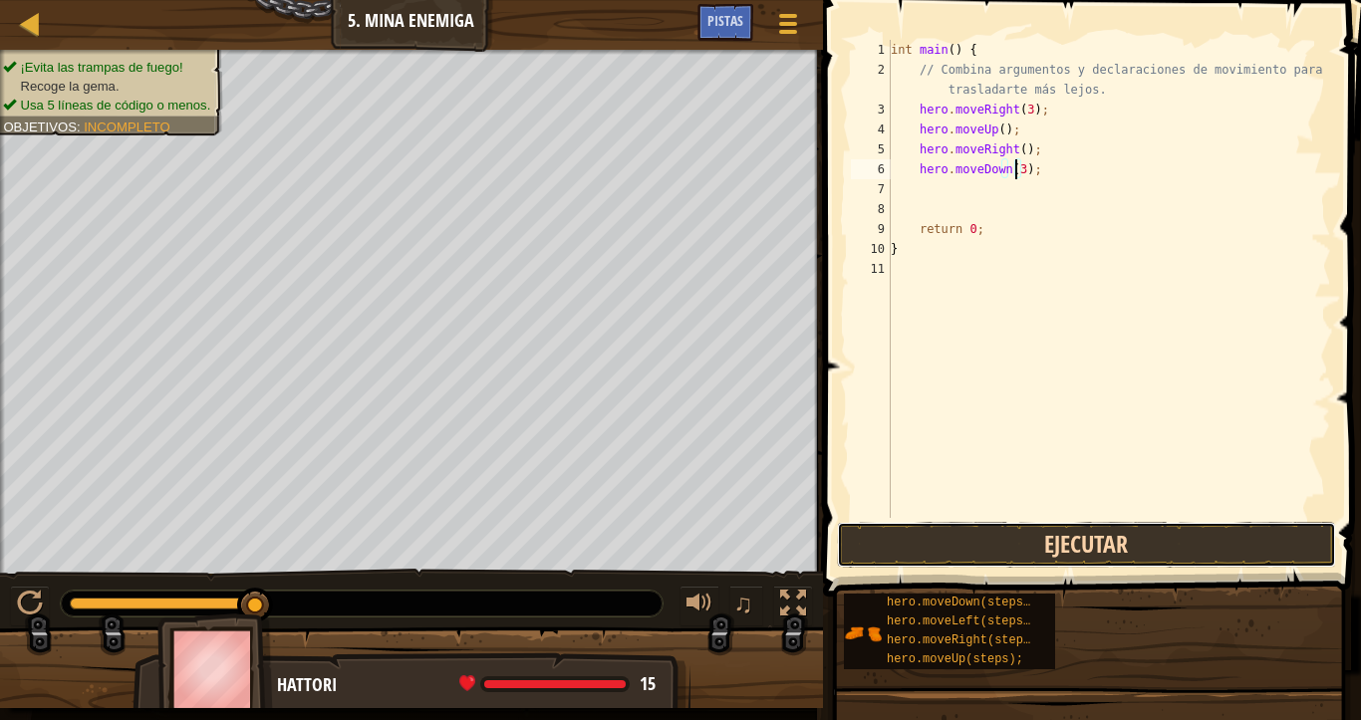
click at [1077, 532] on button "Ejecutar" at bounding box center [1086, 545] width 499 height 46
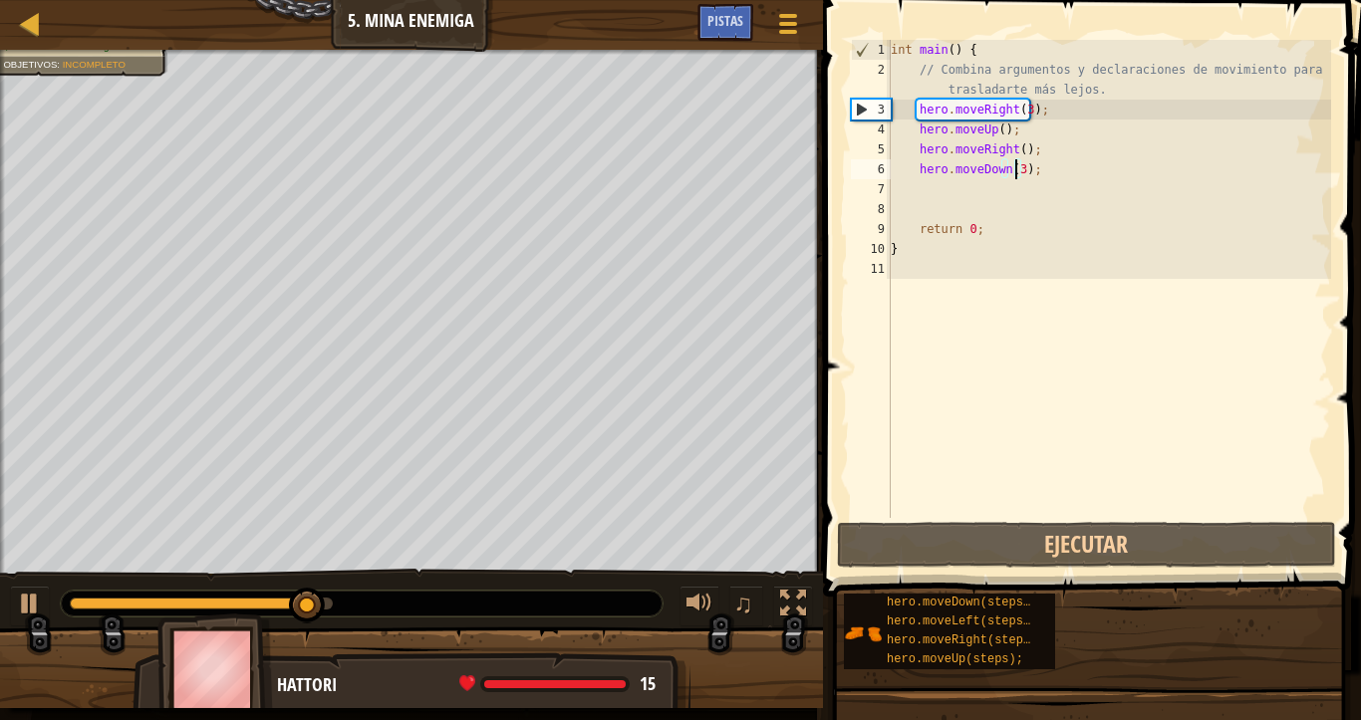
click at [944, 200] on div "int main ( ) { // Combina argumentos y declaraciones de movimiento para traslad…" at bounding box center [1109, 299] width 444 height 518
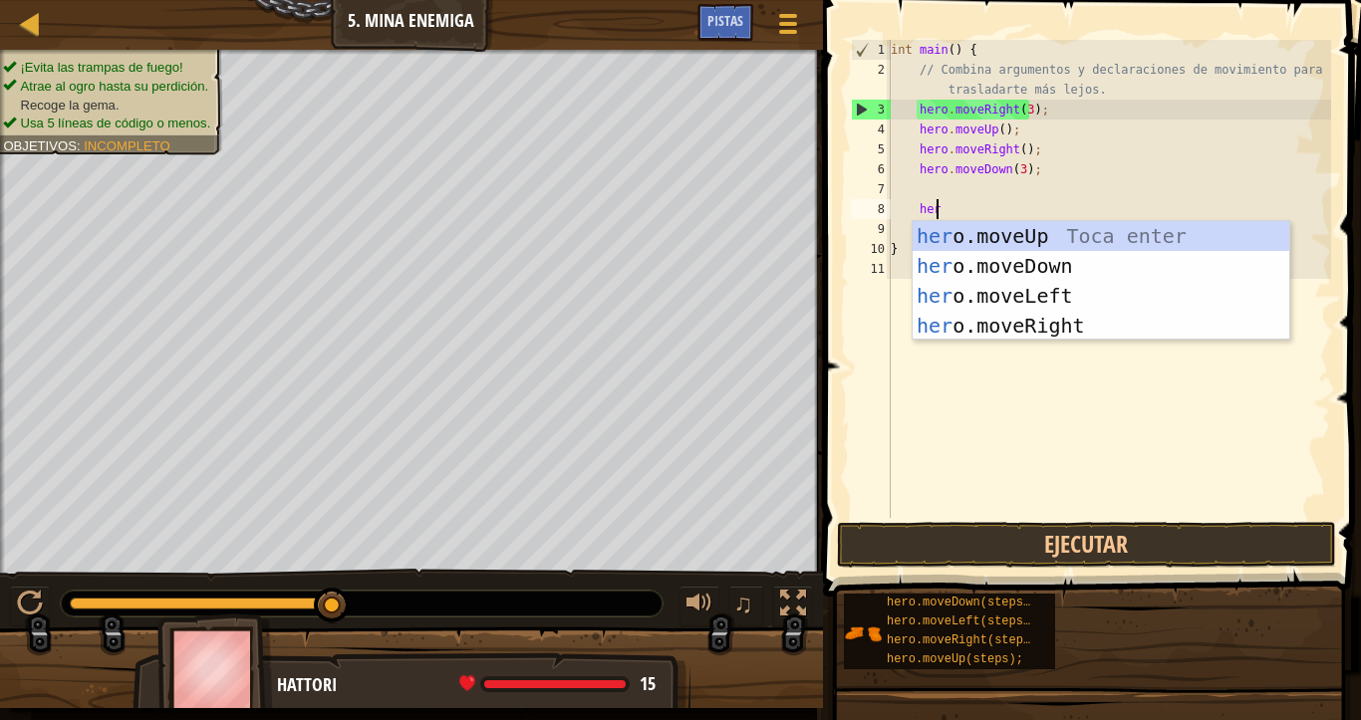
scroll to position [9, 3]
type textarea "heroe"
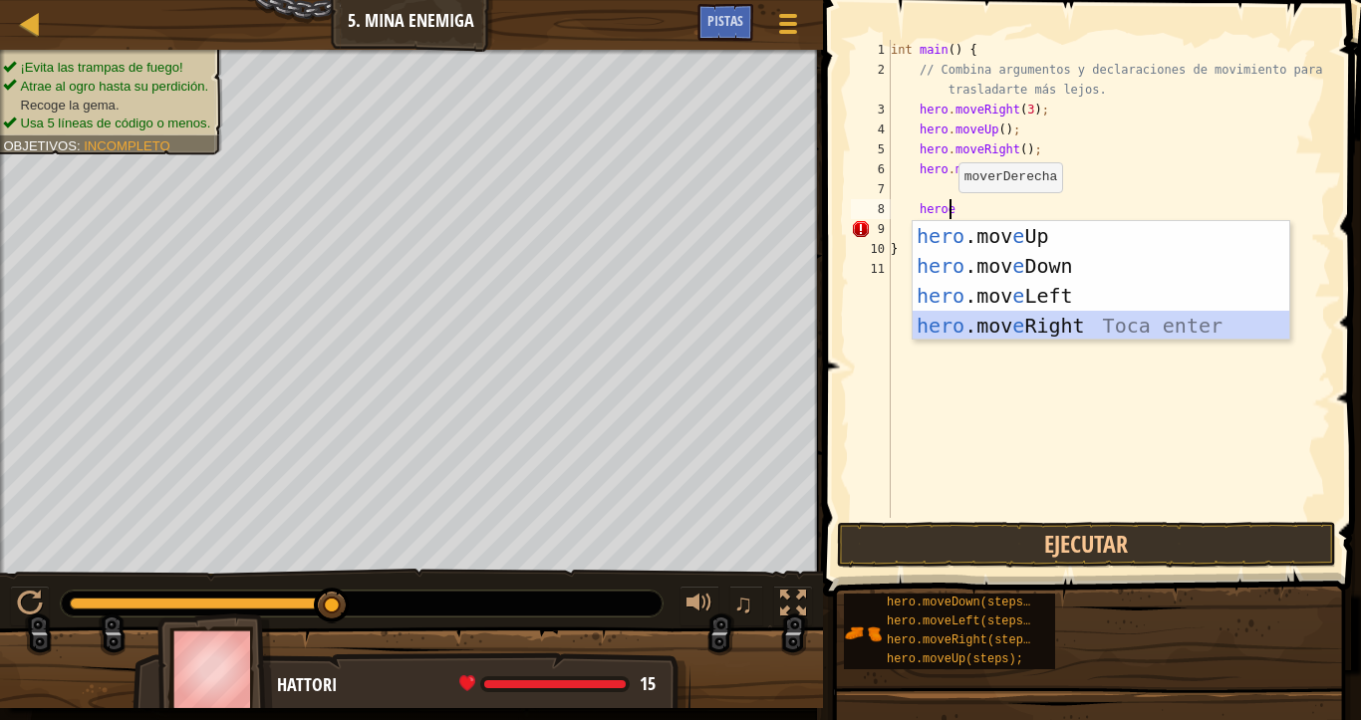
click at [1030, 324] on div "hero .mov e Up Toca enter hero .mov e Down Toca enter hero .mov e Left Toca ent…" at bounding box center [1100, 310] width 377 height 179
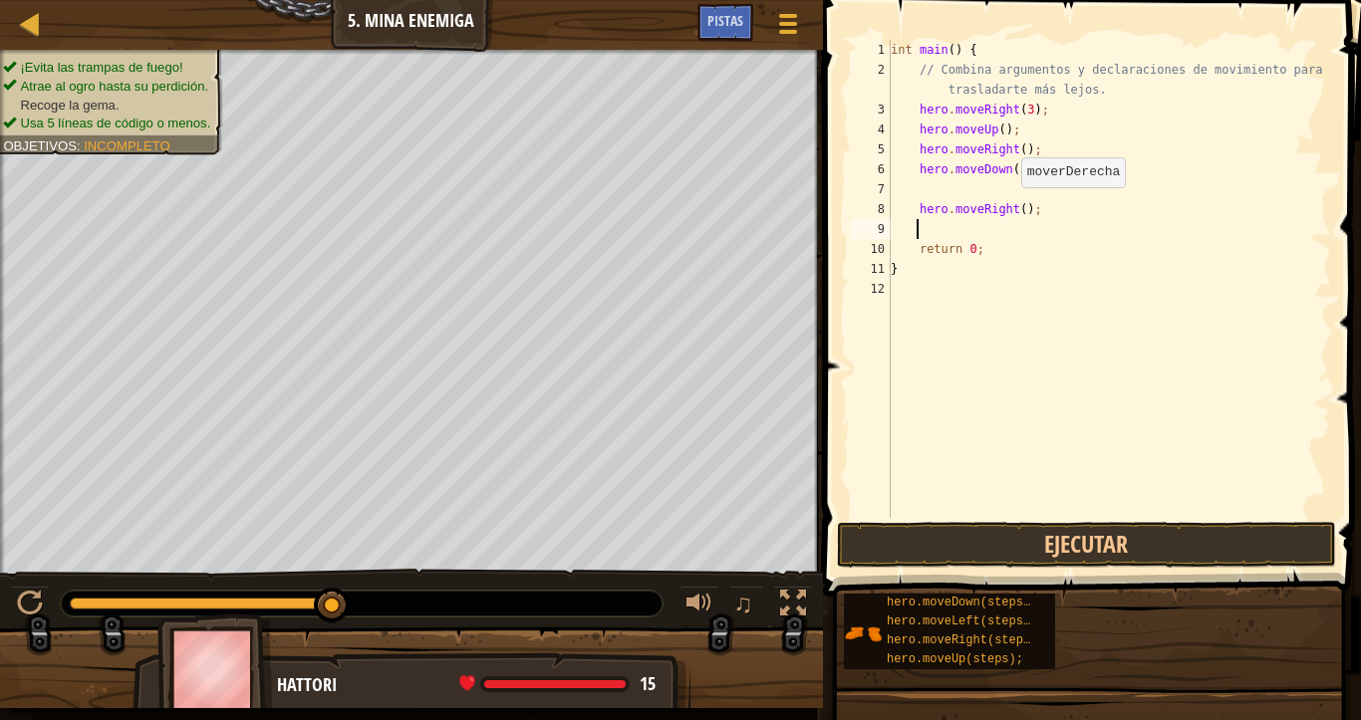
click at [1011, 207] on div "int main ( ) { // Combina argumentos y declaraciones de movimiento para traslad…" at bounding box center [1109, 299] width 444 height 518
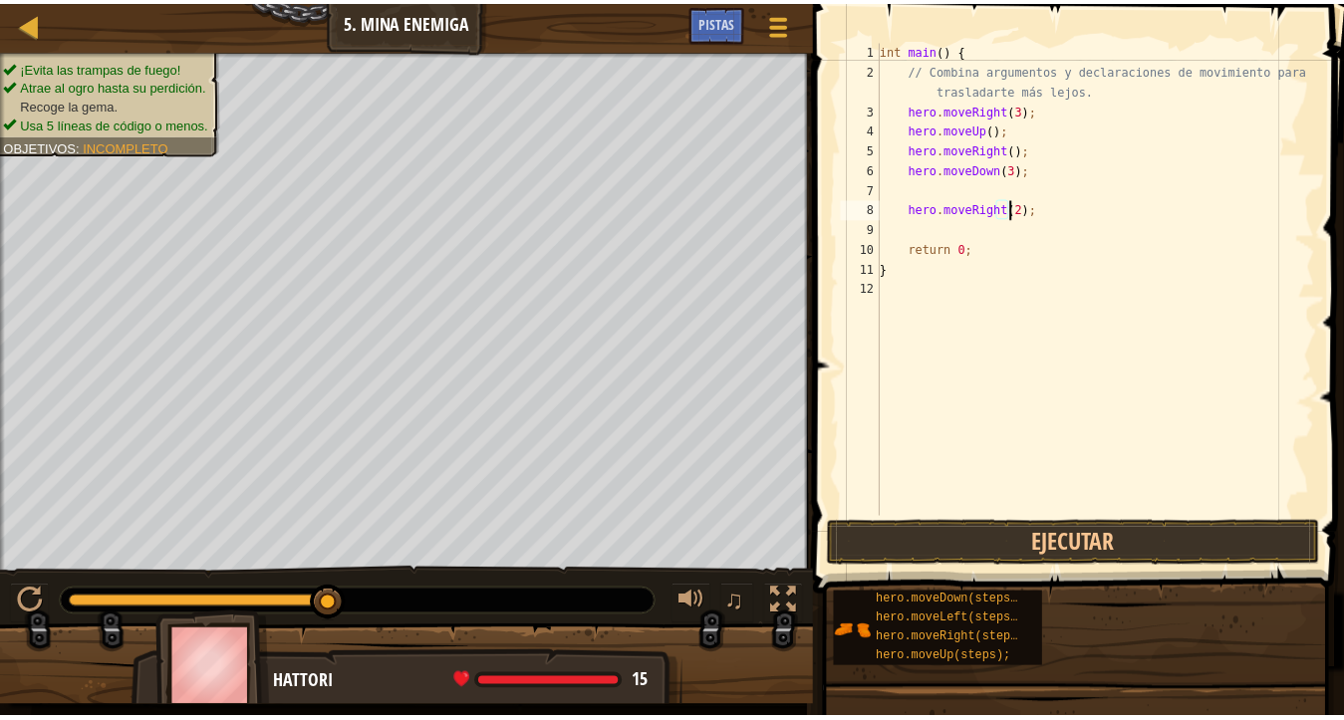
scroll to position [9, 11]
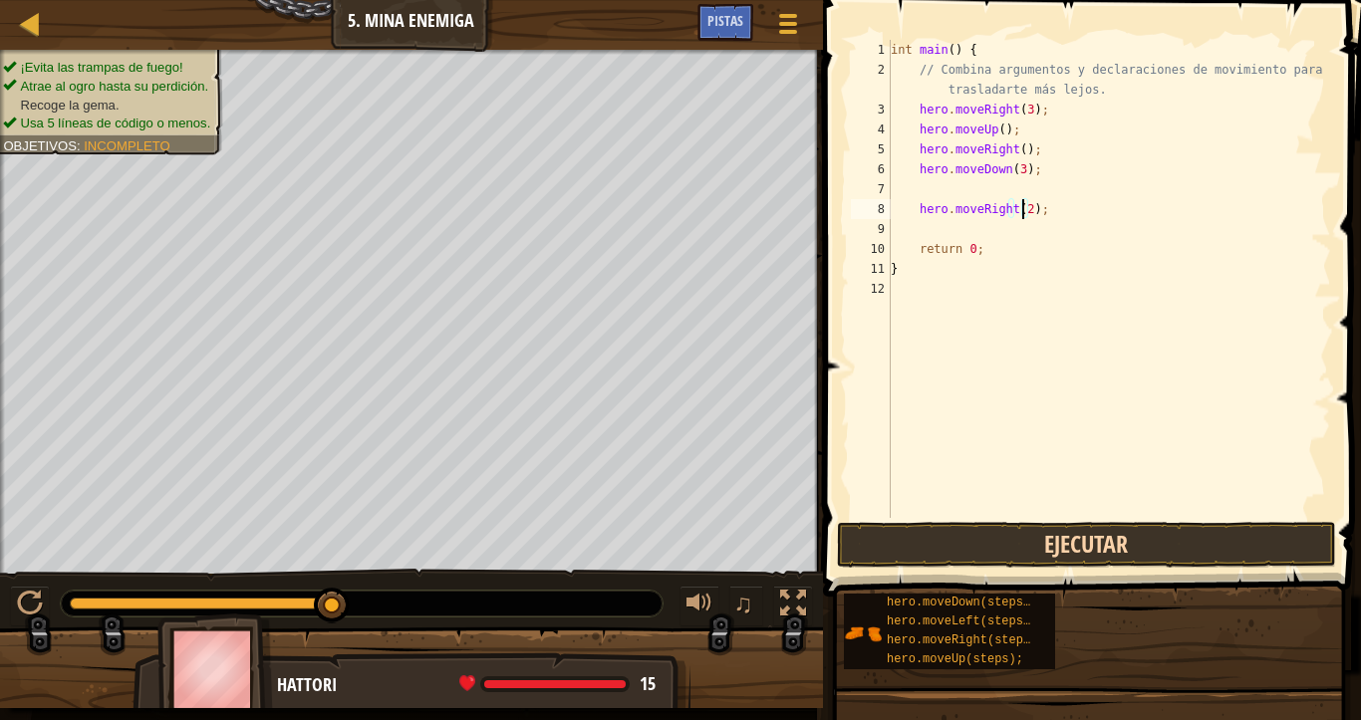
type textarea "hero.moveRight(2);"
click at [1047, 547] on button "Ejecutar" at bounding box center [1086, 545] width 499 height 46
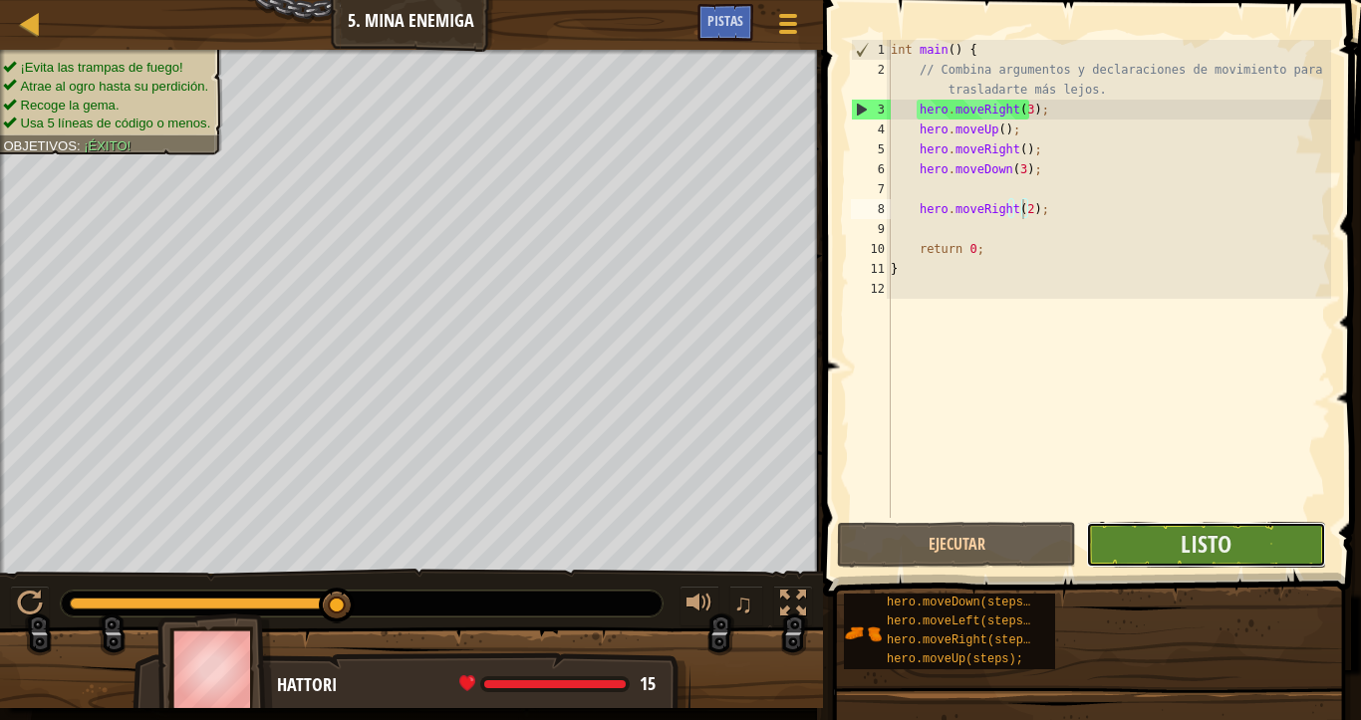
click at [1168, 542] on button "Listo" at bounding box center [1205, 545] width 239 height 46
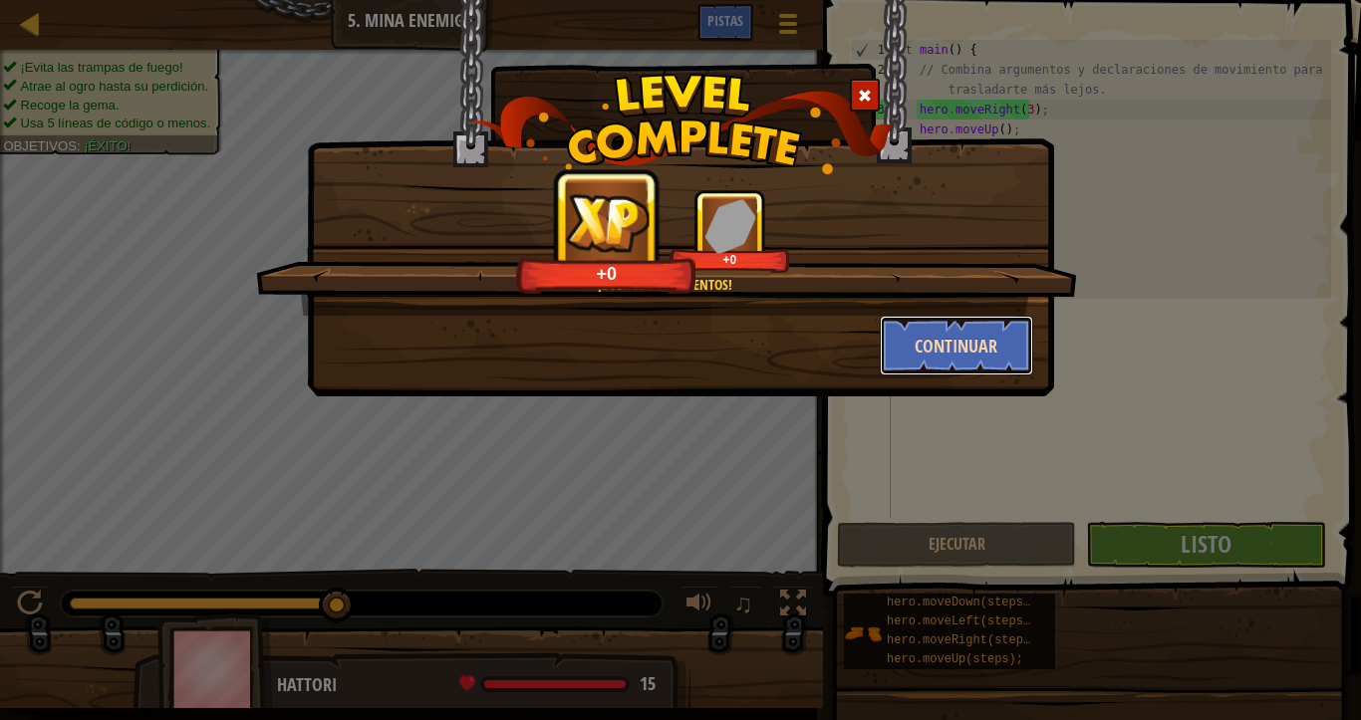
click at [986, 369] on button "Continuar" at bounding box center [957, 346] width 154 height 60
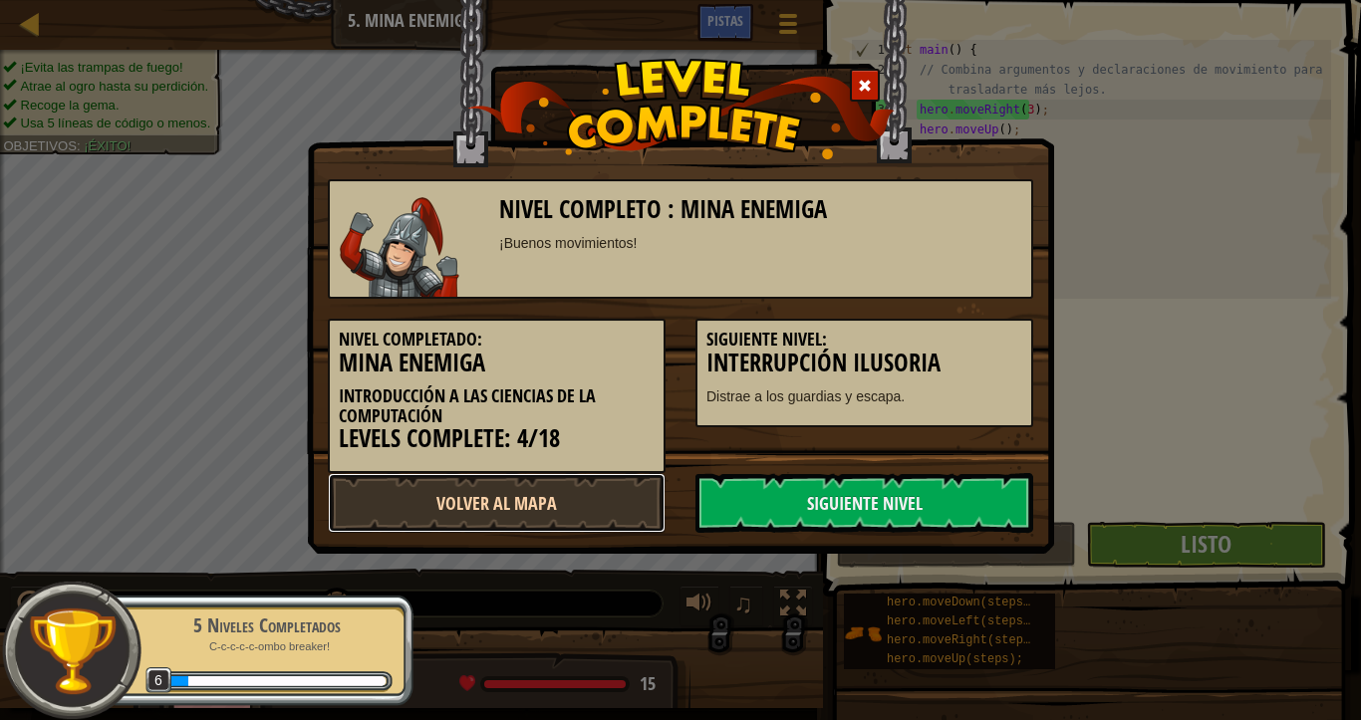
click at [529, 485] on link "Volver al Mapa" at bounding box center [497, 503] width 338 height 60
select select "es-419"
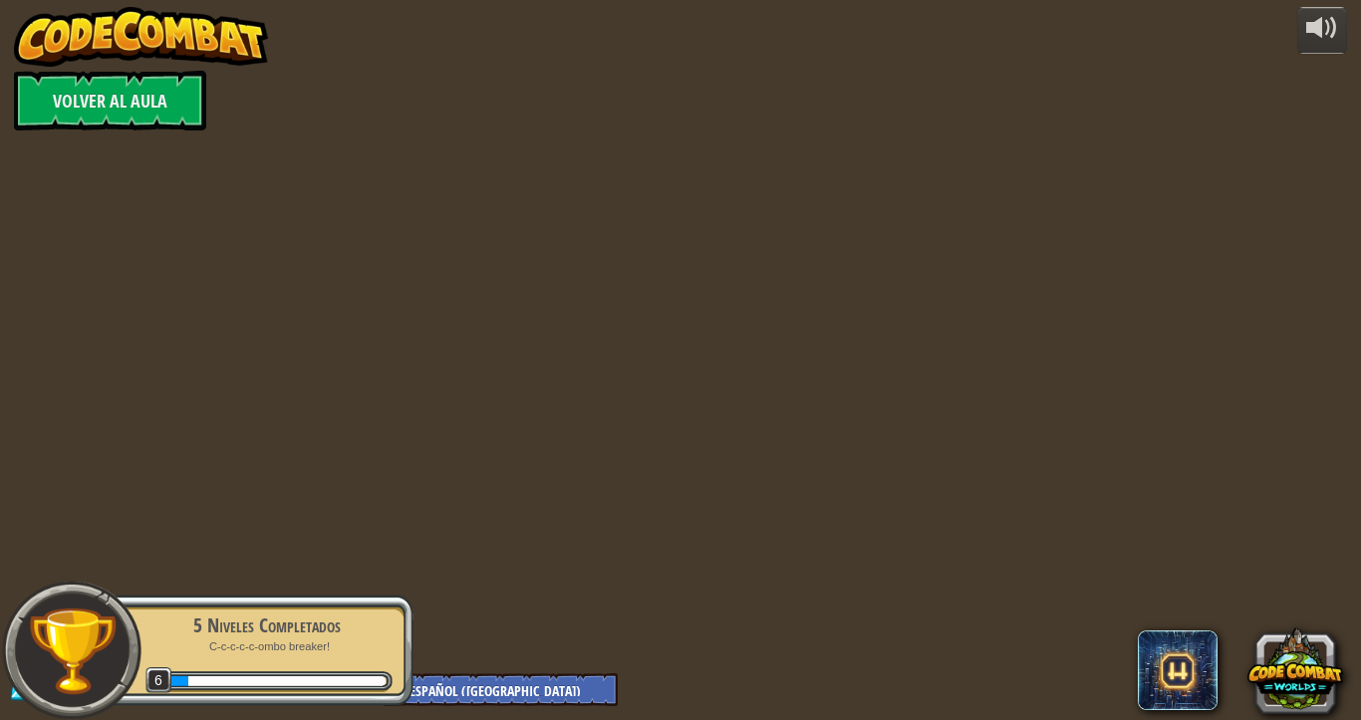
select select "es-419"
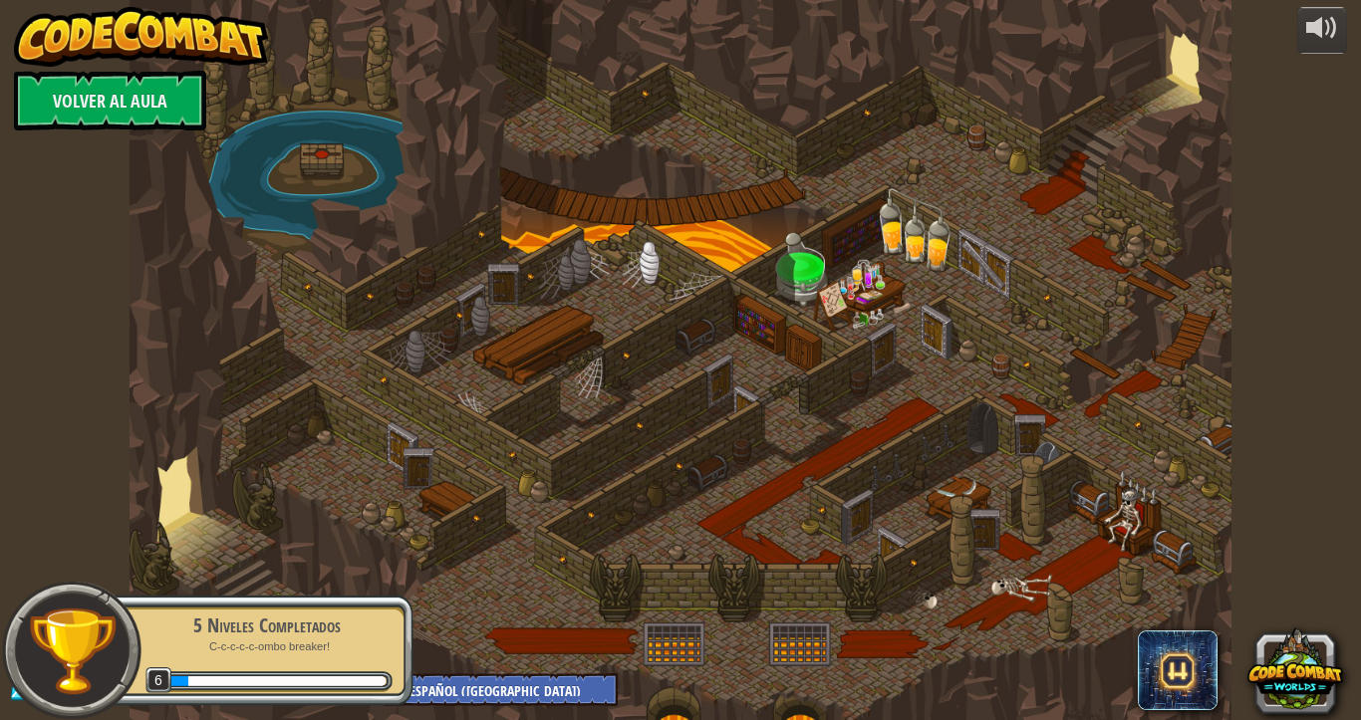
select select "es-419"
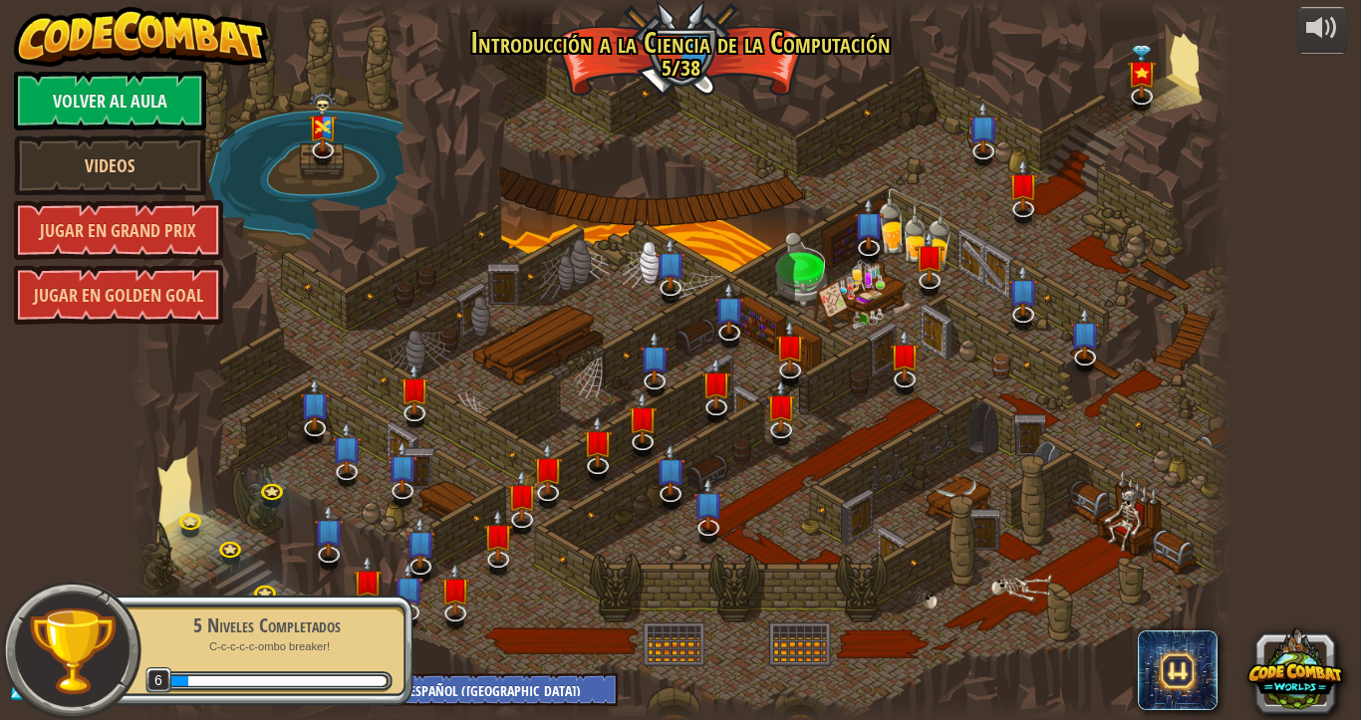
select select "es-419"
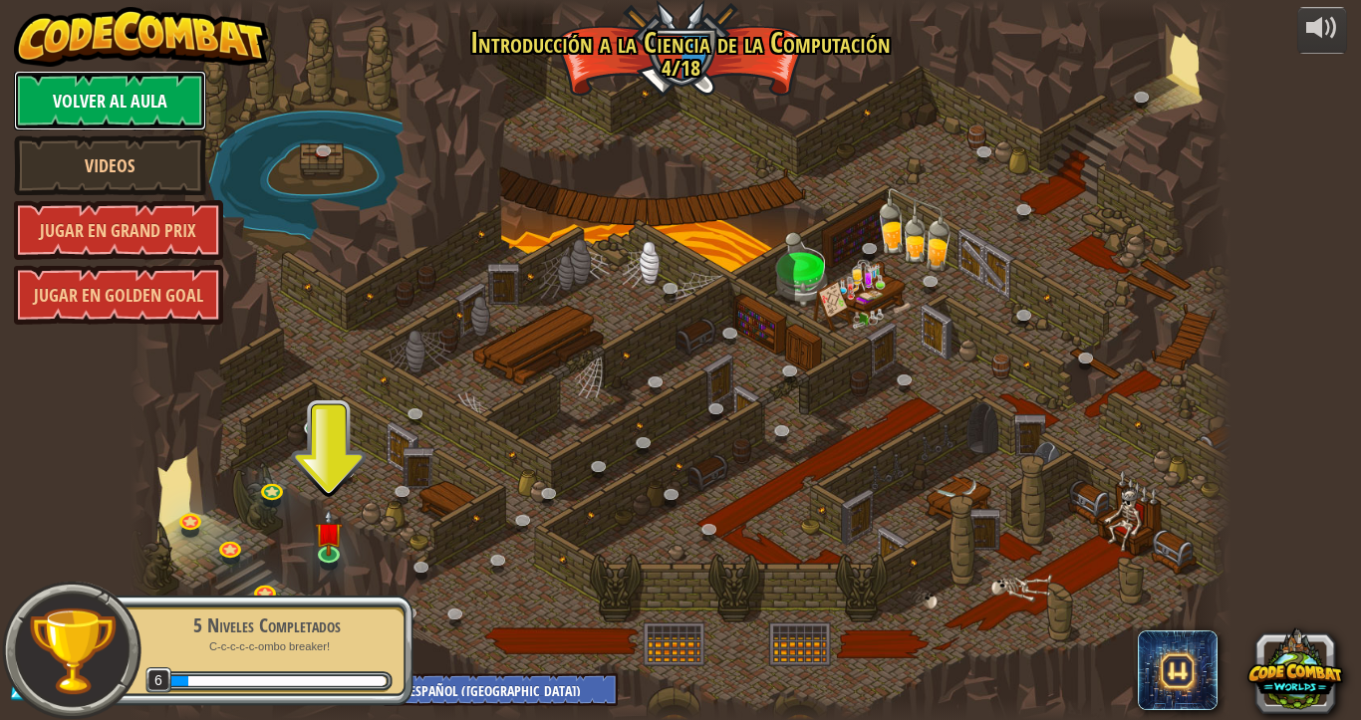
click at [82, 96] on link "Volver al aula" at bounding box center [110, 101] width 192 height 60
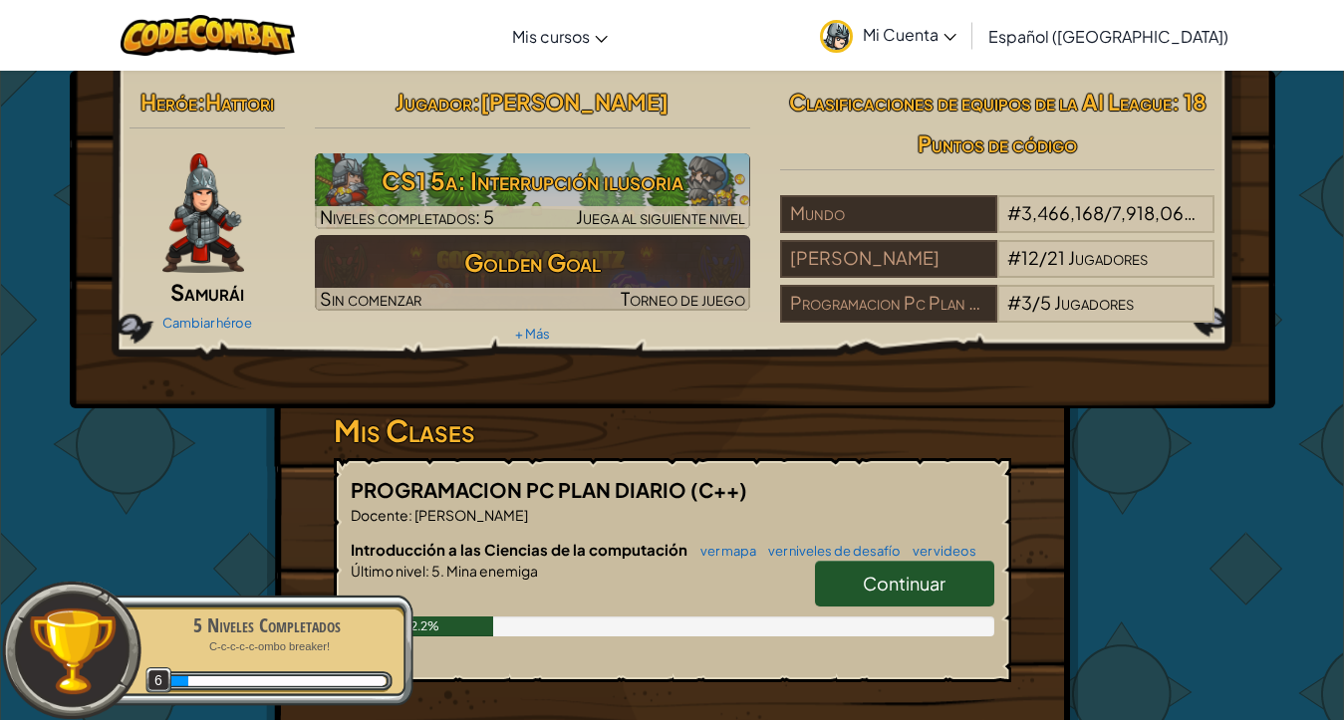
click at [853, 44] on img at bounding box center [836, 36] width 33 height 33
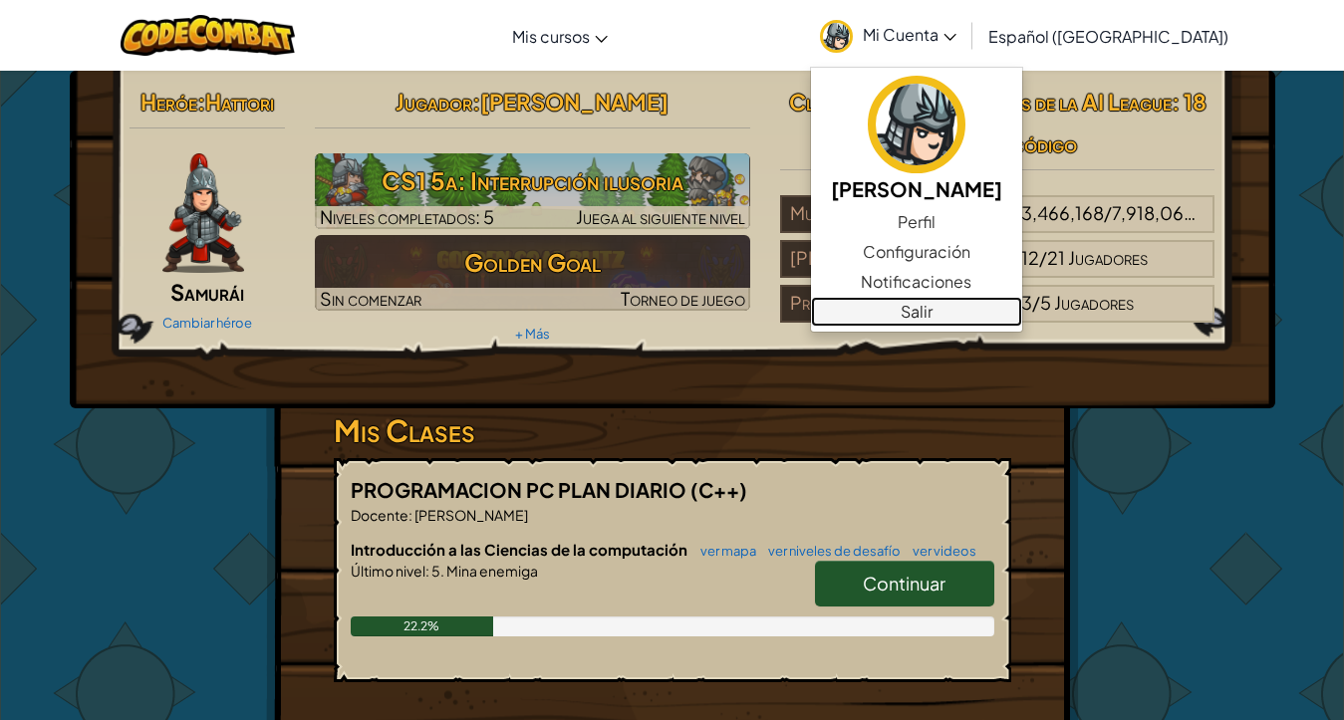
click at [975, 317] on link "Salir" at bounding box center [916, 312] width 211 height 30
